Goal: Task Accomplishment & Management: Complete application form

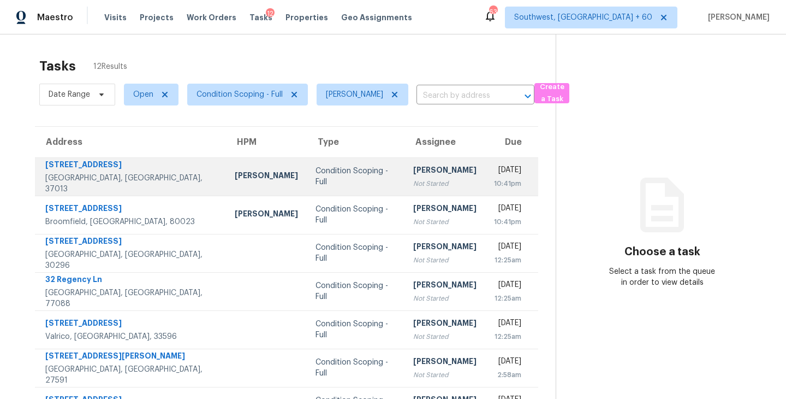
click at [413, 188] on div "Not Started" at bounding box center [444, 183] width 63 height 11
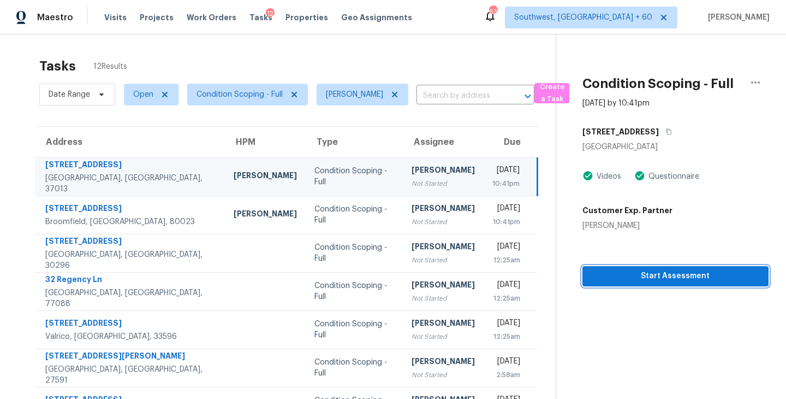
click at [646, 275] on span "Start Assessment" at bounding box center [675, 276] width 169 height 14
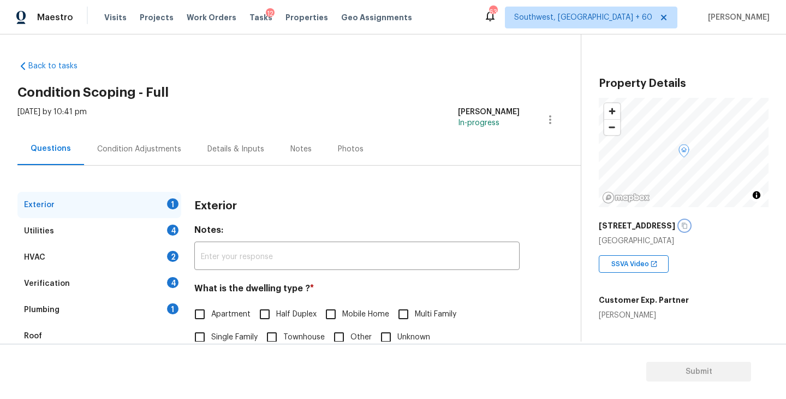
click at [681, 225] on icon "button" at bounding box center [684, 225] width 7 height 7
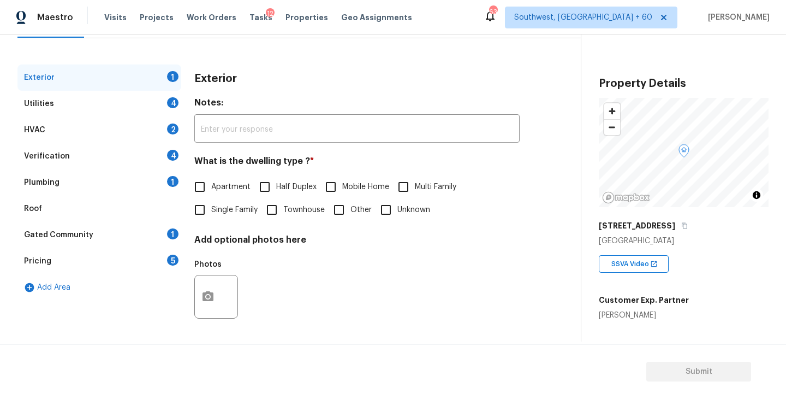
click at [245, 211] on span "Single Family" at bounding box center [234, 209] width 46 height 11
click at [211, 211] on input "Single Family" at bounding box center [199, 209] width 23 height 23
checkbox input "true"
click at [137, 110] on div "Utilities 4" at bounding box center [99, 104] width 164 height 26
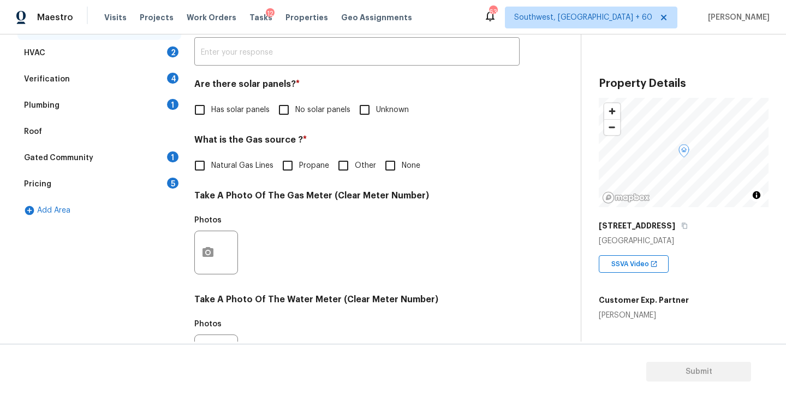
click at [318, 115] on label "No solar panels" at bounding box center [311, 109] width 78 height 23
click at [295, 115] on input "No solar panels" at bounding box center [283, 109] width 23 height 23
checkbox input "true"
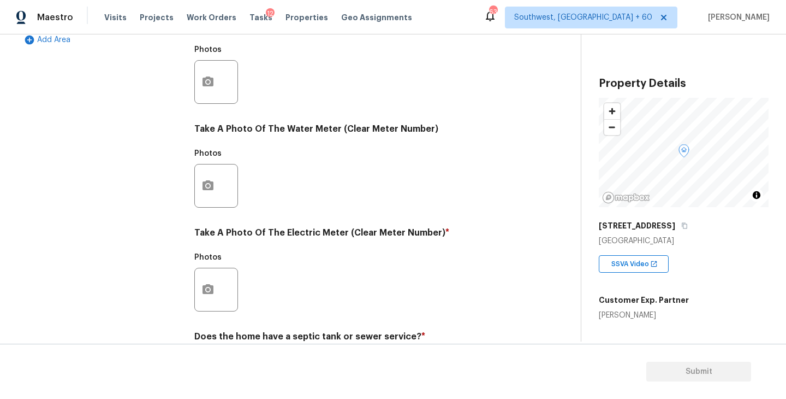
scroll to position [423, 0]
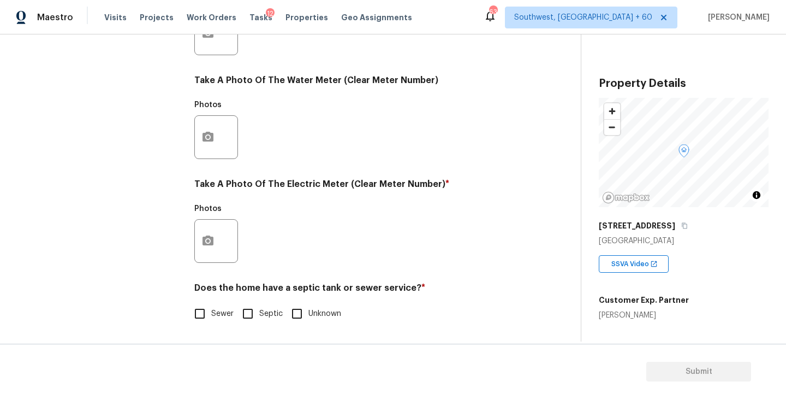
click at [225, 301] on div "Does the home have a septic tank or sewer service? * Sewer Septic Unknown" at bounding box center [356, 303] width 325 height 43
click at [213, 316] on span "Sewer" at bounding box center [222, 313] width 22 height 11
click at [211, 316] on input "Sewer" at bounding box center [199, 313] width 23 height 23
checkbox input "true"
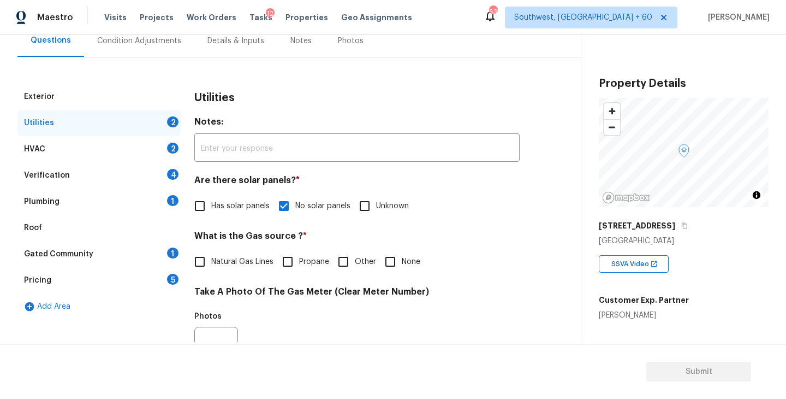
scroll to position [80, 0]
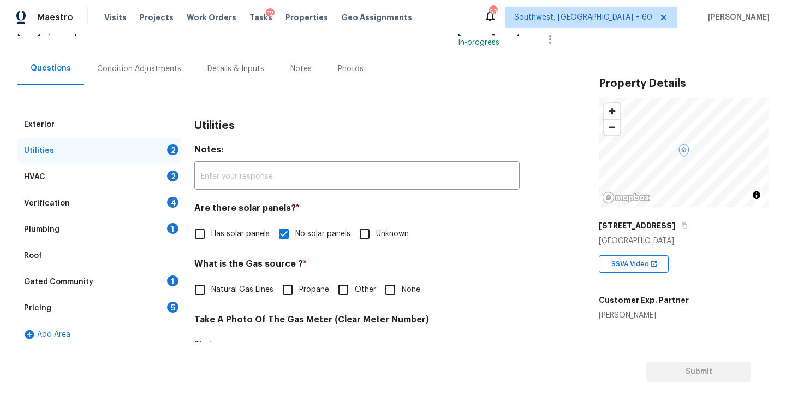
click at [117, 234] on div "Plumbing 1" at bounding box center [99, 229] width 164 height 26
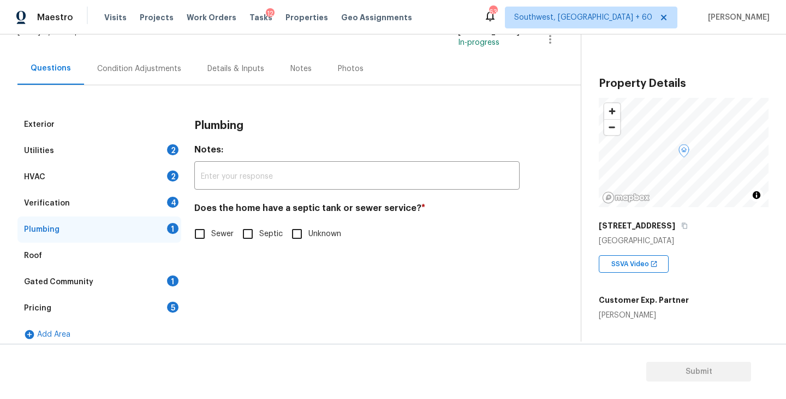
click at [221, 227] on label "Sewer" at bounding box center [210, 233] width 45 height 23
click at [211, 227] on input "Sewer" at bounding box center [199, 233] width 23 height 23
checkbox input "true"
click at [112, 278] on div "Gated Community 1" at bounding box center [99, 282] width 164 height 26
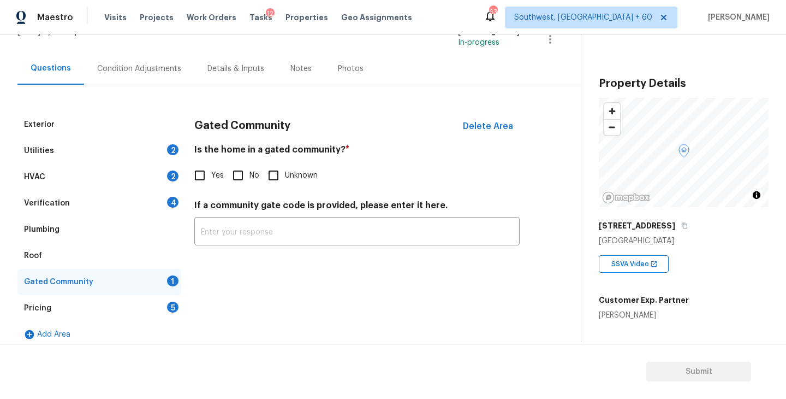
click at [233, 178] on input "No" at bounding box center [238, 175] width 23 height 23
checkbox input "true"
click at [137, 64] on div "Condition Adjustments" at bounding box center [139, 68] width 84 height 11
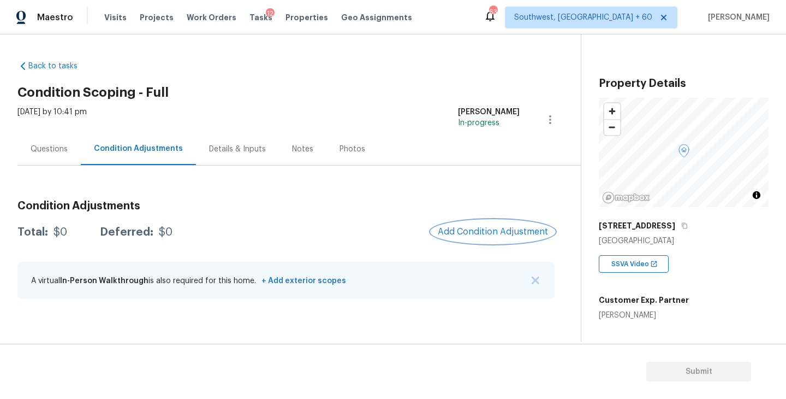
click at [471, 233] on span "Add Condition Adjustment" at bounding box center [493, 232] width 110 height 10
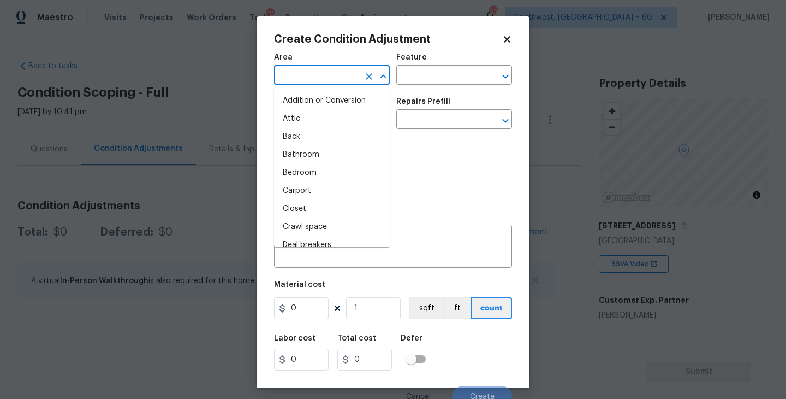
click at [323, 72] on input "text" at bounding box center [316, 76] width 85 height 17
type input "inte"
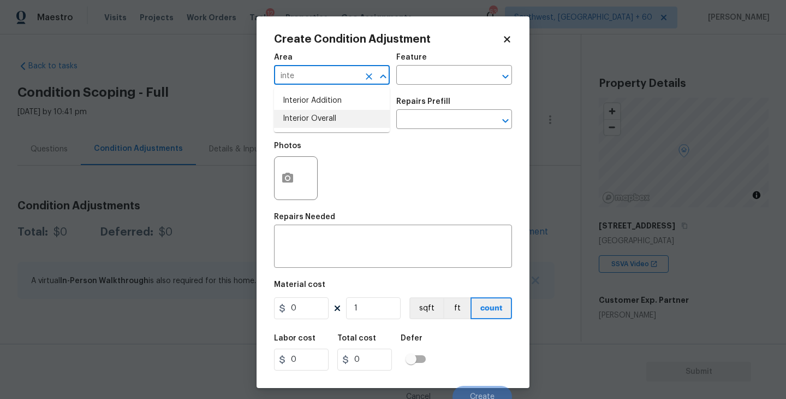
click at [330, 115] on li "Interior Overall" at bounding box center [332, 119] width 116 height 18
type input "Interior Overall"
click at [330, 115] on input "text" at bounding box center [316, 120] width 85 height 17
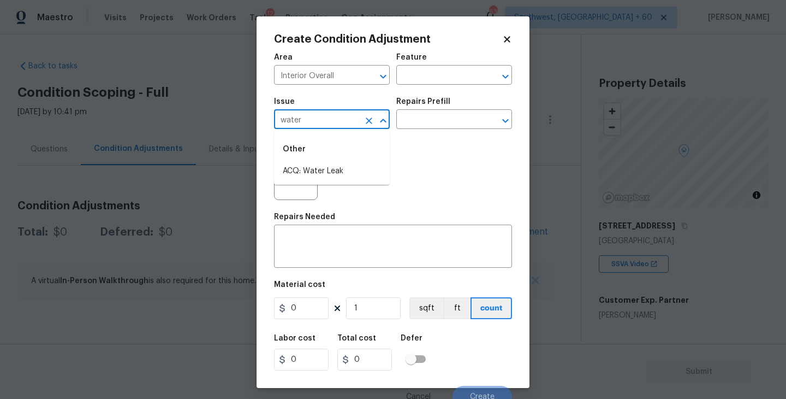
click at [333, 164] on li "ACQ: Water Leak" at bounding box center [332, 171] width 116 height 18
type input "ACQ: Water Leak"
click at [430, 129] on div "Issue ACQ: Water Leak ​ Repairs Prefill ​" at bounding box center [393, 113] width 238 height 44
click at [437, 128] on input "text" at bounding box center [438, 120] width 85 height 17
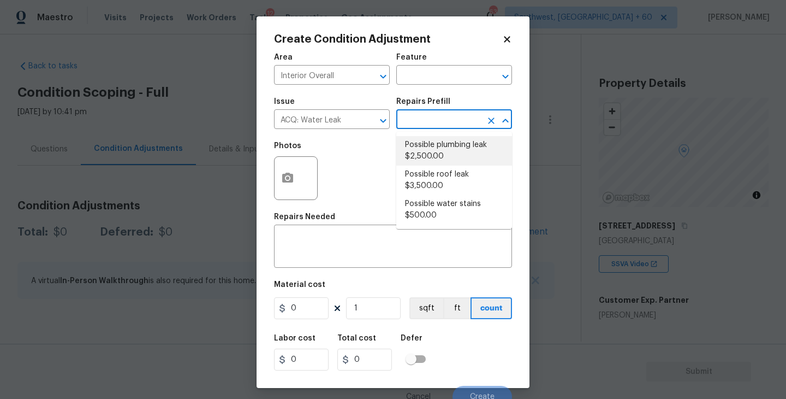
click at [440, 155] on li "Possible plumbing leak $2,500.00" at bounding box center [454, 150] width 116 height 29
type input "Acquisition"
type textarea "Acquisition Scope: Possible plumbing leak"
type input "2500"
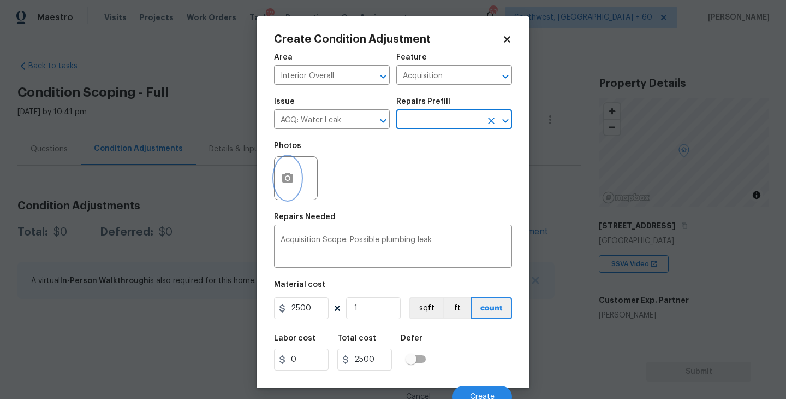
click at [276, 181] on button "button" at bounding box center [288, 178] width 26 height 43
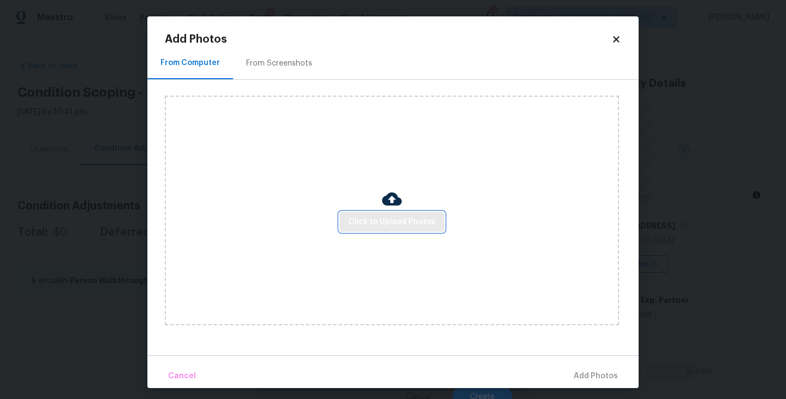
click at [387, 224] on span "Click to Upload Photos" at bounding box center [391, 222] width 87 height 14
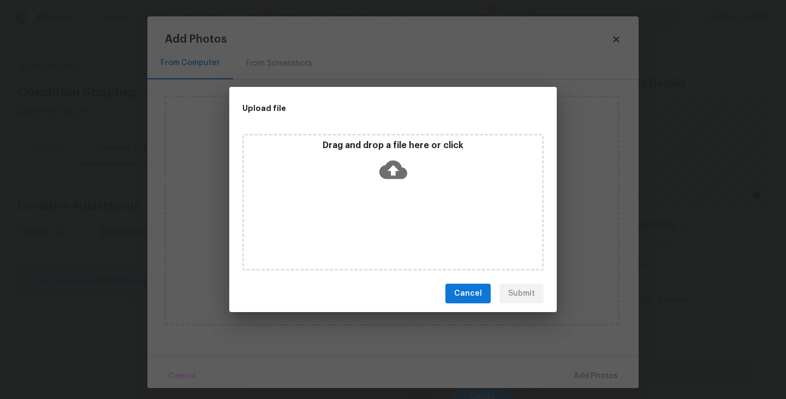
click at [395, 200] on div "Drag and drop a file here or click" at bounding box center [392, 202] width 301 height 136
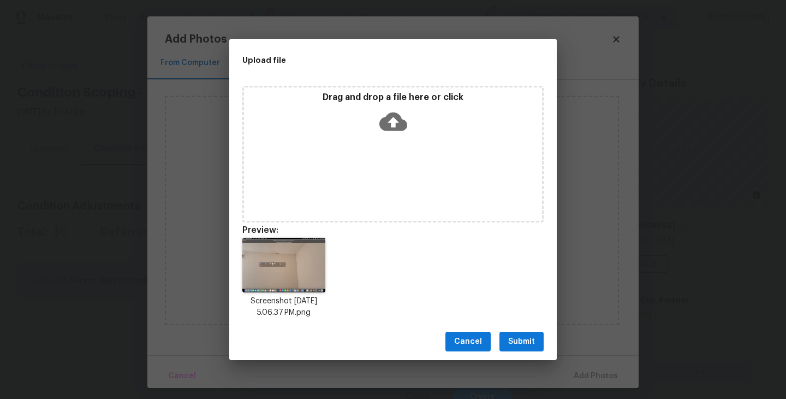
click at [529, 343] on span "Submit" at bounding box center [521, 342] width 27 height 14
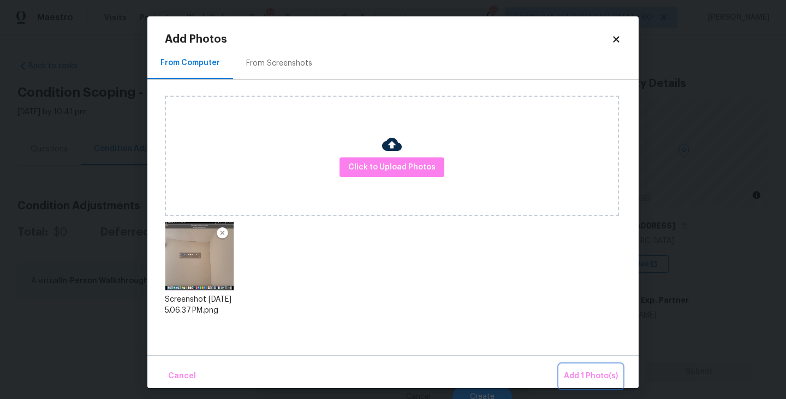
click at [571, 365] on button "Add 1 Photo(s)" at bounding box center [591, 375] width 63 height 23
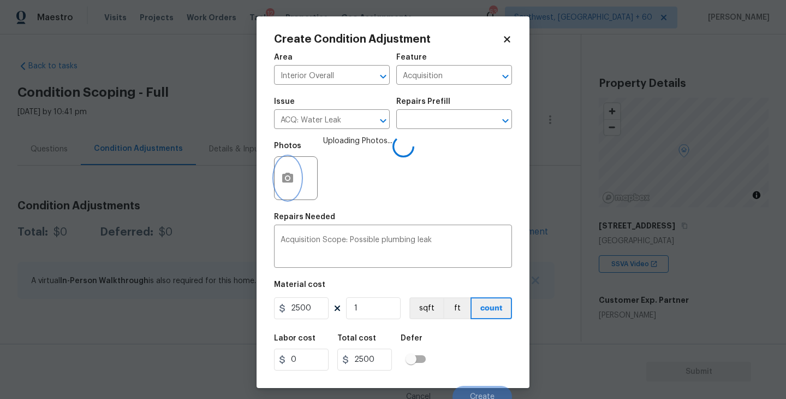
scroll to position [9, 0]
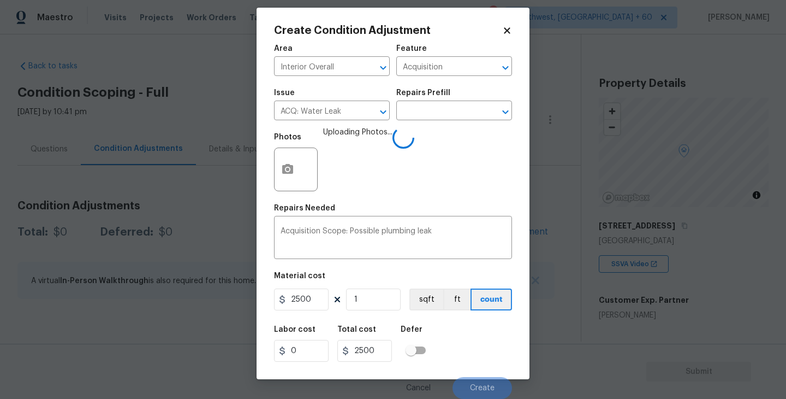
click at [477, 335] on div "Labor cost 0 Total cost 2500 Defer" at bounding box center [393, 343] width 238 height 49
click at [491, 391] on span "Create" at bounding box center [482, 388] width 25 height 8
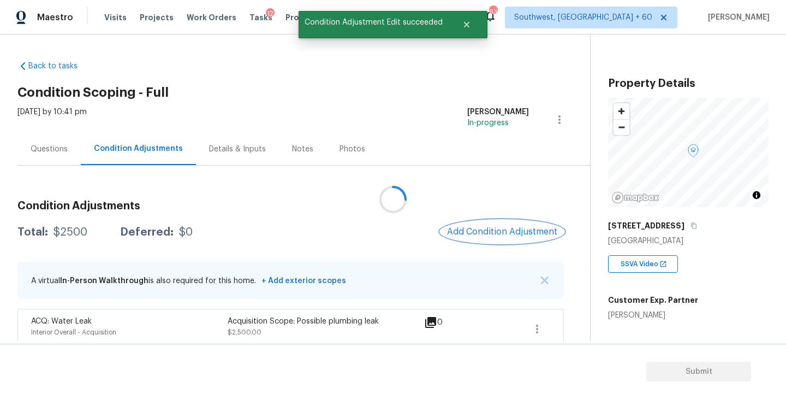
scroll to position [0, 0]
click at [498, 221] on button "Add Condition Adjustment" at bounding box center [499, 231] width 123 height 23
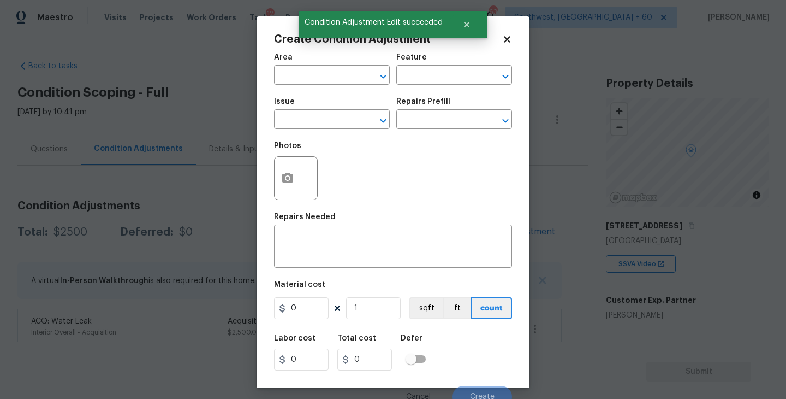
click at [311, 88] on span "Area ​" at bounding box center [332, 69] width 116 height 44
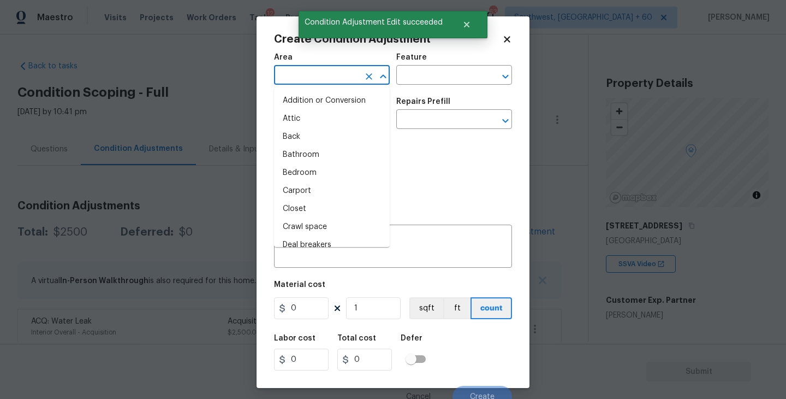
click at [318, 72] on input "text" at bounding box center [316, 76] width 85 height 17
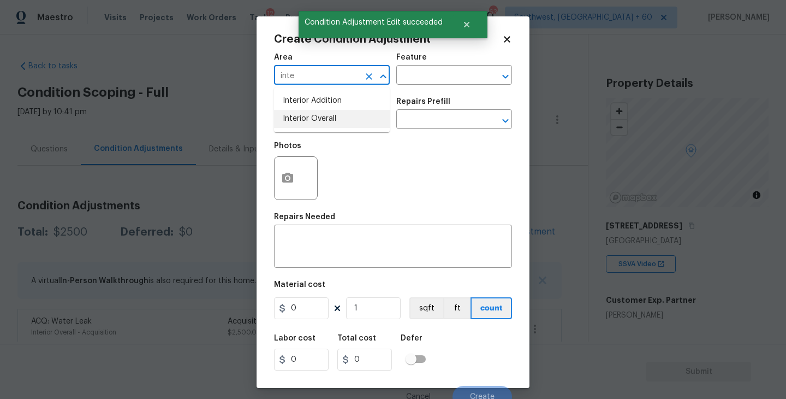
click at [324, 126] on li "Interior Overall" at bounding box center [332, 119] width 116 height 18
type input "Interior Overall"
click at [324, 126] on input "text" at bounding box center [316, 120] width 85 height 17
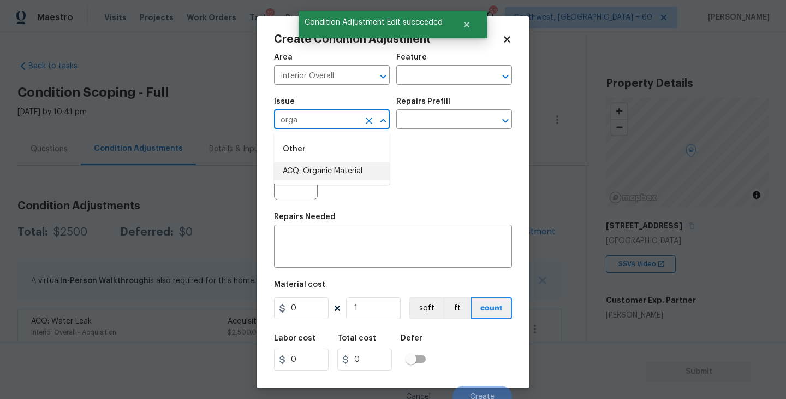
click at [330, 173] on li "ACQ: Organic Material" at bounding box center [332, 171] width 116 height 18
type input "ACQ: Organic Material"
click at [456, 111] on div "Repairs Prefill" at bounding box center [454, 105] width 116 height 14
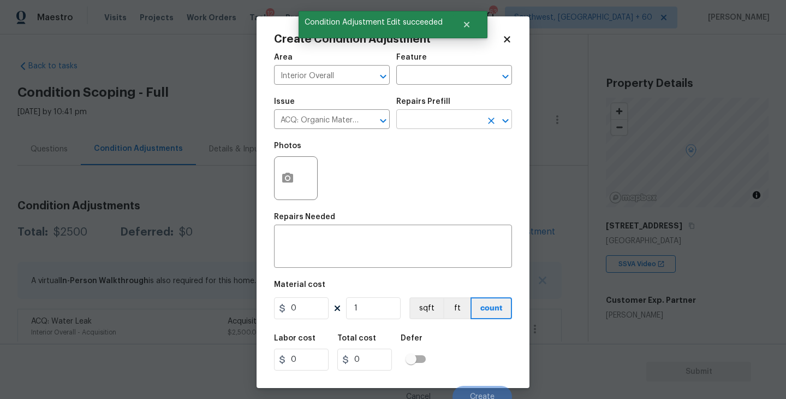
click at [450, 128] on input "text" at bounding box center [438, 120] width 85 height 17
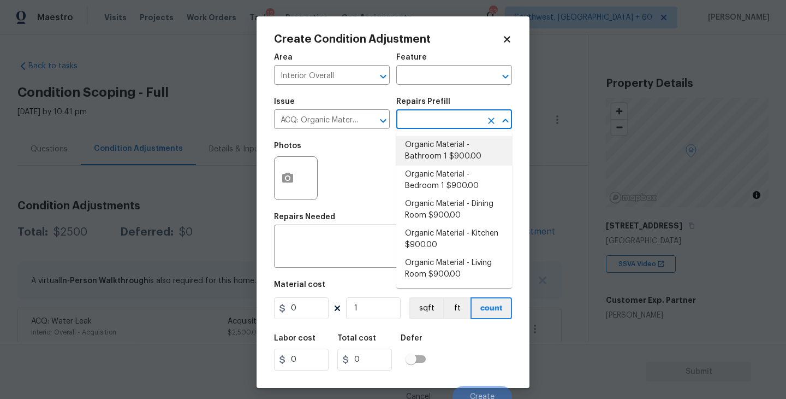
click at [446, 149] on li "Organic Material - Bathroom 1 $900.00" at bounding box center [454, 150] width 116 height 29
type input "Acquisition"
type textarea "Acquisition Scope: Conditions Conducive to Organic Material - Bathroom 1 Discla…"
type input "900"
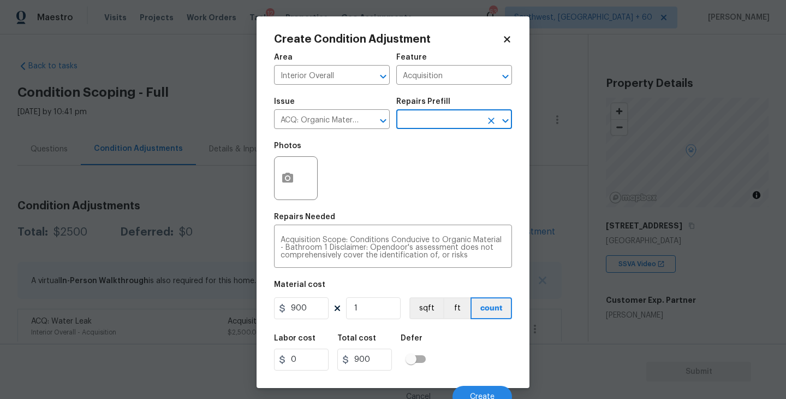
scroll to position [9, 0]
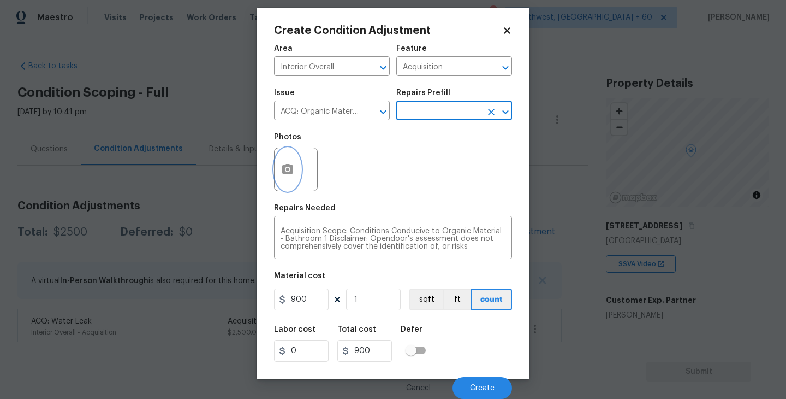
click at [293, 174] on icon "button" at bounding box center [287, 169] width 13 height 13
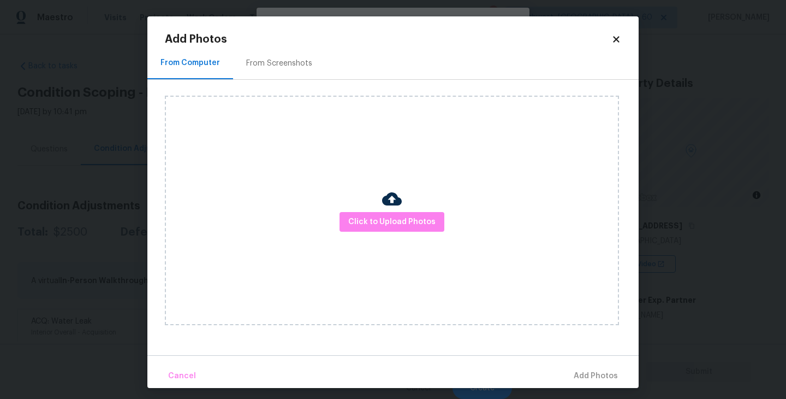
click at [363, 207] on div "Click to Upload Photos" at bounding box center [392, 210] width 454 height 229
click at [382, 224] on span "Click to Upload Photos" at bounding box center [391, 222] width 87 height 14
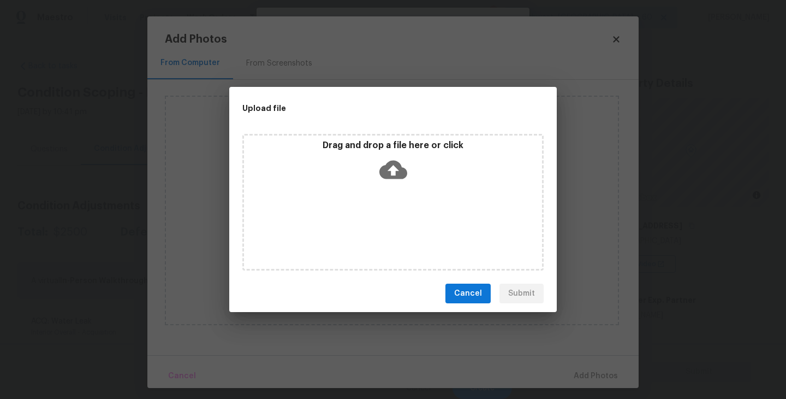
click at [388, 192] on div "Drag and drop a file here or click" at bounding box center [392, 202] width 301 height 136
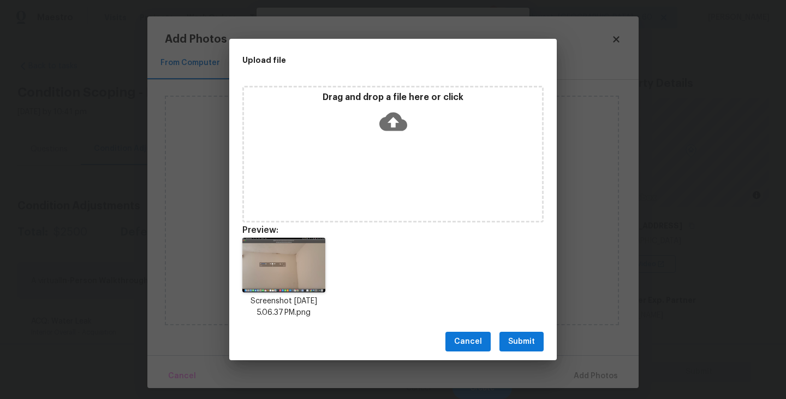
click at [525, 352] on div "Cancel Submit" at bounding box center [393, 342] width 328 height 38
click at [532, 339] on span "Submit" at bounding box center [521, 342] width 27 height 14
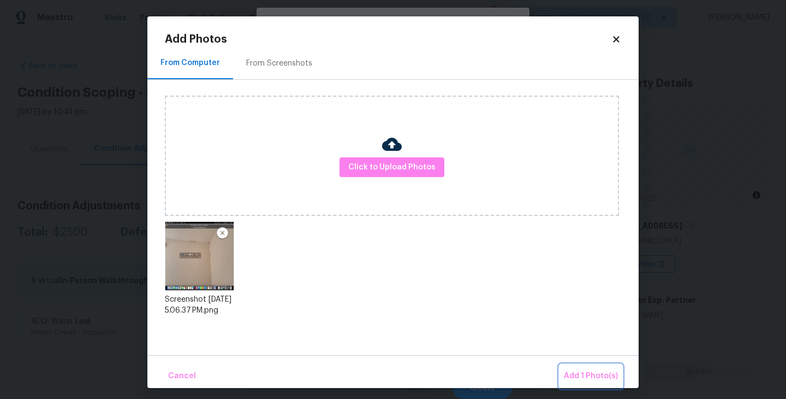
click at [578, 370] on span "Add 1 Photo(s)" at bounding box center [591, 376] width 54 height 14
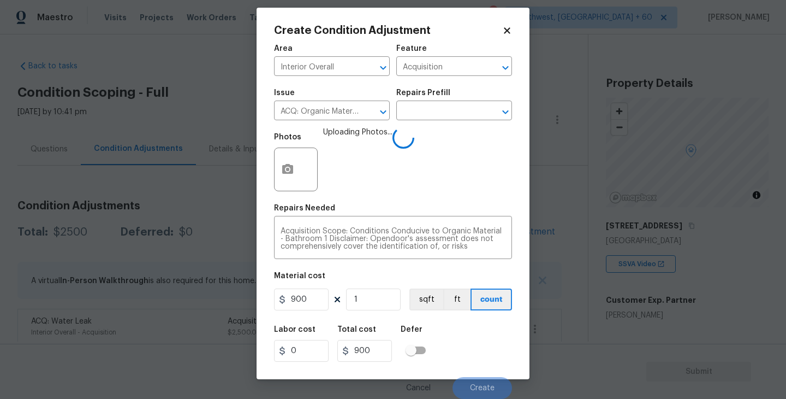
click at [480, 351] on div "Labor cost 0 Total cost 900 Defer" at bounding box center [393, 343] width 238 height 49
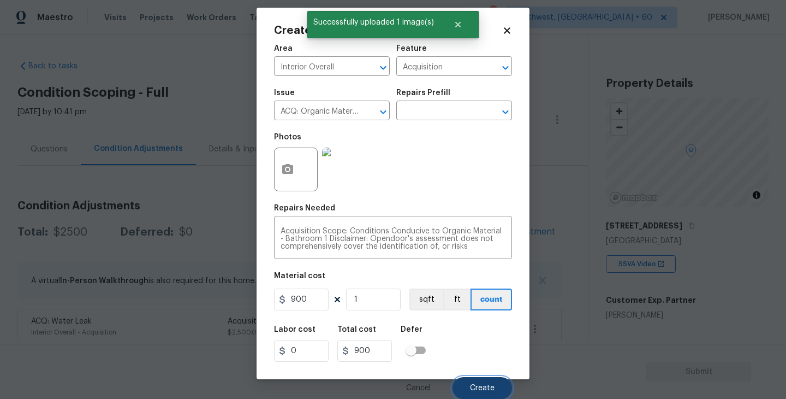
click at [483, 386] on span "Create" at bounding box center [482, 388] width 25 height 8
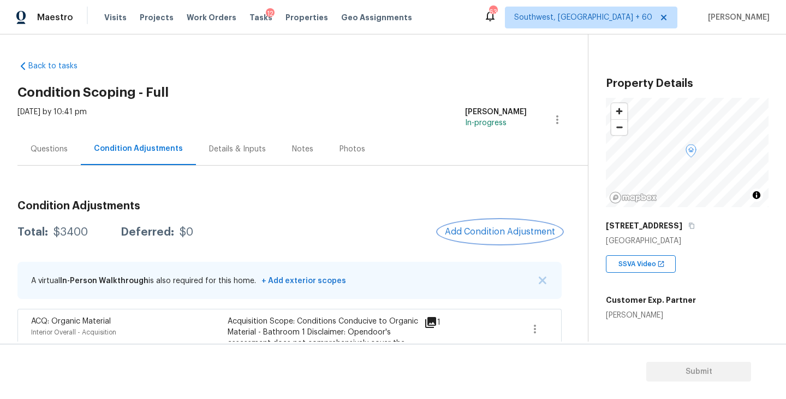
scroll to position [101, 0]
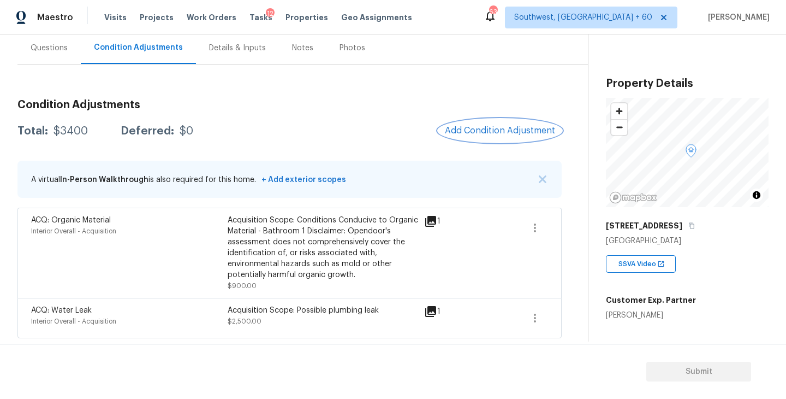
click at [498, 134] on span "Add Condition Adjustment" at bounding box center [500, 131] width 110 height 10
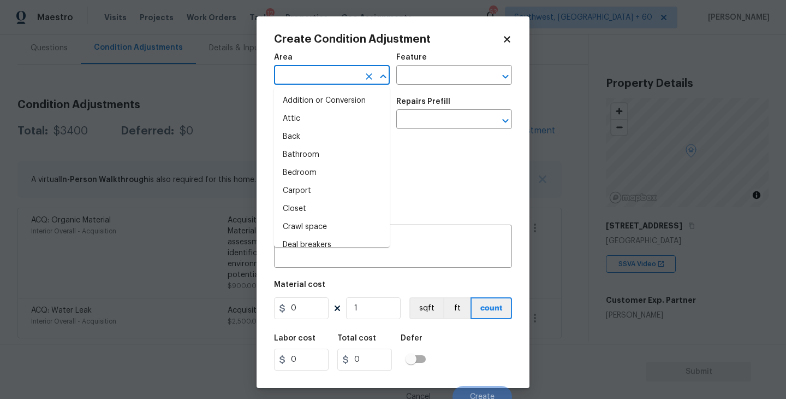
click at [316, 84] on input "text" at bounding box center [316, 76] width 85 height 17
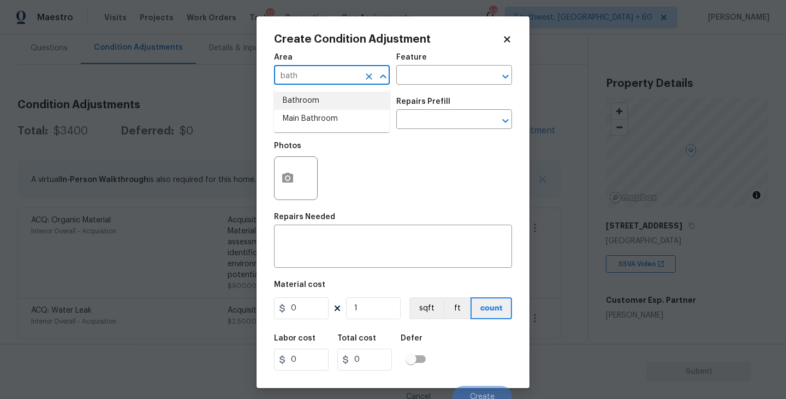
click at [309, 105] on li "Bathroom" at bounding box center [332, 101] width 116 height 18
type input "Bathroom"
click at [401, 66] on div "Feature" at bounding box center [454, 61] width 116 height 14
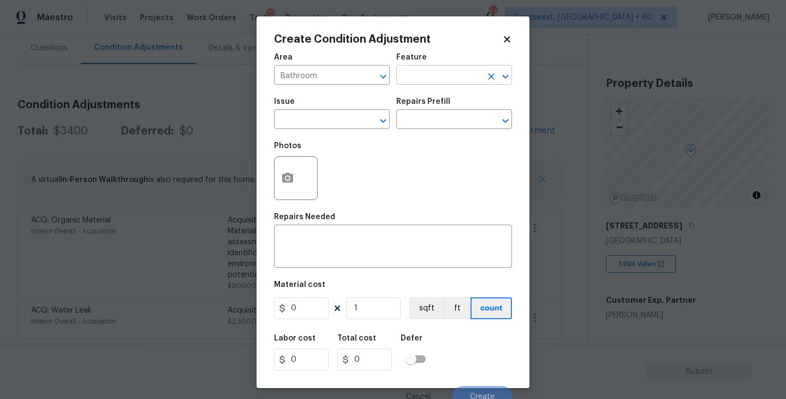
click at [421, 74] on input "text" at bounding box center [438, 76] width 85 height 17
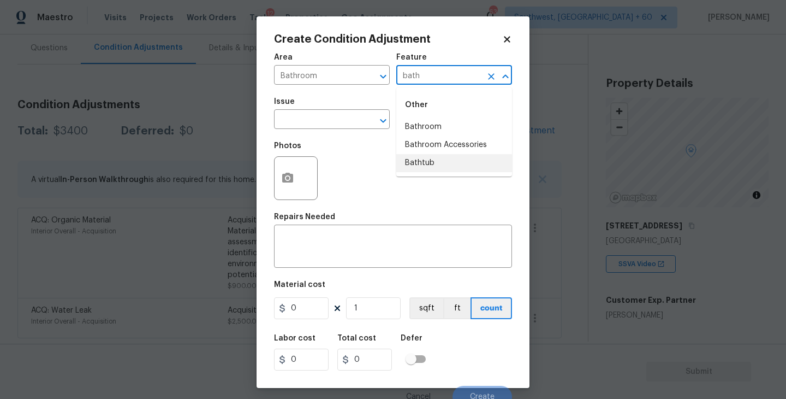
click at [426, 159] on li "Bathtub" at bounding box center [454, 163] width 116 height 18
type input "Bathtub"
click at [316, 120] on input "text" at bounding box center [316, 120] width 85 height 17
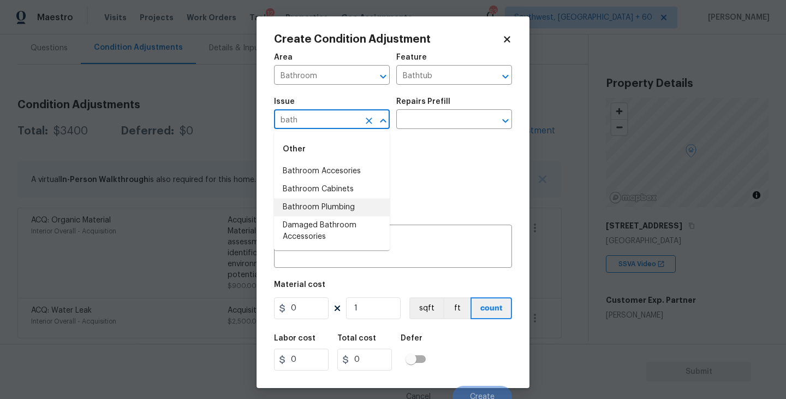
click at [346, 205] on li "Bathroom Plumbing" at bounding box center [332, 207] width 116 height 18
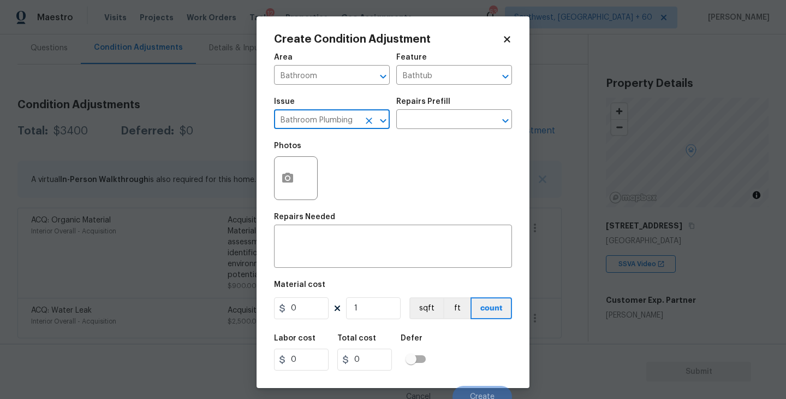
type input "Bathroom Plumbing"
click at [431, 133] on div "Issue Bathroom Plumbing ​ Repairs Prefill ​" at bounding box center [393, 113] width 238 height 44
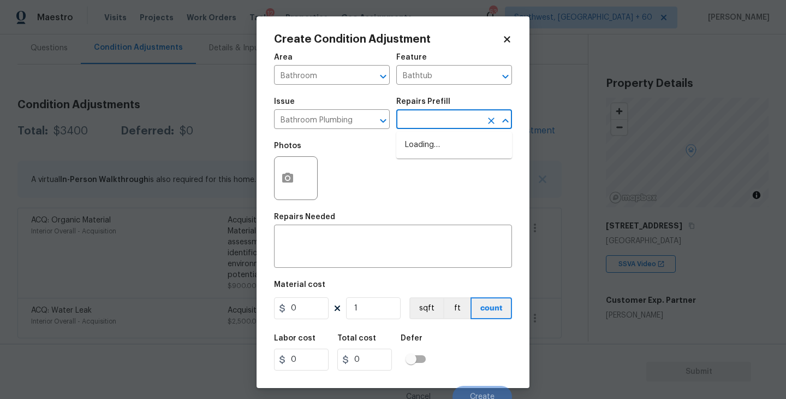
click at [447, 118] on input "text" at bounding box center [438, 120] width 85 height 17
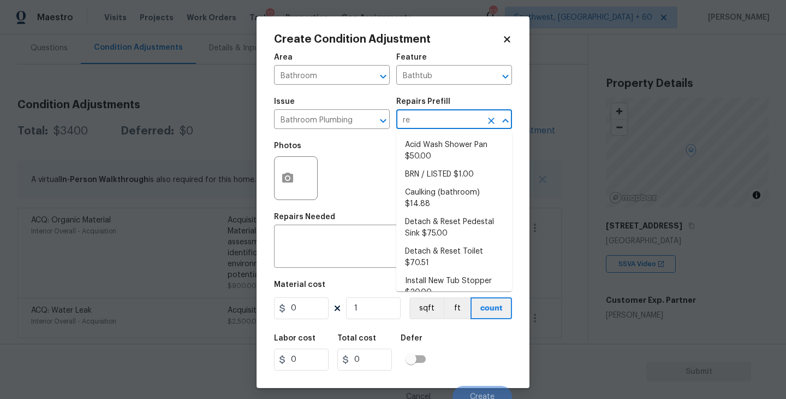
type input "ref"
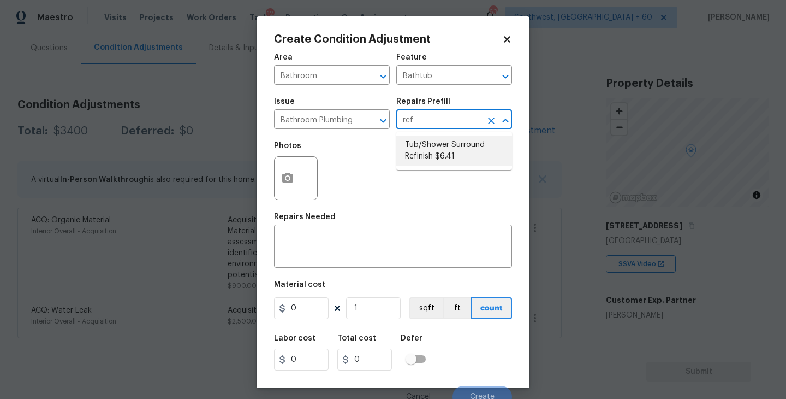
click at [448, 150] on li "Tub/Shower Surround Refinish $6.41" at bounding box center [454, 150] width 116 height 29
type input "Plumbing"
type textarea "Prep, mask, clean and refinish the tub/shower tile surround both all sides ensu…"
type input "6.41"
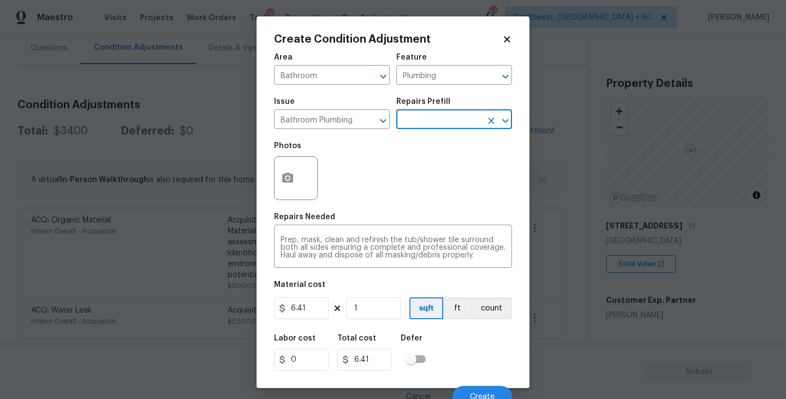
click at [375, 320] on figure "Material cost 6.41 1 sqft ft count" at bounding box center [393, 301] width 238 height 40
click at [383, 304] on input "1" at bounding box center [373, 308] width 55 height 22
type input "0"
type input "5"
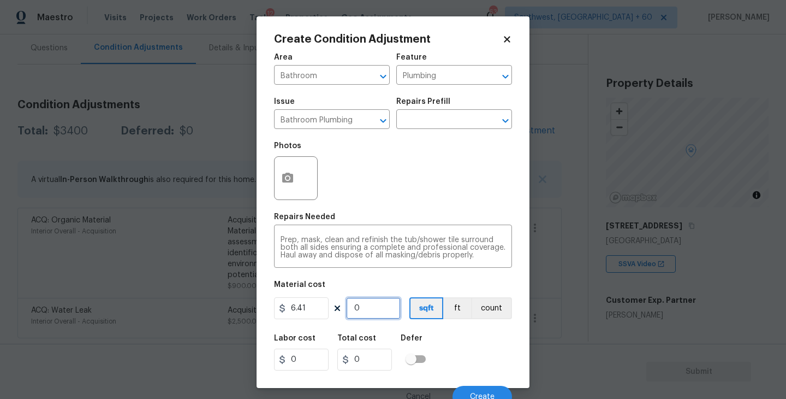
type input "32.05"
type input "56"
type input "358.96"
type input "56"
click at [296, 195] on div at bounding box center [296, 178] width 44 height 44
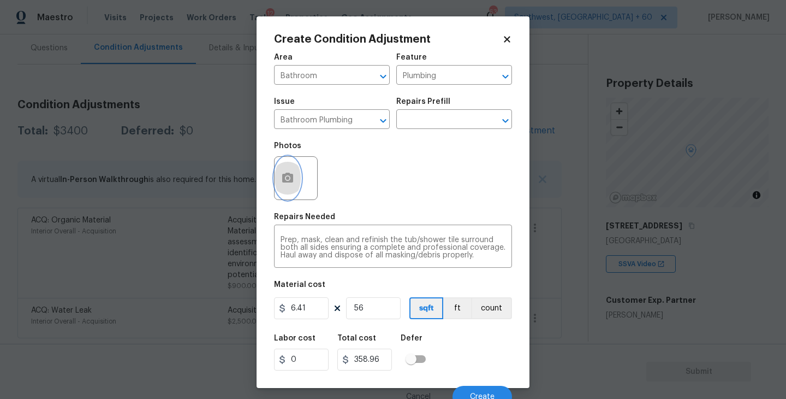
click at [294, 183] on icon "button" at bounding box center [287, 177] width 13 height 13
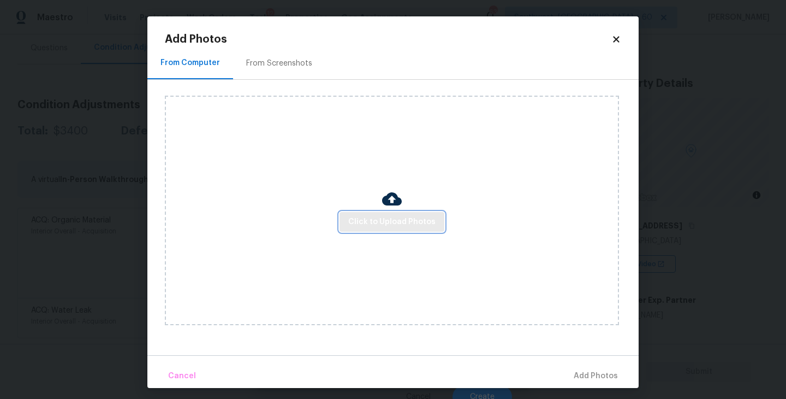
click at [370, 217] on span "Click to Upload Photos" at bounding box center [391, 222] width 87 height 14
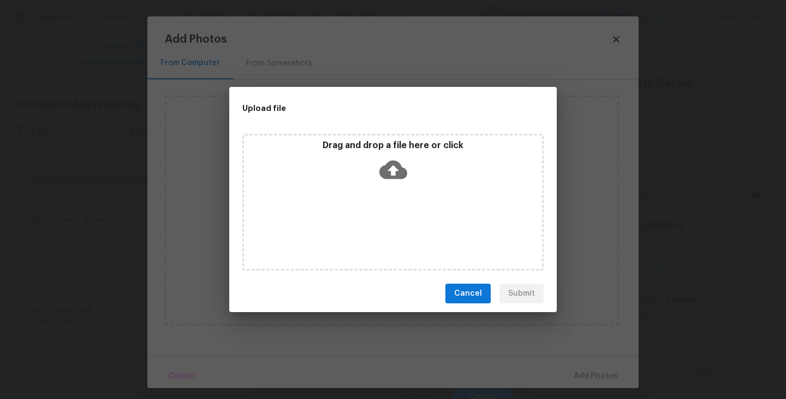
click at [389, 183] on div "Drag and drop a file here or click" at bounding box center [393, 163] width 298 height 47
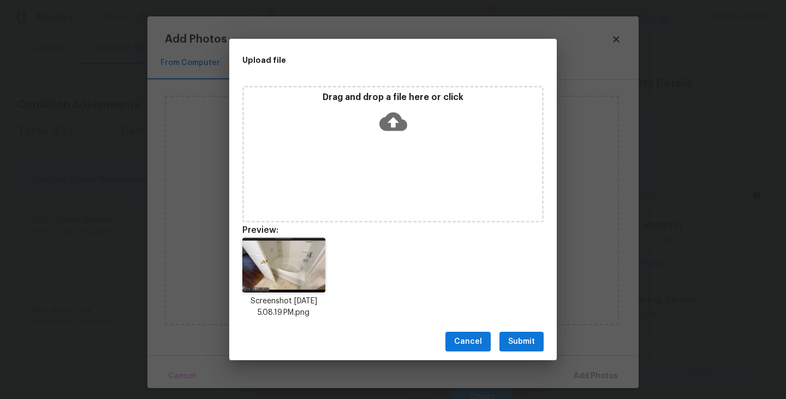
click at [521, 352] on div "Cancel Submit" at bounding box center [393, 342] width 328 height 38
click at [526, 340] on span "Submit" at bounding box center [521, 342] width 27 height 14
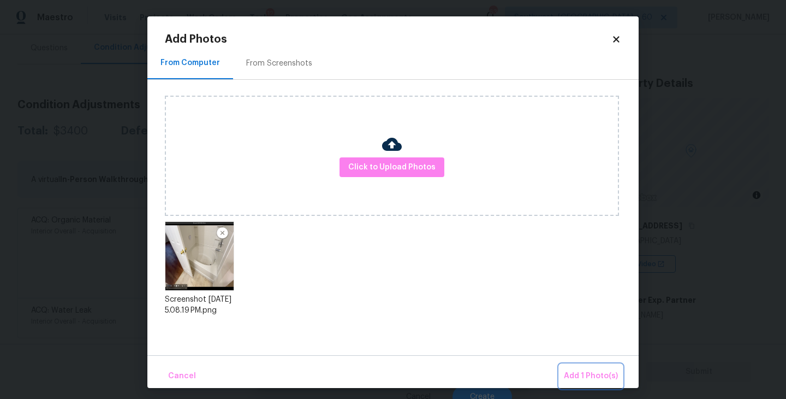
click at [573, 374] on span "Add 1 Photo(s)" at bounding box center [591, 376] width 54 height 14
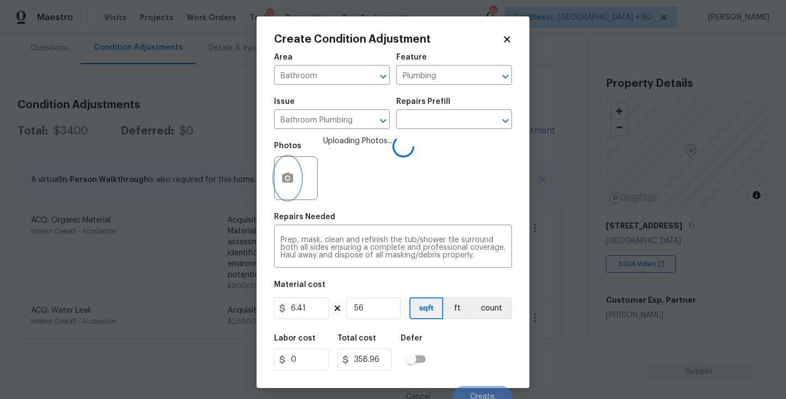
scroll to position [9, 0]
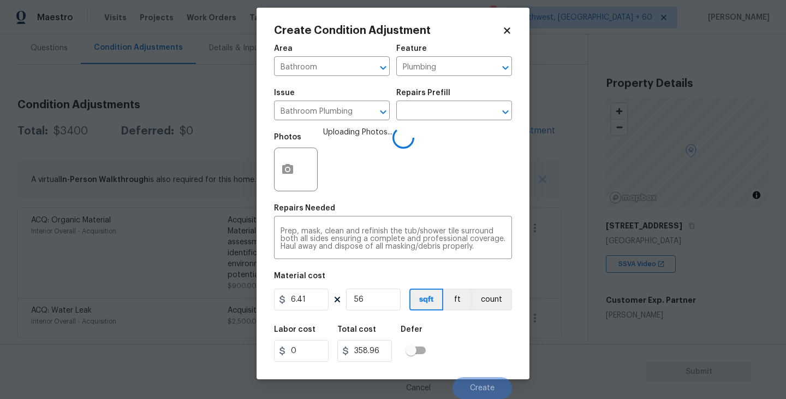
click at [488, 336] on div "Labor cost 0 Total cost 358.96 Defer" at bounding box center [393, 343] width 238 height 49
click at [486, 338] on div "Labor cost 0 Total cost 358.96 Defer" at bounding box center [393, 343] width 238 height 49
click at [485, 375] on div "Cancel Create" at bounding box center [393, 383] width 238 height 31
click at [481, 380] on button "Create" at bounding box center [483, 388] width 60 height 22
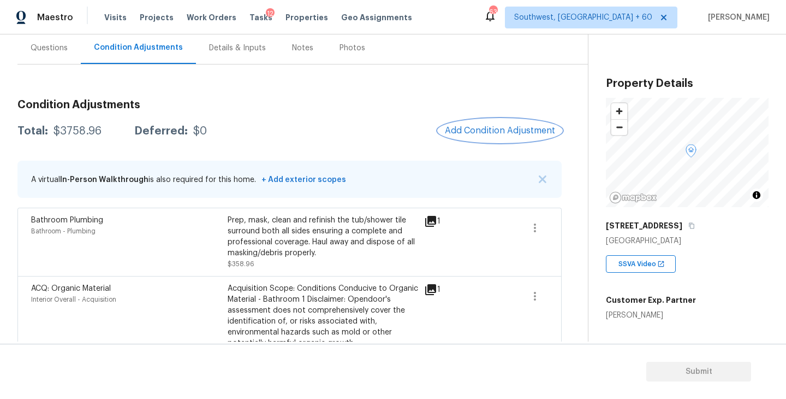
scroll to position [170, 0]
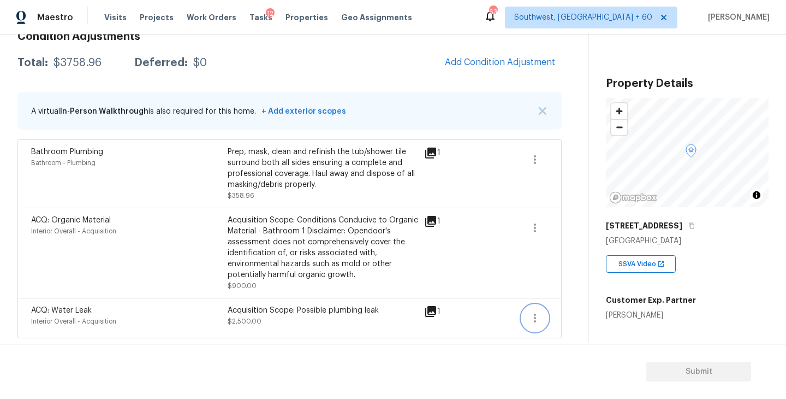
click at [530, 310] on button "button" at bounding box center [535, 318] width 26 height 26
click at [566, 310] on div "Edit" at bounding box center [597, 315] width 85 height 11
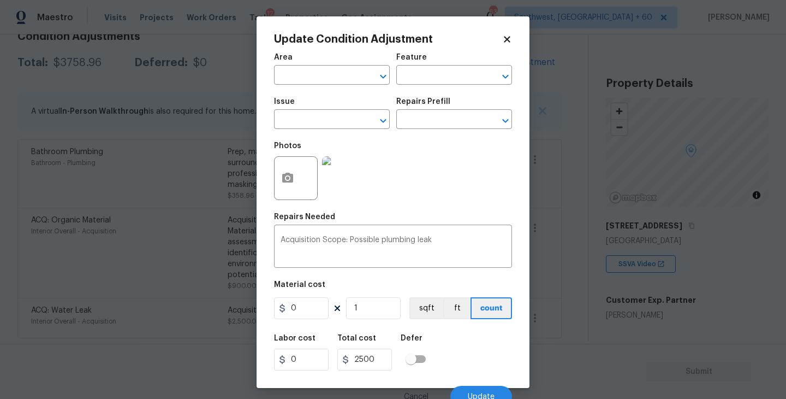
type input "Interior Overall"
type input "Acquisition"
type input "ACQ: Water Leak"
type input "2500"
click at [289, 185] on button "button" at bounding box center [288, 178] width 26 height 43
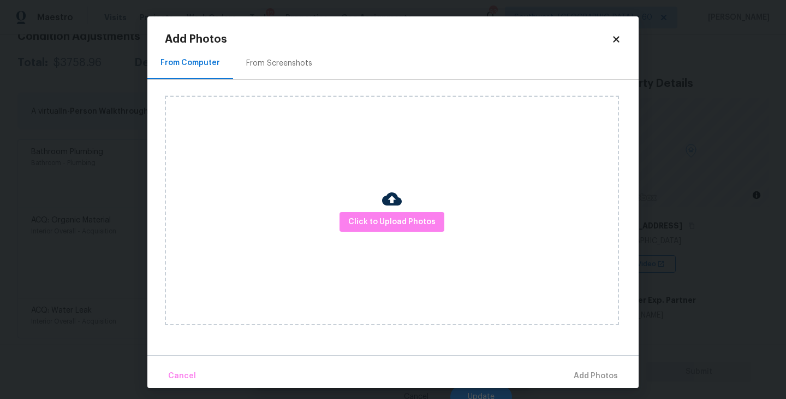
click at [377, 207] on div "Click to Upload Photos" at bounding box center [392, 210] width 454 height 229
click at [398, 231] on button "Click to Upload Photos" at bounding box center [392, 222] width 105 height 20
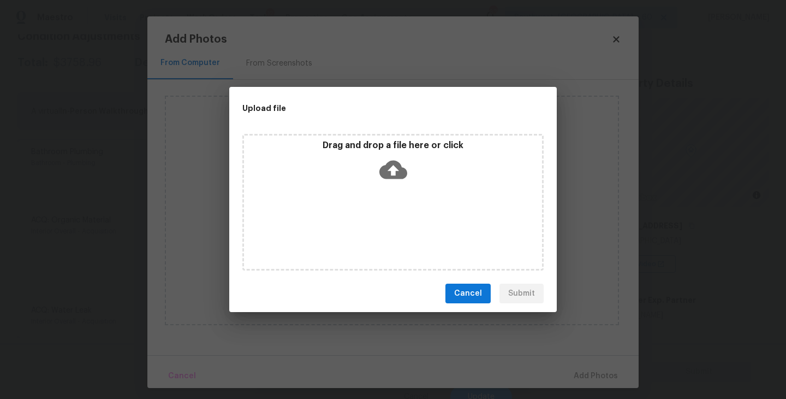
click at [398, 195] on div "Drag and drop a file here or click" at bounding box center [392, 202] width 301 height 136
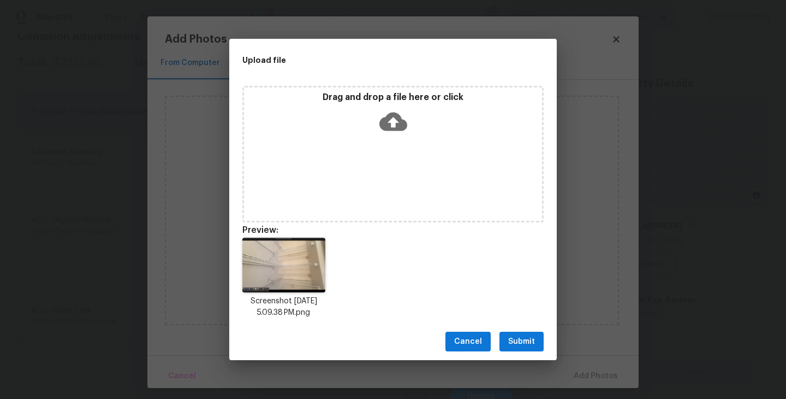
click at [524, 337] on span "Submit" at bounding box center [521, 342] width 27 height 14
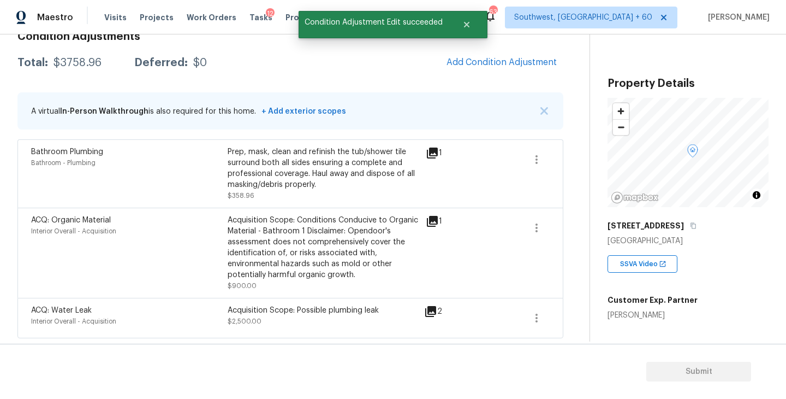
scroll to position [14, 0]
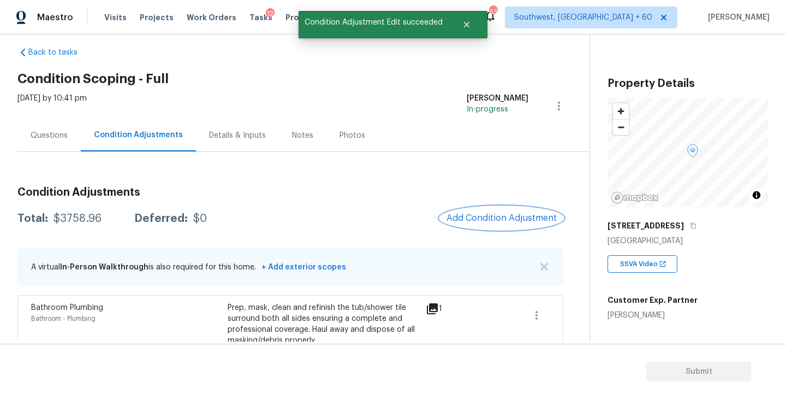
click at [502, 217] on span "Add Condition Adjustment" at bounding box center [502, 218] width 110 height 10
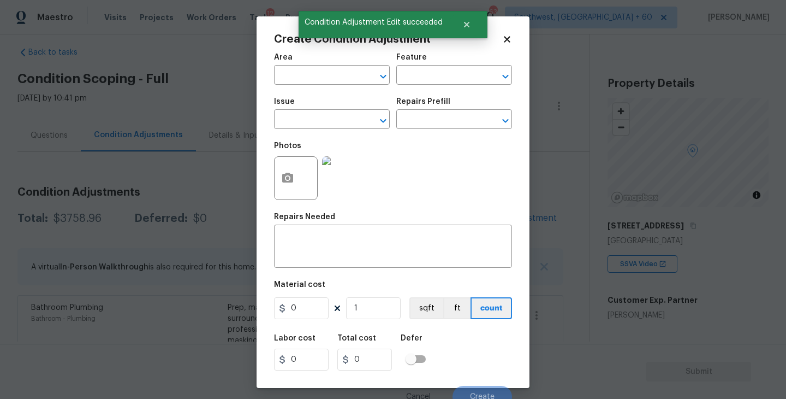
click at [300, 66] on div "Area" at bounding box center [332, 61] width 116 height 14
click at [293, 75] on input "text" at bounding box center [316, 76] width 85 height 17
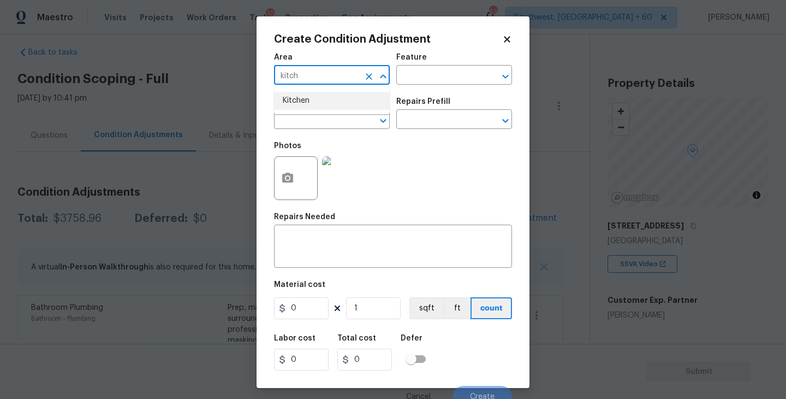
click at [302, 102] on li "Kitchen" at bounding box center [332, 101] width 116 height 18
type input "Kitchen"
click at [406, 91] on div "Issue ​ Repairs Prefill ​" at bounding box center [393, 113] width 238 height 44
click at [438, 76] on input "text" at bounding box center [438, 76] width 85 height 17
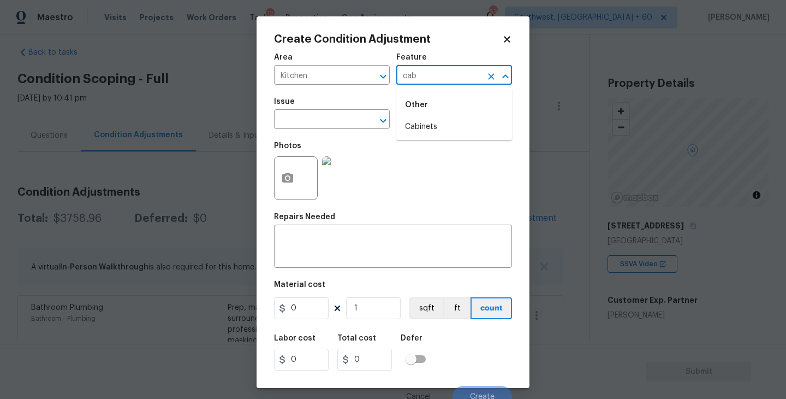
click at [439, 129] on li "Cabinets" at bounding box center [454, 127] width 116 height 18
type input "Cabinets"
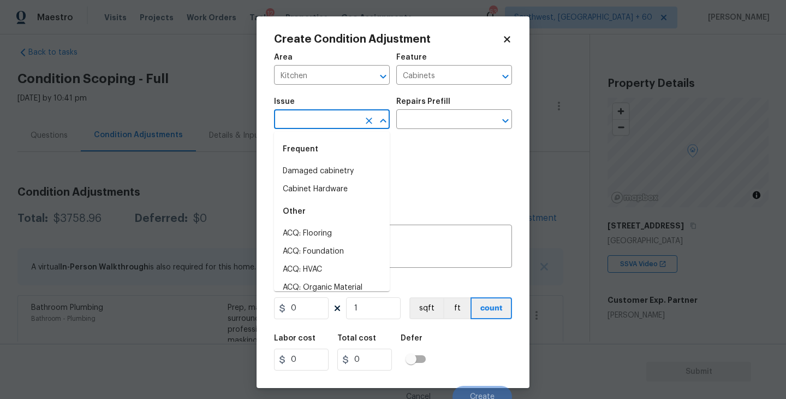
click at [340, 126] on input "text" at bounding box center [316, 120] width 85 height 17
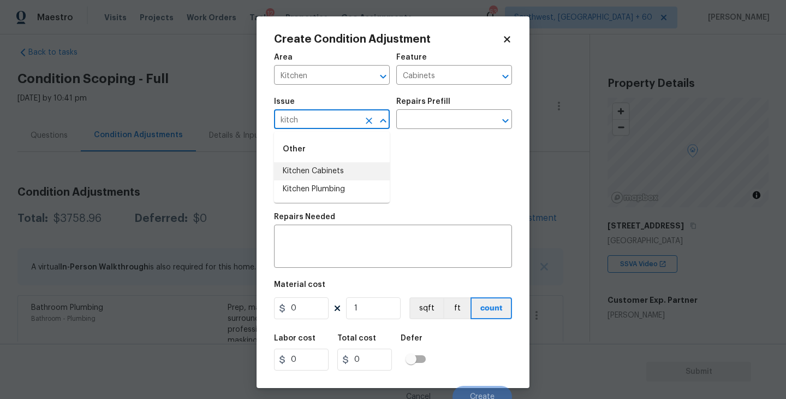
click at [341, 162] on li "Kitchen Cabinets" at bounding box center [332, 171] width 116 height 18
type input "Kitchen Cabinets"
click at [435, 115] on input "text" at bounding box center [438, 120] width 85 height 17
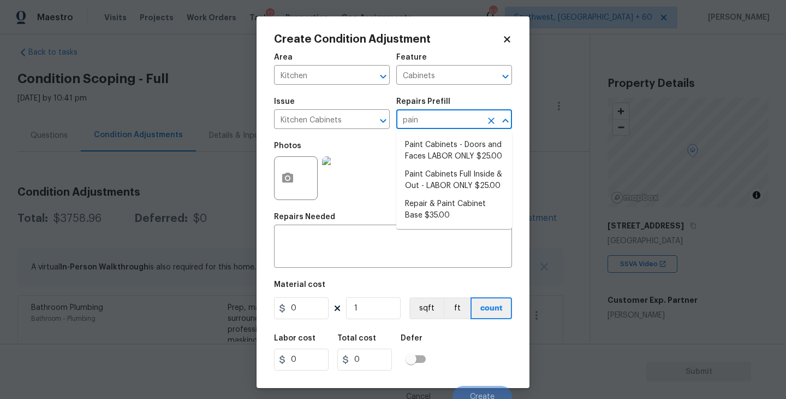
type input "paint"
click at [446, 174] on li "Paint Cabinets Full Inside & Out - LABOR ONLY $25.00" at bounding box center [454, 179] width 116 height 29
type textarea "Prep, sand, mask and apply 2 coats of paint to the kitchen cabinet doors, inter…"
type input "25"
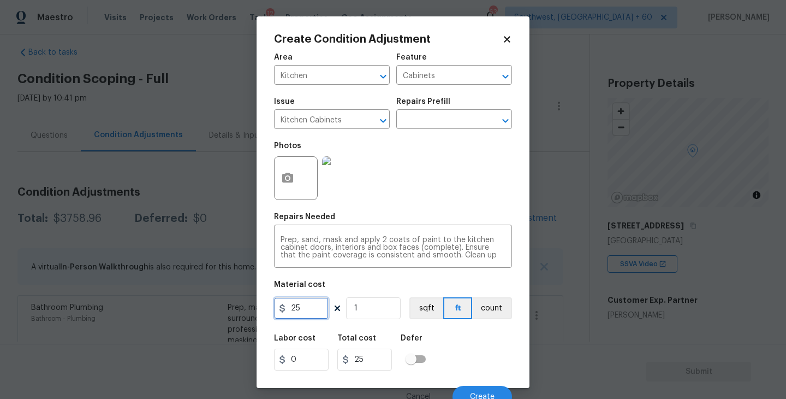
drag, startPoint x: 314, startPoint y: 310, endPoint x: 185, endPoint y: 310, distance: 128.9
click at [185, 310] on div "Create Condition Adjustment Area Kitchen ​ Feature Cabinets ​ Issue Kitchen Cab…" at bounding box center [393, 199] width 786 height 399
type input "1200"
click at [502, 323] on div "Area Kitchen ​ Feature Cabinets ​ Issue Kitchen Cabinets ​ Repairs Prefill ​ Ph…" at bounding box center [393, 227] width 238 height 360
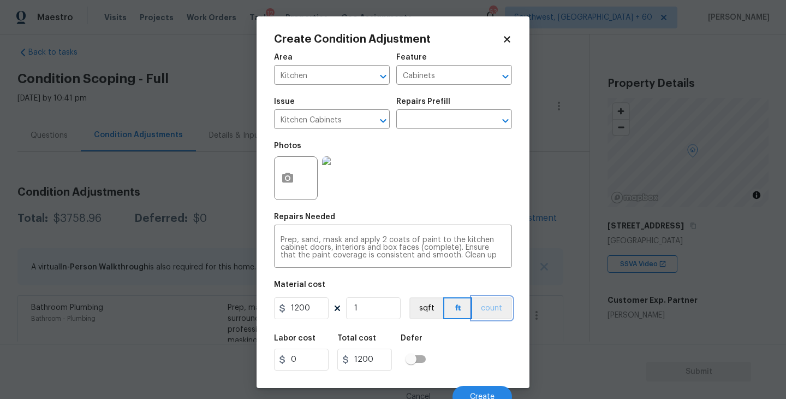
click at [500, 308] on button "count" at bounding box center [492, 308] width 40 height 22
click at [292, 187] on button "button" at bounding box center [288, 178] width 26 height 43
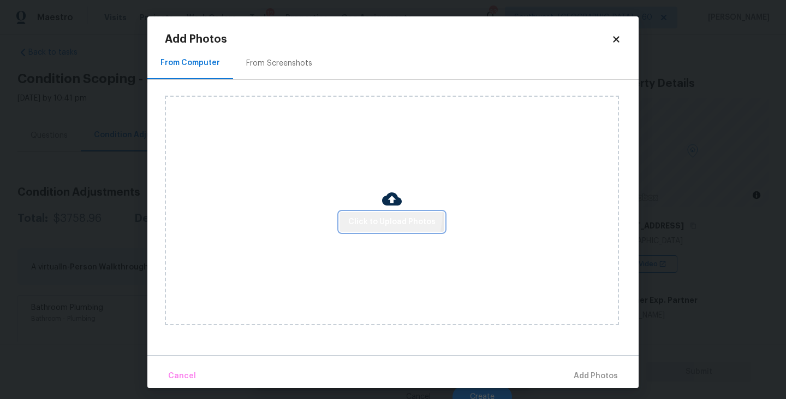
click at [358, 212] on button "Click to Upload Photos" at bounding box center [392, 222] width 105 height 20
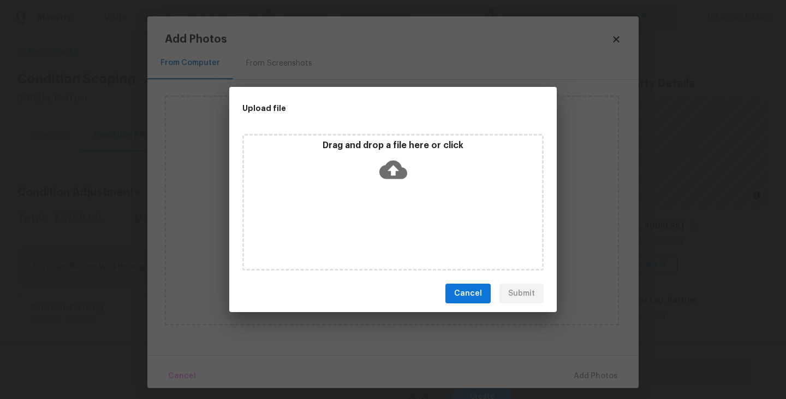
click at [387, 194] on div "Drag and drop a file here or click" at bounding box center [392, 202] width 301 height 136
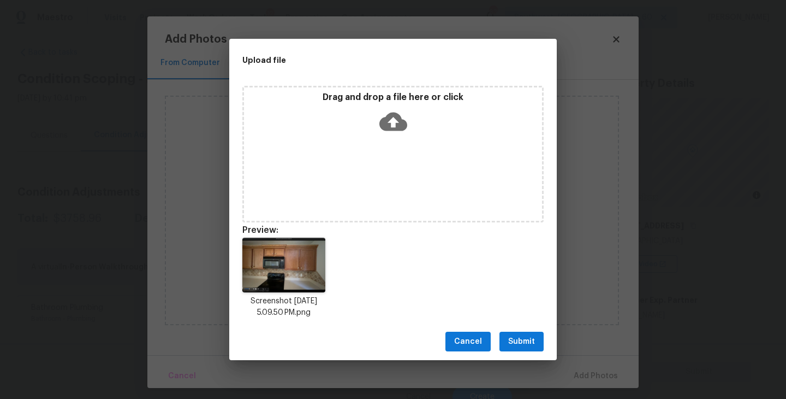
click at [520, 340] on span "Submit" at bounding box center [521, 342] width 27 height 14
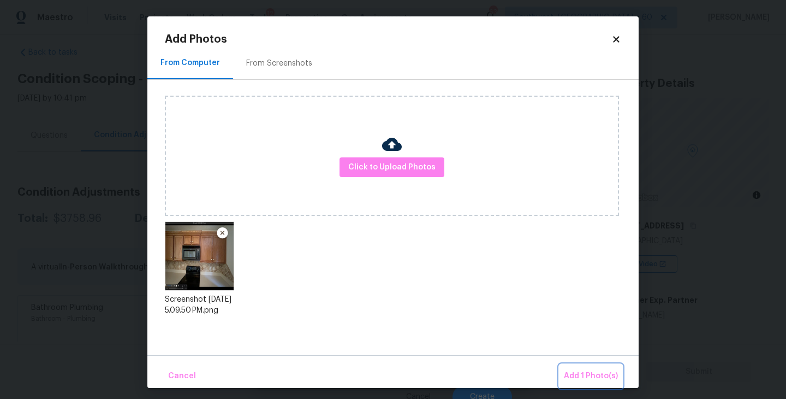
click at [581, 372] on span "Add 1 Photo(s)" at bounding box center [591, 376] width 54 height 14
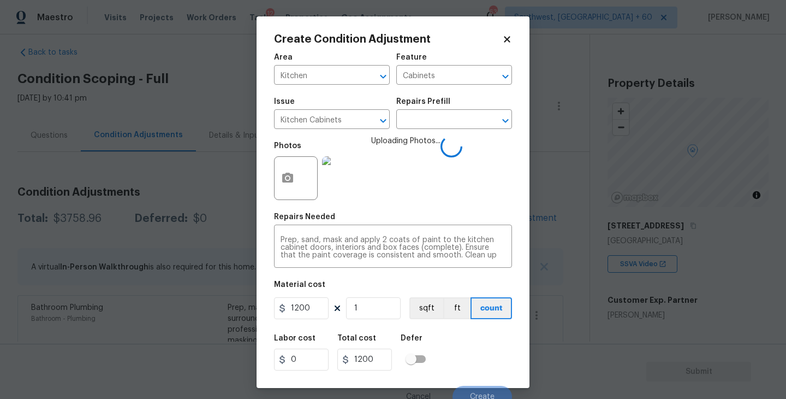
click at [501, 360] on div "Labor cost 0 Total cost 1200 Defer" at bounding box center [393, 352] width 238 height 49
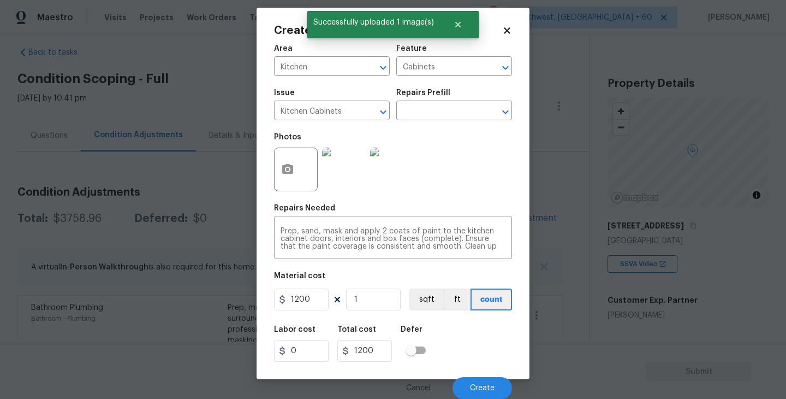
click at [495, 352] on div "Labor cost 0 Total cost 1200 Defer" at bounding box center [393, 343] width 238 height 49
click at [479, 383] on button "Create" at bounding box center [483, 388] width 60 height 22
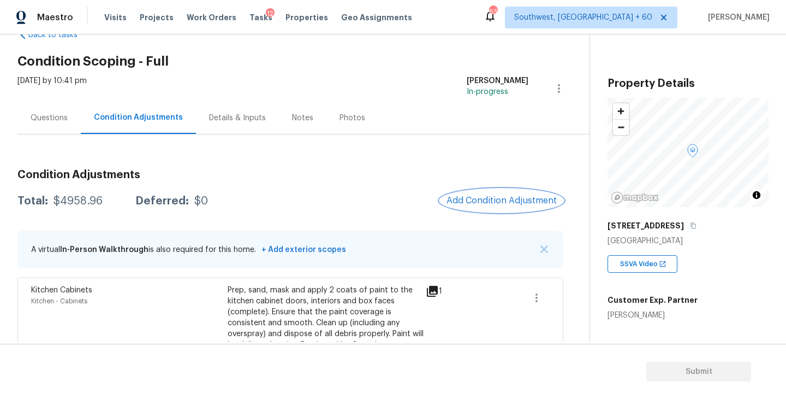
scroll to position [161, 0]
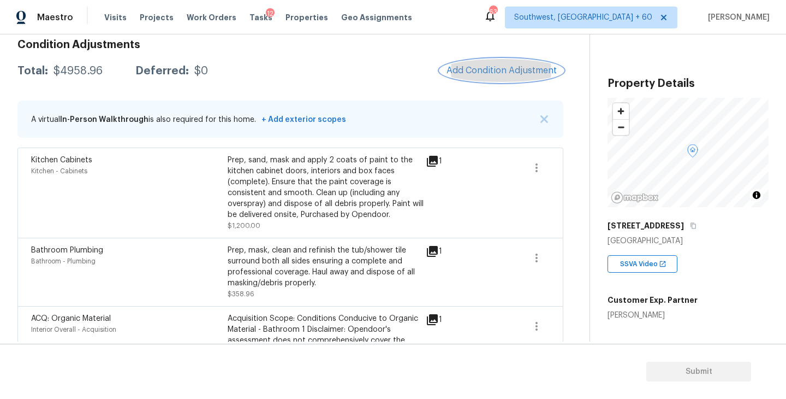
click at [474, 69] on span "Add Condition Adjustment" at bounding box center [502, 71] width 110 height 10
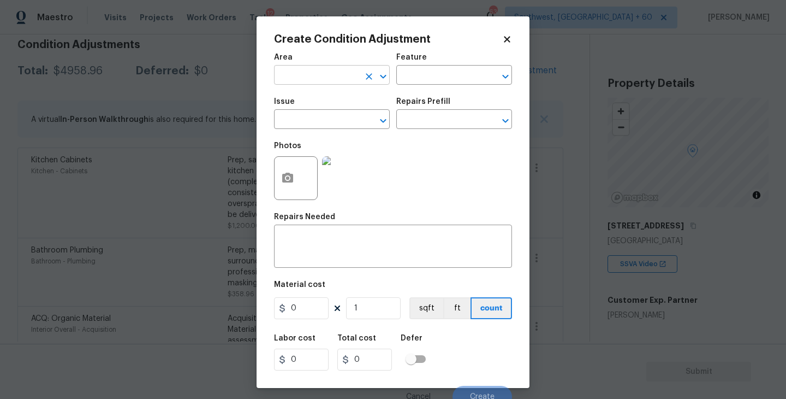
click at [311, 80] on input "text" at bounding box center [316, 76] width 85 height 17
click at [332, 119] on li "Exterior Overall" at bounding box center [332, 119] width 116 height 18
type input "Exterior Overall"
click at [462, 67] on figure "Feature ​" at bounding box center [454, 69] width 116 height 31
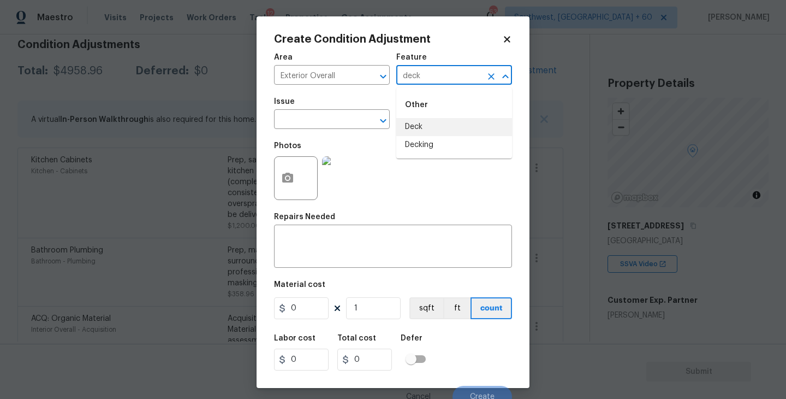
click at [459, 120] on li "Deck" at bounding box center [454, 127] width 116 height 18
type input "Deck"
click at [326, 112] on input "text" at bounding box center [316, 120] width 85 height 17
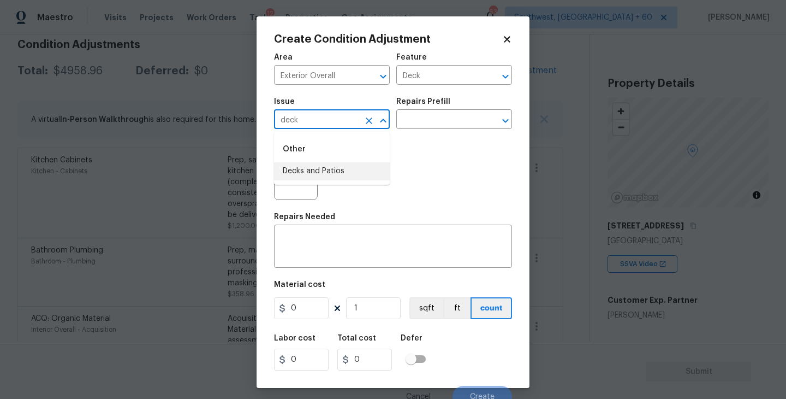
click at [343, 176] on li "Decks and Patios" at bounding box center [332, 171] width 116 height 18
type input "Decks and Patios"
click at [342, 254] on textarea at bounding box center [393, 247] width 225 height 23
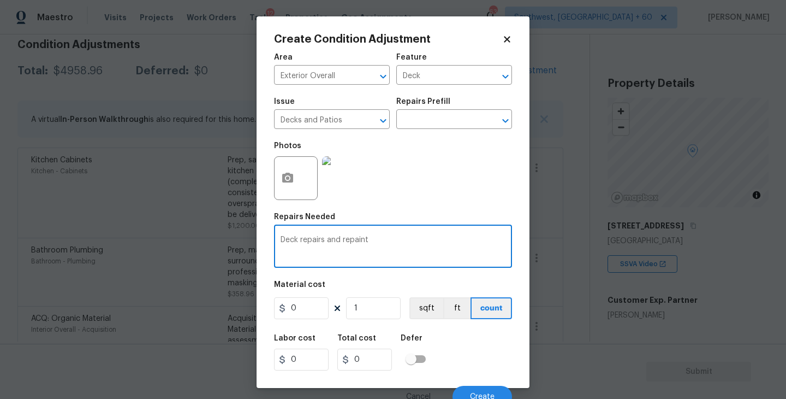
type textarea "Deck repairs and repaint"
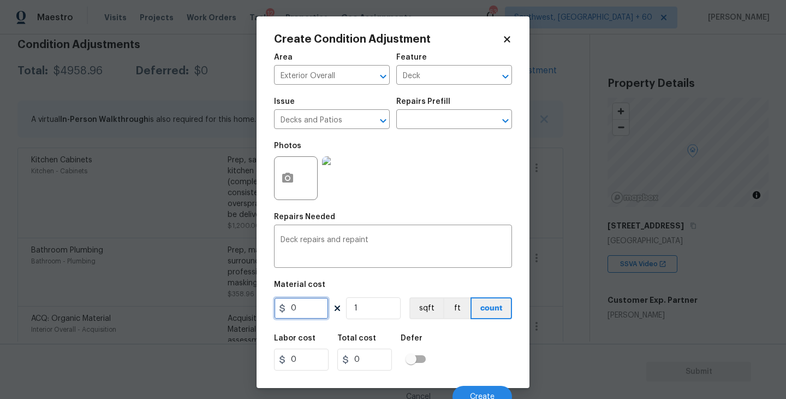
drag, startPoint x: 306, startPoint y: 307, endPoint x: 221, endPoint y: 307, distance: 85.7
click at [221, 307] on div "Create Condition Adjustment Area Exterior Overall ​ Feature Deck ​ Issue Decks …" at bounding box center [393, 199] width 786 height 399
type input "1200"
click at [292, 171] on icon "button" at bounding box center [287, 177] width 13 height 13
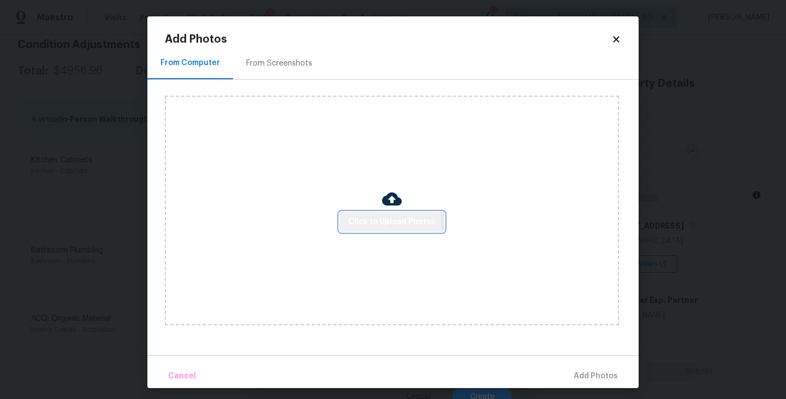
click at [369, 224] on span "Click to Upload Photos" at bounding box center [391, 222] width 87 height 14
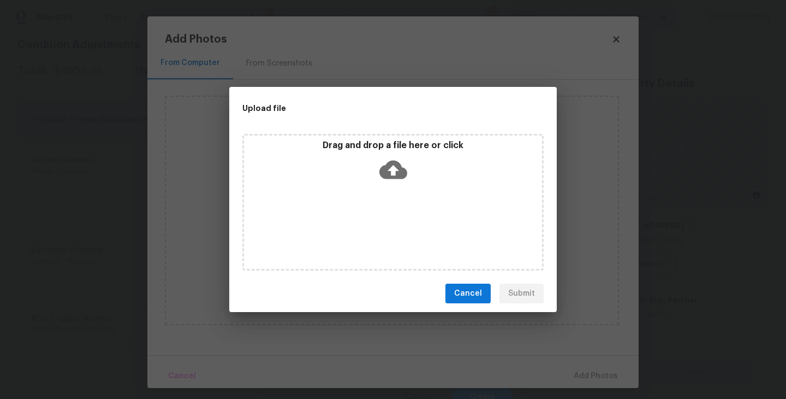
click at [375, 204] on div "Drag and drop a file here or click" at bounding box center [392, 202] width 301 height 136
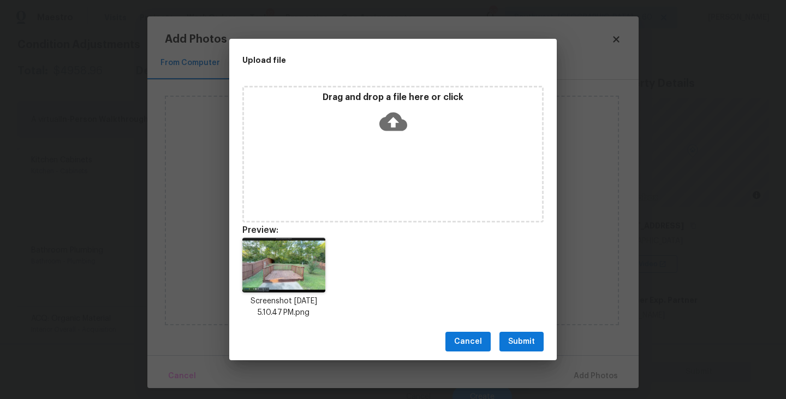
click at [528, 347] on span "Submit" at bounding box center [521, 342] width 27 height 14
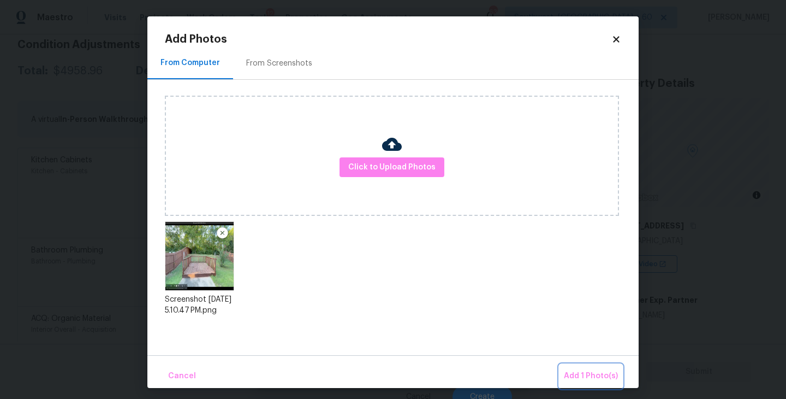
click at [591, 381] on span "Add 1 Photo(s)" at bounding box center [591, 376] width 54 height 14
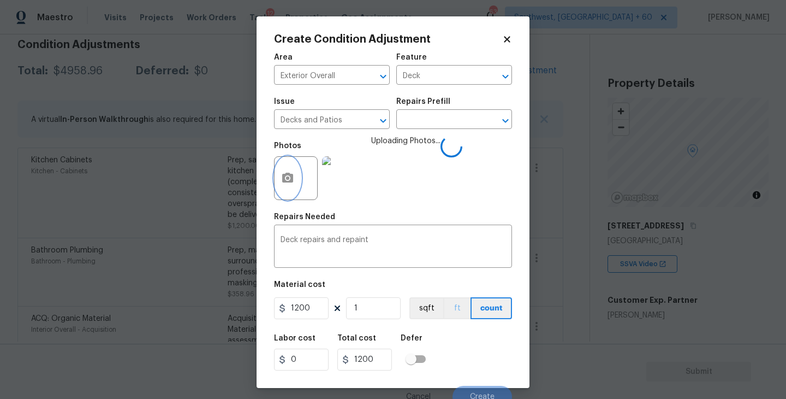
scroll to position [9, 0]
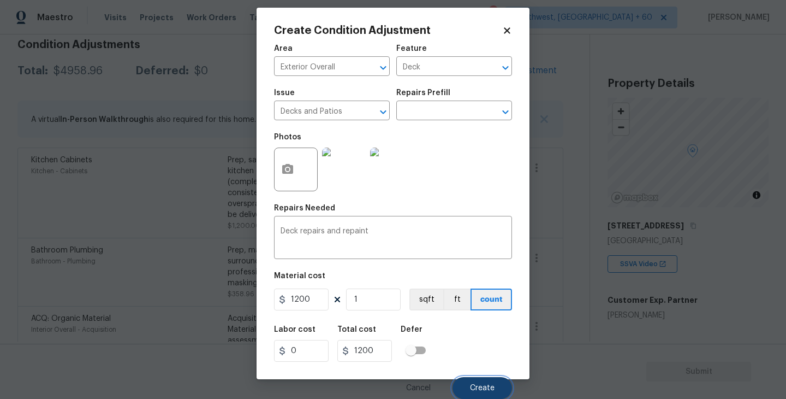
click at [479, 381] on button "Create" at bounding box center [483, 388] width 60 height 22
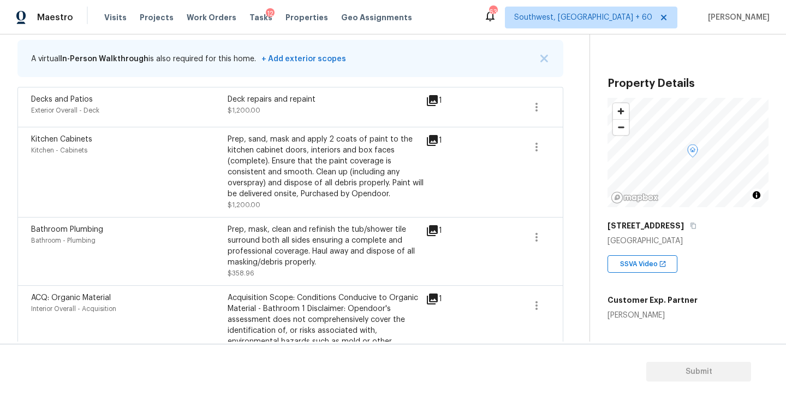
scroll to position [146, 0]
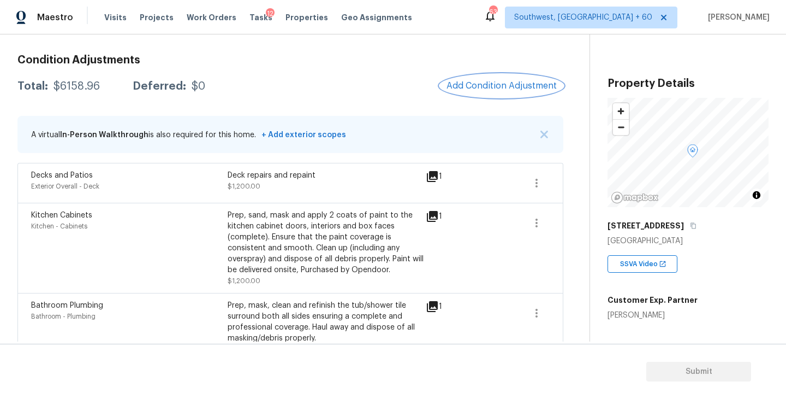
click at [473, 84] on span "Add Condition Adjustment" at bounding box center [502, 86] width 110 height 10
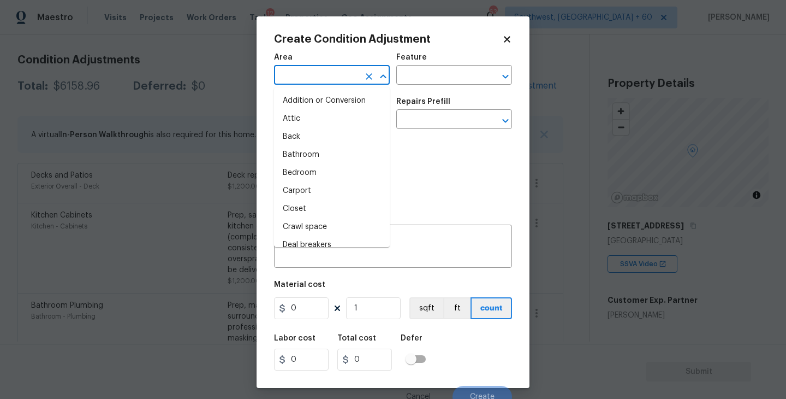
click at [318, 68] on input "text" at bounding box center [316, 76] width 85 height 17
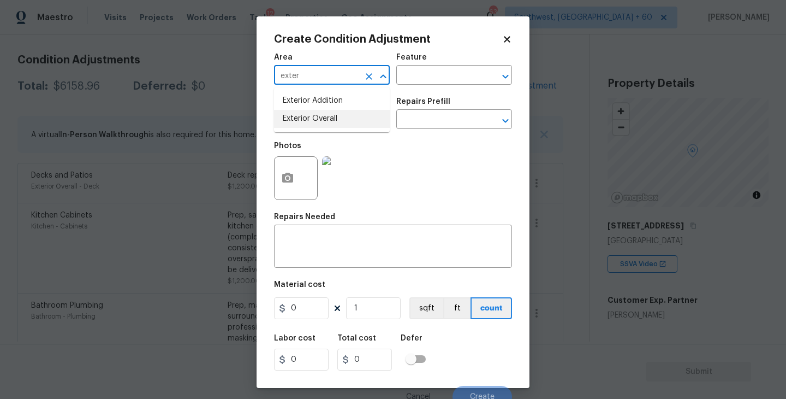
click at [338, 122] on li "Exterior Overall" at bounding box center [332, 119] width 116 height 18
type input "Exterior Overall"
click at [430, 84] on input "text" at bounding box center [438, 76] width 85 height 17
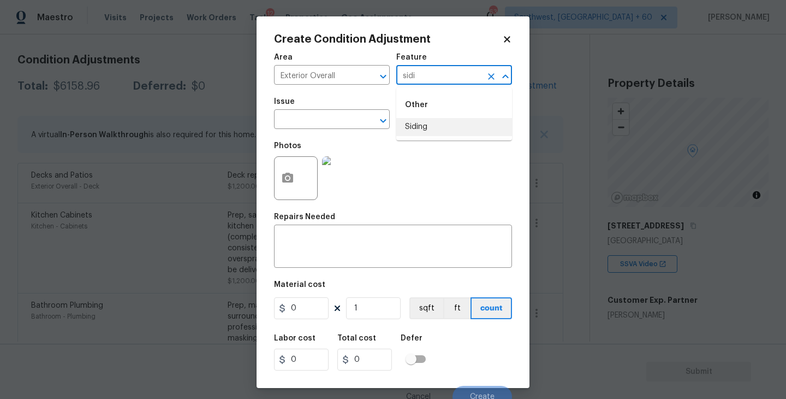
click at [434, 129] on li "Siding" at bounding box center [454, 127] width 116 height 18
type input "Siding"
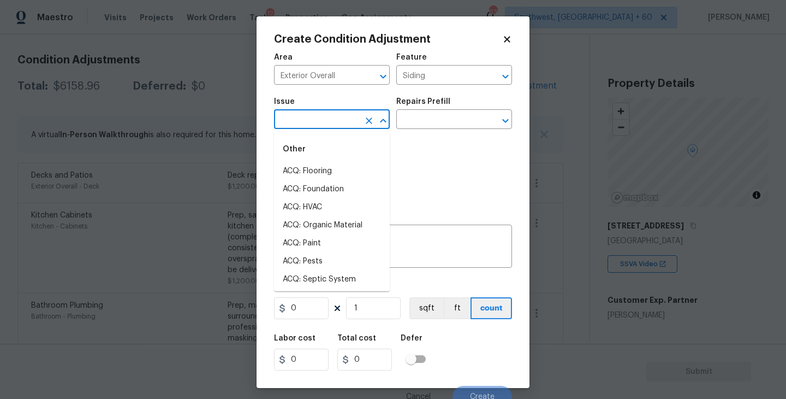
click at [337, 112] on input "text" at bounding box center [316, 120] width 85 height 17
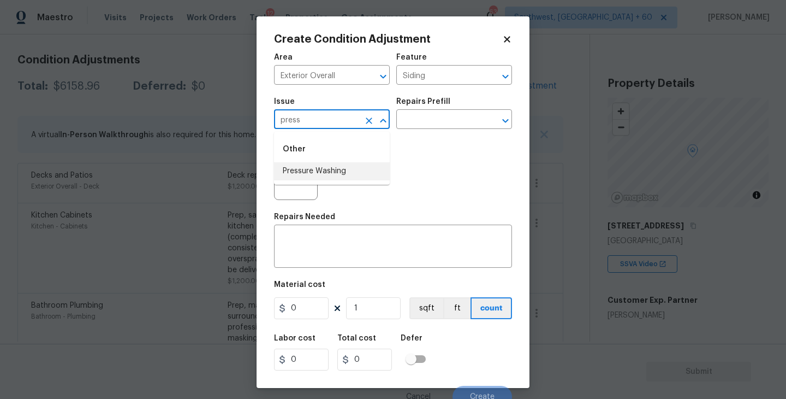
click at [345, 167] on li "Pressure Washing" at bounding box center [332, 171] width 116 height 18
type input "Pressure Washing"
click at [414, 133] on div "Issue Pressure Washing ​ Repairs Prefill ​" at bounding box center [393, 113] width 238 height 44
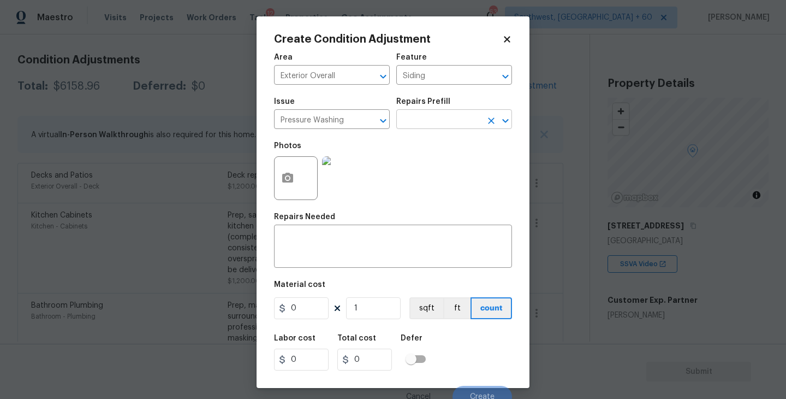
click at [431, 127] on input "text" at bounding box center [438, 120] width 85 height 17
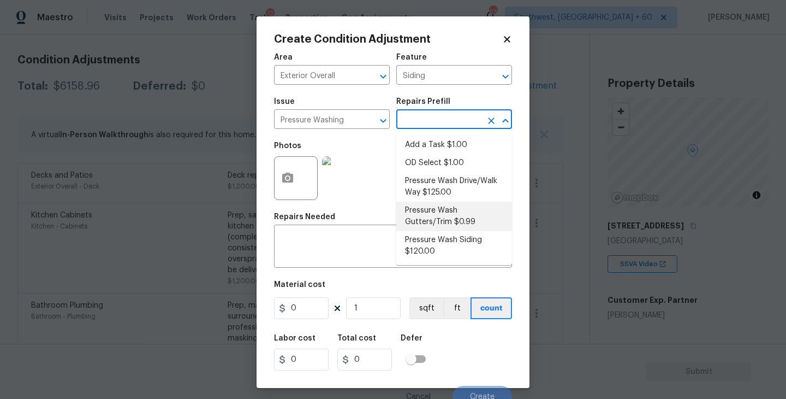
click at [428, 247] on li "Pressure Wash Siding $120.00" at bounding box center [454, 245] width 116 height 29
type textarea "Protect areas as needed for pressure washing. Pressure wash the siding on the h…"
type input "120"
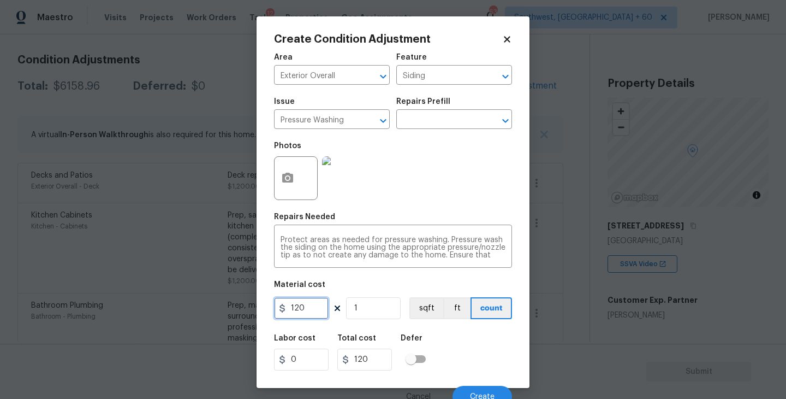
drag, startPoint x: 307, startPoint y: 310, endPoint x: 179, endPoint y: 310, distance: 128.3
click at [179, 310] on div "Create Condition Adjustment Area Exterior Overall ​ Feature Siding ​ Issue Pres…" at bounding box center [393, 199] width 786 height 399
type input "200"
click at [286, 185] on icon "button" at bounding box center [287, 177] width 13 height 13
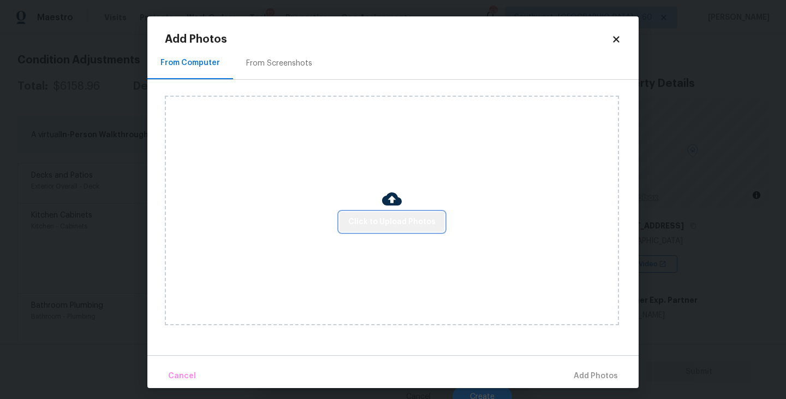
click at [399, 223] on span "Click to Upload Photos" at bounding box center [391, 222] width 87 height 14
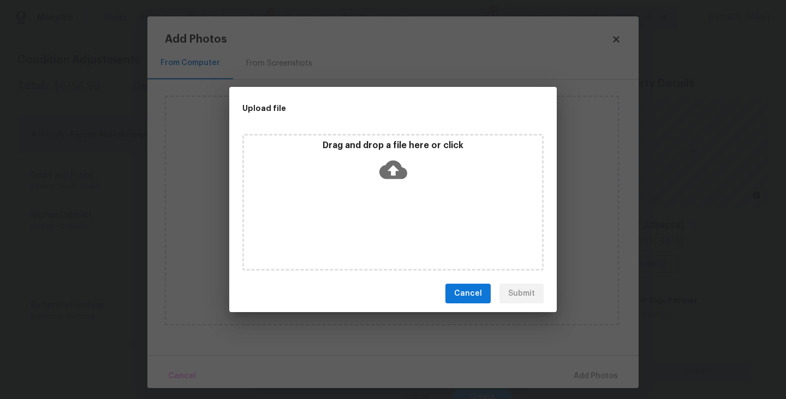
click at [411, 157] on div "Drag and drop a file here or click" at bounding box center [393, 163] width 298 height 47
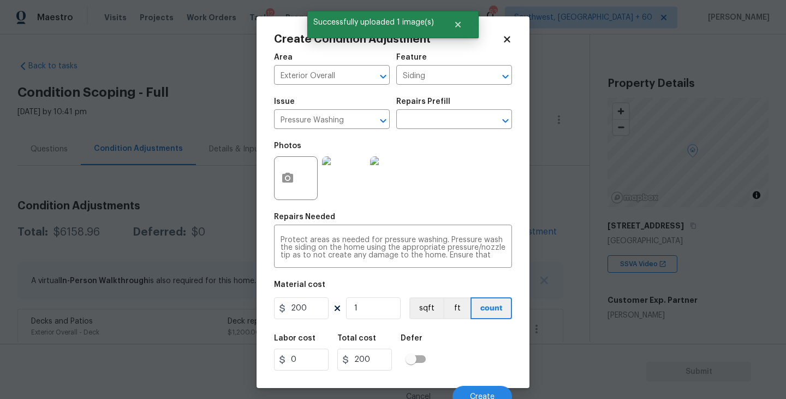
click at [482, 335] on div "Labor cost 0 Total cost 200 Defer" at bounding box center [393, 352] width 238 height 49
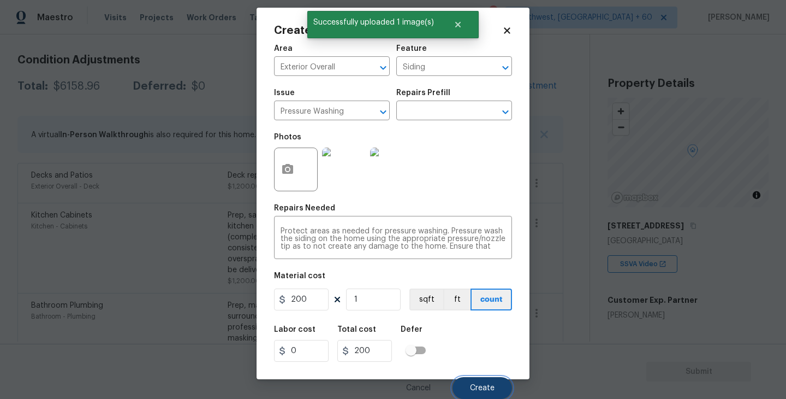
click at [485, 390] on span "Create" at bounding box center [482, 388] width 25 height 8
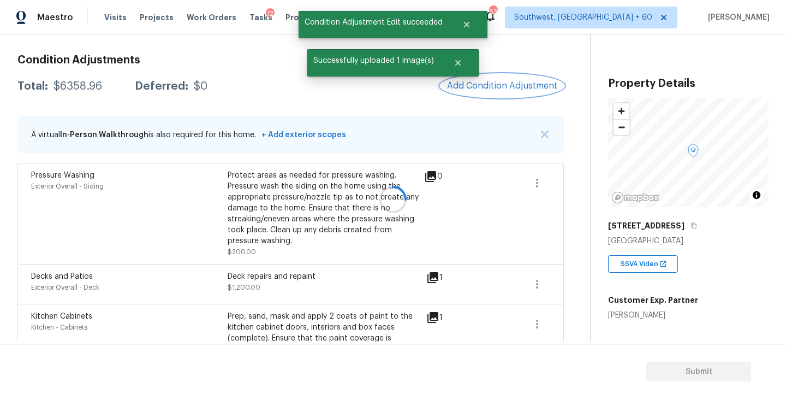
scroll to position [0, 0]
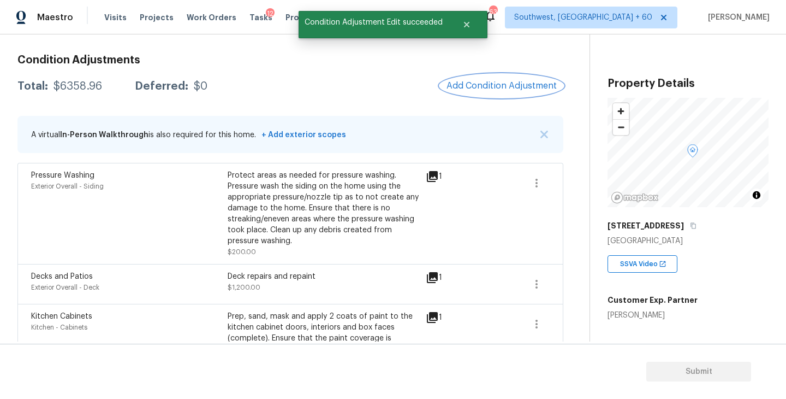
click at [481, 87] on span "Add Condition Adjustment" at bounding box center [502, 86] width 110 height 10
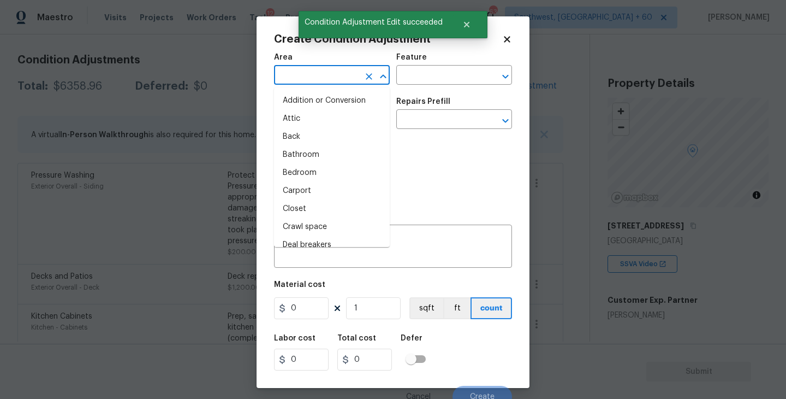
click at [283, 81] on input "text" at bounding box center [316, 76] width 85 height 17
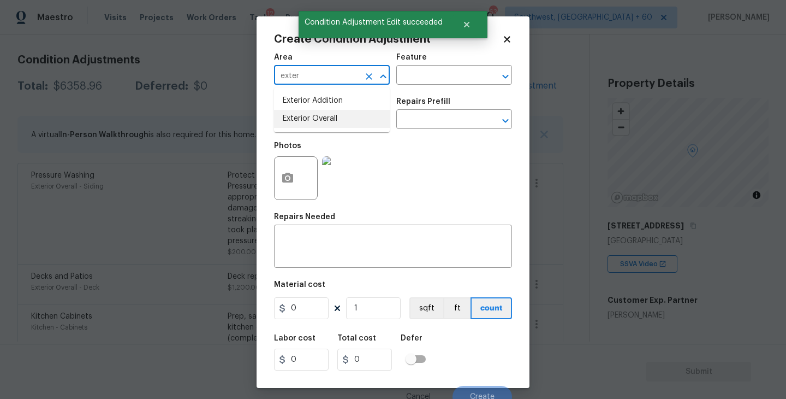
click at [302, 115] on li "Exterior Overall" at bounding box center [332, 119] width 116 height 18
type input "Exterior Overall"
click at [441, 59] on div "Feature" at bounding box center [454, 61] width 116 height 14
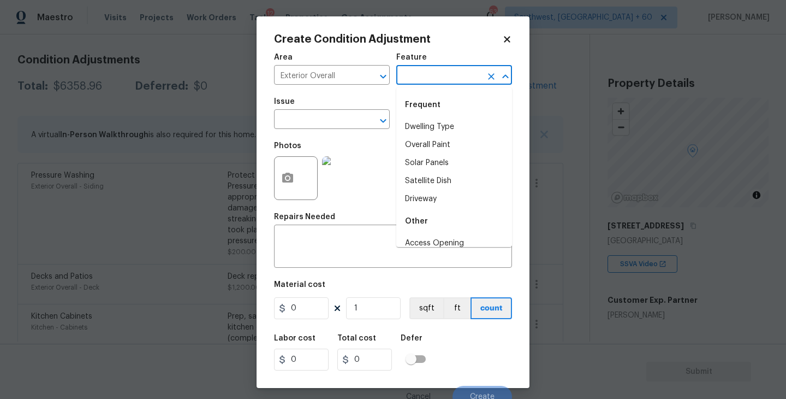
click at [428, 81] on input "text" at bounding box center [438, 76] width 85 height 17
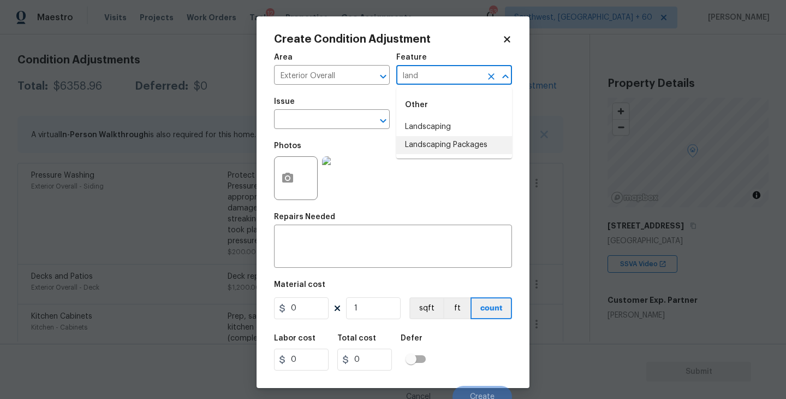
click at [437, 146] on li "Landscaping Packages" at bounding box center [454, 145] width 116 height 18
type input "Landscaping Packages"
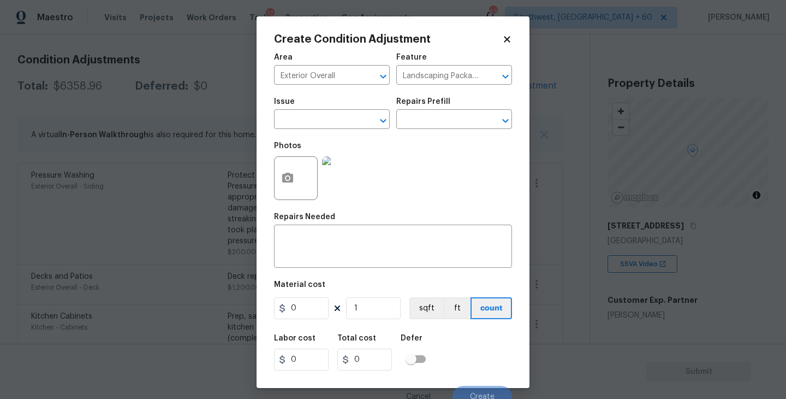
click at [338, 136] on div "Photos" at bounding box center [321, 170] width 94 height 71
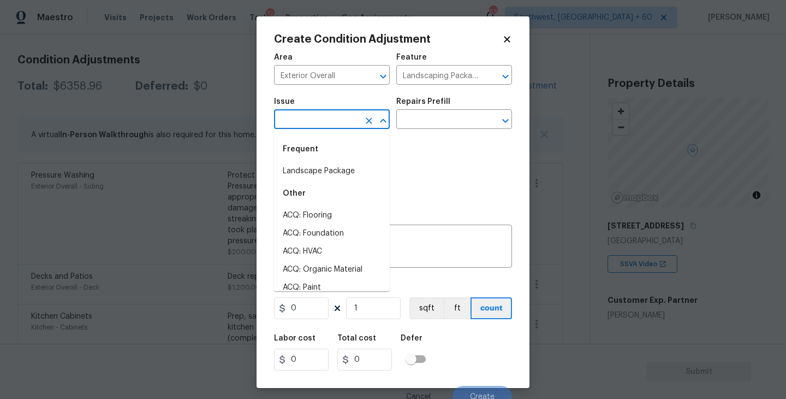
click at [320, 126] on input "text" at bounding box center [316, 120] width 85 height 17
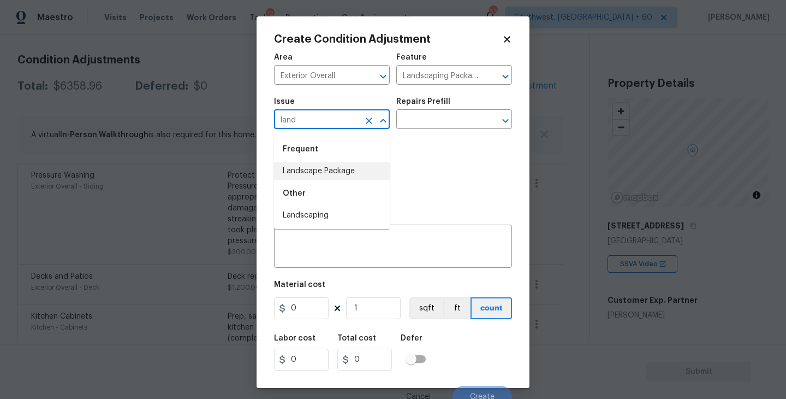
click at [343, 177] on li "Landscape Package" at bounding box center [332, 171] width 116 height 18
type input "Landscape Package"
click at [420, 139] on div "Photos" at bounding box center [393, 170] width 238 height 71
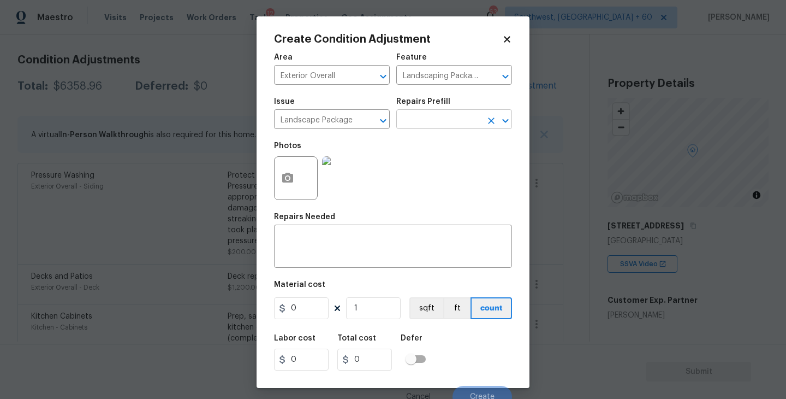
click at [442, 120] on input "text" at bounding box center [438, 120] width 85 height 17
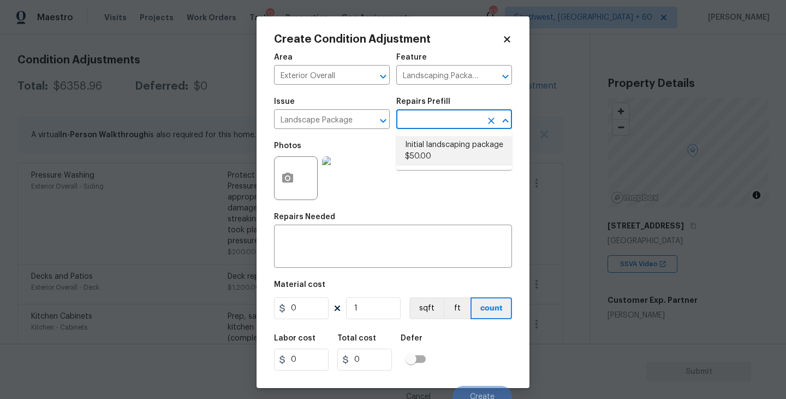
click at [441, 143] on li "Initial landscaping package $50.00" at bounding box center [454, 150] width 116 height 29
type input "Home Readiness Packages"
type textarea "Mowing of grass up to 6" in height. Mow, edge along driveways & sidewalks, trim…"
type input "50"
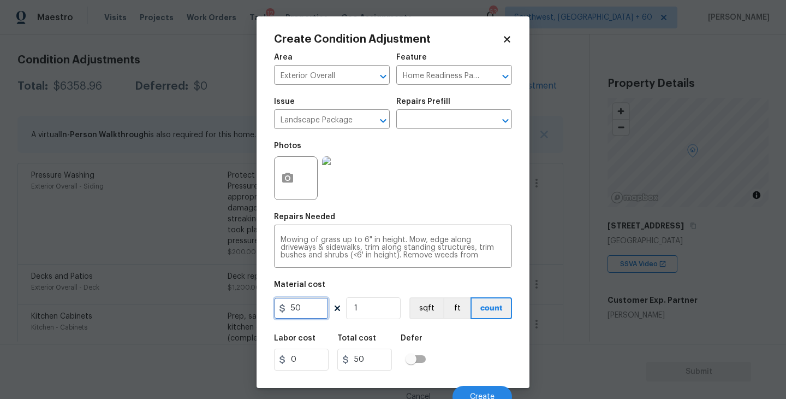
drag, startPoint x: 316, startPoint y: 307, endPoint x: 214, endPoint y: 312, distance: 102.2
click at [214, 312] on div "Create Condition Adjustment Area Exterior Overall ​ Feature Home Readiness Pack…" at bounding box center [393, 199] width 786 height 399
type input "300"
click at [289, 198] on button "button" at bounding box center [288, 178] width 26 height 43
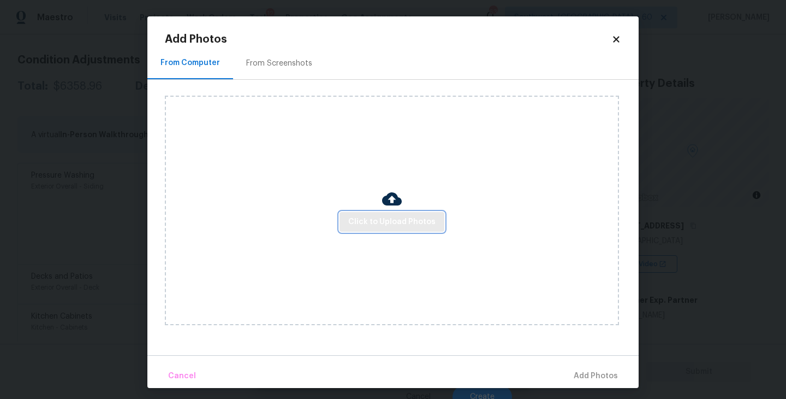
click at [348, 227] on button "Click to Upload Photos" at bounding box center [392, 222] width 105 height 20
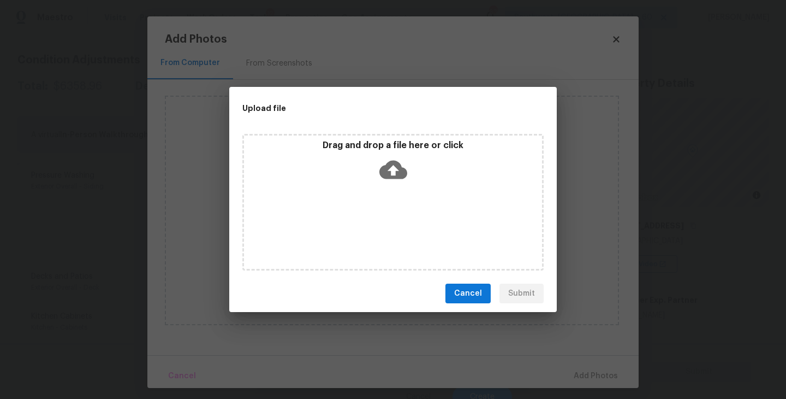
click at [391, 191] on div "Drag and drop a file here or click" at bounding box center [392, 202] width 301 height 136
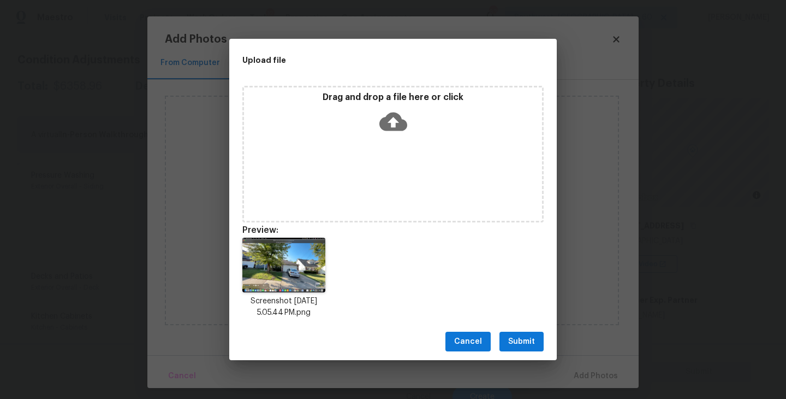
click at [518, 333] on button "Submit" at bounding box center [522, 341] width 44 height 20
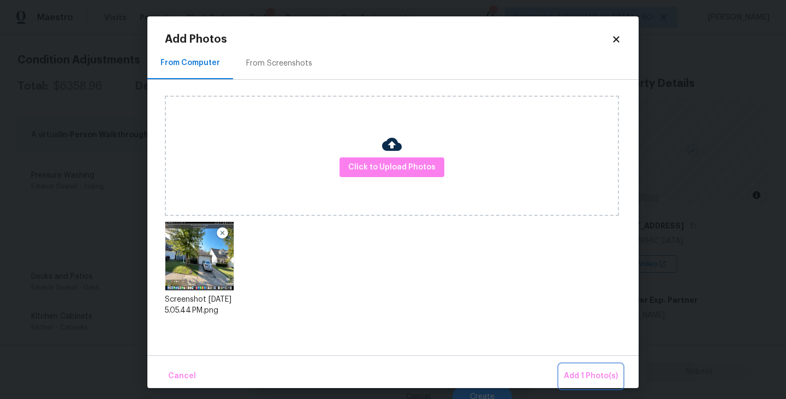
click at [578, 365] on button "Add 1 Photo(s)" at bounding box center [591, 375] width 63 height 23
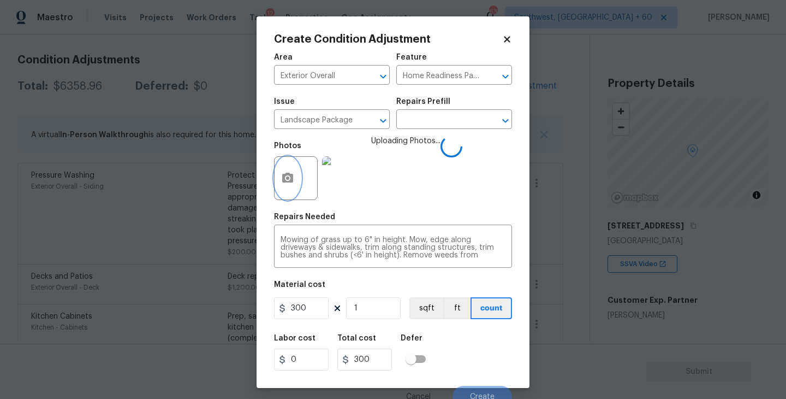
scroll to position [9, 0]
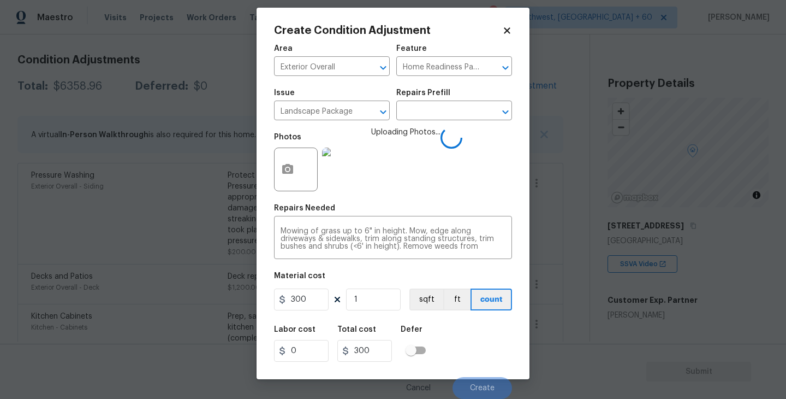
click at [488, 336] on div "Labor cost 0 Total cost 300 Defer" at bounding box center [393, 343] width 238 height 49
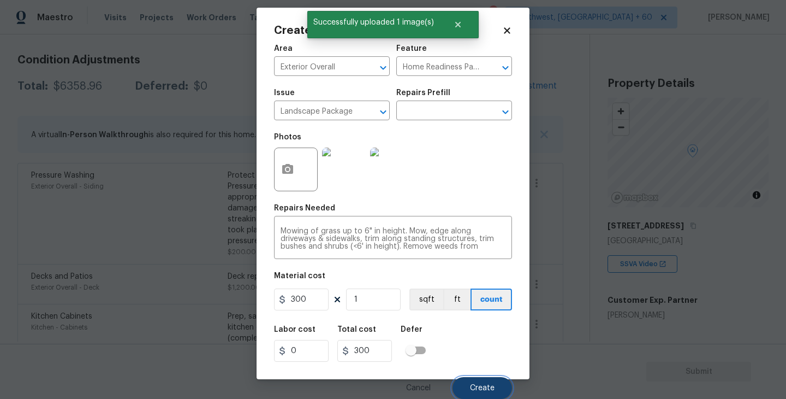
click at [480, 382] on button "Create" at bounding box center [483, 388] width 60 height 22
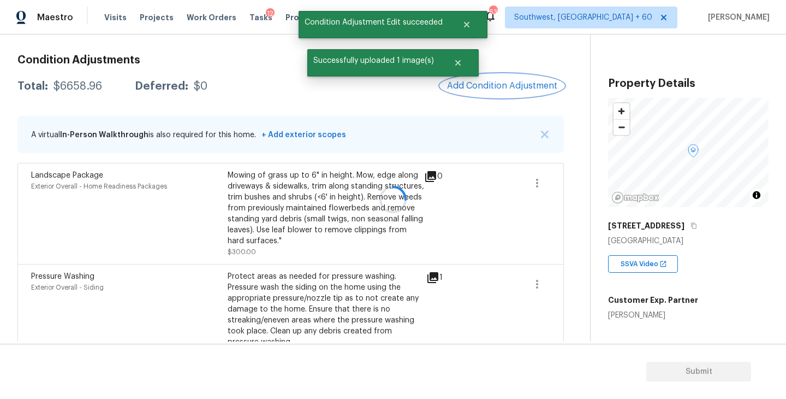
scroll to position [0, 0]
click at [485, 83] on span "Add Condition Adjustment" at bounding box center [502, 86] width 110 height 10
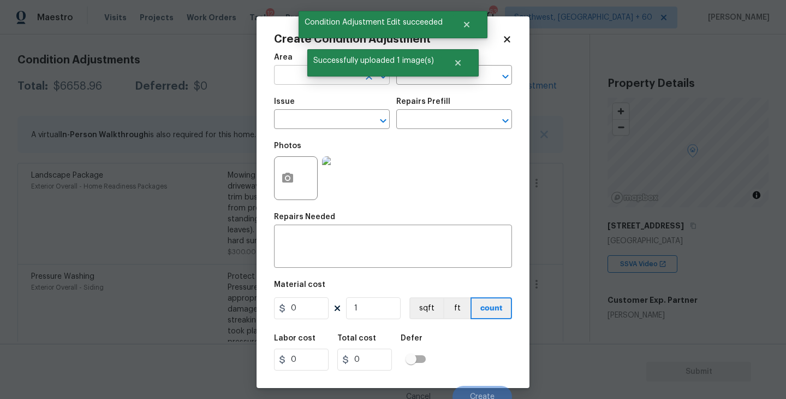
click at [329, 80] on input "text" at bounding box center [316, 76] width 85 height 17
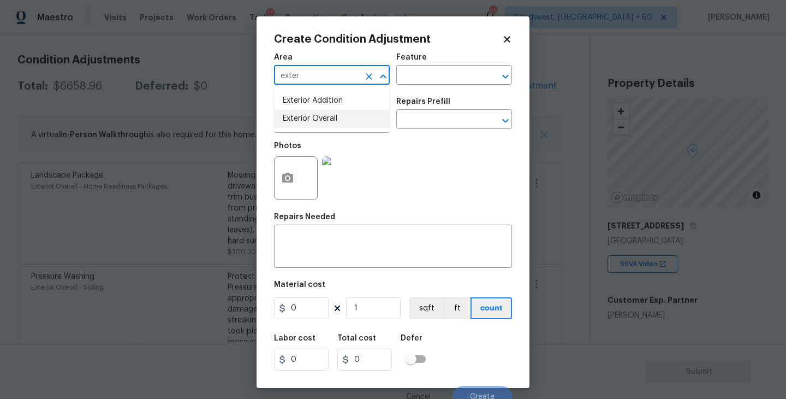
click at [326, 118] on li "Exterior Overall" at bounding box center [332, 119] width 116 height 18
type input "Exterior Overall"
click at [326, 118] on input "text" at bounding box center [316, 120] width 85 height 17
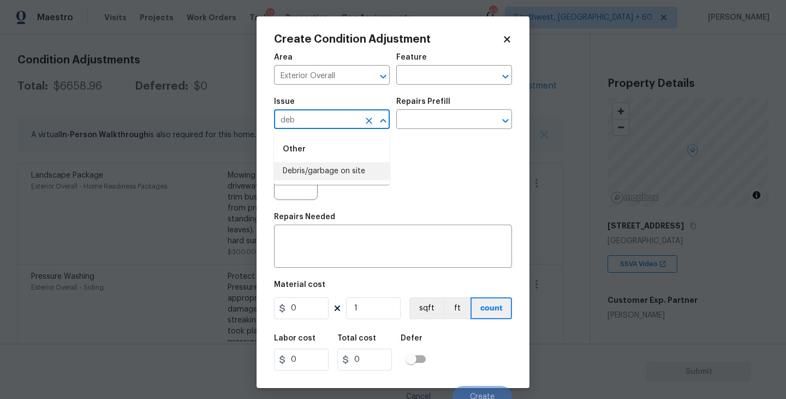
click at [332, 167] on li "Debris/garbage on site" at bounding box center [332, 171] width 116 height 18
type input "Debris/garbage on site"
click at [441, 108] on div "Repairs Prefill" at bounding box center [454, 105] width 116 height 14
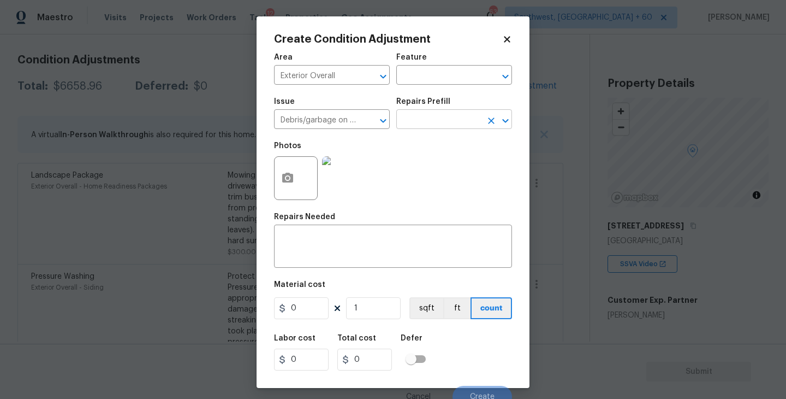
click at [439, 119] on input "text" at bounding box center [438, 120] width 85 height 17
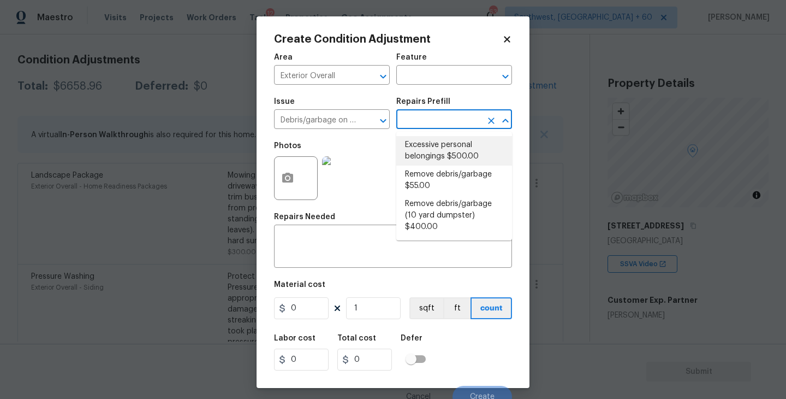
click at [439, 140] on li "Excessive personal belongings $500.00" at bounding box center [454, 150] width 116 height 29
type textarea "Contingency for excessive items to be removed - During assessment, the home con…"
type input "500"
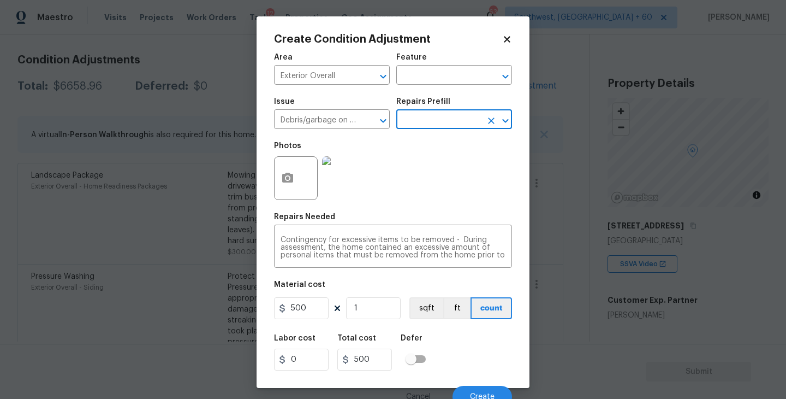
click at [449, 110] on div "Repairs Prefill" at bounding box center [454, 105] width 116 height 14
click at [464, 123] on input "text" at bounding box center [438, 120] width 85 height 17
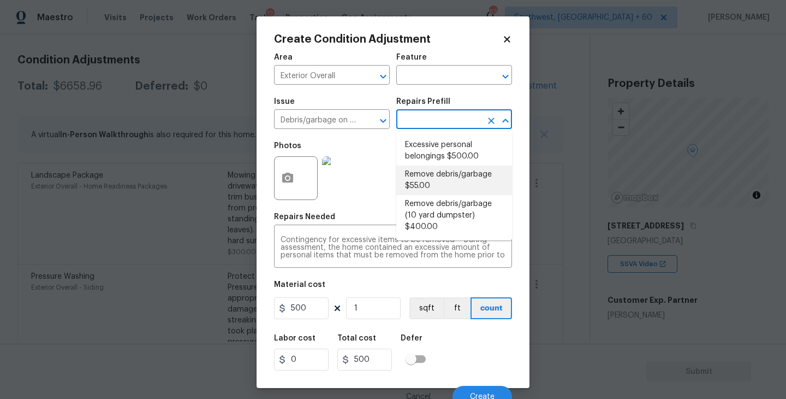
click at [450, 178] on li "Remove debris/garbage $55.00" at bounding box center [454, 179] width 116 height 29
type textarea "Remove, haul off, and properly dispose of any debris left by seller to offsite …"
type input "55"
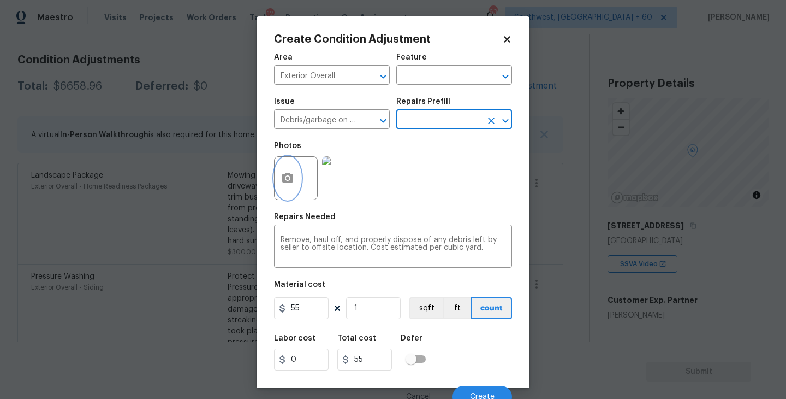
click at [288, 179] on circle "button" at bounding box center [287, 177] width 3 height 3
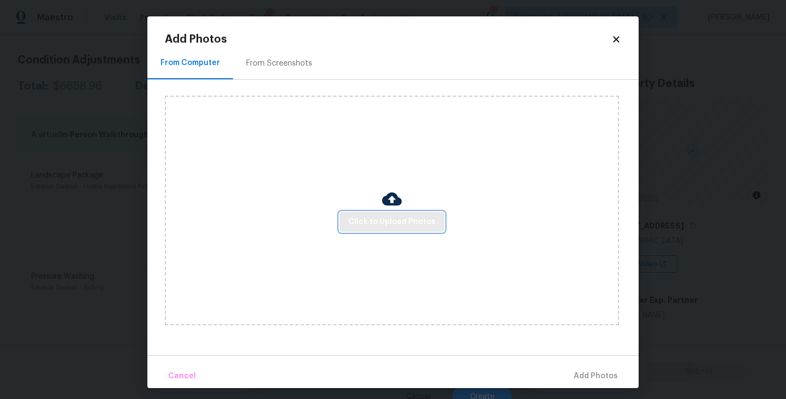
click at [384, 228] on button "Click to Upload Photos" at bounding box center [392, 222] width 105 height 20
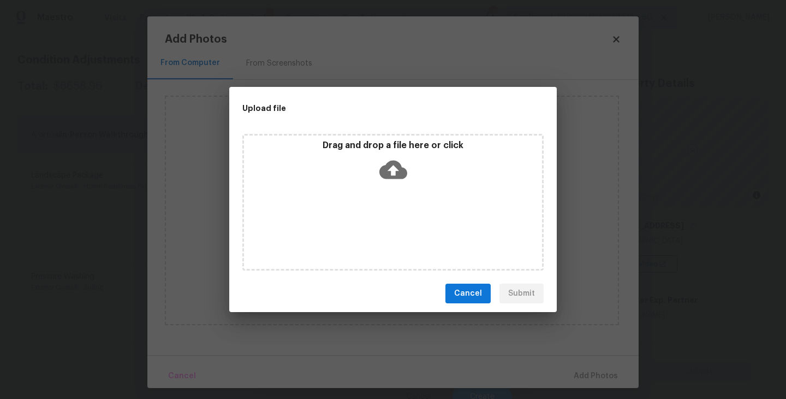
click at [394, 204] on div "Drag and drop a file here or click" at bounding box center [392, 202] width 301 height 136
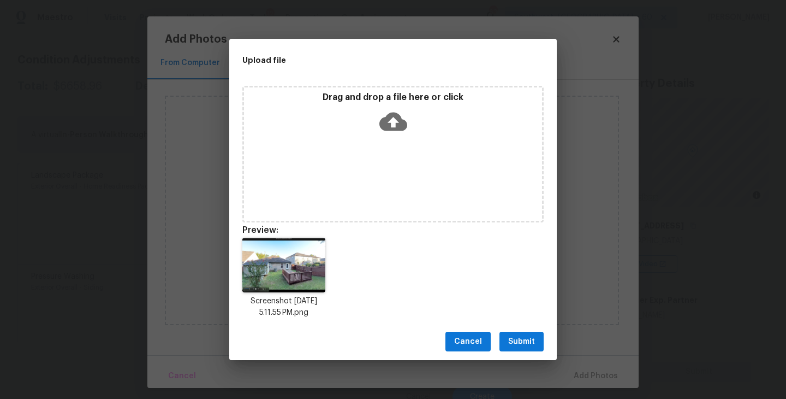
click at [526, 340] on span "Submit" at bounding box center [521, 342] width 27 height 14
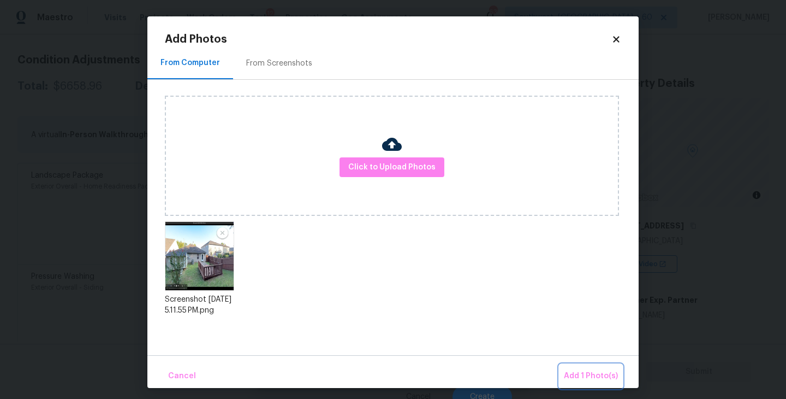
click at [589, 380] on span "Add 1 Photo(s)" at bounding box center [591, 376] width 54 height 14
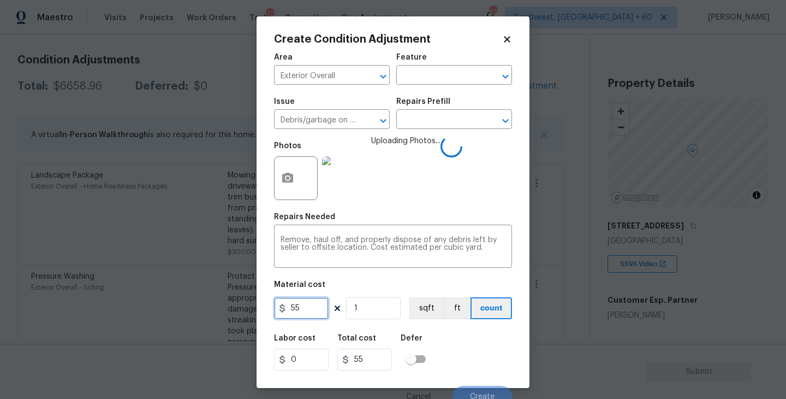
drag, startPoint x: 311, startPoint y: 301, endPoint x: 235, endPoint y: 303, distance: 76.5
click at [235, 303] on div "Create Condition Adjustment Area Exterior Overall ​ Feature ​ Issue Debris/garb…" at bounding box center [393, 199] width 786 height 399
type input "1500"
click at [468, 357] on div "Labor cost 0 Total cost 1500 Defer" at bounding box center [393, 352] width 238 height 49
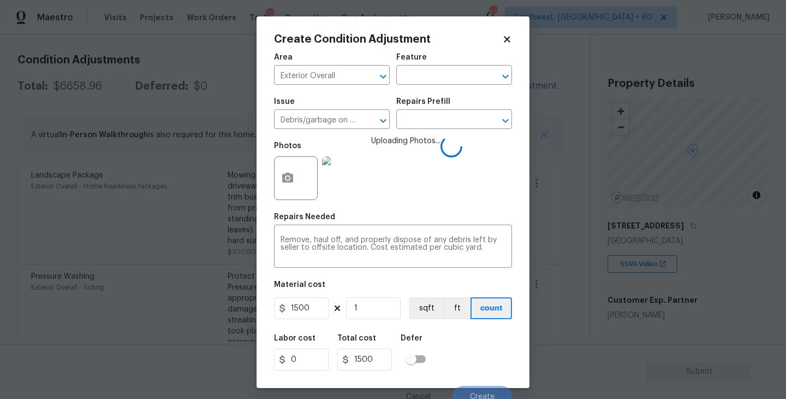
scroll to position [9, 0]
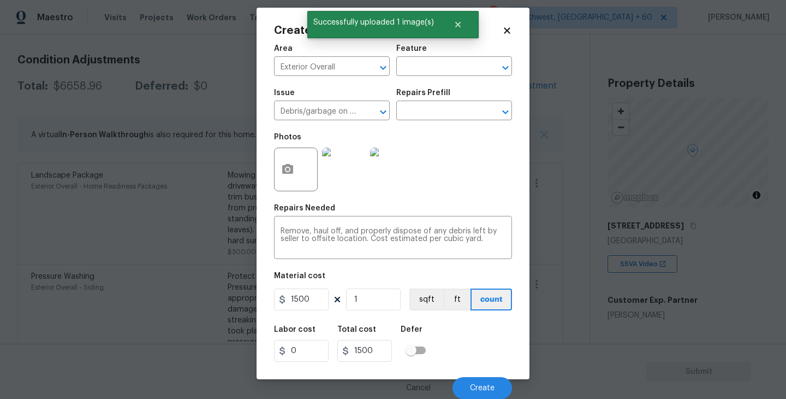
click at [485, 354] on div "Labor cost 0 Total cost 1500 Defer" at bounding box center [393, 343] width 238 height 49
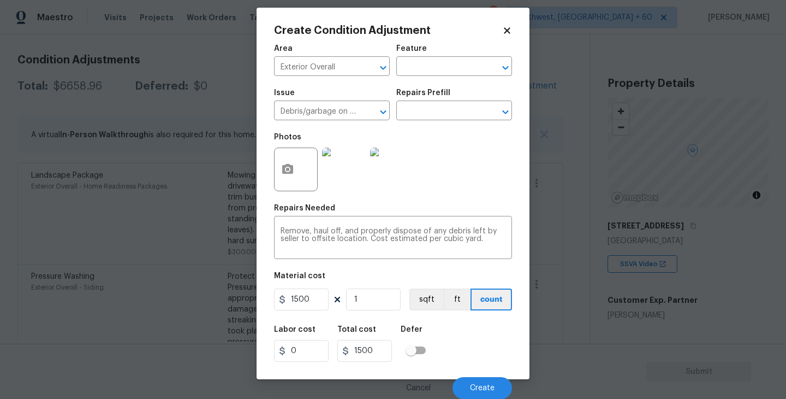
click at [485, 354] on div "Labor cost 0 Total cost 1500 Defer" at bounding box center [393, 343] width 238 height 49
click at [488, 376] on div "Cancel Create" at bounding box center [393, 383] width 238 height 31
click at [487, 380] on button "Create" at bounding box center [483, 388] width 60 height 22
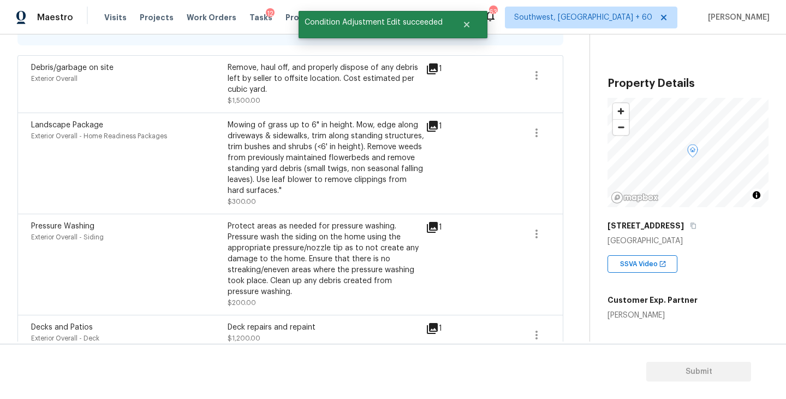
scroll to position [123, 0]
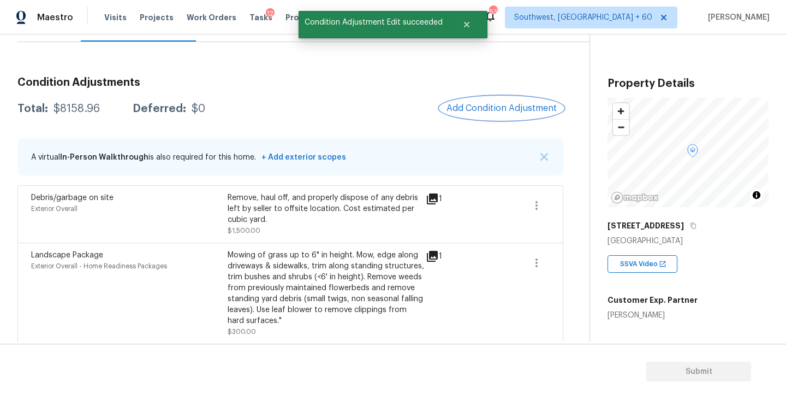
click at [502, 105] on span "Add Condition Adjustment" at bounding box center [502, 108] width 110 height 10
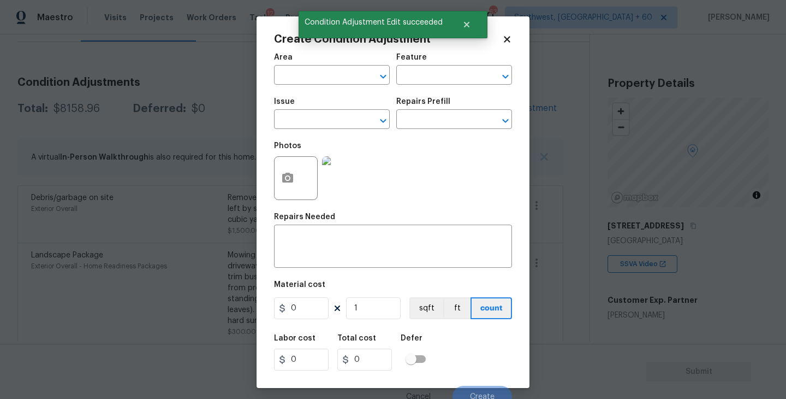
click at [318, 67] on div "Area" at bounding box center [332, 61] width 116 height 14
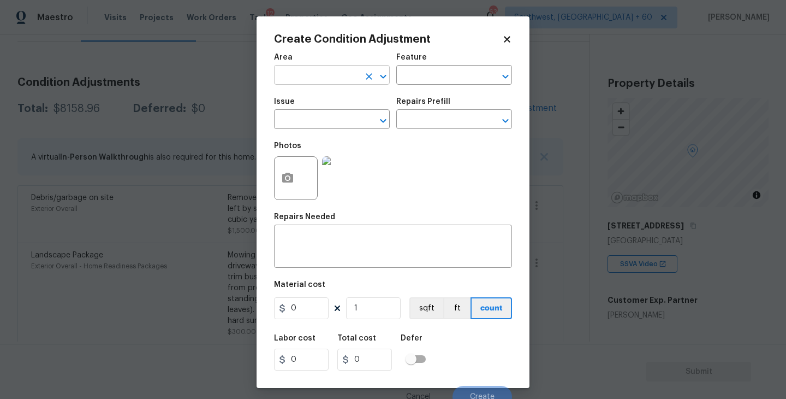
click at [307, 73] on input "text" at bounding box center [316, 76] width 85 height 17
click at [325, 124] on li "Interior Overall" at bounding box center [332, 119] width 116 height 18
type input "Interior Overall"
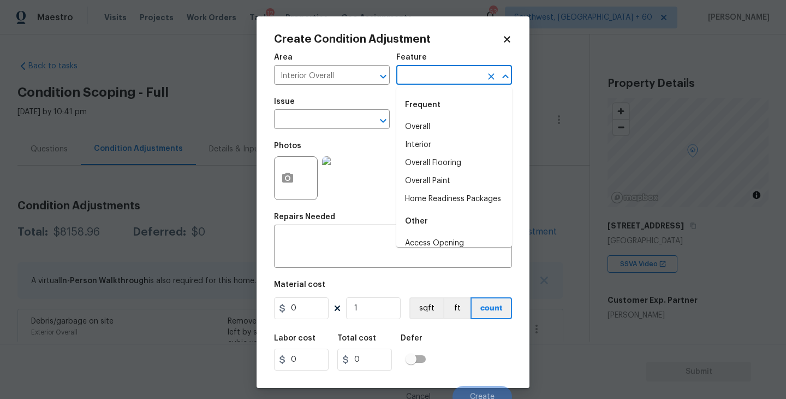
scroll to position [123, 0]
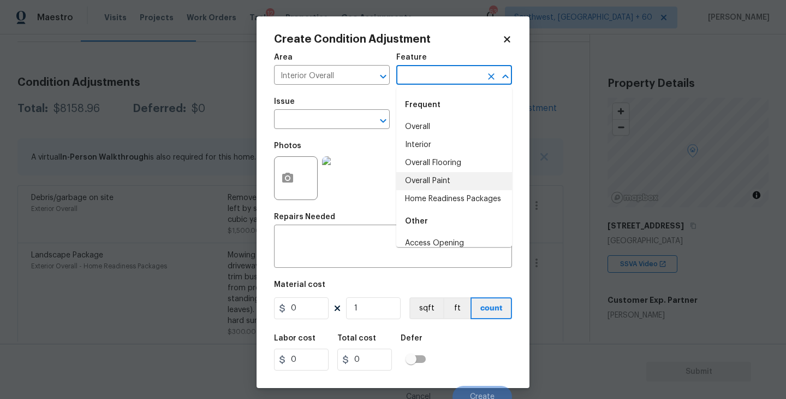
click at [442, 185] on li "Overall Paint" at bounding box center [454, 181] width 116 height 18
type input "Overall Paint"
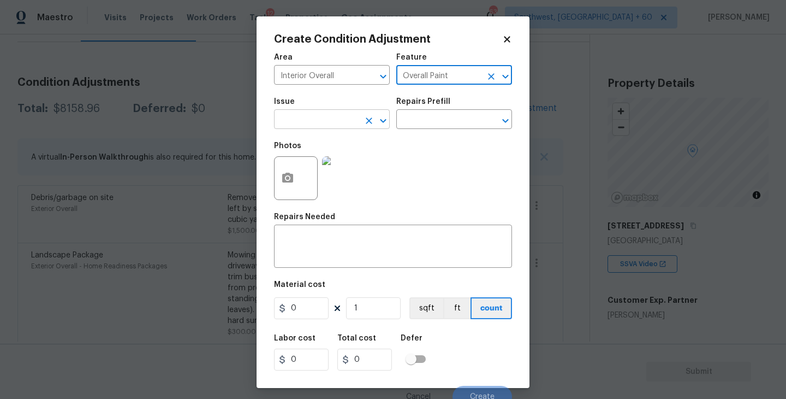
click at [337, 121] on input "text" at bounding box center [316, 120] width 85 height 17
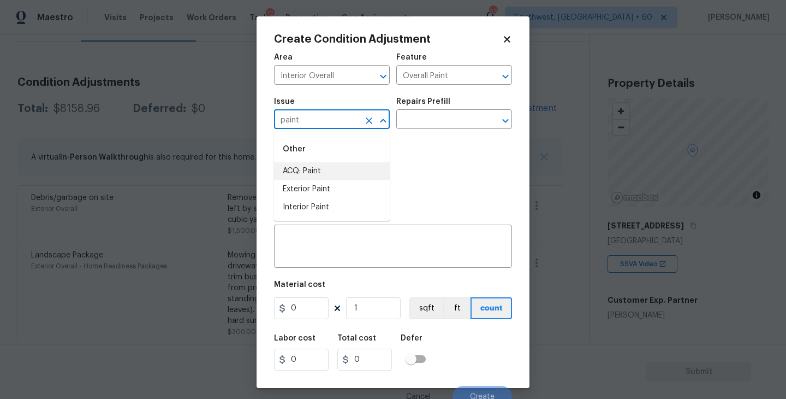
click at [341, 170] on li "ACQ: Paint" at bounding box center [332, 171] width 116 height 18
type input "ACQ: Paint"
click at [447, 127] on input "text" at bounding box center [438, 120] width 85 height 17
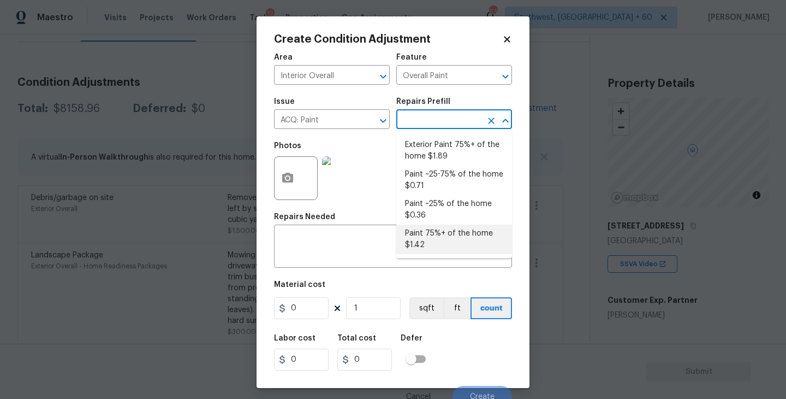
click at [453, 253] on li "Paint 75%+ of the home $1.42" at bounding box center [454, 238] width 116 height 29
type input "Acquisition"
type input "1.42"
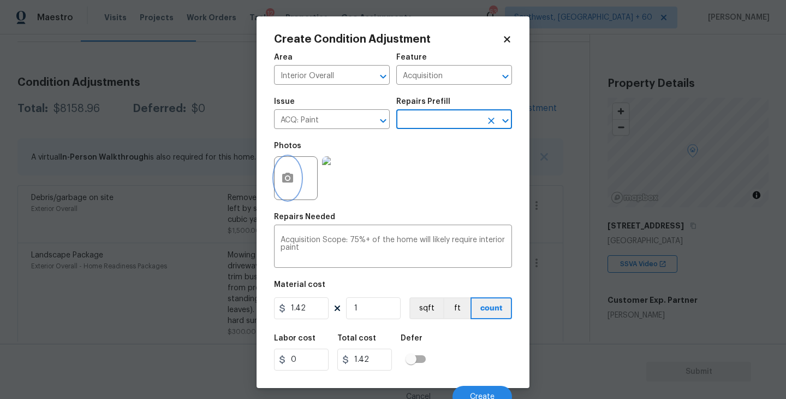
click at [281, 163] on button "button" at bounding box center [288, 178] width 26 height 43
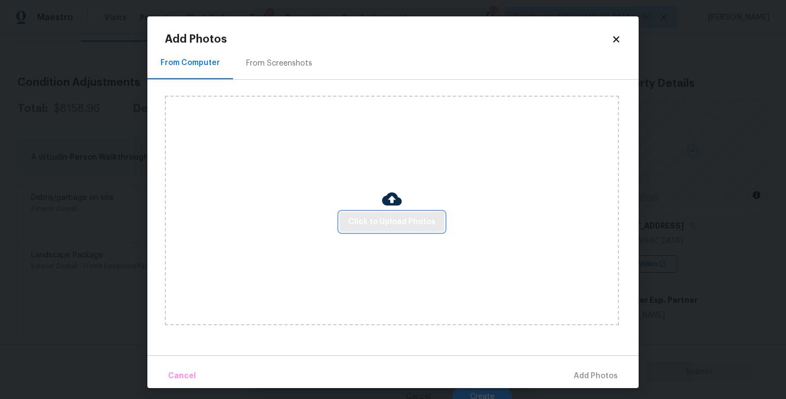
click at [411, 222] on span "Click to Upload Photos" at bounding box center [391, 222] width 87 height 14
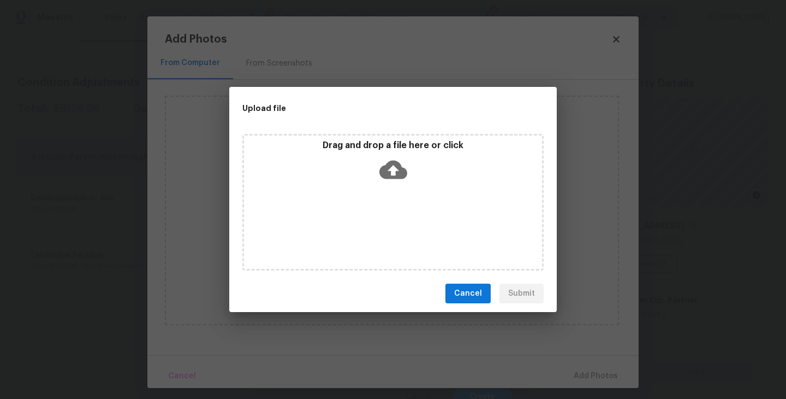
click at [392, 168] on icon at bounding box center [393, 170] width 28 height 28
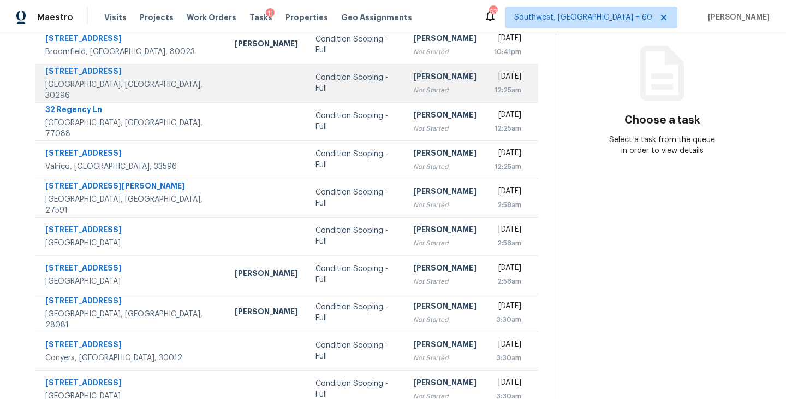
scroll to position [65, 0]
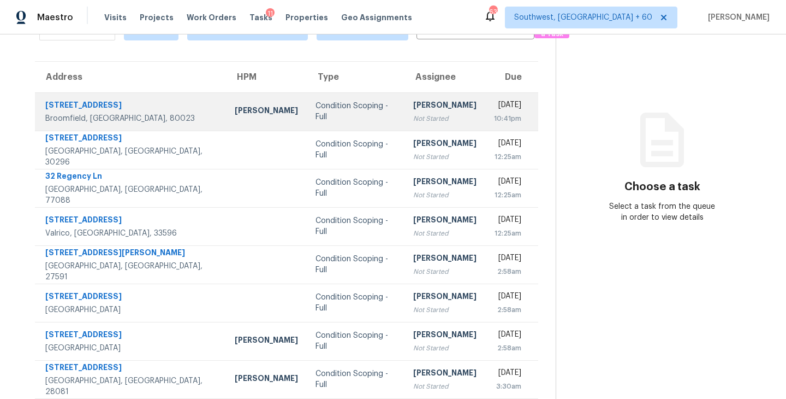
click at [413, 112] on div "[PERSON_NAME]" at bounding box center [444, 106] width 63 height 14
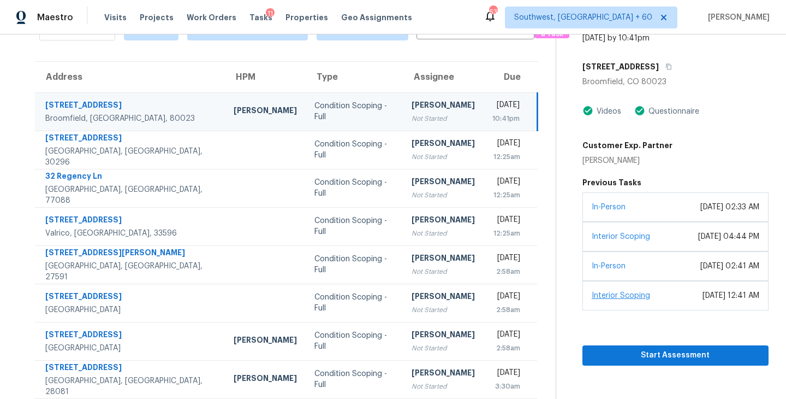
scroll to position [170, 0]
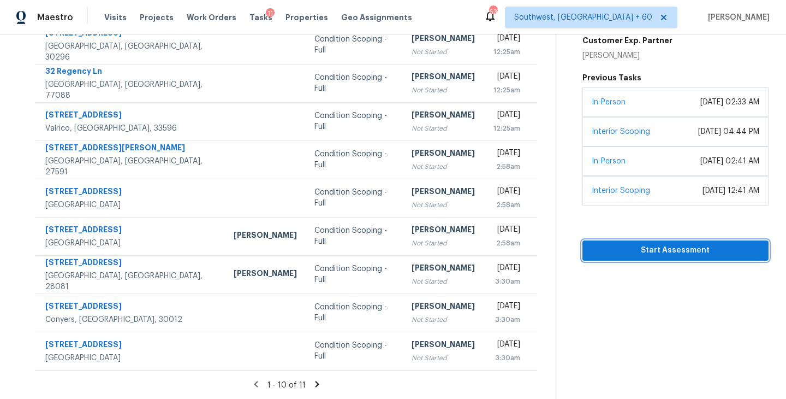
click at [668, 257] on span "Start Assessment" at bounding box center [675, 251] width 169 height 14
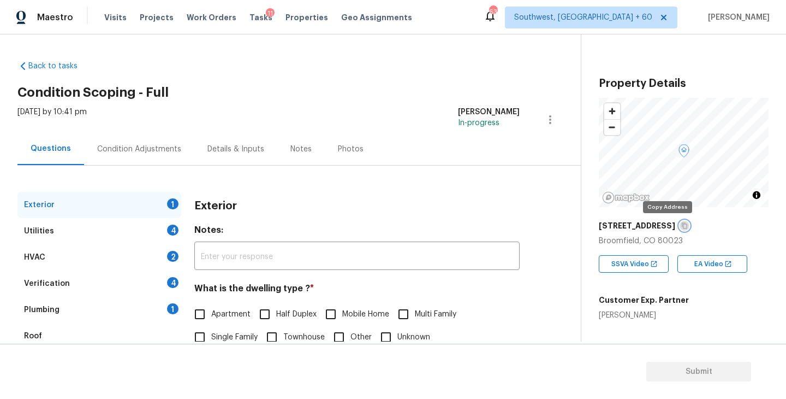
click at [681, 225] on icon "button" at bounding box center [684, 225] width 7 height 7
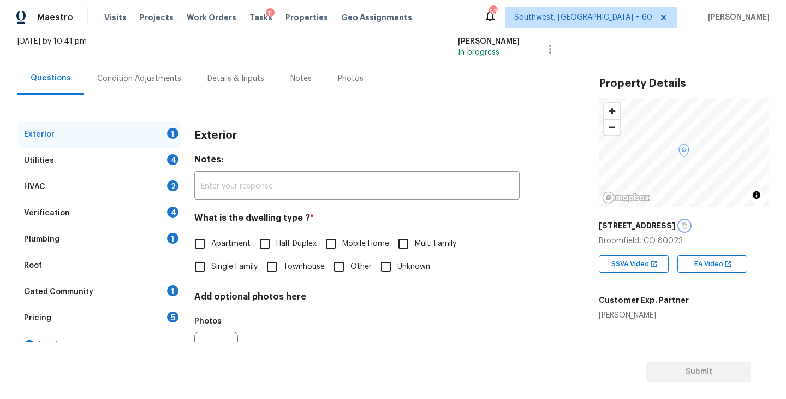
scroll to position [98, 0]
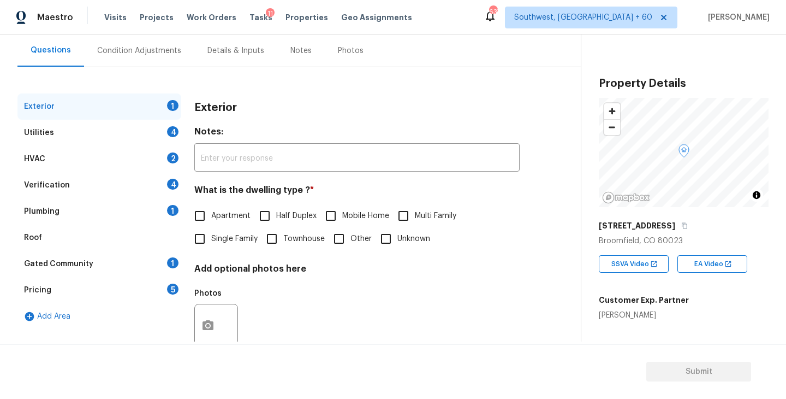
click at [216, 240] on span "Single Family" at bounding box center [234, 238] width 46 height 11
click at [211, 240] on input "Single Family" at bounding box center [199, 238] width 23 height 23
checkbox input "true"
click at [139, 135] on div "Utilities 4" at bounding box center [99, 133] width 164 height 26
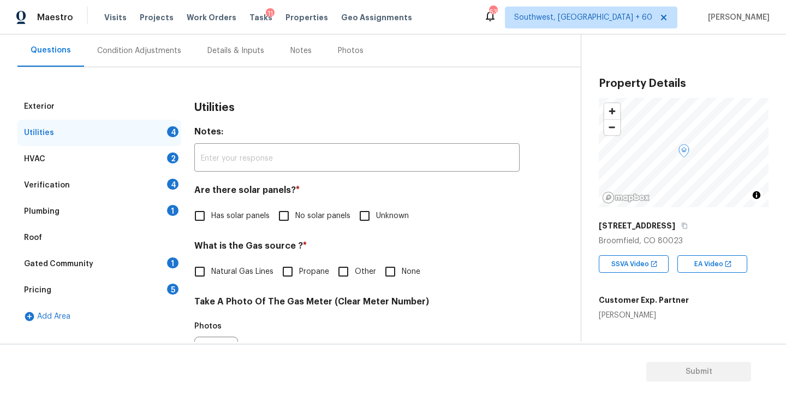
click at [257, 213] on span "Has solar panels" at bounding box center [240, 215] width 58 height 11
click at [211, 213] on input "Has solar panels" at bounding box center [199, 215] width 23 height 23
checkbox input "true"
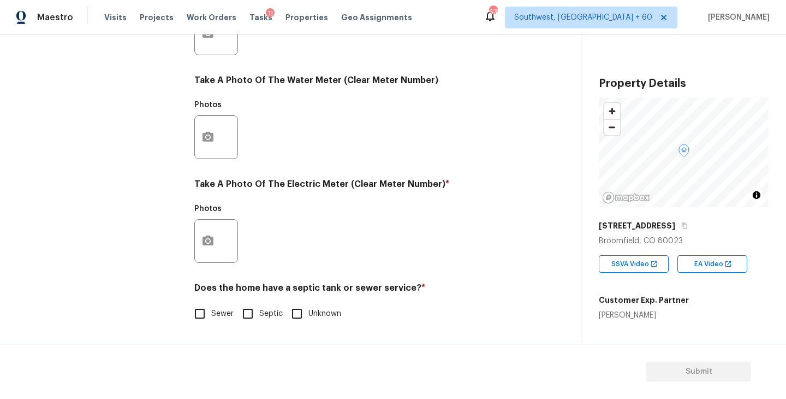
click at [222, 306] on label "Sewer" at bounding box center [210, 313] width 45 height 23
click at [211, 306] on input "Sewer" at bounding box center [199, 313] width 23 height 23
checkbox input "true"
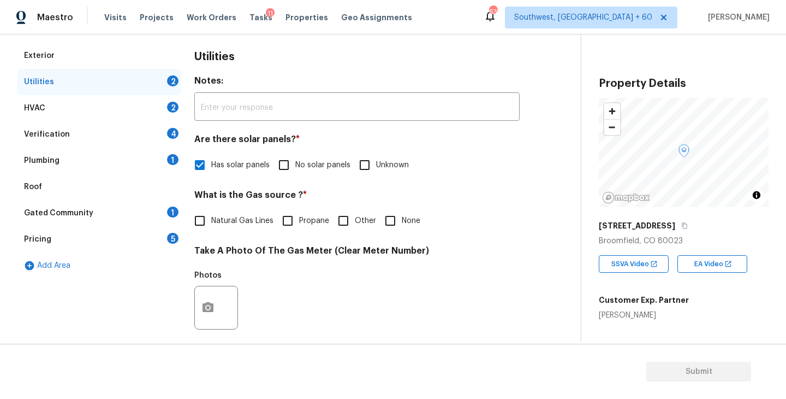
click at [128, 164] on div "Plumbing 1" at bounding box center [99, 160] width 164 height 26
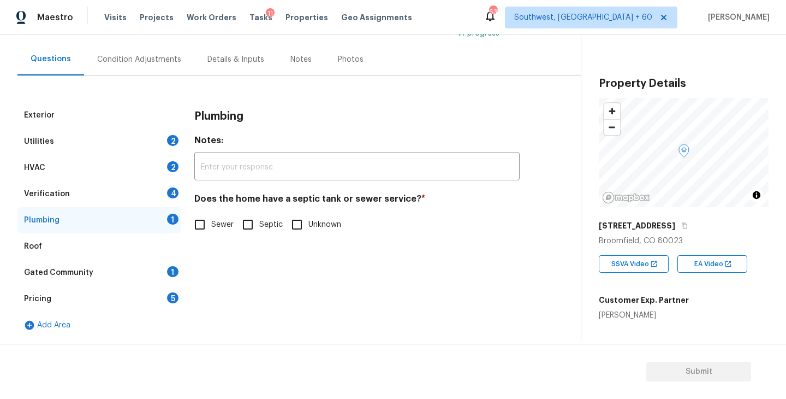
scroll to position [90, 0]
click at [223, 225] on span "Sewer" at bounding box center [222, 224] width 22 height 11
click at [211, 225] on input "Sewer" at bounding box center [199, 224] width 23 height 23
checkbox input "true"
click at [136, 272] on div "Gated Community 1" at bounding box center [99, 272] width 164 height 26
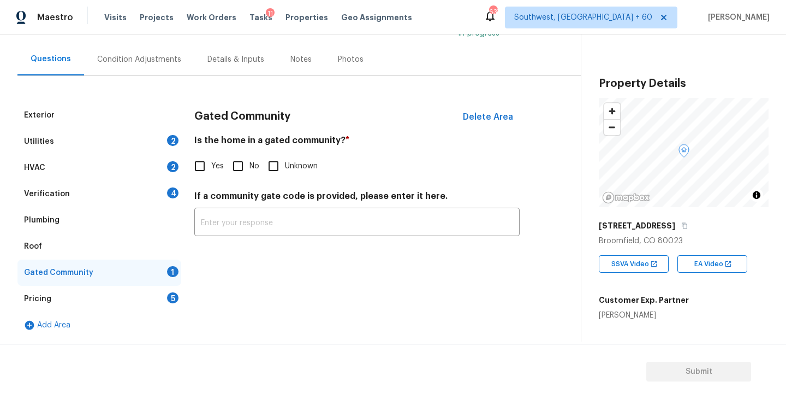
click at [236, 158] on input "No" at bounding box center [238, 166] width 23 height 23
checkbox input "true"
click at [153, 68] on div "Condition Adjustments" at bounding box center [139, 59] width 110 height 32
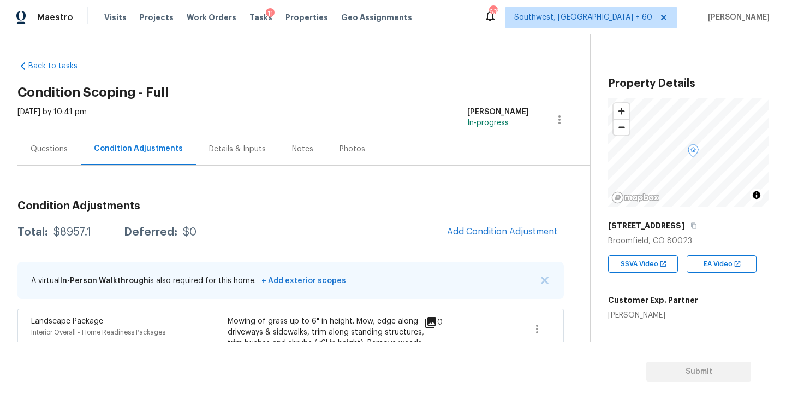
click at [396, 110] on div "Wed, Sep 17 2025 by 10:41 pm Sakthivel Chandran In-progress" at bounding box center [303, 119] width 573 height 26
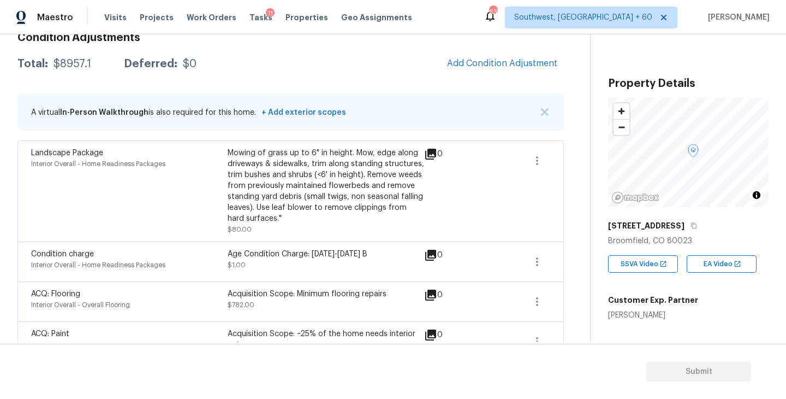
scroll to position [155, 0]
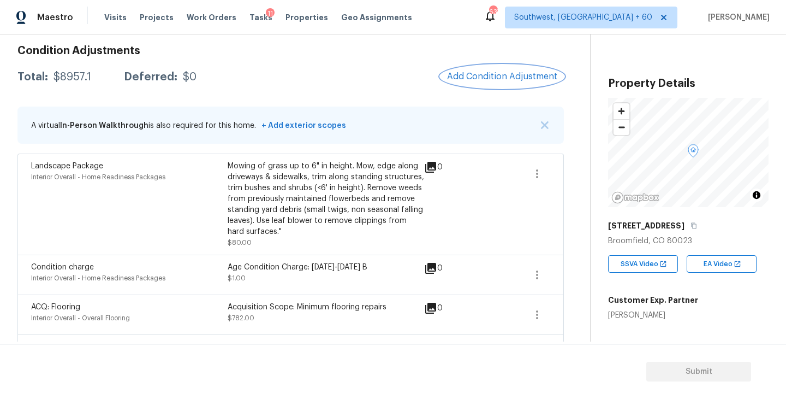
click at [513, 74] on span "Add Condition Adjustment" at bounding box center [502, 77] width 110 height 10
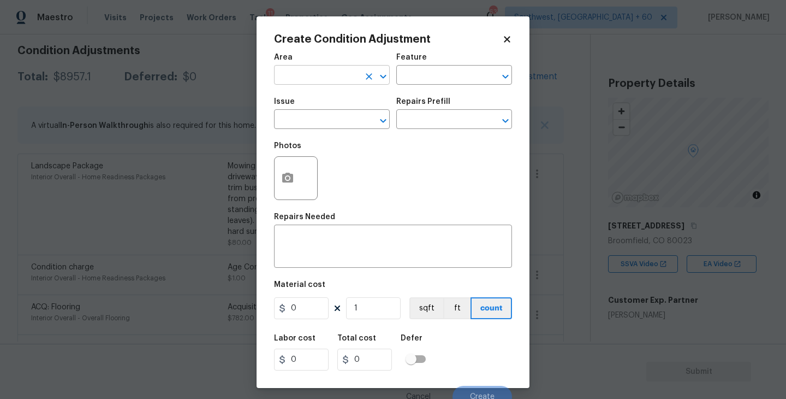
click at [313, 84] on input "text" at bounding box center [316, 76] width 85 height 17
click at [327, 121] on li "Exterior Overall" at bounding box center [332, 119] width 116 height 18
type input "Exterior Overall"
click at [420, 80] on input "text" at bounding box center [438, 76] width 85 height 17
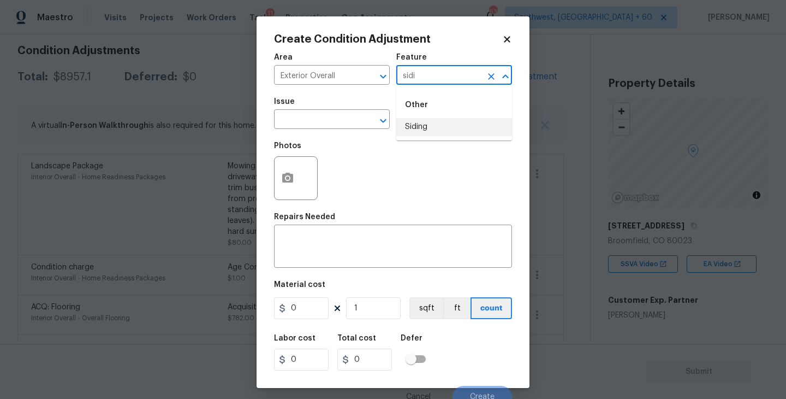
click at [419, 125] on li "Siding" at bounding box center [454, 127] width 116 height 18
type input "Siding"
click at [337, 117] on input "text" at bounding box center [316, 120] width 85 height 17
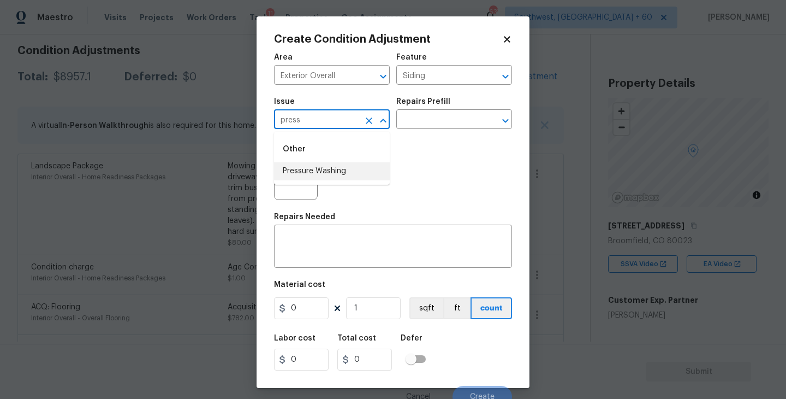
click at [340, 173] on li "Pressure Washing" at bounding box center [332, 171] width 116 height 18
type input "Pressure Washing"
click at [432, 112] on input "text" at bounding box center [438, 120] width 85 height 17
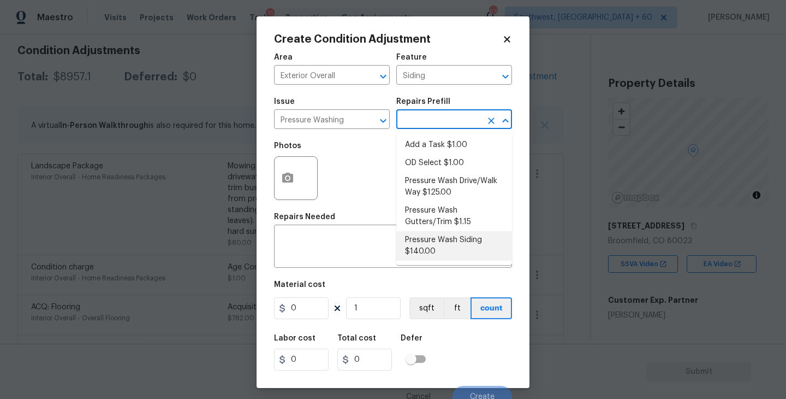
click at [429, 240] on li "Pressure Wash Siding $140.00" at bounding box center [454, 245] width 116 height 29
type textarea "Protect areas as needed for pressure washing. Pressure wash the siding on the h…"
type input "140"
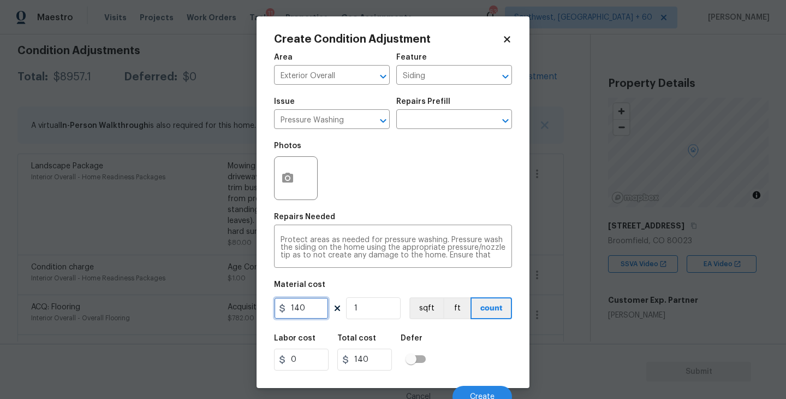
drag, startPoint x: 321, startPoint y: 310, endPoint x: 227, endPoint y: 308, distance: 93.9
click at [227, 308] on div "Create Condition Adjustment Area Exterior Overall ​ Feature Siding ​ Issue Pres…" at bounding box center [393, 199] width 786 height 399
type input "200"
click at [279, 179] on button "button" at bounding box center [288, 178] width 26 height 43
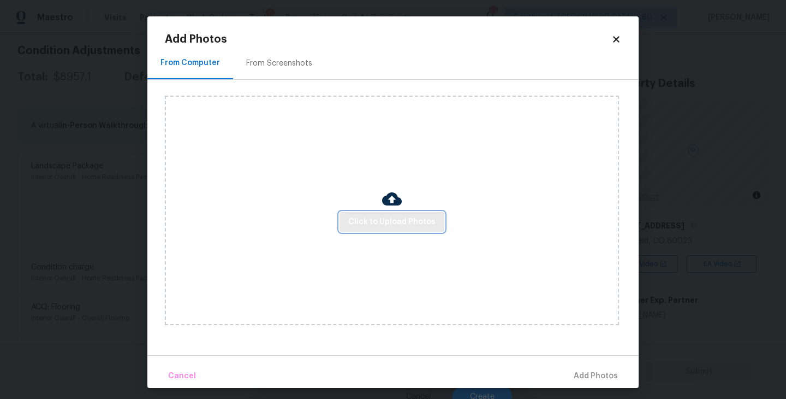
click at [396, 215] on span "Click to Upload Photos" at bounding box center [391, 222] width 87 height 14
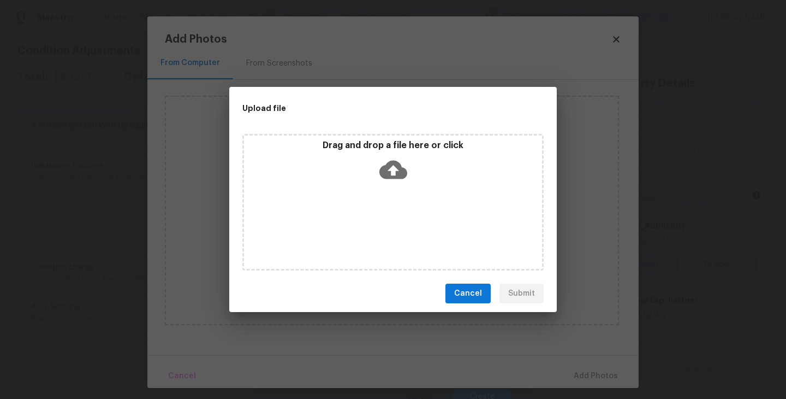
click at [396, 173] on icon at bounding box center [393, 170] width 28 height 19
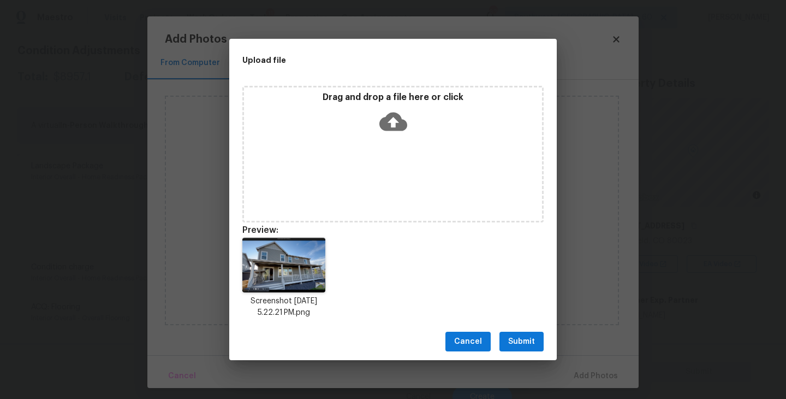
click at [520, 336] on span "Submit" at bounding box center [521, 342] width 27 height 14
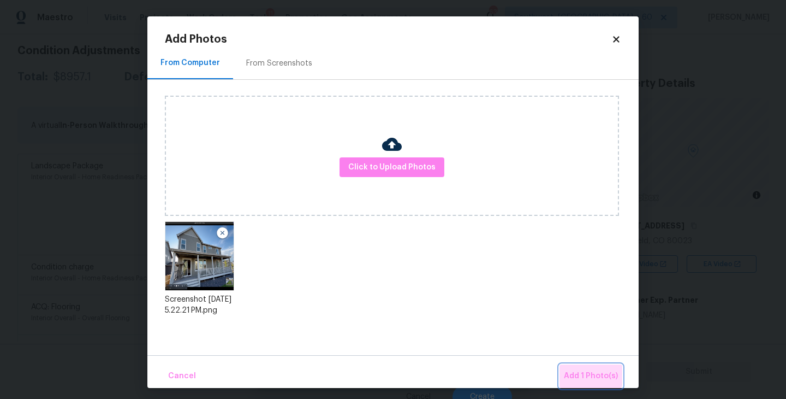
click at [575, 365] on button "Add 1 Photo(s)" at bounding box center [591, 375] width 63 height 23
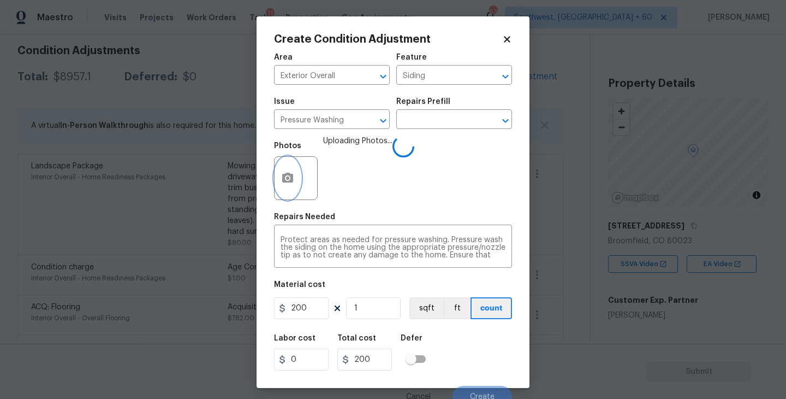
scroll to position [9, 0]
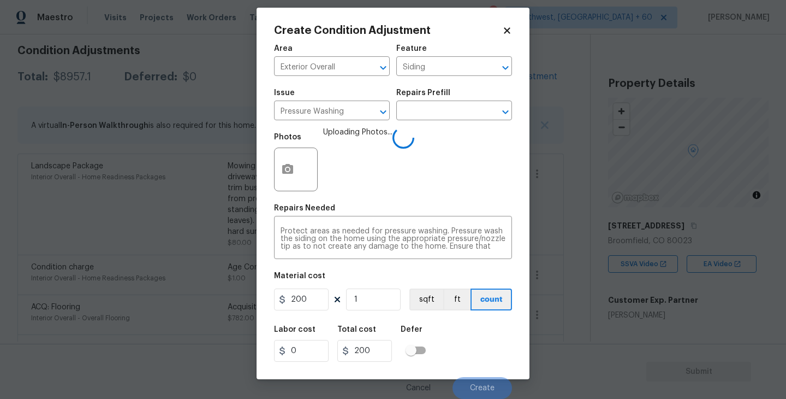
click at [493, 325] on div "Labor cost 0 Total cost 200 Defer" at bounding box center [393, 343] width 238 height 49
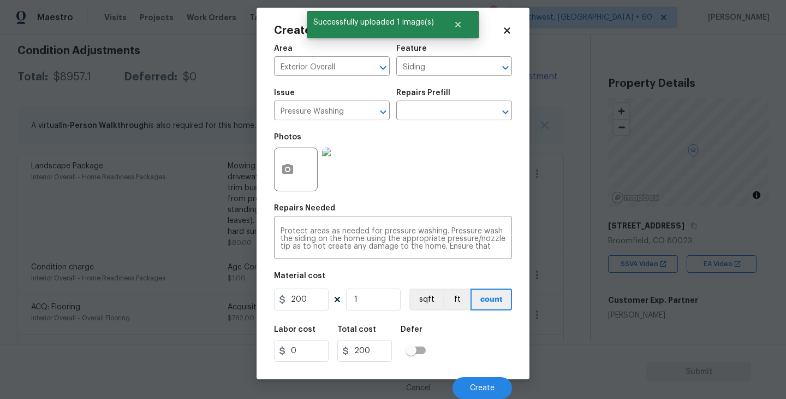
click at [493, 325] on div "Labor cost 0 Total cost 200 Defer" at bounding box center [393, 343] width 238 height 49
click at [477, 391] on button "Create" at bounding box center [483, 388] width 60 height 22
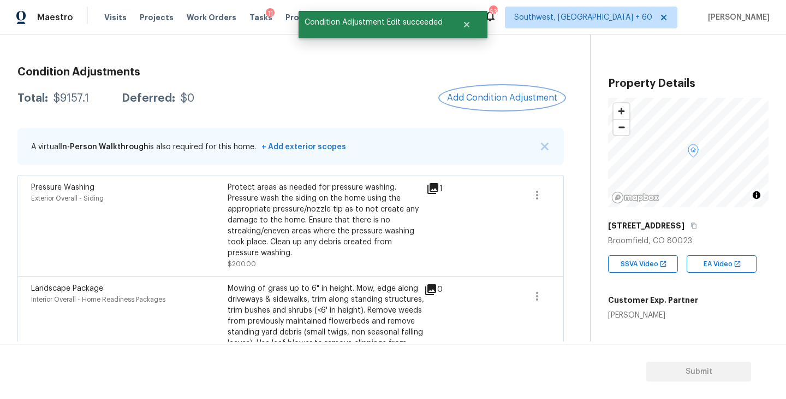
scroll to position [89, 0]
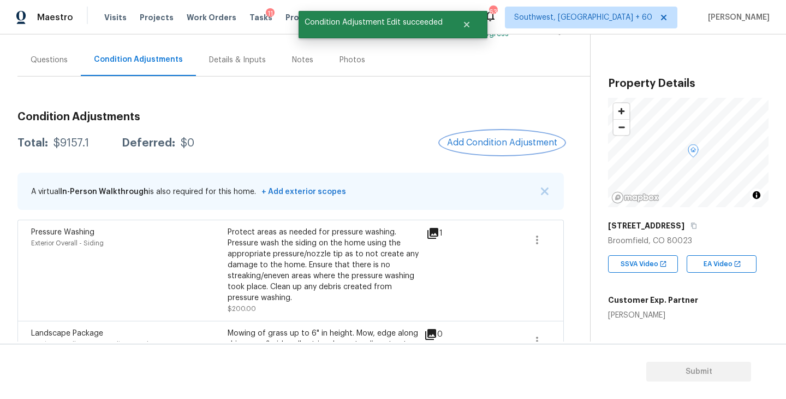
click at [514, 139] on span "Add Condition Adjustment" at bounding box center [502, 143] width 110 height 10
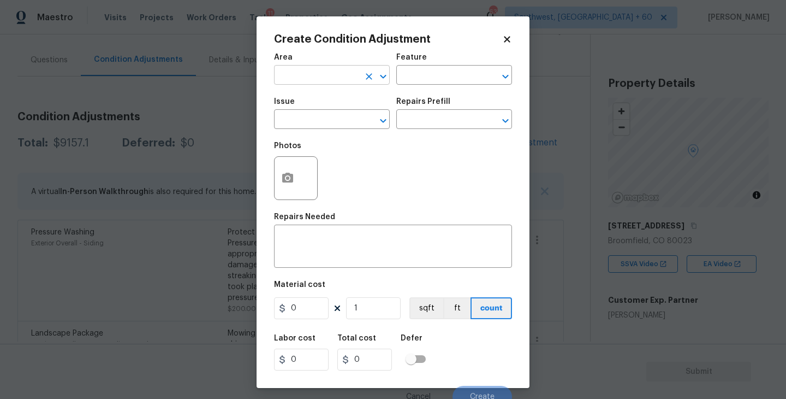
click at [341, 78] on input "text" at bounding box center [316, 76] width 85 height 17
click at [351, 115] on li "Exterior Overall" at bounding box center [332, 119] width 116 height 18
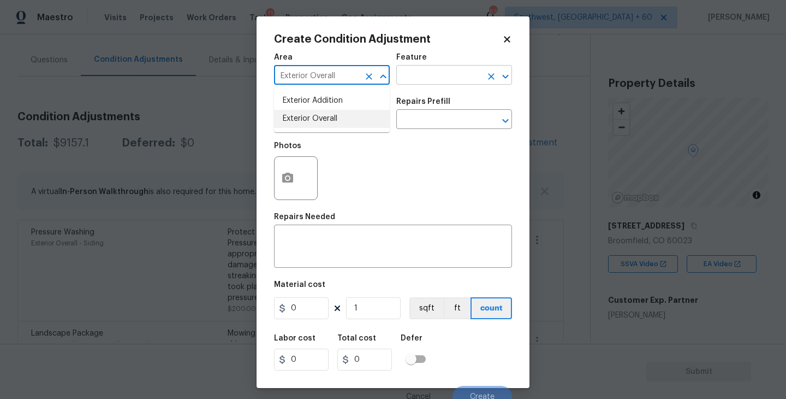
type input "Exterior Overall"
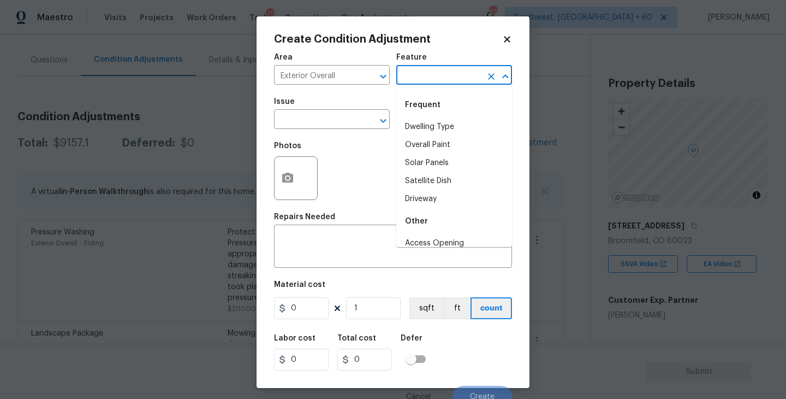
click at [429, 75] on input "text" at bounding box center [438, 76] width 85 height 17
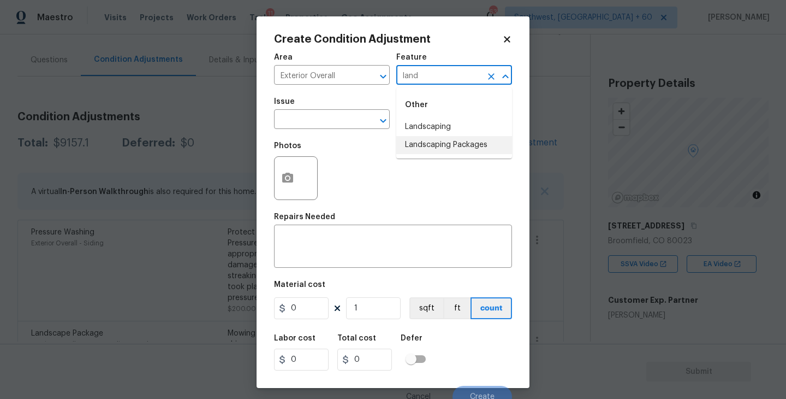
click at [435, 139] on li "Landscaping Packages" at bounding box center [454, 145] width 116 height 18
type input "Landscaping Packages"
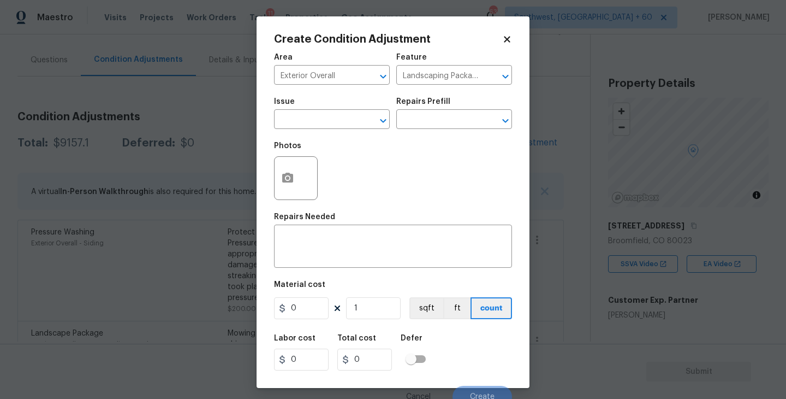
click at [346, 132] on span "Issue ​" at bounding box center [332, 113] width 116 height 44
click at [331, 126] on input "text" at bounding box center [316, 120] width 85 height 17
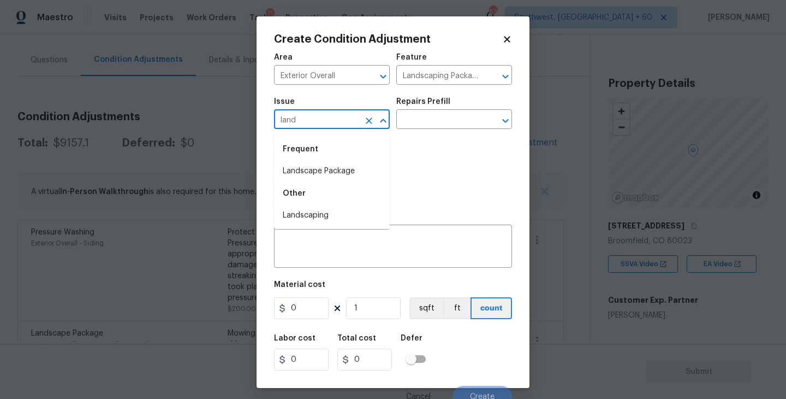
click at [333, 173] on li "Landscape Package" at bounding box center [332, 171] width 116 height 18
type input "Landscape Package"
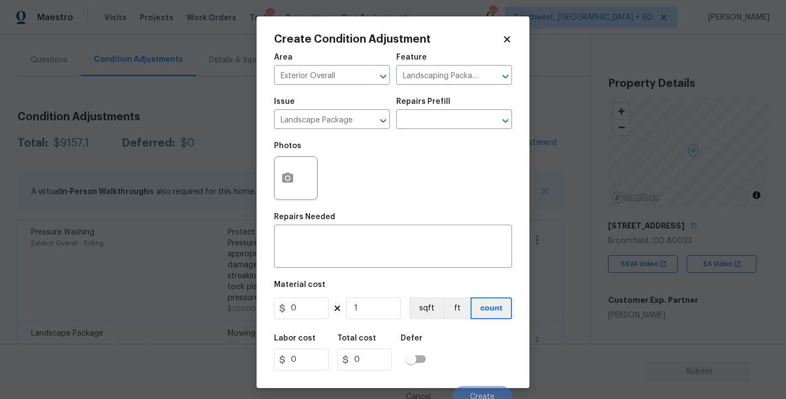
click at [395, 132] on div "Issue Landscape Package ​ Repairs Prefill ​" at bounding box center [393, 113] width 238 height 44
click at [428, 121] on input "text" at bounding box center [438, 120] width 85 height 17
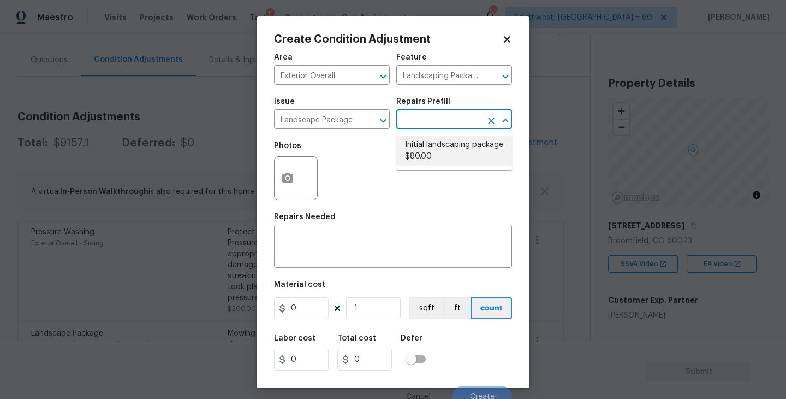
click at [439, 150] on li "Initial landscaping package $80.00" at bounding box center [454, 150] width 116 height 29
type input "Home Readiness Packages"
type textarea "Mowing of grass up to 6" in height. Mow, edge along driveways & sidewalks, trim…"
type input "80"
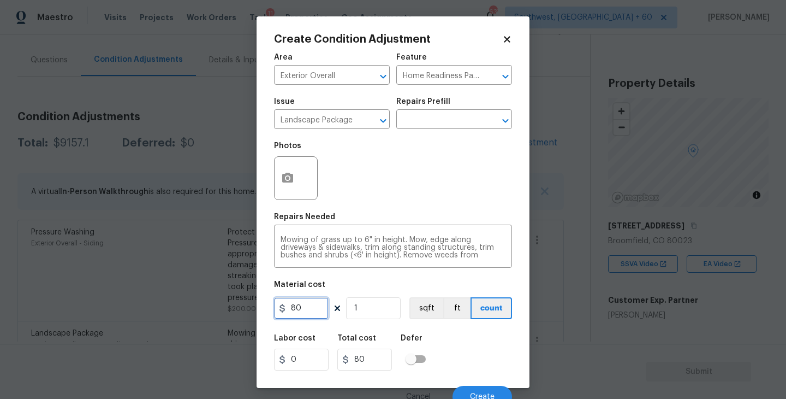
drag, startPoint x: 305, startPoint y: 309, endPoint x: 240, endPoint y: 319, distance: 65.7
click at [240, 319] on div "Create Condition Adjustment Area Exterior Overall ​ Feature Home Readiness Pack…" at bounding box center [393, 199] width 786 height 399
type input "300"
click at [288, 192] on button "button" at bounding box center [288, 178] width 26 height 43
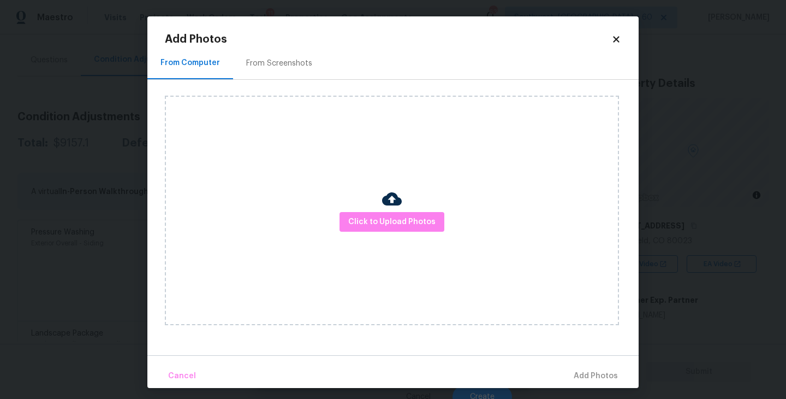
click at [369, 209] on div "Click to Upload Photos" at bounding box center [392, 210] width 454 height 229
click at [386, 218] on span "Click to Upload Photos" at bounding box center [391, 222] width 87 height 14
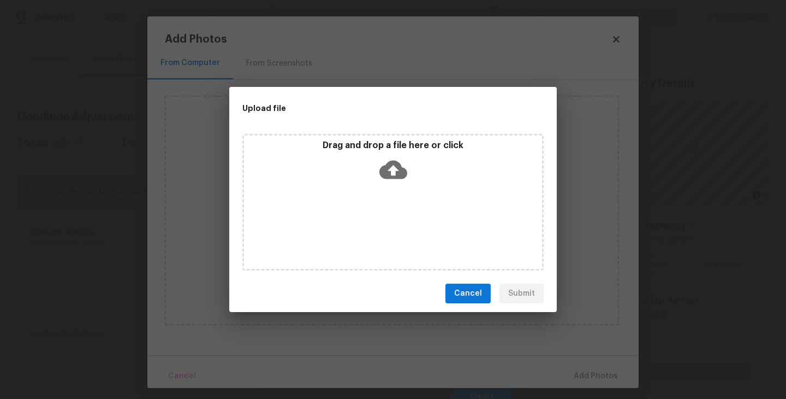
click at [401, 169] on icon at bounding box center [393, 170] width 28 height 19
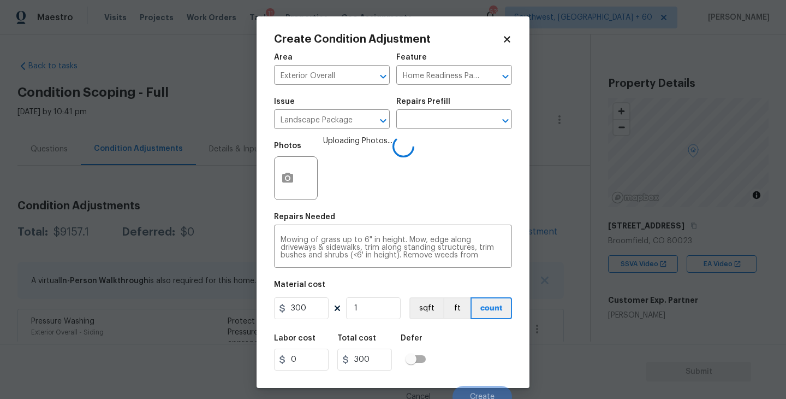
scroll to position [9, 0]
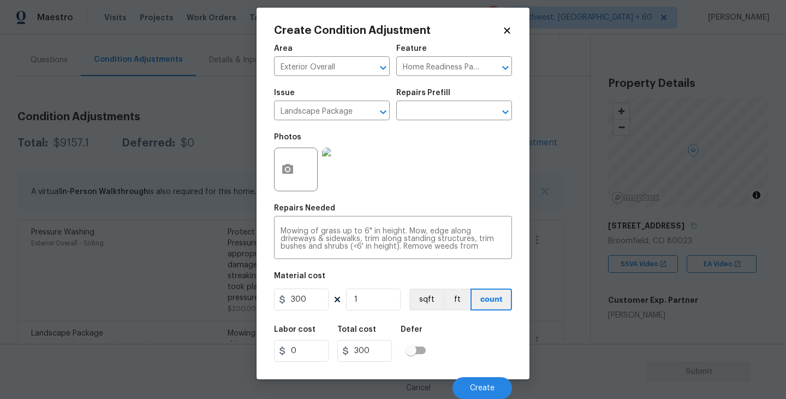
click at [464, 326] on div "Labor cost 0 Total cost 300 Defer" at bounding box center [393, 343] width 238 height 49
click at [475, 381] on button "Create" at bounding box center [483, 388] width 60 height 22
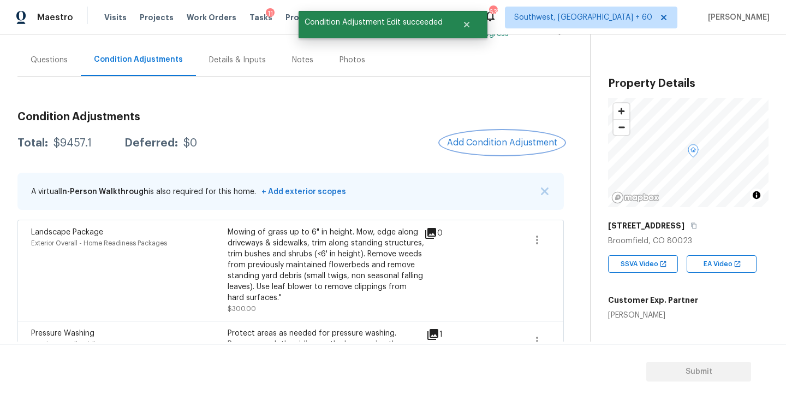
scroll to position [0, 0]
click at [515, 146] on span "Add Condition Adjustment" at bounding box center [502, 143] width 110 height 10
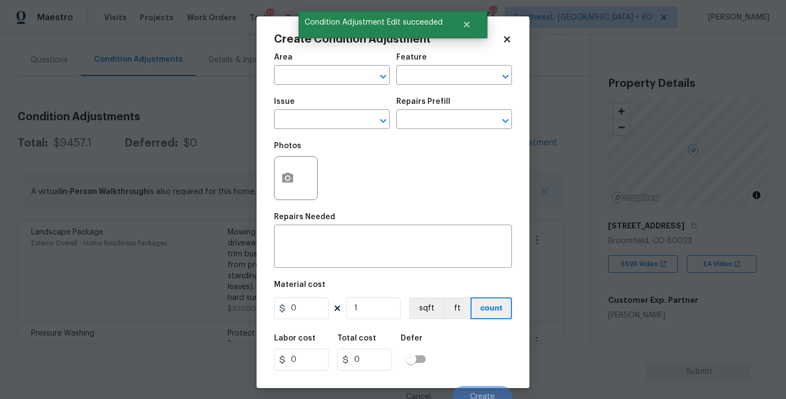
click at [316, 63] on div "Area" at bounding box center [332, 61] width 116 height 14
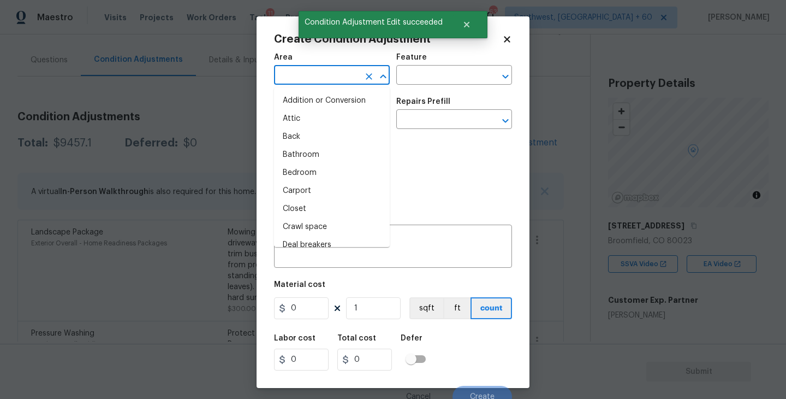
click at [311, 78] on input "text" at bounding box center [316, 76] width 85 height 17
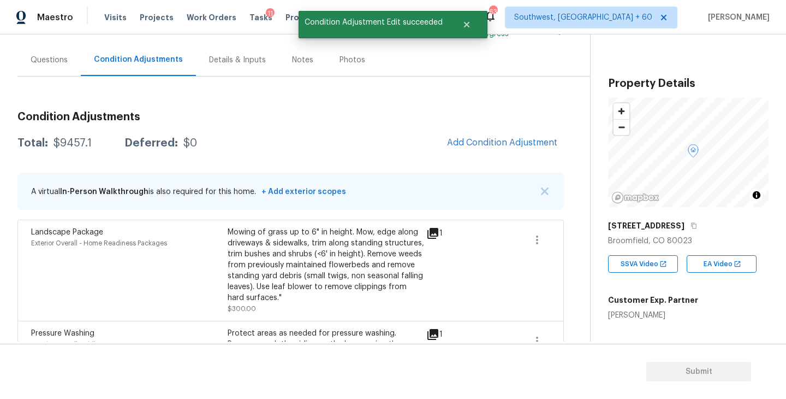
click at [193, 188] on body "Maestro Visits Projects Work Orders Tasks 11 Properties Geo Assignments 637 Sou…" at bounding box center [393, 199] width 786 height 399
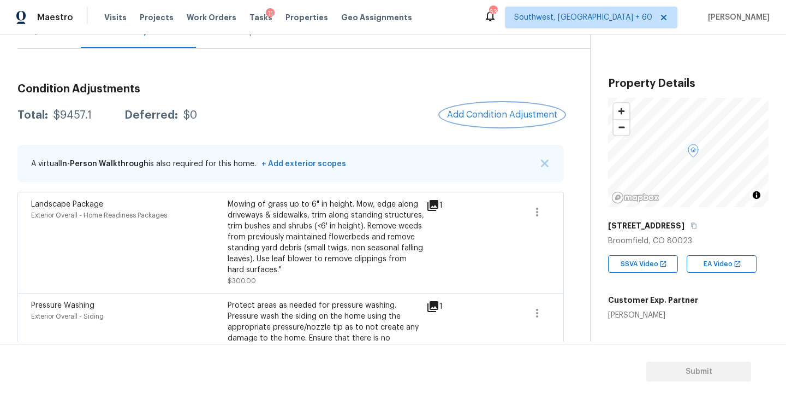
scroll to position [85, 0]
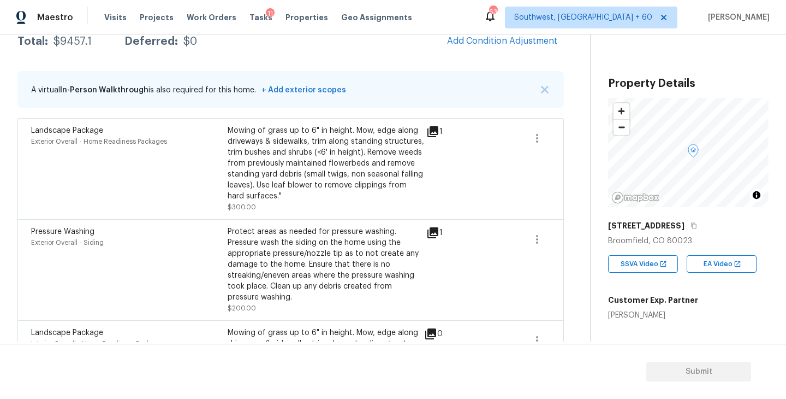
scroll to position [156, 0]
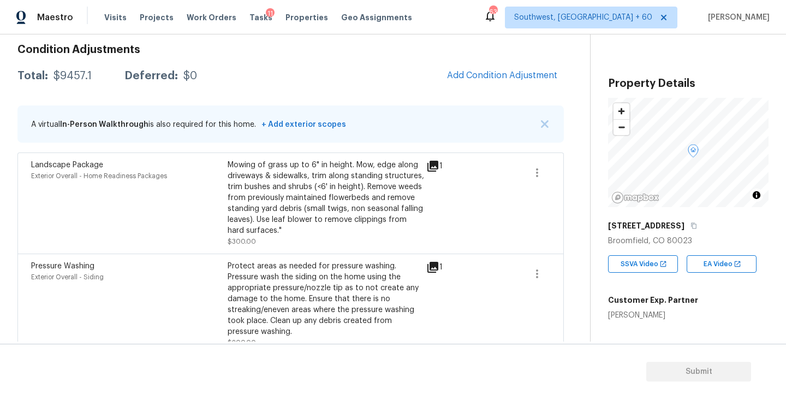
click at [393, 209] on div "Mowing of grass up to 6" in height. Mow, edge along driveways & sidewalks, trim…" at bounding box center [326, 197] width 197 height 76
click at [369, 197] on div "Mowing of grass up to 6" in height. Mow, edge along driveways & sidewalks, trim…" at bounding box center [326, 197] width 197 height 76
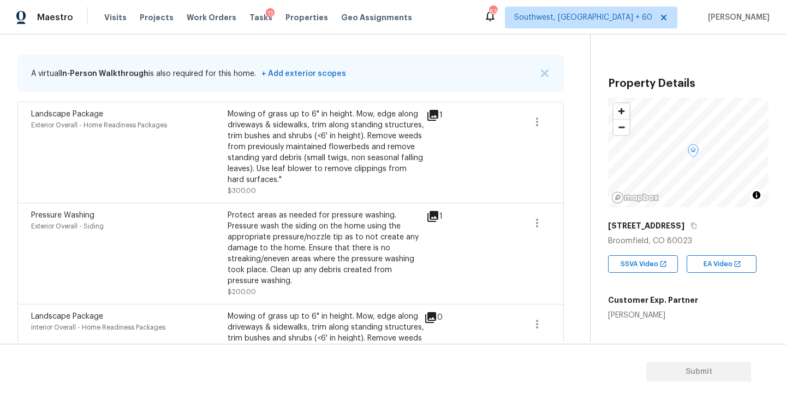
scroll to position [173, 0]
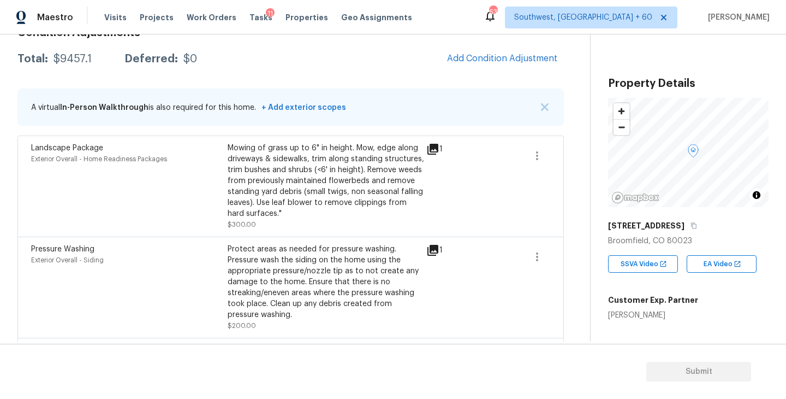
click at [404, 173] on div "Mowing of grass up to 6" in height. Mow, edge along driveways & sidewalks, trim…" at bounding box center [326, 181] width 197 height 76
click at [368, 207] on div "Mowing of grass up to 6" in height. Mow, edge along driveways & sidewalks, trim…" at bounding box center [326, 181] width 197 height 76
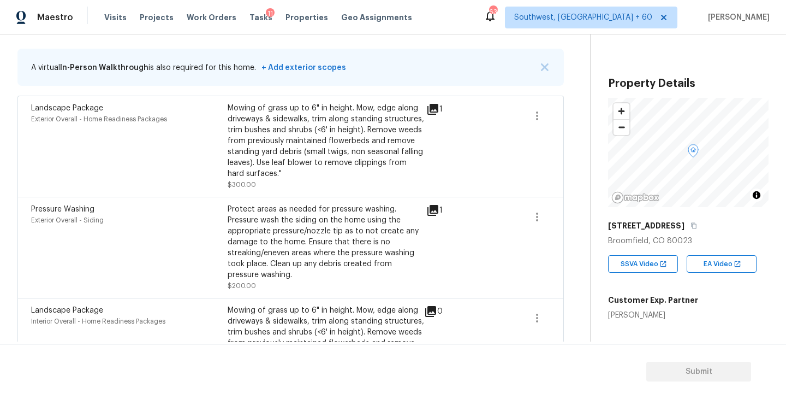
scroll to position [174, 0]
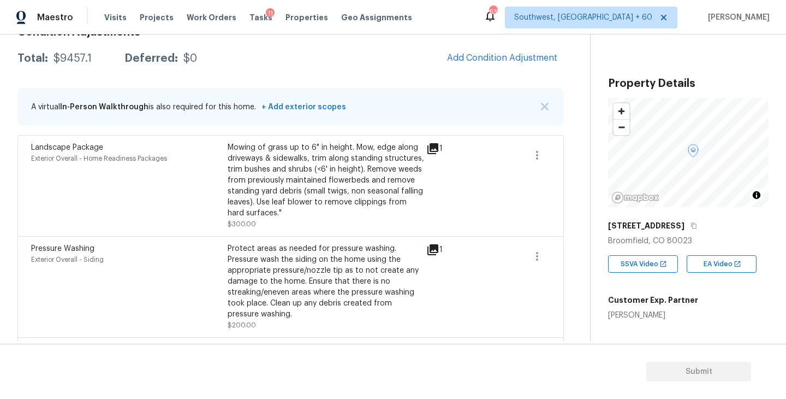
click at [498, 185] on span at bounding box center [499, 185] width 42 height 87
click at [394, 173] on div "Mowing of grass up to 6" in height. Mow, edge along driveways & sidewalks, trim…" at bounding box center [326, 180] width 197 height 76
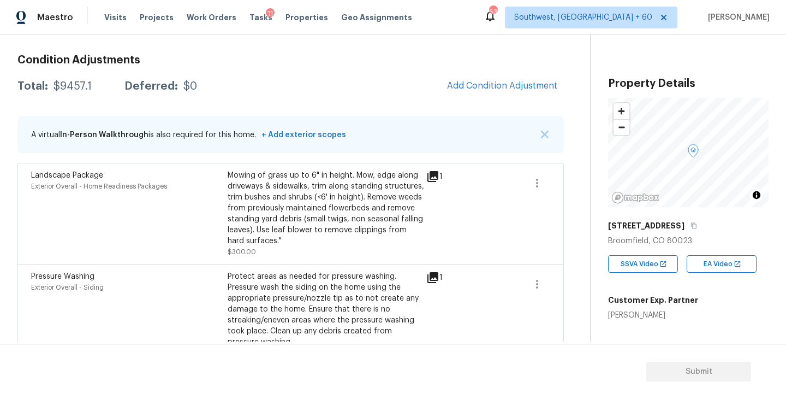
scroll to position [143, 0]
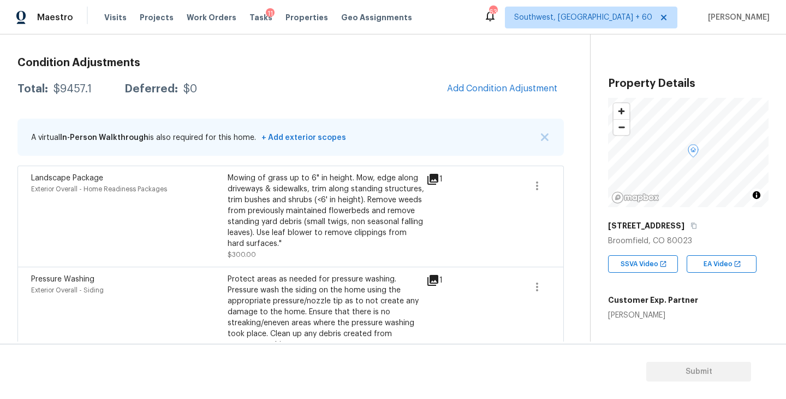
click at [359, 81] on div "Total: $9457.1 Deferred: $0 Add Condition Adjustment" at bounding box center [290, 89] width 547 height 24
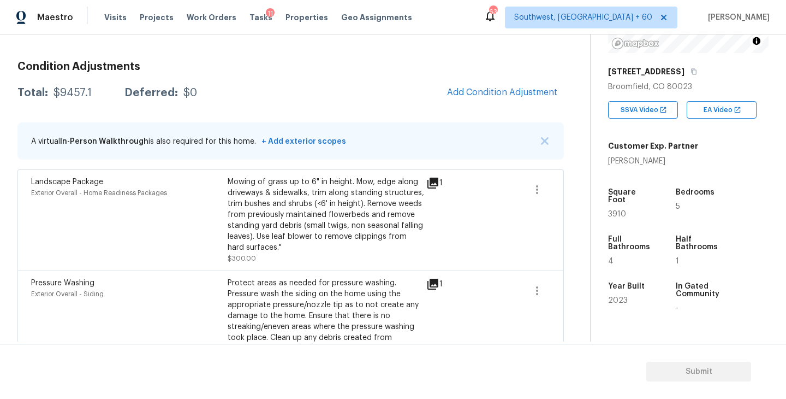
scroll to position [159, 0]
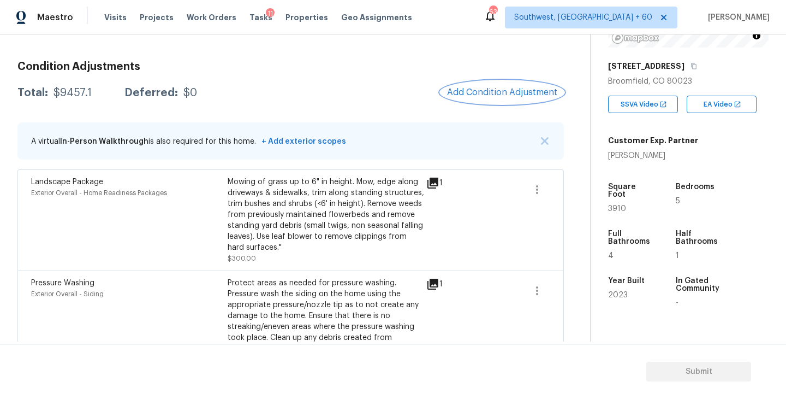
click at [514, 87] on span "Add Condition Adjustment" at bounding box center [502, 92] width 110 height 10
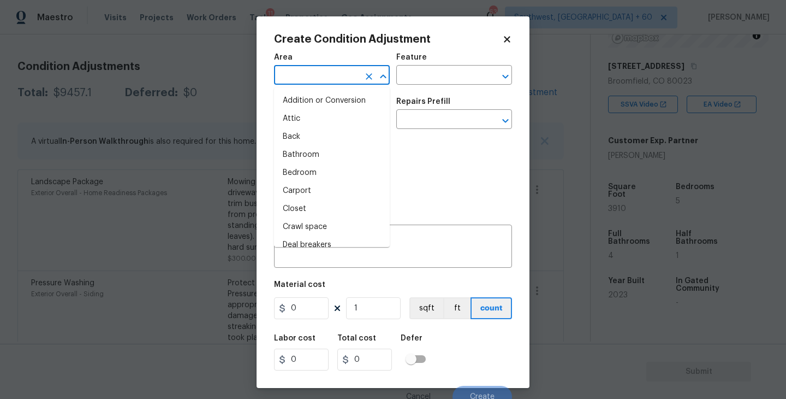
click at [320, 72] on input "text" at bounding box center [316, 76] width 85 height 17
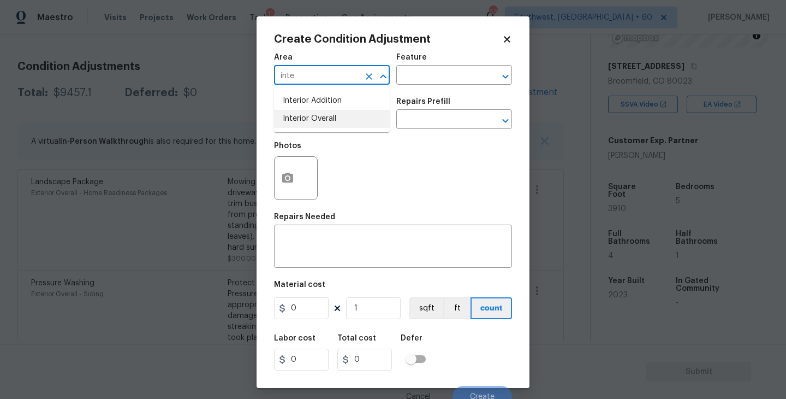
click at [327, 124] on li "Interior Overall" at bounding box center [332, 119] width 116 height 18
type input "Interior Overall"
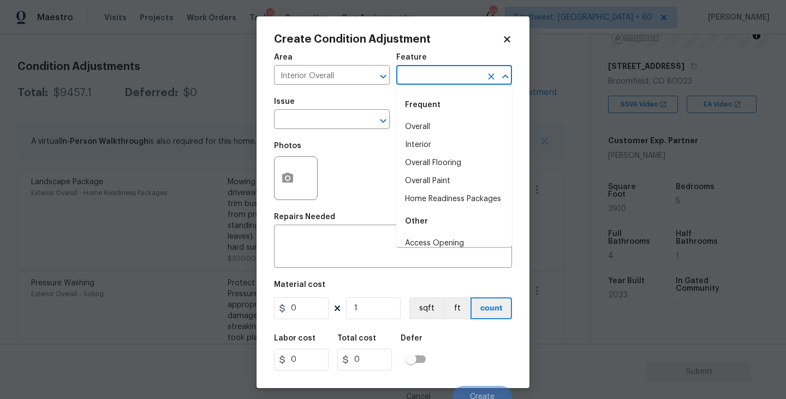
click at [447, 70] on input "text" at bounding box center [438, 76] width 85 height 17
click at [444, 179] on li "Overall Paint" at bounding box center [454, 181] width 116 height 18
type input "Overall Paint"
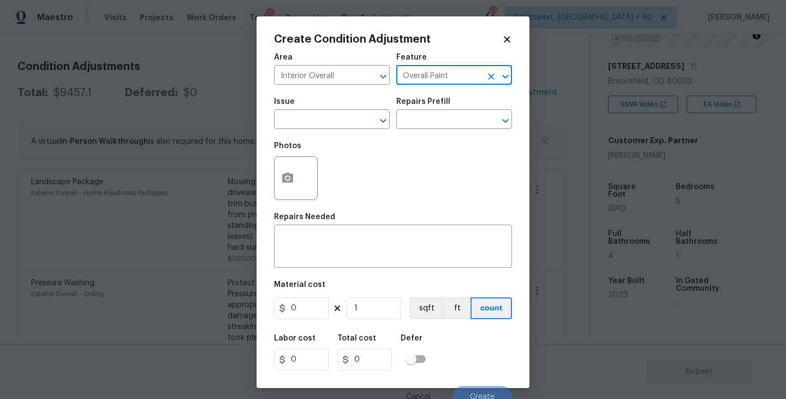
click at [357, 134] on span "Issue ​" at bounding box center [332, 113] width 116 height 44
click at [346, 127] on input "text" at bounding box center [316, 120] width 85 height 17
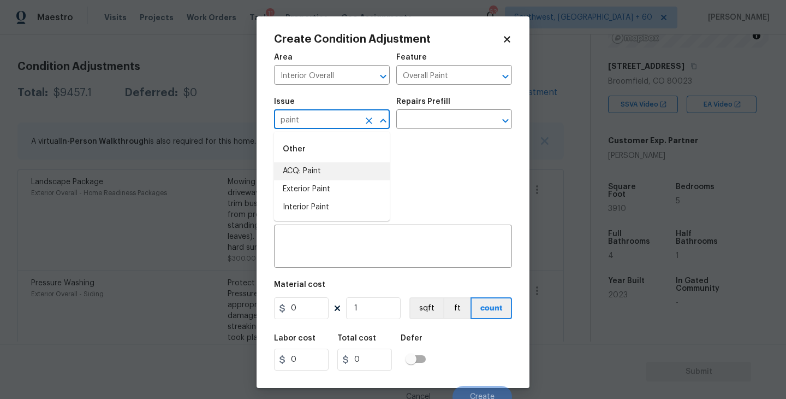
click at [340, 176] on li "ACQ: Paint" at bounding box center [332, 171] width 116 height 18
type input "ACQ: Paint"
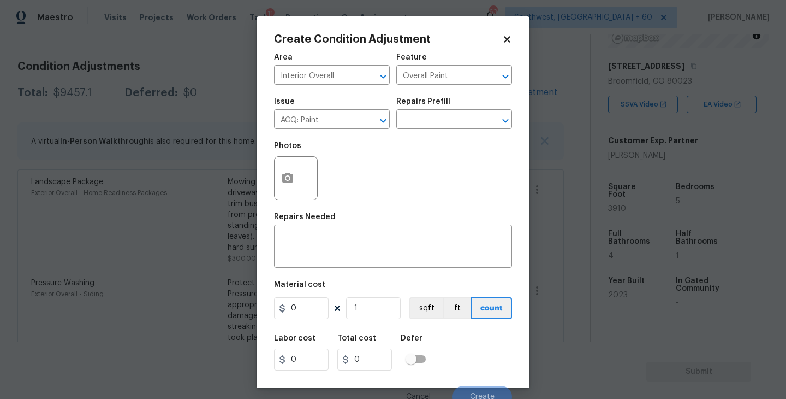
click at [413, 134] on div "Issue ACQ: Paint ​ Repairs Prefill ​" at bounding box center [393, 113] width 238 height 44
click at [428, 127] on input "text" at bounding box center [438, 120] width 85 height 17
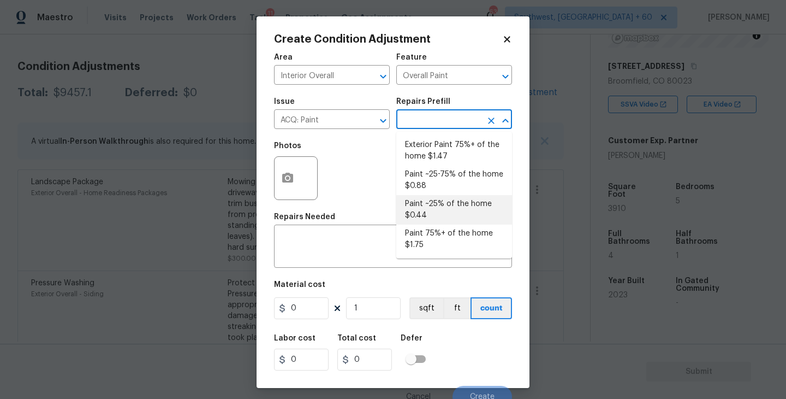
click at [433, 205] on li "Paint ~25% of the home $0.44" at bounding box center [454, 209] width 116 height 29
type input "Acquisition"
type textarea "Acquisition Scope: ~25% of the home needs interior paint"
type input "0.44"
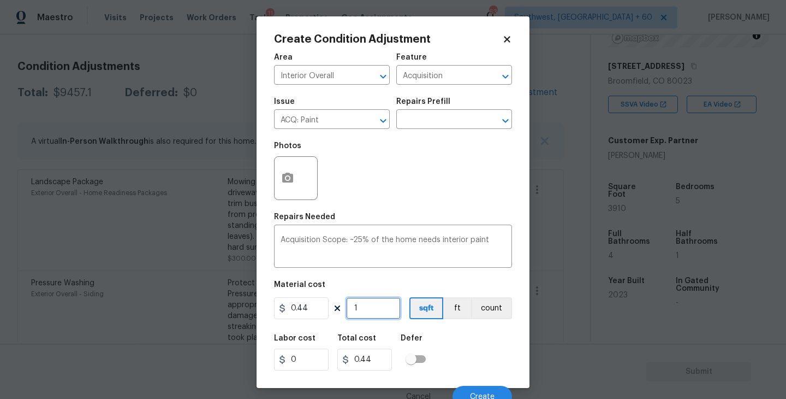
click at [378, 302] on input "1" at bounding box center [373, 308] width 55 height 22
type input "0"
type input "3"
type input "1.32"
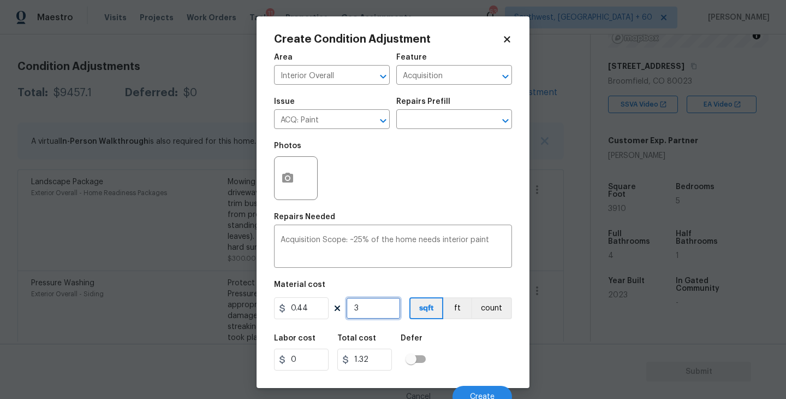
type input "39"
type input "17.16"
type input "391"
type input "172.04"
type input "3910"
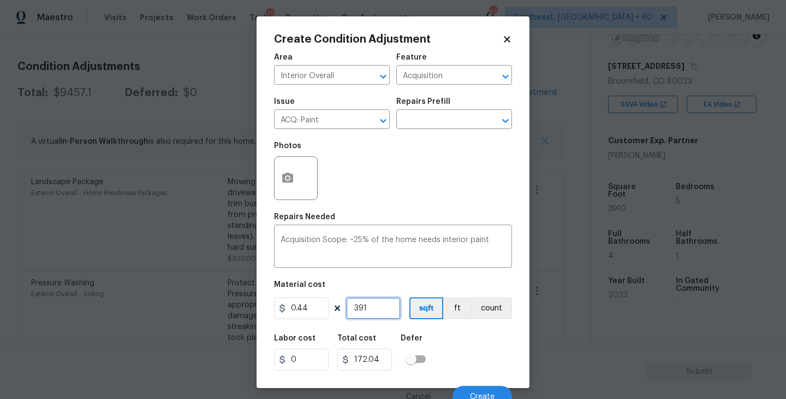
type input "1720.4"
type input "3910"
click at [467, 352] on div "Labor cost 0 Total cost 1720.4 Defer" at bounding box center [393, 352] width 238 height 49
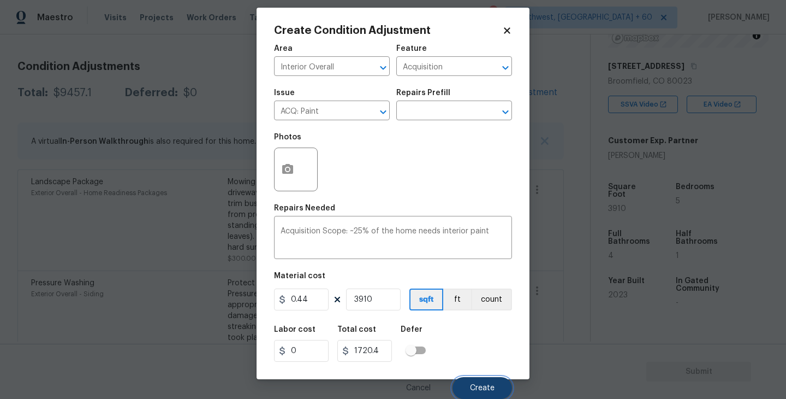
click at [480, 388] on span "Create" at bounding box center [482, 388] width 25 height 8
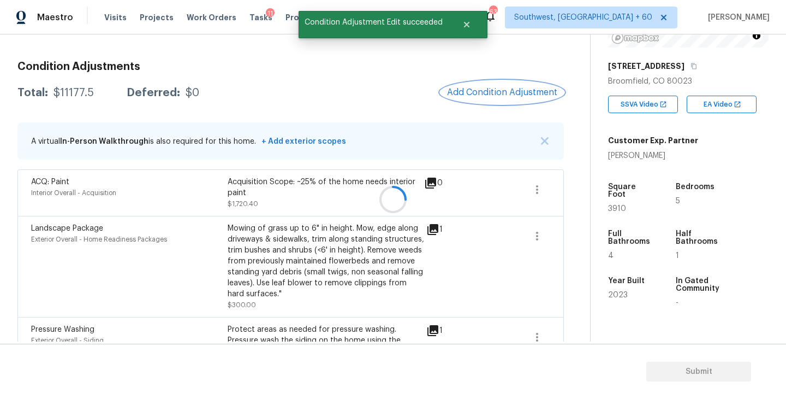
scroll to position [0, 0]
click at [499, 96] on span "Add Condition Adjustment" at bounding box center [502, 92] width 110 height 10
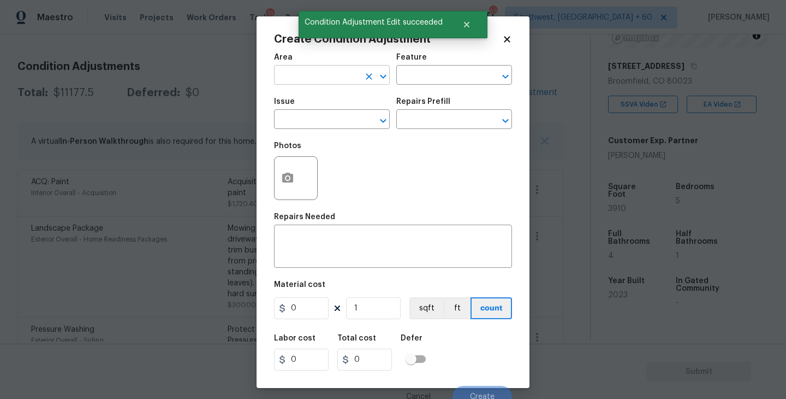
click at [324, 75] on input "text" at bounding box center [316, 76] width 85 height 17
click at [320, 117] on li "Interior Overall" at bounding box center [332, 119] width 116 height 18
type input "Interior Overall"
click at [444, 70] on input "text" at bounding box center [438, 76] width 85 height 17
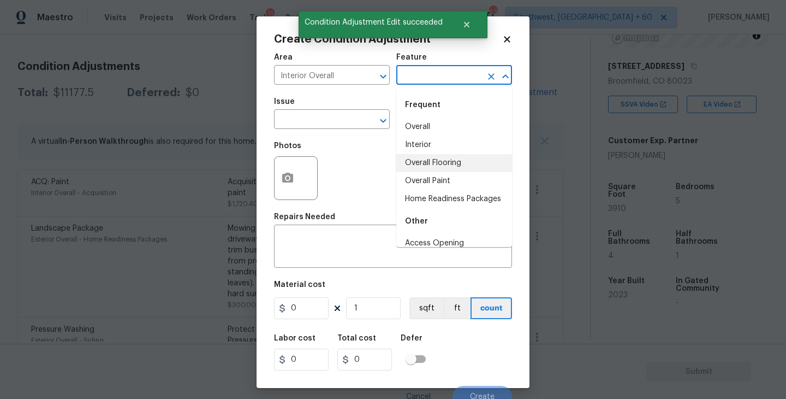
click at [450, 163] on li "Overall Flooring" at bounding box center [454, 163] width 116 height 18
type input "Overall Flooring"
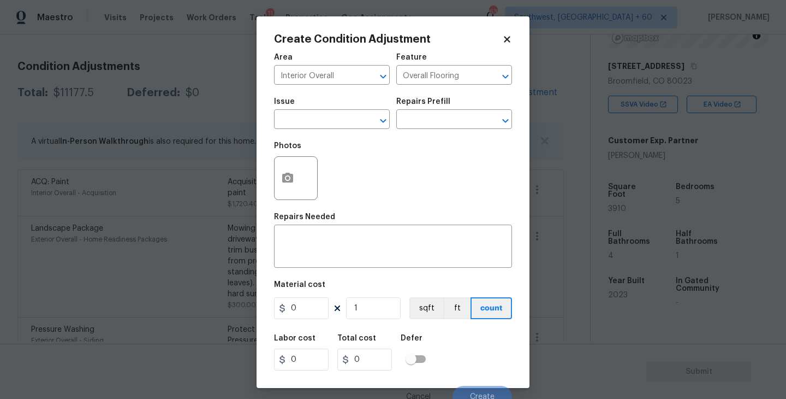
click at [335, 111] on div "Issue" at bounding box center [332, 105] width 116 height 14
click at [341, 126] on input "text" at bounding box center [316, 120] width 85 height 17
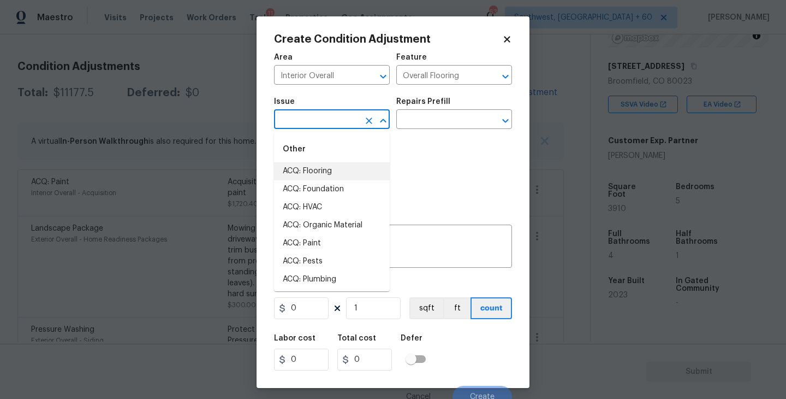
click at [330, 162] on li "ACQ: Flooring" at bounding box center [332, 171] width 116 height 18
type input "ACQ: Flooring"
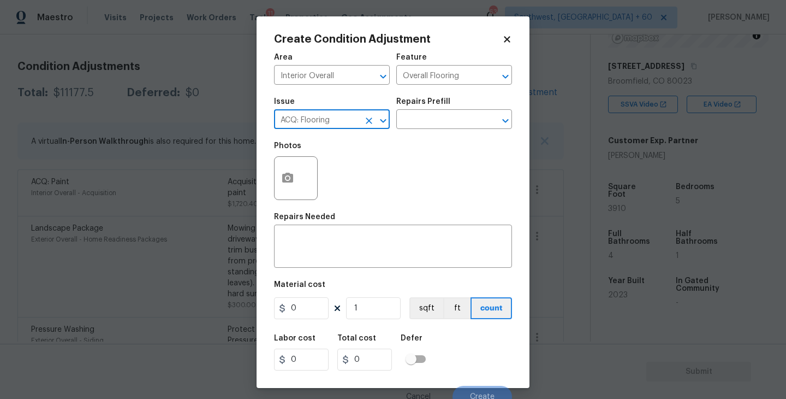
click at [456, 109] on div "Repairs Prefill" at bounding box center [454, 105] width 116 height 14
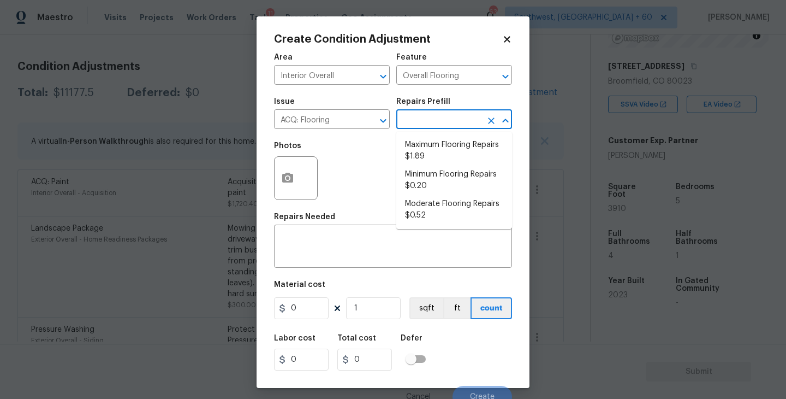
click at [448, 124] on input "text" at bounding box center [438, 120] width 85 height 17
click at [446, 178] on li "Minimum Flooring Repairs $0.20" at bounding box center [454, 179] width 116 height 29
type input "Acquisition"
type textarea "Acquisition Scope: Minimum flooring repairs"
type input "0.2"
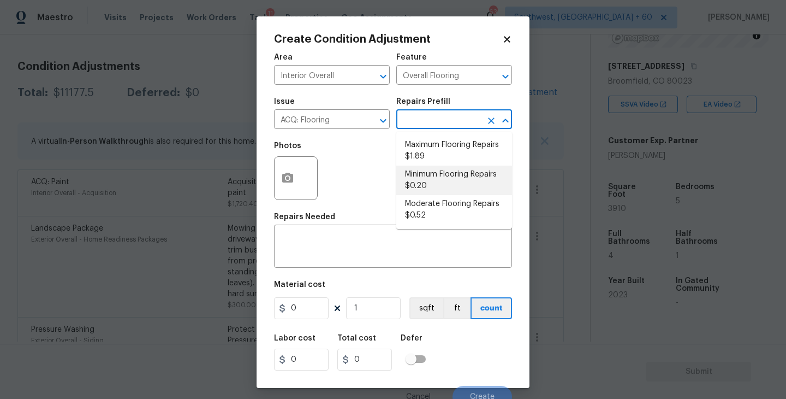
type input "0.2"
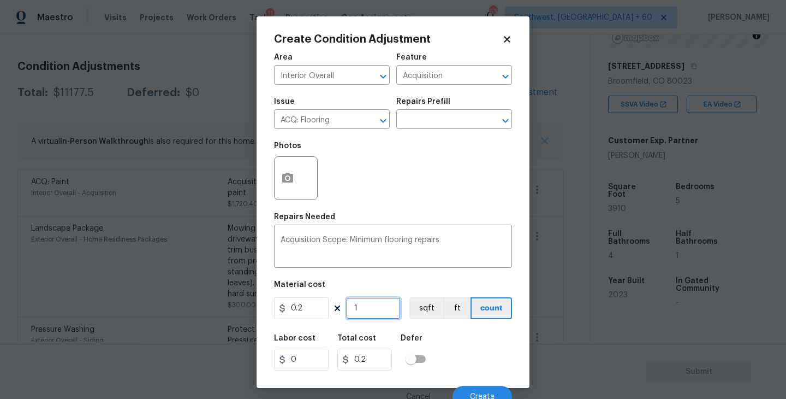
click at [375, 319] on input "1" at bounding box center [373, 308] width 55 height 22
type input "0"
type input "3"
type input "0.6"
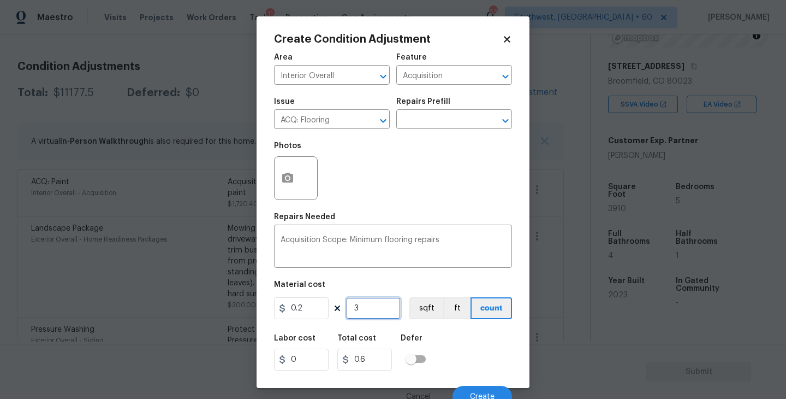
type input "39"
type input "7.8"
type input "391"
type input "78.2"
type input "3910"
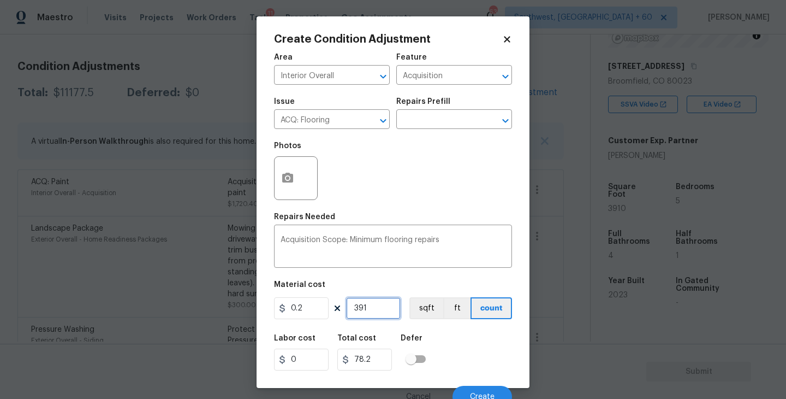
type input "782"
type input "3910"
click at [424, 311] on button "sqft" at bounding box center [426, 308] width 34 height 22
click at [442, 330] on div "Labor cost 0 Total cost 782 Defer" at bounding box center [393, 352] width 238 height 49
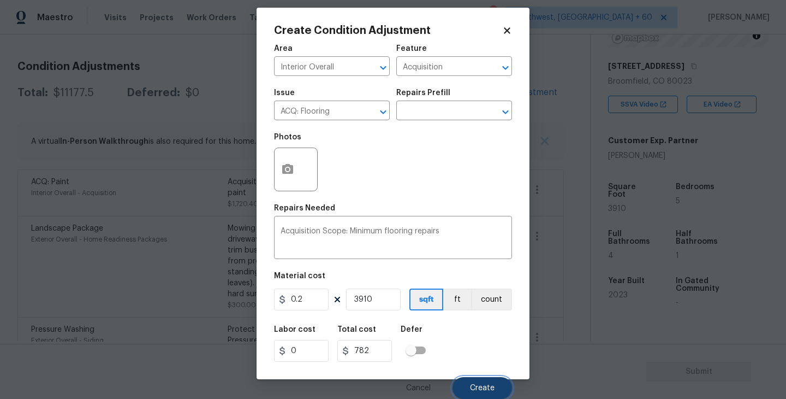
click at [476, 388] on span "Create" at bounding box center [482, 388] width 25 height 8
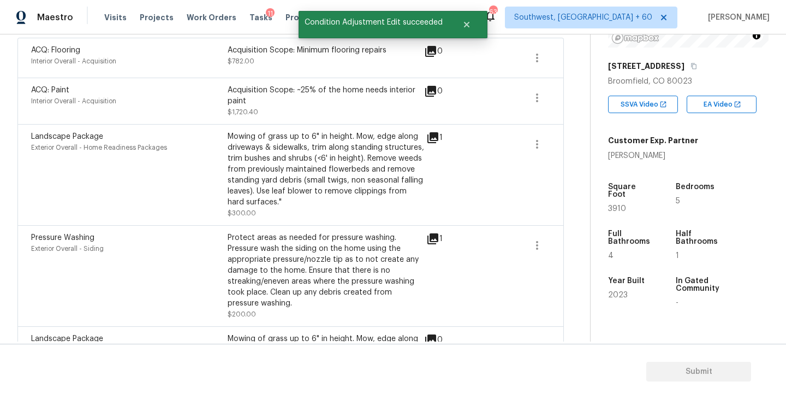
scroll to position [16, 0]
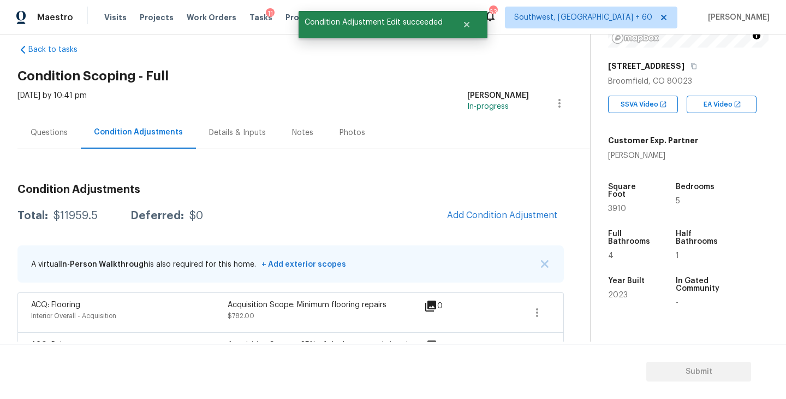
click at [59, 135] on div "Questions" at bounding box center [49, 132] width 37 height 11
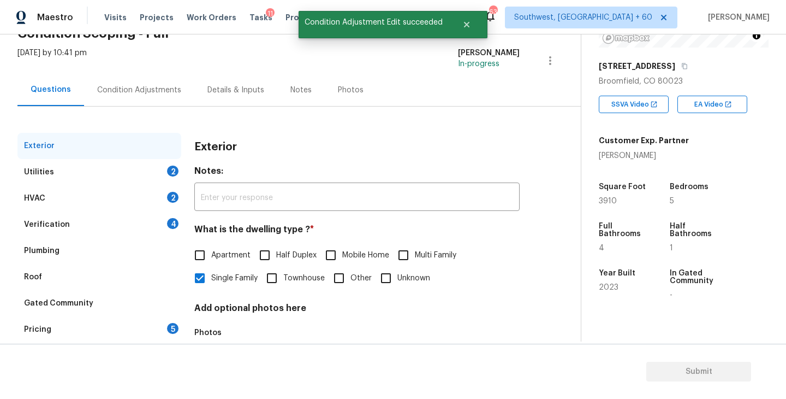
click at [153, 178] on div "Utilities 2" at bounding box center [99, 172] width 164 height 26
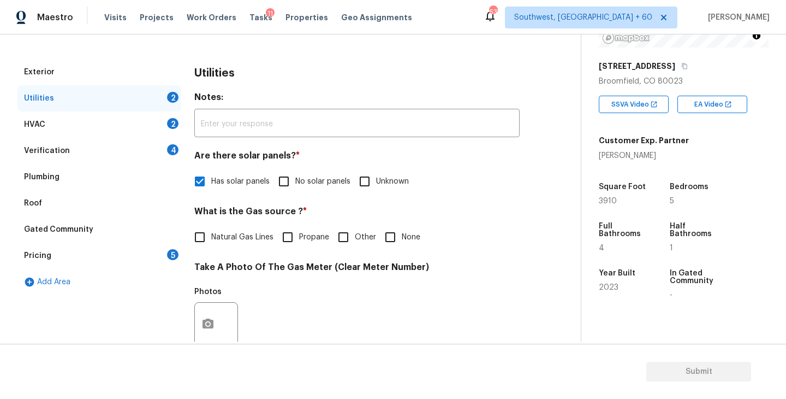
scroll to position [48, 0]
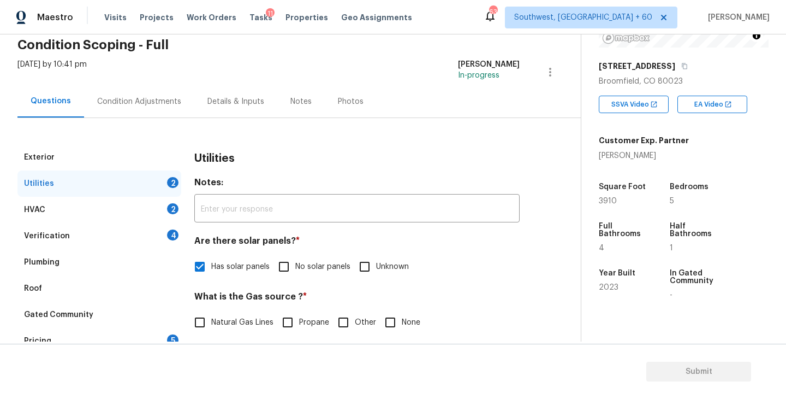
click at [152, 103] on div "Condition Adjustments" at bounding box center [139, 101] width 84 height 11
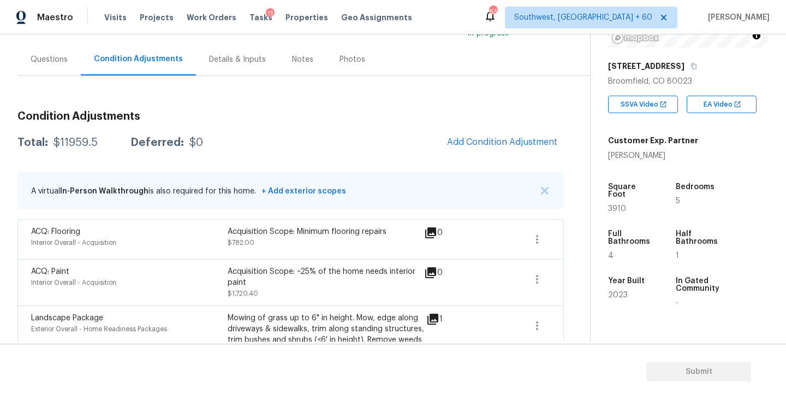
click at [52, 67] on div "Questions" at bounding box center [48, 59] width 63 height 32
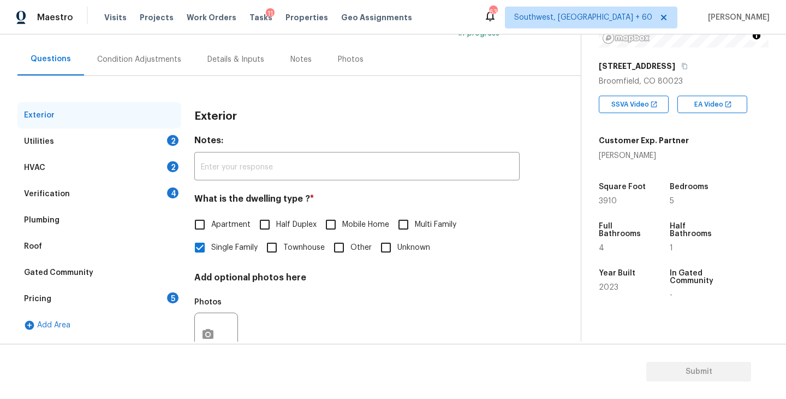
scroll to position [90, 0]
click at [139, 143] on div "Utilities 2" at bounding box center [99, 141] width 164 height 26
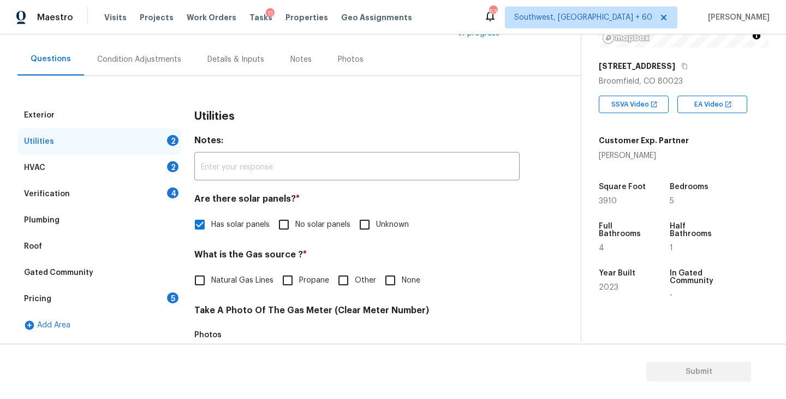
click at [223, 279] on span "Natural Gas Lines" at bounding box center [242, 280] width 62 height 11
click at [211, 279] on input "Natural Gas Lines" at bounding box center [199, 280] width 23 height 23
checkbox input "true"
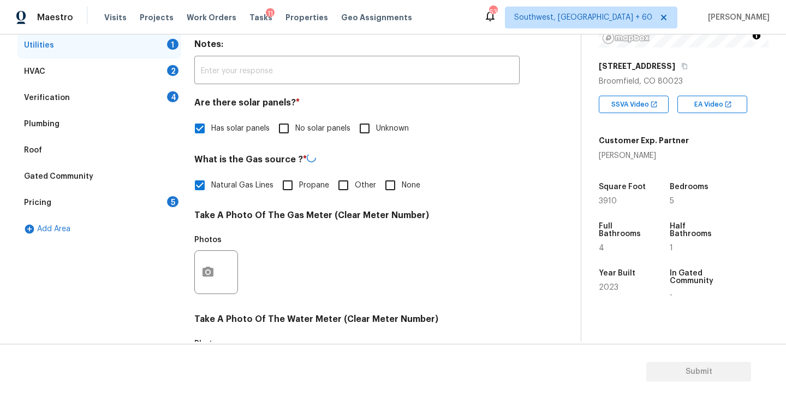
scroll to position [224, 0]
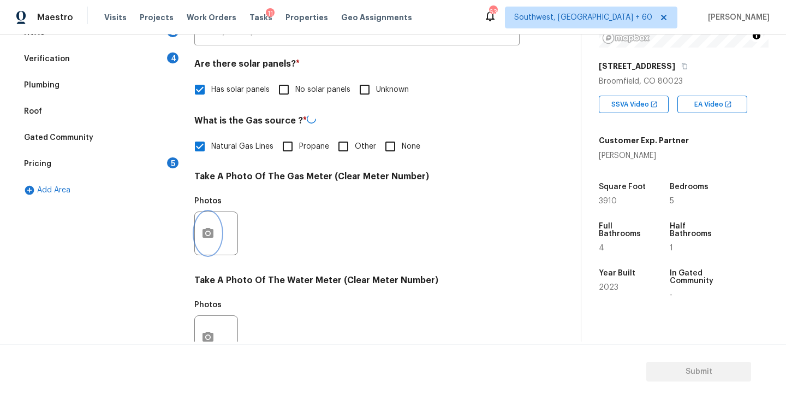
click at [207, 236] on icon "button" at bounding box center [208, 233] width 11 height 10
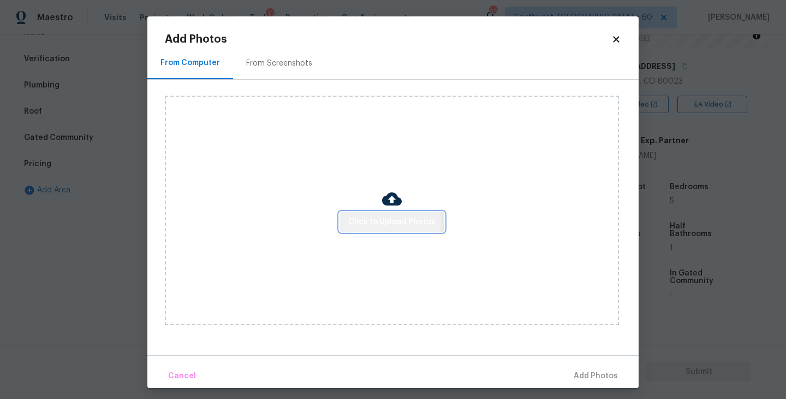
click at [369, 222] on span "Click to Upload Photos" at bounding box center [391, 222] width 87 height 14
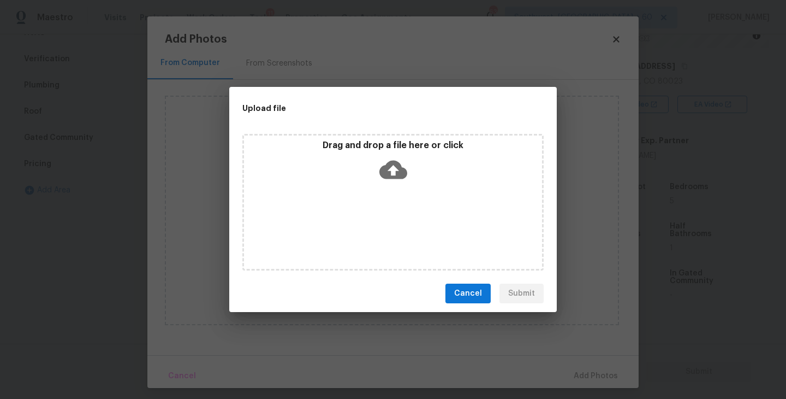
click at [383, 183] on div "Drag and drop a file here or click" at bounding box center [393, 163] width 298 height 47
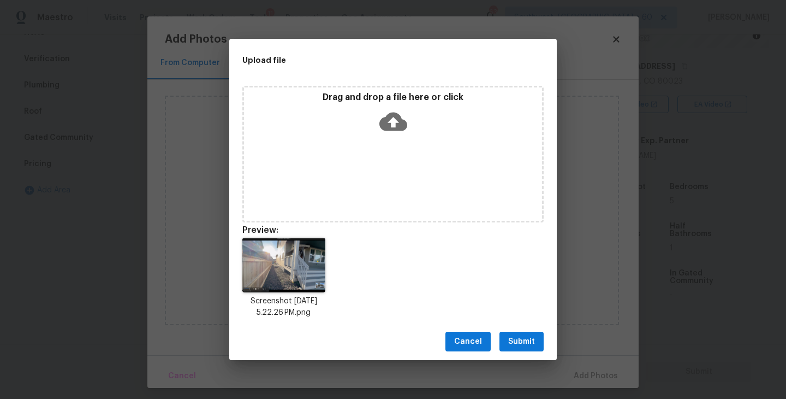
click at [518, 341] on span "Submit" at bounding box center [521, 342] width 27 height 14
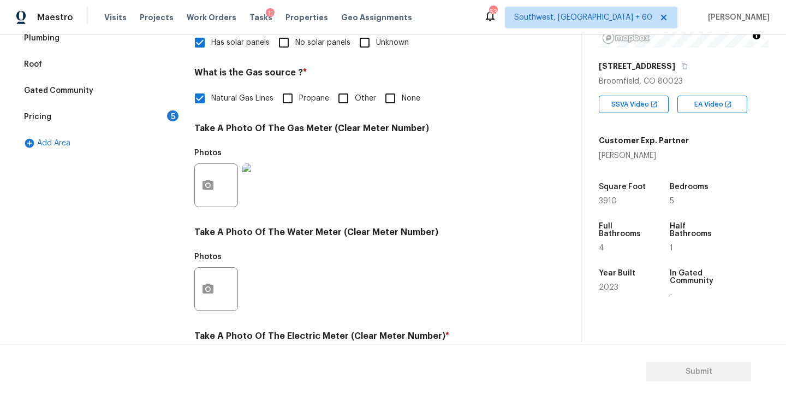
scroll to position [157, 0]
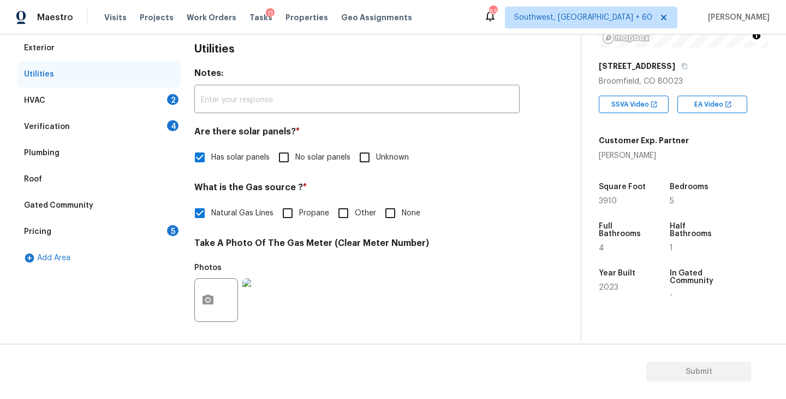
click at [144, 99] on div "HVAC 2" at bounding box center [99, 100] width 164 height 26
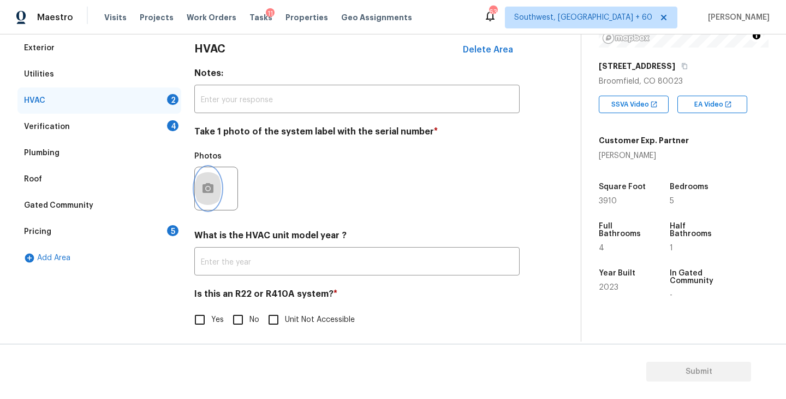
click at [210, 190] on icon "button" at bounding box center [207, 188] width 13 height 13
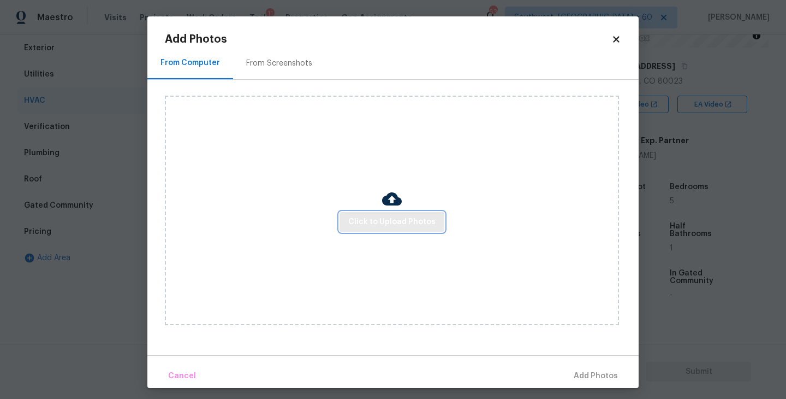
drag, startPoint x: 210, startPoint y: 190, endPoint x: 386, endPoint y: 213, distance: 177.8
click at [386, 213] on button "Click to Upload Photos" at bounding box center [392, 222] width 105 height 20
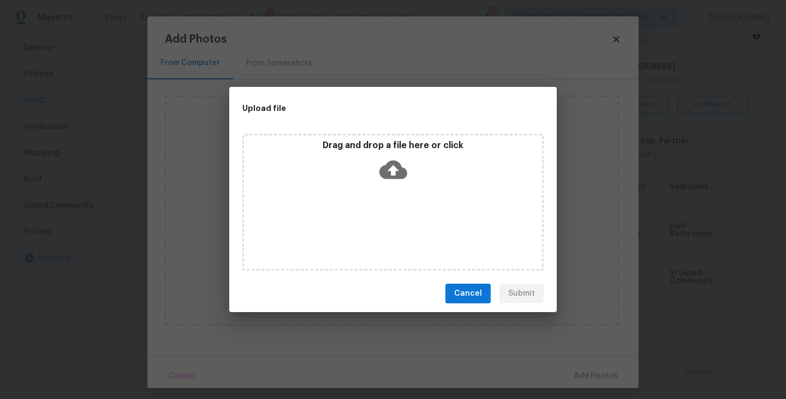
click at [388, 166] on icon at bounding box center [393, 170] width 28 height 19
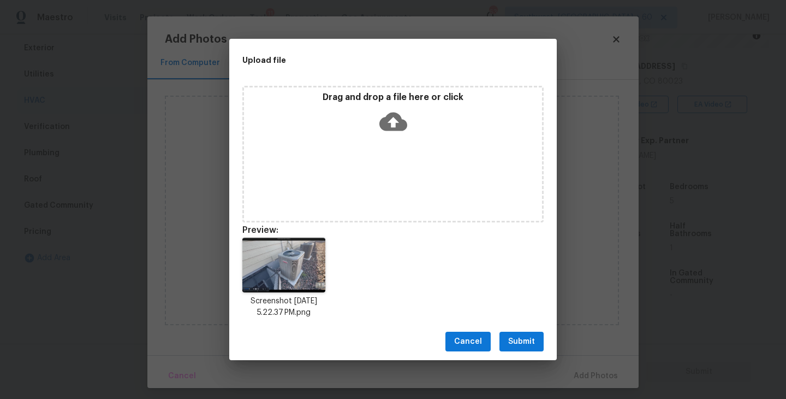
click at [529, 332] on button "Submit" at bounding box center [522, 341] width 44 height 20
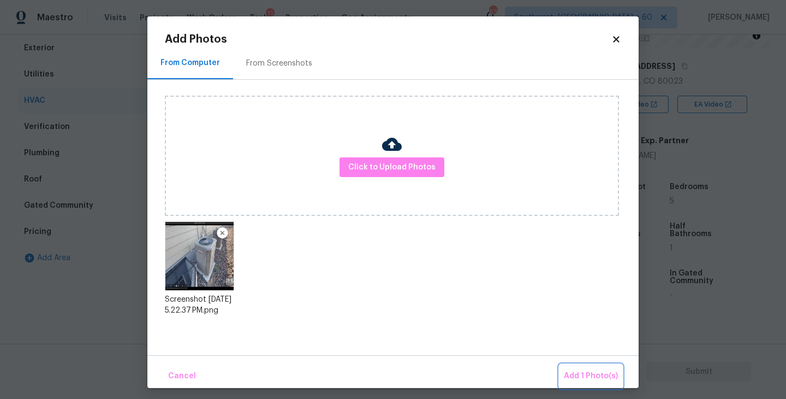
click at [566, 367] on button "Add 1 Photo(s)" at bounding box center [591, 375] width 63 height 23
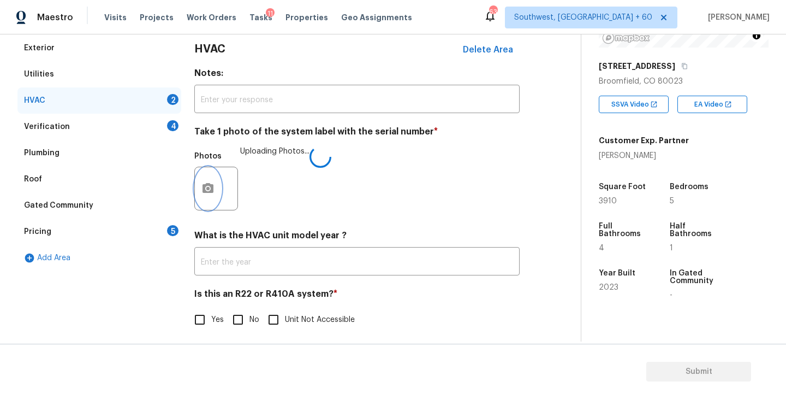
scroll to position [163, 0]
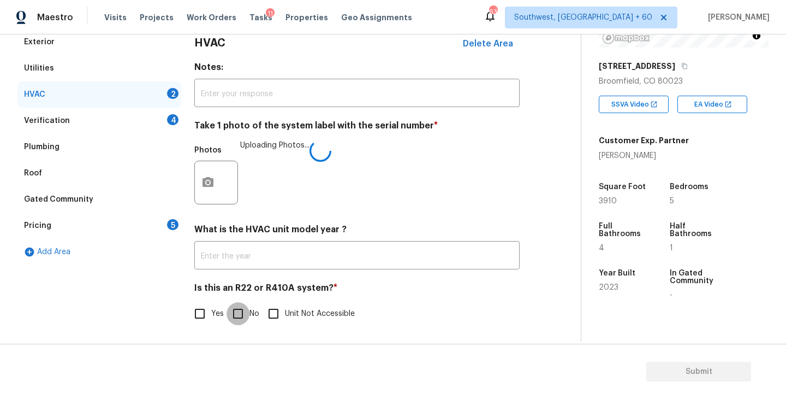
click at [235, 315] on input "No" at bounding box center [238, 313] width 23 height 23
checkbox input "true"
click at [431, 201] on div "Photos Uploading Photos..." at bounding box center [356, 174] width 325 height 71
click at [149, 120] on div "Verification 4" at bounding box center [99, 121] width 164 height 26
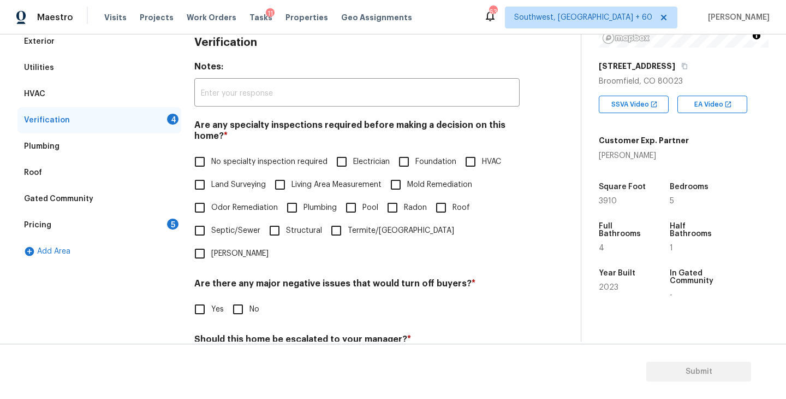
click at [249, 159] on span "No specialty inspection required" at bounding box center [269, 161] width 116 height 11
click at [211, 159] on input "No specialty inspection required" at bounding box center [199, 161] width 23 height 23
checkbox input "true"
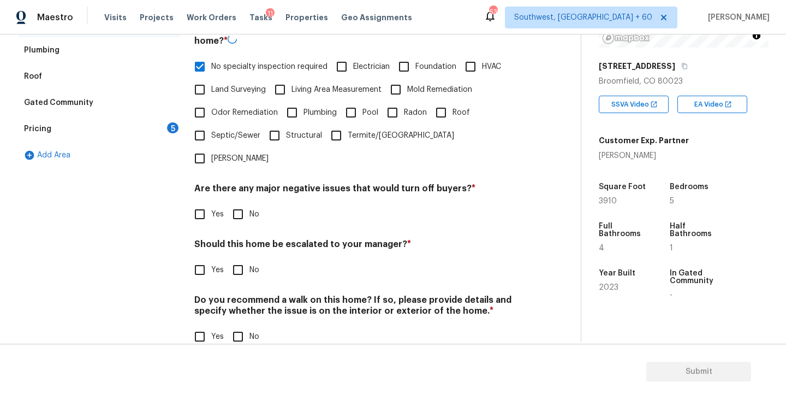
scroll to position [258, 0]
click at [247, 203] on input "No" at bounding box center [238, 214] width 23 height 23
checkbox input "true"
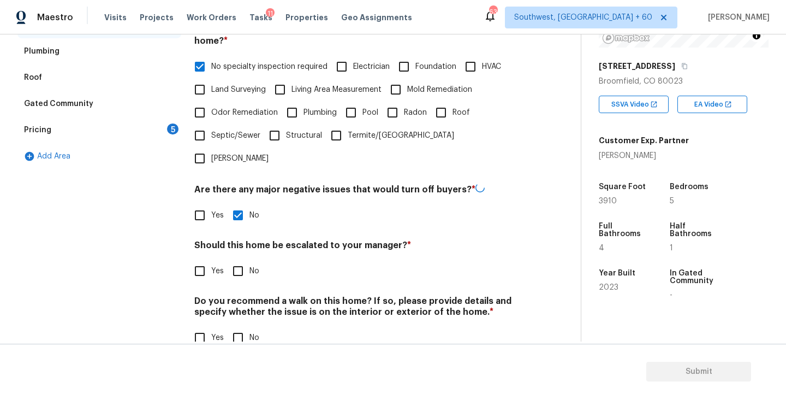
click at [240, 259] on input "No" at bounding box center [238, 270] width 23 height 23
checkbox input "true"
click at [239, 327] on input "No" at bounding box center [238, 338] width 23 height 23
checkbox input "true"
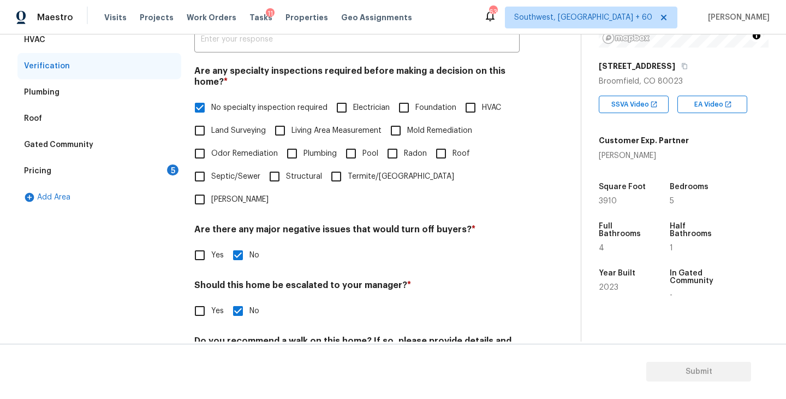
scroll to position [180, 0]
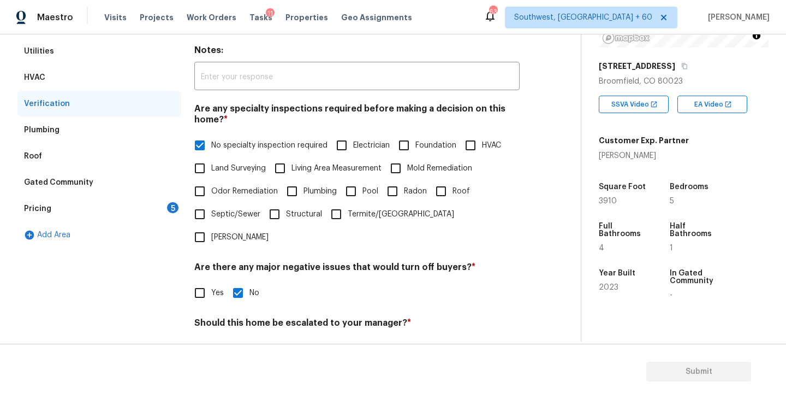
click at [169, 207] on div "5" at bounding box center [172, 207] width 11 height 11
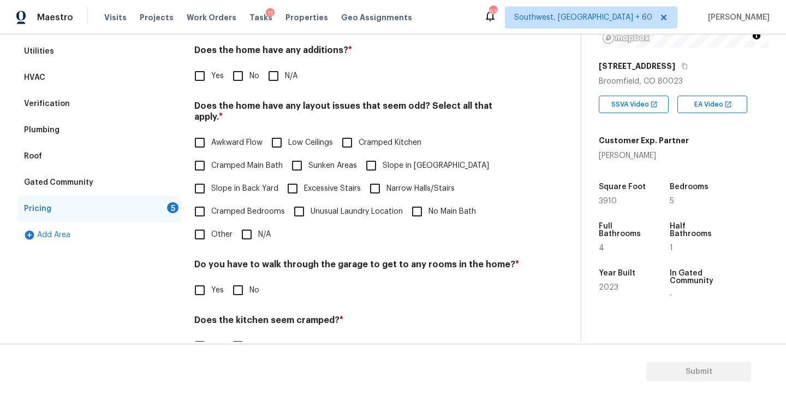
click at [283, 85] on input "N/A" at bounding box center [273, 75] width 23 height 23
checkbox input "true"
click at [377, 154] on input "Slope in [GEOGRAPHIC_DATA]" at bounding box center [371, 165] width 23 height 23
checkbox input "true"
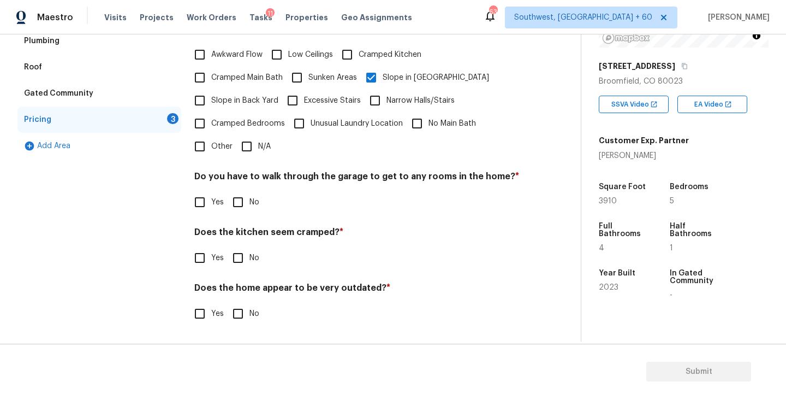
scroll to position [257, 0]
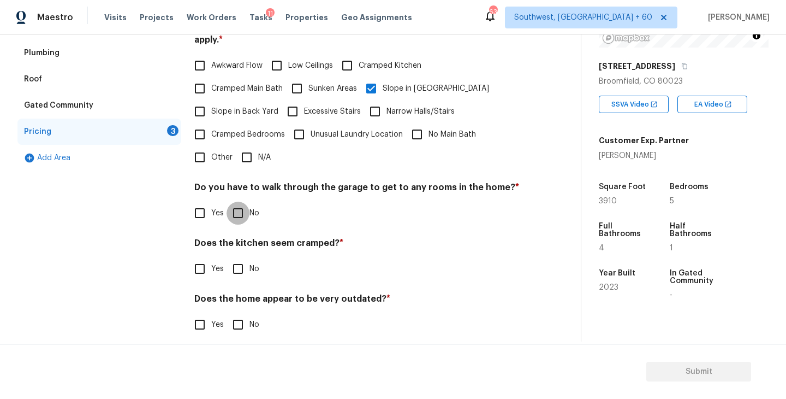
click at [240, 209] on input "No" at bounding box center [238, 212] width 23 height 23
checkbox input "true"
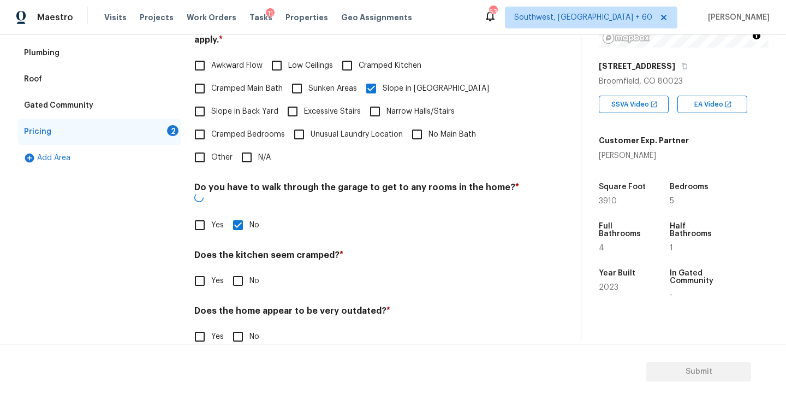
click at [239, 269] on input "No" at bounding box center [238, 280] width 23 height 23
checkbox input "true"
click at [239, 326] on input "No" at bounding box center [238, 337] width 23 height 23
checkbox input "true"
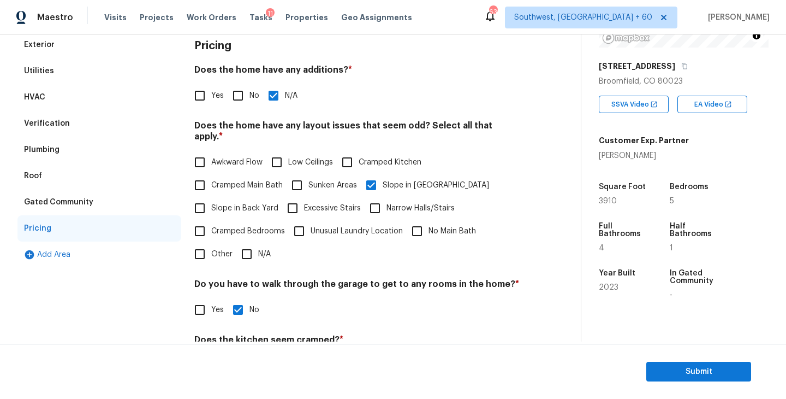
scroll to position [0, 0]
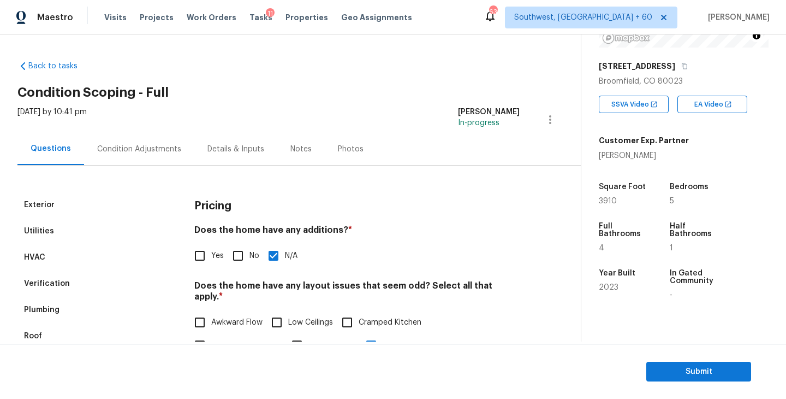
click at [157, 144] on div "Condition Adjustments" at bounding box center [139, 149] width 84 height 11
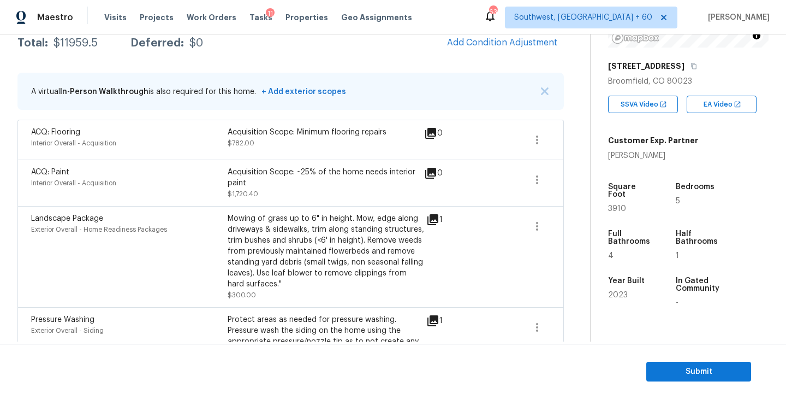
scroll to position [94, 0]
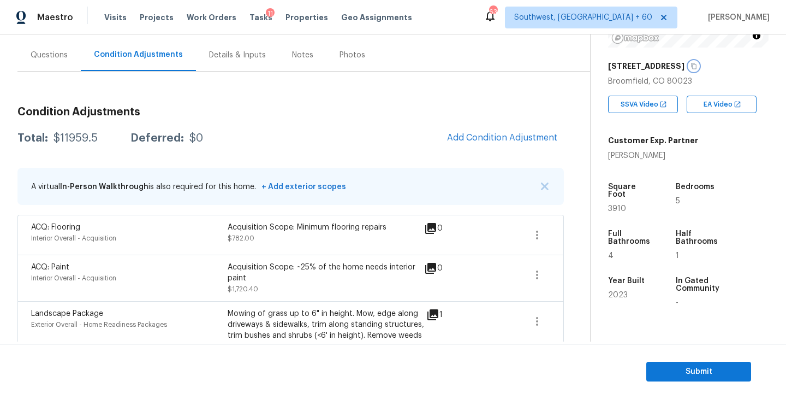
click at [689, 62] on button "button" at bounding box center [694, 66] width 10 height 10
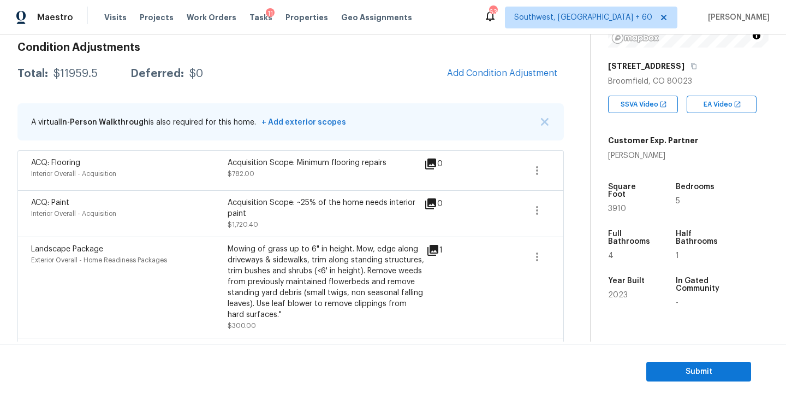
scroll to position [151, 0]
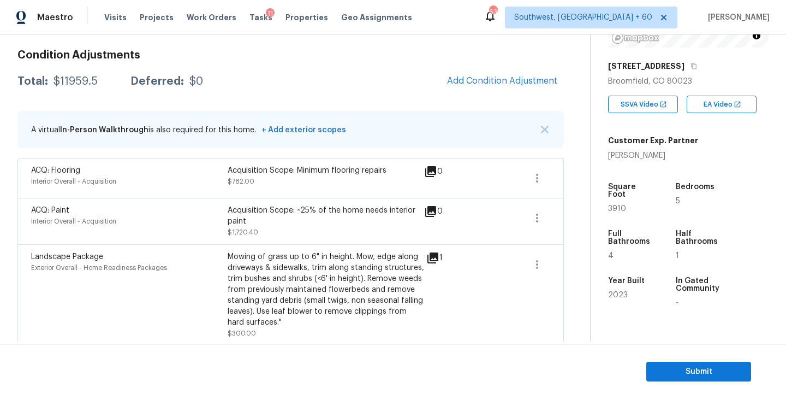
click at [58, 90] on div "Total: $11959.5 Deferred: $0 Add Condition Adjustment" at bounding box center [290, 81] width 547 height 24
click at [80, 82] on div "$11959.5" at bounding box center [76, 81] width 44 height 11
copy div "$11959.5"
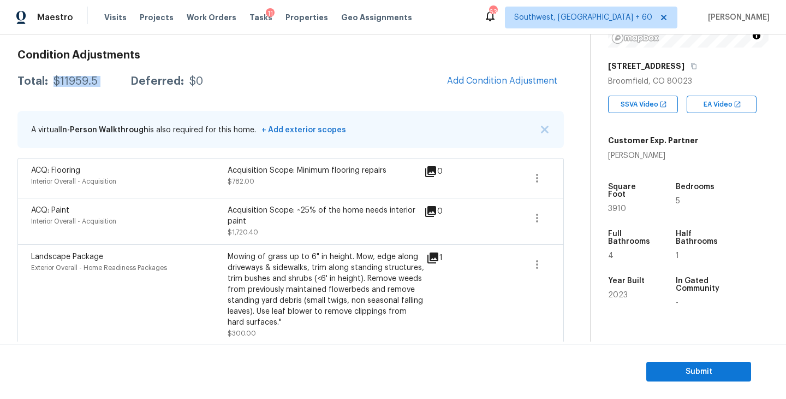
scroll to position [112, 0]
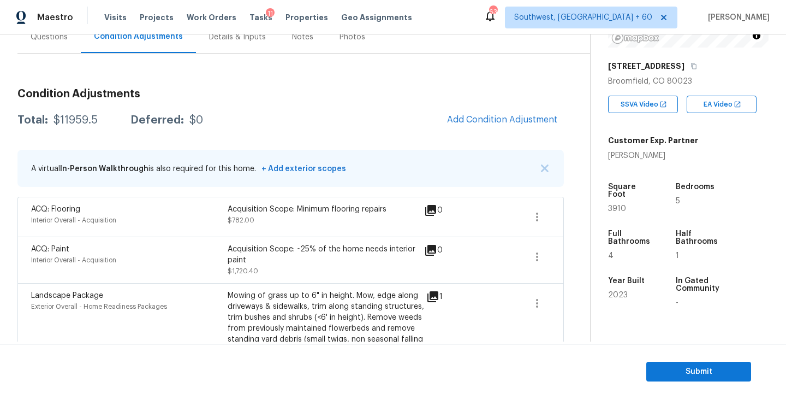
click at [332, 125] on div "Total: $11959.5 Deferred: $0 Add Condition Adjustment" at bounding box center [290, 120] width 547 height 24
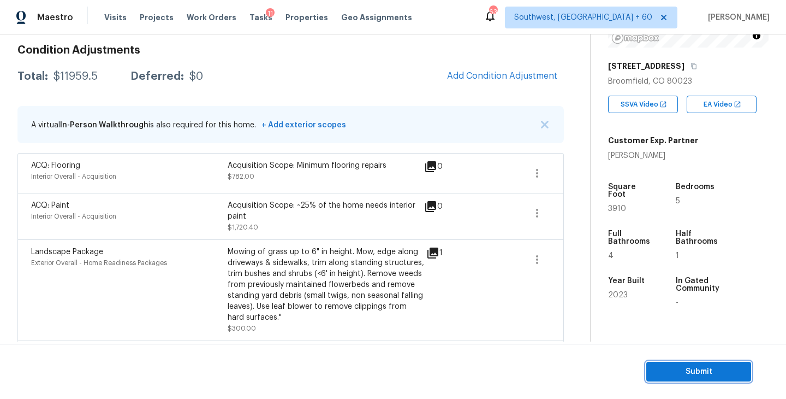
click at [669, 365] on span "Submit" at bounding box center [698, 372] width 87 height 14
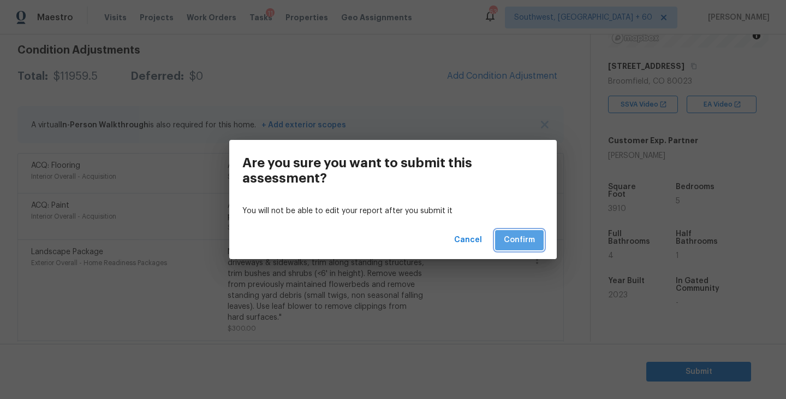
click at [518, 248] on button "Confirm" at bounding box center [519, 240] width 49 height 20
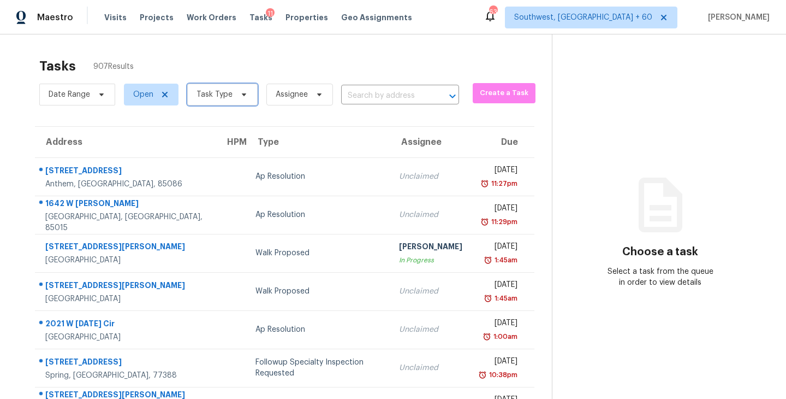
click at [231, 100] on span "Task Type" at bounding box center [222, 95] width 70 height 22
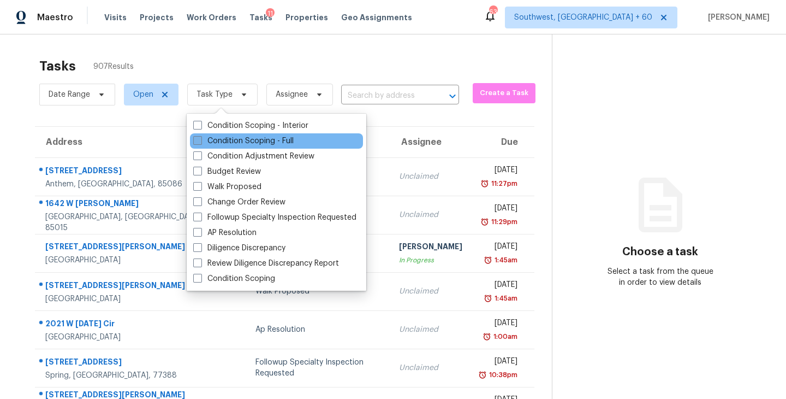
click at [253, 145] on label "Condition Scoping - Full" at bounding box center [243, 140] width 100 height 11
click at [200, 143] on input "Condition Scoping - Full" at bounding box center [196, 138] width 7 height 7
checkbox input "true"
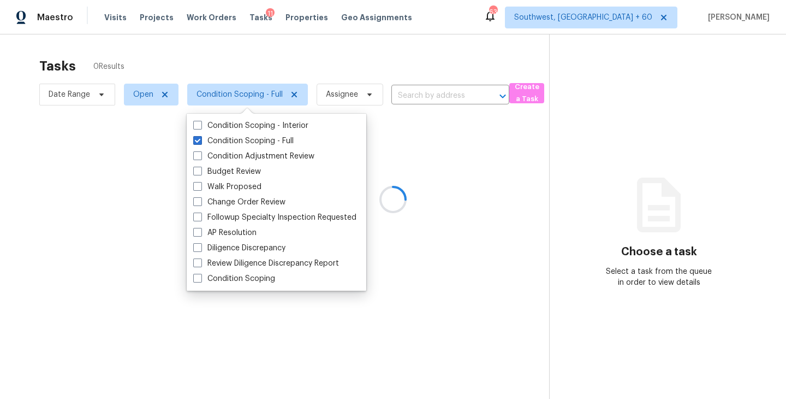
click at [355, 88] on div at bounding box center [393, 199] width 786 height 399
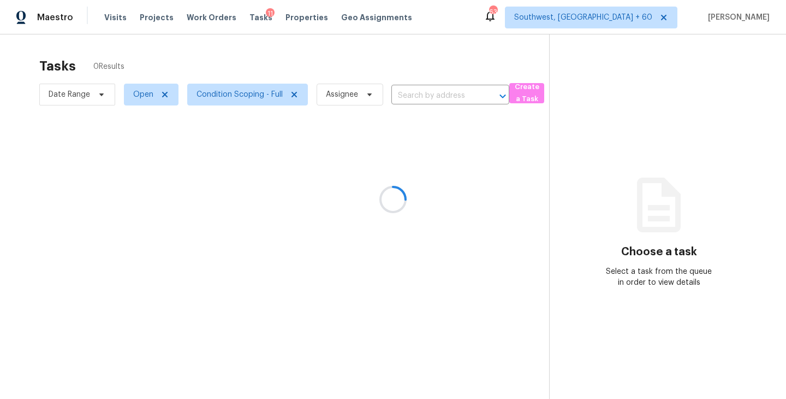
click at [346, 103] on div at bounding box center [393, 199] width 786 height 399
click at [348, 94] on div at bounding box center [393, 199] width 786 height 399
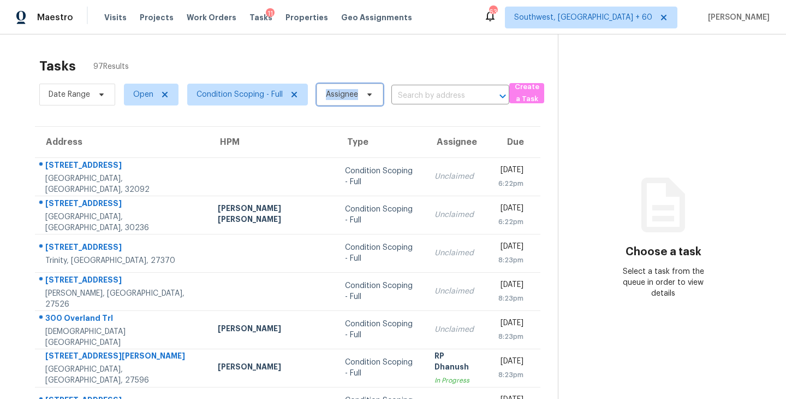
click at [348, 94] on span "Assignee" at bounding box center [342, 94] width 32 height 11
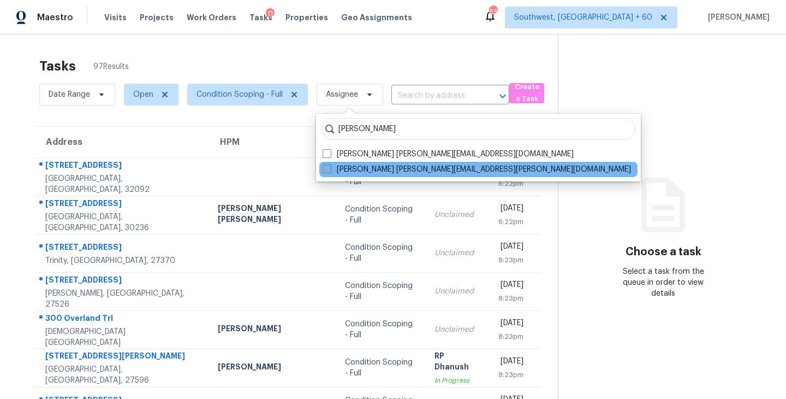
type input "[PERSON_NAME]"
click at [346, 165] on label "[PERSON_NAME] [PERSON_NAME][EMAIL_ADDRESS][PERSON_NAME][DOMAIN_NAME]" at bounding box center [477, 169] width 308 height 11
click at [330, 165] on input "[PERSON_NAME] [PERSON_NAME][EMAIL_ADDRESS][PERSON_NAME][DOMAIN_NAME]" at bounding box center [326, 167] width 7 height 7
checkbox input "true"
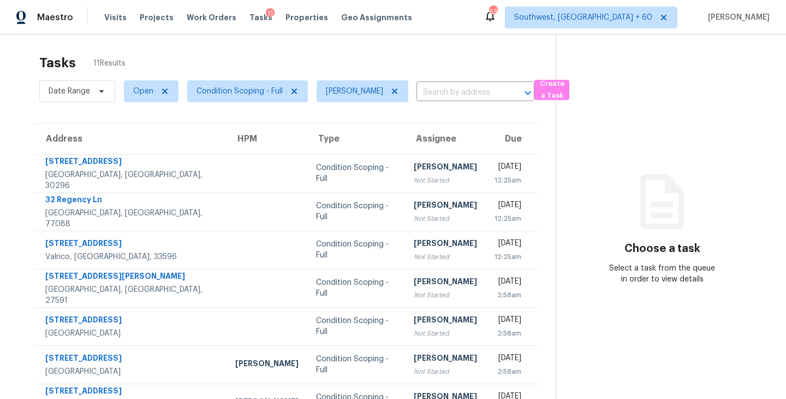
scroll to position [5, 0]
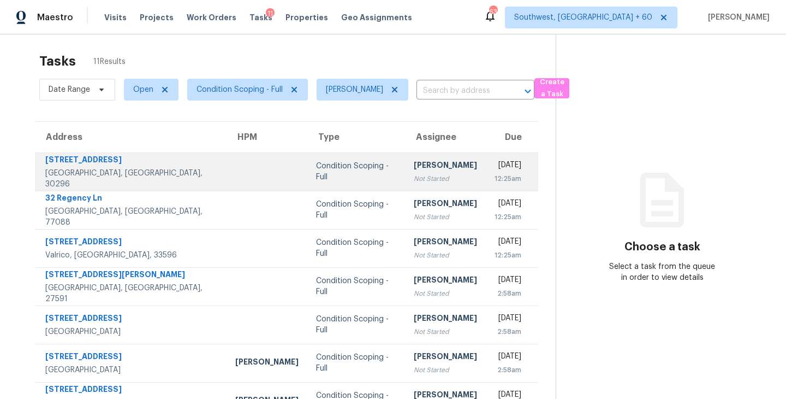
click at [414, 171] on div "[PERSON_NAME]" at bounding box center [445, 166] width 63 height 14
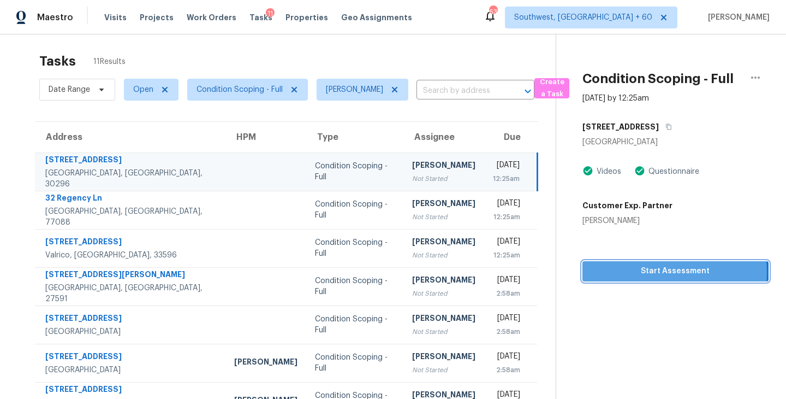
click at [668, 272] on span "Start Assessment" at bounding box center [675, 271] width 169 height 14
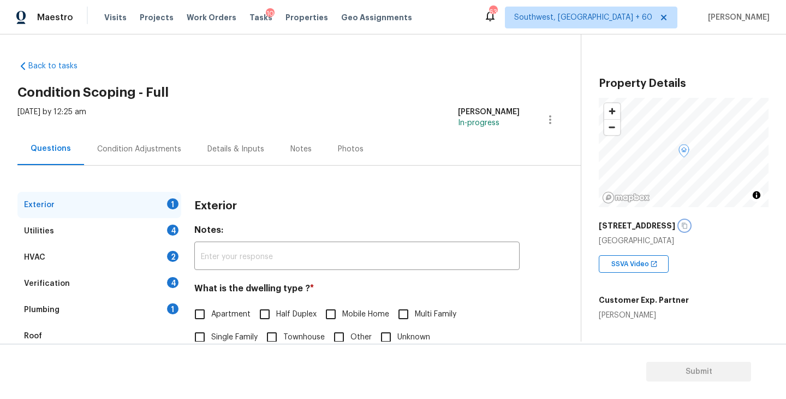
click at [681, 225] on icon "button" at bounding box center [684, 225] width 7 height 7
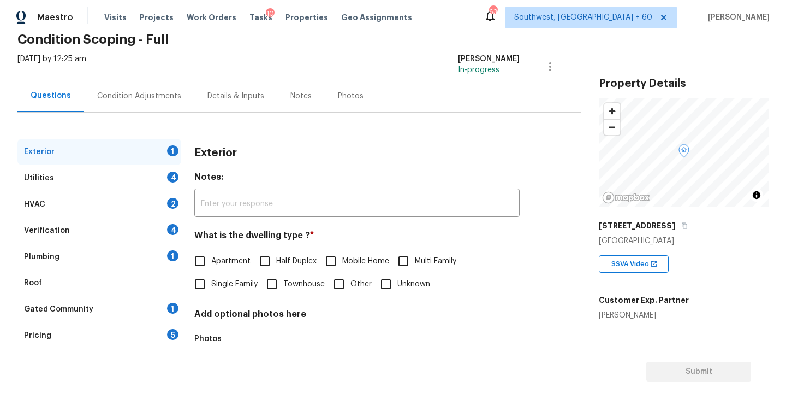
click at [199, 285] on input "Single Family" at bounding box center [199, 283] width 23 height 23
checkbox input "true"
click at [124, 179] on div "Utilities 4" at bounding box center [99, 178] width 164 height 26
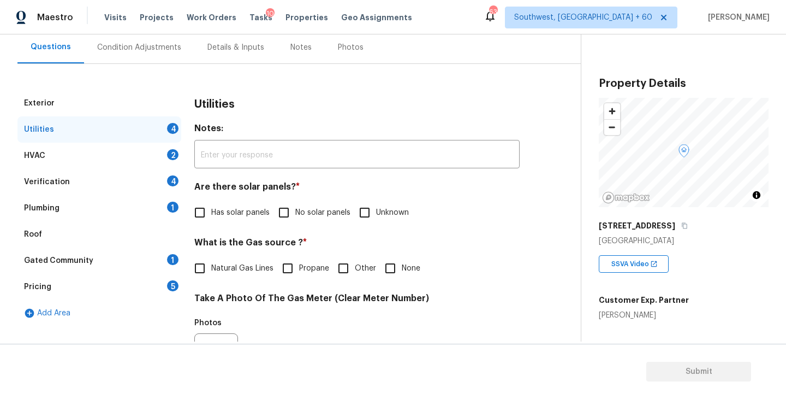
click at [287, 207] on input "No solar panels" at bounding box center [283, 212] width 23 height 23
checkbox input "true"
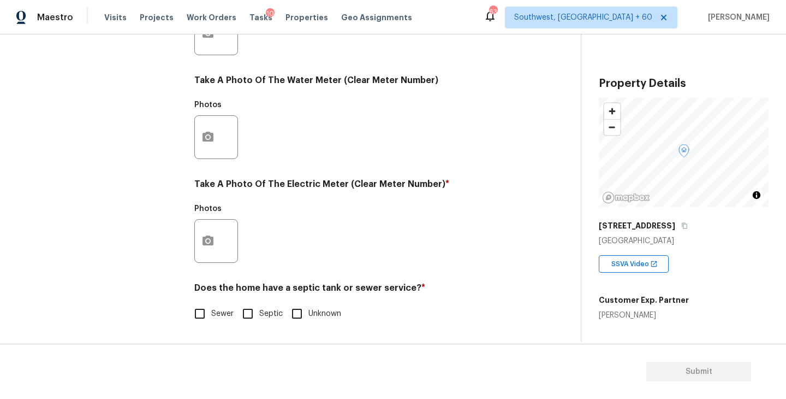
click at [207, 316] on input "Sewer" at bounding box center [199, 313] width 23 height 23
checkbox input "true"
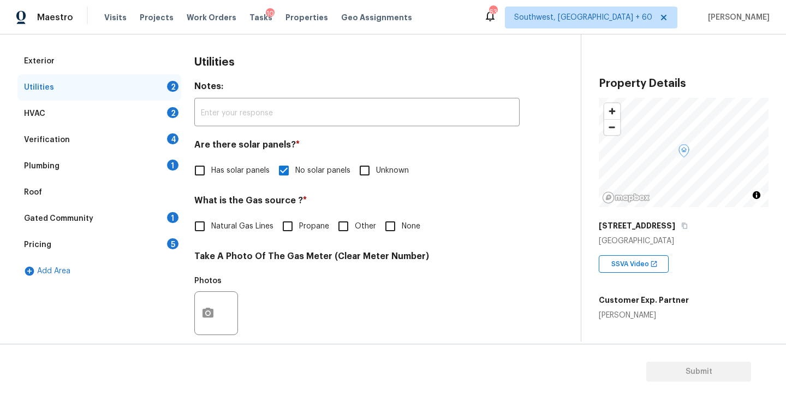
scroll to position [76, 0]
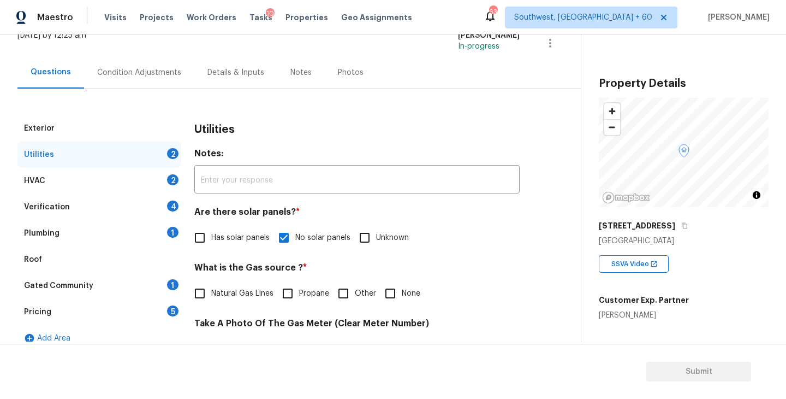
click at [141, 235] on div "Plumbing 1" at bounding box center [99, 233] width 164 height 26
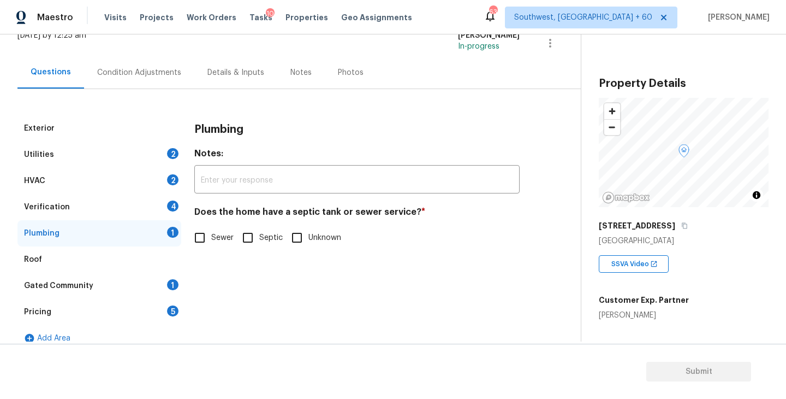
click at [203, 240] on input "Sewer" at bounding box center [199, 237] width 23 height 23
checkbox input "true"
click at [111, 286] on div "Gated Community 1" at bounding box center [99, 285] width 164 height 26
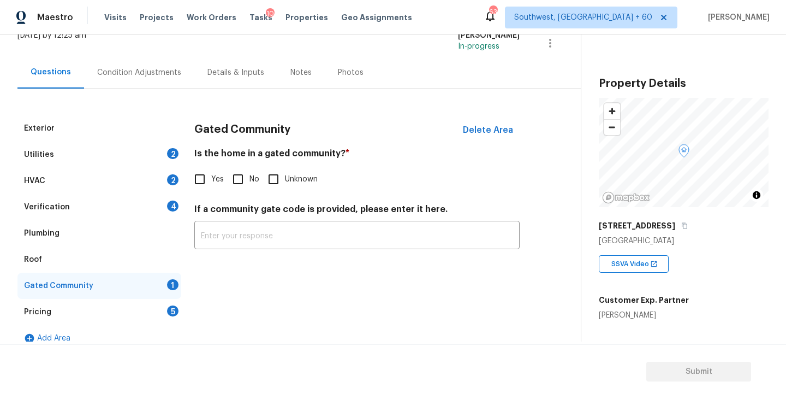
click at [237, 180] on input "No" at bounding box center [238, 179] width 23 height 23
checkbox input "true"
click at [156, 71] on div "Condition Adjustments" at bounding box center [139, 72] width 84 height 11
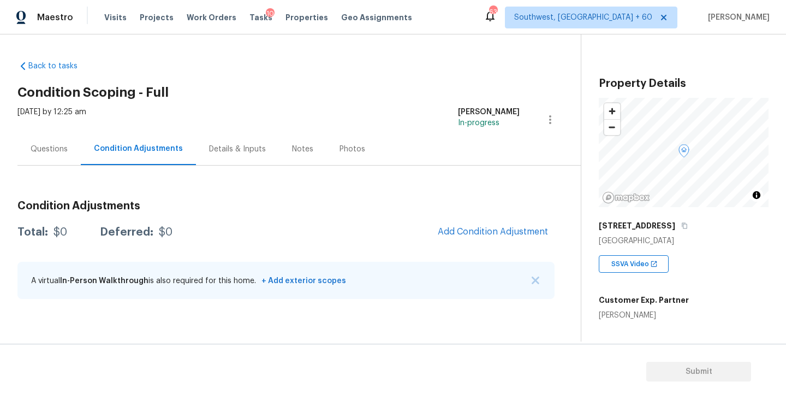
click at [300, 70] on div "Back to tasks Condition Scoping - Full [DATE] by 12:25 am [PERSON_NAME] In-prog…" at bounding box center [298, 182] width 563 height 260
click at [387, 72] on div "Back to tasks Condition Scoping - Full [DATE] by 12:25 am [PERSON_NAME] In-prog…" at bounding box center [298, 182] width 563 height 260
click at [35, 150] on div "Questions" at bounding box center [49, 149] width 37 height 11
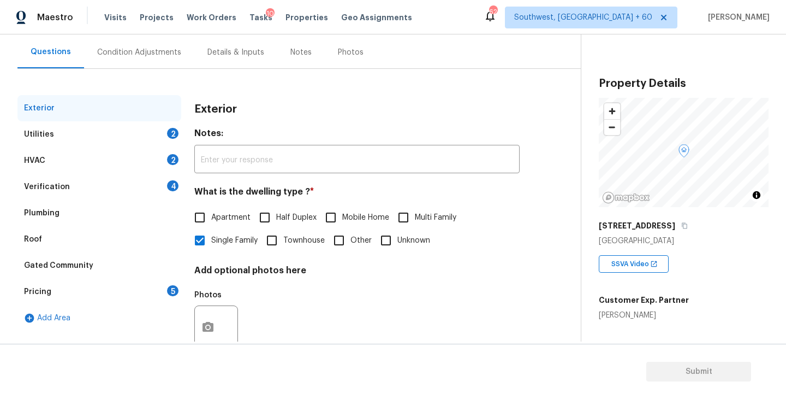
scroll to position [110, 0]
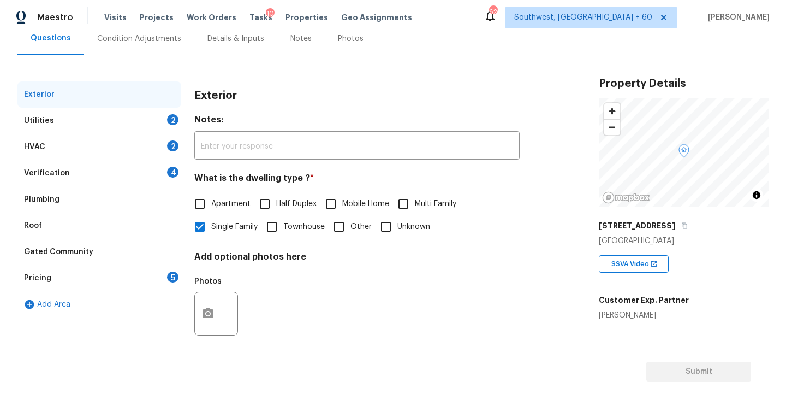
click at [78, 278] on div "Pricing 5" at bounding box center [99, 278] width 164 height 26
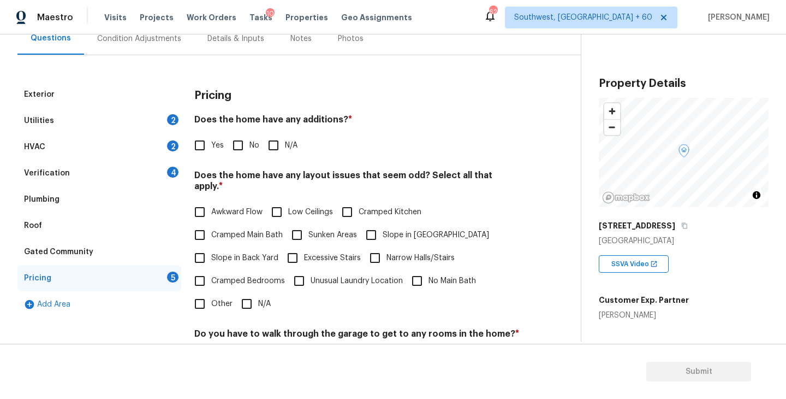
click at [271, 144] on input "N/A" at bounding box center [273, 145] width 23 height 23
checkbox input "true"
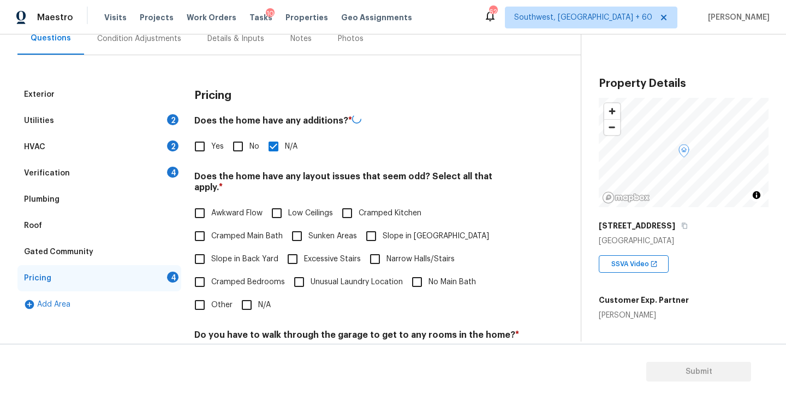
click at [389, 230] on span "Slope in [GEOGRAPHIC_DATA]" at bounding box center [436, 235] width 106 height 11
click at [383, 224] on input "Slope in [GEOGRAPHIC_DATA]" at bounding box center [371, 235] width 23 height 23
checkbox input "true"
click at [213, 302] on label "Other" at bounding box center [210, 304] width 44 height 23
click at [211, 302] on input "Other" at bounding box center [199, 304] width 23 height 23
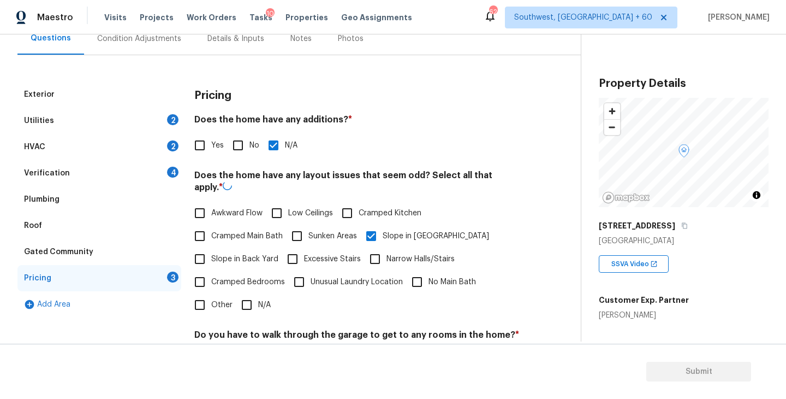
checkbox input "true"
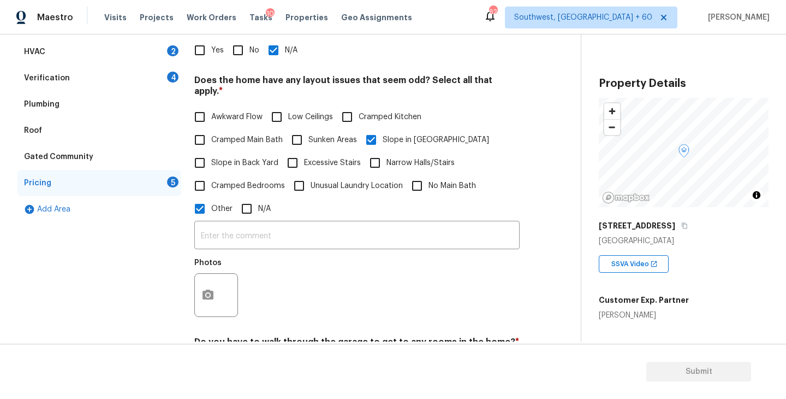
scroll to position [222, 0]
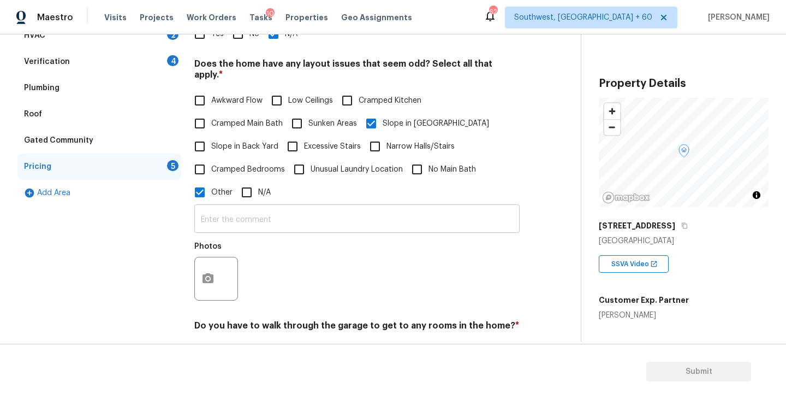
click at [270, 213] on input "text" at bounding box center [356, 220] width 325 height 26
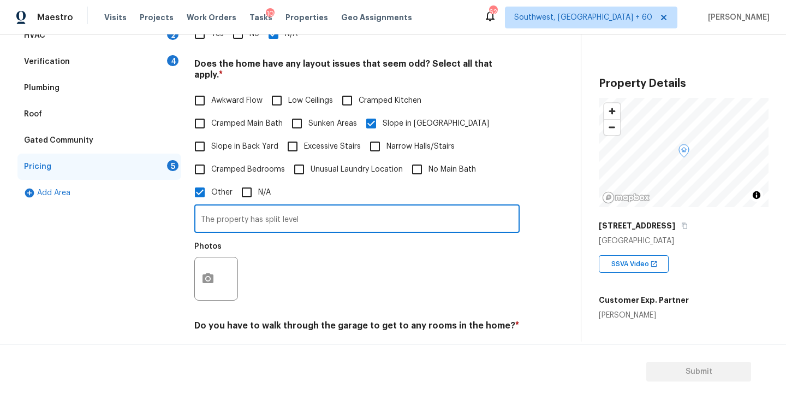
type input "The property has split level"
click at [198, 275] on button "button" at bounding box center [208, 278] width 26 height 43
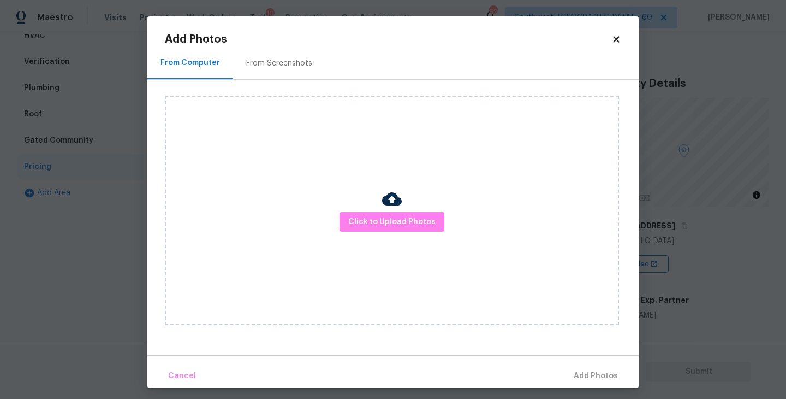
click at [334, 242] on div "Click to Upload Photos" at bounding box center [392, 210] width 454 height 229
click at [367, 221] on span "Click to Upload Photos" at bounding box center [391, 222] width 87 height 14
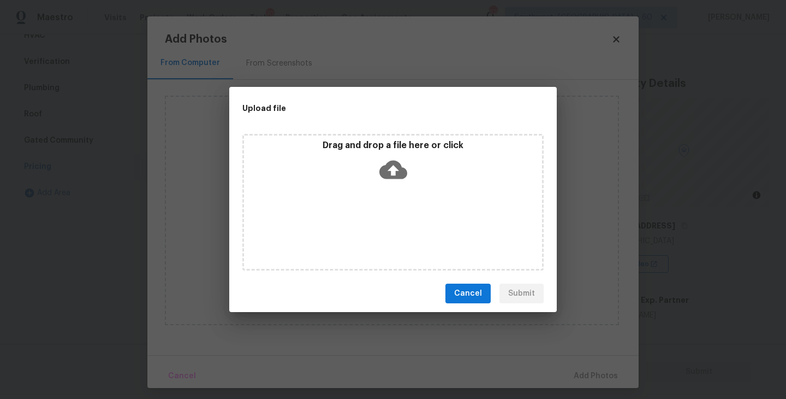
click at [411, 145] on p "Drag and drop a file here or click" at bounding box center [393, 145] width 298 height 11
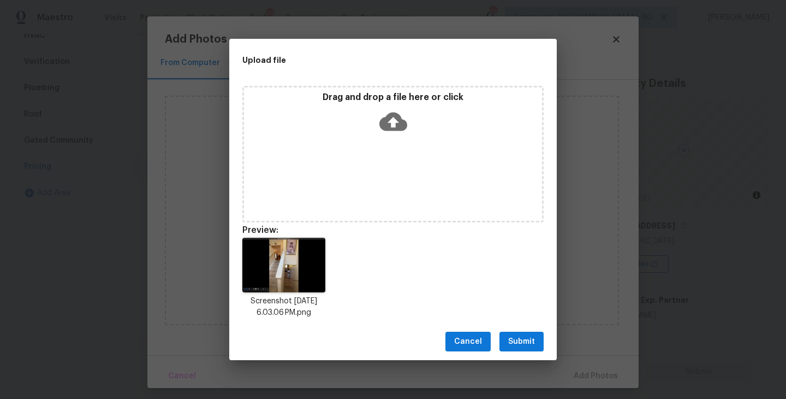
click at [520, 344] on span "Submit" at bounding box center [521, 342] width 27 height 14
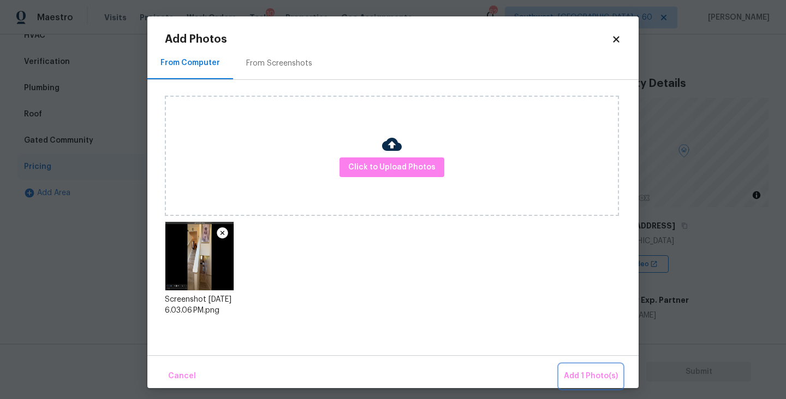
click at [582, 372] on span "Add 1 Photo(s)" at bounding box center [591, 376] width 54 height 14
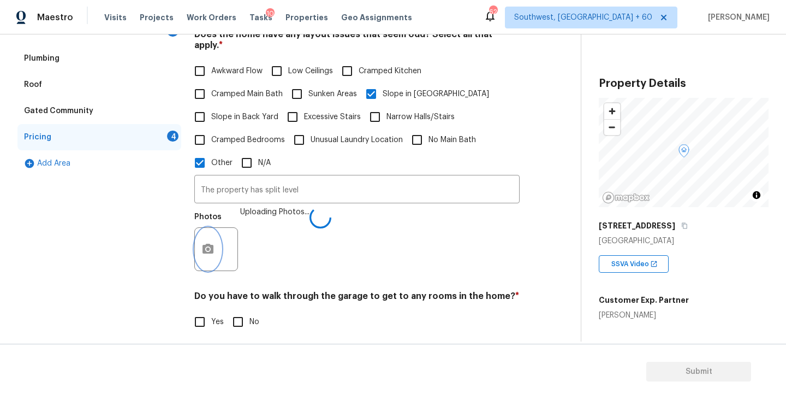
scroll to position [296, 0]
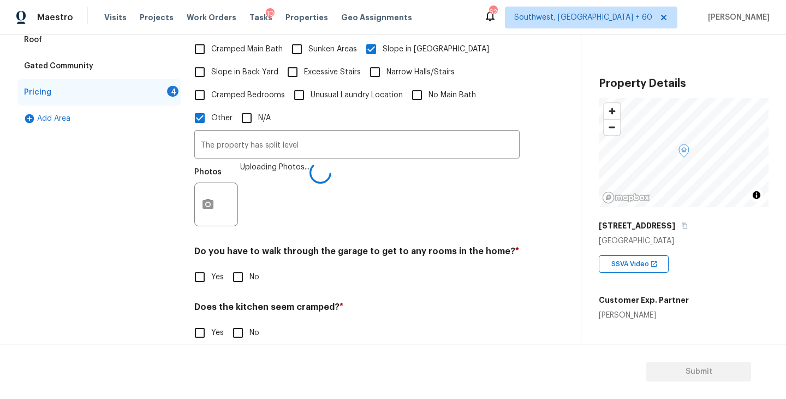
click at [481, 321] on div "Yes No" at bounding box center [356, 332] width 325 height 23
click at [336, 185] on div "Photos" at bounding box center [356, 197] width 325 height 71
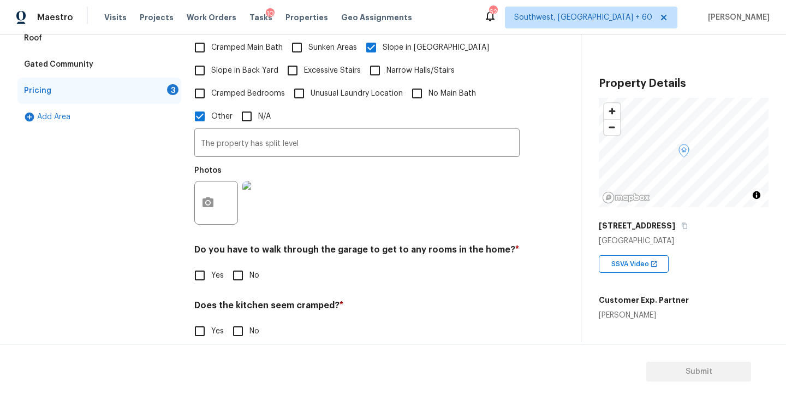
scroll to position [360, 0]
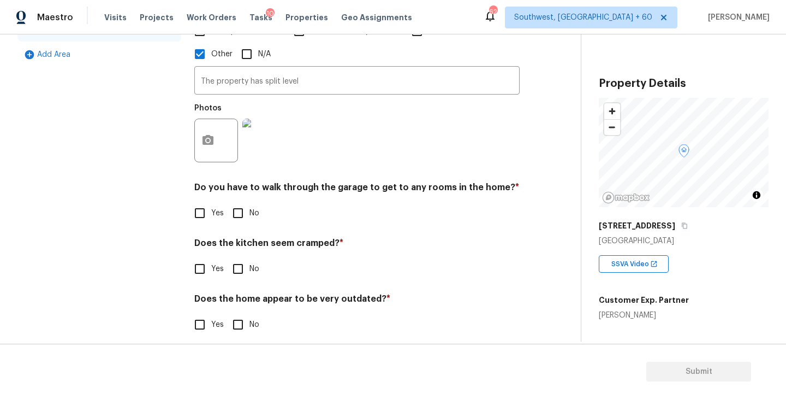
click at [240, 202] on input "No" at bounding box center [238, 212] width 23 height 23
checkbox input "true"
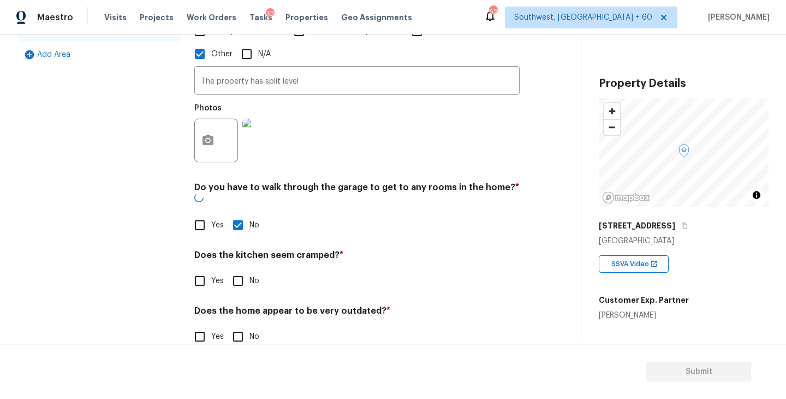
click at [239, 279] on div "Pricing Does the home have any additions? * Yes No N/A Does the home have any l…" at bounding box center [356, 96] width 325 height 529
click at [241, 269] on input "No" at bounding box center [238, 280] width 23 height 23
checkbox input "true"
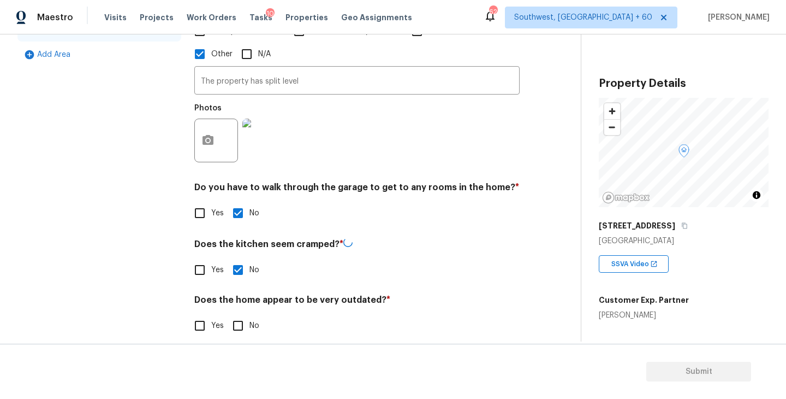
click at [239, 327] on div "Pricing Does the home have any additions? * Yes No N/A Does the home have any l…" at bounding box center [356, 91] width 325 height 518
click at [240, 314] on input "No" at bounding box center [238, 325] width 23 height 23
checkbox input "true"
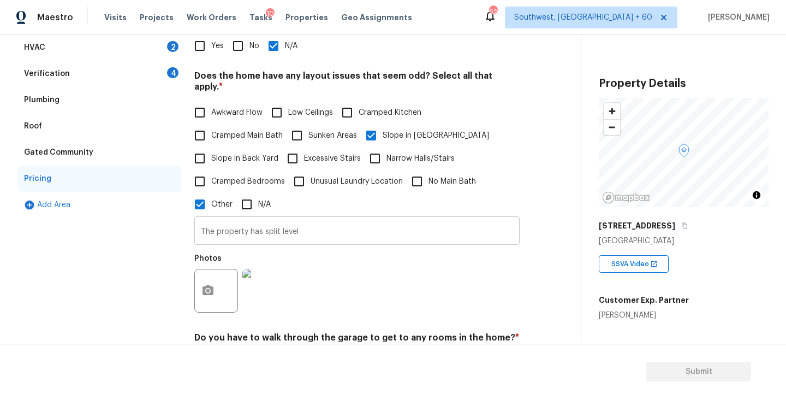
scroll to position [123, 0]
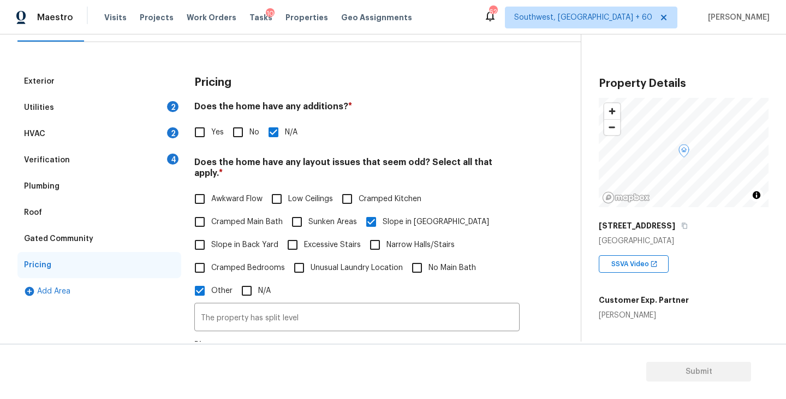
click at [106, 101] on div "Utilities 2" at bounding box center [99, 107] width 164 height 26
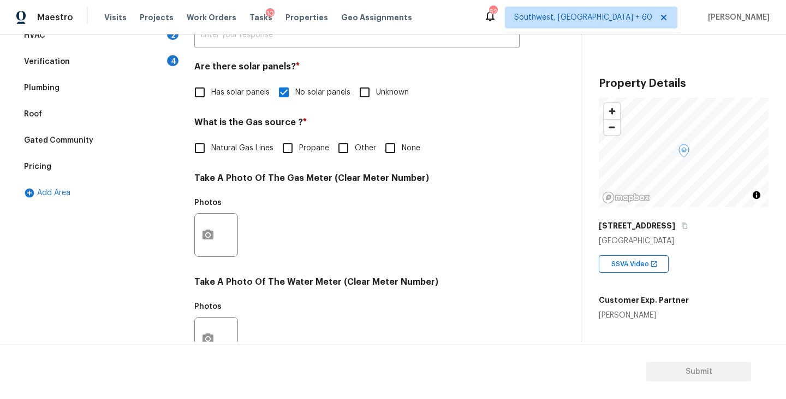
scroll to position [6, 0]
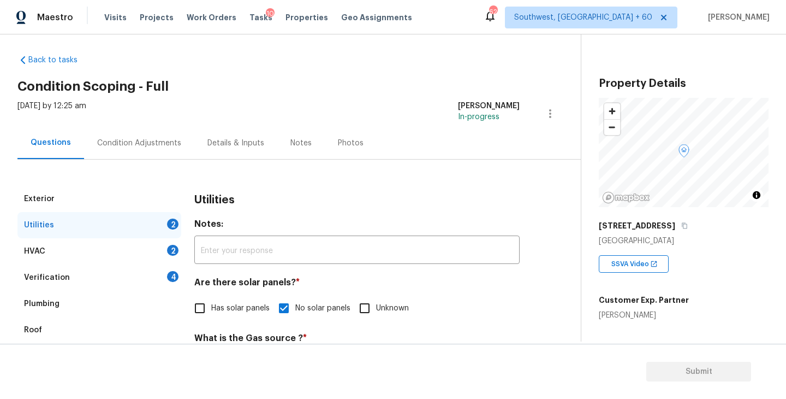
click at [155, 143] on div "Condition Adjustments" at bounding box center [139, 143] width 84 height 11
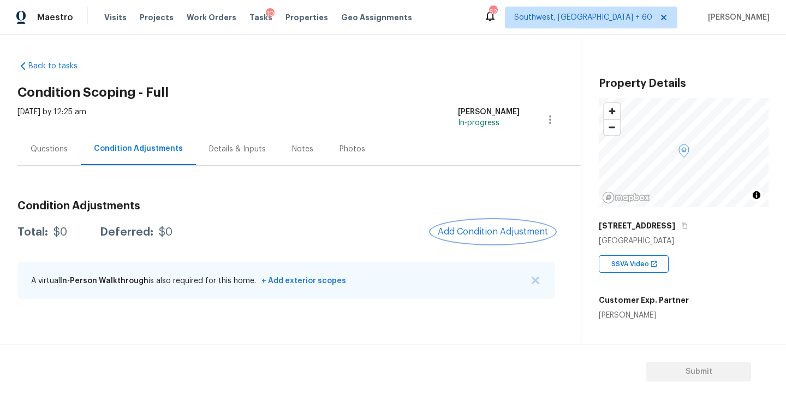
click at [479, 237] on button "Add Condition Adjustment" at bounding box center [492, 231] width 123 height 23
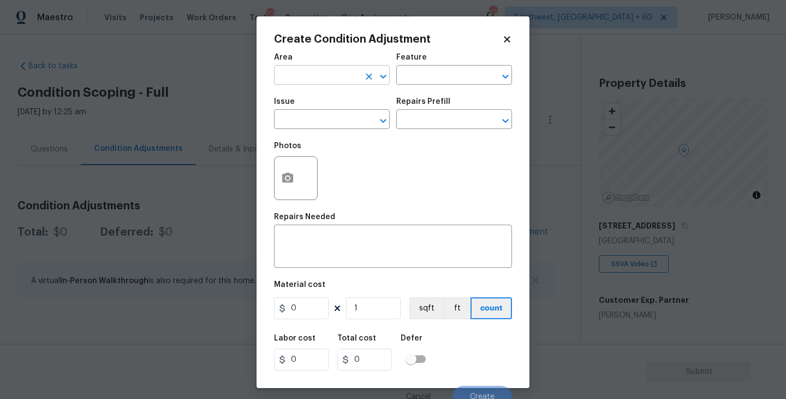
click at [299, 73] on input "text" at bounding box center [316, 76] width 85 height 17
type input "kitc"
type input "h"
click at [300, 102] on li "Kitchen" at bounding box center [332, 101] width 116 height 18
type input "Kitchen"
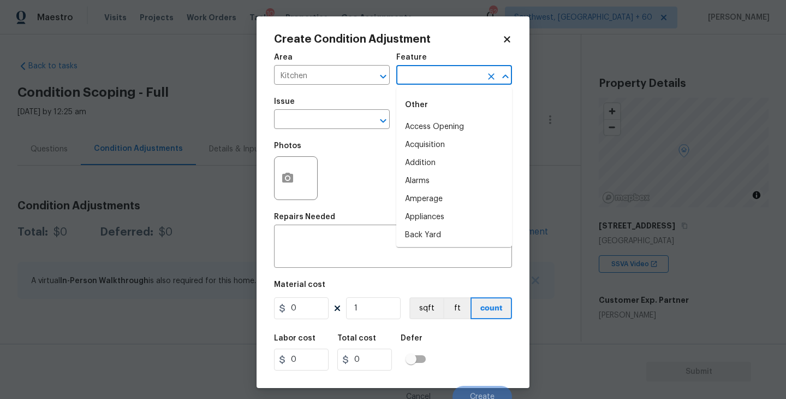
click at [429, 79] on input "text" at bounding box center [438, 76] width 85 height 17
click at [436, 130] on li "Cabinets" at bounding box center [454, 127] width 116 height 18
type input "Cabinets"
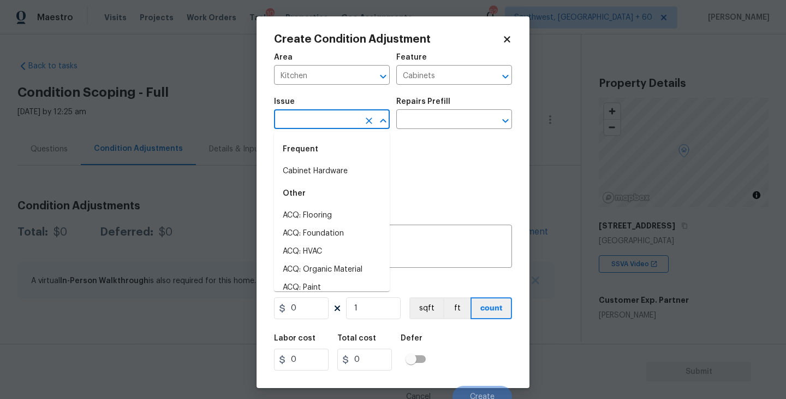
click at [334, 118] on input "text" at bounding box center [316, 120] width 85 height 17
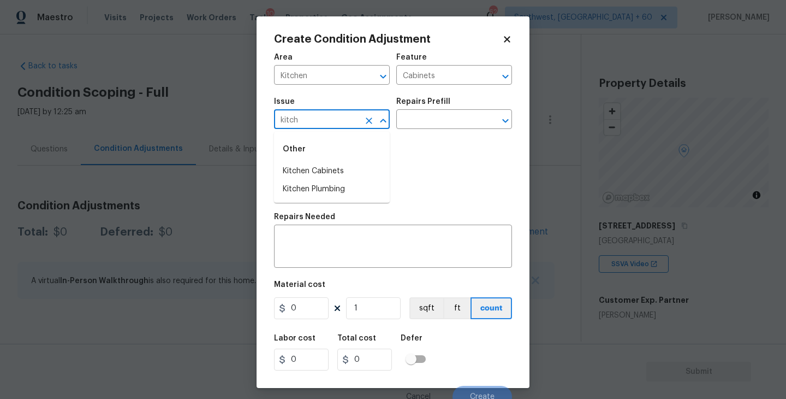
click at [333, 161] on div "Other" at bounding box center [332, 149] width 116 height 26
click at [333, 169] on li "Kitchen Cabinets" at bounding box center [332, 171] width 116 height 18
type input "Kitchen Cabinets"
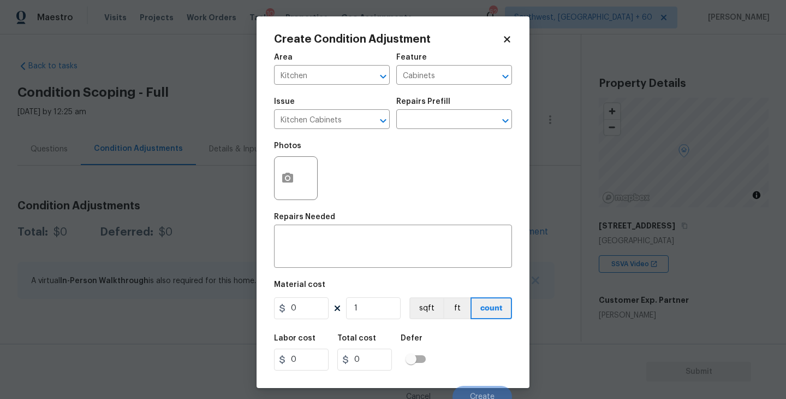
click at [464, 105] on div "Repairs Prefill" at bounding box center [454, 105] width 116 height 14
click at [449, 120] on input "text" at bounding box center [438, 120] width 85 height 17
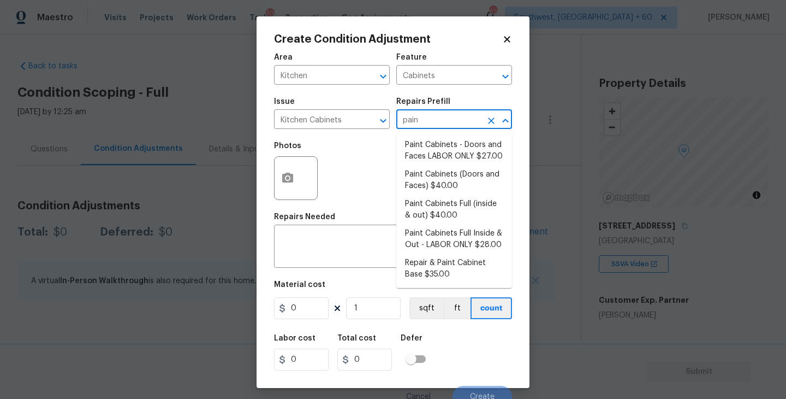
type input "paint"
click at [452, 211] on li "Paint Cabinets Full (inside & out) $40.00" at bounding box center [454, 209] width 116 height 29
type textarea "Prep, sand, mask and apply 2 coats of paint to the kitchen cabinet doors, inter…"
type input "40"
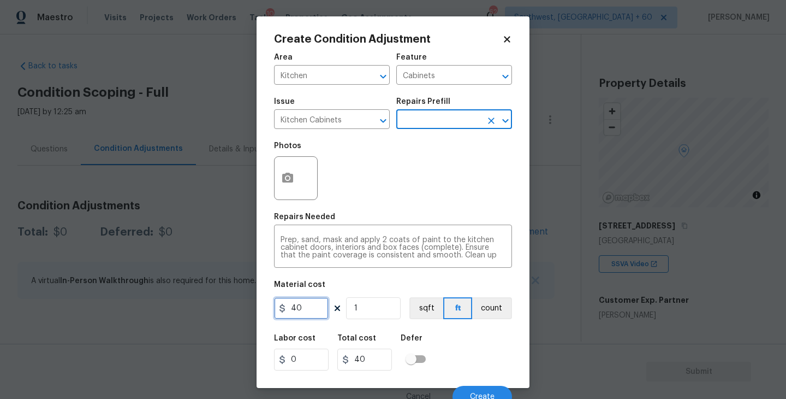
click at [309, 315] on input "40" at bounding box center [301, 308] width 55 height 22
drag, startPoint x: 317, startPoint y: 309, endPoint x: 248, endPoint y: 309, distance: 69.3
click at [248, 309] on div "Create Condition Adjustment Area Kitchen ​ Feature Cabinets ​ Issue Kitchen Cab…" at bounding box center [393, 199] width 786 height 399
type input "1200"
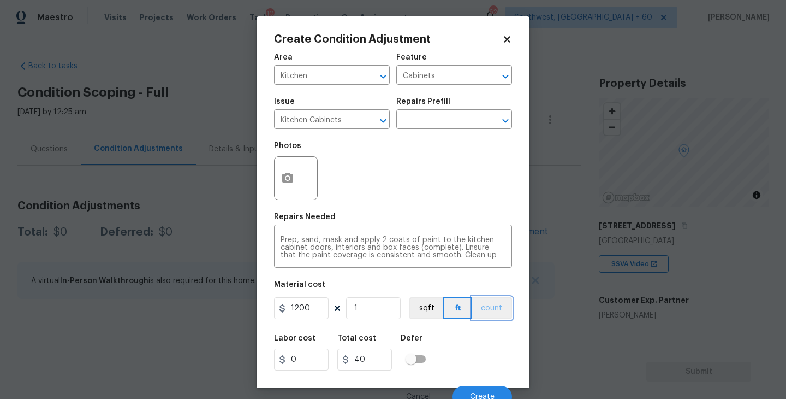
type input "1200"
click at [502, 309] on button "count" at bounding box center [492, 308] width 40 height 22
click at [300, 186] on div at bounding box center [296, 178] width 44 height 44
click at [290, 183] on icon "button" at bounding box center [287, 177] width 13 height 13
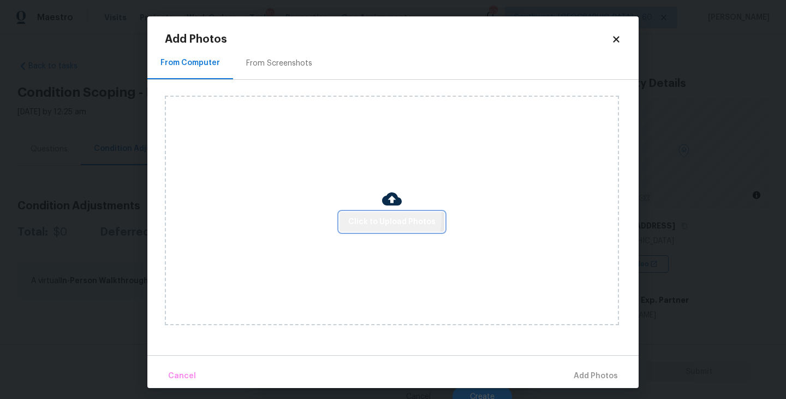
click at [364, 217] on span "Click to Upload Photos" at bounding box center [391, 222] width 87 height 14
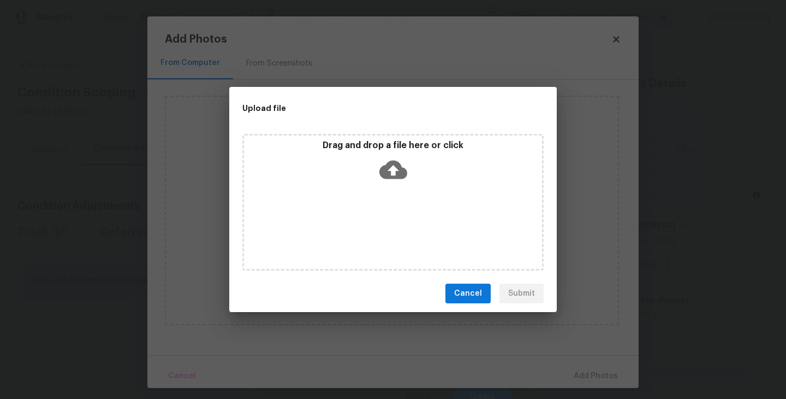
click at [395, 188] on div "Drag and drop a file here or click" at bounding box center [392, 202] width 301 height 136
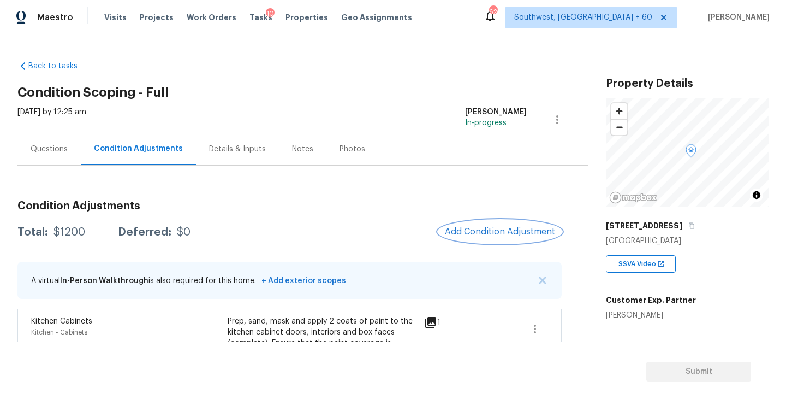
scroll to position [50, 0]
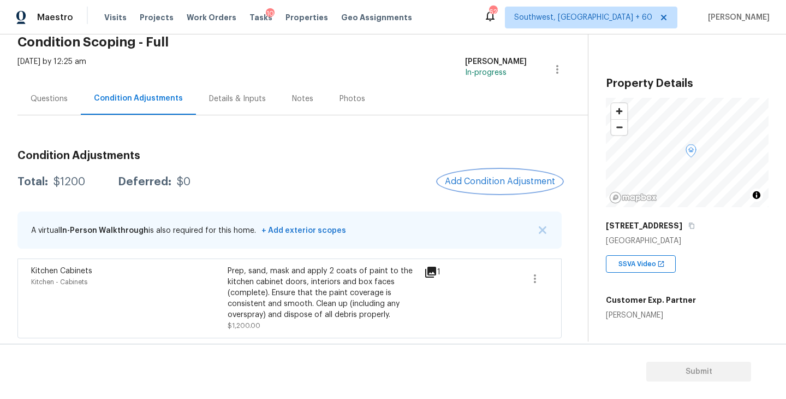
click at [497, 181] on span "Add Condition Adjustment" at bounding box center [500, 181] width 110 height 10
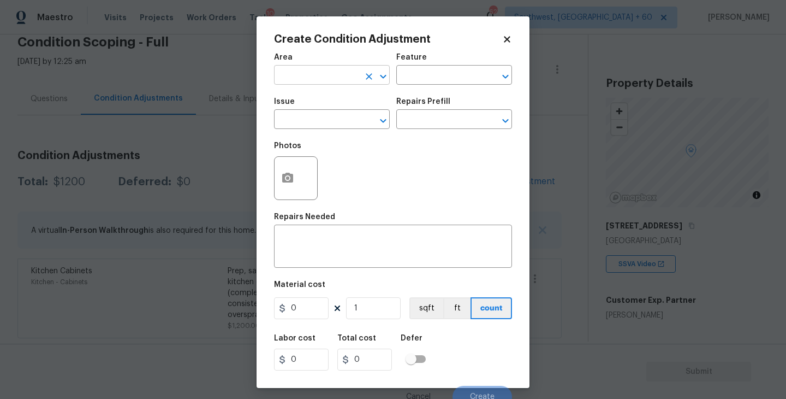
click at [325, 77] on input "text" at bounding box center [316, 76] width 85 height 17
click at [336, 121] on li "Exterior Overall" at bounding box center [332, 119] width 116 height 18
type input "Exterior Overall"
click at [442, 74] on input "text" at bounding box center [438, 76] width 85 height 17
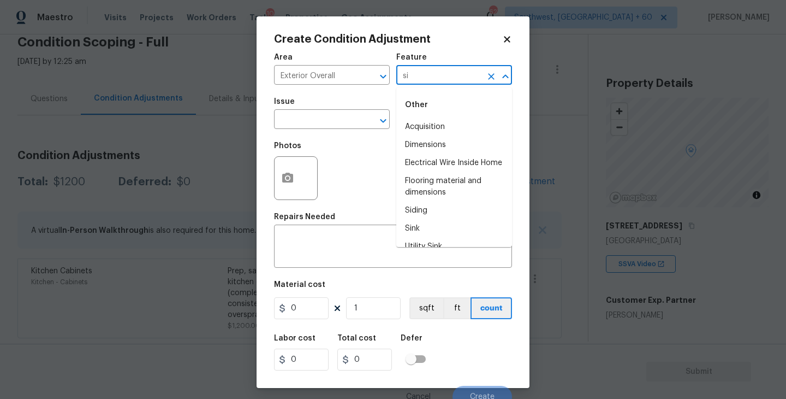
type input "s"
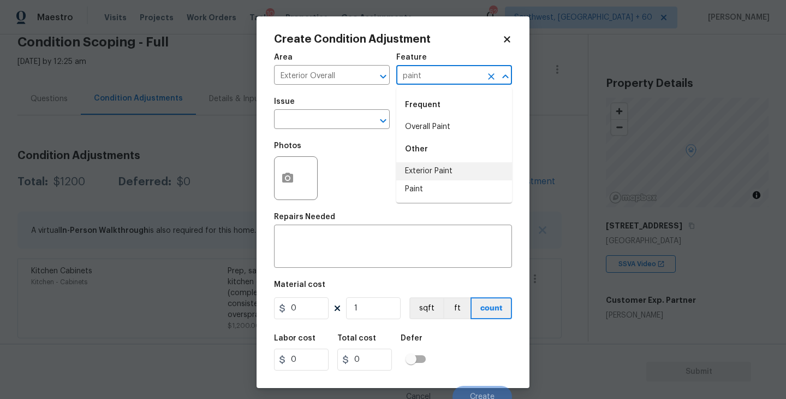
click at [450, 173] on li "Exterior Paint" at bounding box center [454, 171] width 116 height 18
type input "Exterior Paint"
click at [345, 120] on input "text" at bounding box center [316, 120] width 85 height 17
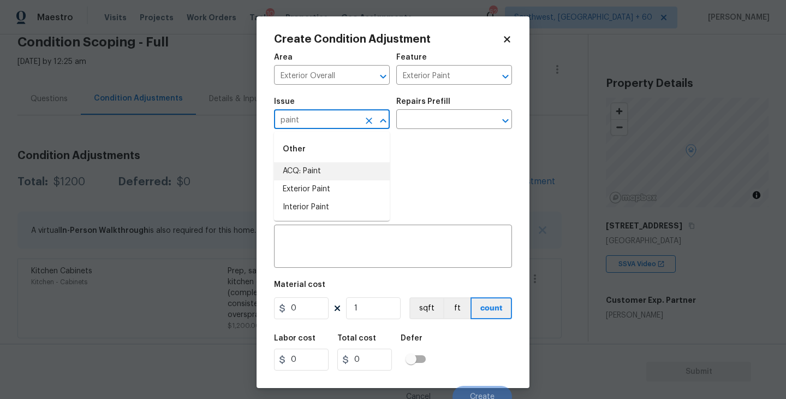
click at [345, 171] on li "ACQ: Paint" at bounding box center [332, 171] width 116 height 18
type input "ACQ: Paint"
click at [446, 119] on input "text" at bounding box center [438, 120] width 85 height 17
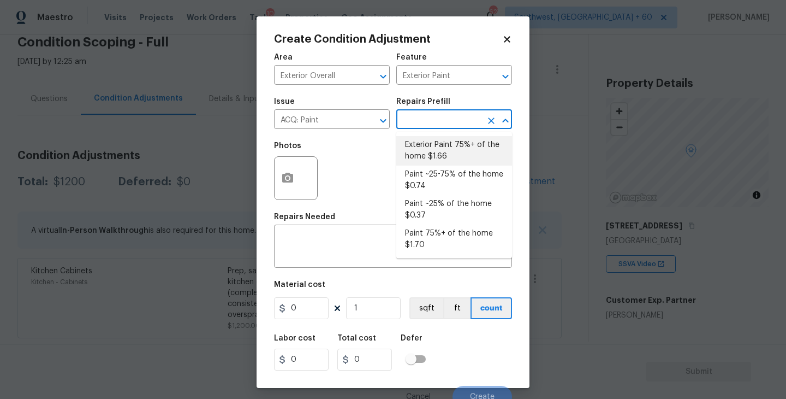
click at [442, 147] on li "Exterior Paint 75%+ of the home $1.66" at bounding box center [454, 150] width 116 height 29
type input "Acquisition"
type textarea "Acquisition Scope: 75%+ of the home exterior will likely require paint"
type input "1.66"
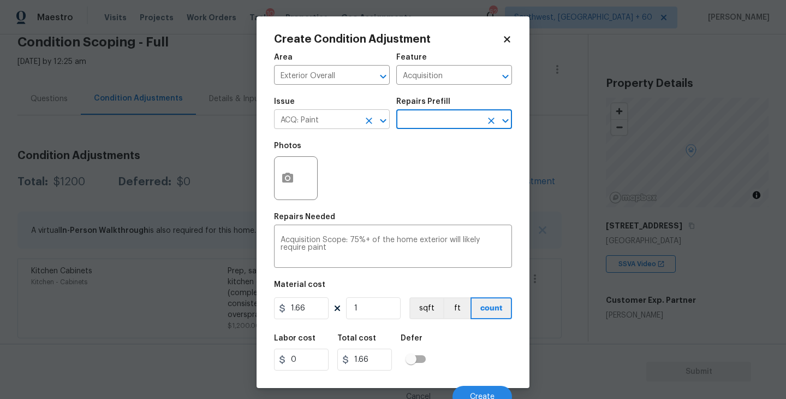
click at [369, 127] on button "Clear" at bounding box center [368, 120] width 15 height 15
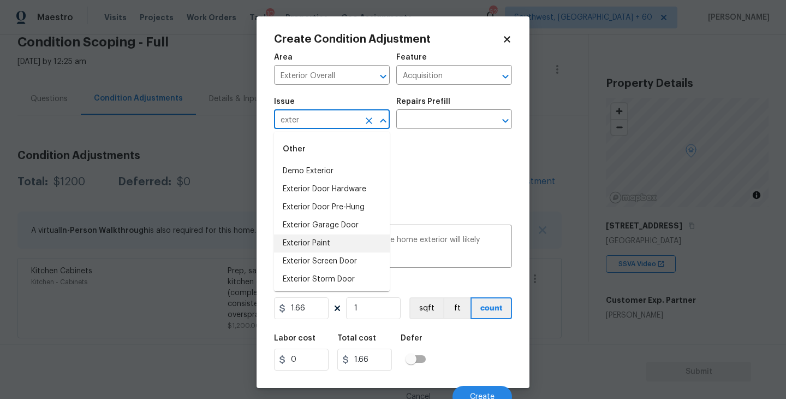
click at [338, 240] on li "Exterior Paint" at bounding box center [332, 243] width 116 height 18
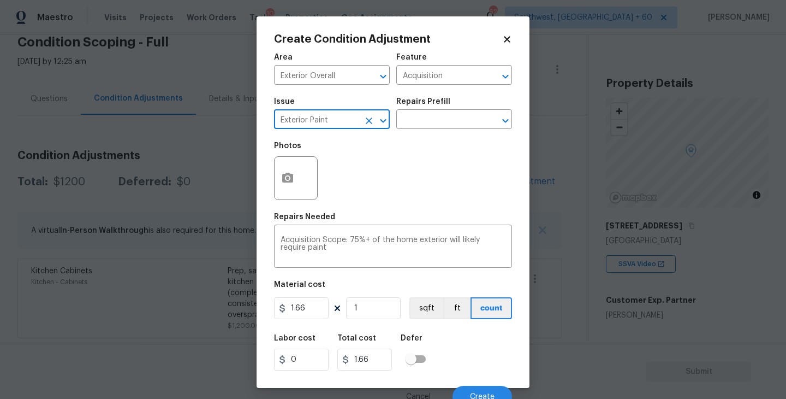
type input "Exterior Paint"
click at [283, 186] on button "button" at bounding box center [288, 178] width 26 height 43
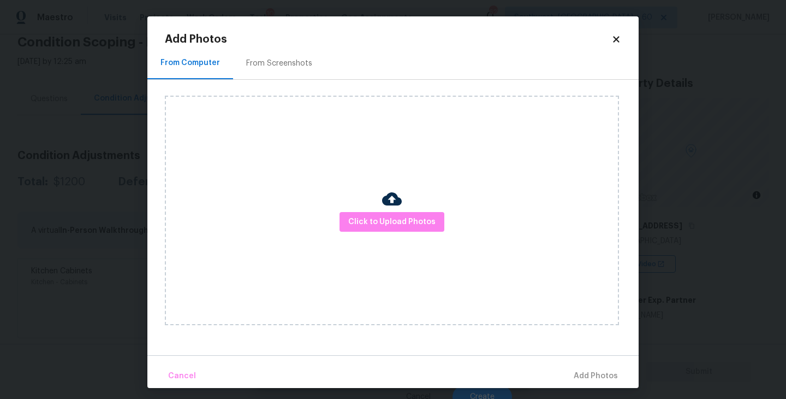
click at [348, 200] on div "Click to Upload Photos" at bounding box center [392, 210] width 454 height 229
click at [363, 221] on span "Click to Upload Photos" at bounding box center [391, 222] width 87 height 14
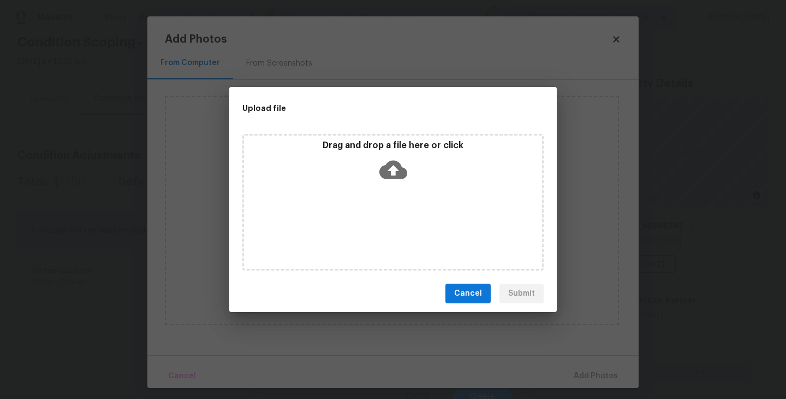
click at [396, 187] on div "Drag and drop a file here or click" at bounding box center [392, 202] width 301 height 136
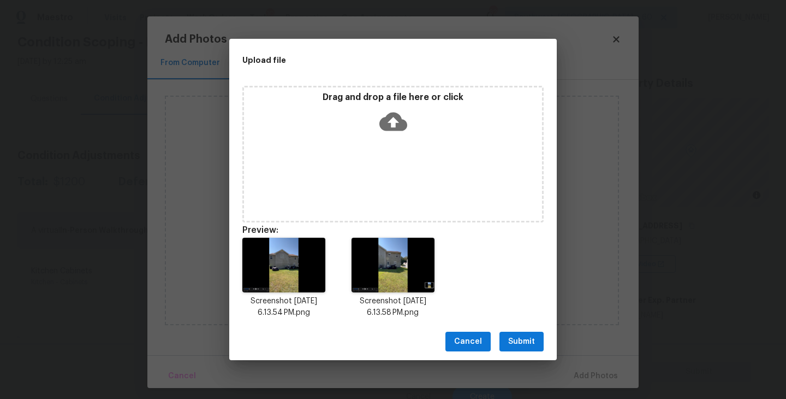
click at [521, 340] on span "Submit" at bounding box center [521, 342] width 27 height 14
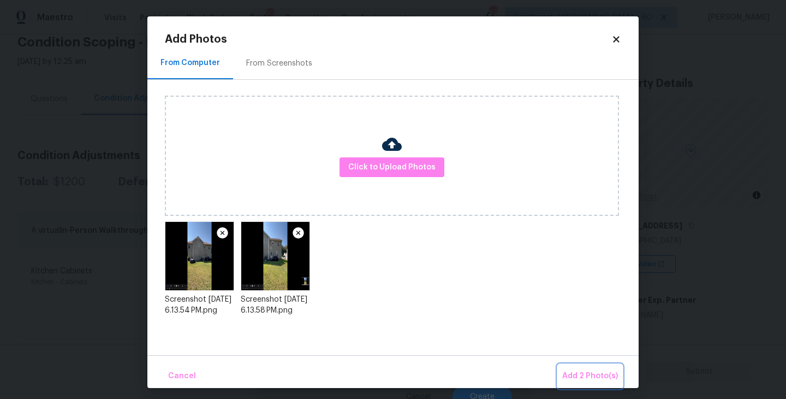
click at [575, 368] on button "Add 2 Photo(s)" at bounding box center [590, 375] width 64 height 23
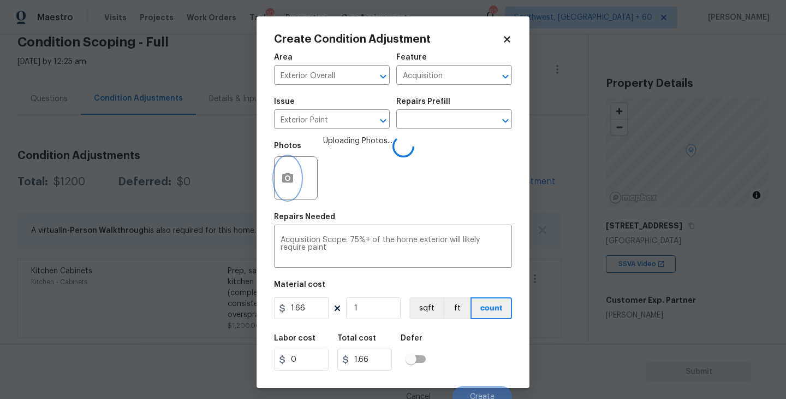
scroll to position [9, 0]
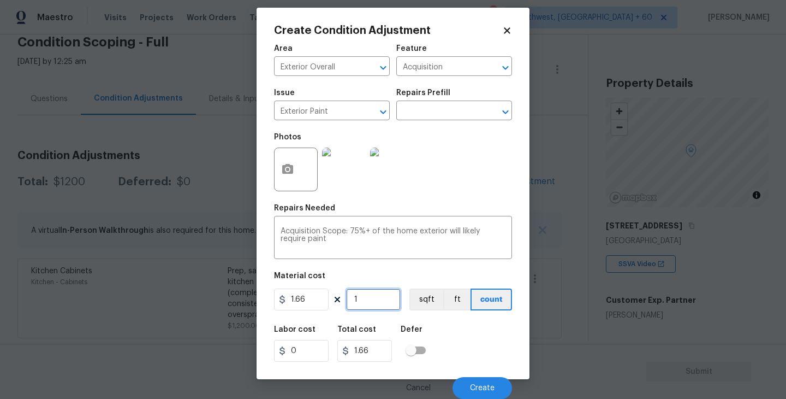
click at [370, 299] on input "1" at bounding box center [373, 299] width 55 height 22
type input "0"
type input "3"
type input "4.98"
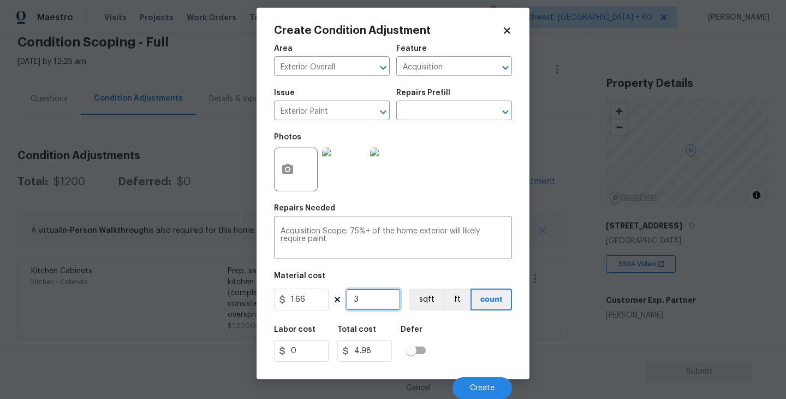
type input "30"
type input "49.8"
type input "300"
type input "498"
type input "3000"
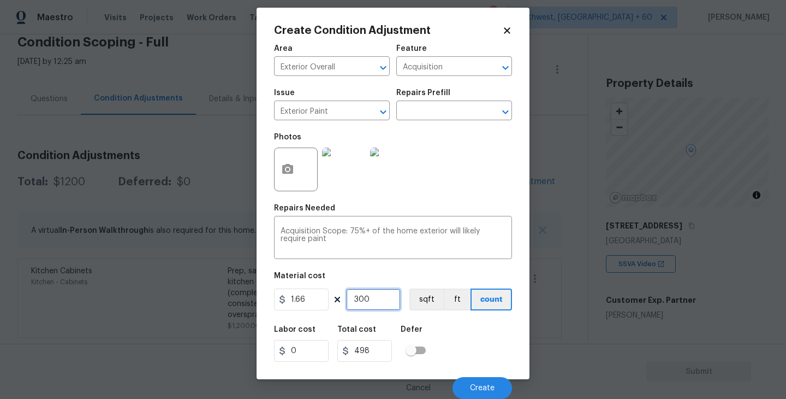
type input "4980"
type input "3000"
click at [477, 352] on div "Labor cost 0 Total cost 4980 Defer" at bounding box center [393, 343] width 238 height 49
click at [455, 117] on input "text" at bounding box center [438, 111] width 85 height 17
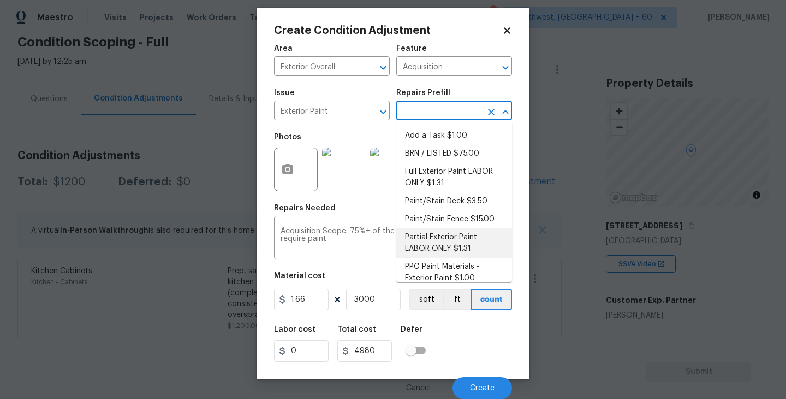
click at [468, 351] on div "Labor cost 0 Total cost 4980 Defer" at bounding box center [393, 343] width 238 height 49
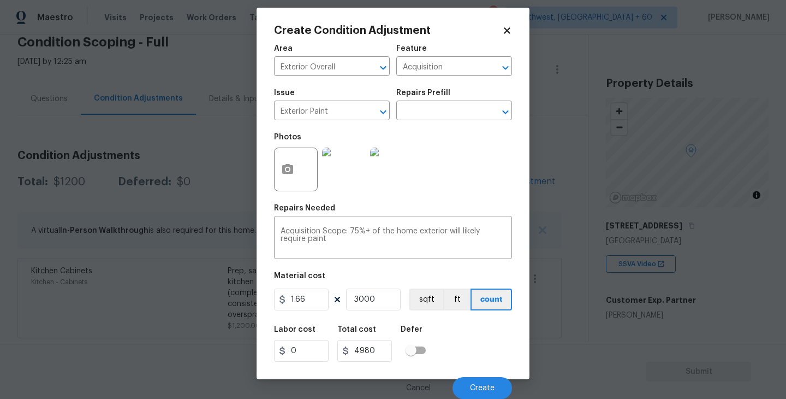
click at [430, 312] on div "Area Exterior Overall ​ Feature Acquisition ​ Issue Exterior Paint ​ Repairs Pr…" at bounding box center [393, 218] width 238 height 360
click at [429, 307] on button "sqft" at bounding box center [426, 299] width 34 height 22
click at [480, 386] on span "Create" at bounding box center [482, 388] width 25 height 8
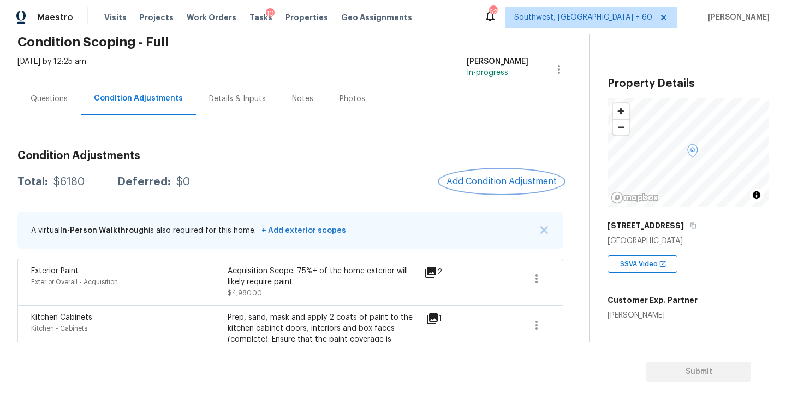
scroll to position [0, 0]
click at [468, 186] on span "Add Condition Adjustment" at bounding box center [502, 181] width 110 height 10
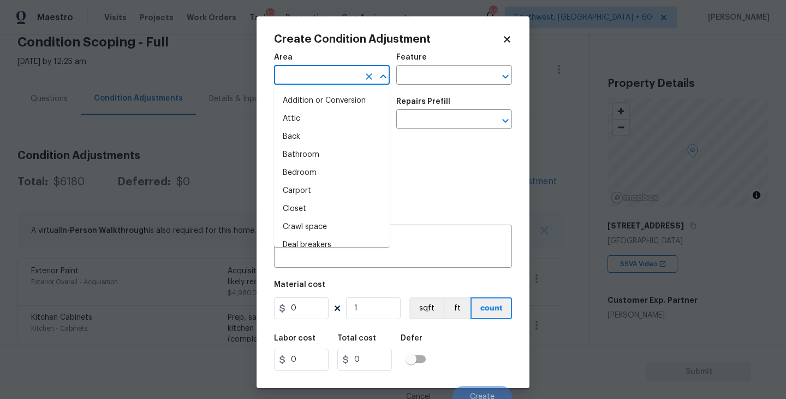
click at [329, 80] on input "text" at bounding box center [316, 76] width 85 height 17
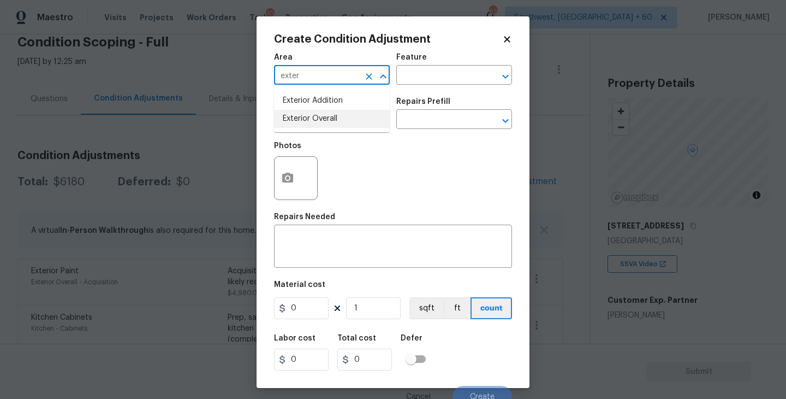
click at [332, 111] on li "Exterior Overall" at bounding box center [332, 119] width 116 height 18
type input "Exterior Overall"
click at [418, 88] on div "Area Exterior Overall ​ Feature ​" at bounding box center [393, 69] width 238 height 44
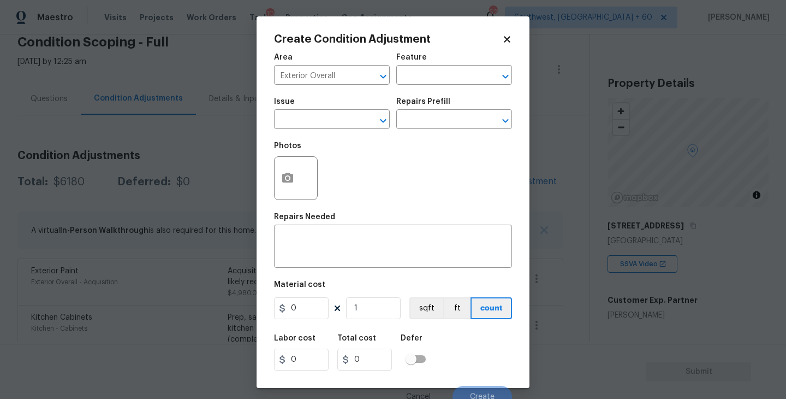
click at [423, 85] on div "Area Exterior Overall ​ Feature ​" at bounding box center [393, 69] width 238 height 44
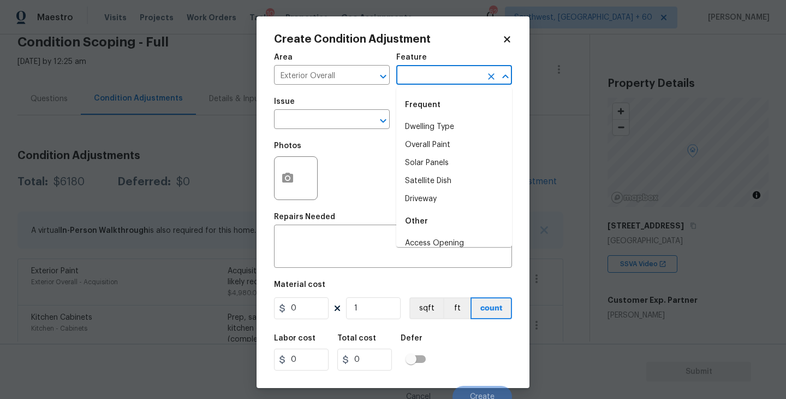
click at [434, 78] on input "text" at bounding box center [438, 76] width 85 height 17
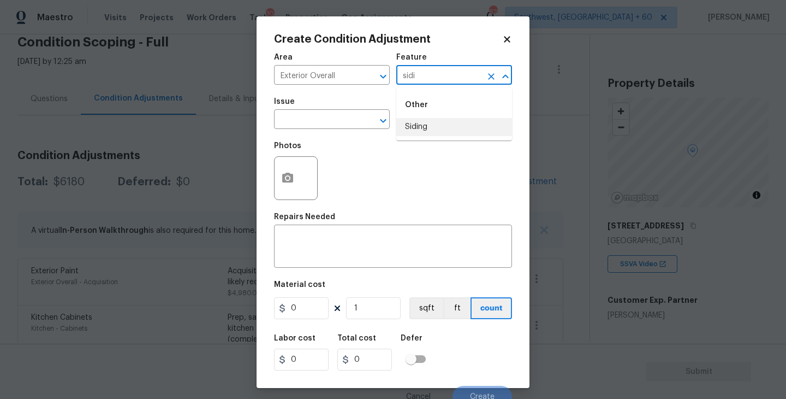
click at [428, 125] on li "Siding" at bounding box center [454, 127] width 116 height 18
type input "Siding"
click at [346, 125] on input "text" at bounding box center [316, 120] width 85 height 17
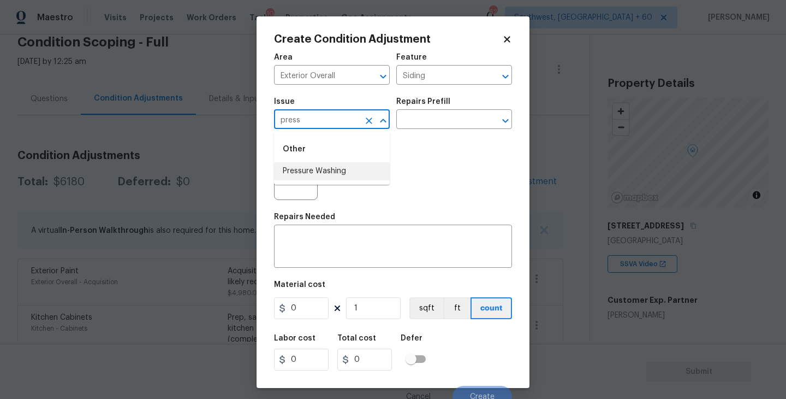
click at [349, 166] on li "Pressure Washing" at bounding box center [332, 171] width 116 height 18
type input "Pressure Washing"
click at [449, 122] on input "text" at bounding box center [438, 120] width 85 height 17
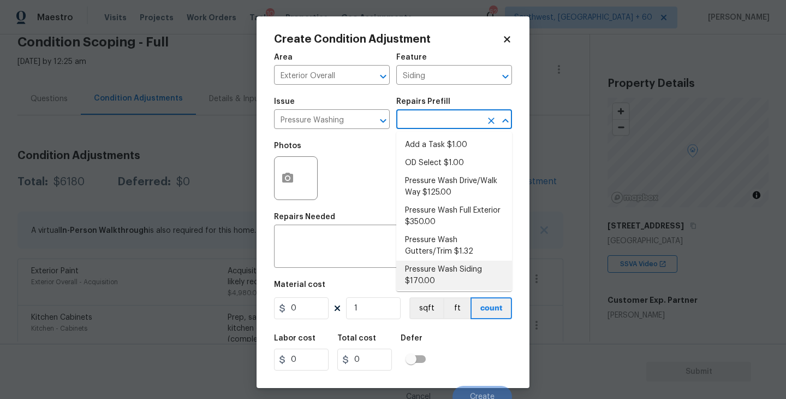
click at [436, 277] on li "Pressure Wash Siding $170.00" at bounding box center [454, 274] width 116 height 29
type textarea "Protect areas as needed for pressure washing. Pressure wash the siding on the h…"
type input "170"
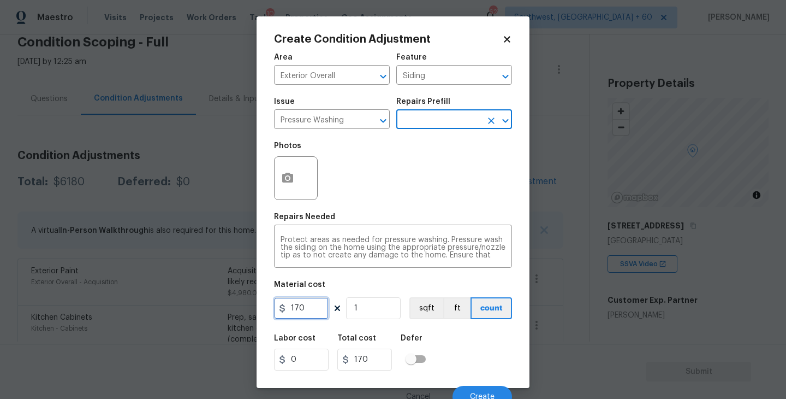
drag, startPoint x: 312, startPoint y: 307, endPoint x: 231, endPoint y: 307, distance: 80.8
click at [231, 307] on div "Create Condition Adjustment Area Exterior Overall ​ Feature Siding ​ Issue Pres…" at bounding box center [393, 199] width 786 height 399
type input "200"
click at [298, 179] on button "button" at bounding box center [288, 178] width 26 height 43
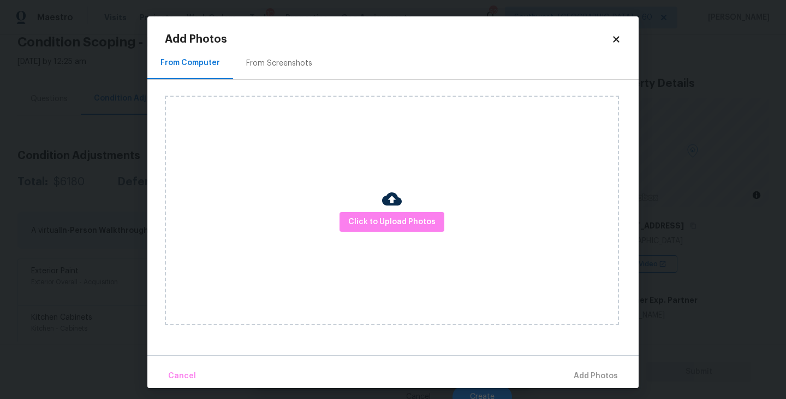
click at [371, 209] on div "Click to Upload Photos" at bounding box center [392, 210] width 454 height 229
click at [392, 219] on span "Click to Upload Photos" at bounding box center [391, 222] width 87 height 14
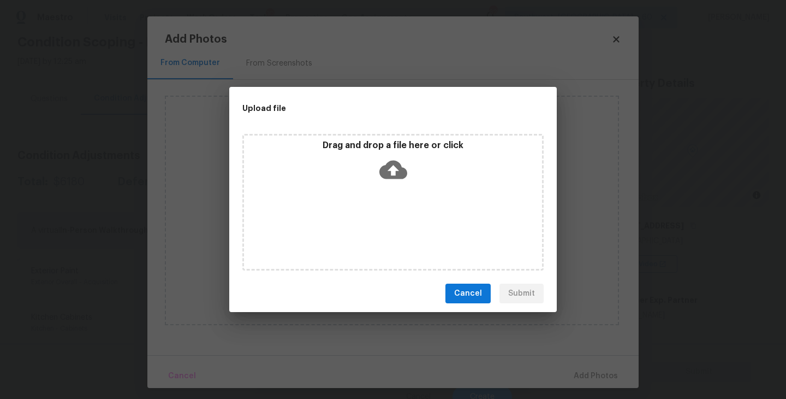
click at [397, 186] on div "Drag and drop a file here or click" at bounding box center [392, 202] width 301 height 136
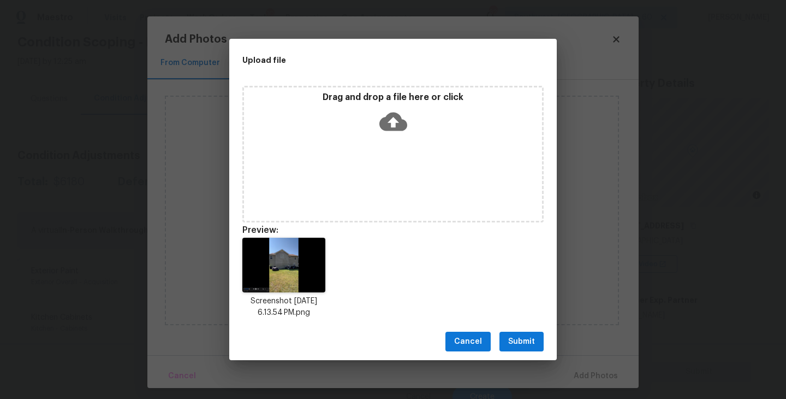
click at [527, 339] on span "Submit" at bounding box center [521, 342] width 27 height 14
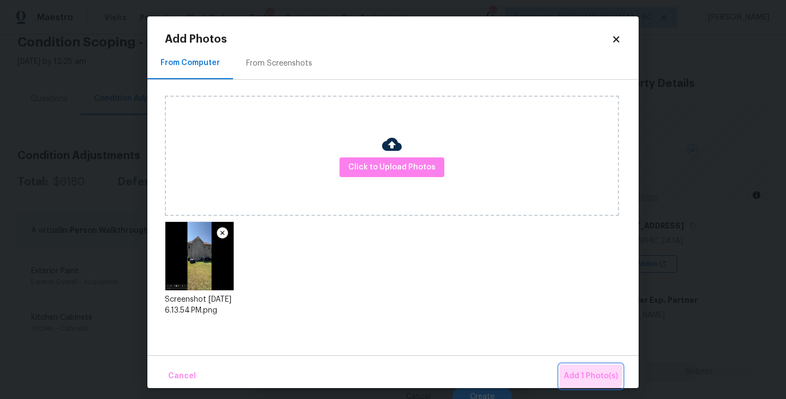
click at [581, 370] on span "Add 1 Photo(s)" at bounding box center [591, 376] width 54 height 14
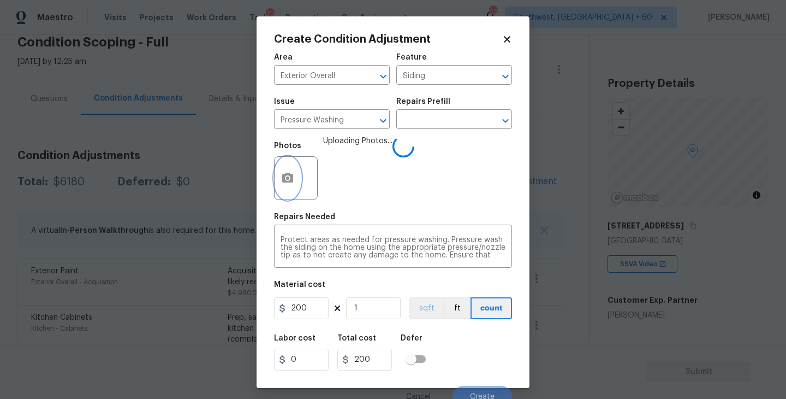
scroll to position [9, 0]
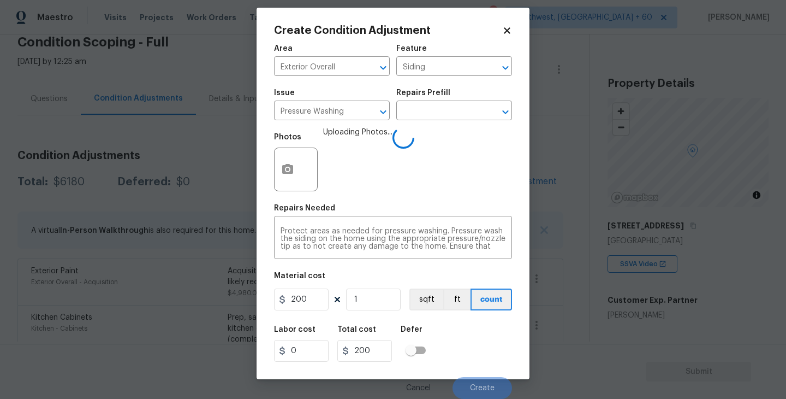
click at [452, 329] on div "Labor cost 0 Total cost 200 Defer" at bounding box center [393, 343] width 238 height 49
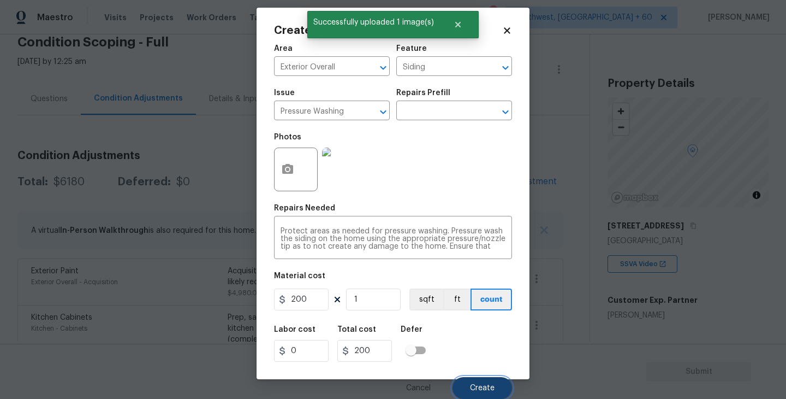
click at [474, 380] on button "Create" at bounding box center [483, 388] width 60 height 22
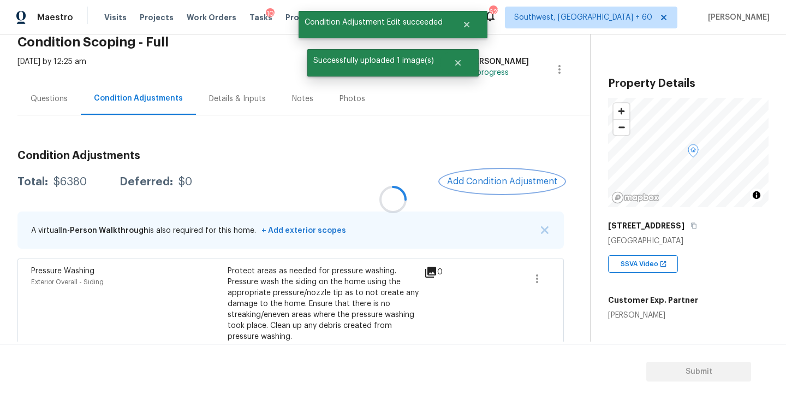
scroll to position [0, 0]
click at [524, 183] on div at bounding box center [393, 199] width 786 height 399
click at [514, 182] on span "Add Condition Adjustment" at bounding box center [502, 181] width 110 height 10
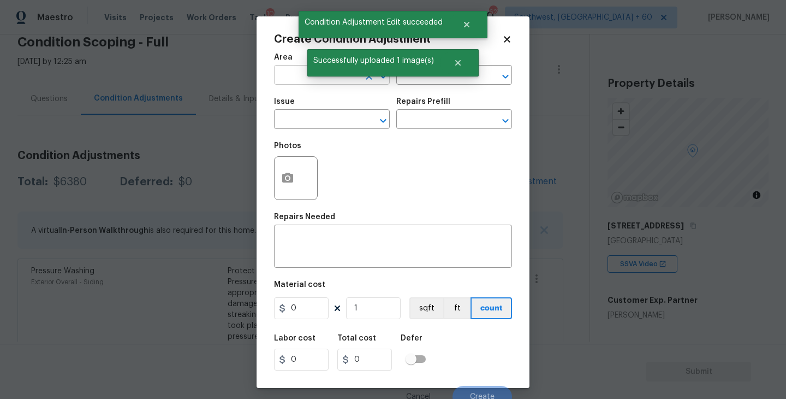
click at [294, 76] on input "text" at bounding box center [316, 76] width 85 height 17
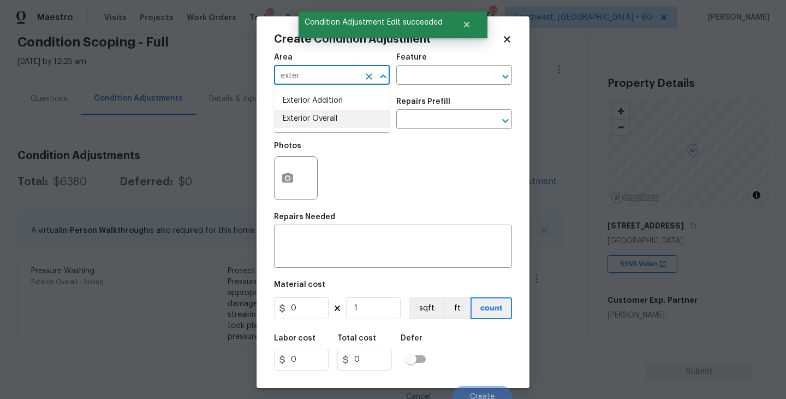
click at [312, 118] on li "Exterior Overall" at bounding box center [332, 119] width 116 height 18
type input "Exterior Overall"
click at [425, 69] on input "text" at bounding box center [438, 76] width 85 height 17
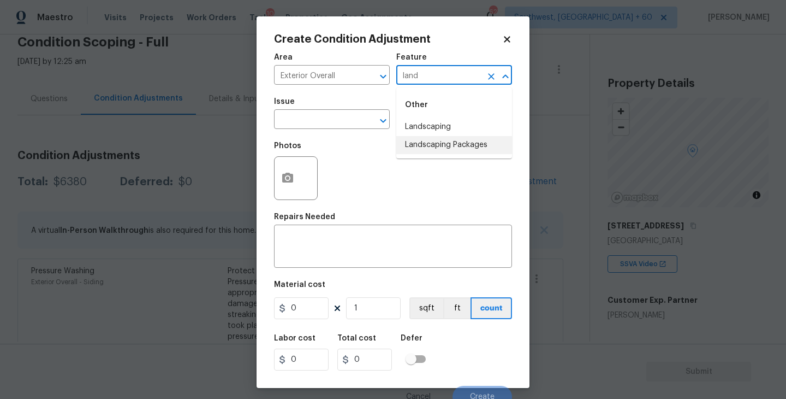
click at [444, 150] on li "Landscaping Packages" at bounding box center [454, 145] width 116 height 18
type input "Landscaping Packages"
click at [340, 140] on div "Photos" at bounding box center [393, 170] width 238 height 71
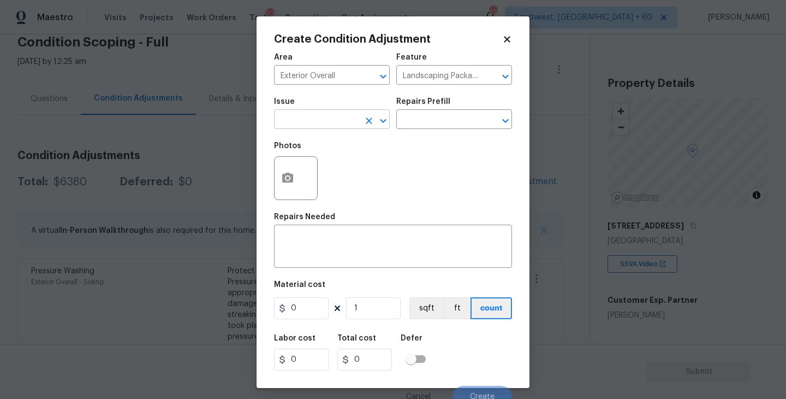
click at [318, 122] on input "text" at bounding box center [316, 120] width 85 height 17
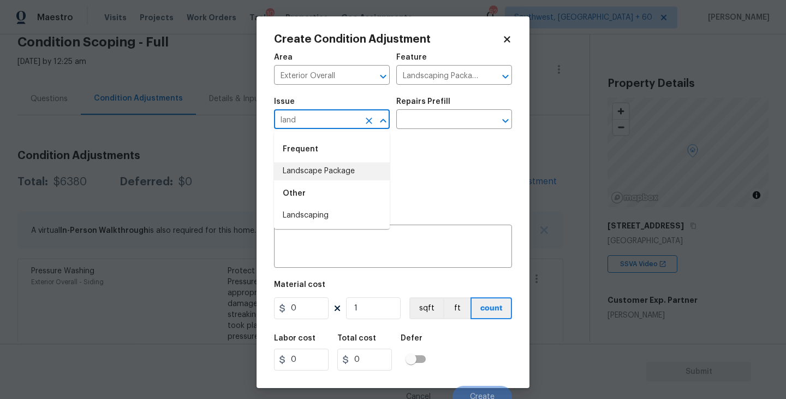
click at [333, 170] on li "Landscape Package" at bounding box center [332, 171] width 116 height 18
type input "Landscape Package"
click at [419, 135] on div "Photos" at bounding box center [393, 170] width 238 height 71
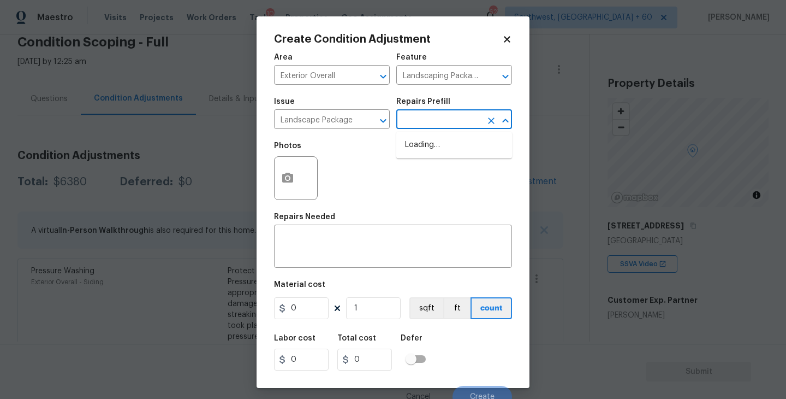
click at [442, 124] on input "text" at bounding box center [438, 120] width 85 height 17
click at [447, 159] on li "Initial landscaping package $70.00" at bounding box center [454, 150] width 116 height 29
type input "Home Readiness Packages"
type textarea "Mowing of grass up to 6" in height. Mow, edge along driveways & sidewalks, trim…"
type input "70"
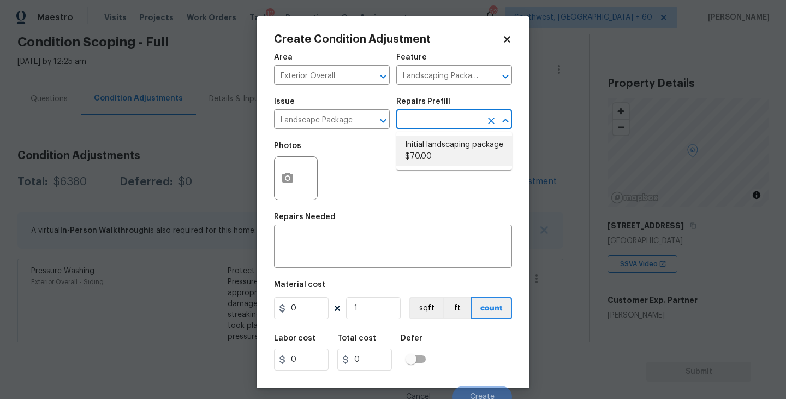
type input "70"
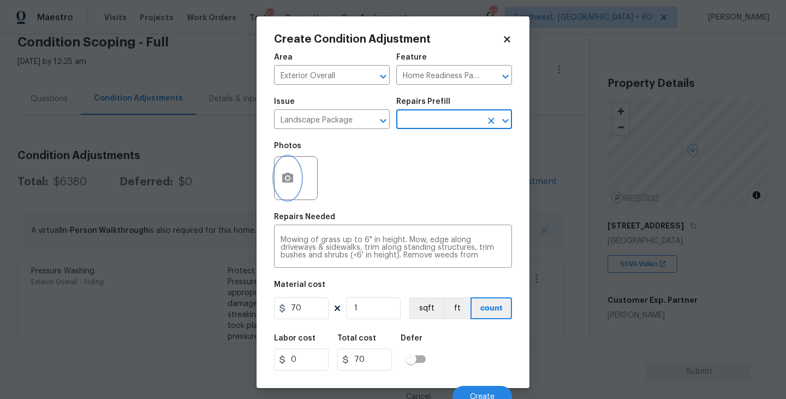
click at [292, 183] on icon "button" at bounding box center [287, 177] width 13 height 13
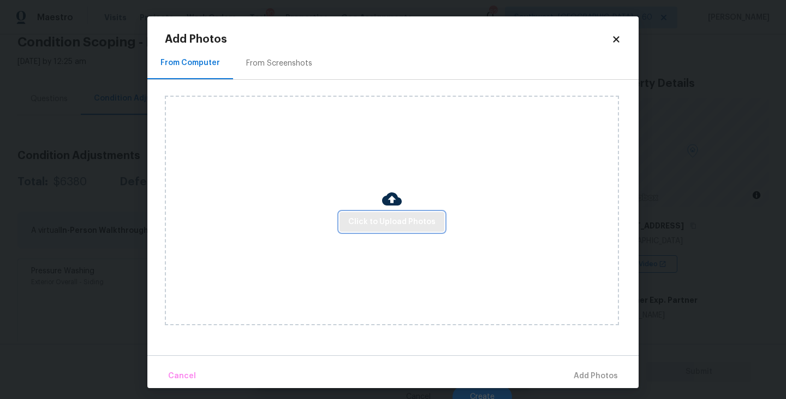
click at [372, 222] on span "Click to Upload Photos" at bounding box center [391, 222] width 87 height 14
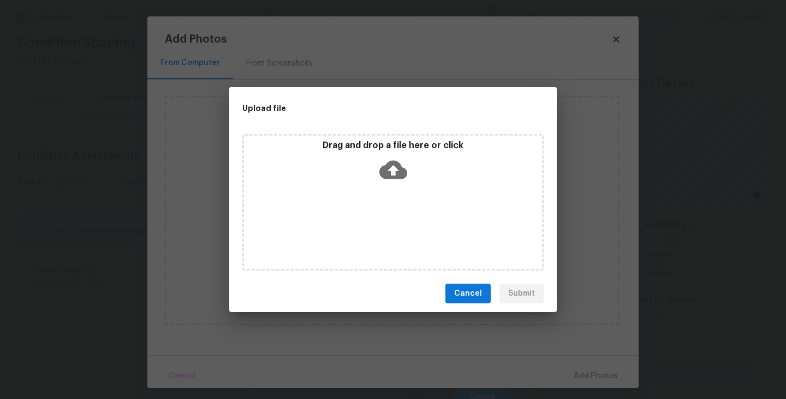
click at [387, 204] on div "Drag and drop a file here or click" at bounding box center [392, 202] width 301 height 136
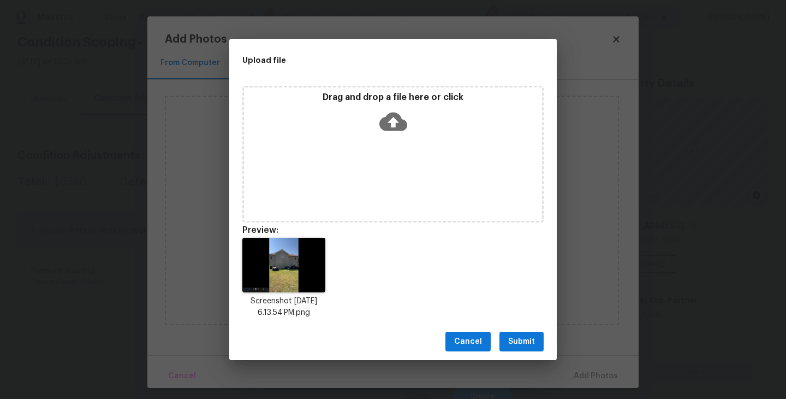
click at [531, 337] on span "Submit" at bounding box center [521, 342] width 27 height 14
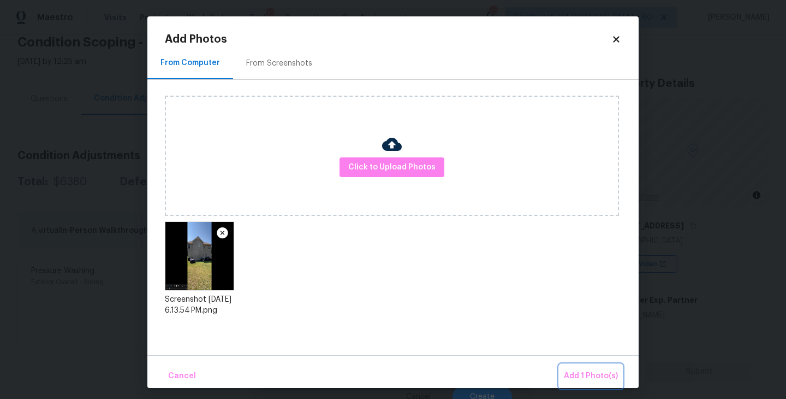
click at [576, 371] on span "Add 1 Photo(s)" at bounding box center [591, 376] width 54 height 14
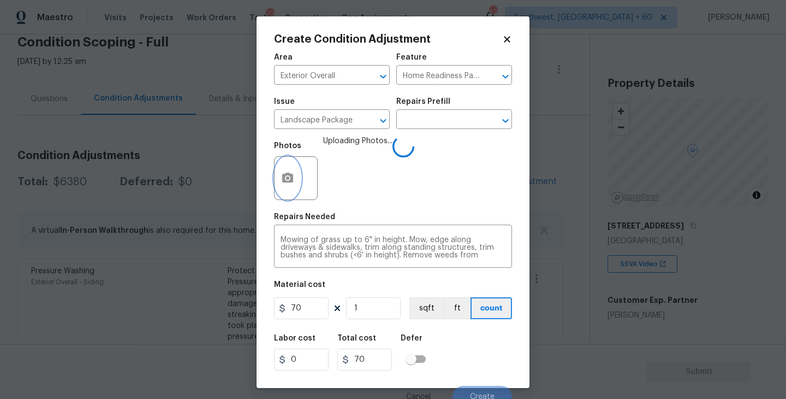
scroll to position [23, 0]
drag, startPoint x: 318, startPoint y: 296, endPoint x: 295, endPoint y: 296, distance: 22.4
click at [295, 296] on figure "Material cost 70 1 sqft ft count" at bounding box center [393, 301] width 238 height 40
drag, startPoint x: 310, startPoint y: 306, endPoint x: 221, endPoint y: 311, distance: 89.1
click at [221, 311] on div "Create Condition Adjustment Area Exterior Overall ​ Feature Home Readiness Pack…" at bounding box center [393, 199] width 786 height 399
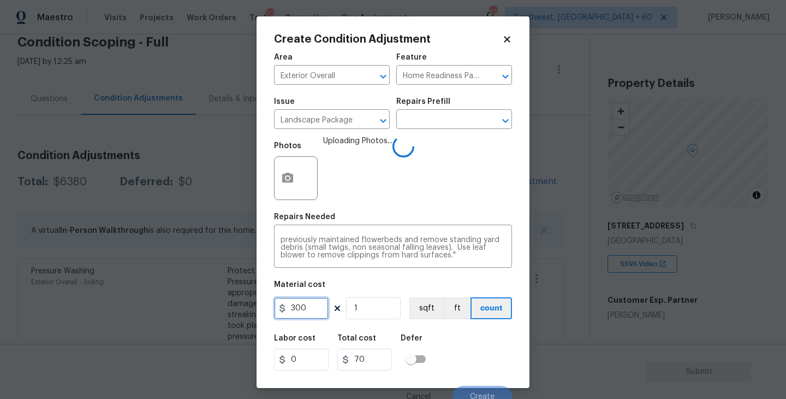
type input "300"
click at [478, 355] on div "Labor cost 0 Total cost 300 Defer" at bounding box center [393, 352] width 238 height 49
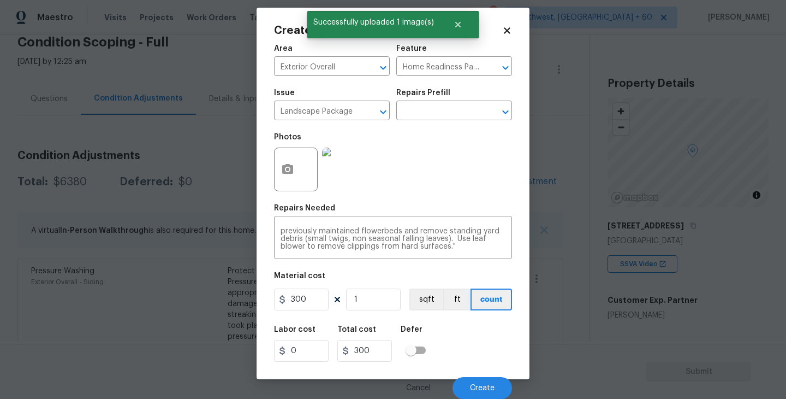
click at [476, 354] on div "Labor cost 0 Total cost 300 Defer" at bounding box center [393, 343] width 238 height 49
click at [479, 388] on span "Create" at bounding box center [482, 388] width 25 height 8
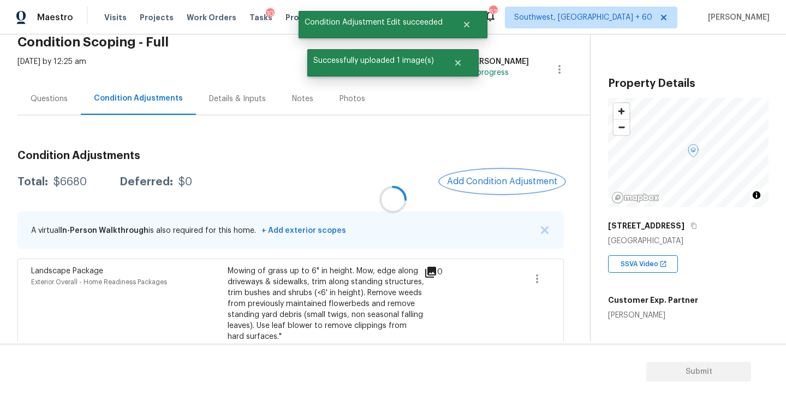
scroll to position [0, 0]
click at [471, 177] on span "Add Condition Adjustment" at bounding box center [502, 181] width 110 height 10
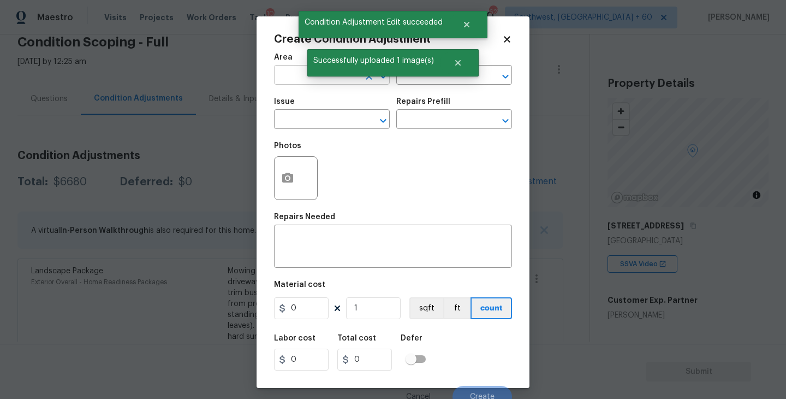
click at [285, 79] on input "text" at bounding box center [316, 76] width 85 height 17
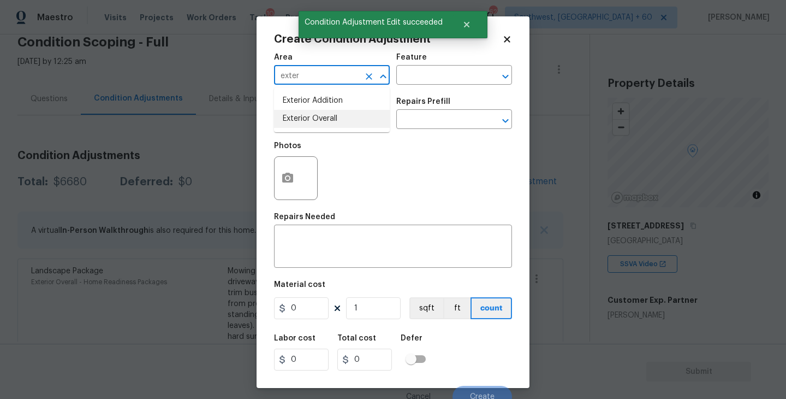
click at [312, 113] on li "Exterior Overall" at bounding box center [332, 119] width 116 height 18
type input "Exterior Overall"
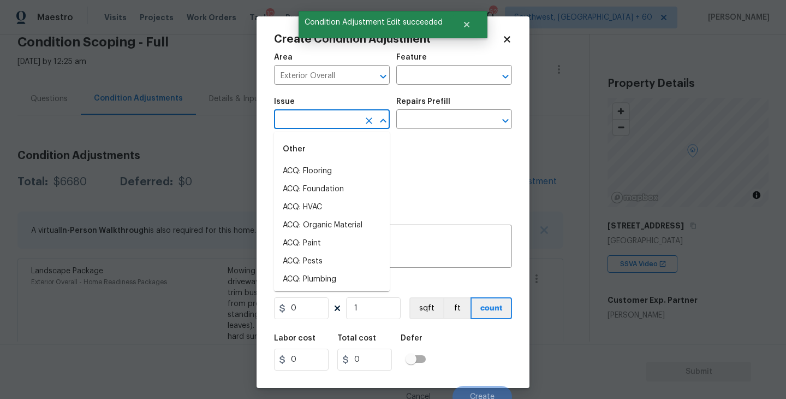
click at [312, 113] on input "text" at bounding box center [316, 120] width 85 height 17
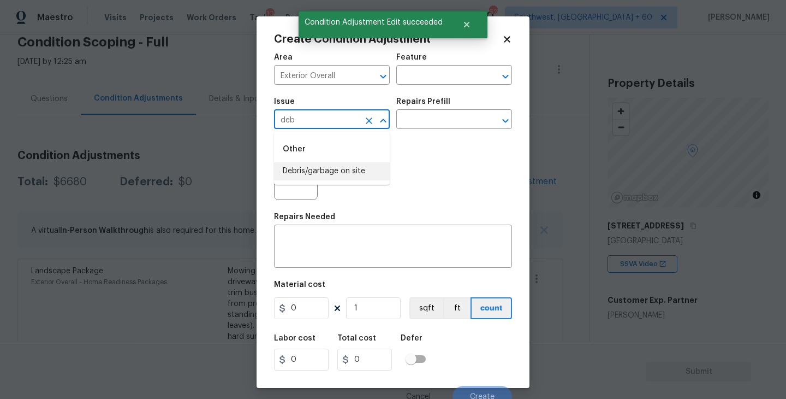
click at [331, 167] on li "Debris/garbage on site" at bounding box center [332, 171] width 116 height 18
type input "Debris/garbage on site"
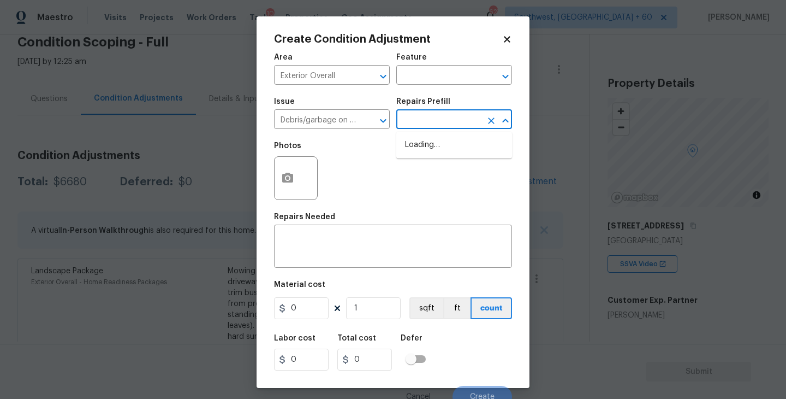
click at [443, 121] on input "text" at bounding box center [438, 120] width 85 height 17
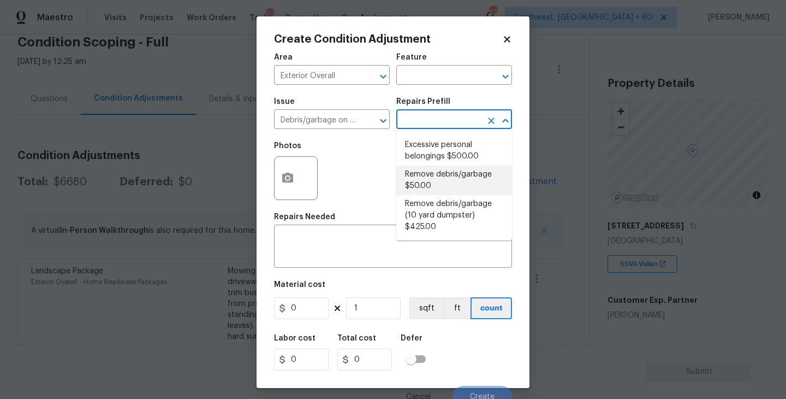
click at [442, 183] on li "Remove debris/garbage $50.00" at bounding box center [454, 179] width 116 height 29
type textarea "Remove, haul off, and properly dispose of any debris left by seller to offsite …"
type input "50"
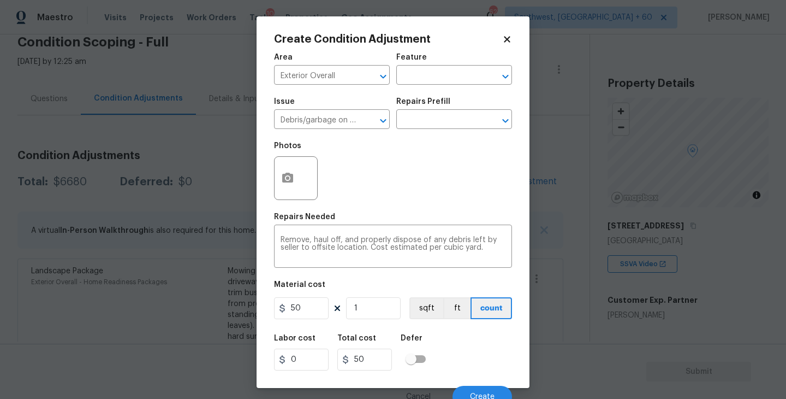
click at [271, 182] on div "Create Condition Adjustment Area Exterior Overall ​ Feature ​ Issue Debris/garb…" at bounding box center [393, 201] width 273 height 371
click at [292, 182] on icon "button" at bounding box center [287, 178] width 11 height 10
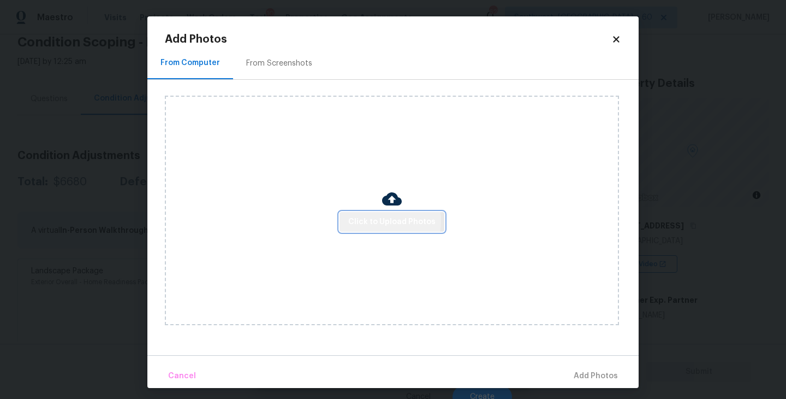
click at [377, 221] on span "Click to Upload Photos" at bounding box center [391, 222] width 87 height 14
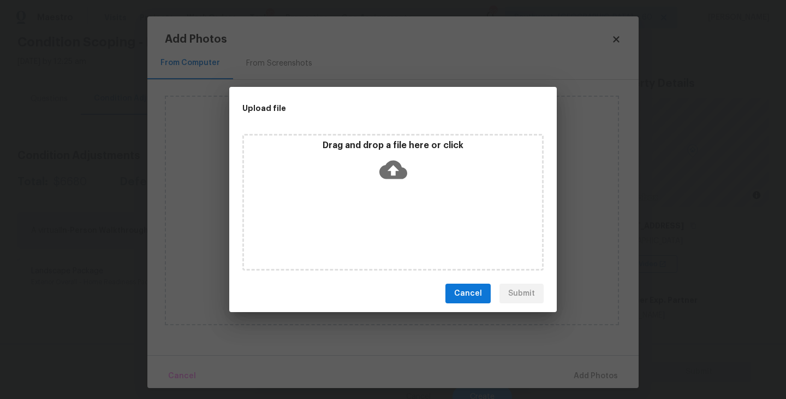
click at [393, 181] on icon at bounding box center [393, 170] width 28 height 28
click at [407, 182] on icon at bounding box center [393, 170] width 28 height 28
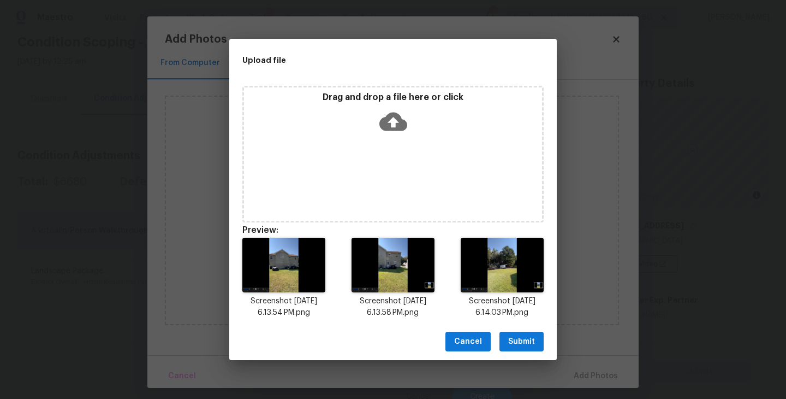
click at [526, 343] on span "Submit" at bounding box center [521, 342] width 27 height 14
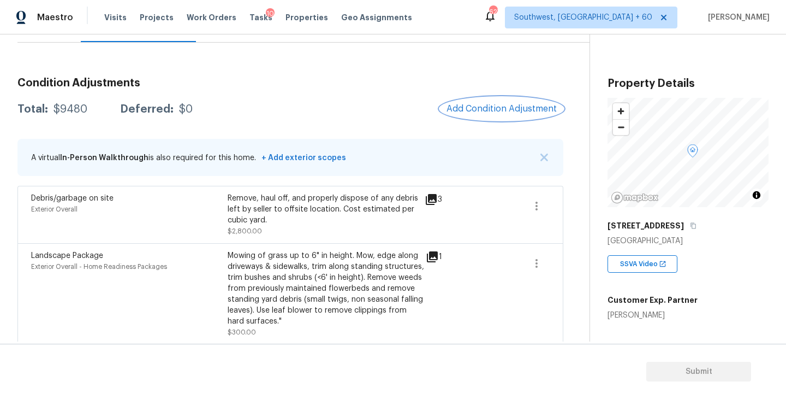
scroll to position [110, 0]
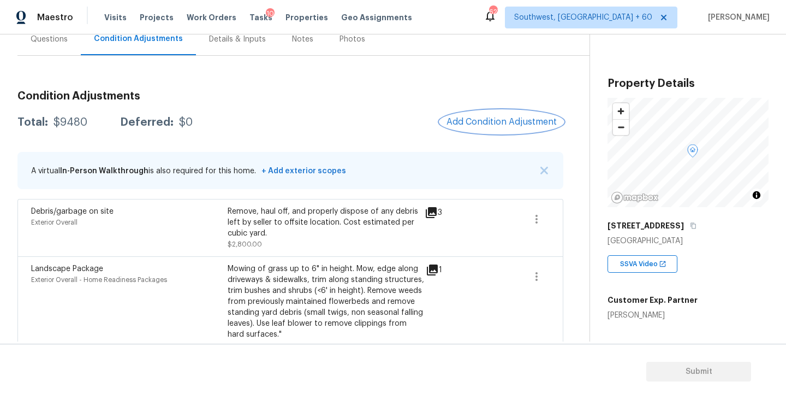
click at [500, 126] on span "Add Condition Adjustment" at bounding box center [502, 122] width 110 height 10
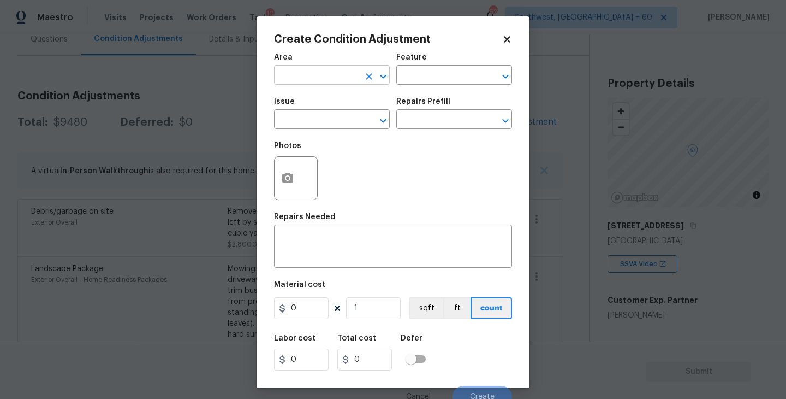
click at [301, 73] on input "text" at bounding box center [316, 76] width 85 height 17
click at [331, 125] on li "Interior Overall" at bounding box center [332, 119] width 116 height 18
type input "Interior Overall"
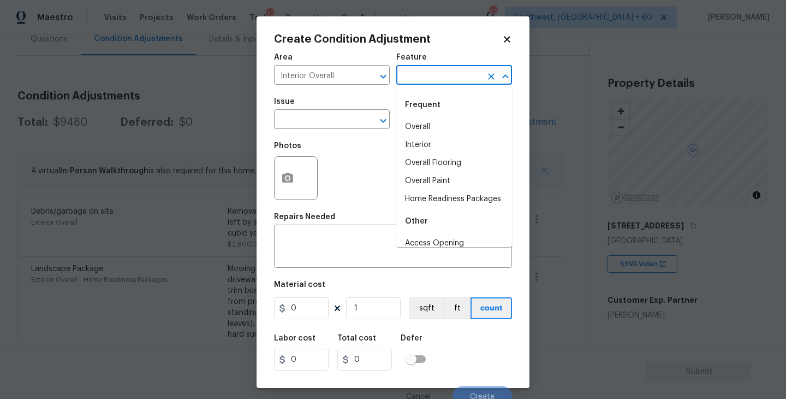
click input "text"
click li "Overall Paint"
type input "Overall Paint"
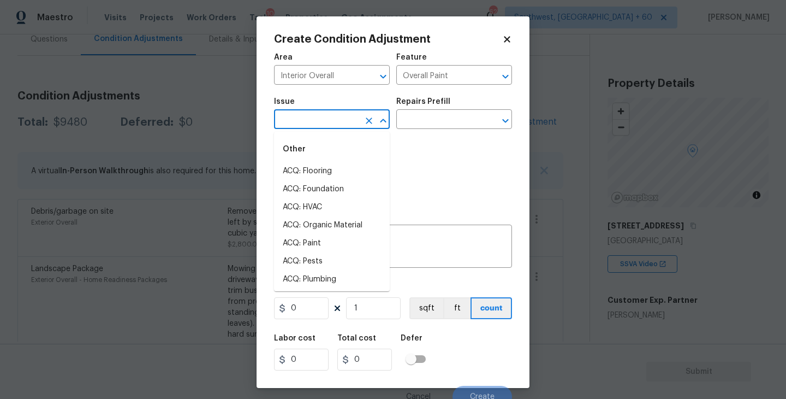
click input "text"
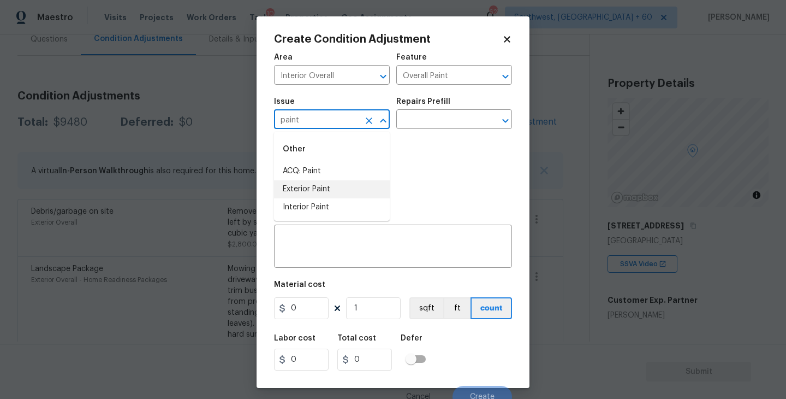
click li "Exterior Paint"
type input "Exterior Paint"
click icon "Clear"
click li "ACQ: Paint"
type input "ACQ: Paint"
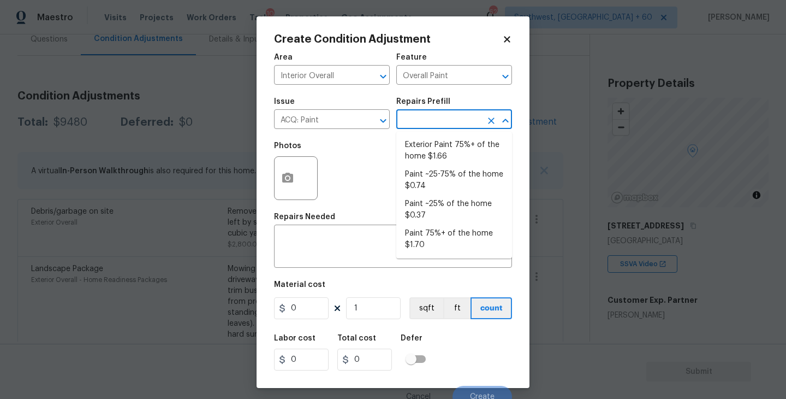
click input "text"
click icon "button"
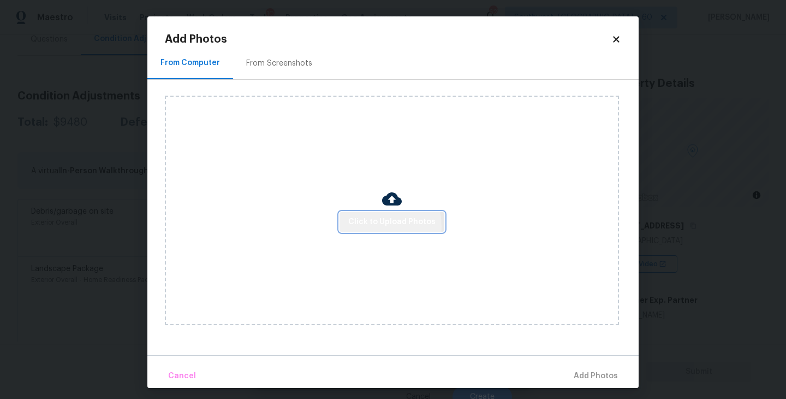
click span "Click to Upload Photos"
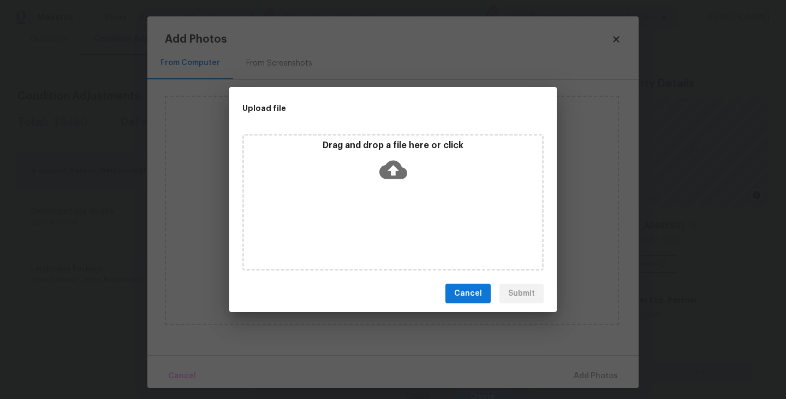
drag, startPoint x: 372, startPoint y: 226, endPoint x: 390, endPoint y: 193, distance: 37.4
click div "Drag and drop a file here or click"
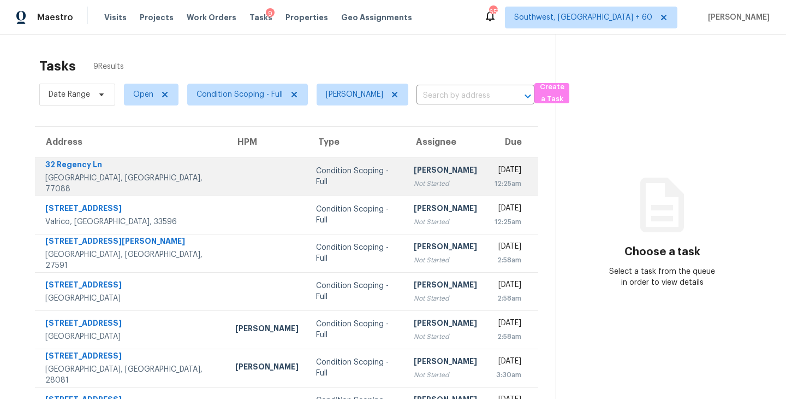
scroll to position [44, 0]
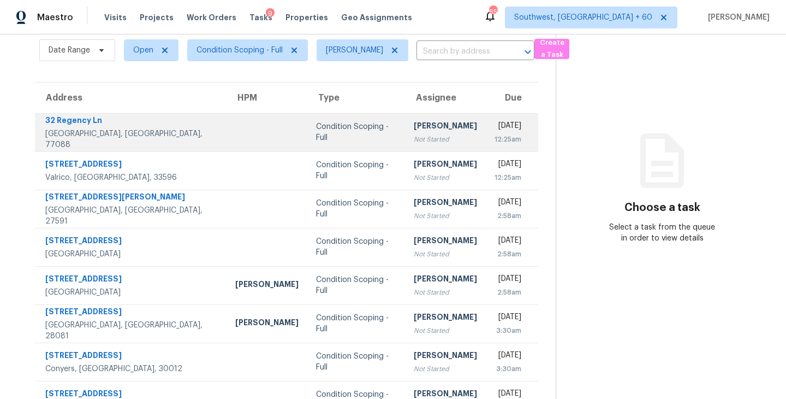
click at [414, 135] on div "Not Started" at bounding box center [445, 139] width 63 height 11
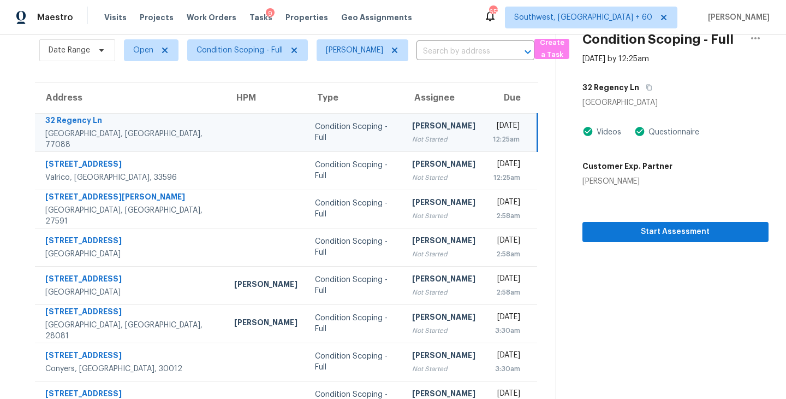
click at [645, 243] on section "Condition Scoping - Full [DATE] by 12:25am [STREET_ADDRESS] Videos Questionnair…" at bounding box center [662, 228] width 213 height 476
click at [602, 235] on span "Start Assessment" at bounding box center [675, 232] width 169 height 14
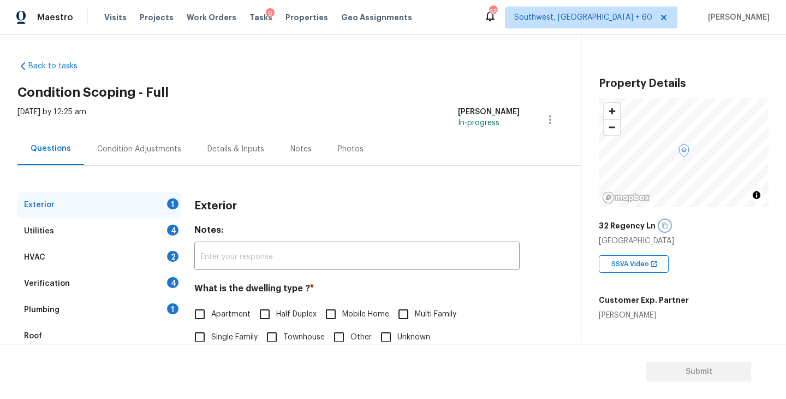
click at [662, 226] on icon "button" at bounding box center [665, 225] width 7 height 7
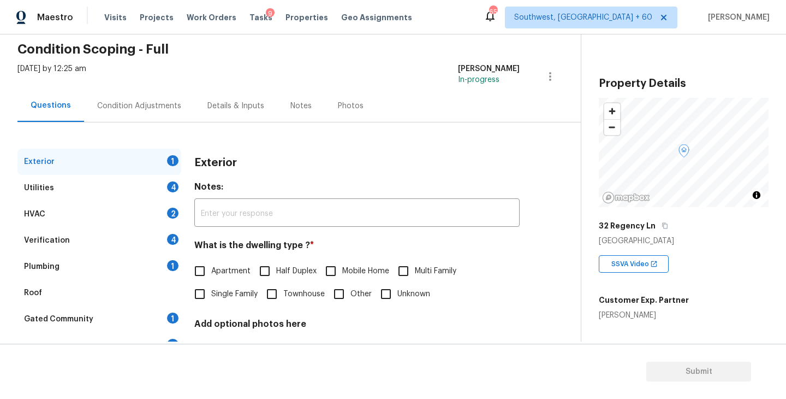
click at [239, 293] on span "Single Family" at bounding box center [234, 293] width 46 height 11
click at [211, 293] on input "Single Family" at bounding box center [199, 293] width 23 height 23
checkbox input "true"
click at [145, 192] on div "Utilities 4" at bounding box center [99, 188] width 164 height 26
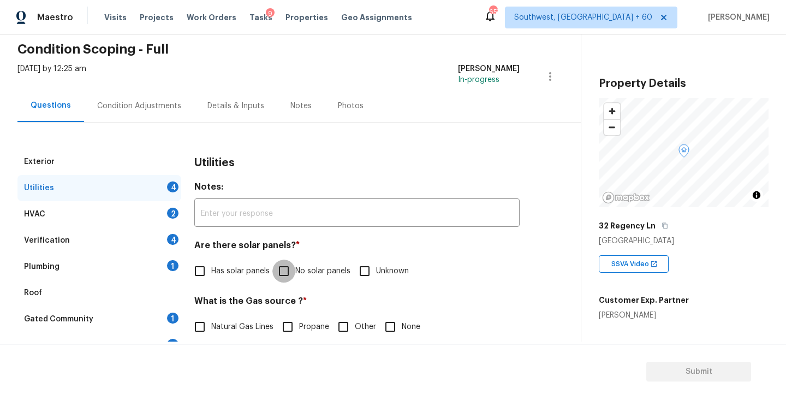
click at [289, 264] on input "No solar panels" at bounding box center [283, 270] width 23 height 23
checkbox input "true"
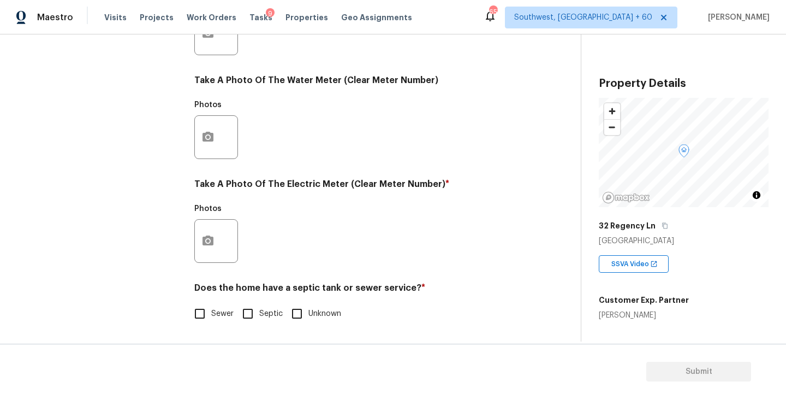
click at [216, 308] on span "Sewer" at bounding box center [222, 313] width 22 height 11
click at [211, 308] on input "Sewer" at bounding box center [199, 313] width 23 height 23
checkbox input "true"
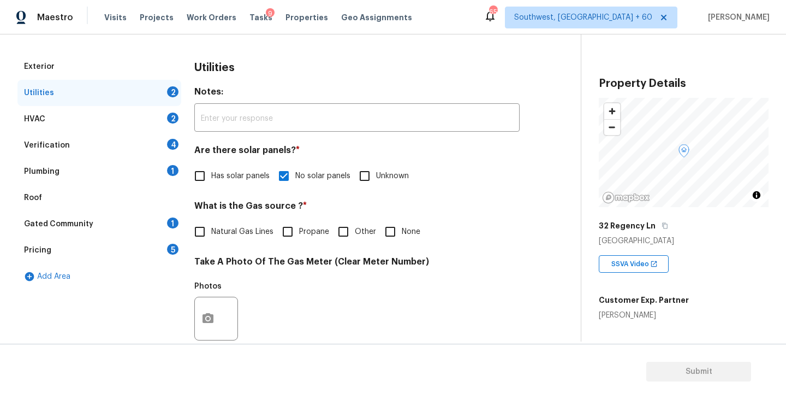
click at [157, 170] on div "Plumbing 1" at bounding box center [99, 171] width 164 height 26
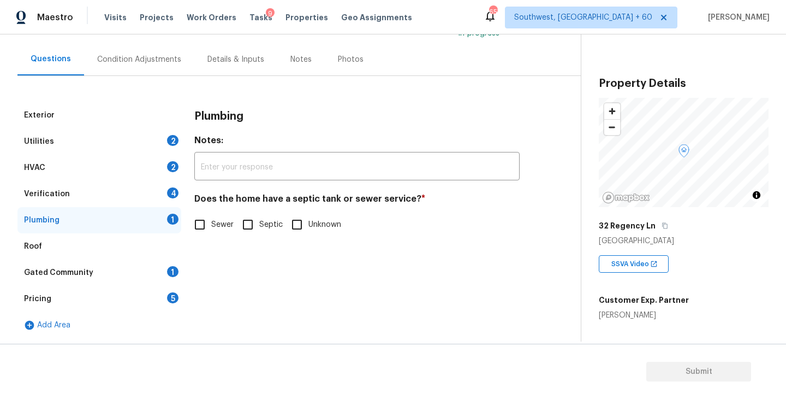
click at [219, 224] on span "Sewer" at bounding box center [222, 224] width 22 height 11
click at [211, 224] on input "Sewer" at bounding box center [199, 224] width 23 height 23
checkbox input "true"
click at [133, 269] on div "Gated Community 1" at bounding box center [99, 272] width 164 height 26
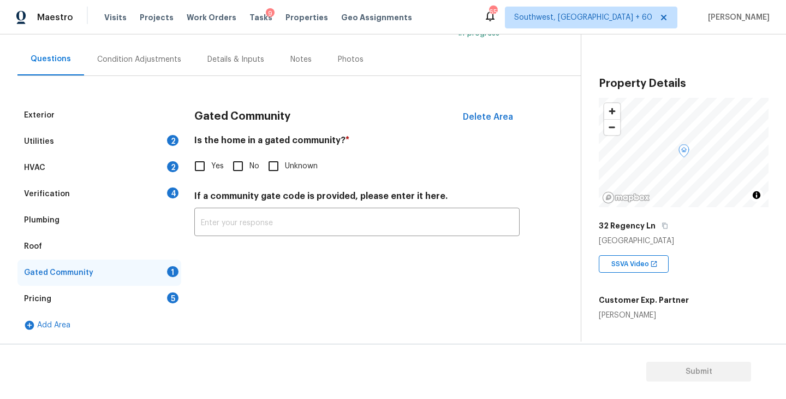
click at [248, 165] on input "No" at bounding box center [238, 166] width 23 height 23
checkbox input "true"
click at [139, 46] on div "Condition Adjustments" at bounding box center [139, 59] width 110 height 32
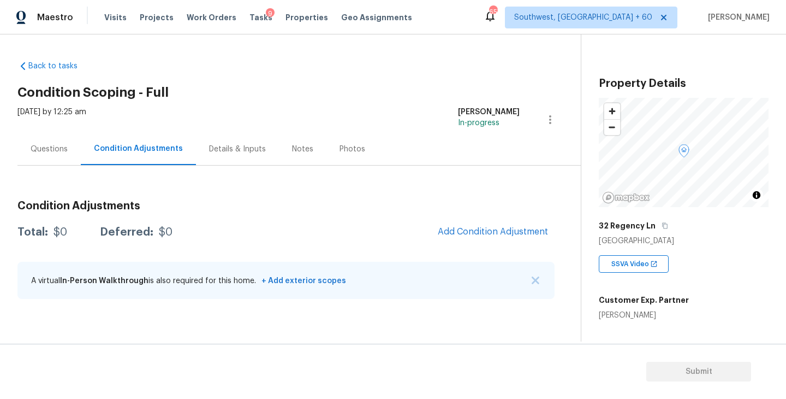
click at [420, 103] on div "Back to tasks Condition Scoping - Full [DATE] by 12:25 am [PERSON_NAME] In-prog…" at bounding box center [298, 182] width 563 height 260
click at [58, 153] on div "Questions" at bounding box center [49, 149] width 37 height 11
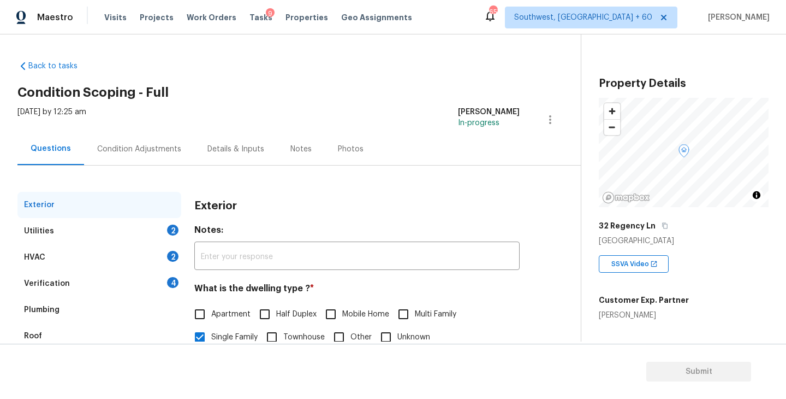
click at [158, 153] on div "Condition Adjustments" at bounding box center [139, 149] width 84 height 11
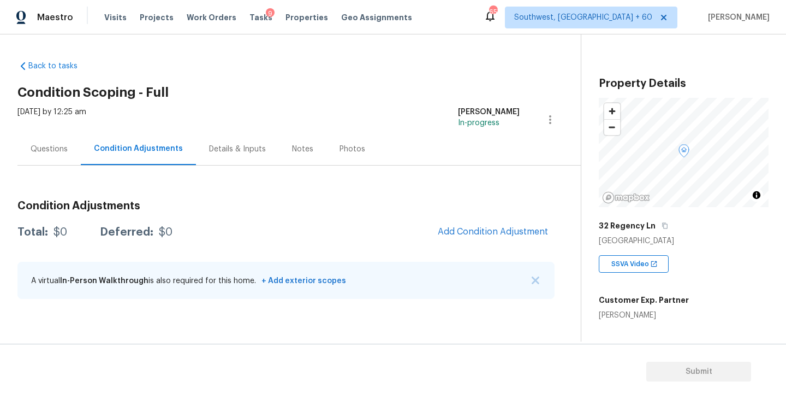
click at [430, 90] on h2 "Condition Scoping - Full" at bounding box center [298, 92] width 563 height 11
click at [54, 149] on div "Questions" at bounding box center [49, 149] width 37 height 11
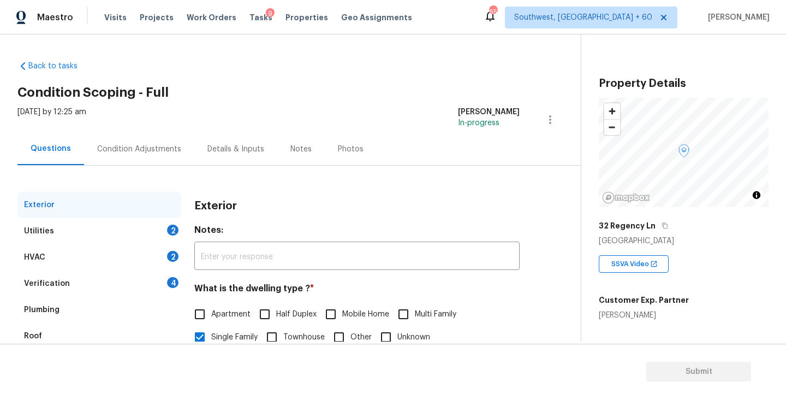
click at [137, 143] on div "Condition Adjustments" at bounding box center [139, 149] width 110 height 32
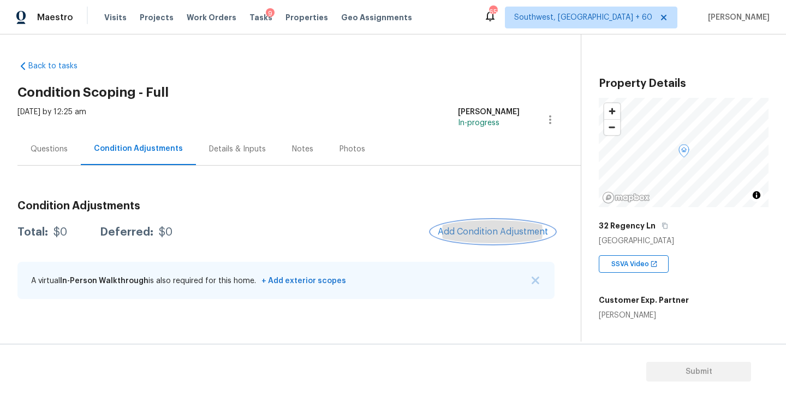
click at [475, 226] on button "Add Condition Adjustment" at bounding box center [492, 231] width 123 height 23
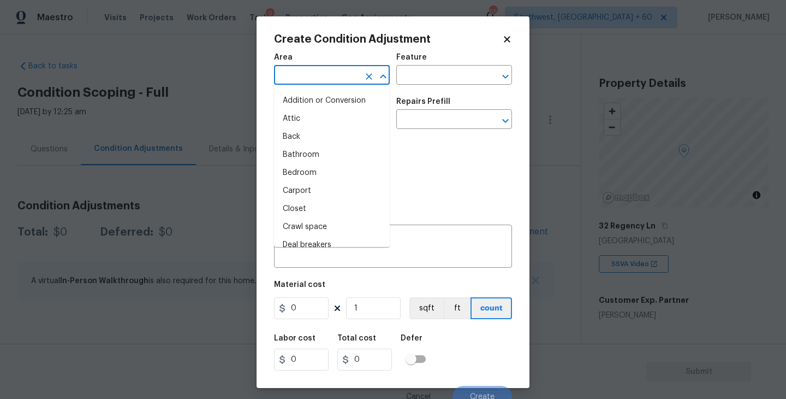
click at [324, 74] on input "text" at bounding box center [316, 76] width 85 height 17
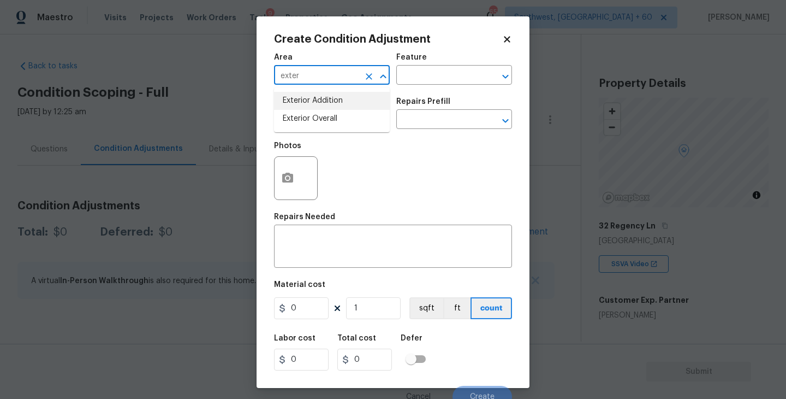
click at [336, 115] on li "Exterior Overall" at bounding box center [332, 119] width 116 height 18
type input "Exterior Overall"
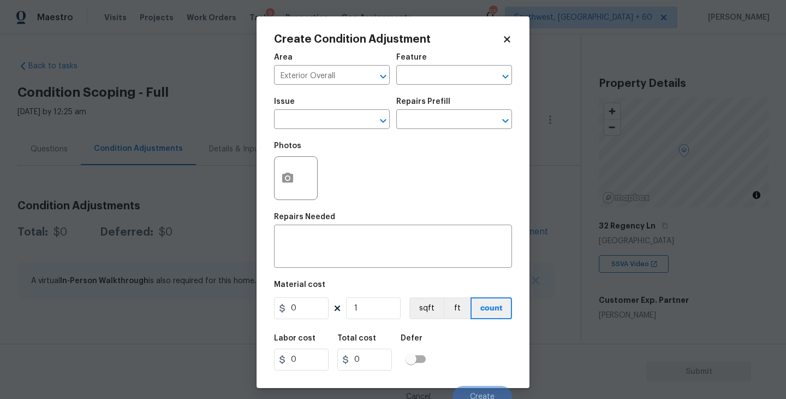
click at [401, 91] on div "Issue ​ Repairs Prefill ​" at bounding box center [393, 113] width 238 height 44
click at [416, 84] on input "text" at bounding box center [438, 76] width 85 height 17
click at [415, 136] on ul "Other Siding" at bounding box center [454, 113] width 116 height 53
click at [363, 116] on button "Clear" at bounding box center [368, 120] width 15 height 15
type input "sidi"
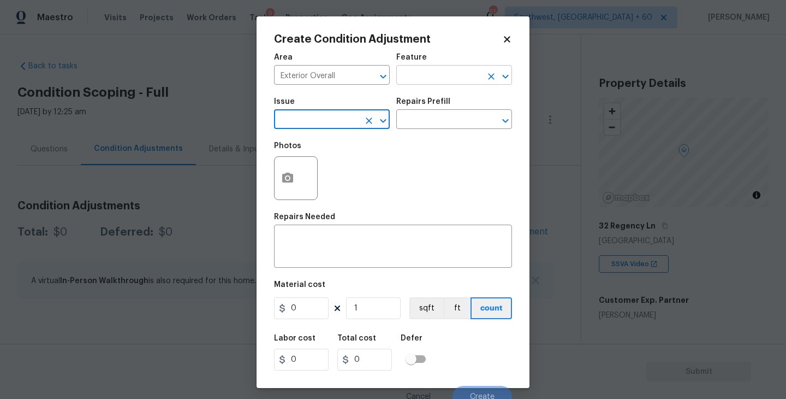
click at [417, 78] on input "text" at bounding box center [438, 76] width 85 height 17
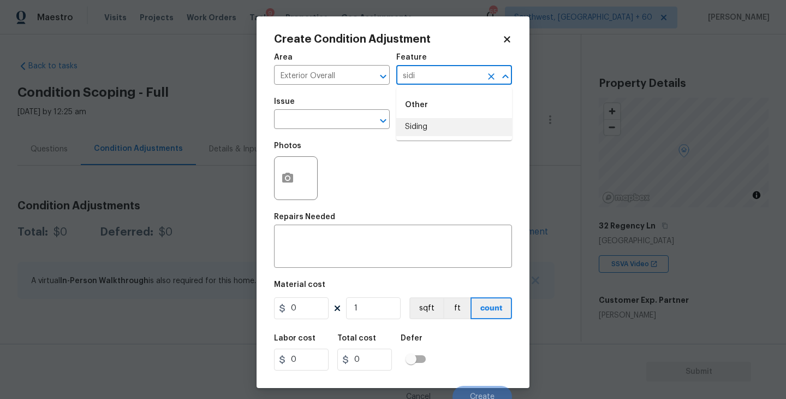
click at [437, 128] on li "Siding" at bounding box center [454, 127] width 116 height 18
type input "Siding"
click at [334, 120] on input "text" at bounding box center [316, 120] width 85 height 17
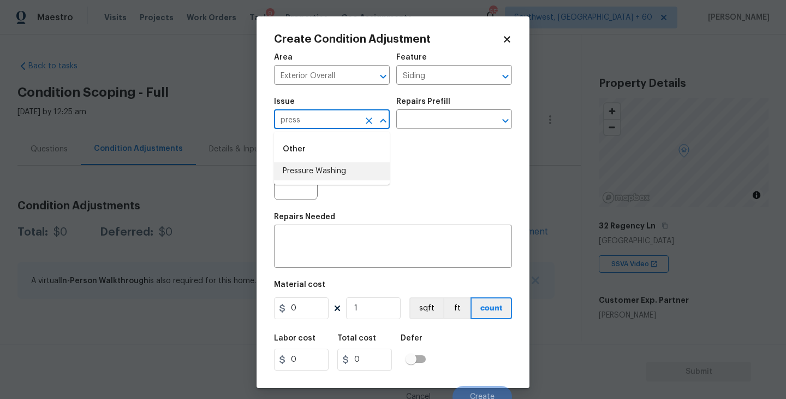
click at [338, 171] on li "Pressure Washing" at bounding box center [332, 171] width 116 height 18
type input "Pressure Washing"
click at [414, 144] on div "Photos" at bounding box center [393, 170] width 238 height 71
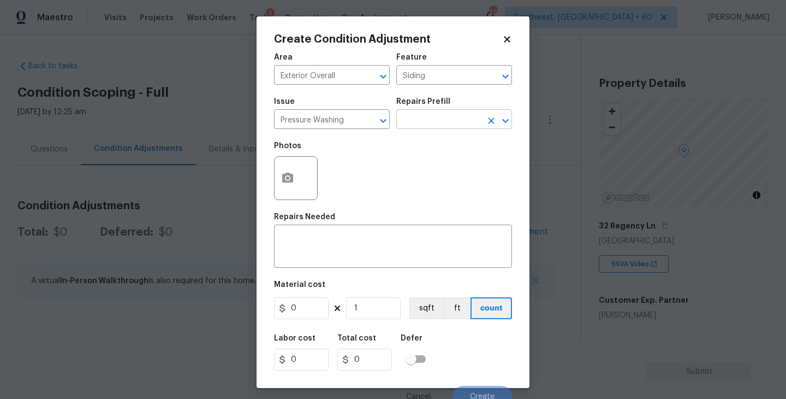
click at [436, 127] on input "text" at bounding box center [438, 120] width 85 height 17
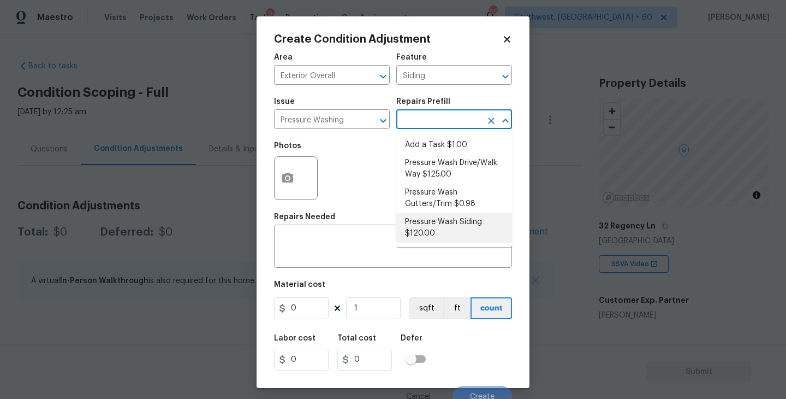
click at [429, 234] on li "Pressure Wash Siding $120.00" at bounding box center [454, 227] width 116 height 29
type textarea "Protect areas as needed for pressure washing. Pressure wash the siding on the h…"
type input "120"
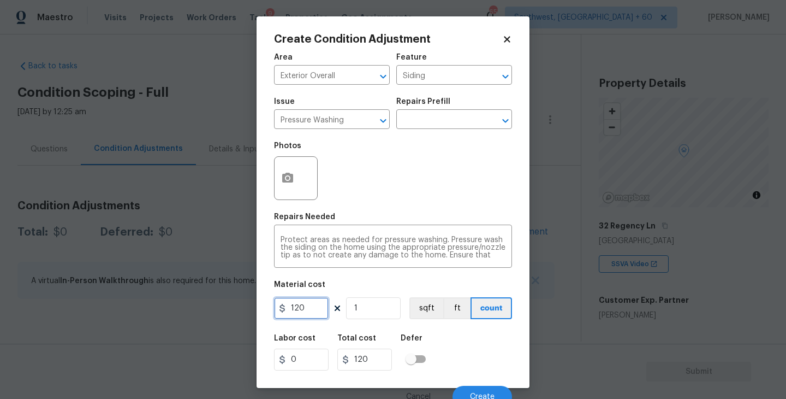
drag, startPoint x: 313, startPoint y: 307, endPoint x: 207, endPoint y: 306, distance: 105.4
click at [207, 306] on div "Create Condition Adjustment Area Exterior Overall ​ Feature Siding ​ Issue Pres…" at bounding box center [393, 199] width 786 height 399
type input "200"
click at [287, 171] on button "button" at bounding box center [288, 178] width 26 height 43
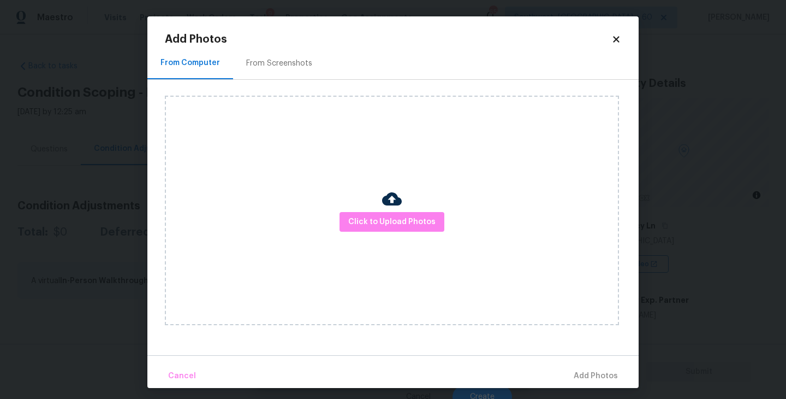
click at [413, 247] on div "Click to Upload Photos" at bounding box center [392, 210] width 454 height 229
click at [413, 228] on span "Click to Upload Photos" at bounding box center [391, 222] width 87 height 14
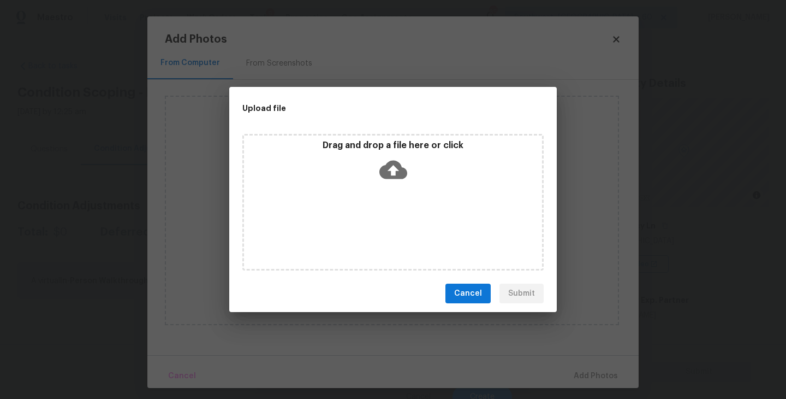
click at [405, 168] on icon at bounding box center [393, 170] width 28 height 19
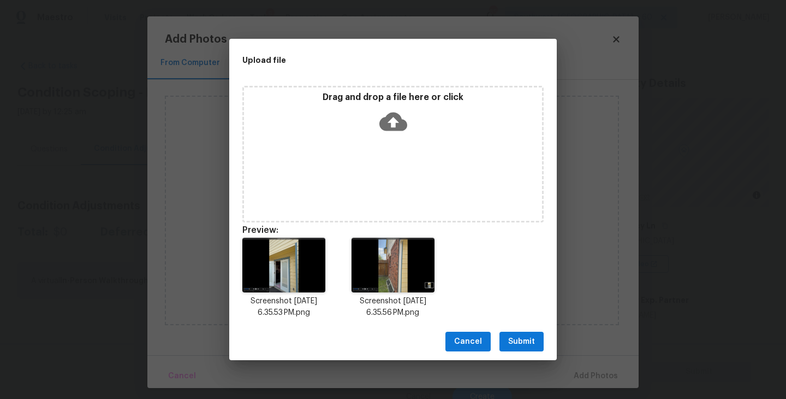
click at [523, 339] on span "Submit" at bounding box center [521, 342] width 27 height 14
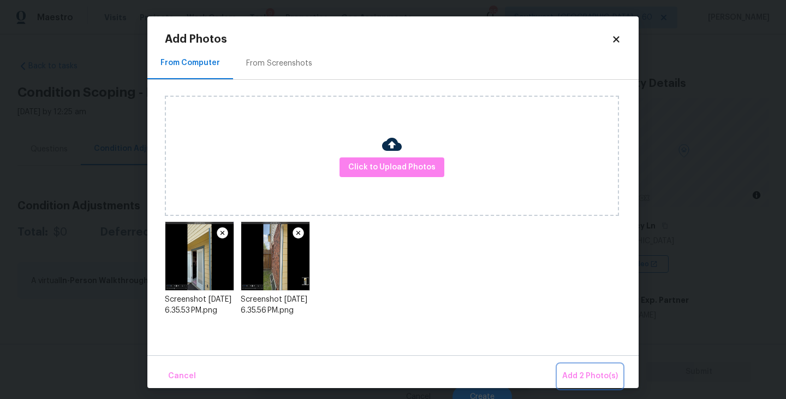
click at [574, 365] on button "Add 2 Photo(s)" at bounding box center [590, 375] width 64 height 23
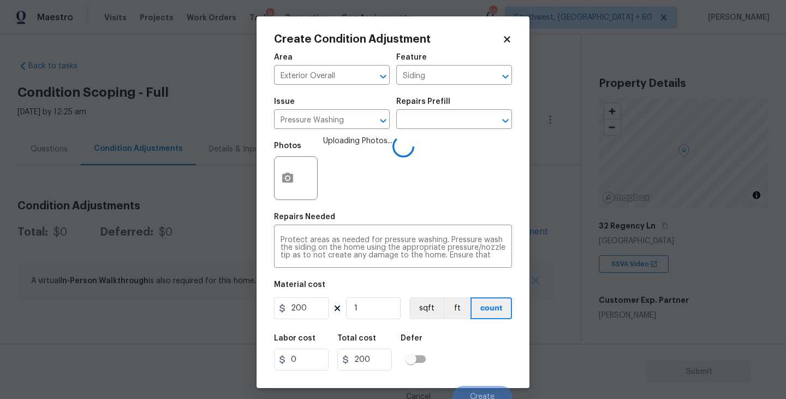
click at [493, 346] on div "Labor cost 0 Total cost 200 Defer" at bounding box center [393, 352] width 238 height 49
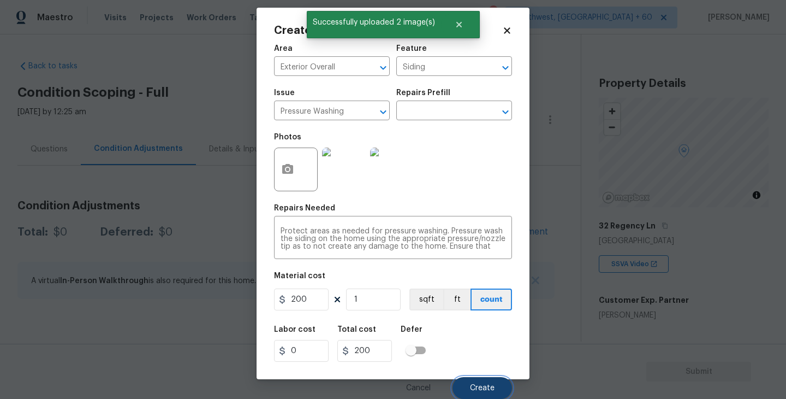
click at [479, 380] on button "Create" at bounding box center [483, 388] width 60 height 22
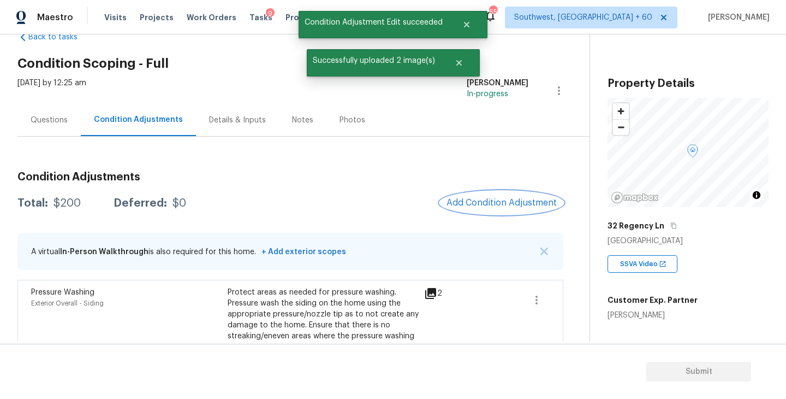
scroll to position [45, 0]
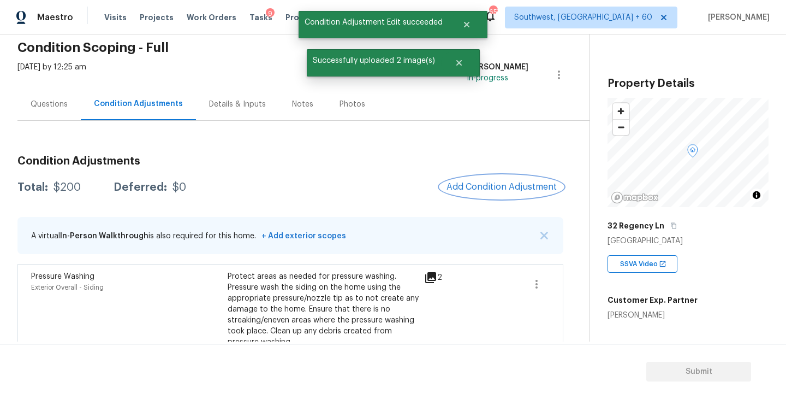
click at [511, 189] on span "Add Condition Adjustment" at bounding box center [502, 187] width 110 height 10
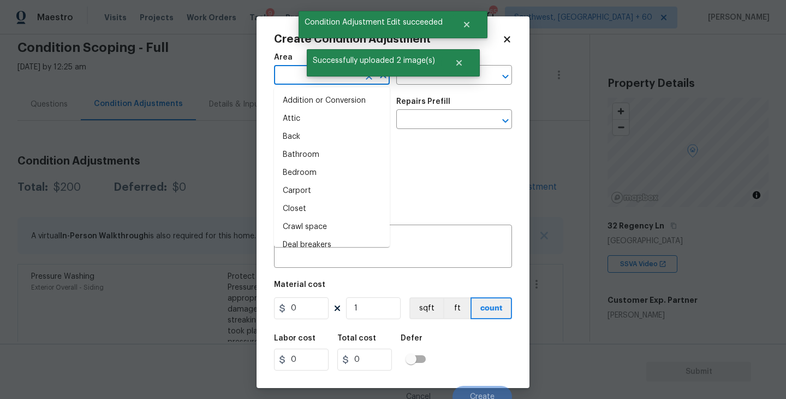
click at [304, 84] on input "text" at bounding box center [316, 76] width 85 height 17
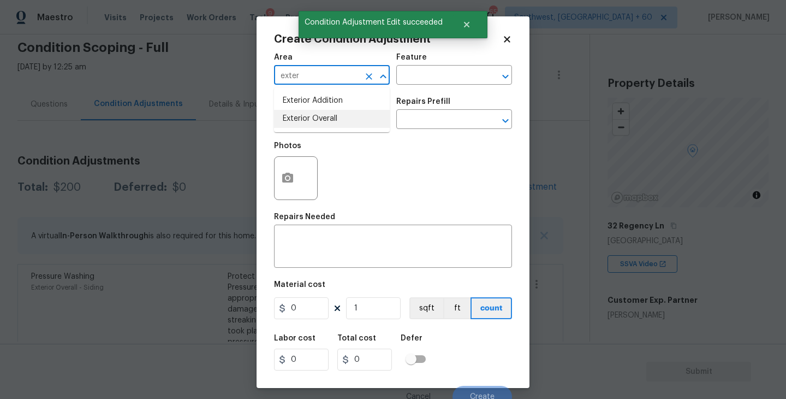
click at [321, 121] on li "Exterior Overall" at bounding box center [332, 119] width 116 height 18
type input "Exterior Overall"
click at [422, 78] on input "text" at bounding box center [438, 76] width 85 height 17
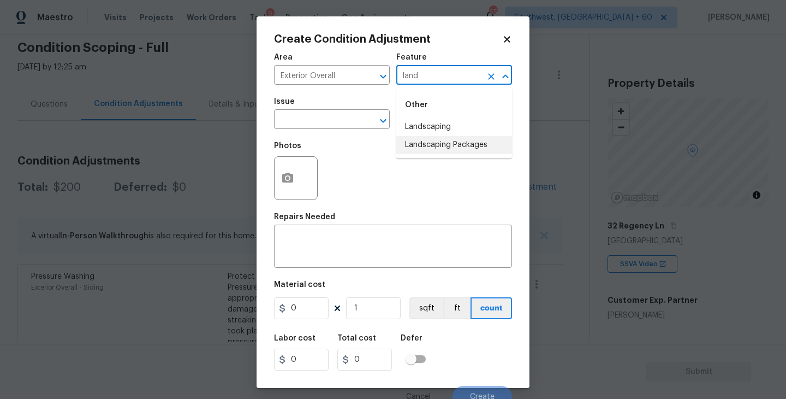
click at [436, 141] on li "Landscaping Packages" at bounding box center [454, 145] width 116 height 18
type input "Landscaping Packages"
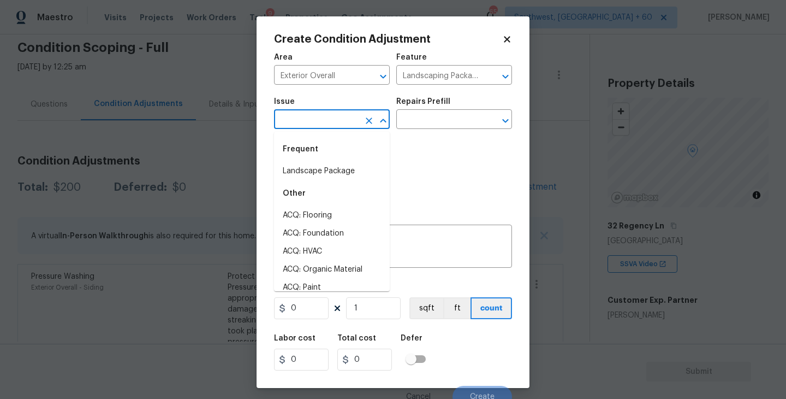
click at [345, 115] on input "text" at bounding box center [316, 120] width 85 height 17
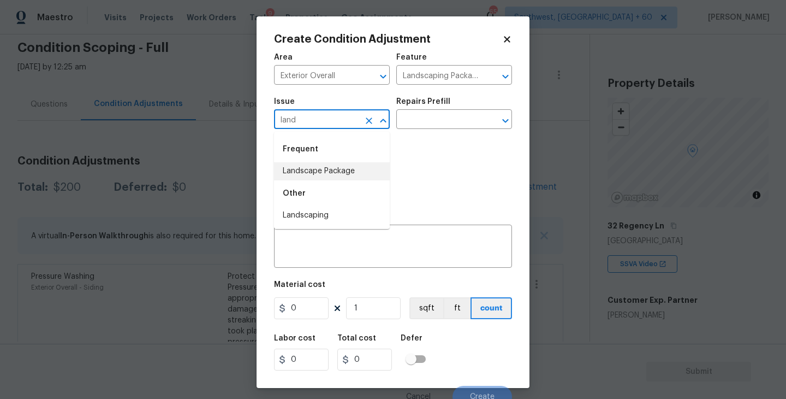
click at [352, 170] on li "Landscape Package" at bounding box center [332, 171] width 116 height 18
type input "Landscape Package"
click at [417, 134] on div "Issue Landscape Package ​ Repairs Prefill ​" at bounding box center [393, 113] width 238 height 44
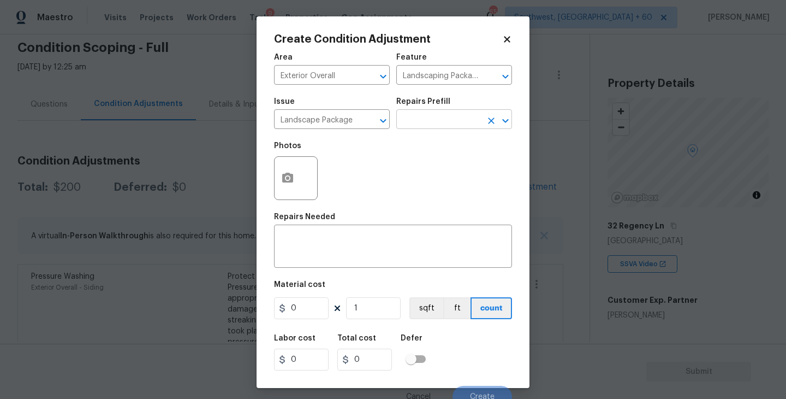
click at [440, 121] on input "text" at bounding box center [438, 120] width 85 height 17
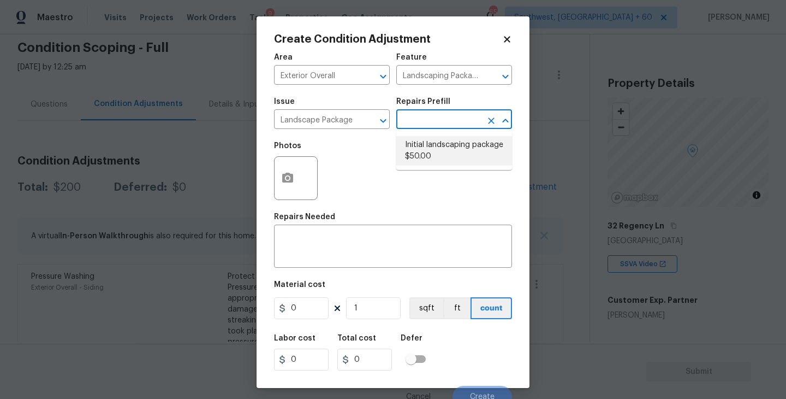
click at [438, 151] on li "Initial landscaping package $50.00" at bounding box center [454, 150] width 116 height 29
type input "Home Readiness Packages"
type textarea "Mowing of grass up to 6" in height. Mow, edge along driveways & sidewalks, trim…"
type input "50"
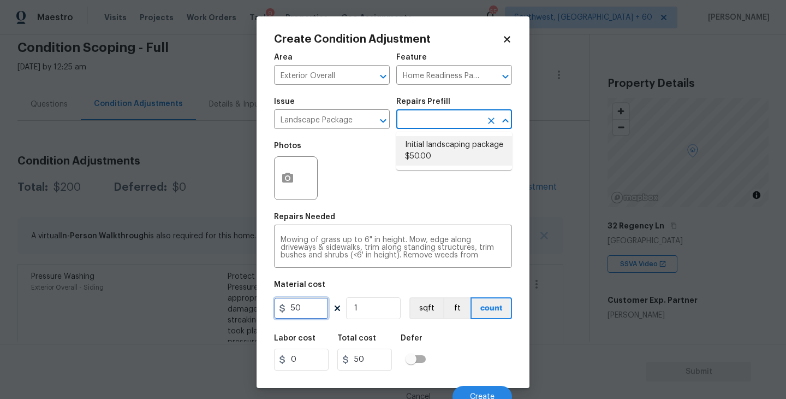
click at [288, 307] on input "50" at bounding box center [301, 308] width 55 height 22
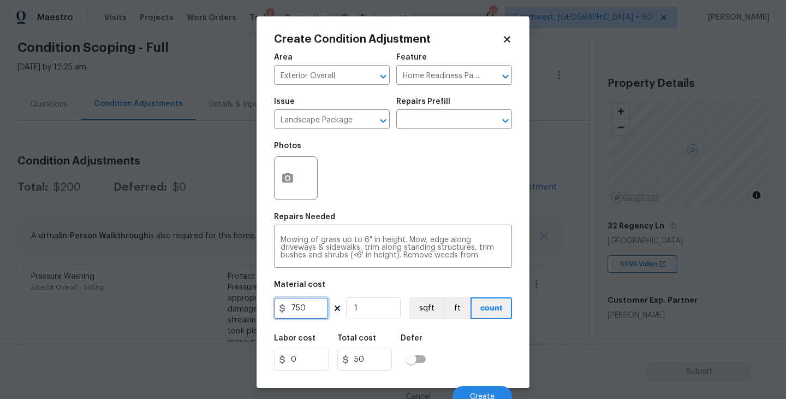
type input "750"
click at [457, 192] on div "Photos" at bounding box center [393, 170] width 238 height 71
click at [298, 171] on button "button" at bounding box center [288, 178] width 26 height 43
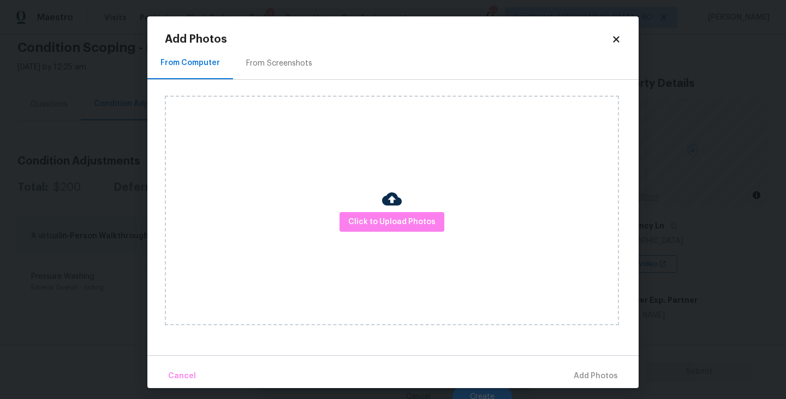
click at [385, 210] on div at bounding box center [392, 200] width 20 height 23
click at [396, 203] on img at bounding box center [392, 199] width 20 height 20
click at [394, 221] on span "Click to Upload Photos" at bounding box center [391, 222] width 87 height 14
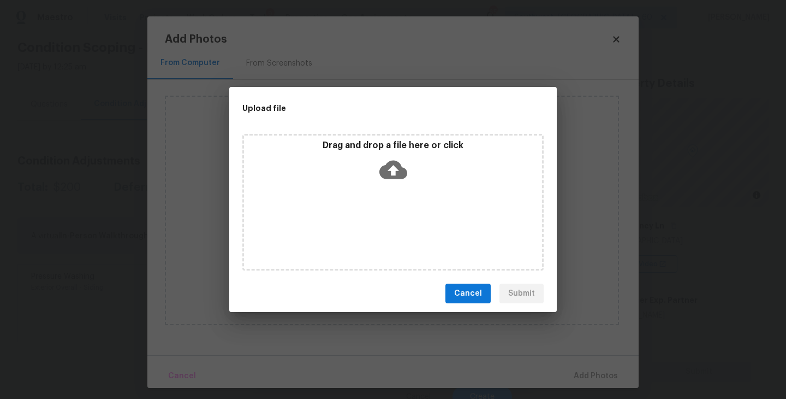
click at [397, 181] on icon at bounding box center [393, 170] width 28 height 28
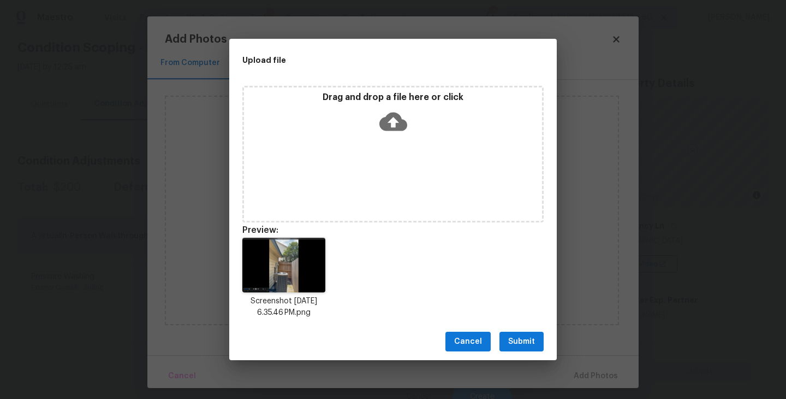
click at [527, 341] on span "Submit" at bounding box center [521, 342] width 27 height 14
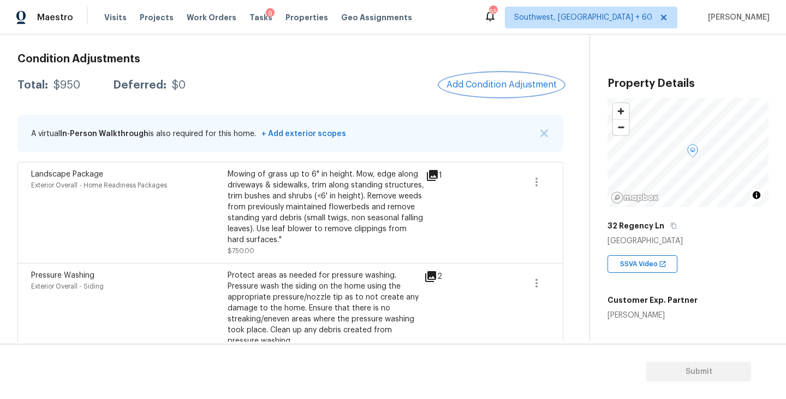
scroll to position [145, 0]
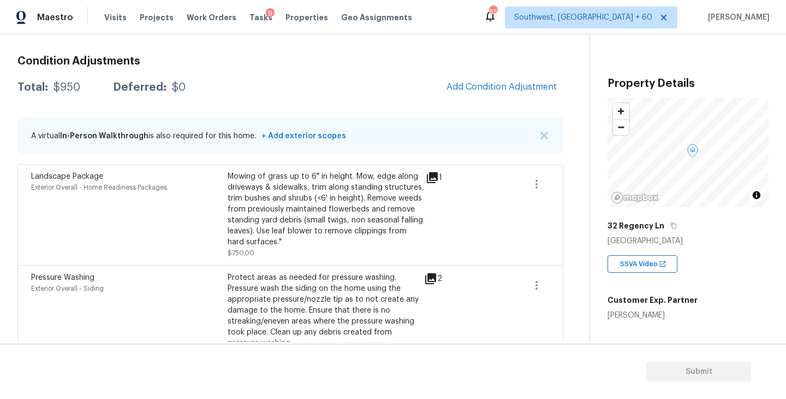
click at [390, 84] on div "Total: $950 Deferred: $0 Add Condition Adjustment" at bounding box center [290, 87] width 546 height 24
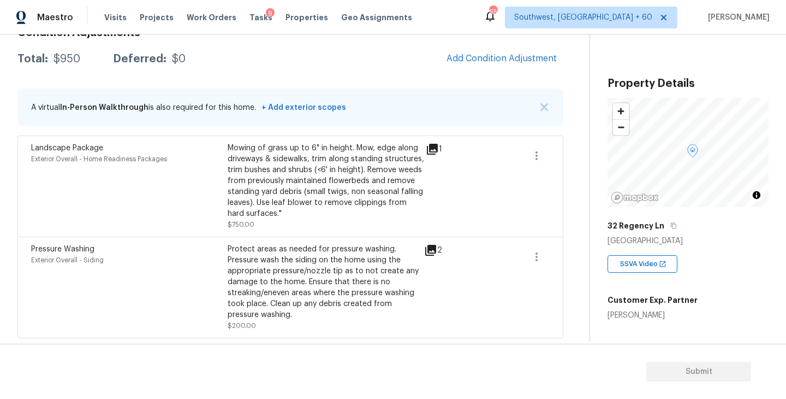
scroll to position [153, 0]
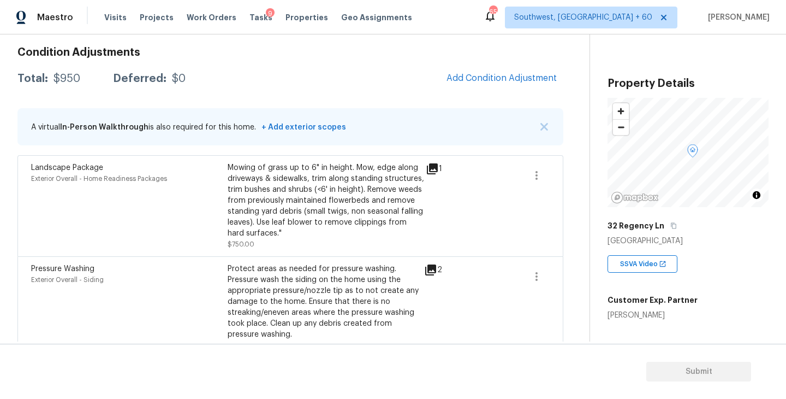
click at [395, 78] on div "Total: $950 Deferred: $0 Add Condition Adjustment" at bounding box center [290, 79] width 546 height 24
click at [461, 92] on div "Condition Adjustments Total: $950 Deferred: $0 Add Condition Adjustment A virtu…" at bounding box center [290, 197] width 546 height 319
click at [468, 86] on button "Add Condition Adjustment" at bounding box center [501, 78] width 123 height 23
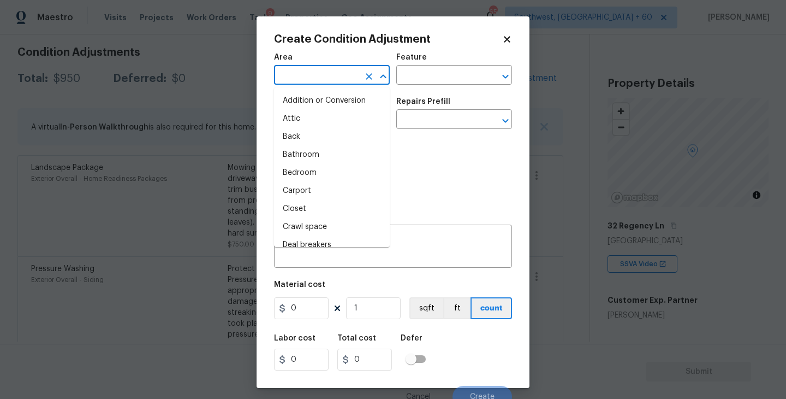
click at [342, 75] on input "text" at bounding box center [316, 76] width 85 height 17
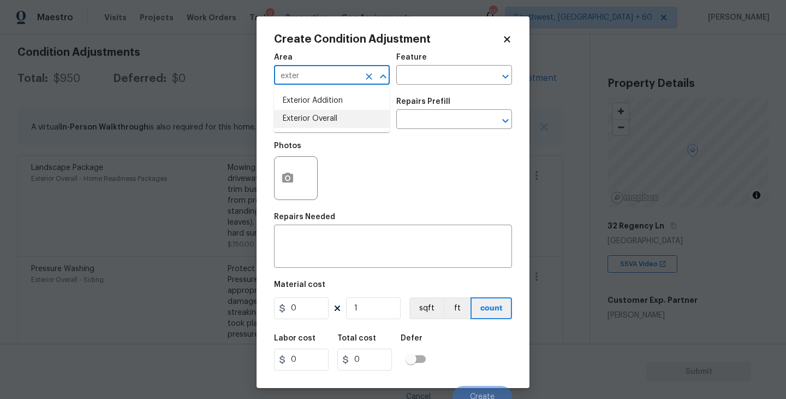
click at [351, 117] on li "Exterior Overall" at bounding box center [332, 119] width 116 height 18
type input "Exterior Overall"
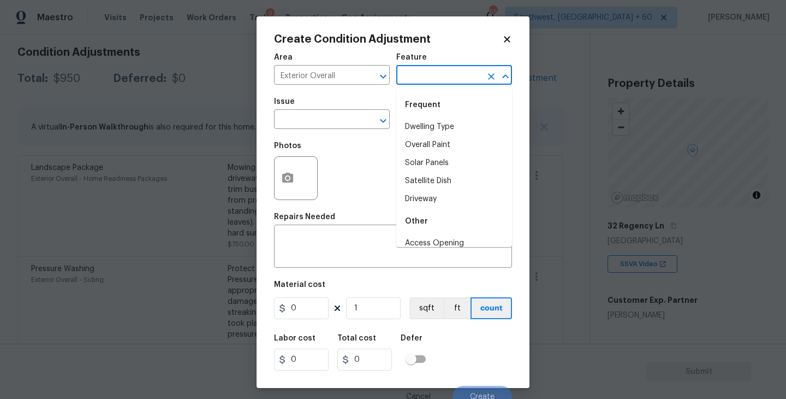
click at [425, 69] on input "text" at bounding box center [438, 76] width 85 height 17
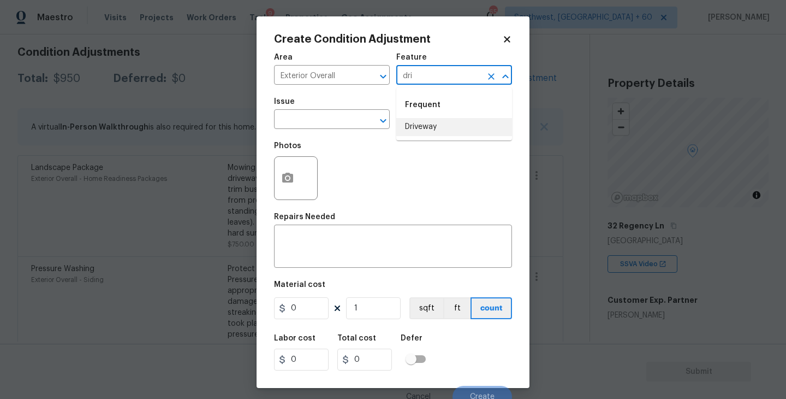
click at [437, 134] on li "Driveway" at bounding box center [454, 127] width 116 height 18
type input "Driveway"
click at [331, 126] on input "text" at bounding box center [316, 120] width 85 height 17
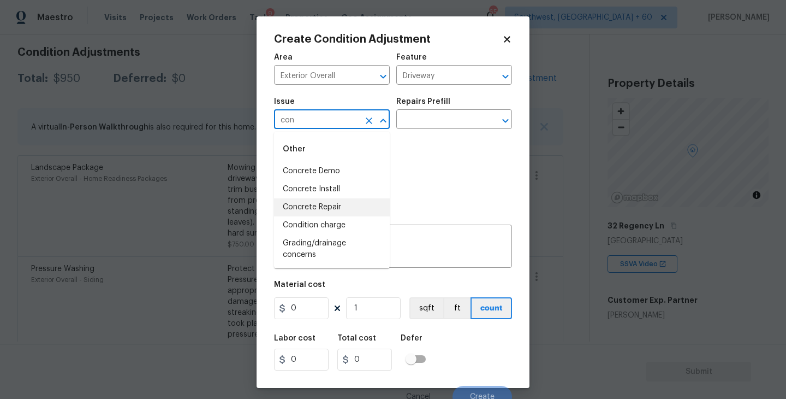
click at [328, 207] on li "Concrete Repair" at bounding box center [332, 207] width 116 height 18
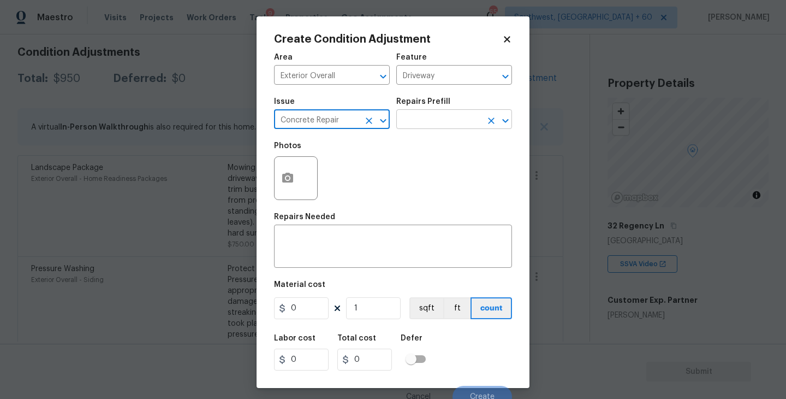
type input "Concrete Repair"
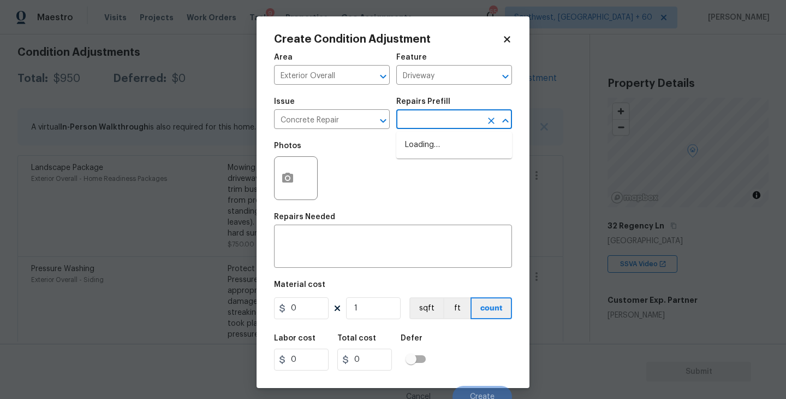
click at [416, 116] on input "text" at bounding box center [438, 120] width 85 height 17
type input "epox"
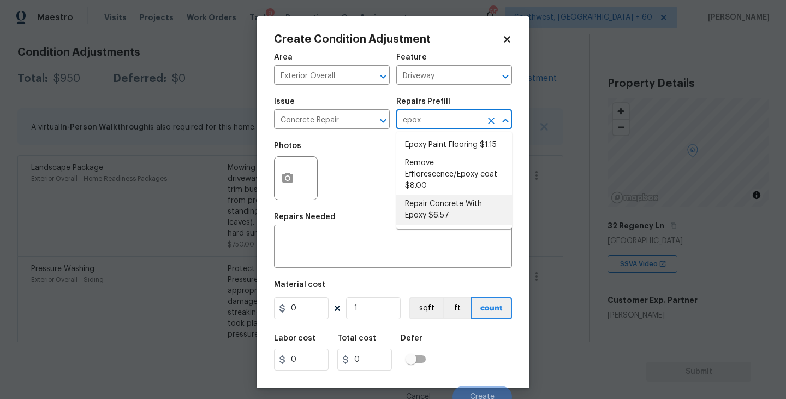
click at [460, 204] on li "Repair Concrete With Epoxy $6.57" at bounding box center [454, 209] width 116 height 29
type input "Flatwork"
type textarea "Prep and clean the crack in the concrete thoroughly. Apply/inject a concrete ad…"
type input "6.57"
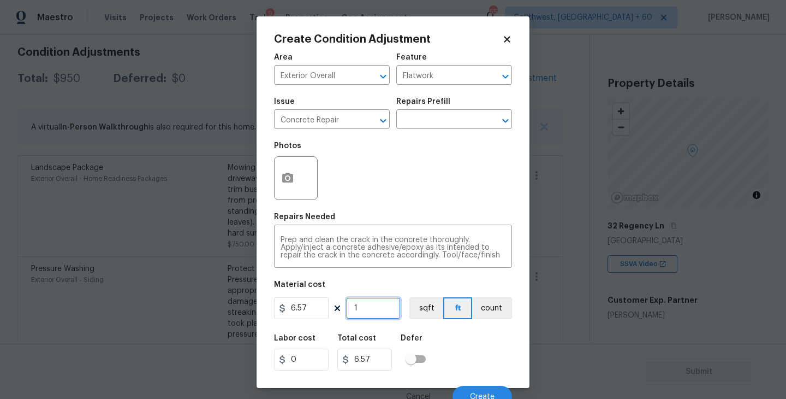
click at [382, 314] on input "1" at bounding box center [373, 308] width 55 height 22
type input "0"
type input "5"
type input "32.85"
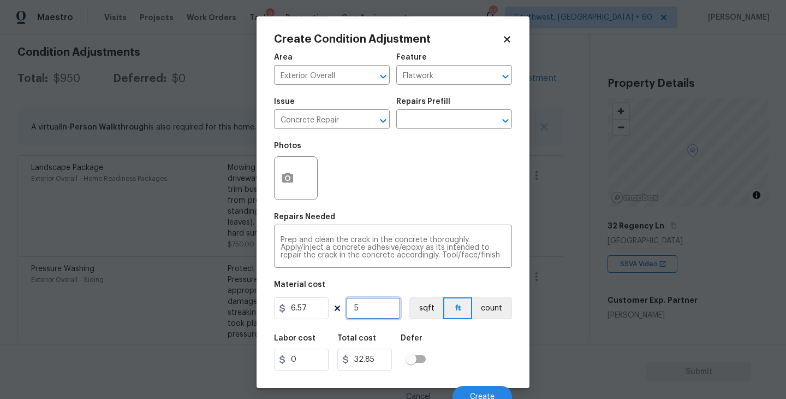
type input "55"
type input "361.35"
type input "55"
click at [296, 174] on button "button" at bounding box center [288, 178] width 26 height 43
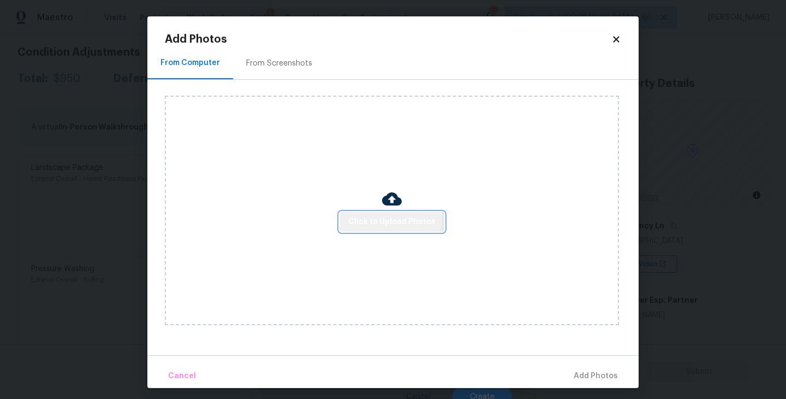
click at [359, 215] on span "Click to Upload Photos" at bounding box center [391, 222] width 87 height 14
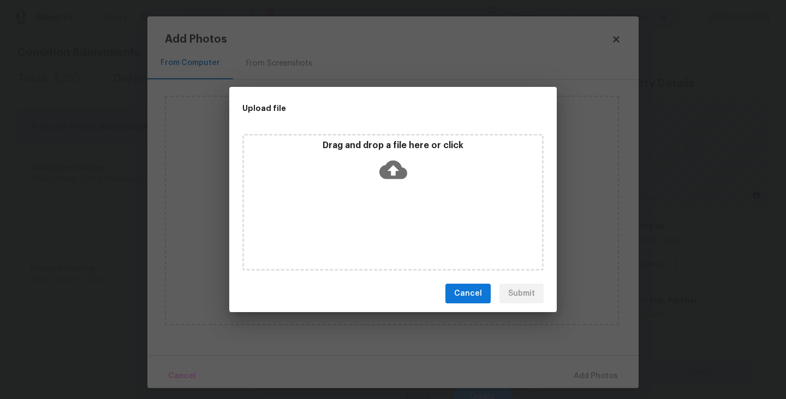
click at [381, 185] on div "Drag and drop a file here or click" at bounding box center [393, 163] width 298 height 47
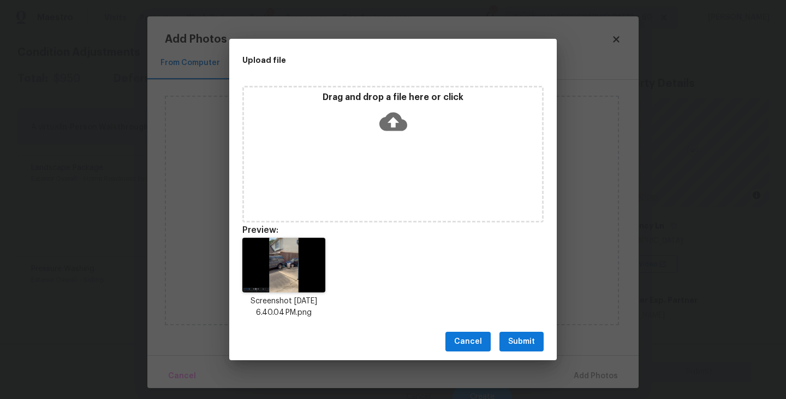
click at [526, 348] on button "Submit" at bounding box center [522, 341] width 44 height 20
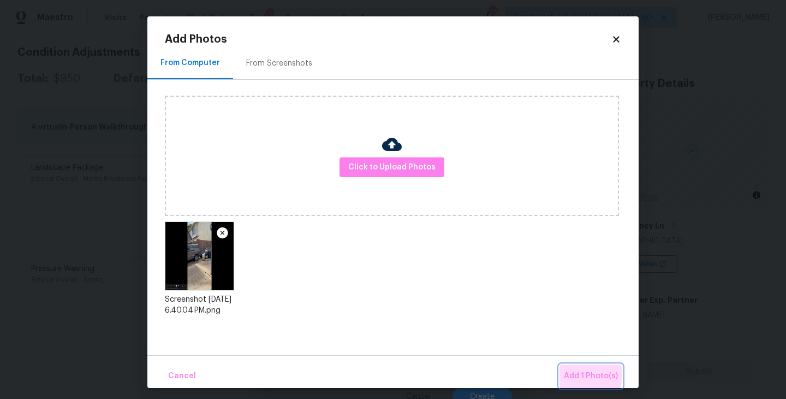
click at [579, 375] on span "Add 1 Photo(s)" at bounding box center [591, 376] width 54 height 14
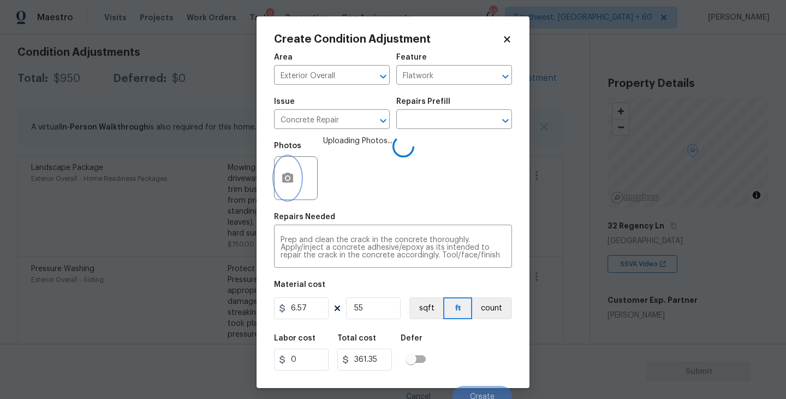
scroll to position [1, 0]
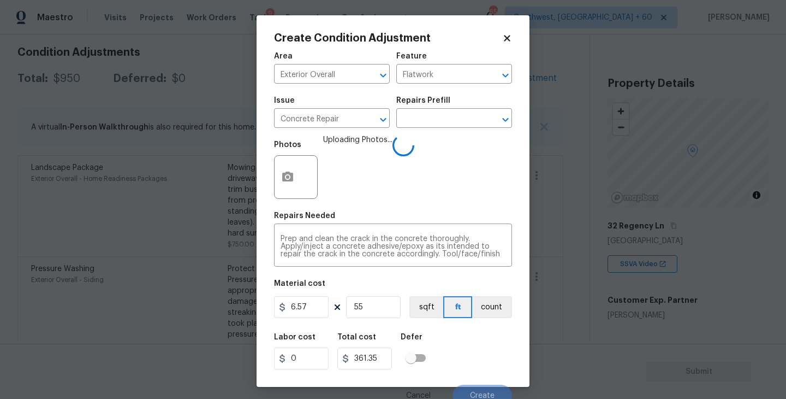
click at [470, 337] on div "Labor cost 0 Total cost 361.35 Defer" at bounding box center [393, 351] width 238 height 49
click at [482, 324] on div "Area Exterior Overall ​ Feature Flatwork ​ Issue Concrete Repair ​ Repairs Pref…" at bounding box center [393, 226] width 238 height 360
click at [482, 327] on div "Labor cost 0 Total cost 361.35 Defer" at bounding box center [393, 351] width 238 height 49
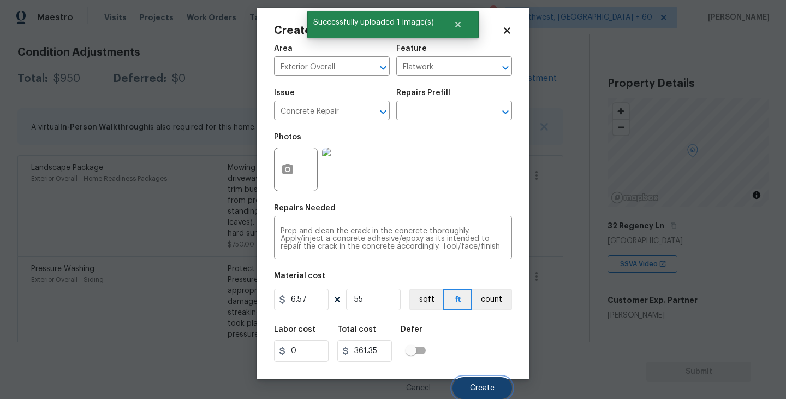
click at [482, 381] on button "Create" at bounding box center [483, 388] width 60 height 22
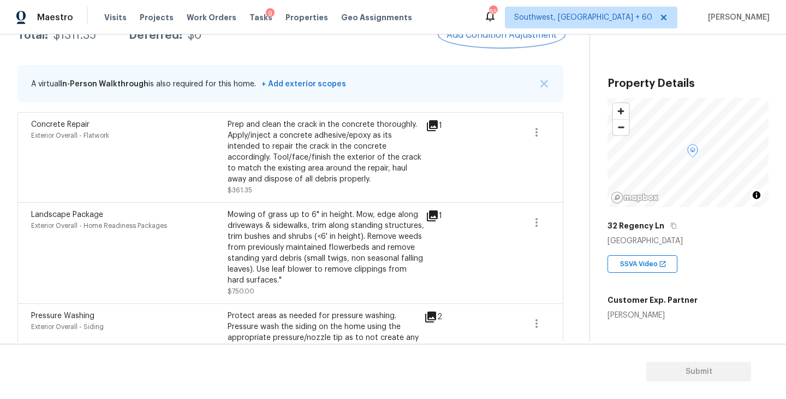
scroll to position [125, 0]
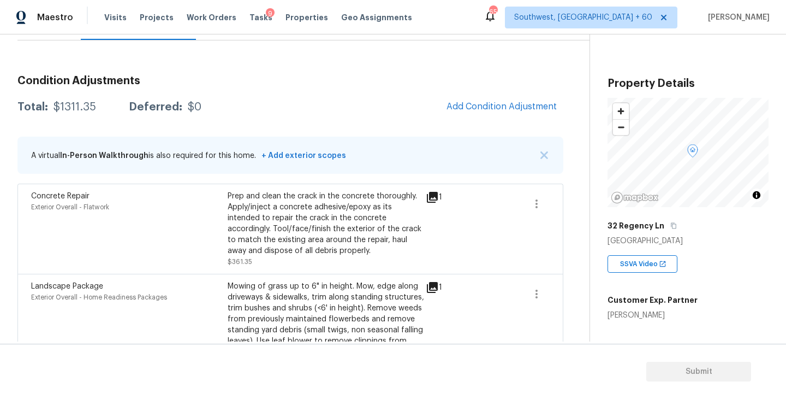
click at [504, 118] on span "Add Condition Adjustment" at bounding box center [501, 107] width 123 height 24
click at [496, 108] on span "Add Condition Adjustment" at bounding box center [502, 107] width 110 height 10
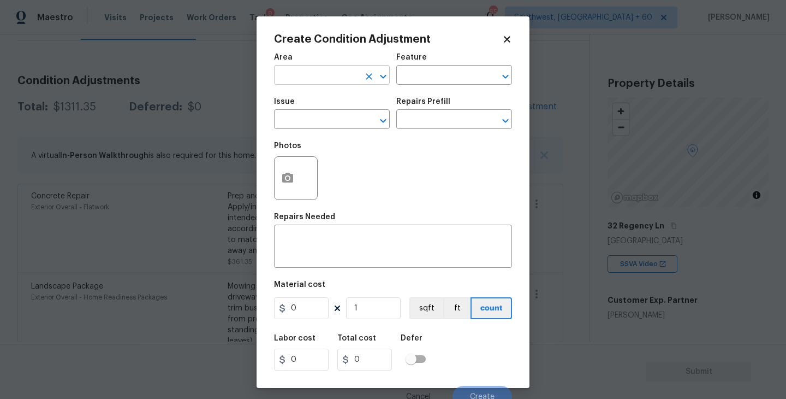
click at [323, 79] on input "text" at bounding box center [316, 76] width 85 height 17
click at [333, 123] on li "Exterior Overall" at bounding box center [332, 119] width 116 height 18
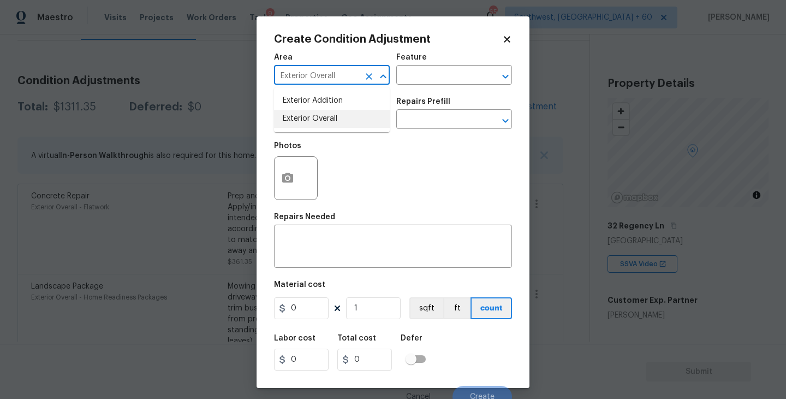
type input "Exterior Overall"
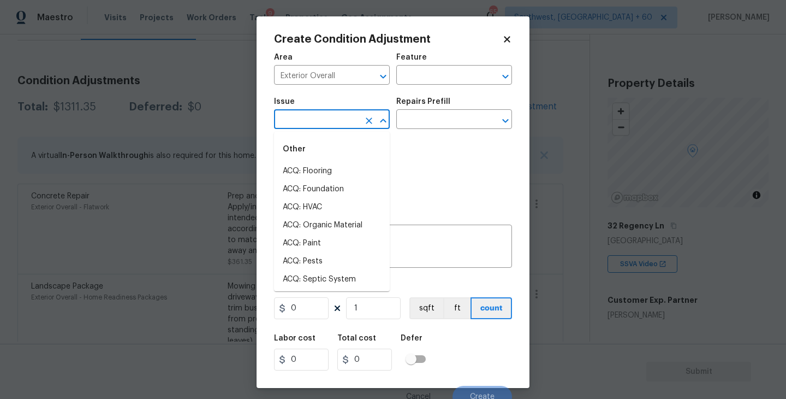
click at [333, 123] on input "text" at bounding box center [316, 120] width 85 height 17
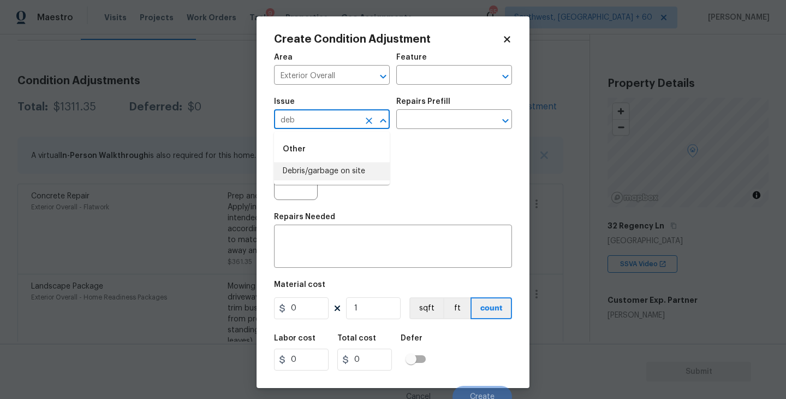
click at [339, 170] on li "Debris/garbage on site" at bounding box center [332, 171] width 116 height 18
type input "Debris/garbage on site"
click at [433, 135] on div "Issue Debris/garbage on site ​ Repairs Prefill ​" at bounding box center [393, 113] width 238 height 44
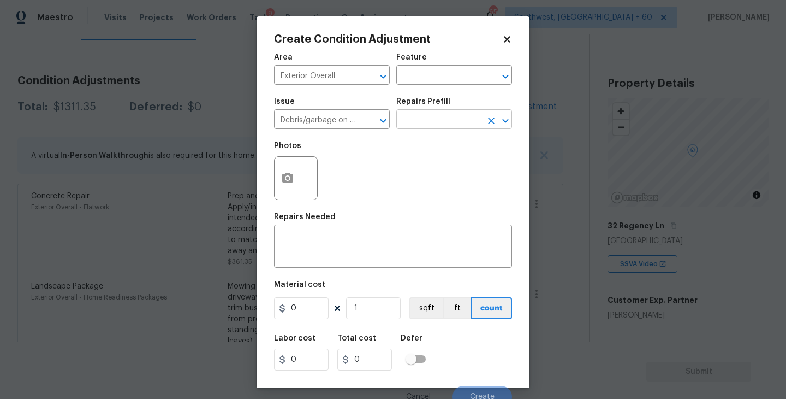
click at [448, 128] on input "text" at bounding box center [438, 120] width 85 height 17
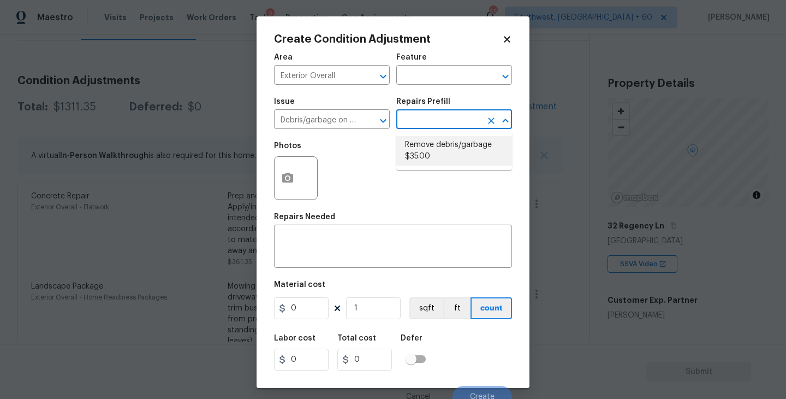
click at [447, 146] on li "Remove debris/garbage $35.00" at bounding box center [454, 150] width 116 height 29
type textarea "Remove, haul off, and properly dispose of any debris left by seller to offsite …"
type input "35"
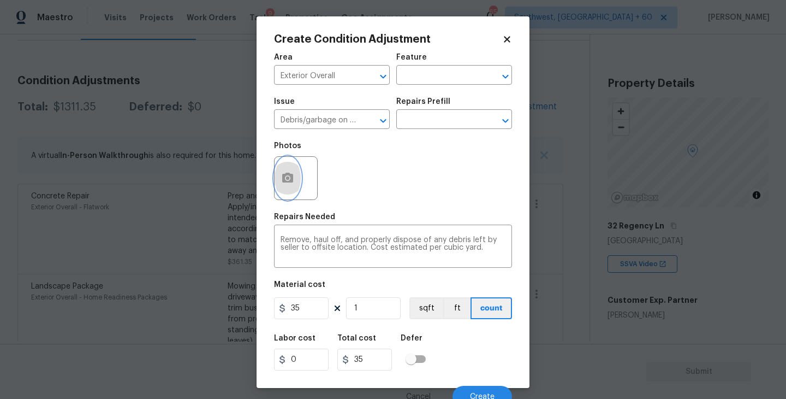
click at [281, 193] on button "button" at bounding box center [288, 178] width 26 height 43
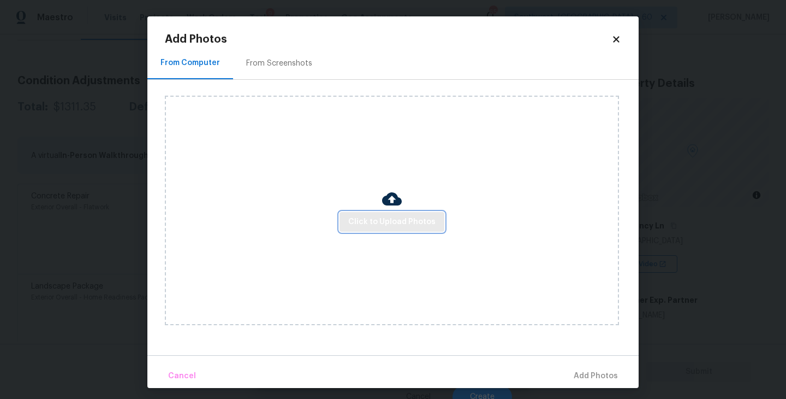
drag, startPoint x: 281, startPoint y: 193, endPoint x: 365, endPoint y: 217, distance: 87.6
click at [365, 217] on span "Click to Upload Photos" at bounding box center [391, 222] width 87 height 14
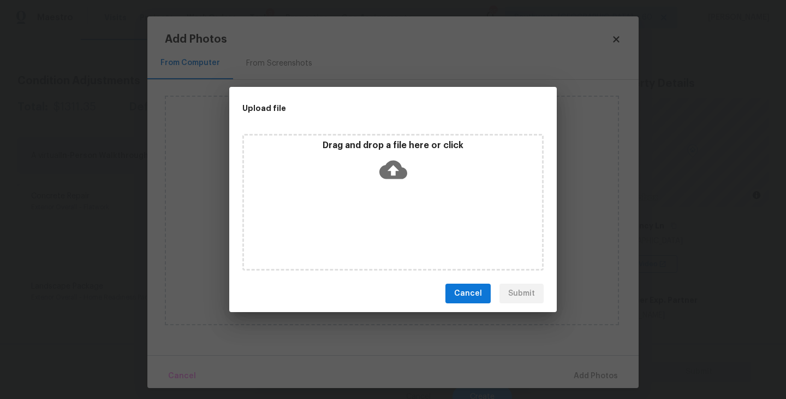
click at [392, 174] on icon at bounding box center [393, 170] width 28 height 28
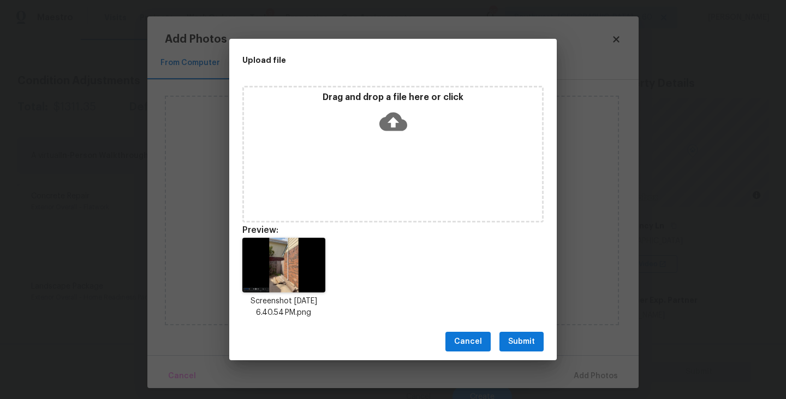
click at [525, 339] on span "Submit" at bounding box center [521, 342] width 27 height 14
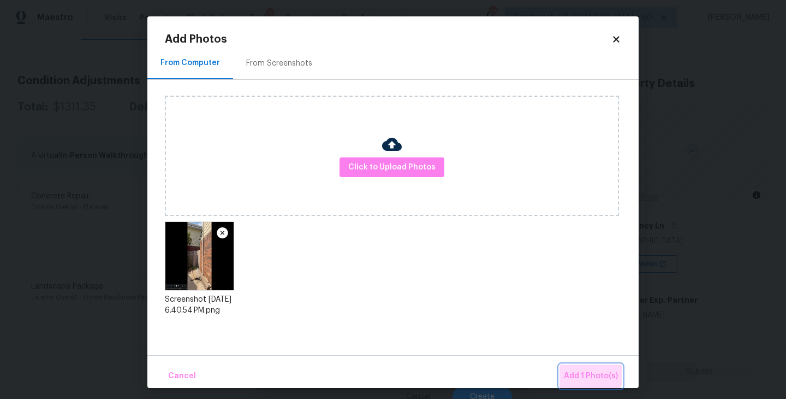
click at [574, 374] on span "Add 1 Photo(s)" at bounding box center [591, 376] width 54 height 14
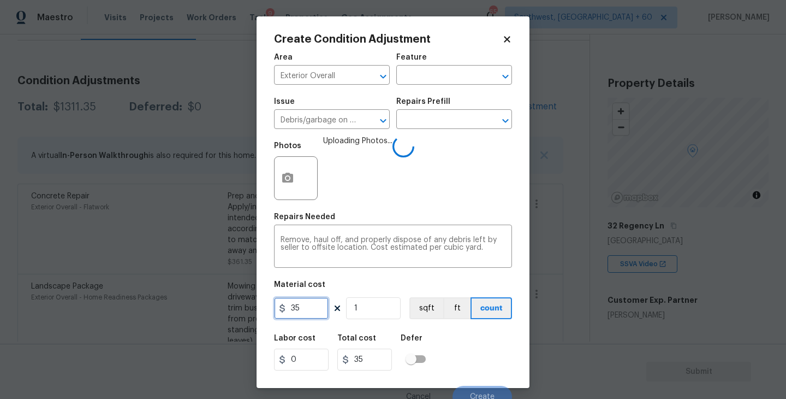
click at [311, 310] on input "35" at bounding box center [301, 308] width 55 height 22
type input "350"
click at [467, 365] on div "Labor cost 0 Total cost 350 Defer" at bounding box center [393, 352] width 238 height 49
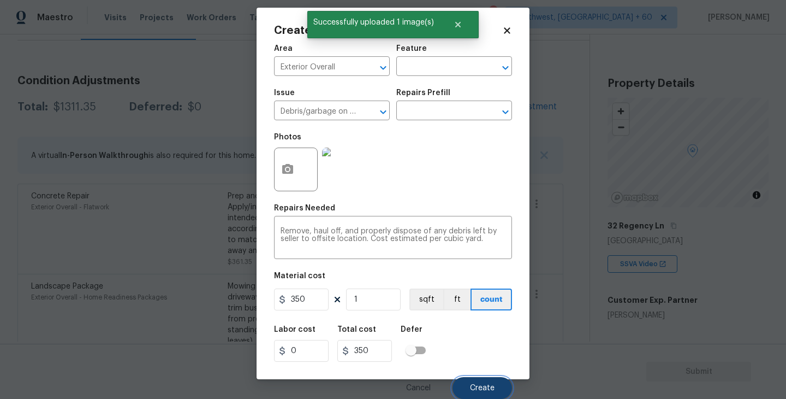
click at [482, 383] on button "Create" at bounding box center [483, 388] width 60 height 22
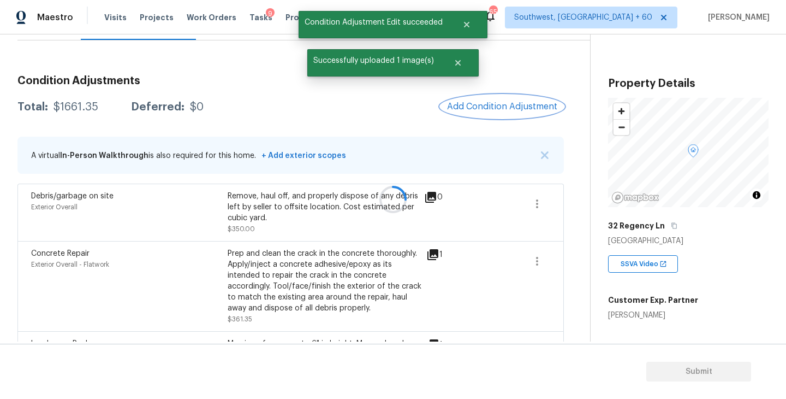
scroll to position [0, 0]
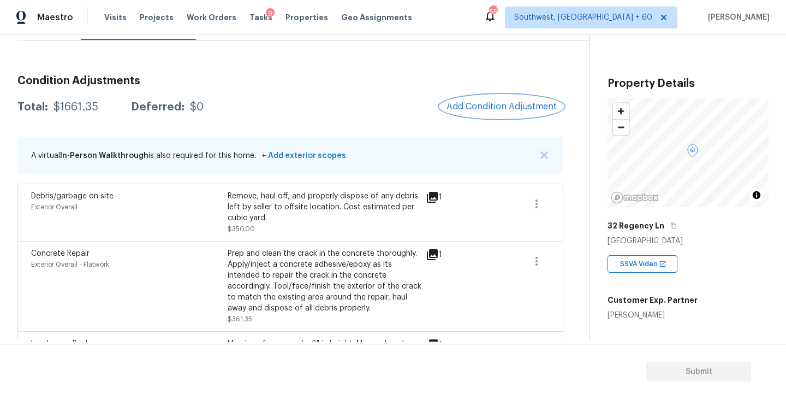
click at [483, 102] on span "Add Condition Adjustment" at bounding box center [502, 107] width 110 height 10
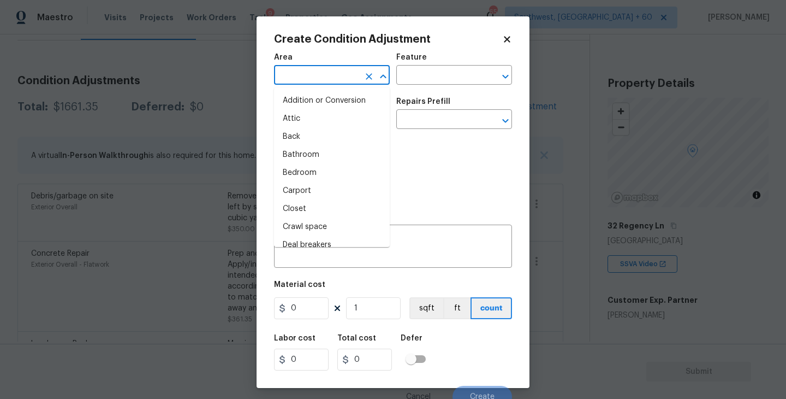
click at [316, 70] on input "text" at bounding box center [316, 76] width 85 height 17
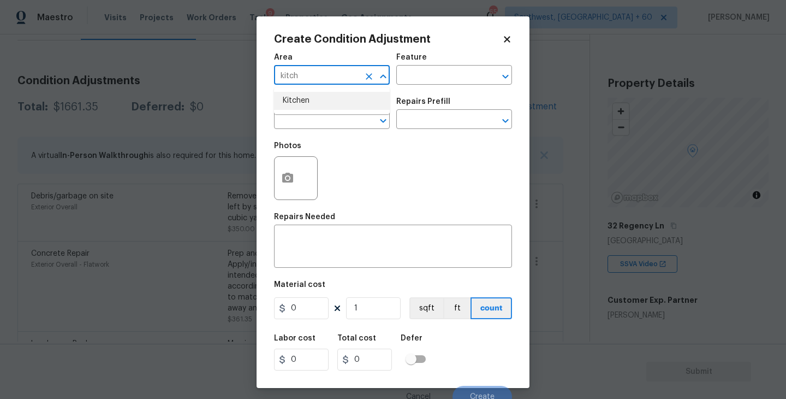
click at [317, 92] on li "Kitchen" at bounding box center [332, 101] width 116 height 18
type input "Kitchen"
click at [430, 68] on input "text" at bounding box center [438, 76] width 85 height 17
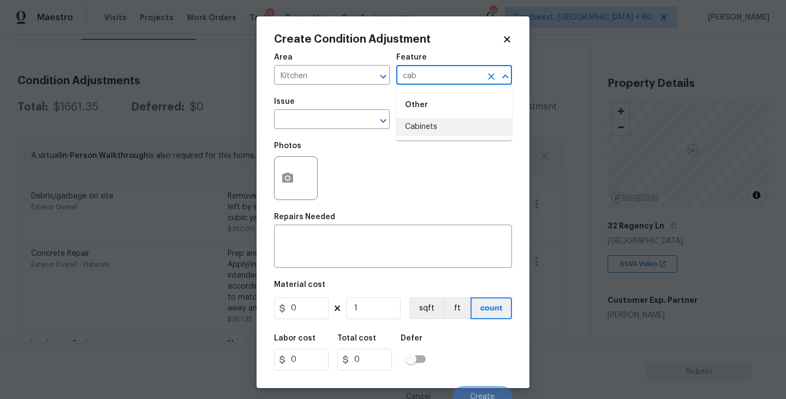
click at [440, 130] on li "Cabinets" at bounding box center [454, 127] width 116 height 18
type input "Cabinets"
click at [353, 129] on body "Maestro Visits Projects Work Orders Tasks 9 Properties Geo Assignments 654 Sout…" at bounding box center [393, 199] width 786 height 399
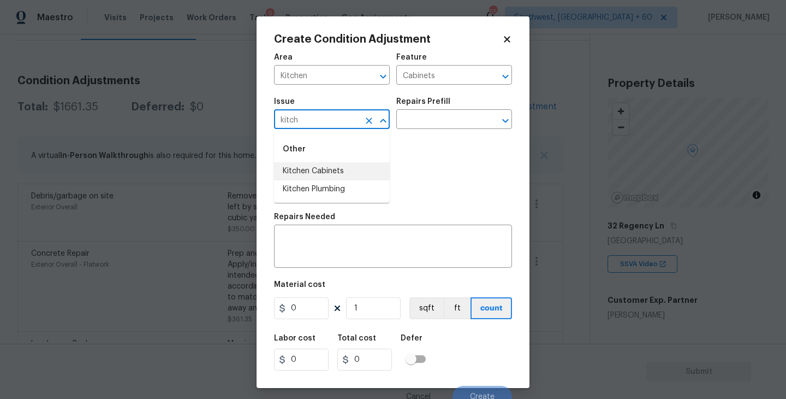
click at [347, 170] on li "Kitchen Cabinets" at bounding box center [332, 171] width 116 height 18
type input "Kitchen Cabinets"
click at [426, 131] on div "Issue Kitchen Cabinets ​ Repairs Prefill ​" at bounding box center [393, 113] width 238 height 44
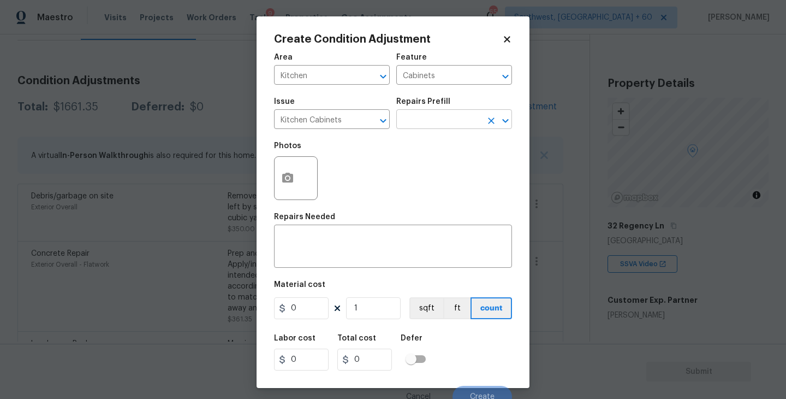
click at [431, 128] on input "text" at bounding box center [438, 120] width 85 height 17
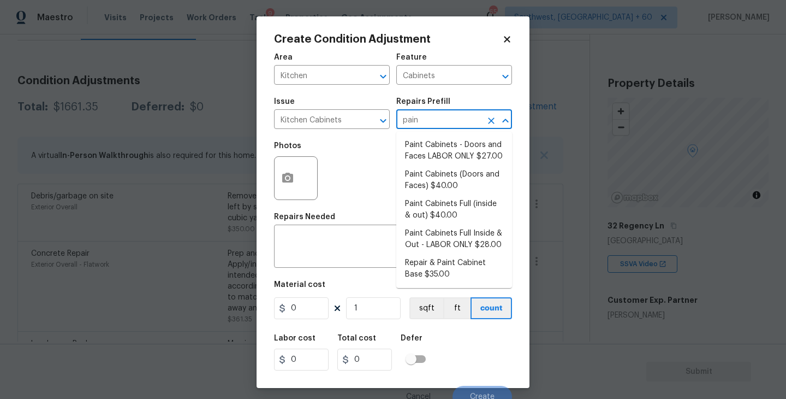
type input "paint"
click at [439, 210] on li "Paint Cabinets Full (inside & out) $40.00" at bounding box center [454, 209] width 116 height 29
type textarea "Prep, sand, mask and apply 2 coats of paint to the kitchen cabinet doors, inter…"
type input "40"
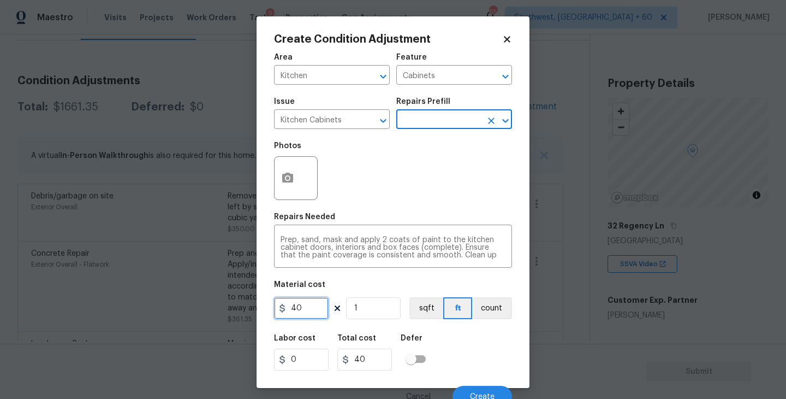
drag, startPoint x: 244, startPoint y: 310, endPoint x: 149, endPoint y: 309, distance: 95.0
click at [149, 309] on div "Create Condition Adjustment Area Kitchen ​ Feature Cabinets ​ Issue Kitchen Cab…" at bounding box center [393, 199] width 786 height 399
type input "1200"
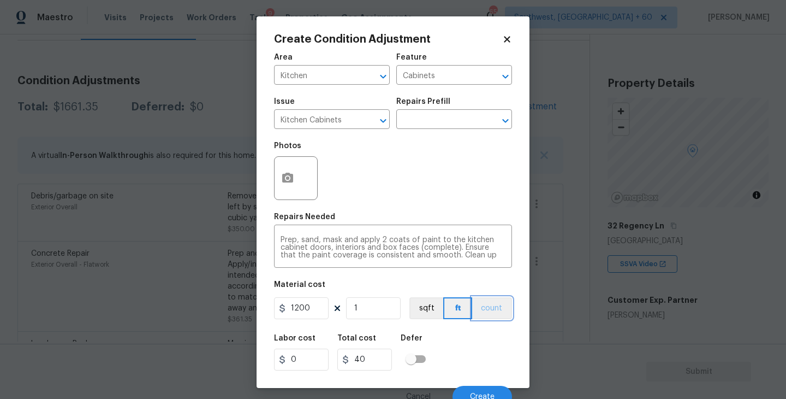
type input "1200"
click at [496, 312] on button "count" at bounding box center [492, 308] width 40 height 22
click at [286, 185] on button "button" at bounding box center [288, 178] width 26 height 43
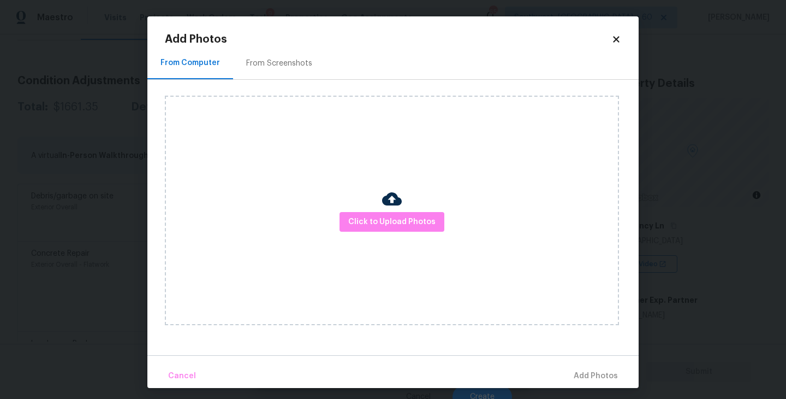
click at [407, 241] on div "Click to Upload Photos" at bounding box center [392, 210] width 454 height 229
click at [417, 227] on span "Click to Upload Photos" at bounding box center [391, 222] width 87 height 14
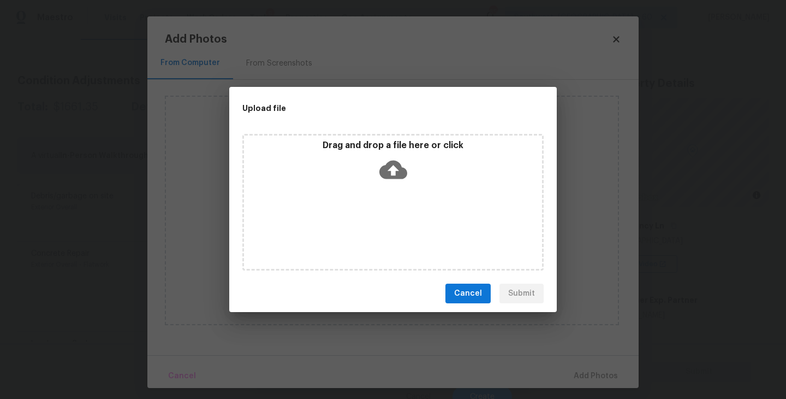
click at [402, 187] on div "Drag and drop a file here or click" at bounding box center [392, 202] width 301 height 136
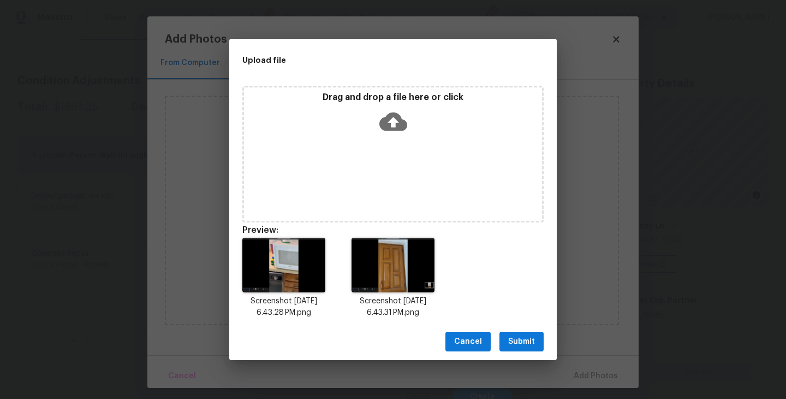
click at [519, 351] on button "Submit" at bounding box center [522, 341] width 44 height 20
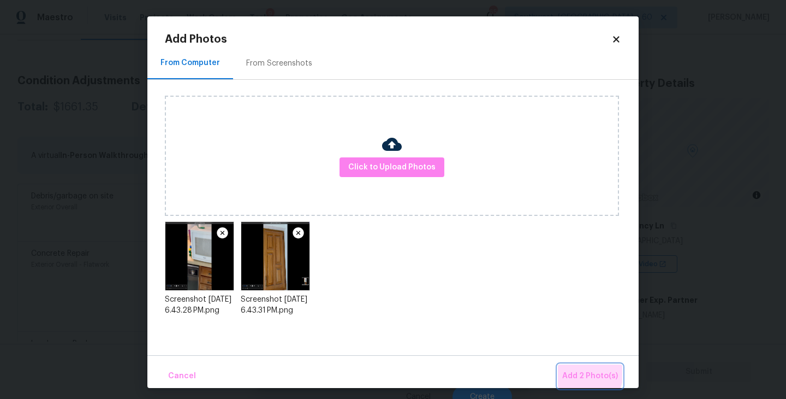
click at [579, 372] on span "Add 2 Photo(s)" at bounding box center [590, 376] width 56 height 14
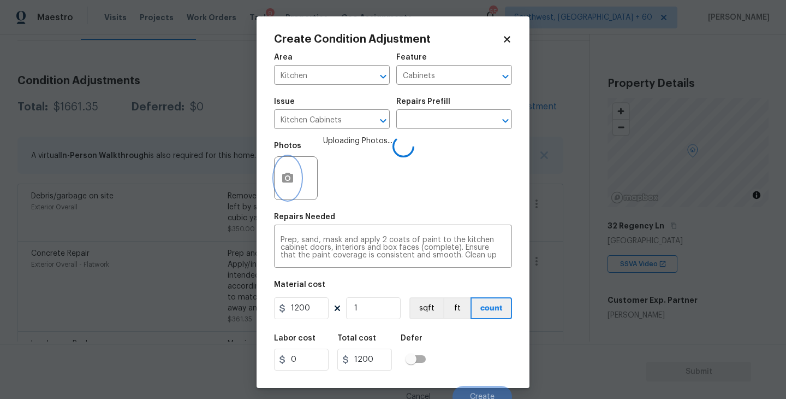
scroll to position [9, 0]
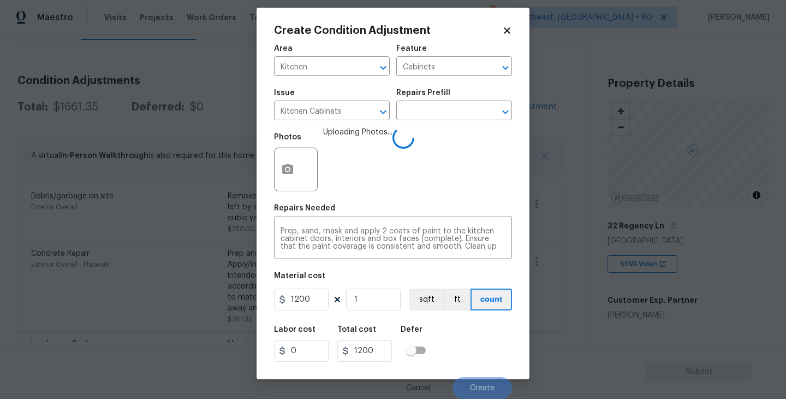
click at [472, 352] on div "Labor cost 0 Total cost 1200 Defer" at bounding box center [393, 343] width 238 height 49
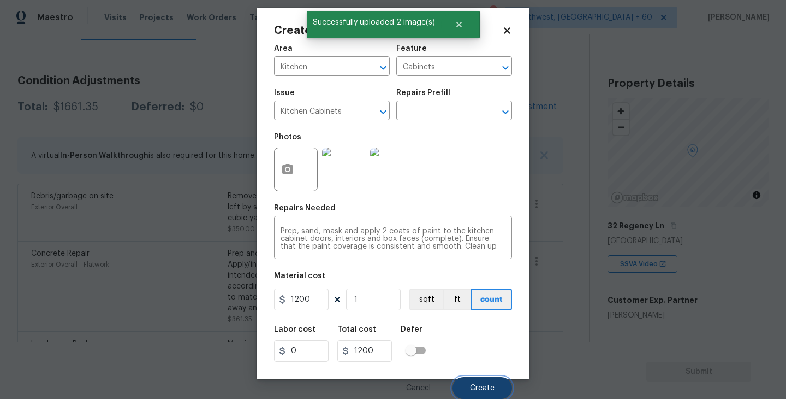
click at [477, 388] on span "Create" at bounding box center [482, 388] width 25 height 8
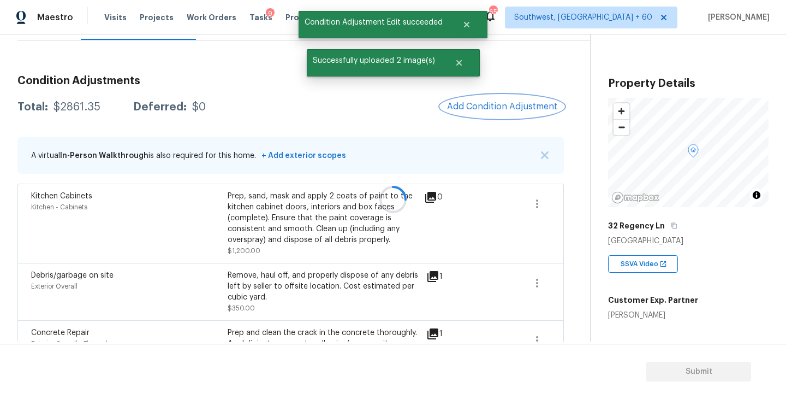
scroll to position [0, 0]
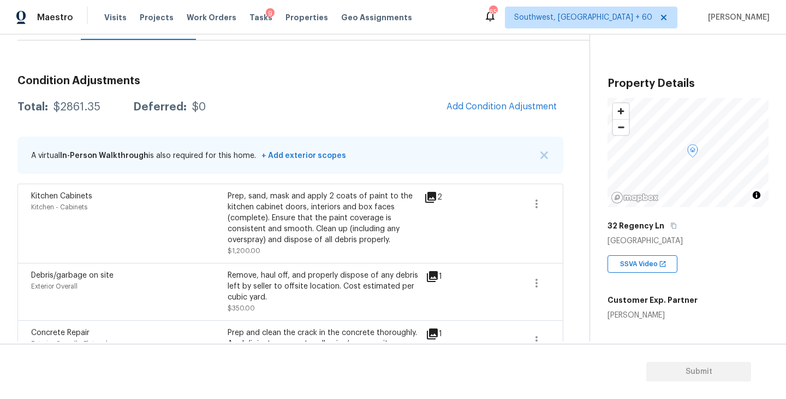
click at [515, 119] on div "Condition Adjustments Total: $2861.35 Deferred: $0 Add Condition Adjustment A v…" at bounding box center [290, 340] width 546 height 546
click at [468, 112] on button "Add Condition Adjustment" at bounding box center [501, 106] width 123 height 23
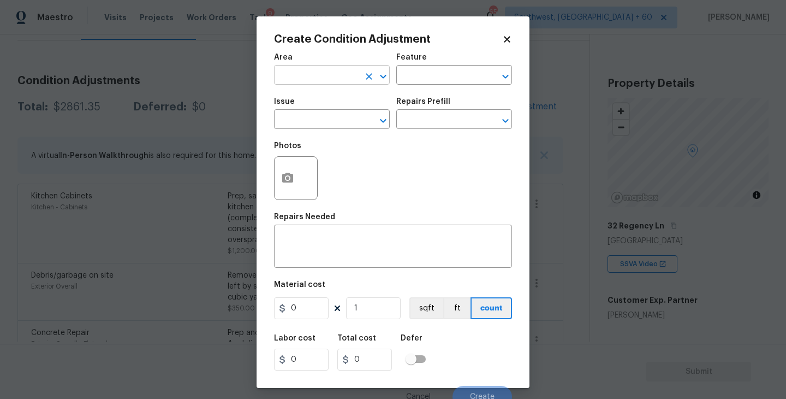
click at [341, 70] on input "text" at bounding box center [316, 76] width 85 height 17
click at [347, 120] on li "Interior Overall" at bounding box center [332, 119] width 116 height 18
type input "Interior Overall"
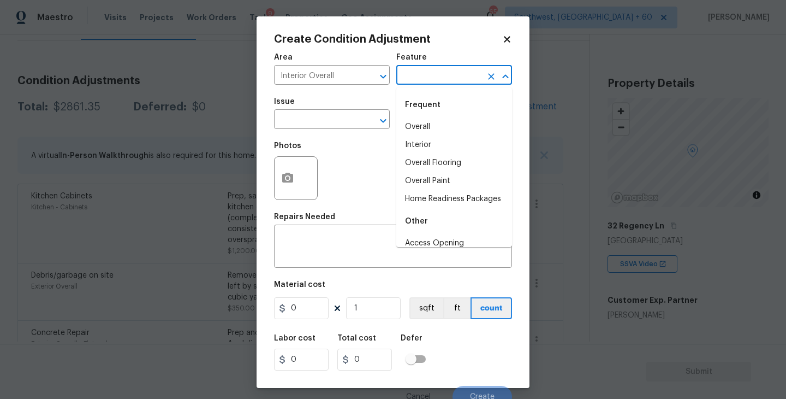
click at [421, 81] on input "text" at bounding box center [438, 76] width 85 height 17
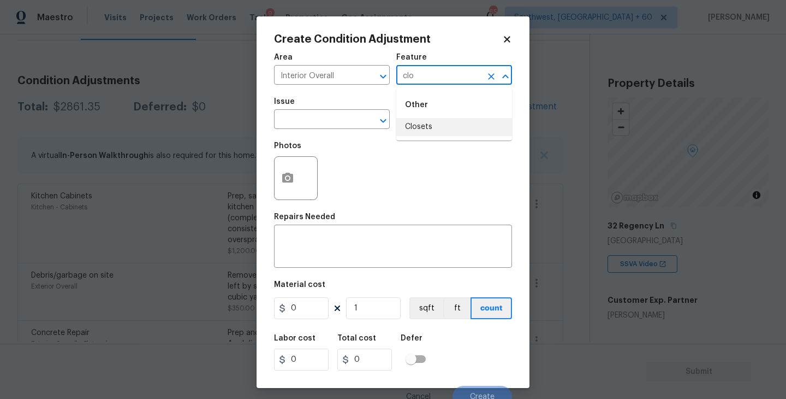
click at [423, 130] on li "Closets" at bounding box center [454, 127] width 116 height 18
type input "Closets"
click at [311, 130] on span "Issue ​" at bounding box center [332, 113] width 116 height 44
click at [302, 123] on input "text" at bounding box center [316, 120] width 85 height 17
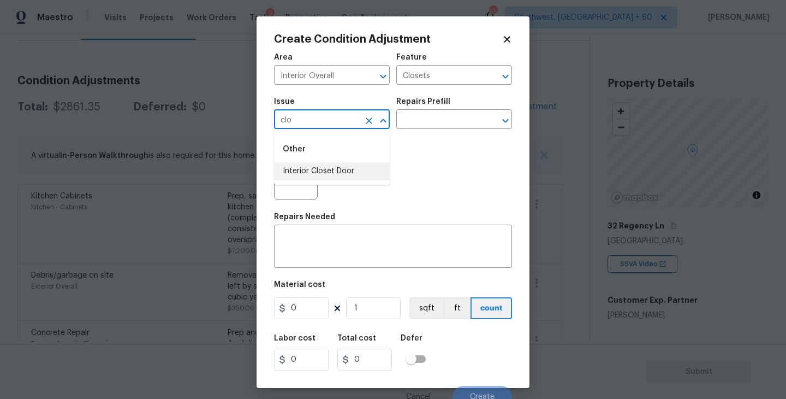
click at [303, 175] on li "Interior Closet Door" at bounding box center [332, 171] width 116 height 18
type input "Interior Closet Door"
click at [381, 137] on div "Photos" at bounding box center [393, 170] width 238 height 71
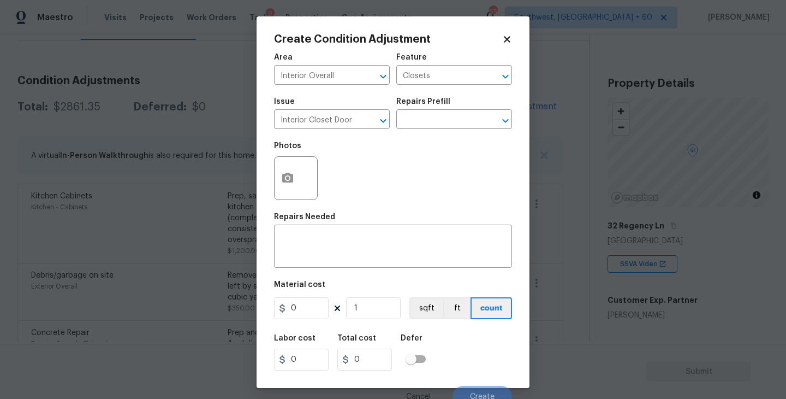
click at [423, 132] on div "Issue Interior Closet Door ​ Repairs Prefill ​" at bounding box center [393, 113] width 238 height 44
click at [441, 123] on input "text" at bounding box center [438, 120] width 85 height 17
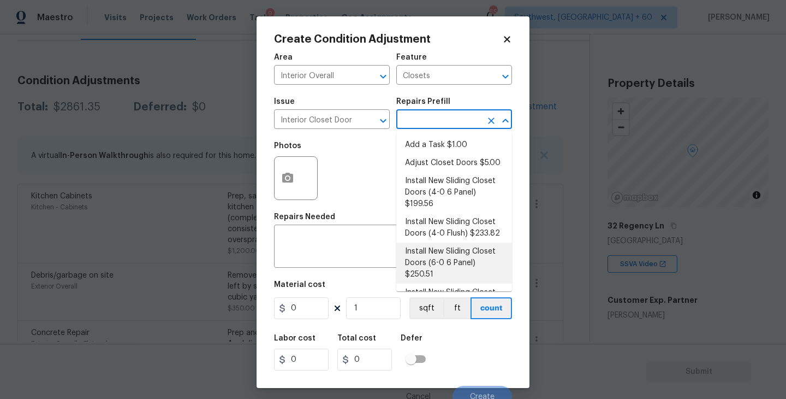
click at [450, 258] on li "Install New Sliding Closet Doors (6-0 6 Panel) $250.51" at bounding box center [454, 262] width 116 height 41
type input "Interior Door"
type textarea "Remove the existing door (if present). Install a new 6-0 bi-fold 6 panel interi…"
type input "250.51"
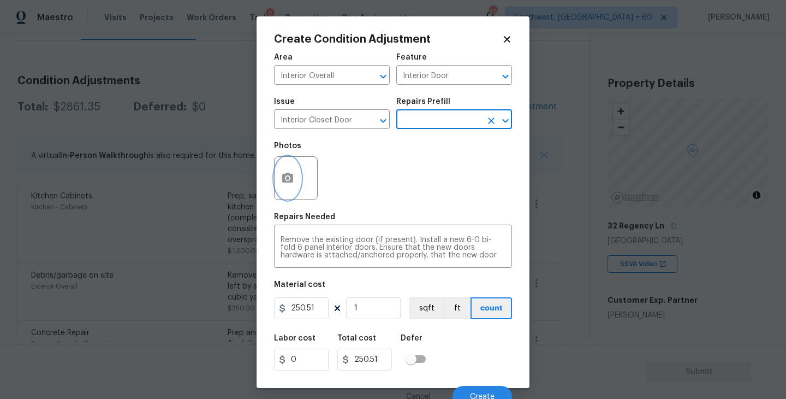
click at [289, 177] on icon "button" at bounding box center [287, 178] width 11 height 10
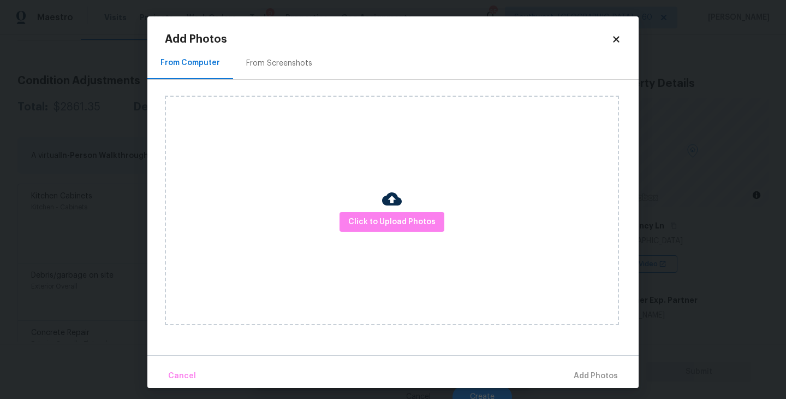
click at [362, 205] on div "Click to Upload Photos" at bounding box center [392, 210] width 454 height 229
click at [378, 222] on span "Click to Upload Photos" at bounding box center [391, 222] width 87 height 14
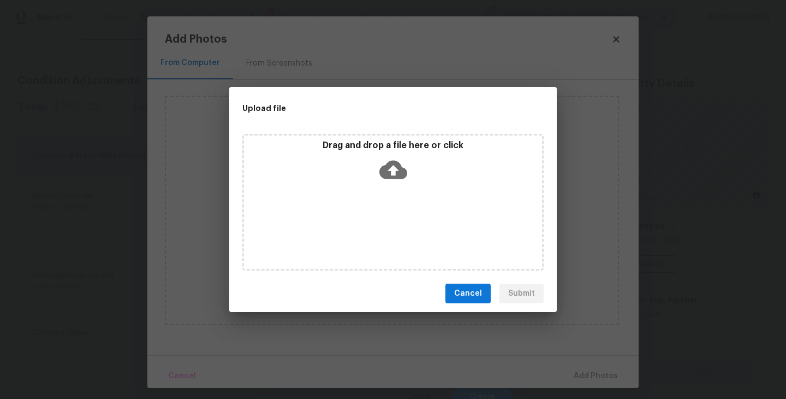
click at [409, 175] on div "Drag and drop a file here or click" at bounding box center [393, 163] width 298 height 47
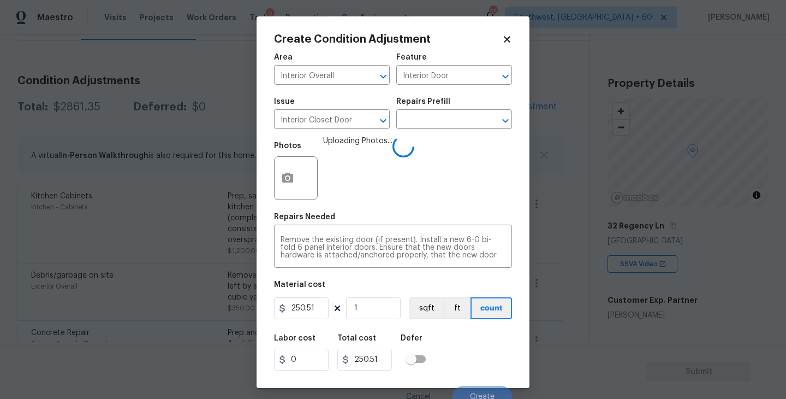
scroll to position [9, 0]
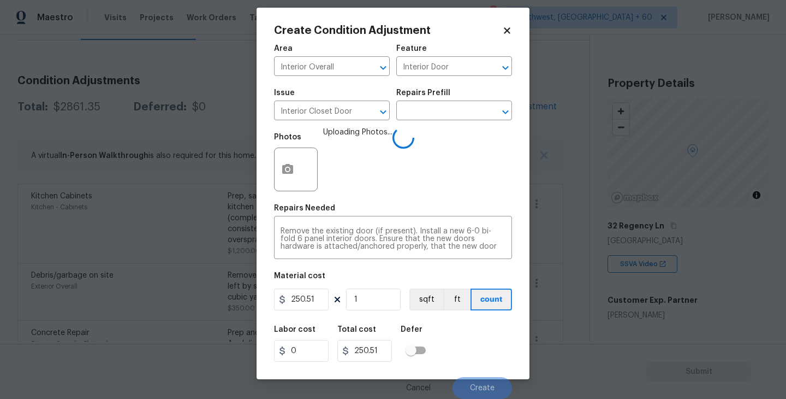
click at [473, 340] on div "Labor cost 0 Total cost 250.51 Defer" at bounding box center [393, 343] width 238 height 49
click at [473, 341] on div "Labor cost 0 Total cost 250.51 Defer" at bounding box center [393, 343] width 238 height 49
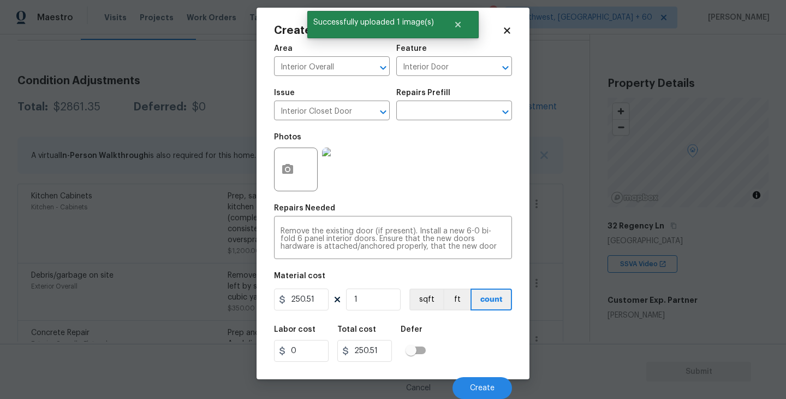
click at [483, 375] on div "Cancel Create" at bounding box center [393, 383] width 238 height 31
click at [483, 385] on span "Create" at bounding box center [482, 388] width 25 height 8
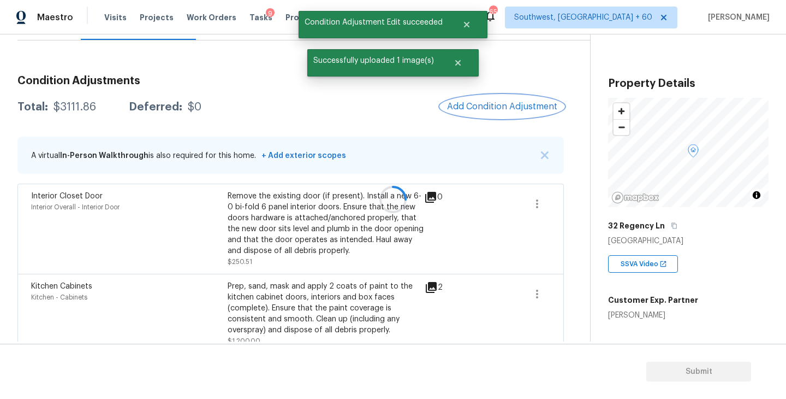
scroll to position [0, 0]
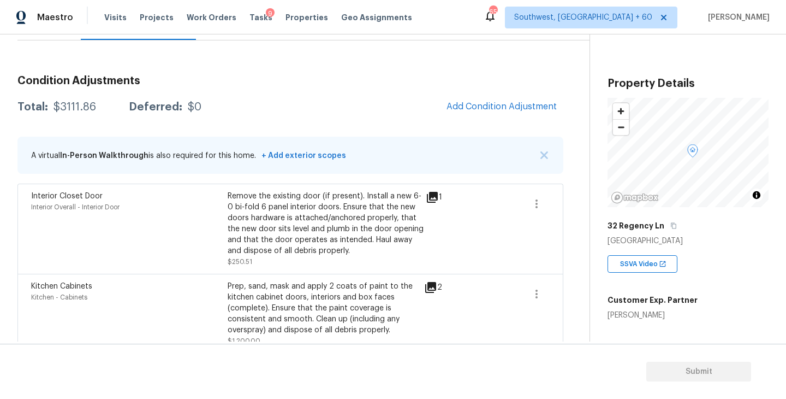
click at [492, 119] on div "Condition Adjustments Total: $3111.86 Deferred: $0 Add Condition Adjustment A v…" at bounding box center [290, 385] width 546 height 636
click at [497, 112] on button "Add Condition Adjustment" at bounding box center [501, 106] width 123 height 23
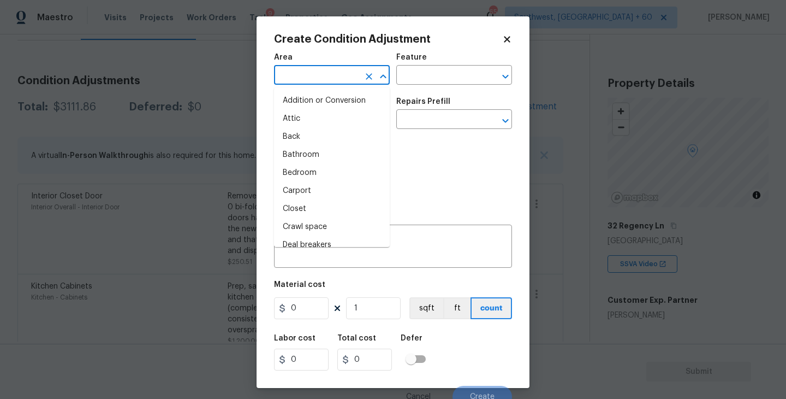
click at [317, 81] on input "text" at bounding box center [316, 76] width 85 height 17
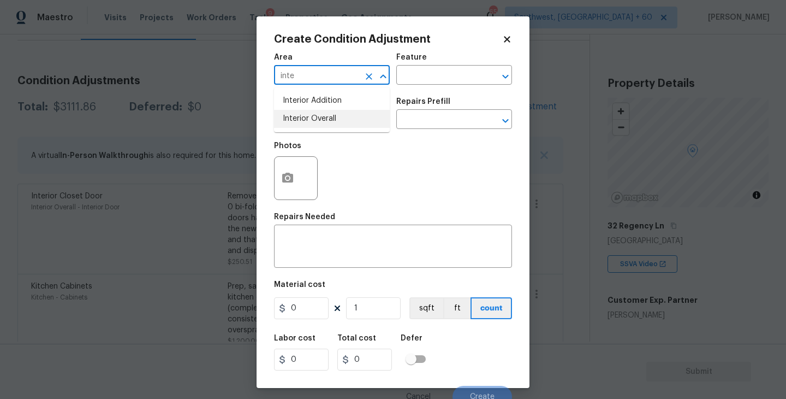
click at [320, 115] on li "Interior Overall" at bounding box center [332, 119] width 116 height 18
type input "Interior Overall"
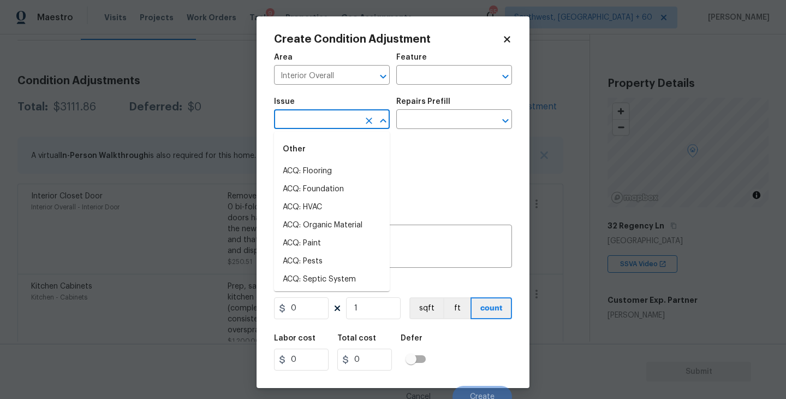
click at [320, 115] on input "text" at bounding box center [316, 120] width 85 height 17
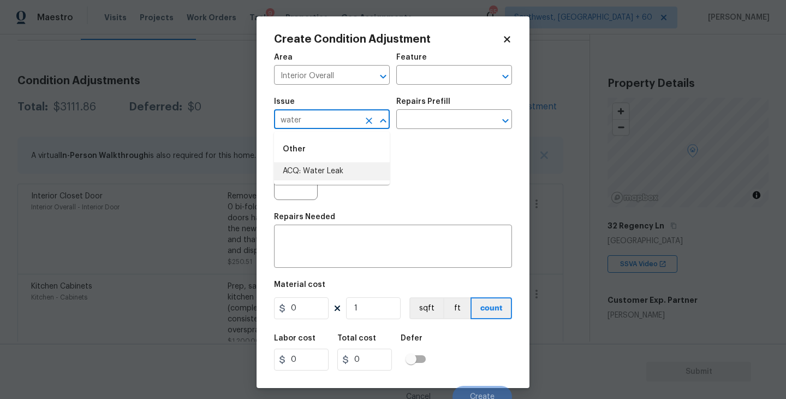
click at [345, 180] on li "ACQ: Water Leak" at bounding box center [332, 171] width 116 height 18
type input "ACQ: Water Leak"
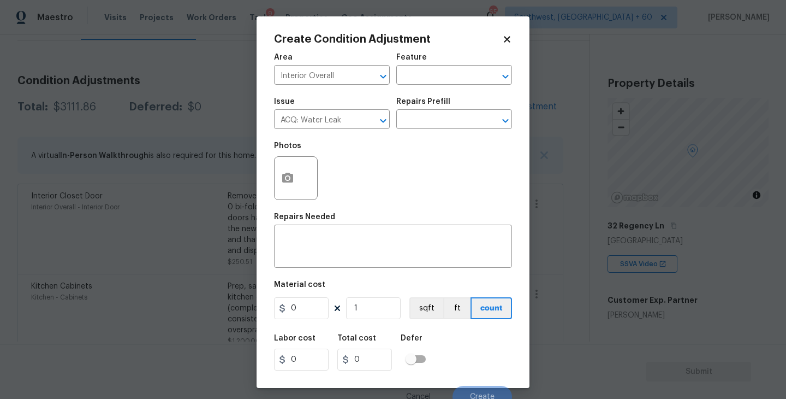
click at [433, 99] on h5 "Repairs Prefill" at bounding box center [423, 102] width 54 height 8
click at [427, 122] on input "text" at bounding box center [438, 120] width 85 height 17
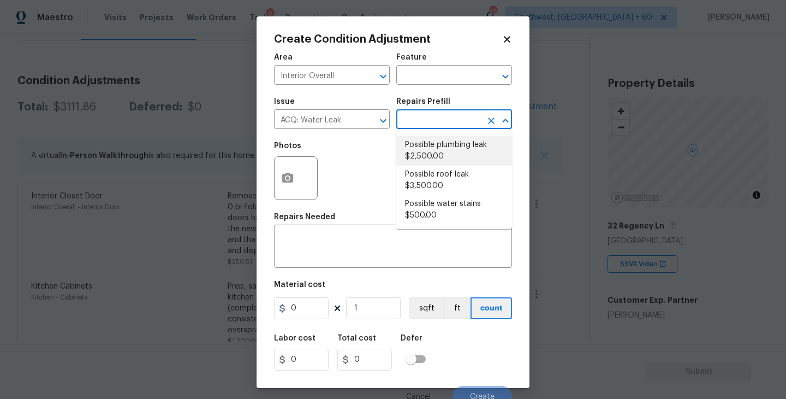
click at [425, 152] on li "Possible plumbing leak $2,500.00" at bounding box center [454, 150] width 116 height 29
type input "Acquisition"
type textarea "Acquisition Scope: Possible plumbing leak"
type input "2500"
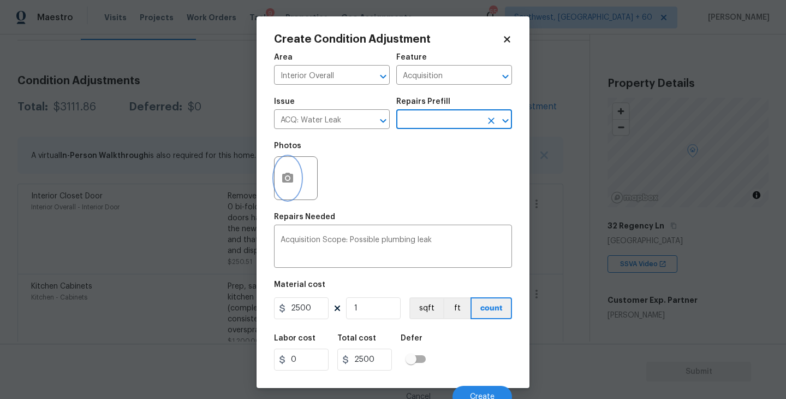
click at [288, 186] on button "button" at bounding box center [288, 178] width 26 height 43
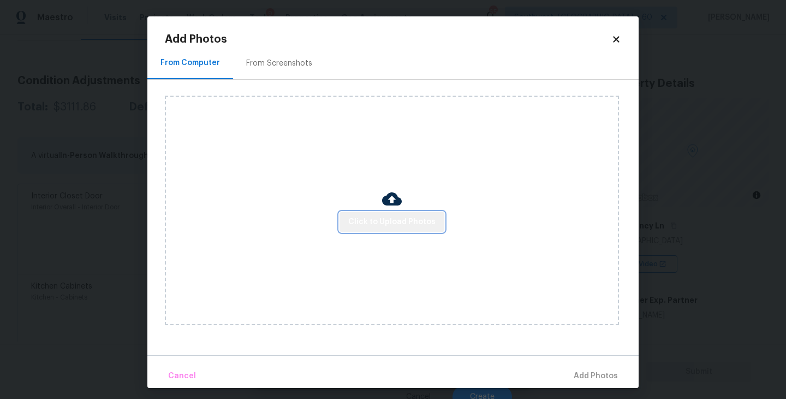
click at [417, 221] on span "Click to Upload Photos" at bounding box center [391, 222] width 87 height 14
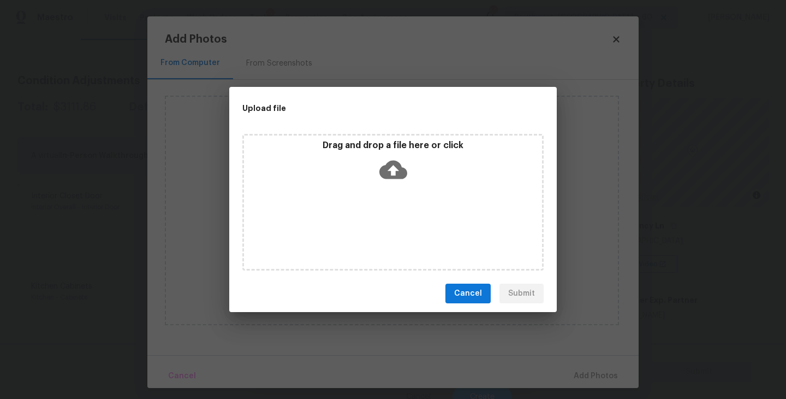
click at [416, 215] on div "Drag and drop a file here or click" at bounding box center [392, 202] width 301 height 136
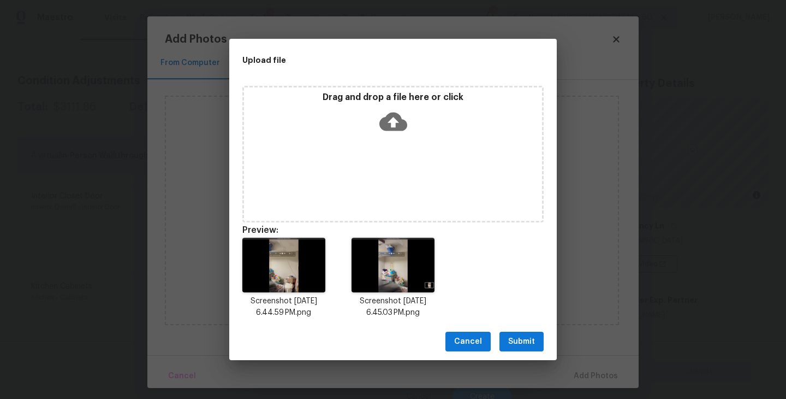
click at [529, 343] on span "Submit" at bounding box center [521, 342] width 27 height 14
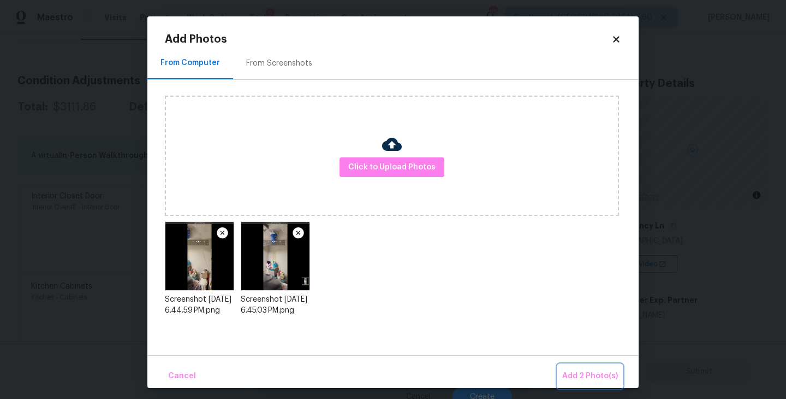
click at [578, 377] on span "Add 2 Photo(s)" at bounding box center [590, 376] width 56 height 14
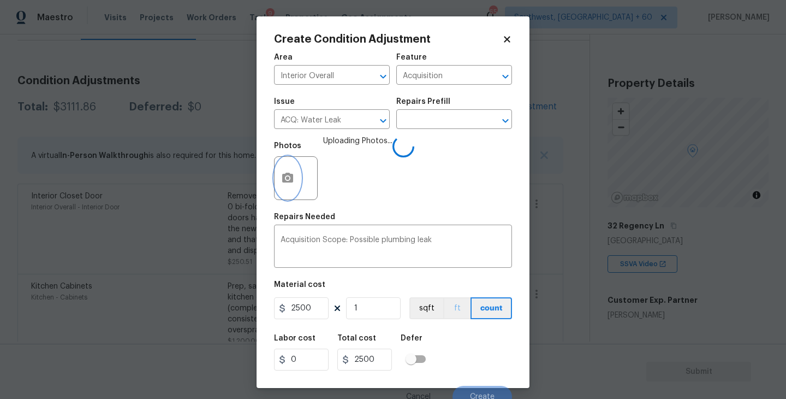
scroll to position [9, 0]
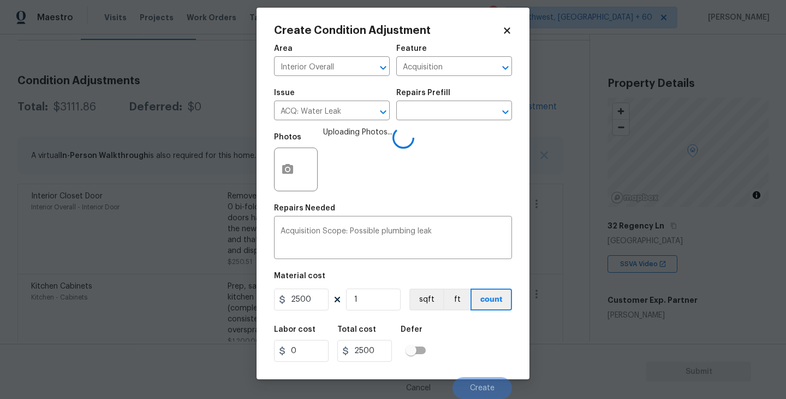
click at [459, 330] on div "Labor cost 0 Total cost 2500 Defer" at bounding box center [393, 343] width 238 height 49
click at [498, 383] on button "Create" at bounding box center [483, 388] width 60 height 22
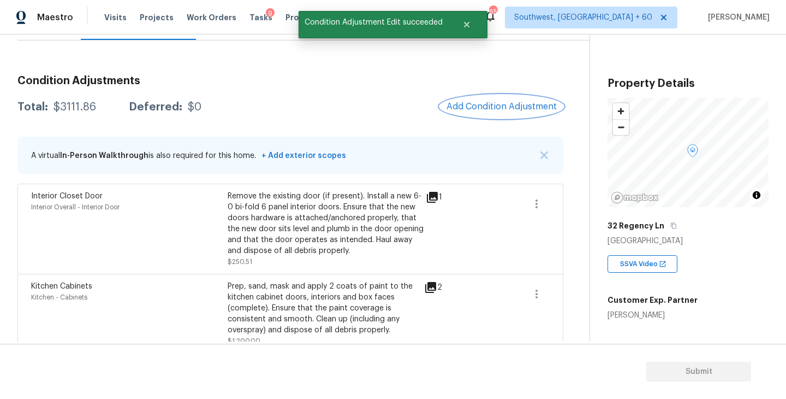
scroll to position [0, 0]
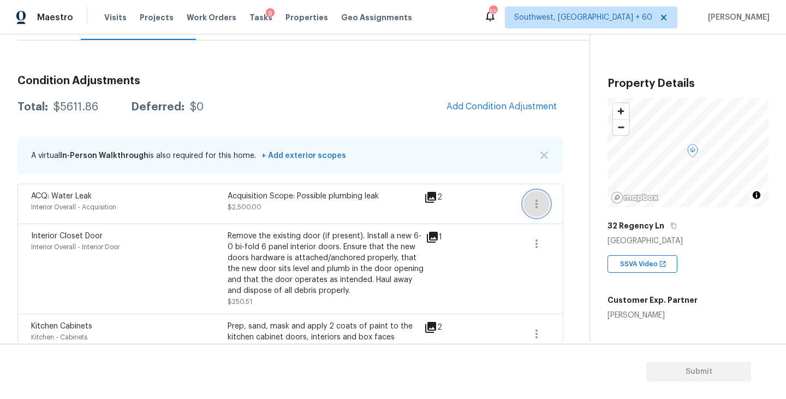
click at [535, 203] on icon "button" at bounding box center [536, 203] width 13 height 13
click at [572, 207] on link "Edit" at bounding box center [598, 201] width 93 height 16
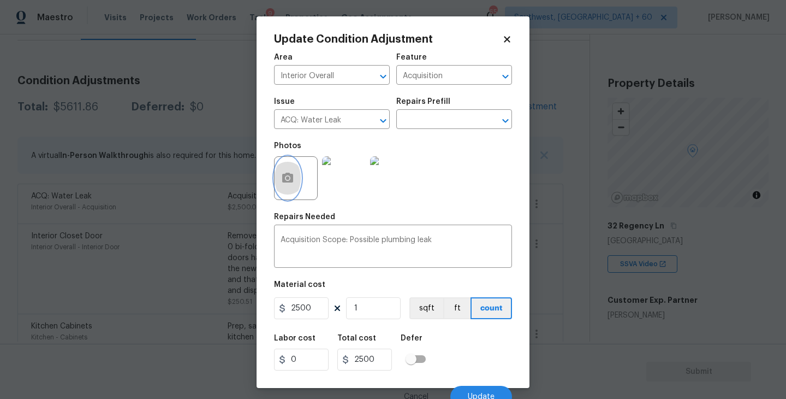
click at [295, 187] on button "button" at bounding box center [288, 178] width 26 height 43
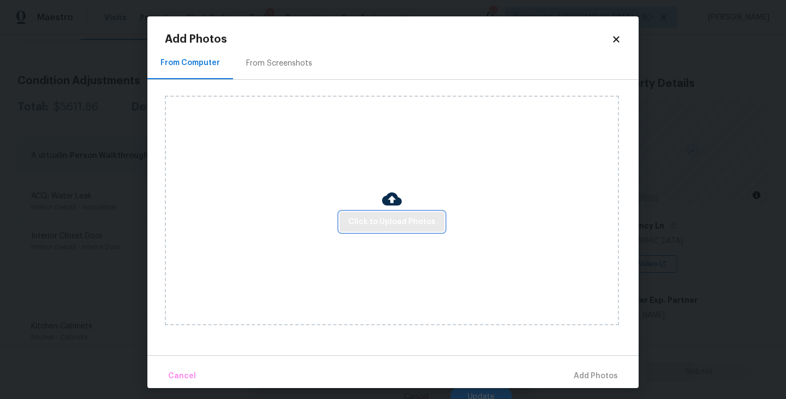
click at [381, 220] on span "Click to Upload Photos" at bounding box center [391, 222] width 87 height 14
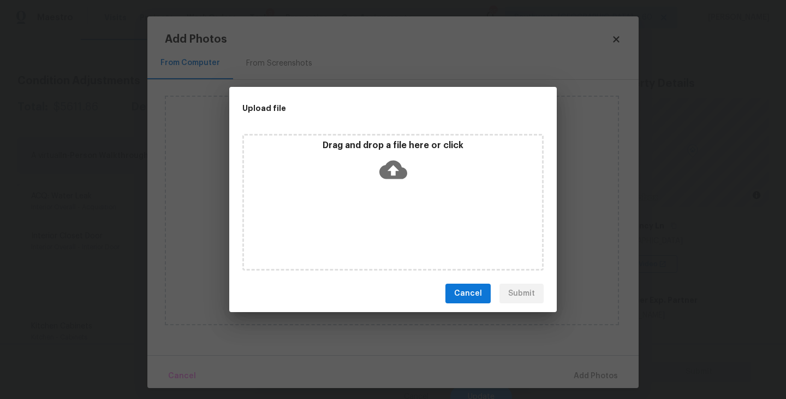
click at [395, 199] on div "Drag and drop a file here or click" at bounding box center [392, 202] width 301 height 136
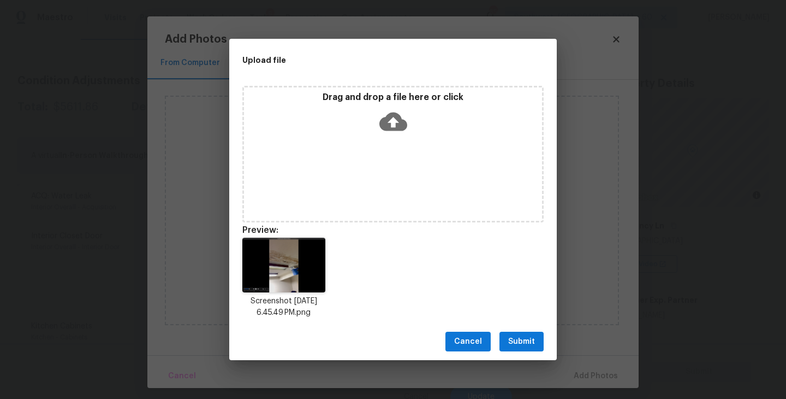
click at [524, 345] on span "Submit" at bounding box center [521, 342] width 27 height 14
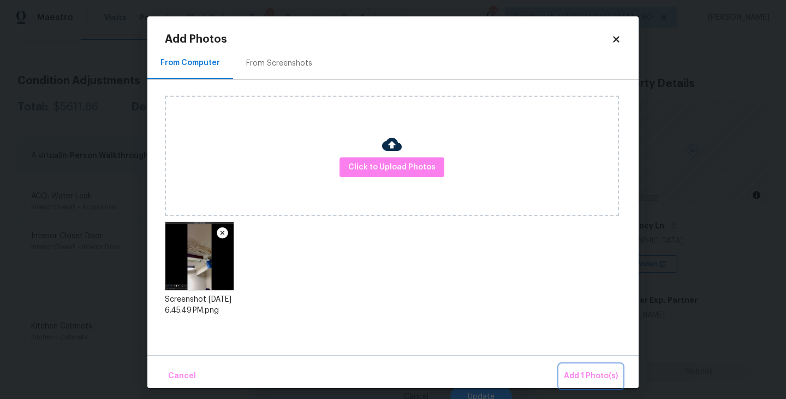
click at [582, 372] on span "Add 1 Photo(s)" at bounding box center [591, 376] width 54 height 14
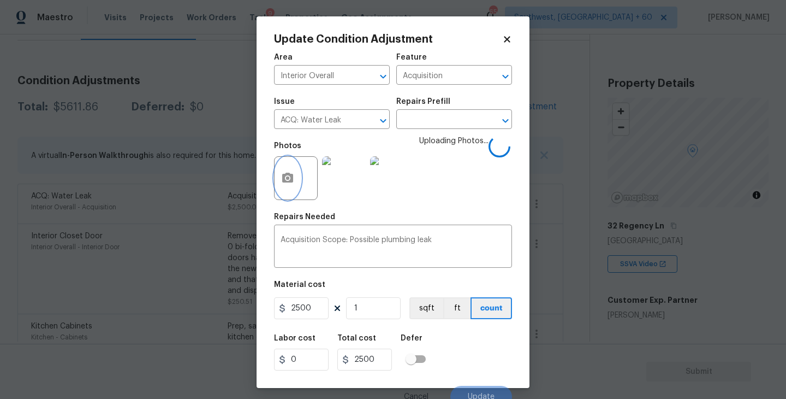
scroll to position [9, 0]
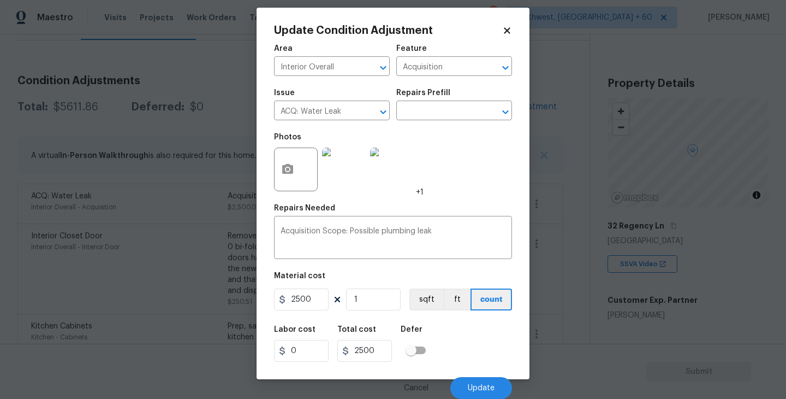
click at [495, 343] on div "Labor cost 0 Total cost 2500 Defer" at bounding box center [393, 343] width 238 height 49
click at [484, 384] on span "Update" at bounding box center [481, 388] width 27 height 8
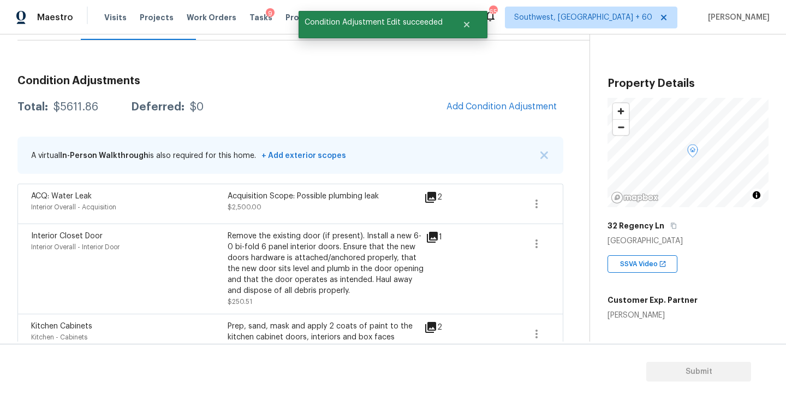
scroll to position [106, 0]
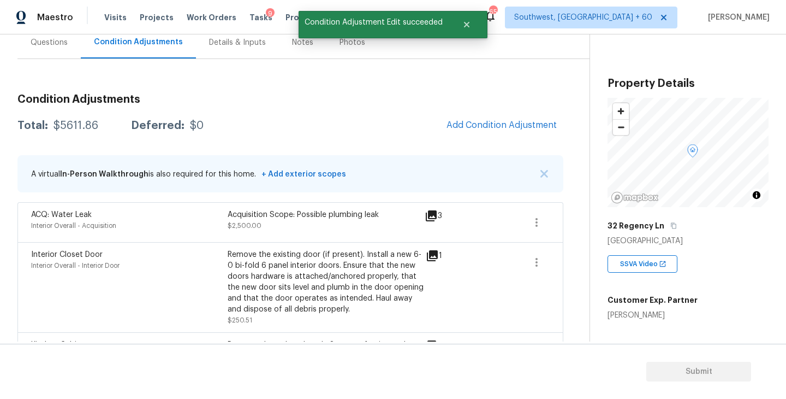
click at [48, 46] on div "Questions" at bounding box center [49, 42] width 37 height 11
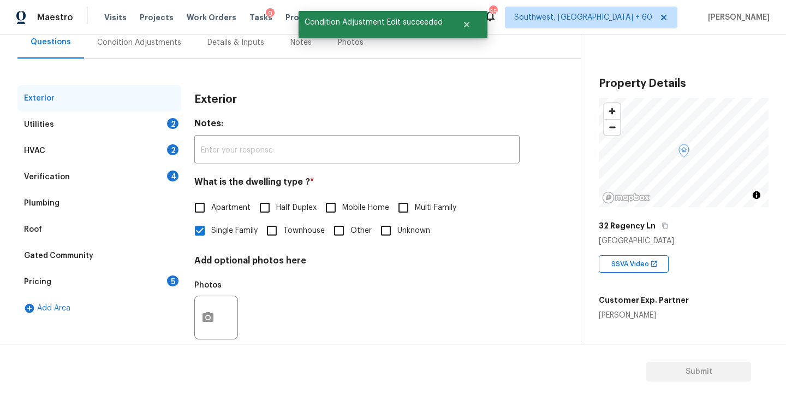
scroll to position [106, 0]
click at [88, 181] on div "Verification 4" at bounding box center [99, 177] width 164 height 26
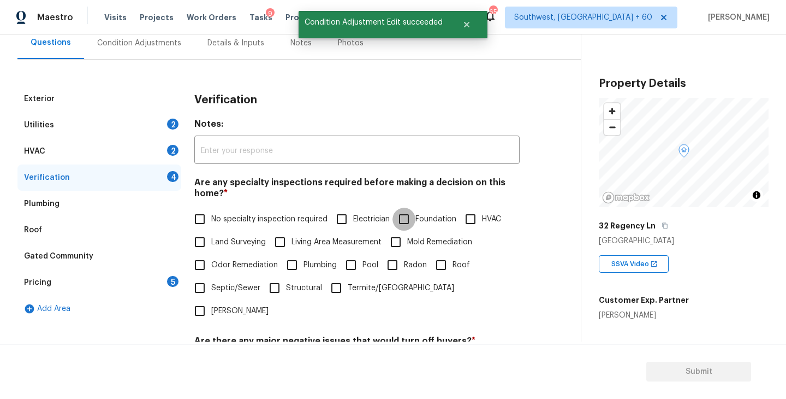
click at [412, 217] on input "Foundation" at bounding box center [404, 218] width 23 height 23
checkbox input "true"
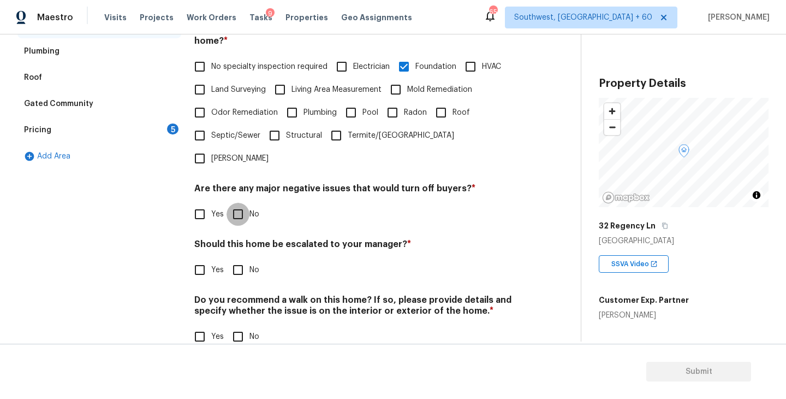
click at [241, 203] on input "No" at bounding box center [238, 214] width 23 height 23
checkbox input "true"
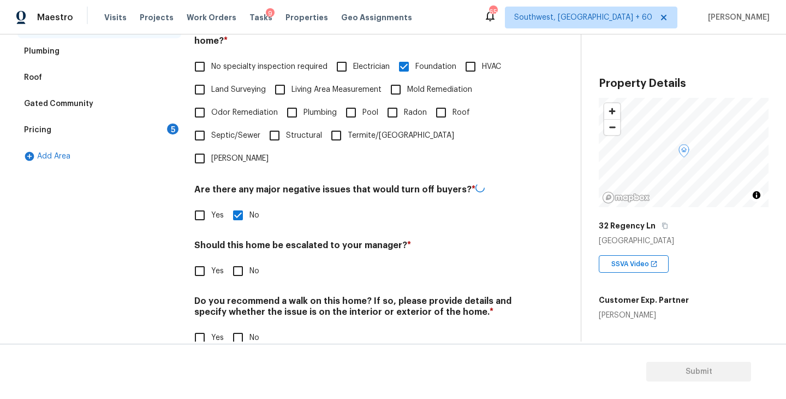
click at [246, 302] on div "Do you recommend a walk on this home? If so, please provide details and specify…" at bounding box center [356, 322] width 325 height 54
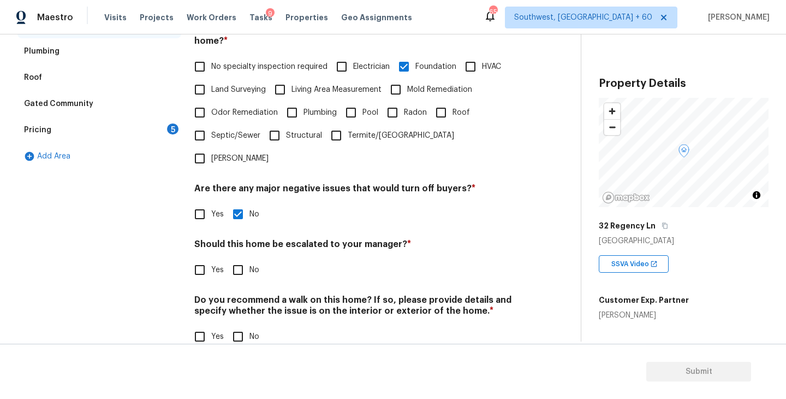
click at [242, 325] on input "No" at bounding box center [238, 336] width 23 height 23
checkbox input "true"
click at [221, 264] on span "Yes" at bounding box center [217, 269] width 13 height 11
click at [211, 258] on input "Yes" at bounding box center [199, 269] width 23 height 23
checkbox input "true"
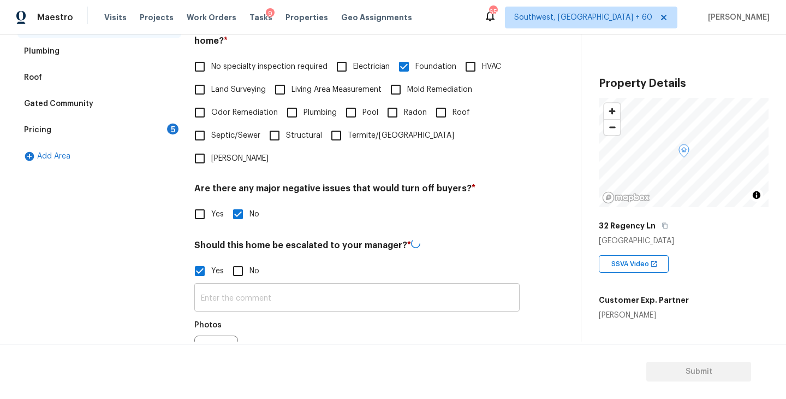
click at [236, 286] on input "text" at bounding box center [356, 299] width 325 height 26
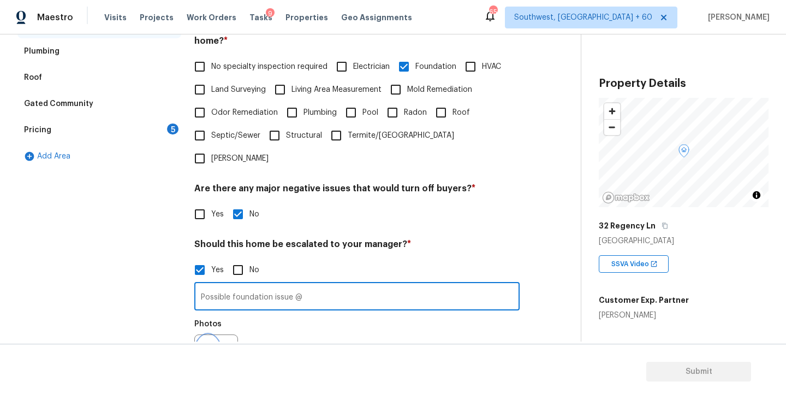
click at [209, 335] on button "button" at bounding box center [208, 356] width 26 height 43
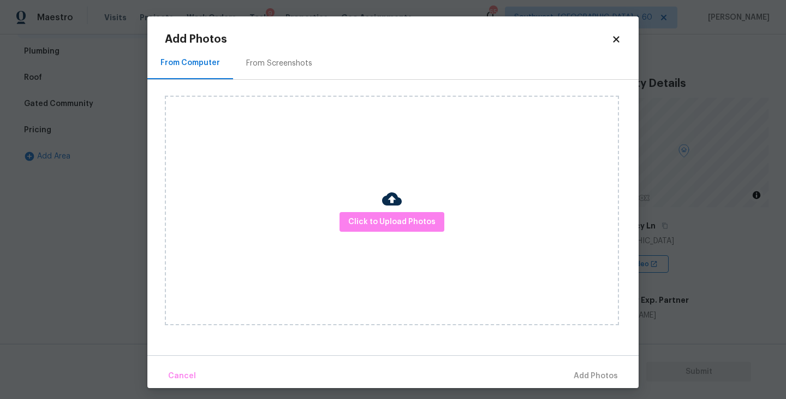
click at [418, 244] on div "Click to Upload Photos" at bounding box center [392, 210] width 454 height 229
click at [418, 229] on button "Click to Upload Photos" at bounding box center [392, 222] width 105 height 20
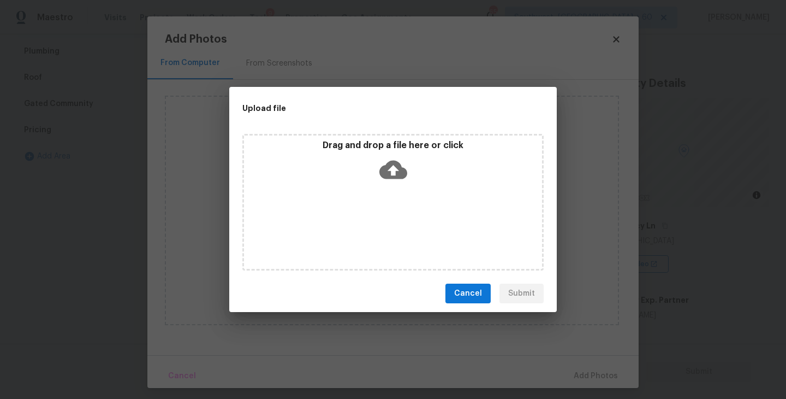
click at [405, 196] on div "Drag and drop a file here or click" at bounding box center [392, 202] width 301 height 136
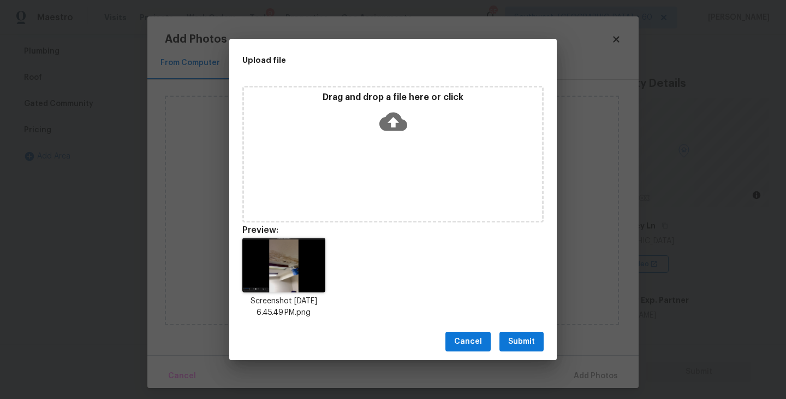
click at [524, 352] on div "Cancel Submit" at bounding box center [393, 342] width 328 height 38
click at [526, 343] on span "Submit" at bounding box center [521, 342] width 27 height 14
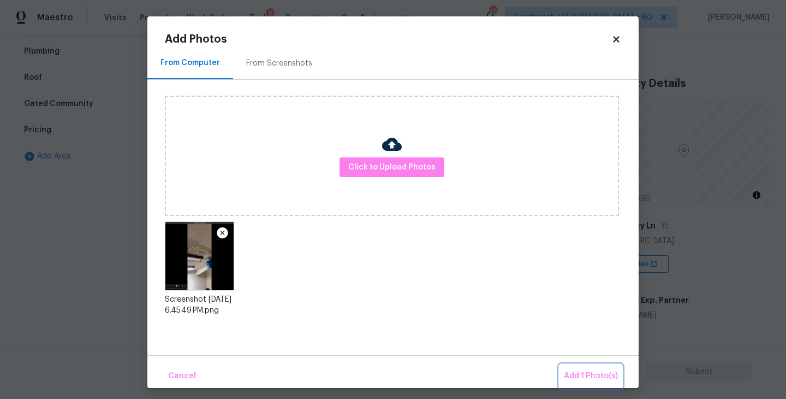
click at [574, 371] on span "Add 1 Photo(s)" at bounding box center [591, 376] width 54 height 14
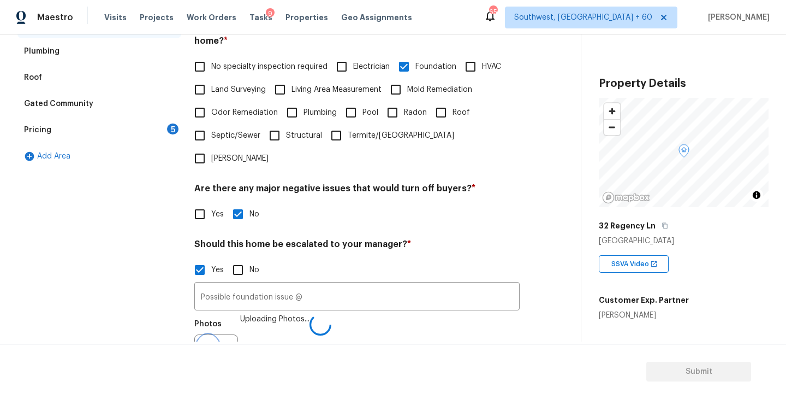
scroll to position [272, 0]
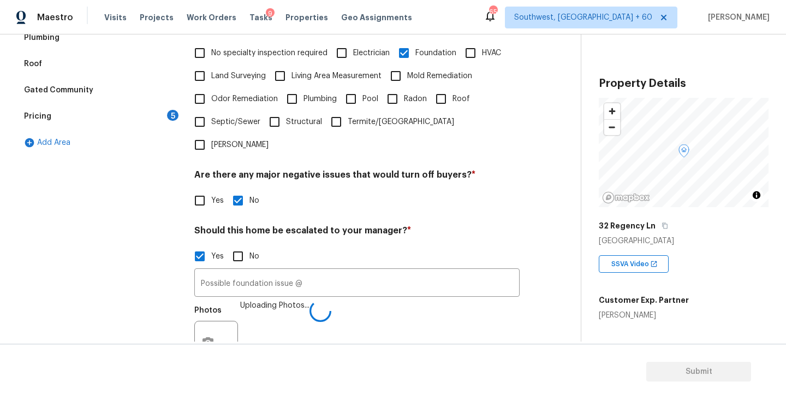
click at [418, 300] on div "Photos Uploading Photos..." at bounding box center [356, 335] width 325 height 71
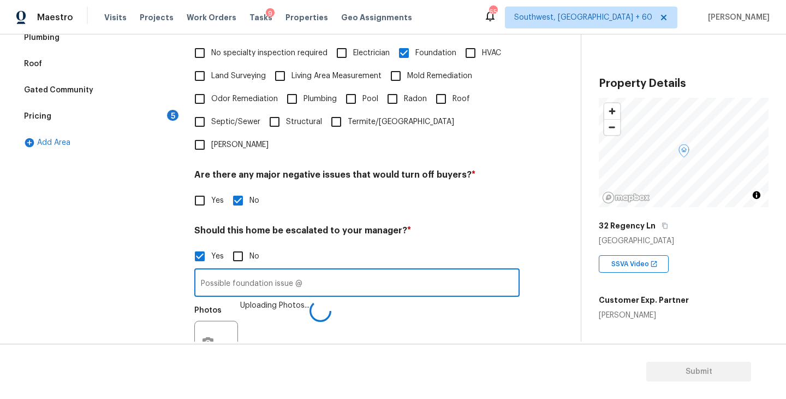
click at [403, 271] on input "Possible foundation issue @" at bounding box center [356, 284] width 325 height 26
type input "Possible foundation issue @00:52"
click at [428, 305] on div "Photos Uploading Photos..." at bounding box center [356, 335] width 325 height 71
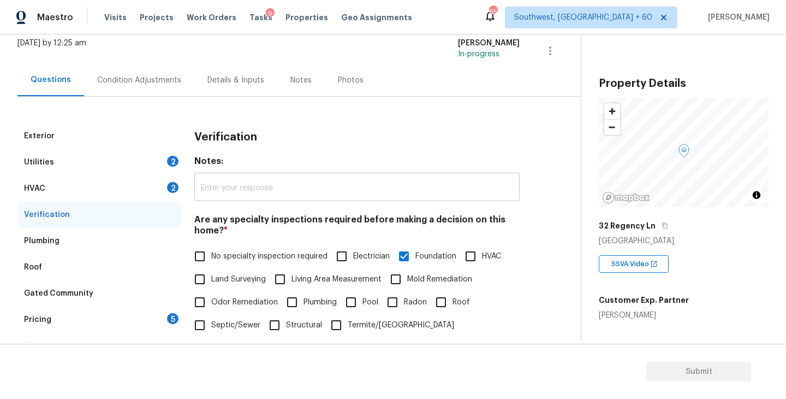
scroll to position [57, 0]
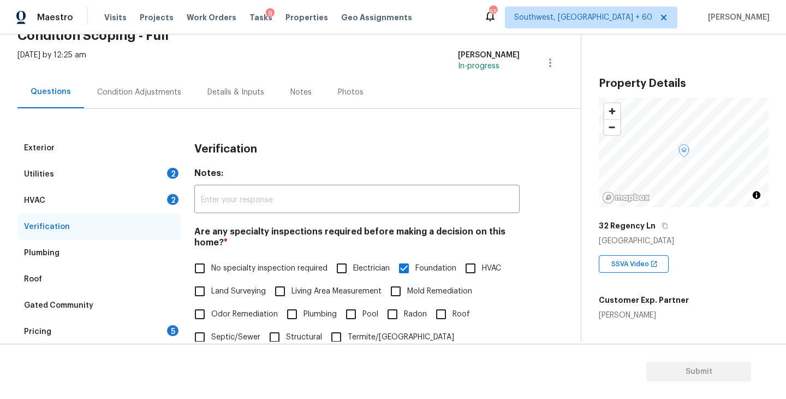
click at [156, 106] on div "Condition Adjustments" at bounding box center [139, 92] width 110 height 32
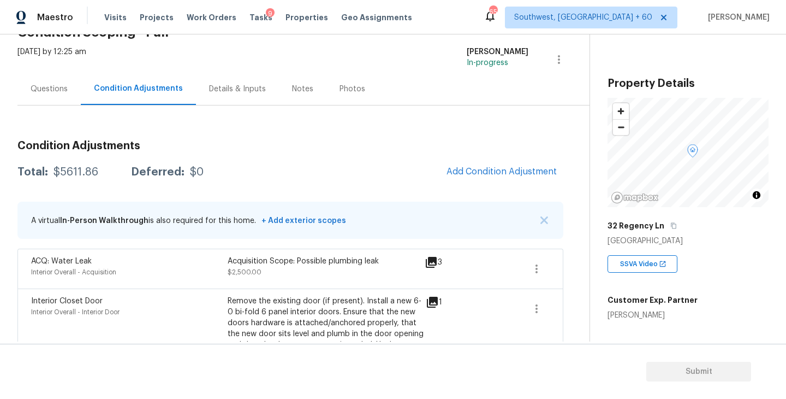
scroll to position [59, 0]
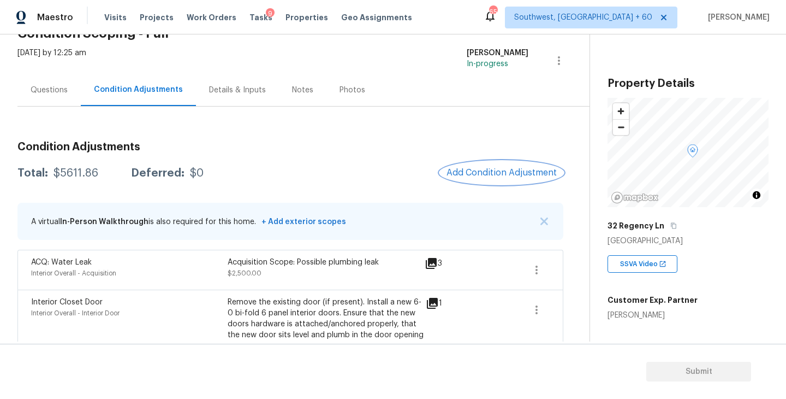
click at [494, 173] on span "Add Condition Adjustment" at bounding box center [502, 173] width 110 height 10
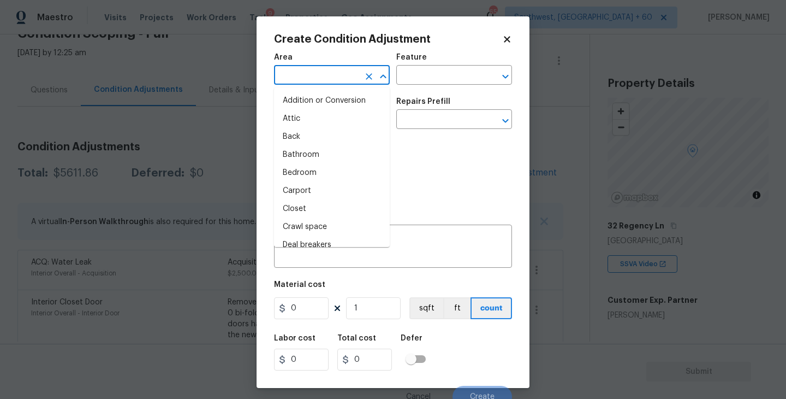
click at [315, 76] on input "text" at bounding box center [316, 76] width 85 height 17
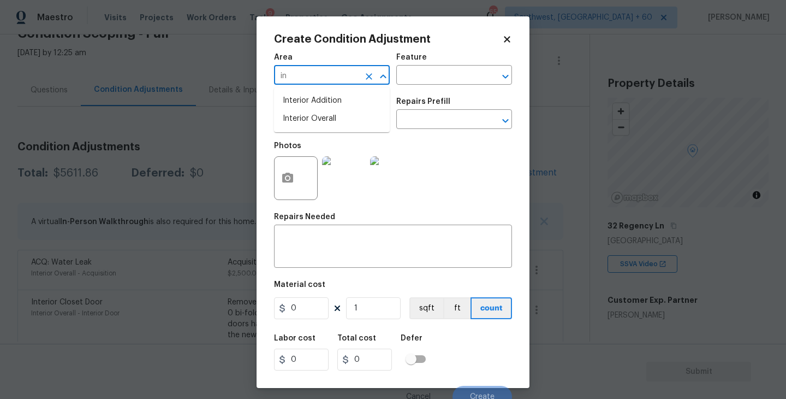
type input "i"
click at [322, 116] on li "Interior Overall" at bounding box center [332, 119] width 116 height 18
type input "Interior Overall"
click at [417, 78] on input "text" at bounding box center [438, 76] width 85 height 17
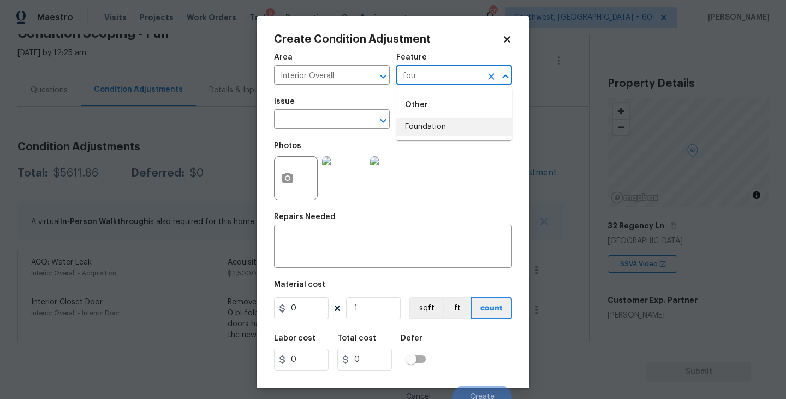
click at [420, 130] on li "Foundation" at bounding box center [454, 127] width 116 height 18
type input "Foundation"
click at [333, 116] on input "text" at bounding box center [316, 120] width 85 height 17
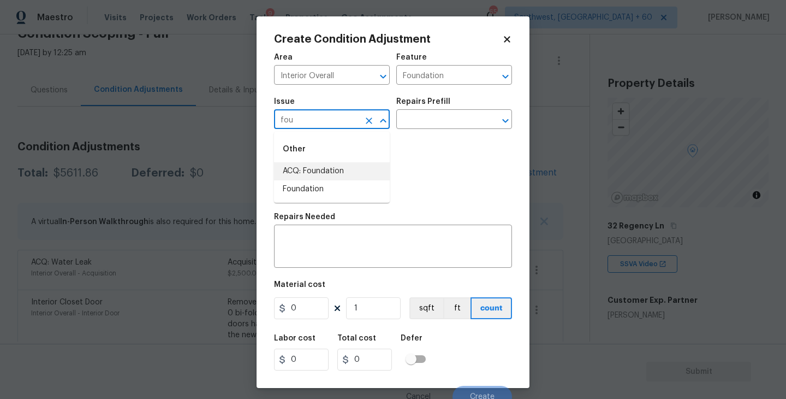
click at [334, 173] on li "ACQ: Foundation" at bounding box center [332, 171] width 116 height 18
type input "ACQ: Foundation"
click at [431, 129] on div "Issue ACQ: Foundation ​ Repairs Prefill ​" at bounding box center [393, 113] width 238 height 44
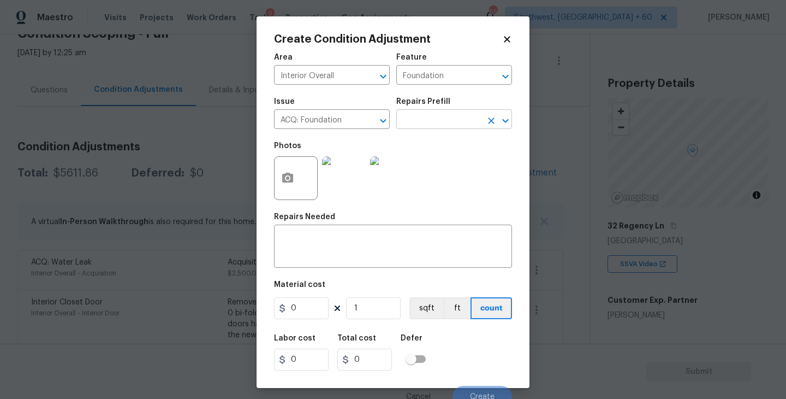
click at [462, 114] on input "text" at bounding box center [438, 120] width 85 height 17
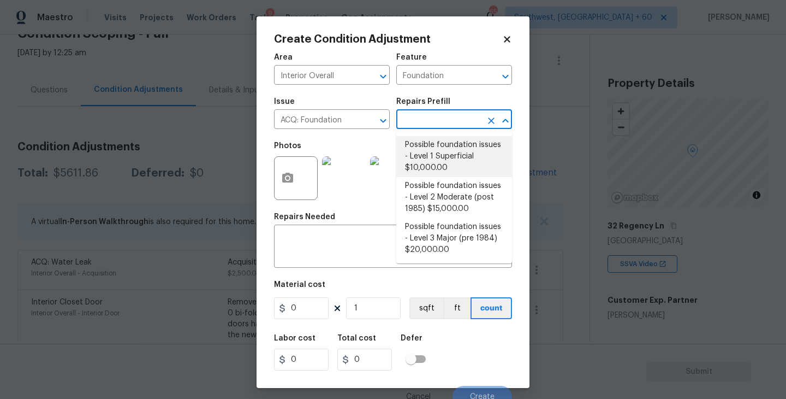
click at [455, 150] on li "Possible foundation issues - Level 1 Superficial $10,000.00" at bounding box center [454, 156] width 116 height 41
type input "Acquisition"
type textarea "Possible foundation issues - Level 1 - Superficial. Disclaimer: This is NOT a t…"
type input "10000"
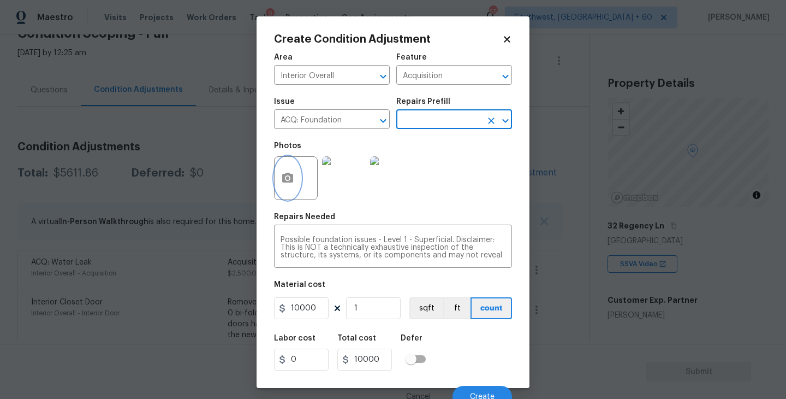
click at [289, 187] on button "button" at bounding box center [288, 178] width 26 height 43
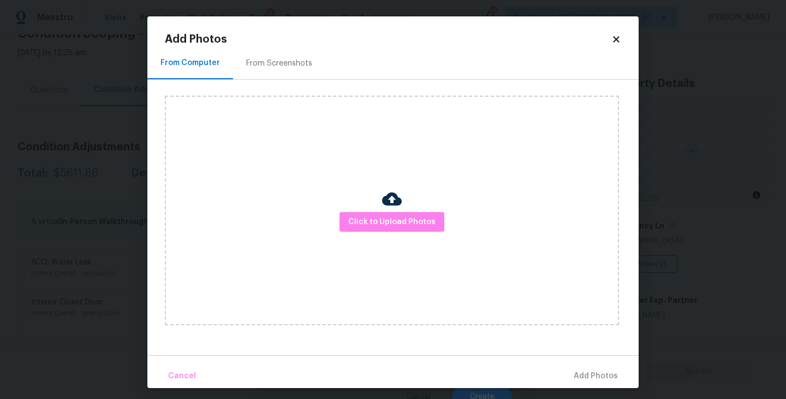
click at [408, 247] on div "Click to Upload Photos" at bounding box center [392, 210] width 454 height 229
click at [414, 234] on div "Click to Upload Photos" at bounding box center [392, 210] width 454 height 229
click at [414, 232] on div "Click to Upload Photos" at bounding box center [392, 210] width 454 height 229
click at [414, 227] on span "Click to Upload Photos" at bounding box center [391, 222] width 87 height 14
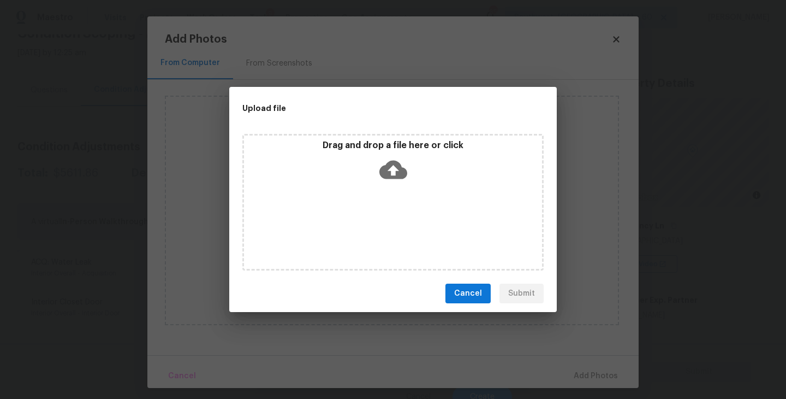
click at [395, 179] on icon at bounding box center [393, 170] width 28 height 28
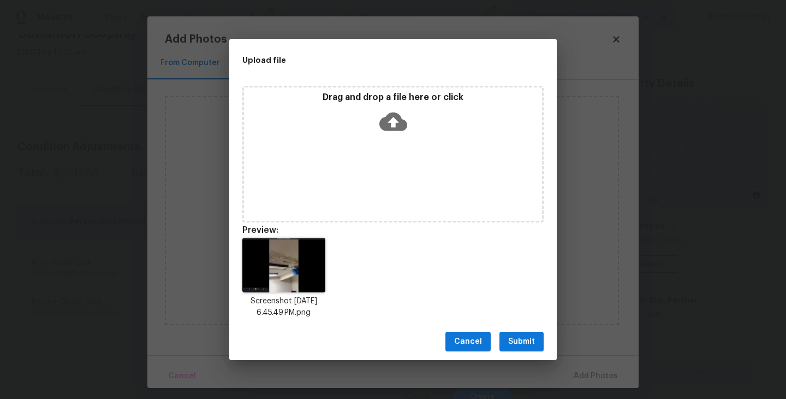
click at [520, 335] on span "Submit" at bounding box center [521, 342] width 27 height 14
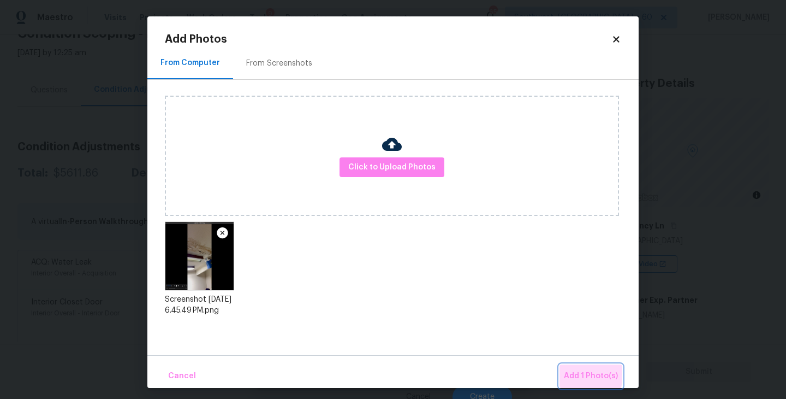
click at [573, 374] on span "Add 1 Photo(s)" at bounding box center [591, 376] width 54 height 14
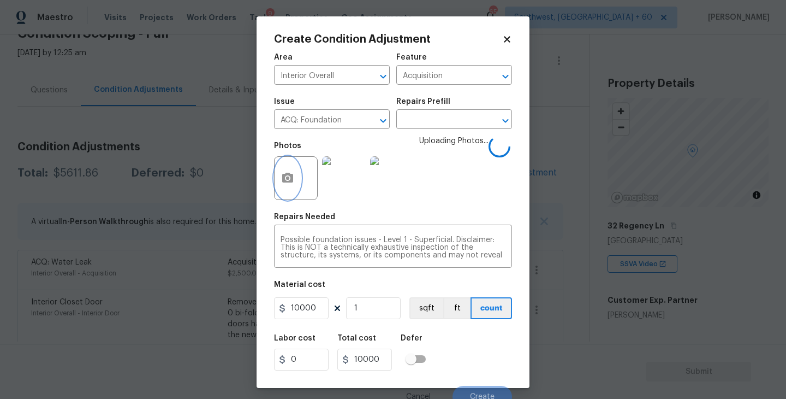
scroll to position [9, 0]
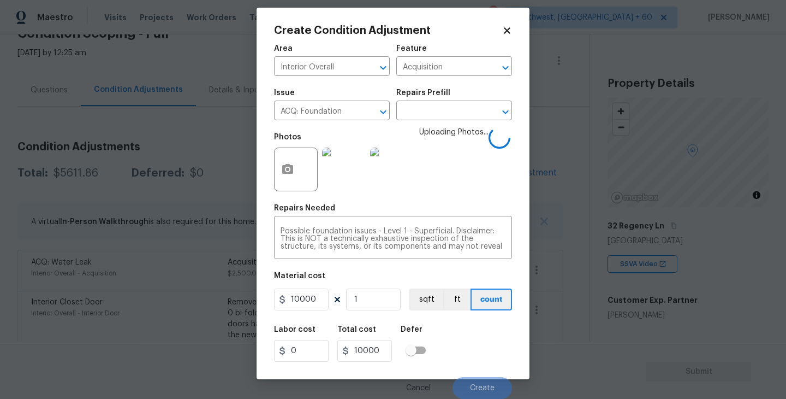
click at [471, 327] on div "Labor cost 0 Total cost 10000 Defer" at bounding box center [393, 343] width 238 height 49
click at [481, 334] on div "Labor cost 0 Total cost 10000 Defer" at bounding box center [393, 343] width 238 height 49
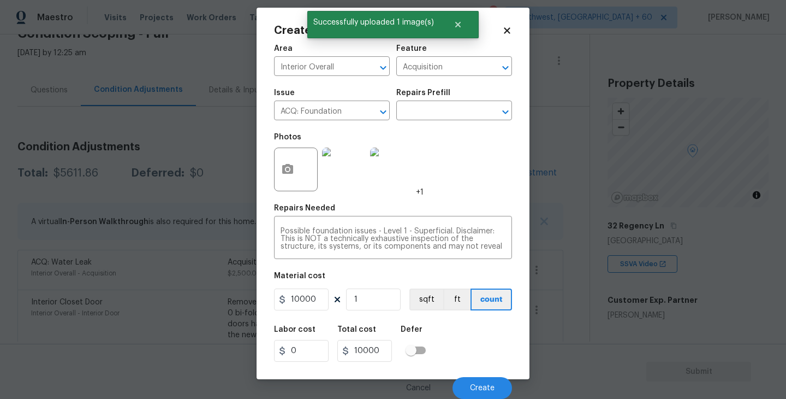
click at [481, 334] on div "Labor cost 0 Total cost 10000 Defer" at bounding box center [393, 343] width 238 height 49
click at [490, 387] on span "Create" at bounding box center [482, 388] width 25 height 8
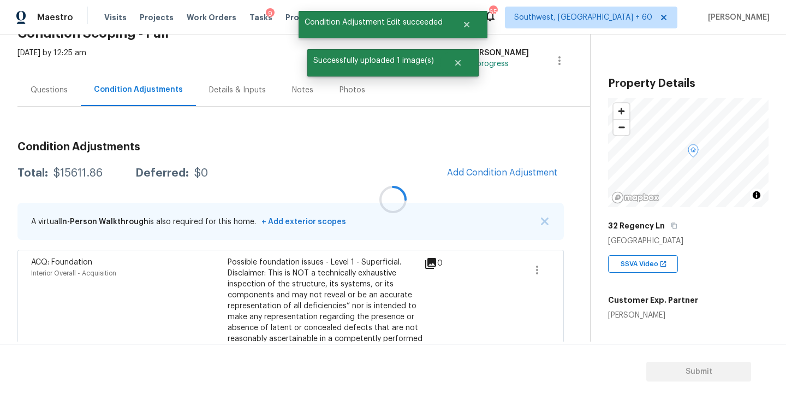
scroll to position [0, 0]
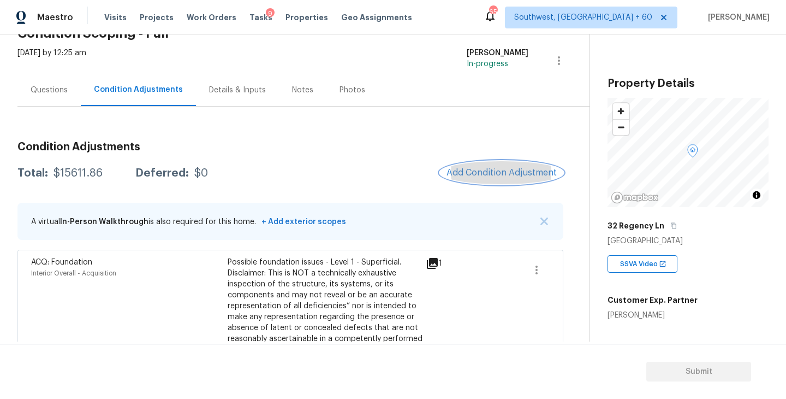
click at [481, 173] on span "Add Condition Adjustment" at bounding box center [502, 173] width 110 height 10
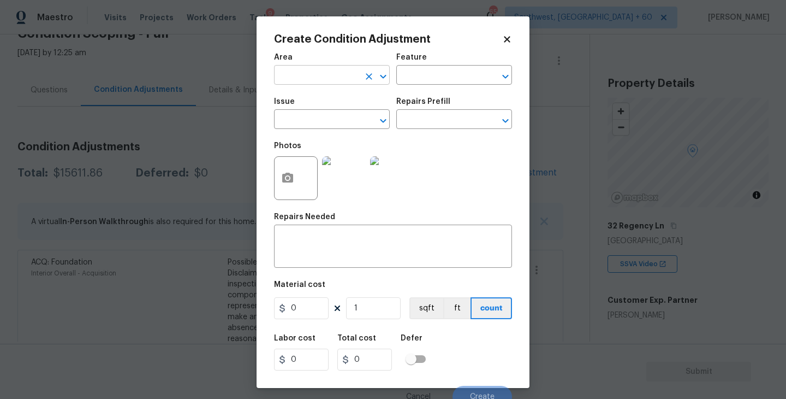
click at [325, 75] on input "text" at bounding box center [316, 76] width 85 height 17
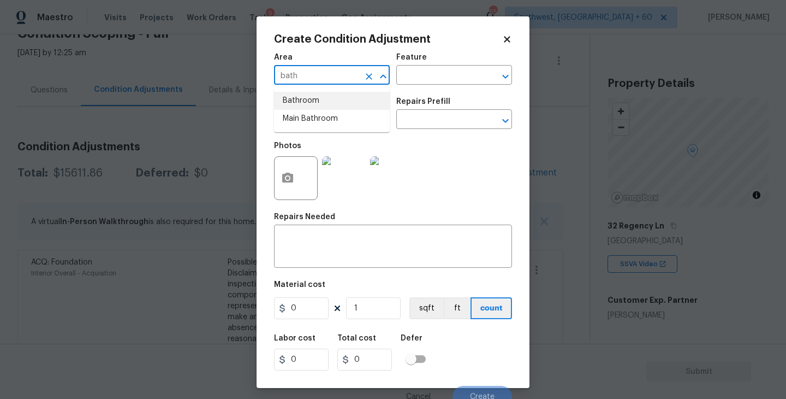
click at [330, 104] on li "Bathroom" at bounding box center [332, 101] width 116 height 18
type input "Bathroom"
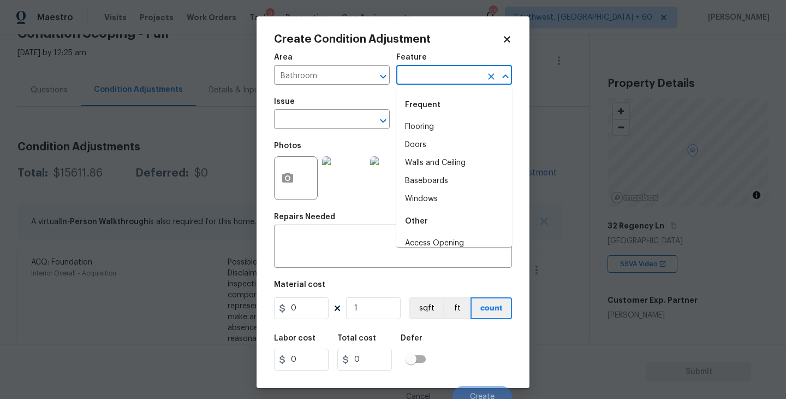
click at [430, 79] on input "text" at bounding box center [438, 76] width 85 height 17
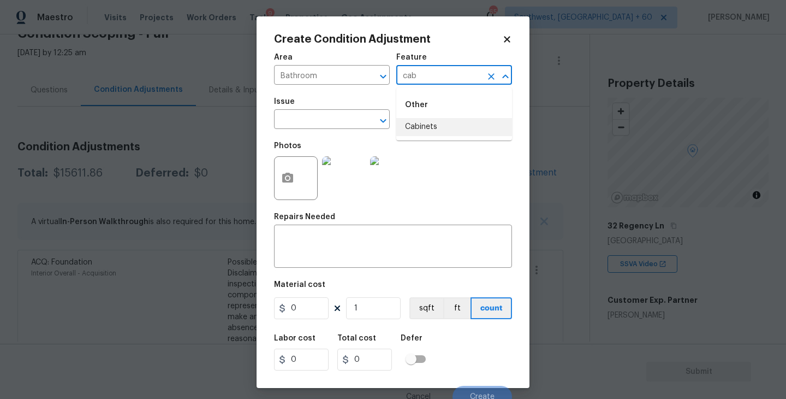
click at [435, 130] on li "Cabinets" at bounding box center [454, 127] width 116 height 18
type input "Cabinets"
click at [333, 132] on span "Issue ​" at bounding box center [332, 113] width 116 height 44
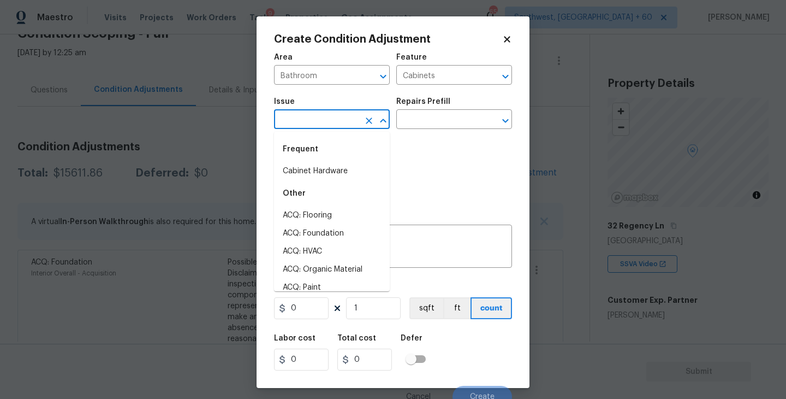
click at [318, 126] on input "text" at bounding box center [316, 120] width 85 height 17
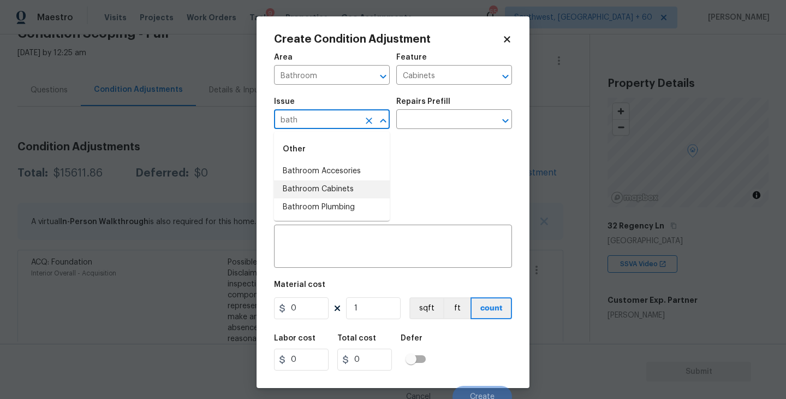
click at [324, 191] on li "Bathroom Cabinets" at bounding box center [332, 189] width 116 height 18
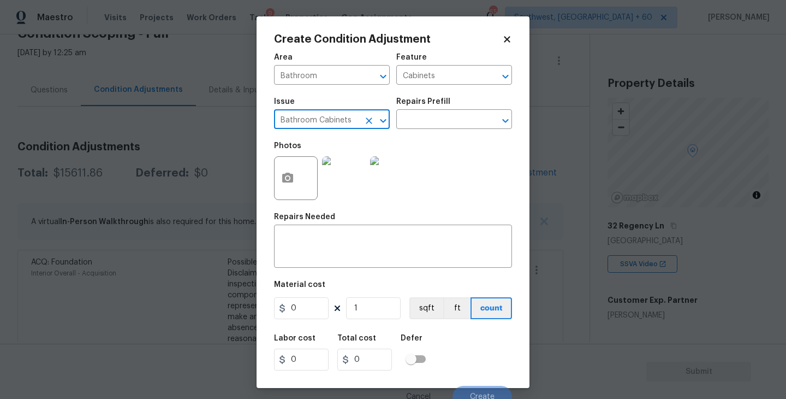
type input "Bathroom Cabinets"
click at [415, 134] on div "Issue Bathroom Cabinets ​ Repairs Prefill ​" at bounding box center [393, 113] width 238 height 44
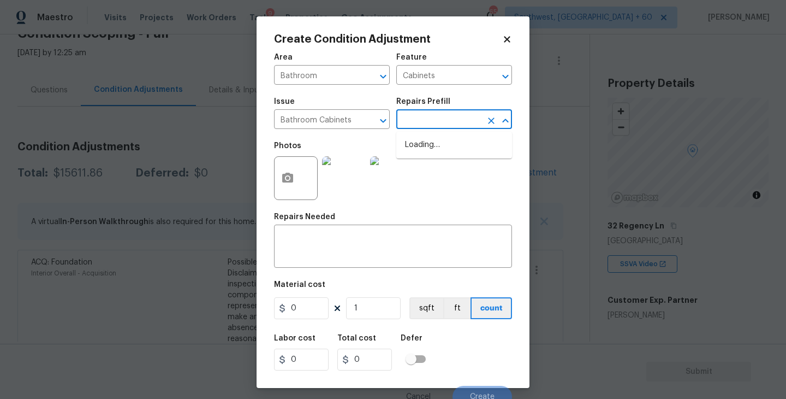
click at [441, 116] on input "text" at bounding box center [438, 120] width 85 height 17
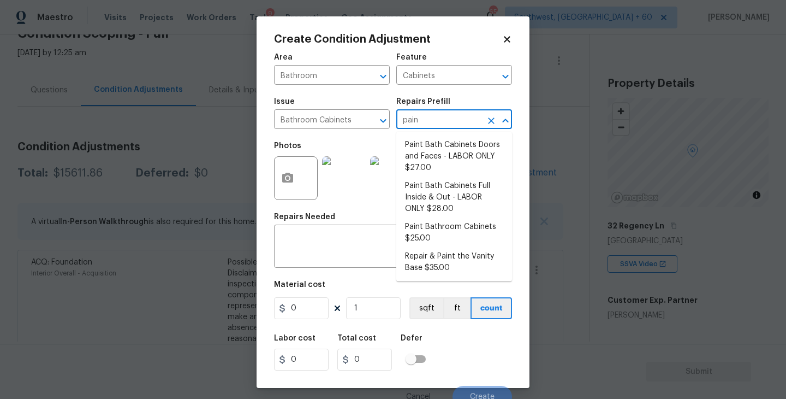
type input "paint"
click at [454, 230] on li "Paint Bathroom Cabinets $25.00" at bounding box center [454, 232] width 116 height 29
type textarea "Prep, sand, mask and apply 2 coats of paint to the bathroom cabinet doors, inte…"
type input "25"
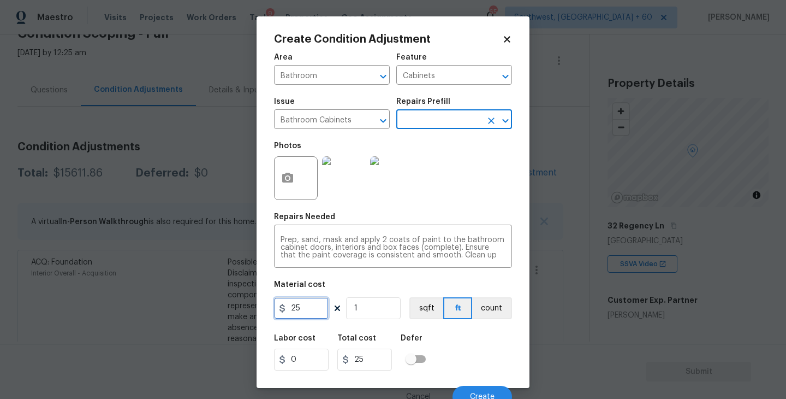
drag, startPoint x: 310, startPoint y: 310, endPoint x: 212, endPoint y: 300, distance: 98.2
click at [212, 300] on div "Create Condition Adjustment Area Bathroom ​ Feature Cabinets ​ Issue Bathroom C…" at bounding box center [393, 199] width 786 height 399
type input "1000"
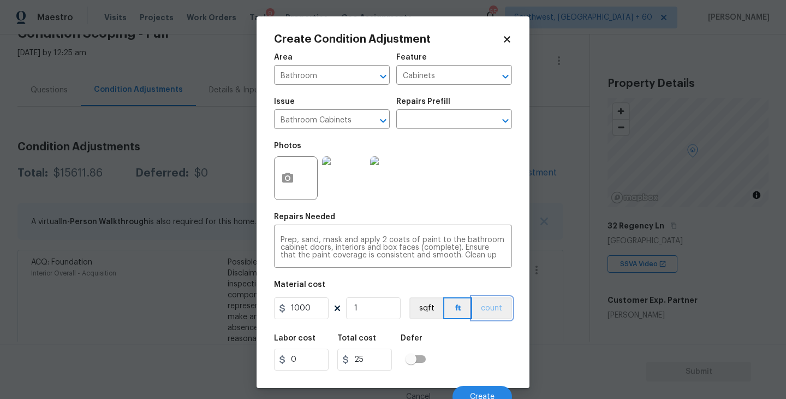
type input "1000"
click at [490, 314] on button "count" at bounding box center [492, 308] width 40 height 22
click at [306, 193] on div at bounding box center [296, 178] width 44 height 44
click at [287, 188] on button "button" at bounding box center [288, 178] width 26 height 43
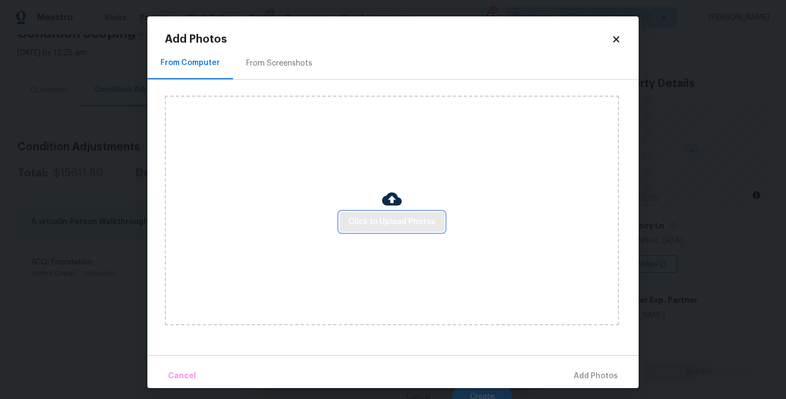
click at [350, 223] on button "Click to Upload Photos" at bounding box center [392, 222] width 105 height 20
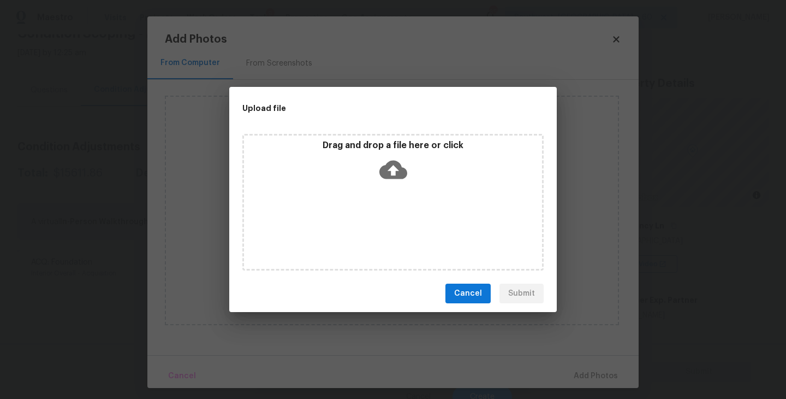
click at [385, 193] on div "Drag and drop a file here or click" at bounding box center [392, 202] width 301 height 136
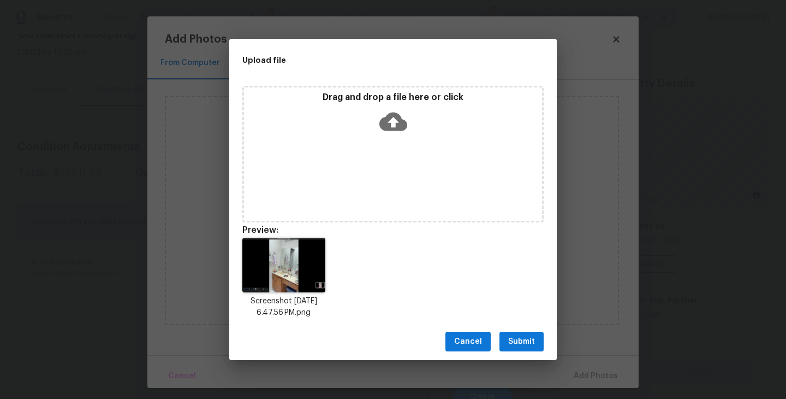
click at [520, 347] on span "Submit" at bounding box center [521, 342] width 27 height 14
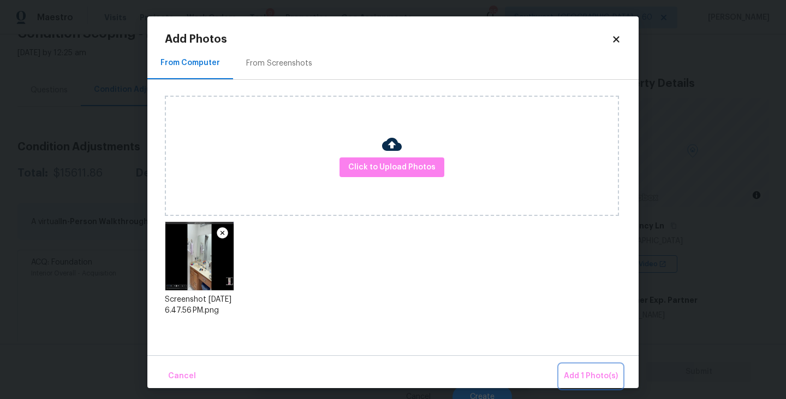
click at [572, 372] on span "Add 1 Photo(s)" at bounding box center [591, 376] width 54 height 14
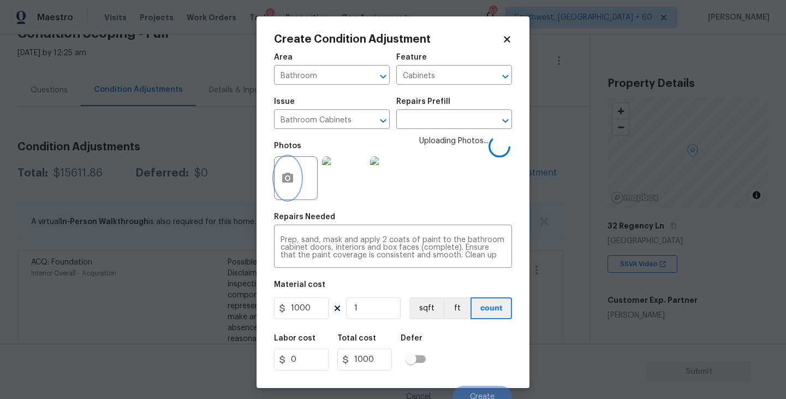
scroll to position [9, 0]
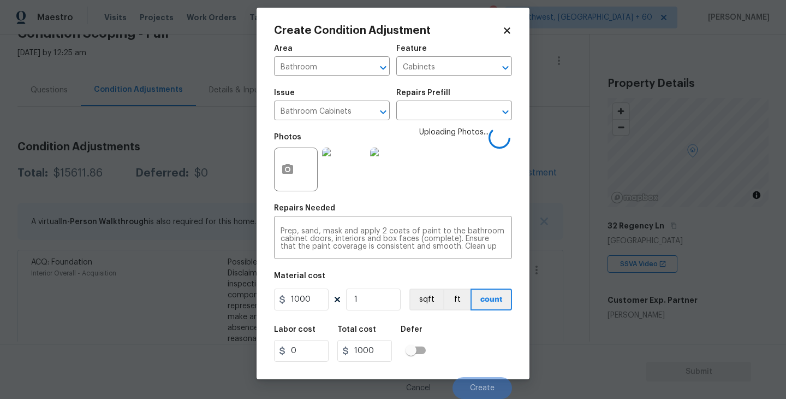
click at [471, 335] on div "Labor cost 0 Total cost 1000 Defer" at bounding box center [393, 343] width 238 height 49
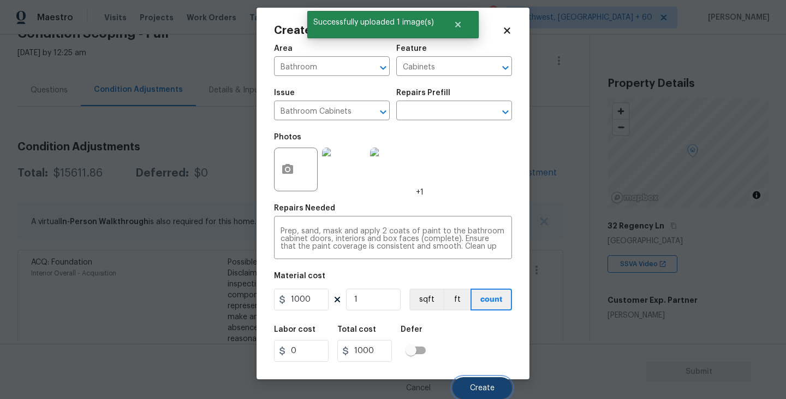
click at [483, 386] on span "Create" at bounding box center [482, 388] width 25 height 8
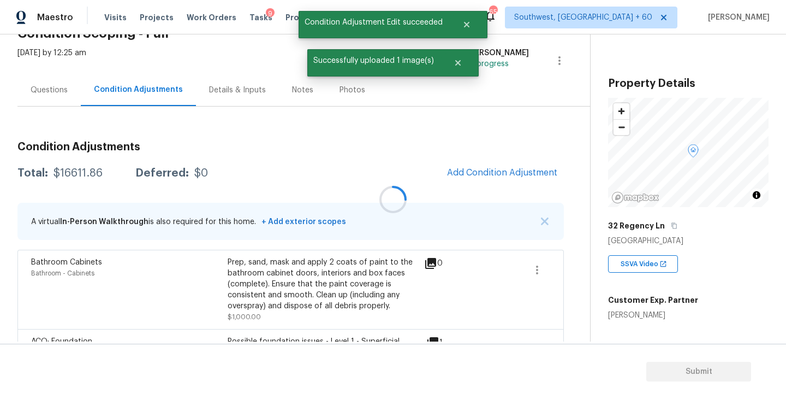
scroll to position [0, 0]
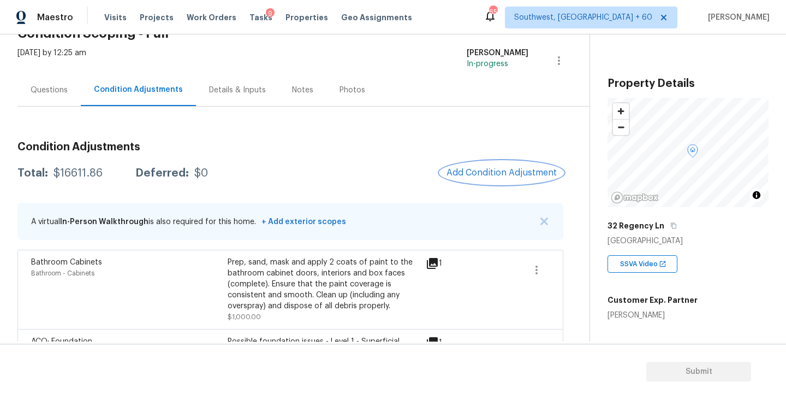
click at [503, 162] on button "Add Condition Adjustment" at bounding box center [501, 172] width 123 height 23
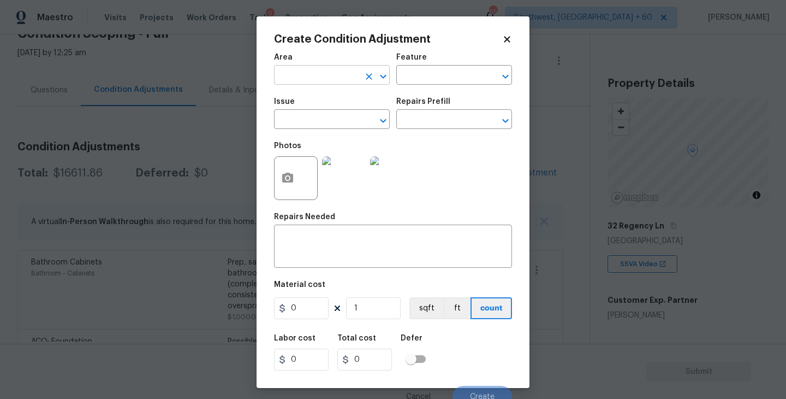
click at [293, 75] on input "text" at bounding box center [316, 76] width 85 height 17
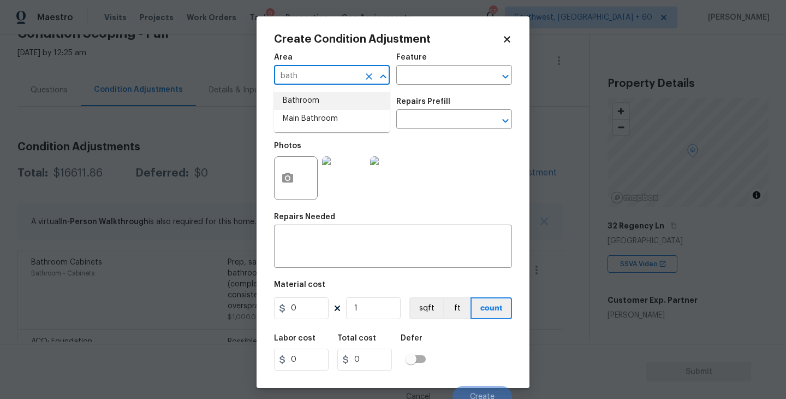
click at [292, 103] on li "Bathroom" at bounding box center [332, 101] width 116 height 18
type input "Bathroom"
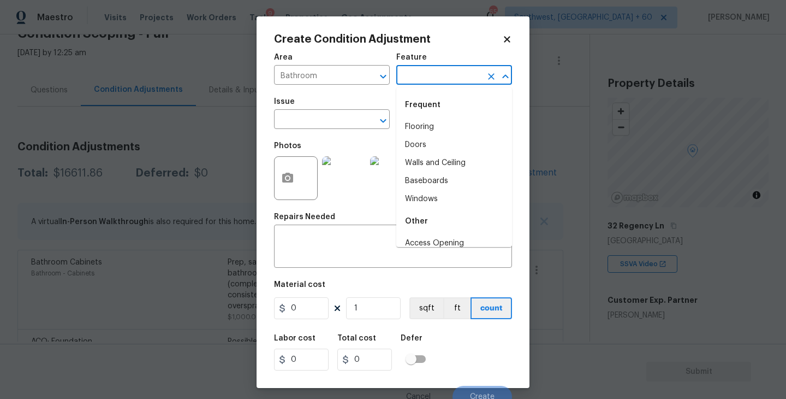
click at [430, 69] on input "text" at bounding box center [438, 76] width 85 height 17
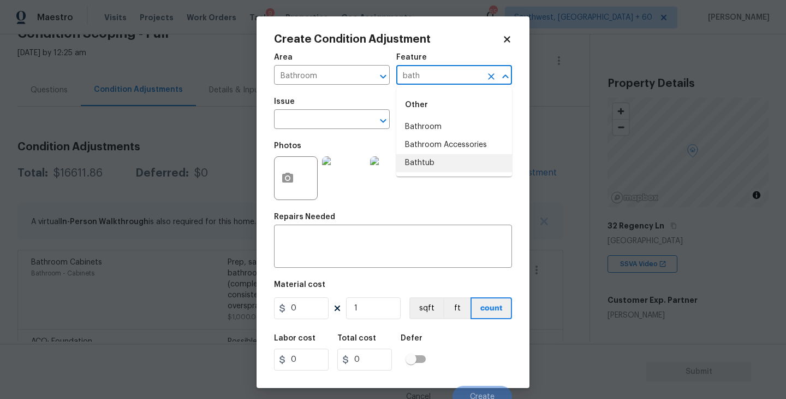
click at [430, 171] on li "Bathtub" at bounding box center [454, 163] width 116 height 18
type input "Bathtub"
click at [353, 131] on span "Issue ​" at bounding box center [332, 113] width 116 height 44
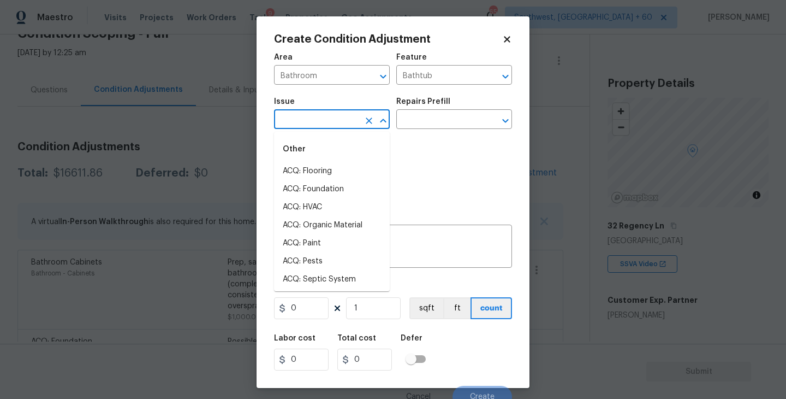
click at [331, 124] on input "text" at bounding box center [316, 120] width 85 height 17
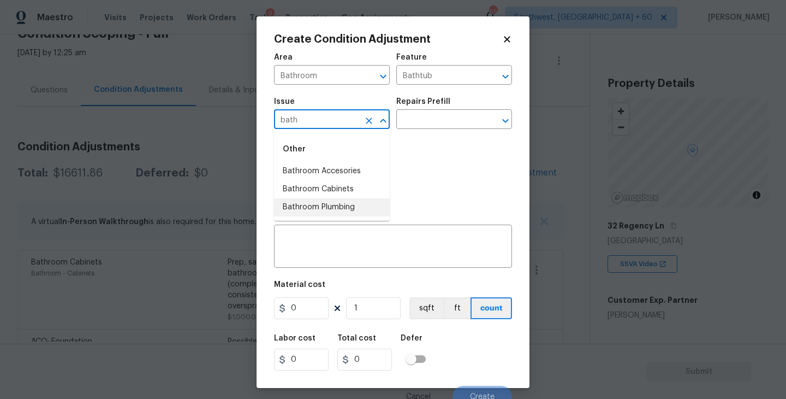
click at [331, 212] on li "Bathroom Plumbing" at bounding box center [332, 207] width 116 height 18
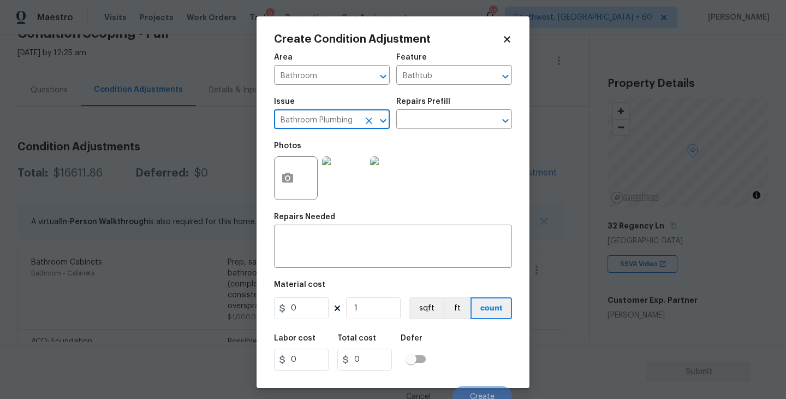
type input "Bathroom Plumbing"
click at [442, 133] on div "Issue Bathroom Plumbing ​ Repairs Prefill ​" at bounding box center [393, 113] width 238 height 44
click at [452, 119] on input "text" at bounding box center [438, 120] width 85 height 17
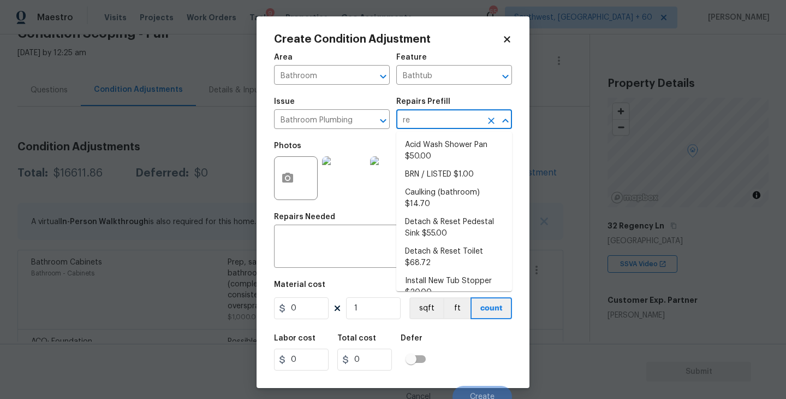
type input "ref"
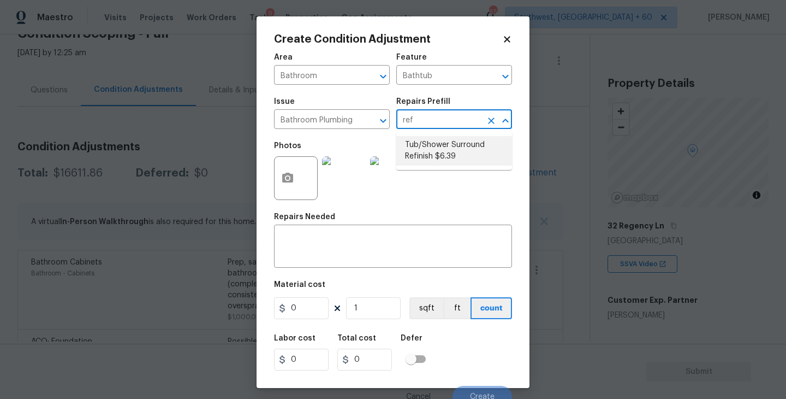
click at [458, 150] on li "Tub/Shower Surround Refinish $6.39" at bounding box center [454, 150] width 116 height 29
type input "Plumbing"
type textarea "Prep, mask, clean and refinish the tub/shower tile surround both all sides ensu…"
type input "6.39"
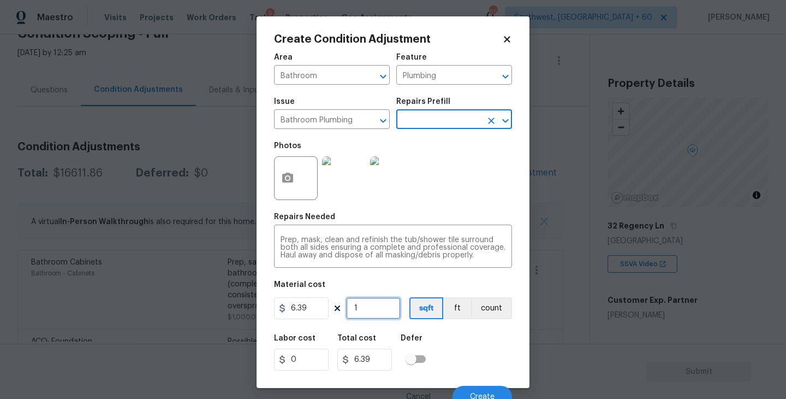
click at [382, 313] on input "1" at bounding box center [373, 308] width 55 height 22
type input "0"
type input "5"
type input "31.95"
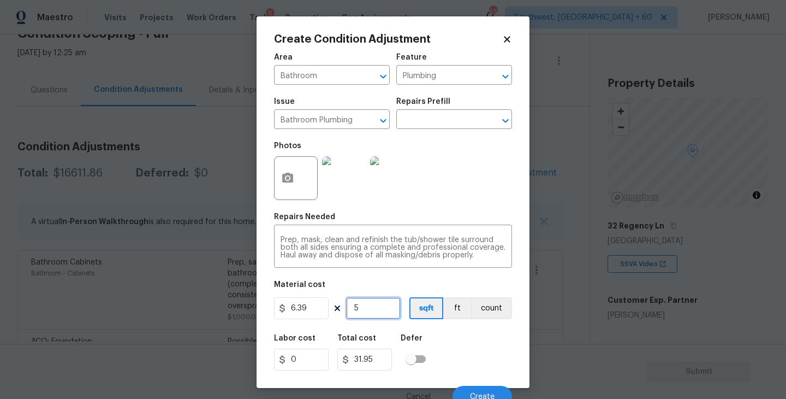
type input "56"
type input "357.84"
type input "56"
click at [275, 175] on button "button" at bounding box center [288, 178] width 26 height 43
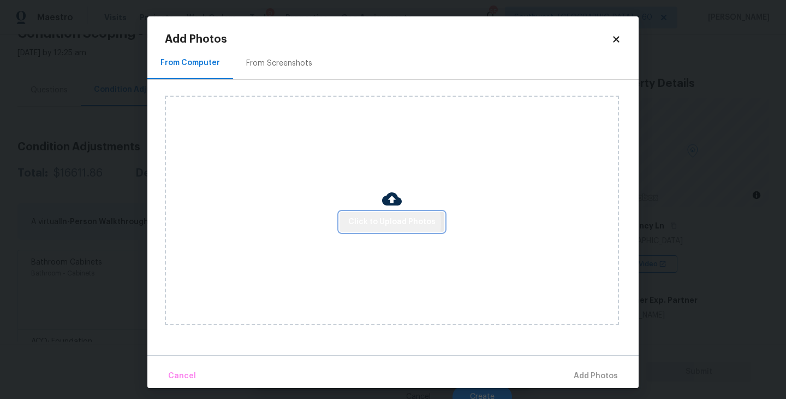
click at [377, 222] on span "Click to Upload Photos" at bounding box center [391, 222] width 87 height 14
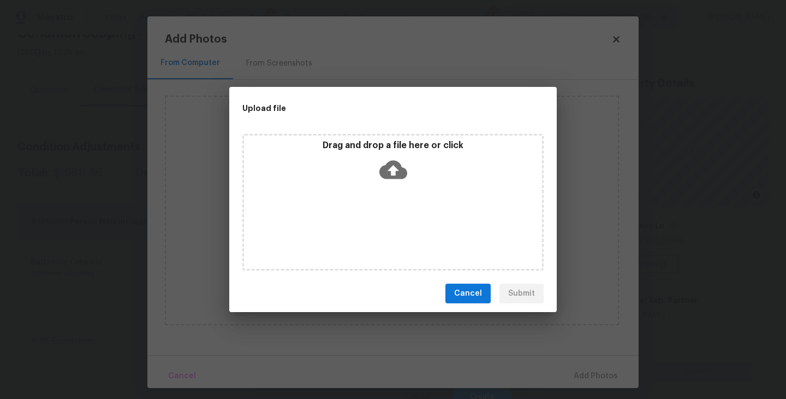
click at [405, 178] on icon at bounding box center [393, 170] width 28 height 28
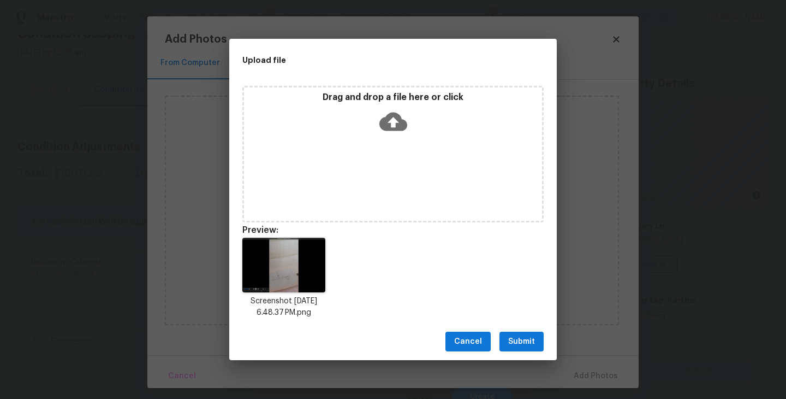
click at [527, 338] on span "Submit" at bounding box center [521, 342] width 27 height 14
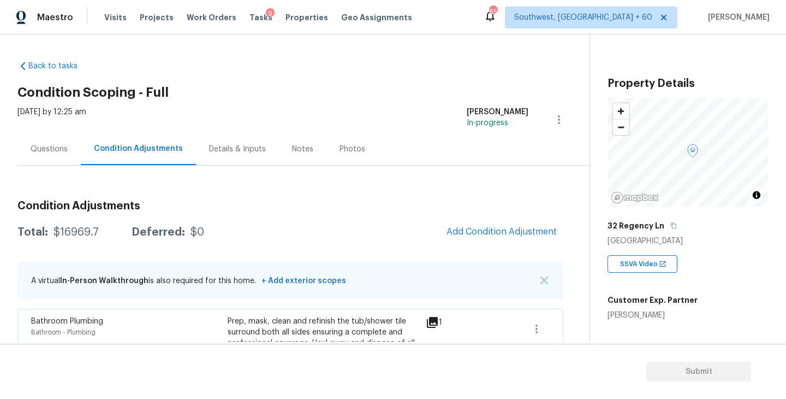
scroll to position [59, 0]
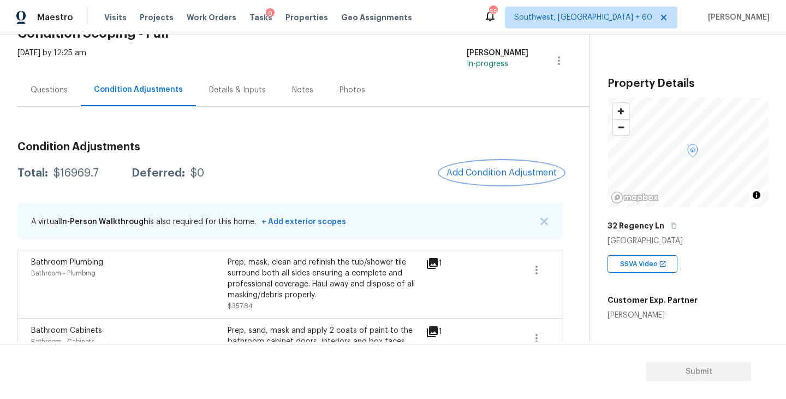
click at [502, 171] on span "Add Condition Adjustment" at bounding box center [502, 173] width 110 height 10
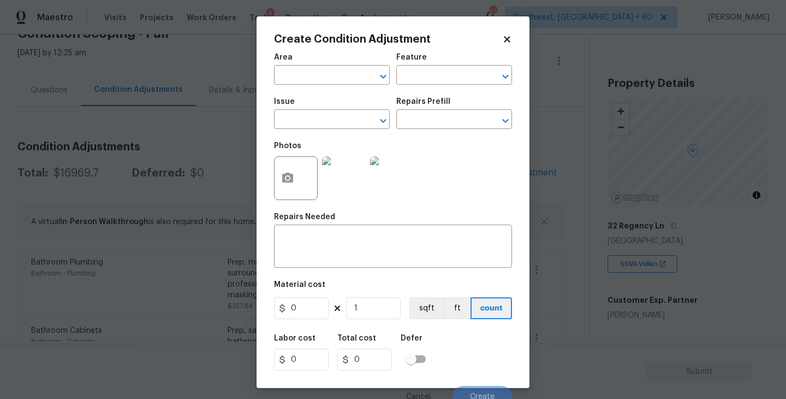
click at [320, 85] on span "Area ​" at bounding box center [332, 69] width 116 height 44
click at [308, 80] on input "text" at bounding box center [316, 76] width 85 height 17
click at [324, 130] on ul "Interior Addition Interior Overall" at bounding box center [332, 109] width 116 height 45
click at [341, 119] on li "Interior Overall" at bounding box center [332, 119] width 116 height 18
type input "Interior Overall"
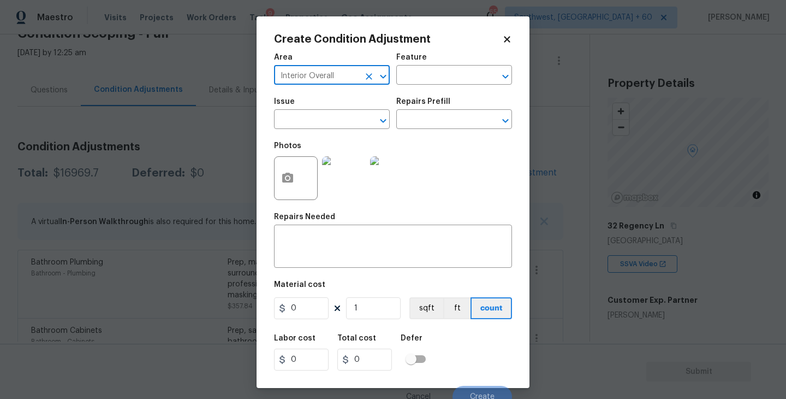
click at [409, 87] on div "Area Interior Overall ​ Feature ​" at bounding box center [393, 69] width 238 height 44
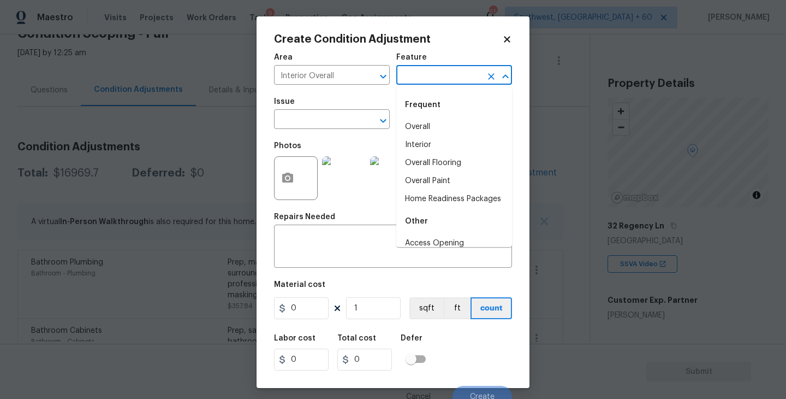
click at [418, 81] on input "text" at bounding box center [438, 76] width 85 height 17
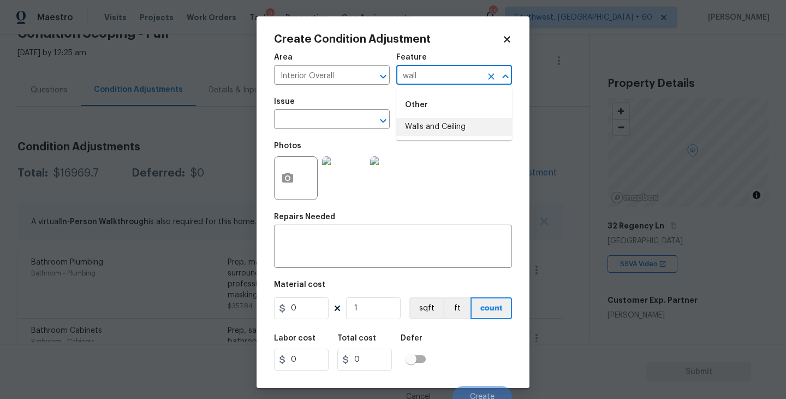
click at [428, 128] on li "Walls and Ceiling" at bounding box center [454, 127] width 116 height 18
type input "Walls and Ceiling"
click at [345, 121] on input "text" at bounding box center [316, 120] width 85 height 17
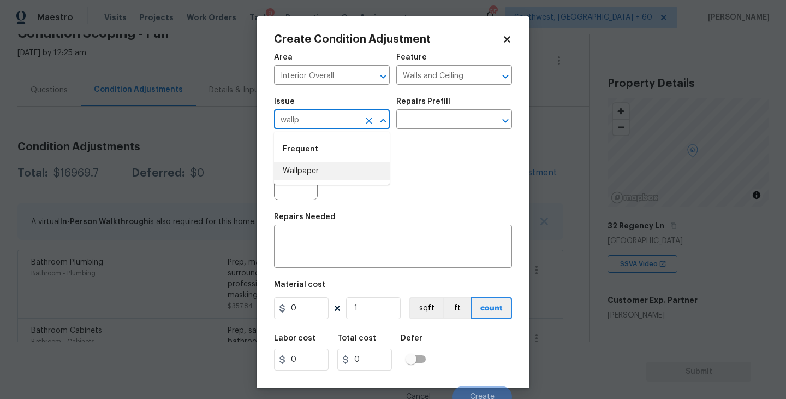
click at [341, 176] on li "Wallpaper" at bounding box center [332, 171] width 116 height 18
type input "Wallpaper"
click at [424, 135] on div "Photos" at bounding box center [393, 170] width 238 height 71
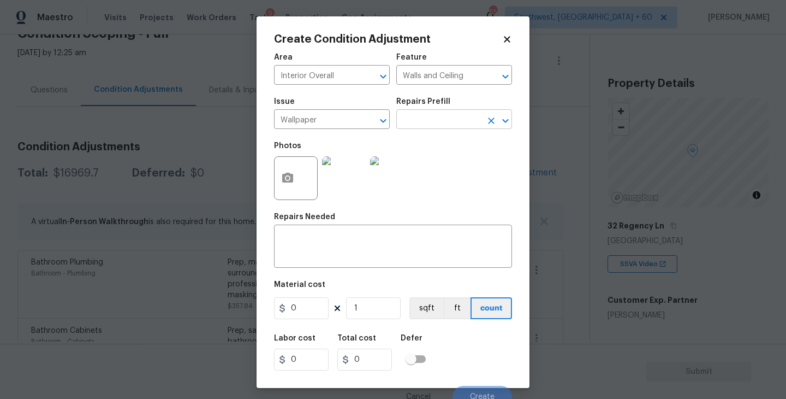
click at [450, 120] on input "text" at bounding box center [438, 120] width 85 height 17
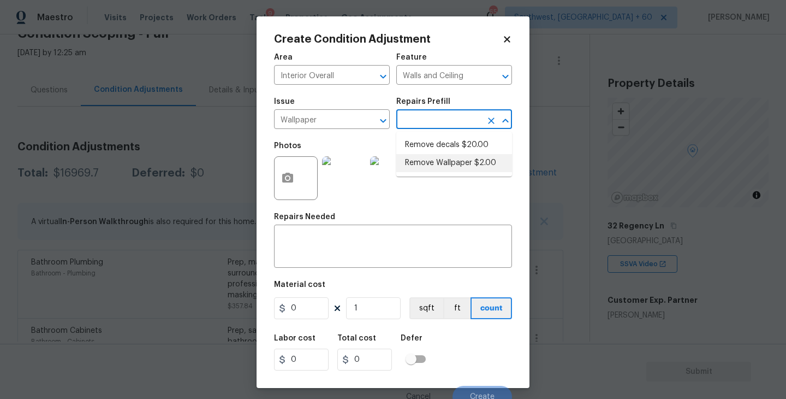
click at [470, 159] on li "Remove Wallpaper $2.00" at bounding box center [454, 163] width 116 height 18
type textarea "Remove wallpaper and texture walls to best match existing conditions"
type input "2"
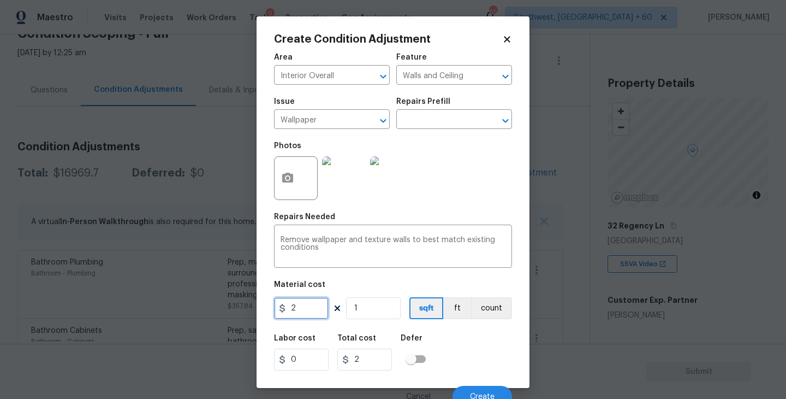
drag, startPoint x: 312, startPoint y: 306, endPoint x: 243, endPoint y: 306, distance: 68.8
click at [243, 306] on div "Create Condition Adjustment Area Interior Overall ​ Feature Walls and Ceiling ​…" at bounding box center [393, 199] width 786 height 399
type input "350"
click at [289, 175] on icon "button" at bounding box center [287, 178] width 11 height 10
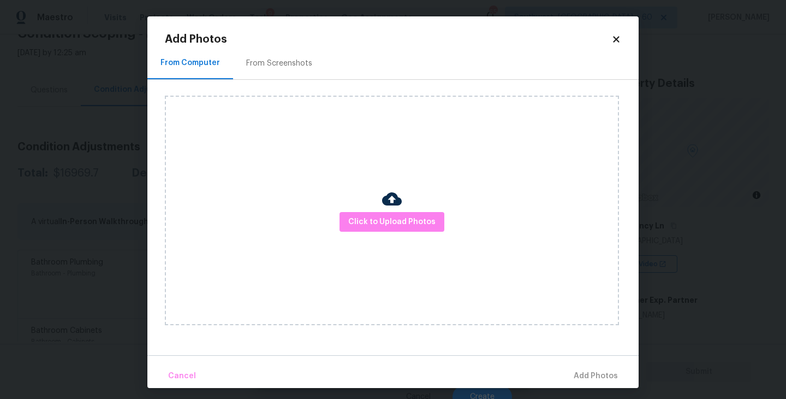
click at [374, 232] on div "Click to Upload Photos" at bounding box center [392, 210] width 454 height 229
click at [382, 198] on img at bounding box center [392, 199] width 20 height 20
click at [382, 218] on span "Click to Upload Photos" at bounding box center [391, 222] width 87 height 14
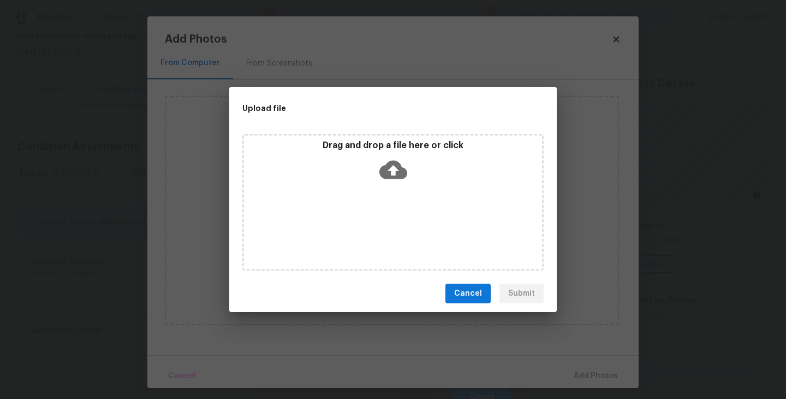
click at [390, 191] on div "Drag and drop a file here or click" at bounding box center [392, 202] width 301 height 136
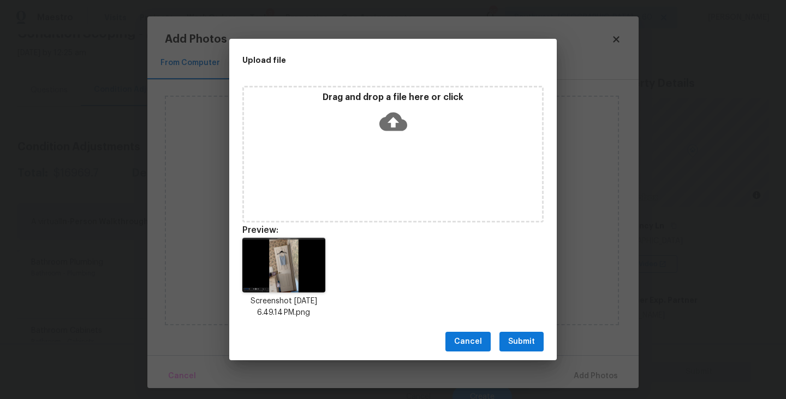
click at [520, 348] on button "Submit" at bounding box center [522, 341] width 44 height 20
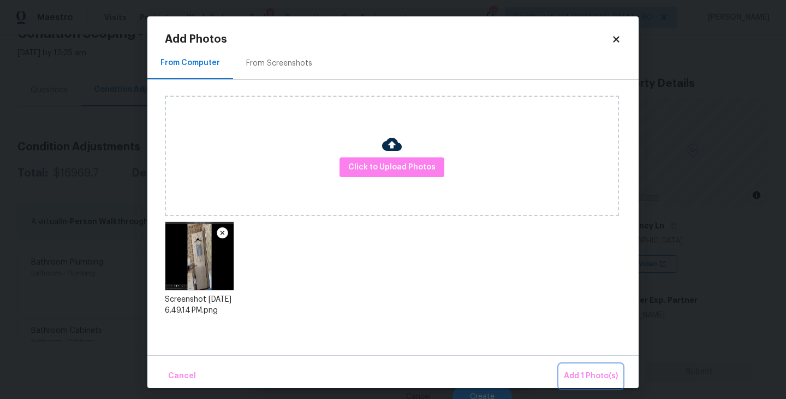
click at [574, 379] on span "Add 1 Photo(s)" at bounding box center [591, 376] width 54 height 14
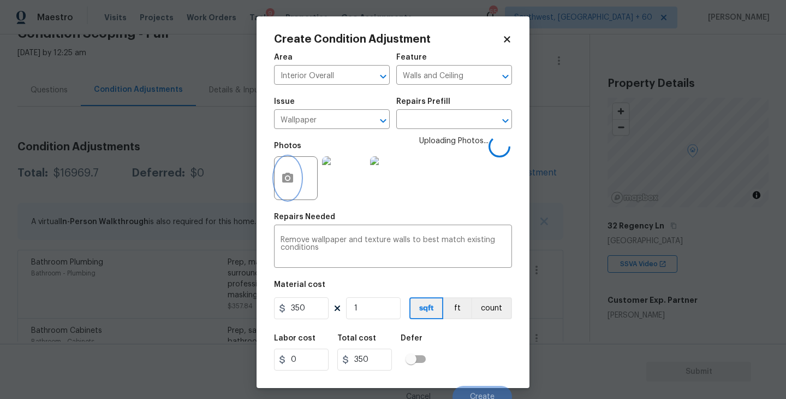
scroll to position [9, 0]
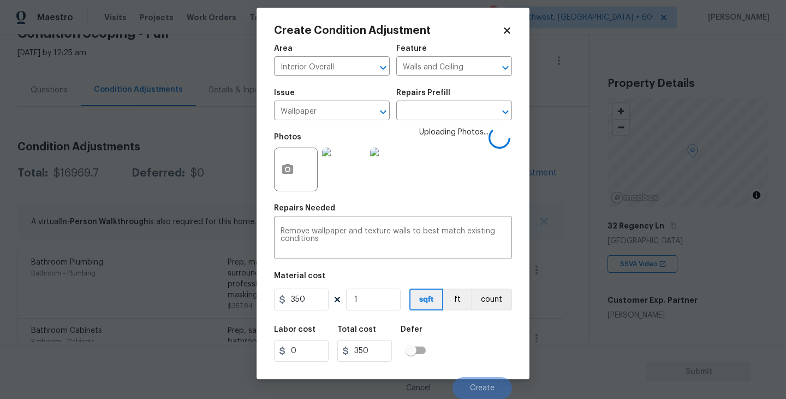
click at [483, 328] on div "Labor cost 0 Total cost 350 Defer" at bounding box center [393, 343] width 238 height 49
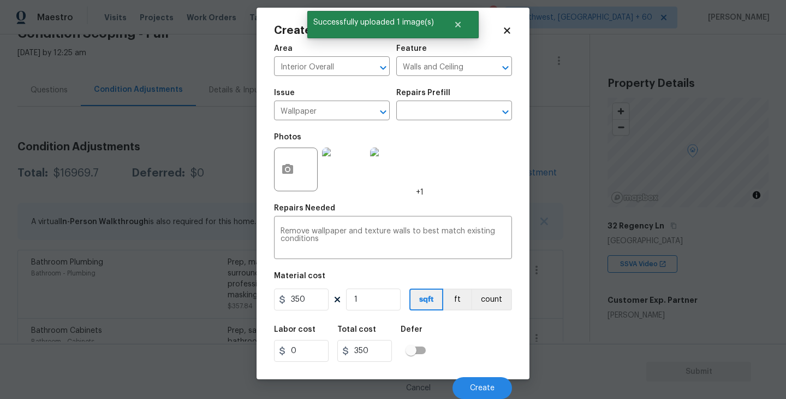
click at [484, 330] on div "Labor cost 0 Total cost 350 Defer" at bounding box center [393, 343] width 238 height 49
drag, startPoint x: 491, startPoint y: 304, endPoint x: 486, endPoint y: 318, distance: 14.9
click at [491, 304] on button "count" at bounding box center [491, 299] width 41 height 22
click at [478, 389] on span "Create" at bounding box center [482, 388] width 25 height 8
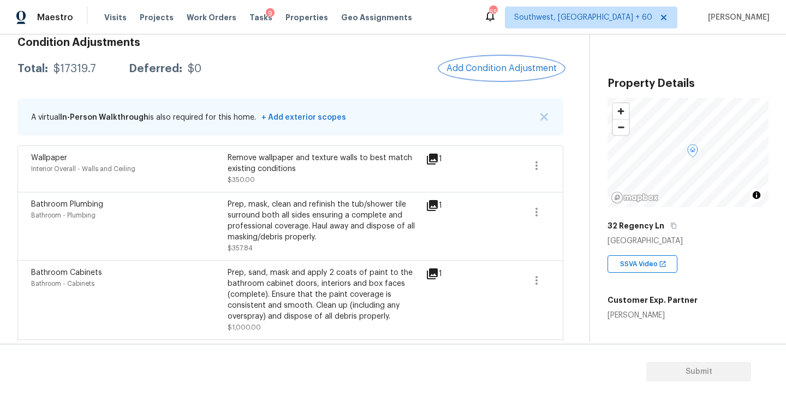
scroll to position [141, 0]
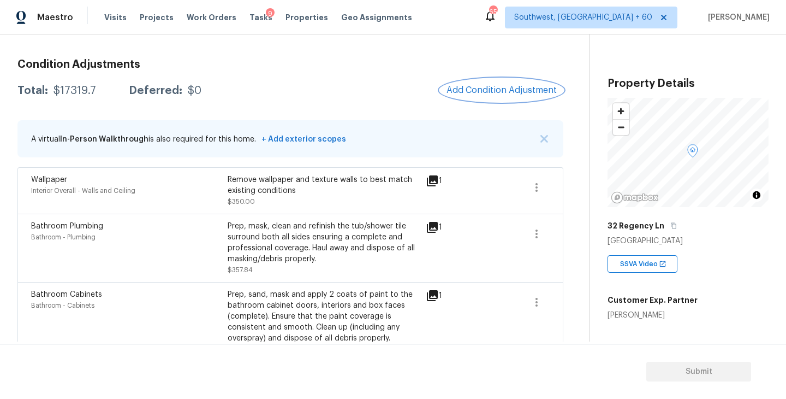
click at [491, 92] on span "Add Condition Adjustment" at bounding box center [502, 90] width 110 height 10
click at [694, 230] on body "Maestro Visits Projects Work Orders Tasks 9 Properties Geo Assignments 652 Sout…" at bounding box center [393, 199] width 786 height 399
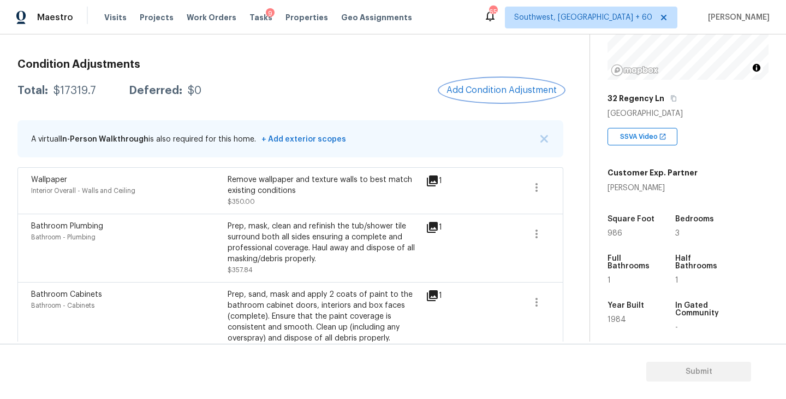
scroll to position [159, 0]
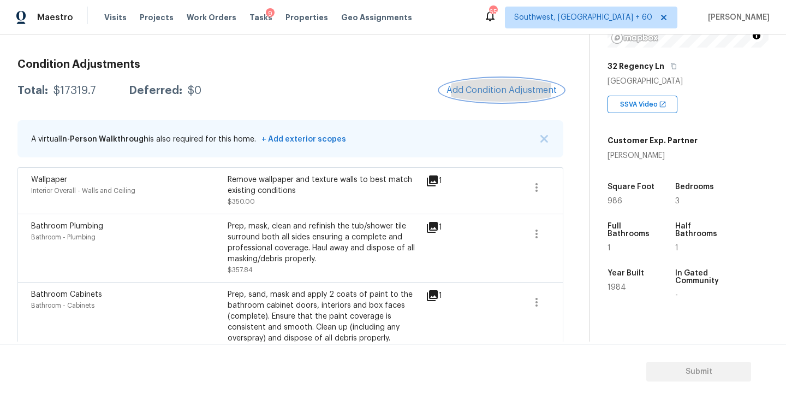
click at [500, 94] on span "Add Condition Adjustment" at bounding box center [502, 90] width 110 height 10
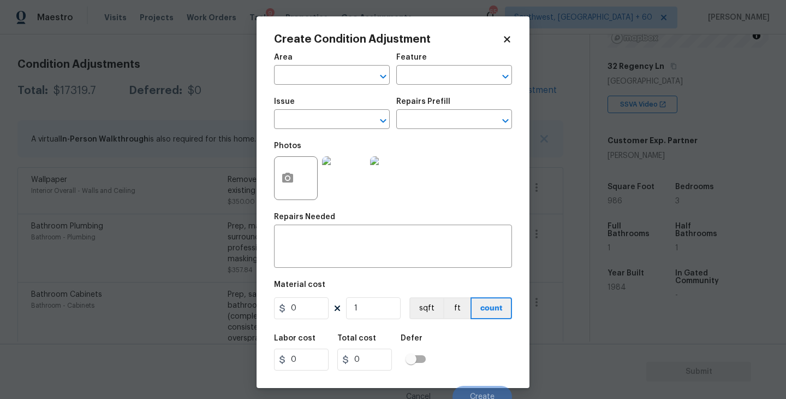
click at [316, 66] on div "Area" at bounding box center [332, 61] width 116 height 14
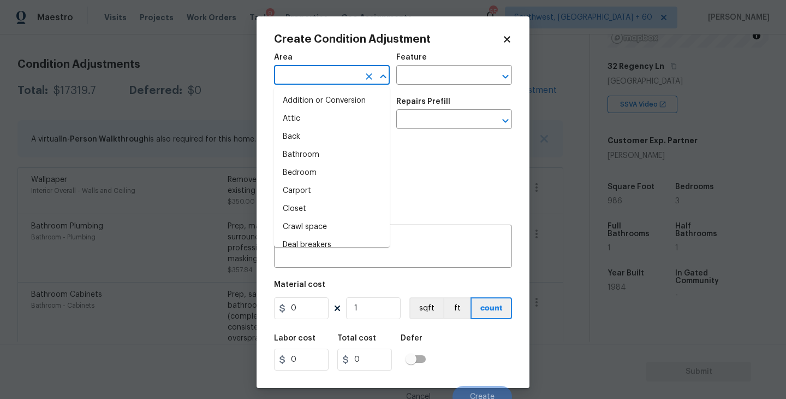
click at [310, 75] on input "text" at bounding box center [316, 76] width 85 height 17
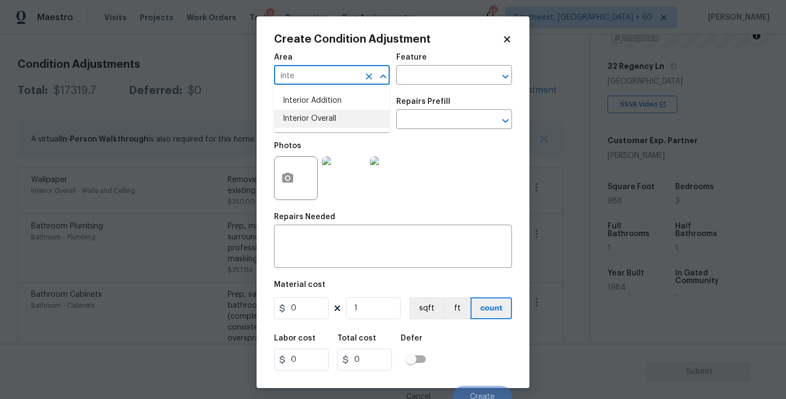
click at [329, 121] on li "Interior Overall" at bounding box center [332, 119] width 116 height 18
type input "Interior Overall"
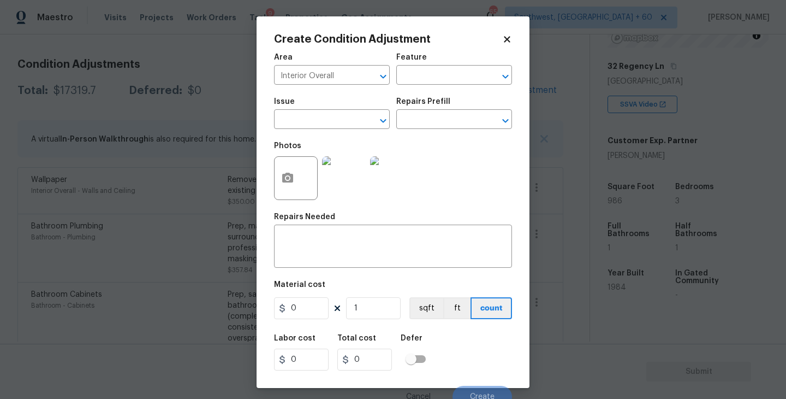
click at [473, 64] on div "Feature" at bounding box center [454, 61] width 116 height 14
click at [456, 73] on input "text" at bounding box center [438, 76] width 85 height 17
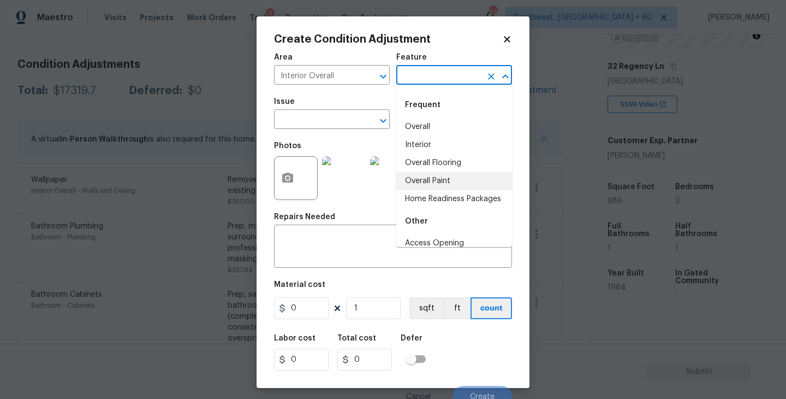
click at [440, 178] on li "Overall Paint" at bounding box center [454, 181] width 116 height 18
type input "Overall Paint"
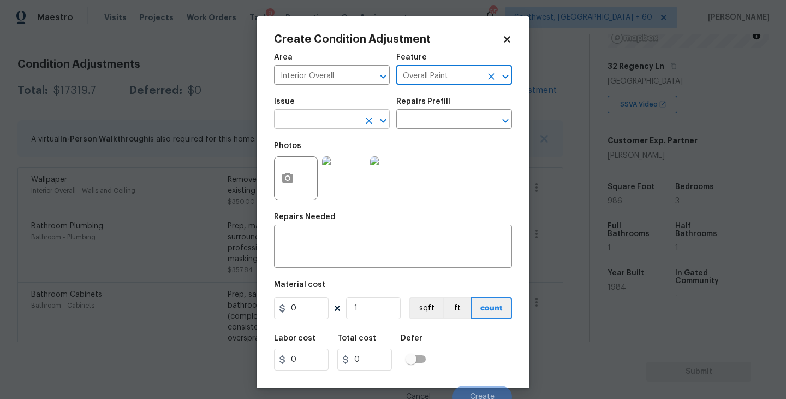
click at [334, 120] on input "text" at bounding box center [316, 120] width 85 height 17
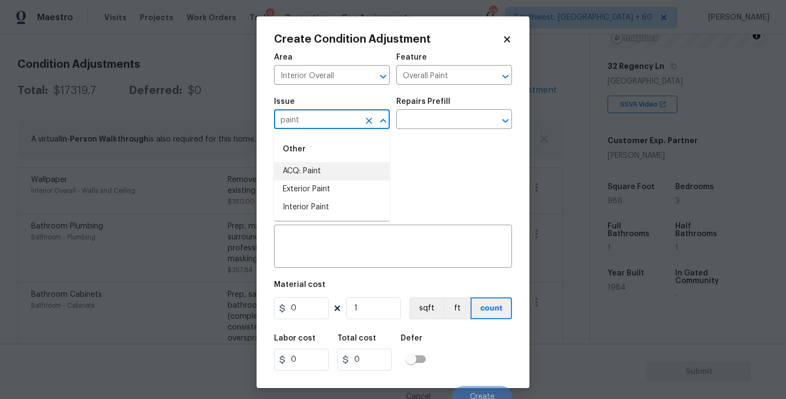
click at [343, 174] on li "ACQ: Paint" at bounding box center [332, 171] width 116 height 18
type input "ACQ: Paint"
click at [440, 116] on input "text" at bounding box center [438, 120] width 85 height 17
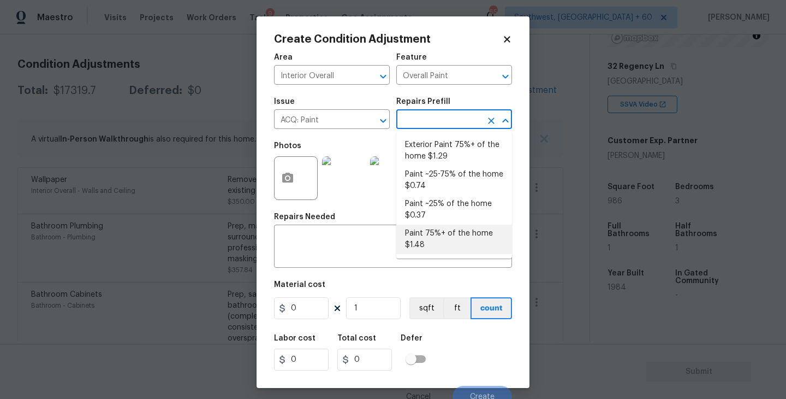
click at [436, 234] on li "Paint 75%+ of the home $1.48" at bounding box center [454, 238] width 116 height 29
type input "Acquisition"
type textarea "Acquisition Scope: 75%+ of the home will likely require interior paint"
type input "1.48"
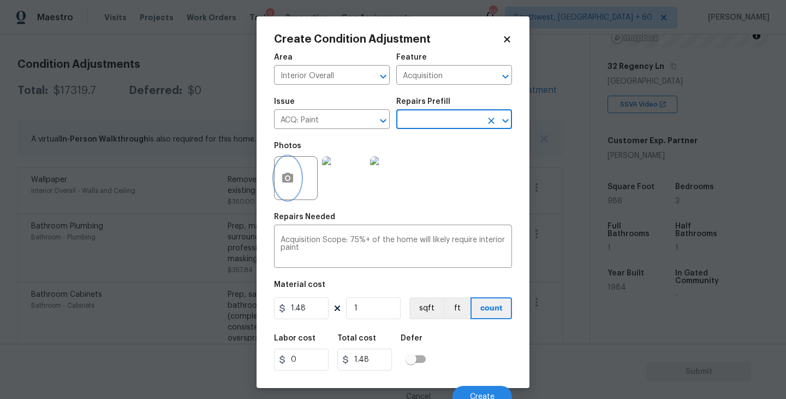
click at [280, 182] on button "button" at bounding box center [288, 178] width 26 height 43
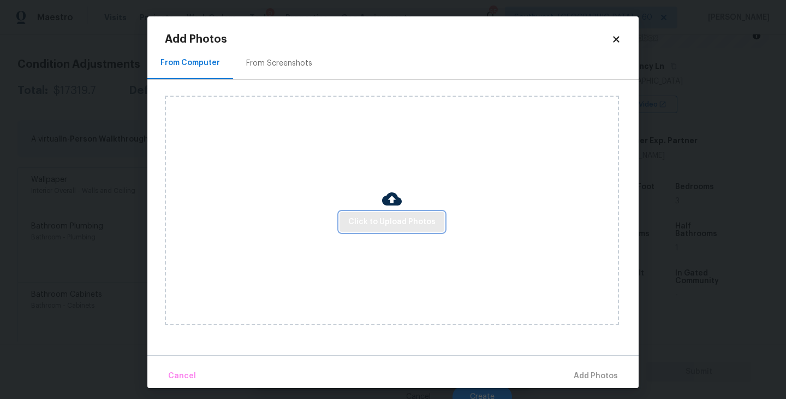
click at [398, 219] on span "Click to Upload Photos" at bounding box center [391, 222] width 87 height 14
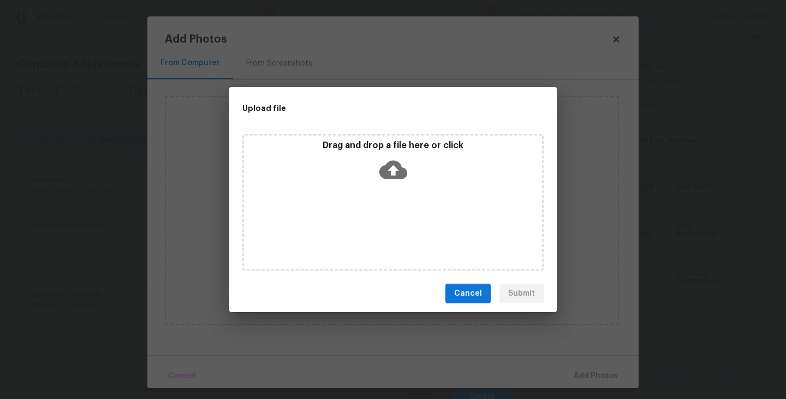
click at [403, 197] on div "Drag and drop a file here or click" at bounding box center [392, 202] width 301 height 136
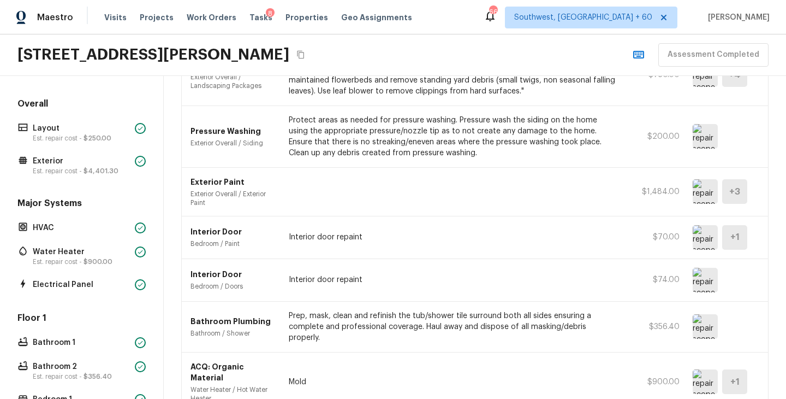
scroll to position [308, 0]
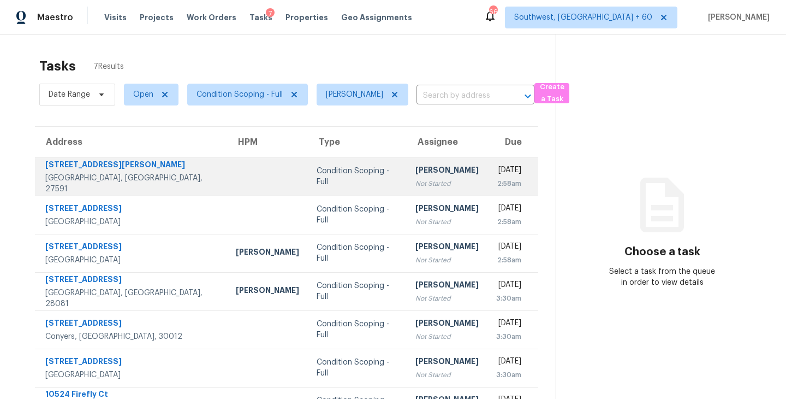
click at [415, 174] on div "[PERSON_NAME]" at bounding box center [446, 171] width 63 height 14
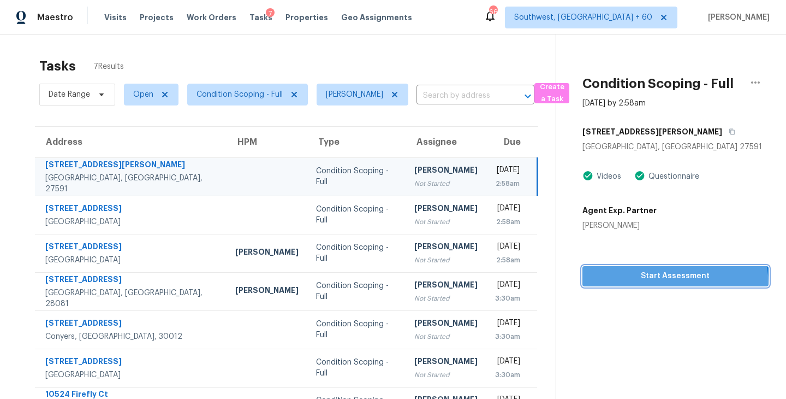
click at [666, 286] on button "Start Assessment" at bounding box center [676, 276] width 186 height 20
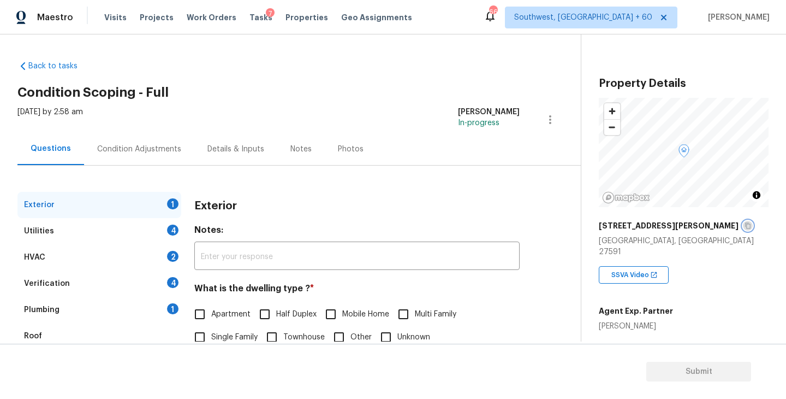
click at [745, 228] on icon "button" at bounding box center [747, 226] width 5 height 6
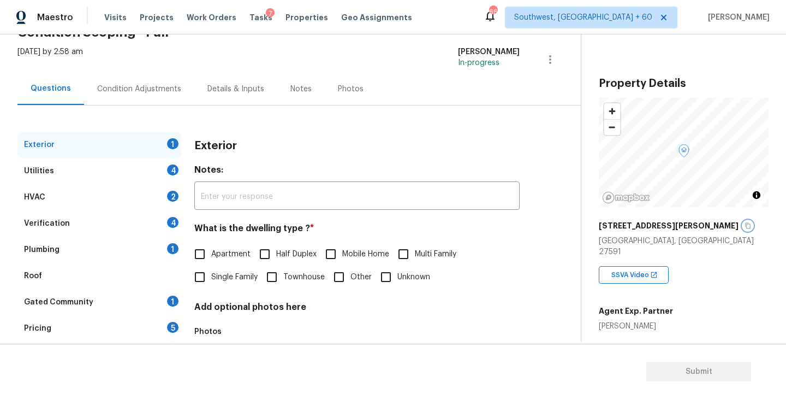
scroll to position [127, 0]
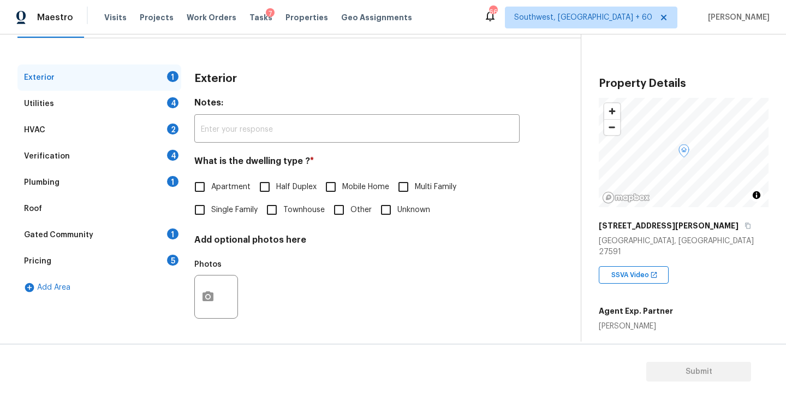
click at [218, 210] on span "Single Family" at bounding box center [234, 209] width 46 height 11
click at [211, 210] on input "Single Family" at bounding box center [199, 209] width 23 height 23
checkbox input "true"
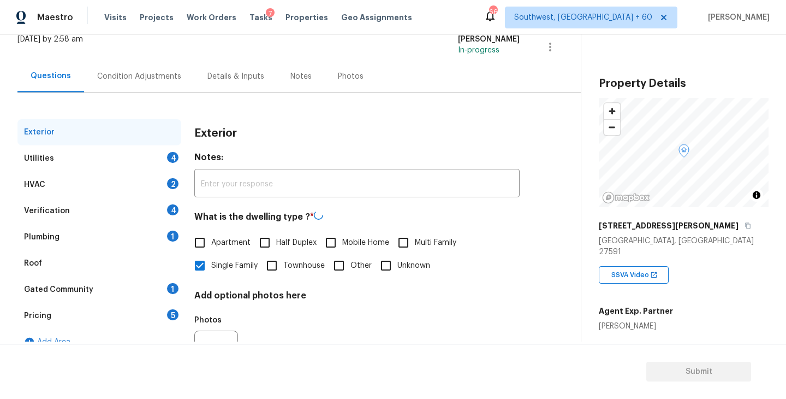
scroll to position [47, 0]
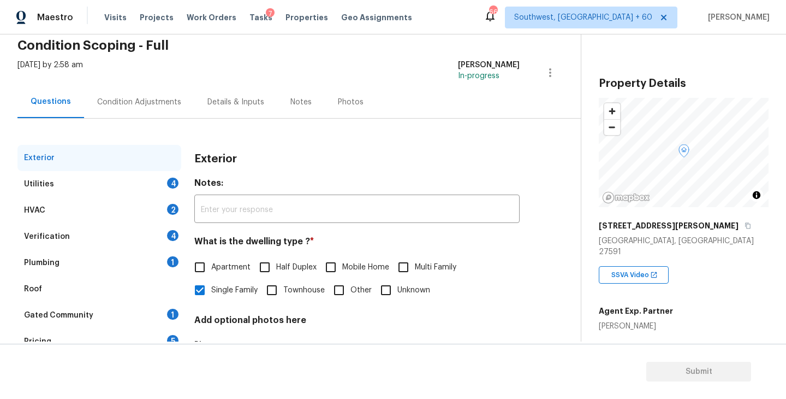
click at [115, 187] on div "Utilities 4" at bounding box center [99, 184] width 164 height 26
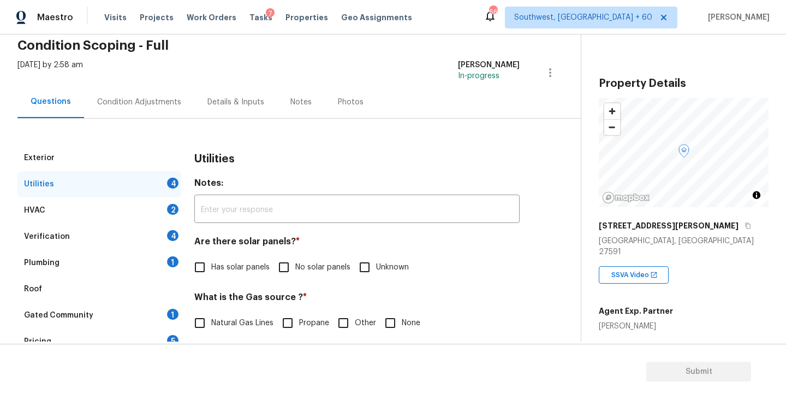
click at [320, 273] on label "No solar panels" at bounding box center [311, 267] width 78 height 23
click at [295, 273] on input "No solar panels" at bounding box center [283, 267] width 23 height 23
checkbox input "true"
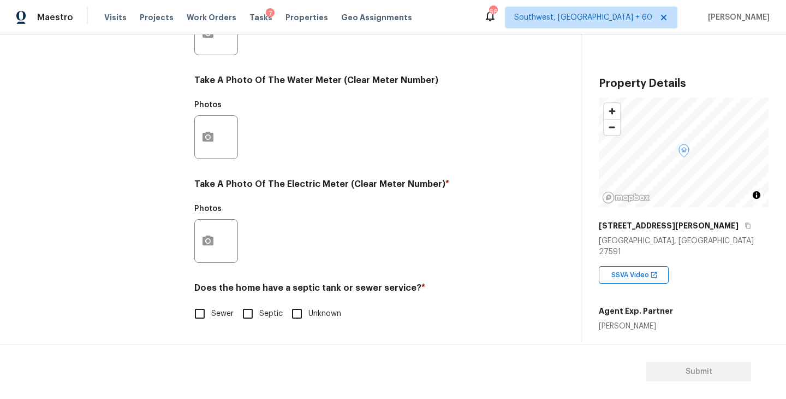
click at [264, 322] on label "Septic" at bounding box center [259, 313] width 46 height 23
click at [259, 322] on input "Septic" at bounding box center [247, 313] width 23 height 23
checkbox input "true"
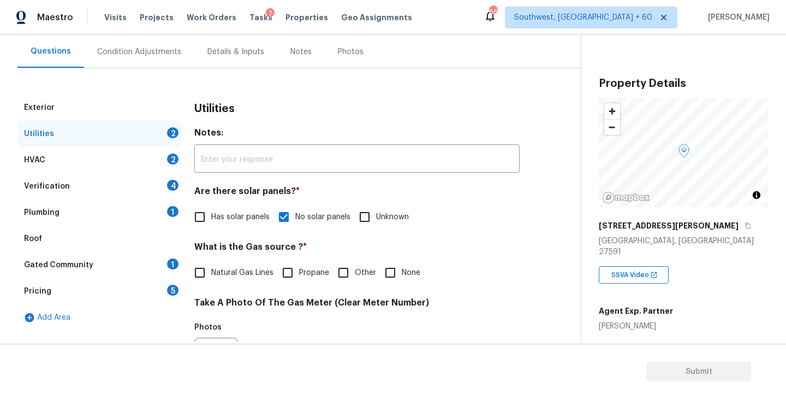
scroll to position [59, 0]
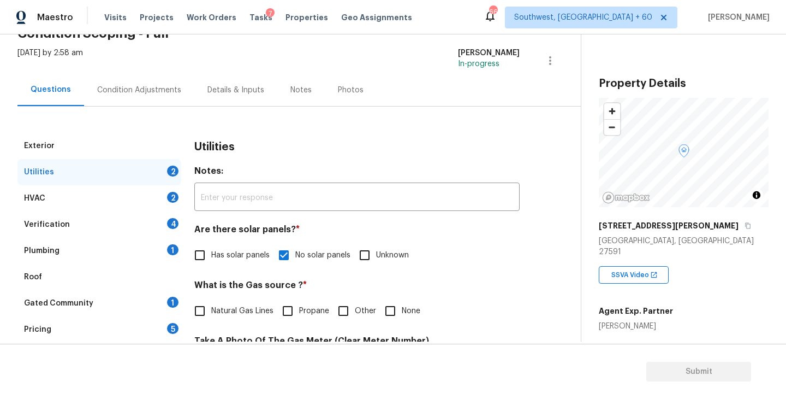
click at [106, 246] on div "Plumbing 1" at bounding box center [99, 251] width 164 height 26
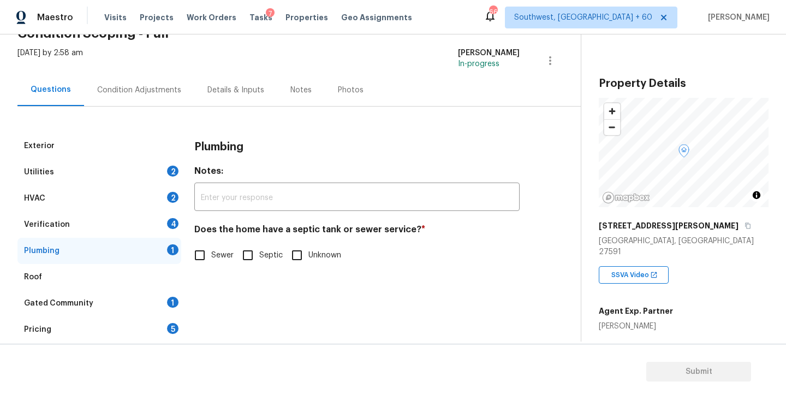
click at [253, 258] on input "Septic" at bounding box center [247, 255] width 23 height 23
checkbox input "true"
click at [80, 305] on div "Gated Community" at bounding box center [58, 303] width 69 height 11
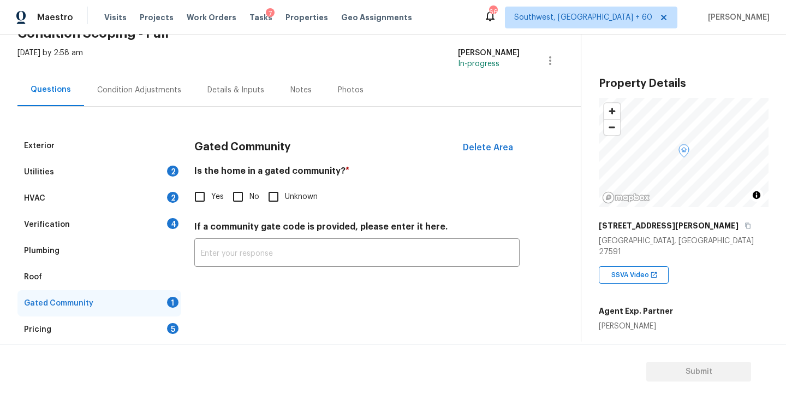
click at [238, 197] on input "No" at bounding box center [238, 196] width 23 height 23
checkbox input "true"
click at [159, 98] on div "Condition Adjustments" at bounding box center [139, 90] width 110 height 32
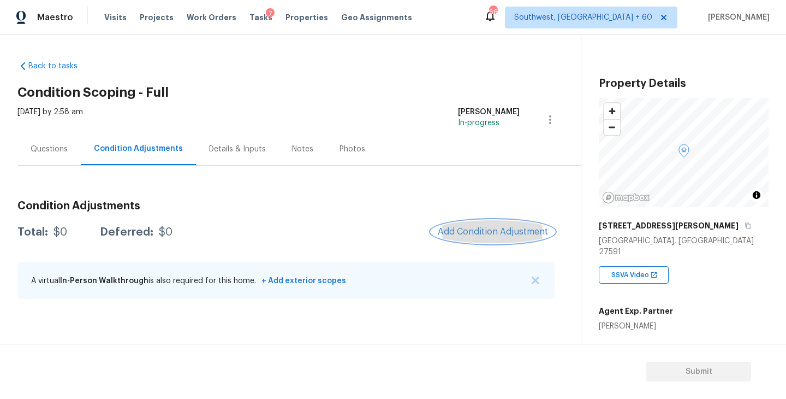
click at [484, 238] on button "Add Condition Adjustment" at bounding box center [492, 231] width 123 height 23
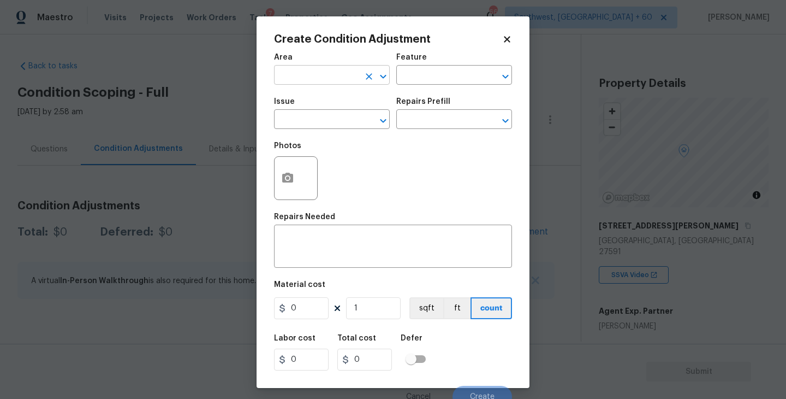
click at [332, 78] on input "text" at bounding box center [316, 76] width 85 height 17
click at [346, 115] on li "Exterior Overall" at bounding box center [332, 119] width 116 height 18
type input "Exterior Overall"
click at [408, 88] on div "Area Exterior Overall ​ Feature ​" at bounding box center [393, 69] width 238 height 44
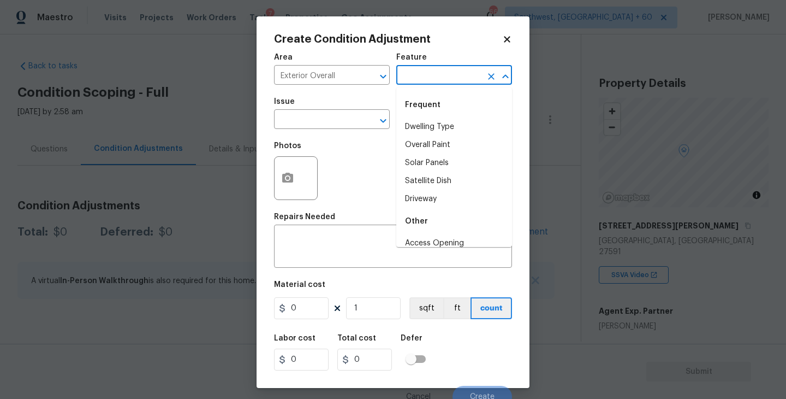
click at [419, 83] on input "text" at bounding box center [438, 76] width 85 height 17
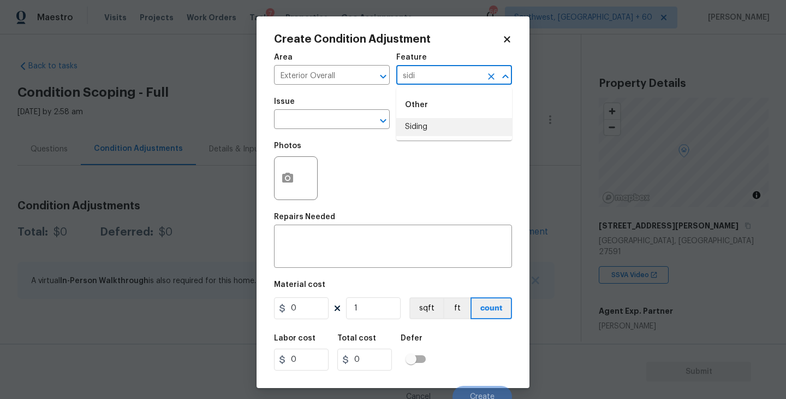
click at [417, 130] on li "Siding" at bounding box center [454, 127] width 116 height 18
type input "Siding"
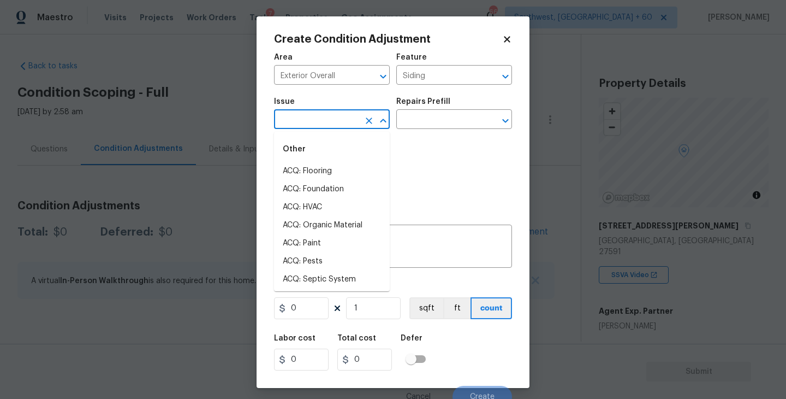
click at [353, 124] on input "text" at bounding box center [316, 120] width 85 height 17
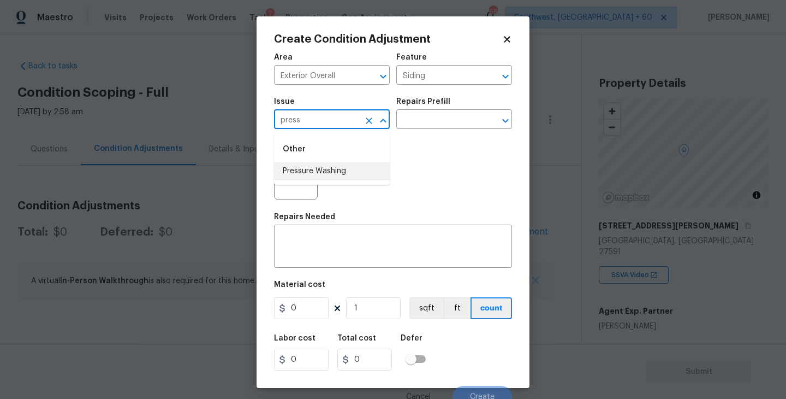
click at [358, 180] on li "Pressure Washing" at bounding box center [332, 171] width 116 height 18
type input "Pressure Washing"
click at [431, 124] on input "text" at bounding box center [438, 120] width 85 height 17
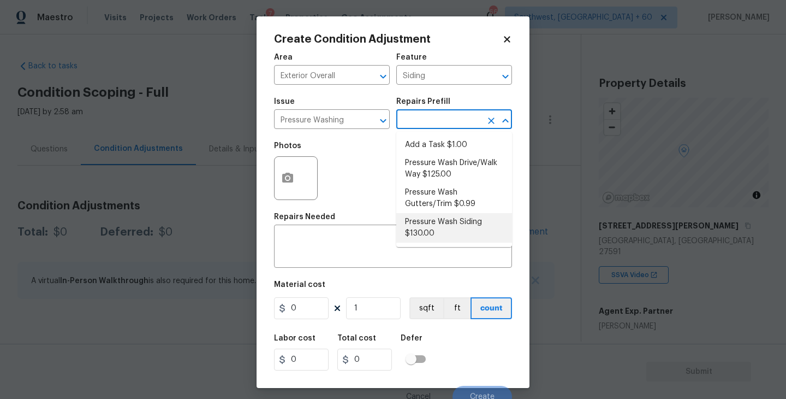
click at [431, 227] on li "Pressure Wash Siding $130.00" at bounding box center [454, 227] width 116 height 29
type textarea "Protect areas as needed for pressure washing. Pressure wash the siding on the h…"
type input "130"
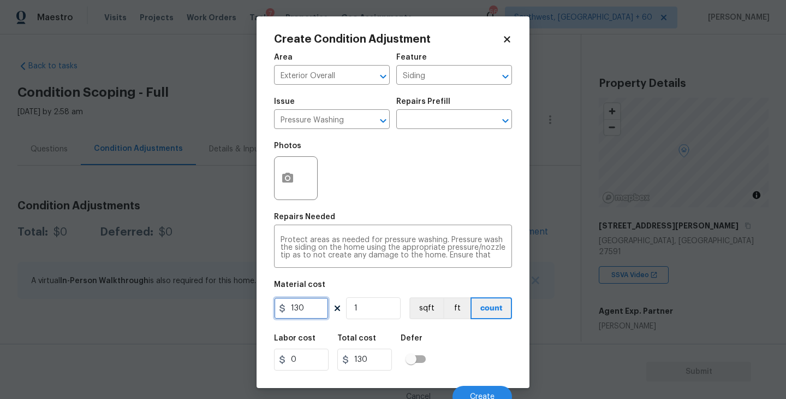
drag, startPoint x: 318, startPoint y: 306, endPoint x: 207, endPoint y: 305, distance: 110.3
click at [207, 305] on div "Create Condition Adjustment Area Exterior Overall ​ Feature Siding ​ Issue Pres…" at bounding box center [393, 199] width 786 height 399
type input "200"
click at [291, 176] on icon "button" at bounding box center [287, 178] width 11 height 10
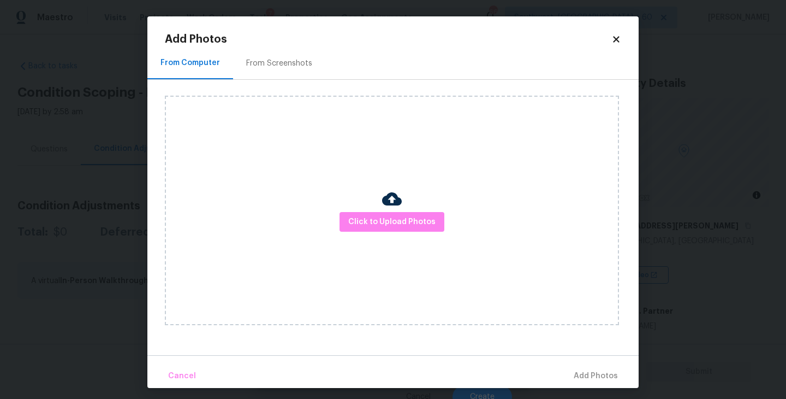
click at [414, 242] on div "Click to Upload Photos" at bounding box center [392, 210] width 454 height 229
click at [417, 226] on span "Click to Upload Photos" at bounding box center [391, 222] width 87 height 14
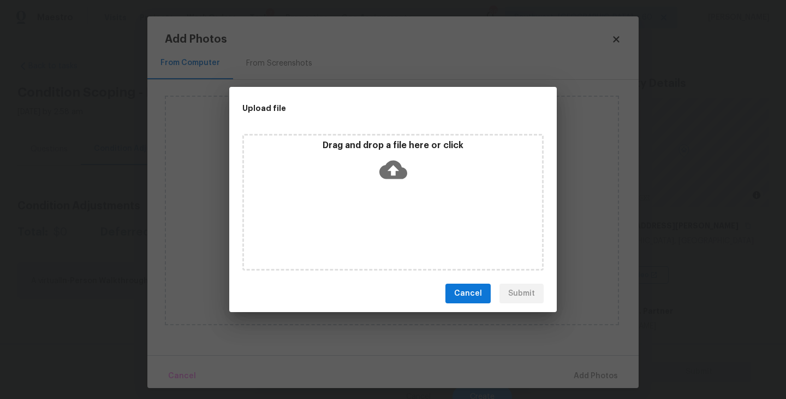
click at [396, 191] on div "Drag and drop a file here or click" at bounding box center [392, 202] width 301 height 136
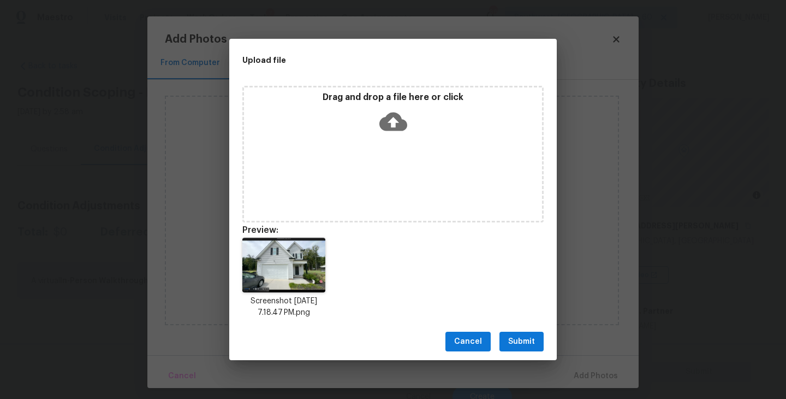
click at [525, 345] on span "Submit" at bounding box center [521, 342] width 27 height 14
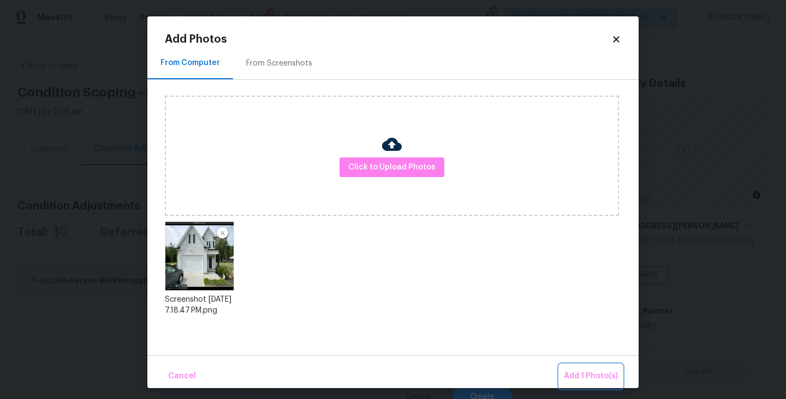
click at [584, 375] on span "Add 1 Photo(s)" at bounding box center [591, 376] width 54 height 14
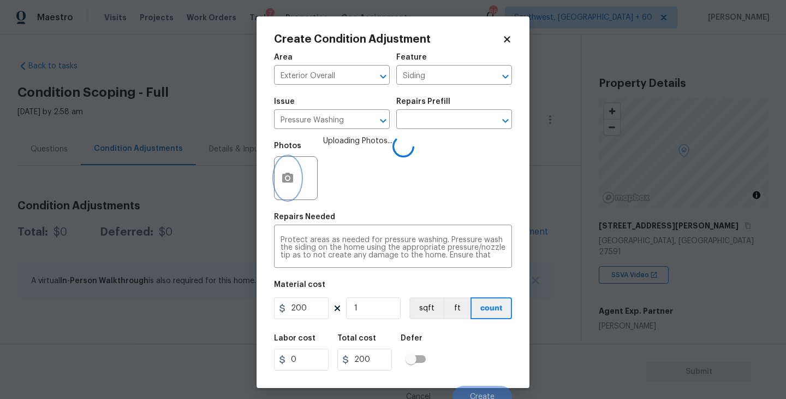
scroll to position [9, 0]
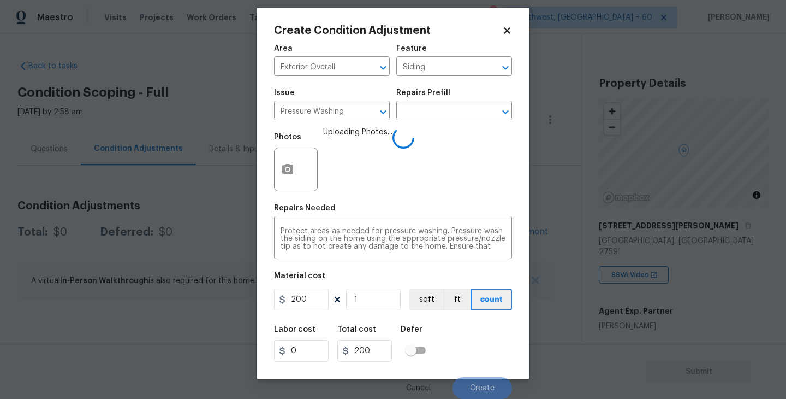
click at [485, 335] on div "Labor cost 0 Total cost 200 Defer" at bounding box center [393, 343] width 238 height 49
click at [488, 390] on span "Create" at bounding box center [482, 388] width 25 height 8
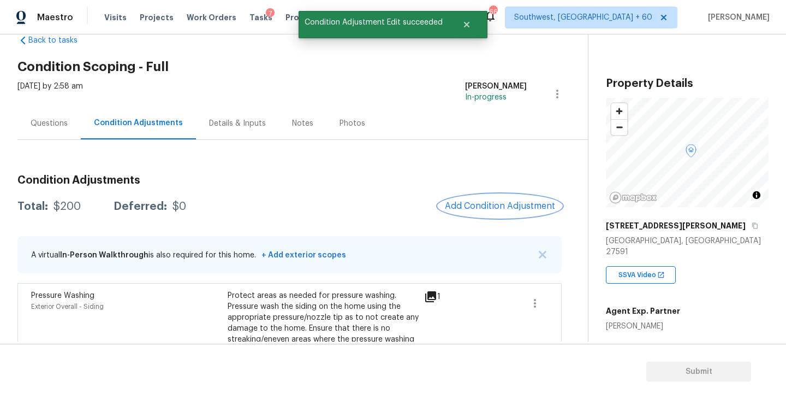
scroll to position [41, 0]
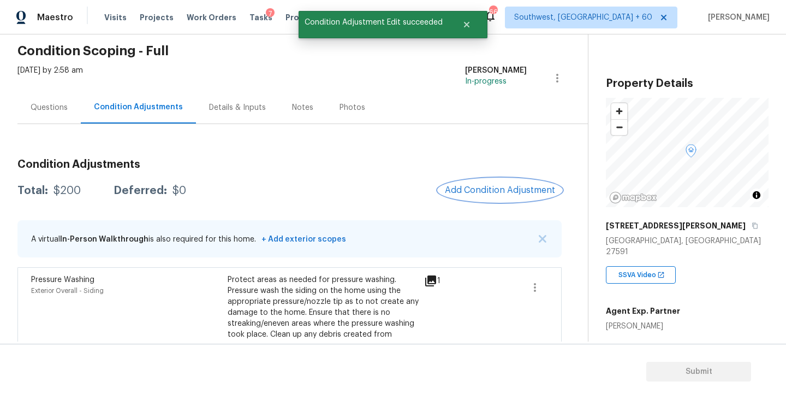
click at [500, 192] on span "Add Condition Adjustment" at bounding box center [500, 190] width 110 height 10
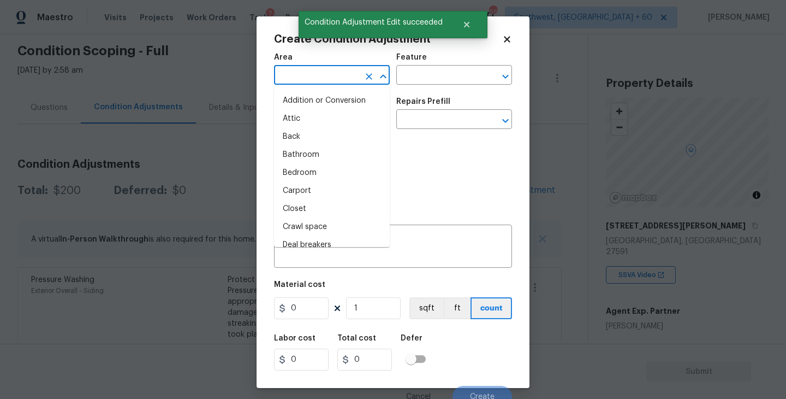
click at [324, 81] on input "text" at bounding box center [316, 76] width 85 height 17
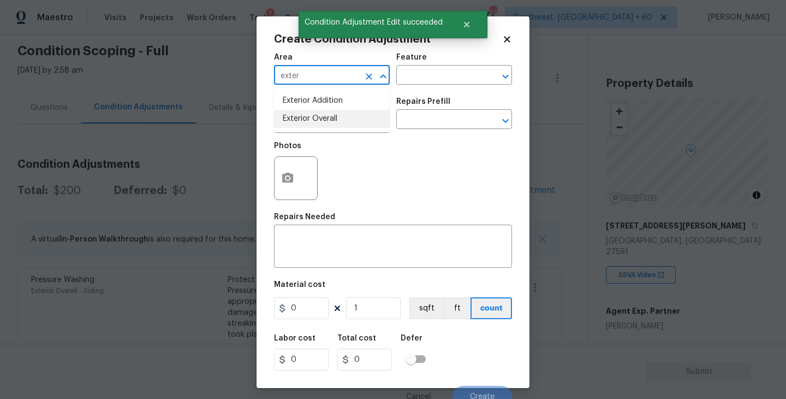
click at [333, 121] on li "Exterior Overall" at bounding box center [332, 119] width 116 height 18
type input "Exterior Overall"
click at [414, 85] on input "text" at bounding box center [438, 76] width 85 height 17
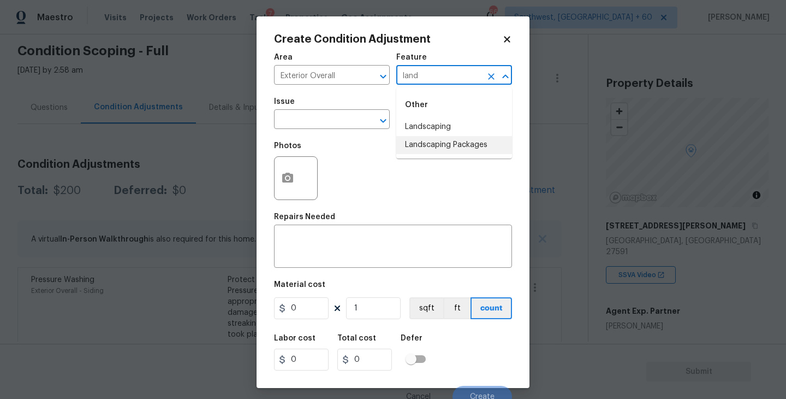
click at [427, 145] on li "Landscaping Packages" at bounding box center [454, 145] width 116 height 18
type input "Landscaping Packages"
click at [325, 131] on span "Issue ​" at bounding box center [332, 113] width 116 height 44
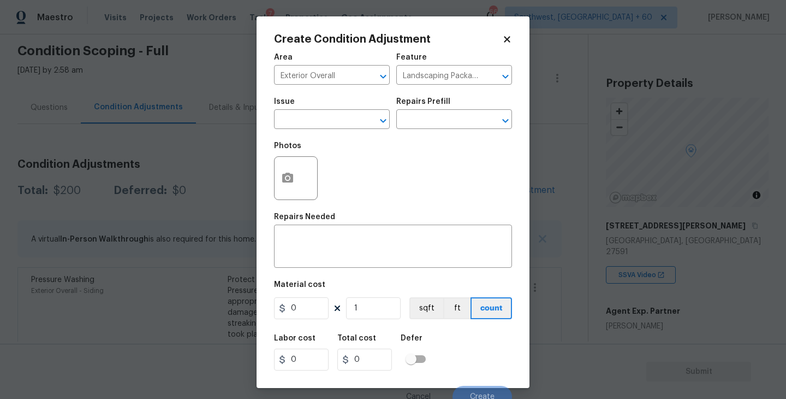
click at [316, 129] on span "Issue ​" at bounding box center [332, 113] width 116 height 44
click at [327, 124] on input "text" at bounding box center [316, 120] width 85 height 17
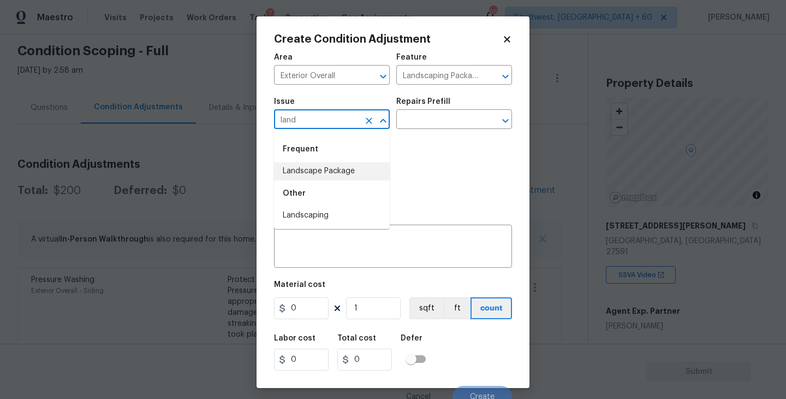
click at [331, 173] on li "Landscape Package" at bounding box center [332, 171] width 116 height 18
type input "Landscape Package"
click at [406, 132] on div "Issue Landscape Package ​ Repairs Prefill ​" at bounding box center [393, 113] width 238 height 44
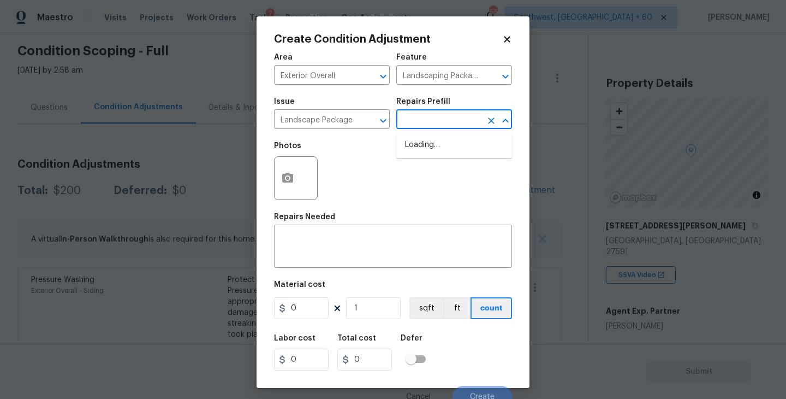
click at [426, 129] on input "text" at bounding box center [438, 120] width 85 height 17
click at [449, 154] on li "Initial landscaping package $75.00" at bounding box center [454, 150] width 116 height 29
type input "Home Readiness Packages"
type textarea "Mowing of grass up to 6" in height. Mow, edge along driveways & sidewalks, trim…"
type input "75"
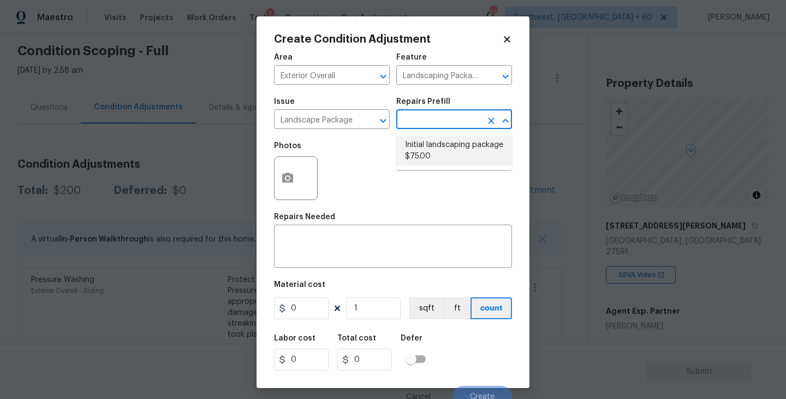
type input "75"
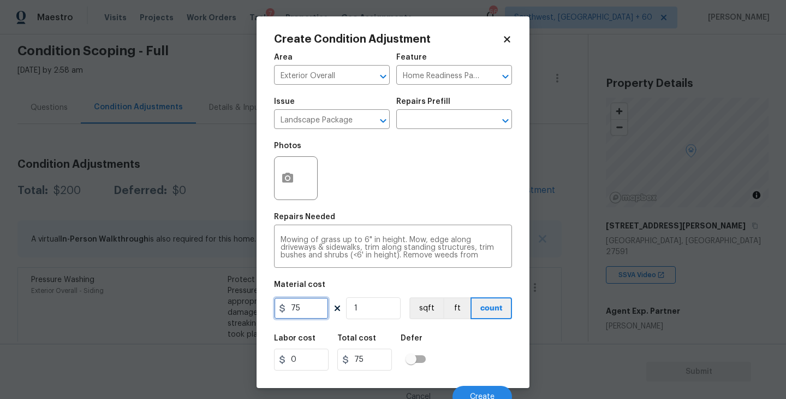
drag, startPoint x: 302, startPoint y: 303, endPoint x: 216, endPoint y: 313, distance: 86.9
click at [216, 313] on div "Create Condition Adjustment Area Exterior Overall ​ Feature Home Readiness Pack…" at bounding box center [393, 199] width 786 height 399
type input "300"
click at [289, 186] on button "button" at bounding box center [288, 178] width 26 height 43
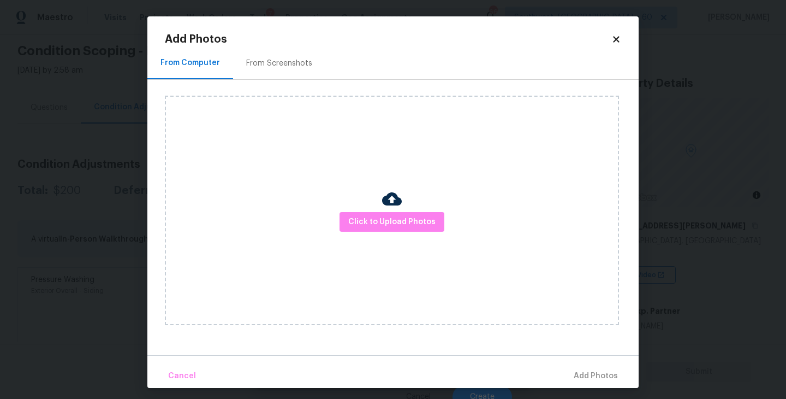
click at [354, 205] on div "Click to Upload Photos" at bounding box center [392, 210] width 454 height 229
click at [363, 209] on div "Click to Upload Photos" at bounding box center [392, 210] width 454 height 229
click at [390, 224] on span "Click to Upload Photos" at bounding box center [391, 222] width 87 height 14
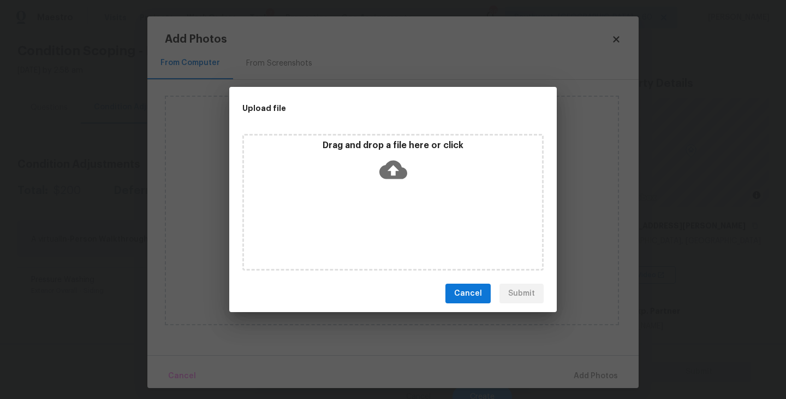
click at [391, 171] on icon at bounding box center [393, 170] width 28 height 28
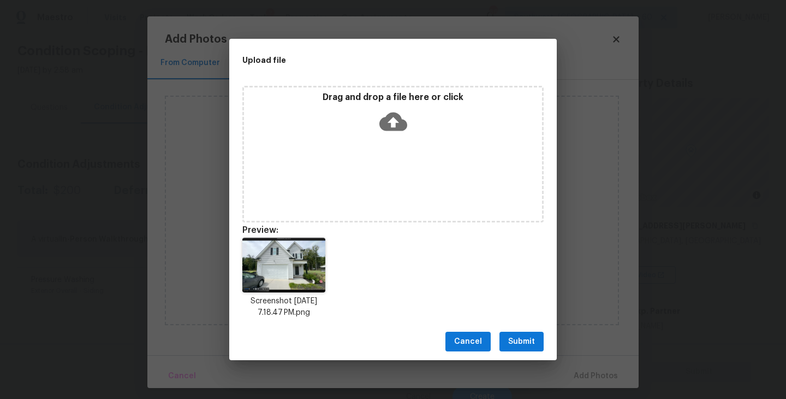
click at [523, 339] on span "Submit" at bounding box center [521, 342] width 27 height 14
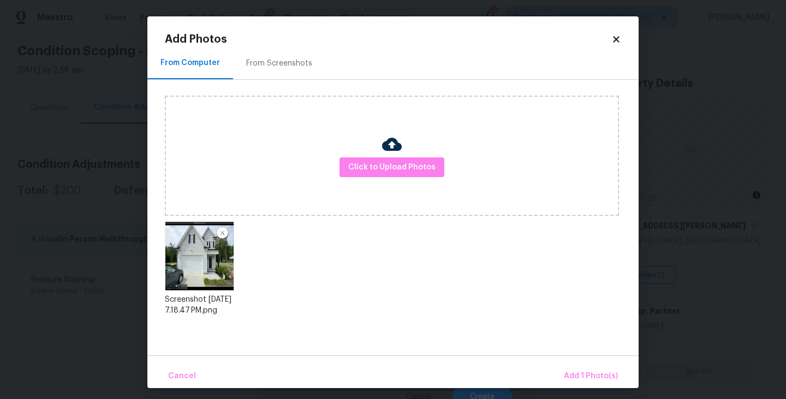
click at [586, 363] on div "Cancel Add 1 Photo(s)" at bounding box center [392, 371] width 491 height 33
click at [583, 375] on span "Add 1 Photo(s)" at bounding box center [591, 376] width 54 height 14
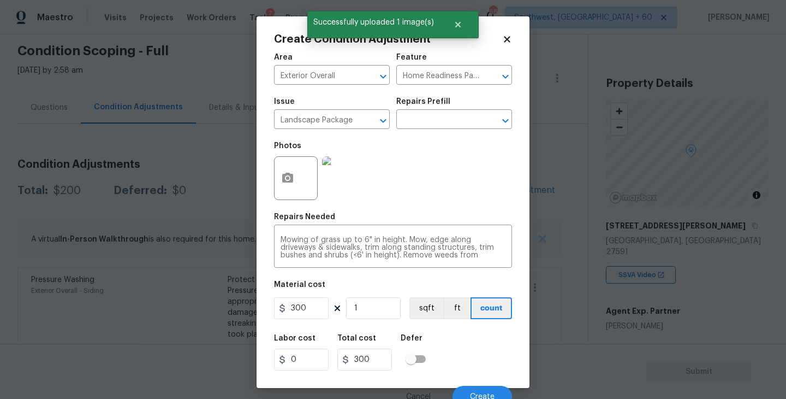
click at [448, 359] on div "Labor cost 0 Total cost 300 Defer" at bounding box center [393, 352] width 238 height 49
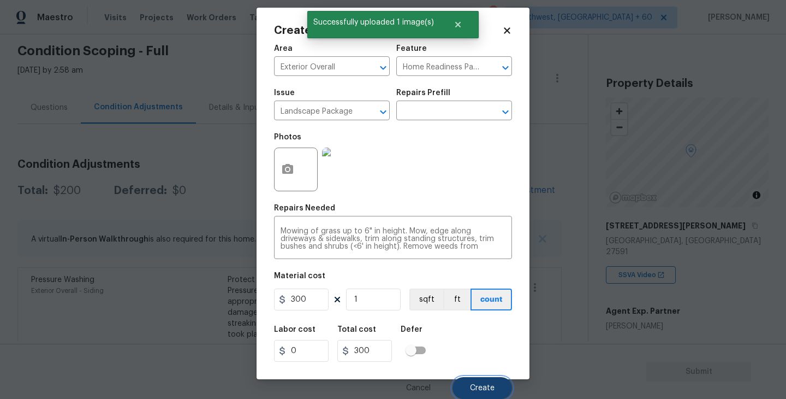
click at [478, 385] on span "Create" at bounding box center [482, 388] width 25 height 8
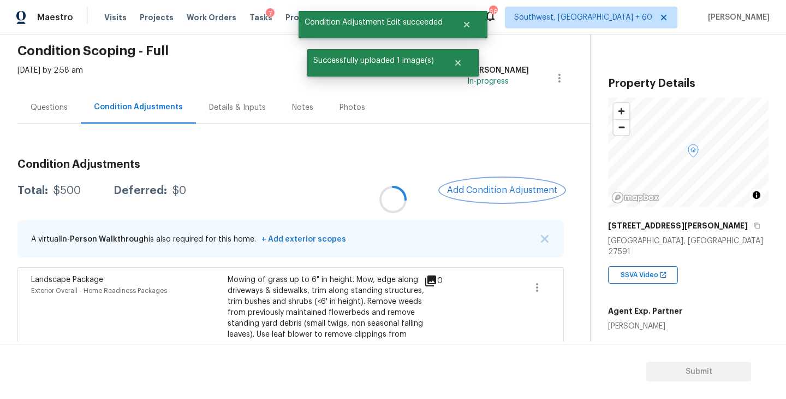
scroll to position [0, 0]
click at [480, 197] on button "Add Condition Adjustment" at bounding box center [499, 190] width 123 height 23
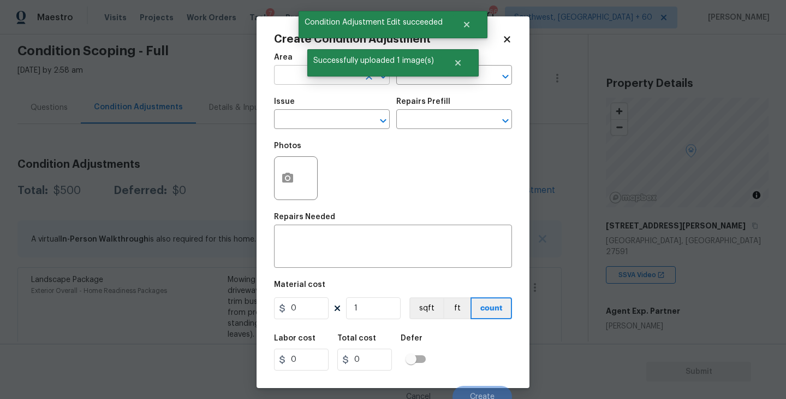
click at [300, 77] on input "text" at bounding box center [316, 76] width 85 height 17
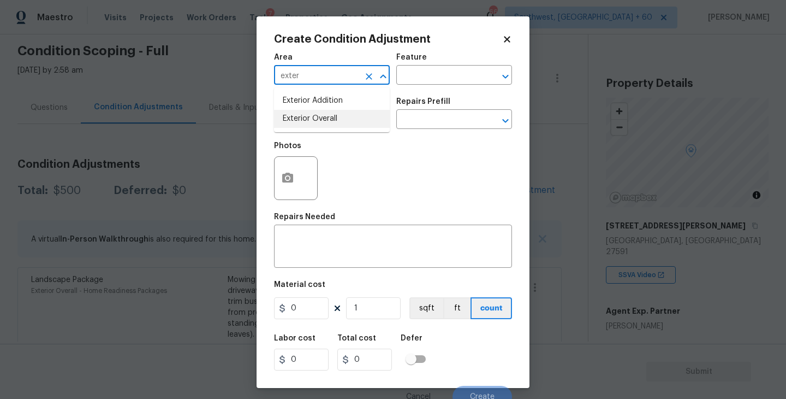
click at [319, 118] on li "Exterior Overall" at bounding box center [332, 119] width 116 height 18
type input "Exterior Overall"
click at [319, 118] on input "text" at bounding box center [316, 120] width 85 height 17
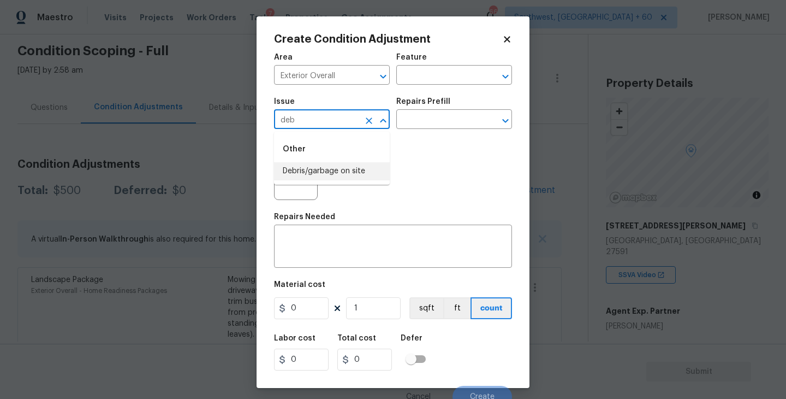
click at [343, 169] on li "Debris/garbage on site" at bounding box center [332, 171] width 116 height 18
type input "Debris/garbage on site"
click at [418, 134] on div "Issue Debris/garbage on site ​ Repairs Prefill ​" at bounding box center [393, 113] width 238 height 44
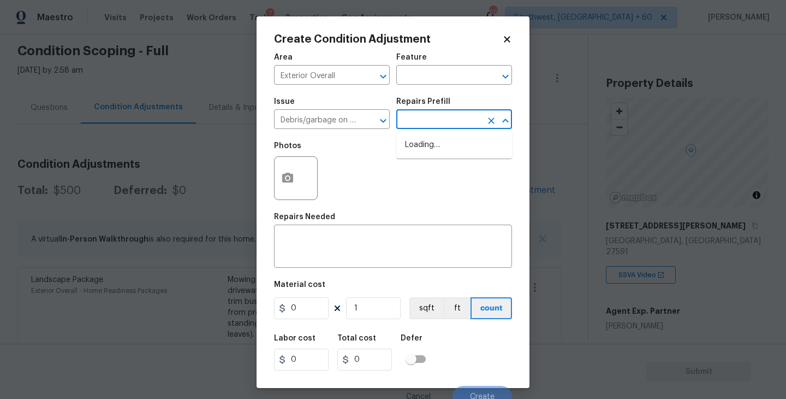
click at [438, 123] on input "text" at bounding box center [438, 120] width 85 height 17
click at [437, 146] on li "Remove debris/garbage $100.00" at bounding box center [454, 150] width 116 height 29
type textarea "Remove, haul off, and properly dispose of any debris left by seller to offsite …"
type input "100"
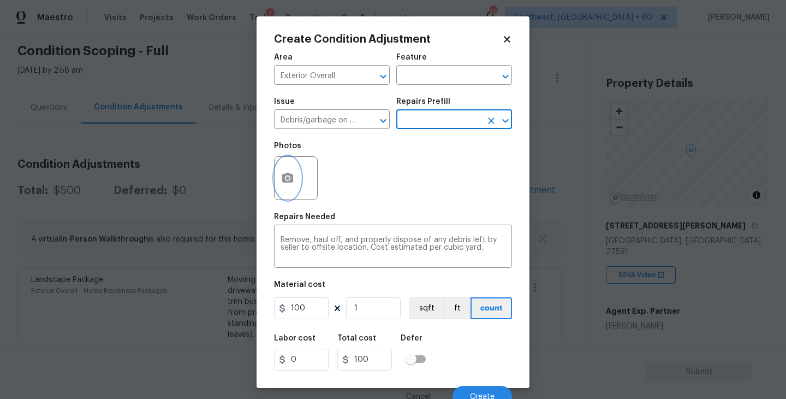
click at [288, 186] on button "button" at bounding box center [288, 178] width 26 height 43
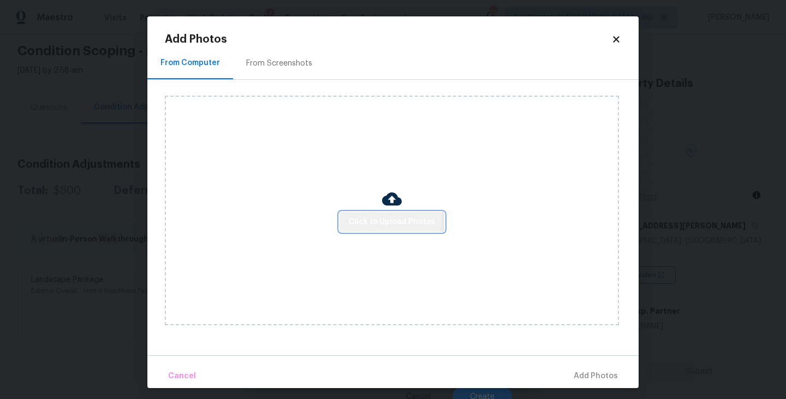
click at [367, 215] on span "Click to Upload Photos" at bounding box center [391, 222] width 87 height 14
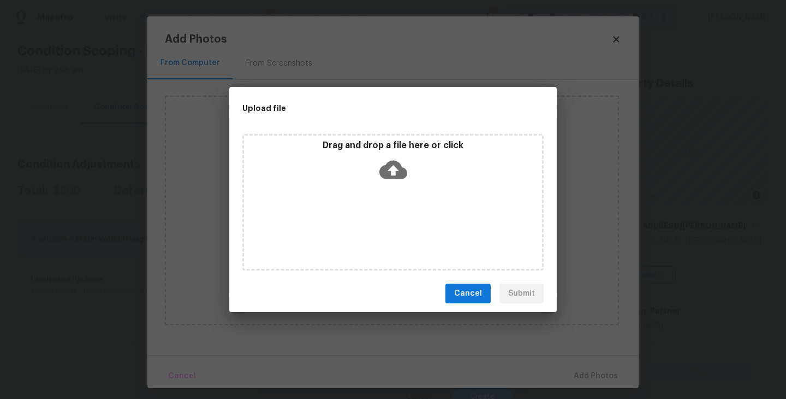
drag, startPoint x: 367, startPoint y: 215, endPoint x: 382, endPoint y: 193, distance: 26.8
click at [382, 193] on div "Drag and drop a file here or click" at bounding box center [392, 202] width 301 height 136
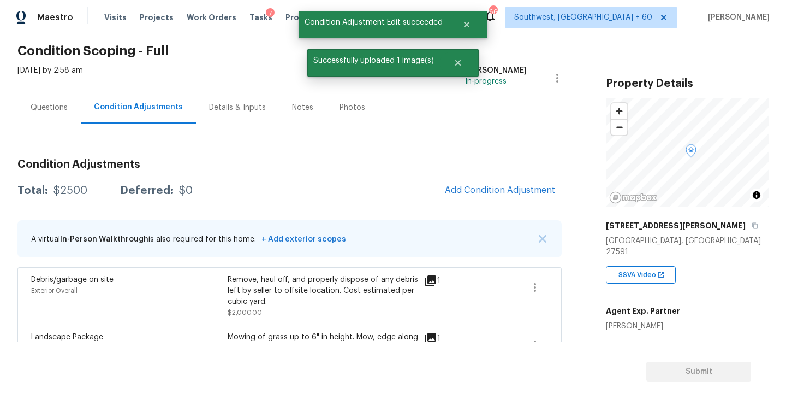
click at [53, 112] on div "Questions" at bounding box center [49, 107] width 37 height 11
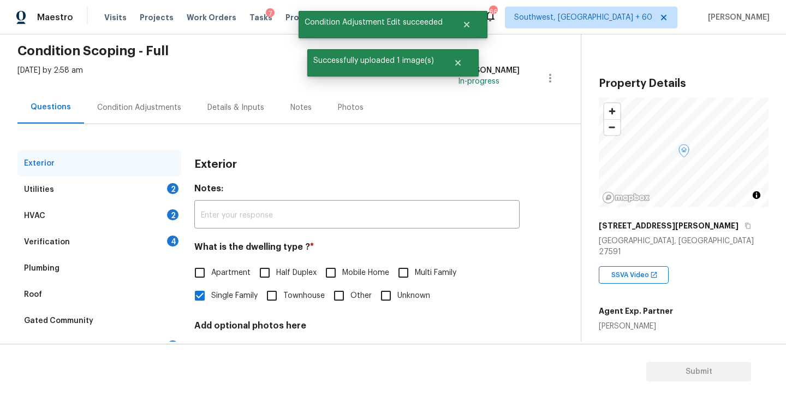
scroll to position [127, 0]
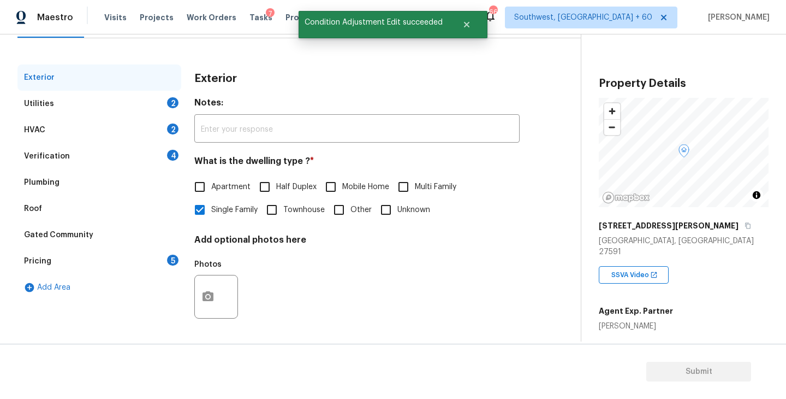
click at [85, 268] on div "Pricing 5" at bounding box center [99, 261] width 164 height 26
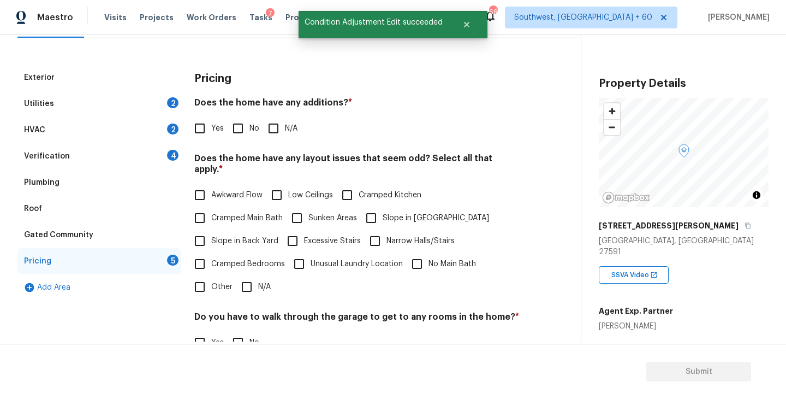
click at [213, 129] on span "Yes" at bounding box center [217, 128] width 13 height 11
click at [211, 129] on input "Yes" at bounding box center [199, 128] width 23 height 23
checkbox input "true"
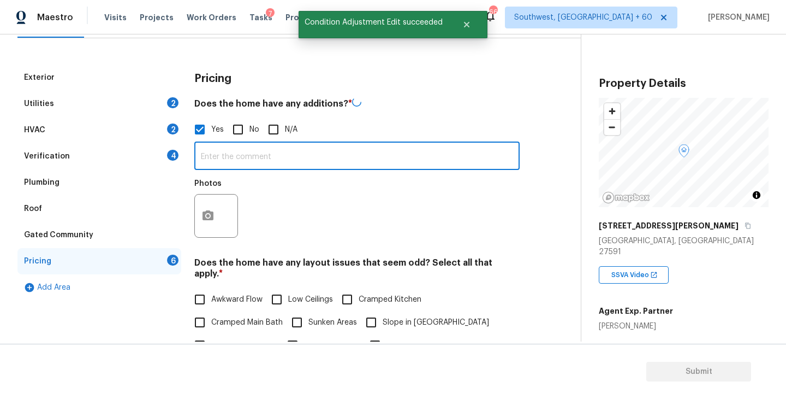
click at [226, 145] on input "text" at bounding box center [356, 157] width 325 height 26
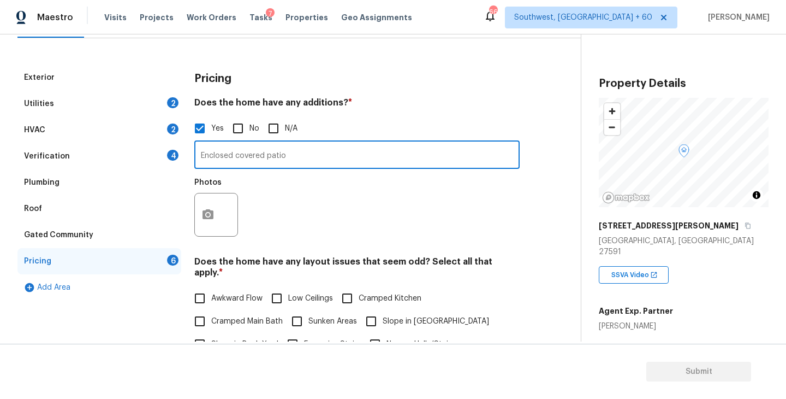
type input "Enclosed covered patio"
click at [207, 208] on button "button" at bounding box center [208, 214] width 26 height 43
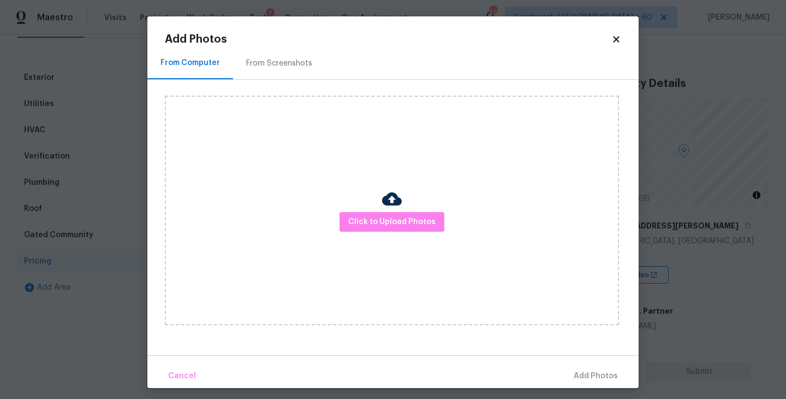
click at [327, 222] on div "Click to Upload Photos" at bounding box center [392, 210] width 454 height 229
click at [355, 221] on span "Click to Upload Photos" at bounding box center [391, 222] width 87 height 14
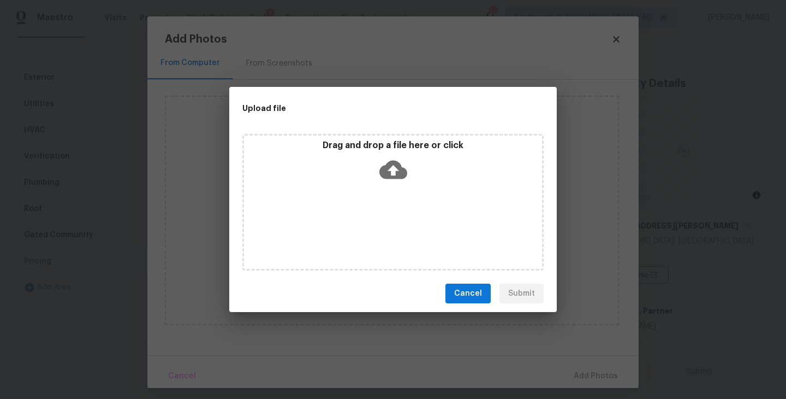
click at [380, 199] on div "Drag and drop a file here or click" at bounding box center [392, 202] width 301 height 136
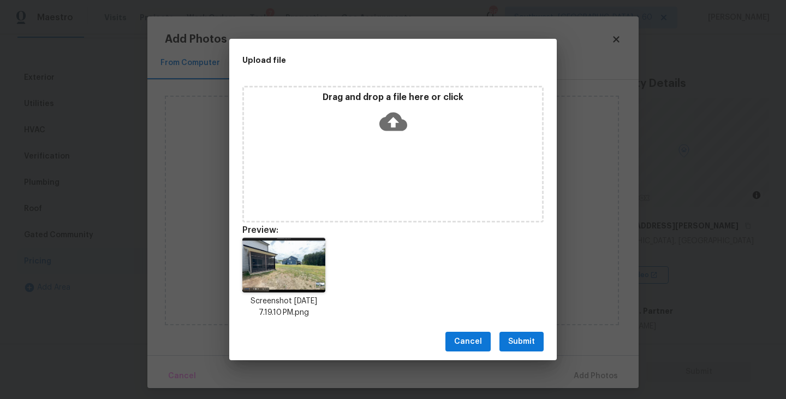
click at [515, 339] on span "Submit" at bounding box center [521, 342] width 27 height 14
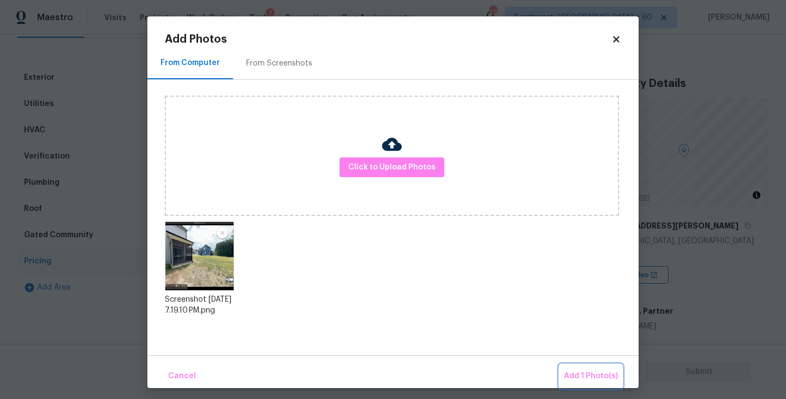
click at [571, 371] on span "Add 1 Photo(s)" at bounding box center [591, 376] width 54 height 14
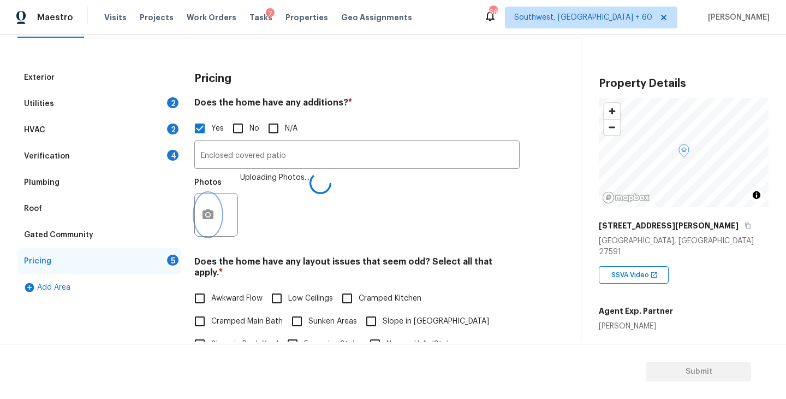
scroll to position [302, 0]
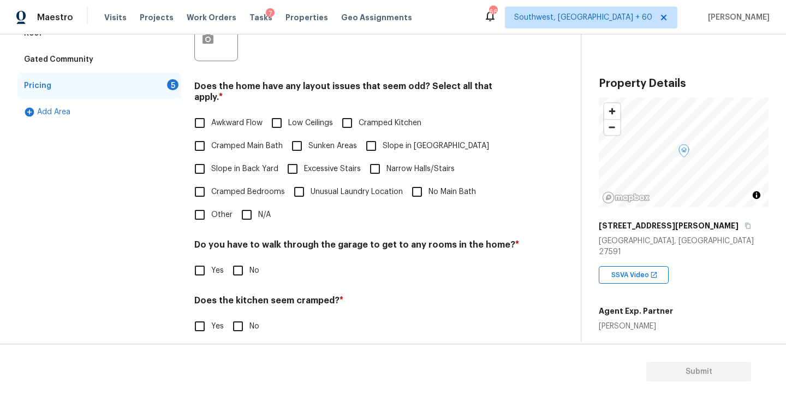
click at [390, 140] on span "Slope in [GEOGRAPHIC_DATA]" at bounding box center [436, 145] width 106 height 11
click at [383, 138] on input "Slope in [GEOGRAPHIC_DATA]" at bounding box center [371, 145] width 23 height 23
checkbox input "true"
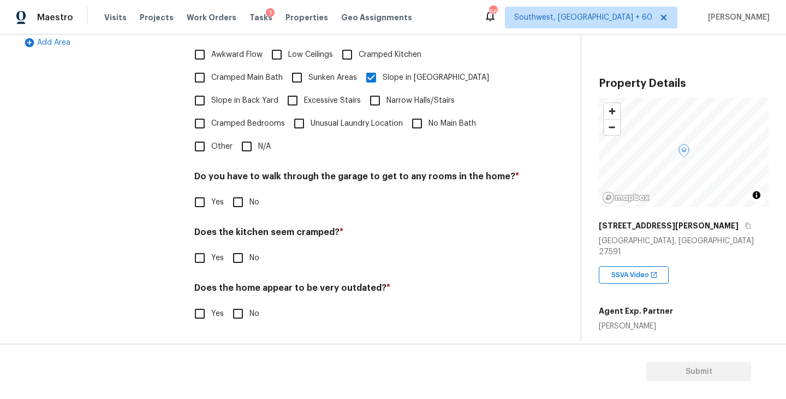
scroll to position [360, 0]
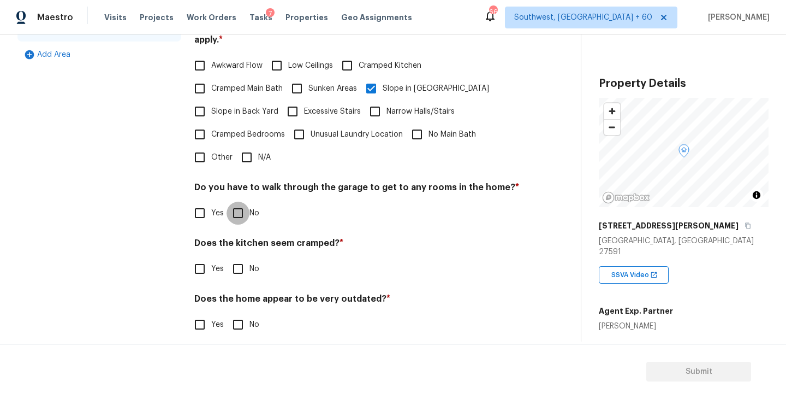
click at [241, 207] on input "No" at bounding box center [238, 212] width 23 height 23
checkbox input "true"
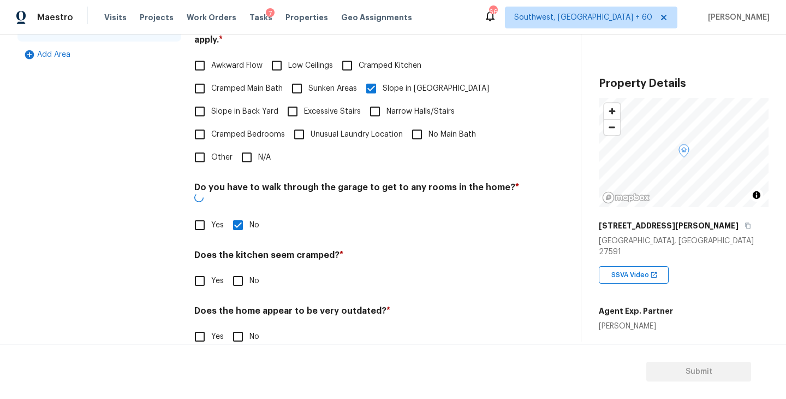
click at [239, 250] on div "Does the kitchen seem cramped? * Yes No" at bounding box center [356, 271] width 325 height 43
click at [239, 269] on input "No" at bounding box center [238, 280] width 23 height 23
checkbox input "true"
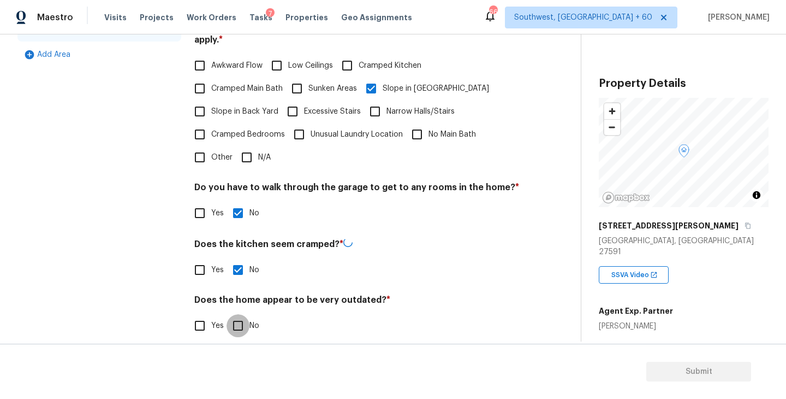
click at [238, 314] on input "No" at bounding box center [238, 325] width 23 height 23
checkbox input "true"
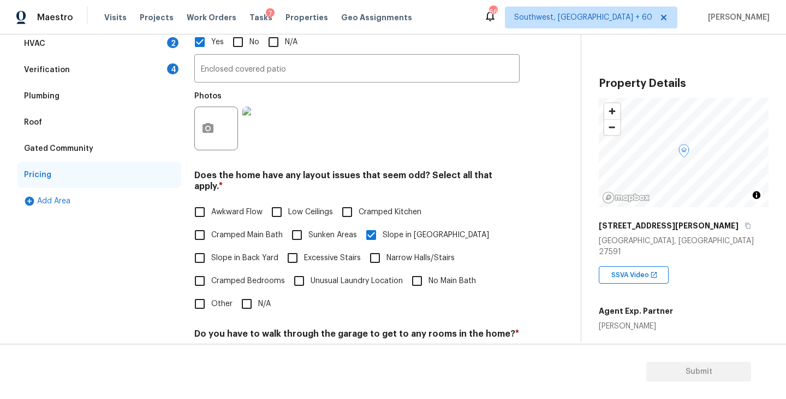
scroll to position [61, 0]
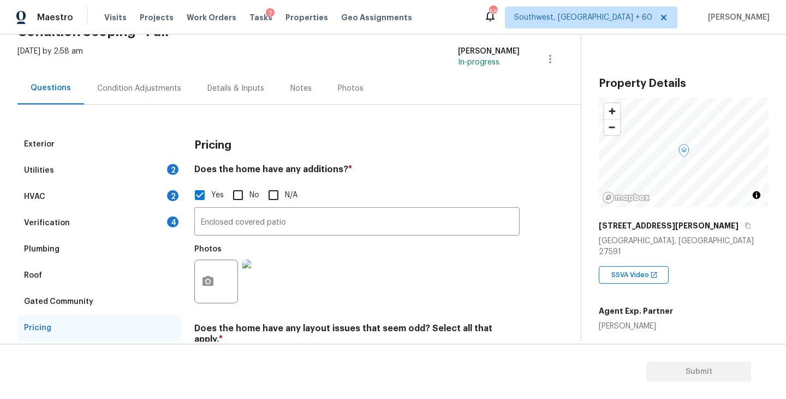
click at [90, 173] on div "Utilities 2" at bounding box center [99, 170] width 164 height 26
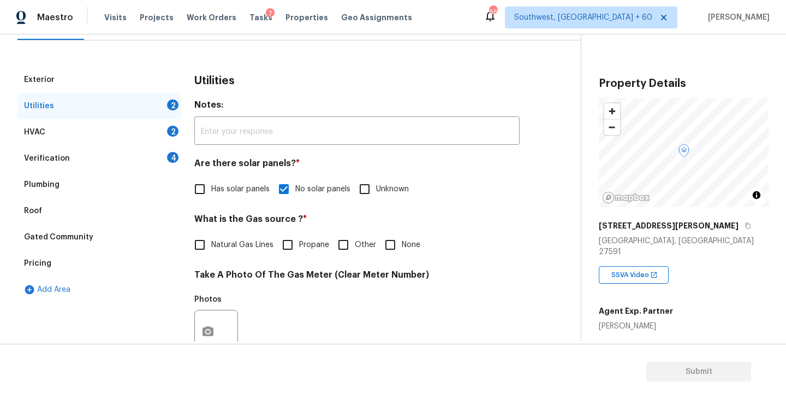
scroll to position [138, 0]
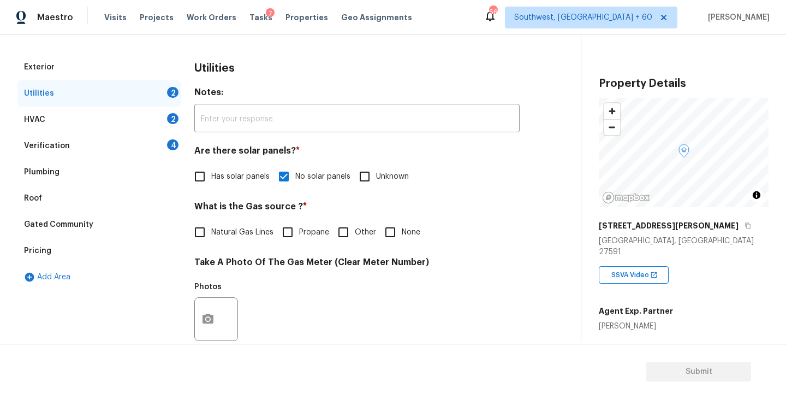
click at [391, 238] on input "None" at bounding box center [390, 232] width 23 height 23
checkbox input "true"
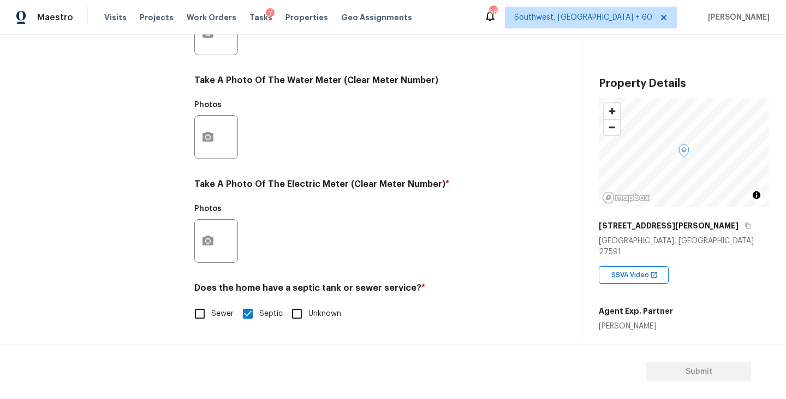
click at [224, 240] on div at bounding box center [216, 241] width 44 height 44
click at [401, 230] on div "Photos" at bounding box center [356, 233] width 325 height 71
click at [210, 238] on icon "button" at bounding box center [208, 240] width 11 height 10
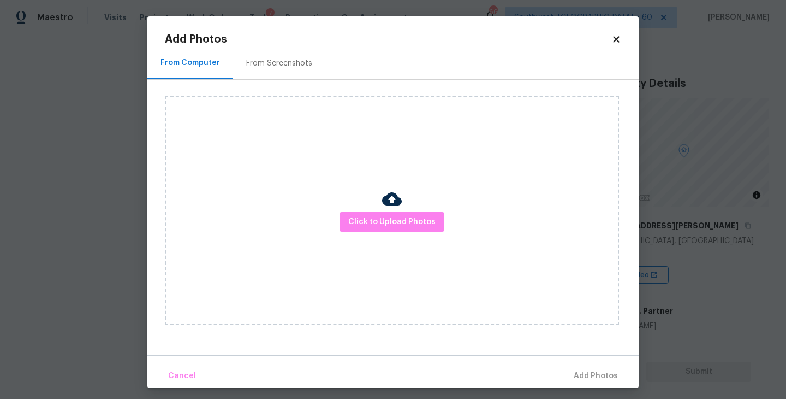
click at [382, 234] on div "Click to Upload Photos" at bounding box center [392, 210] width 454 height 229
click at [386, 224] on span "Click to Upload Photos" at bounding box center [391, 222] width 87 height 14
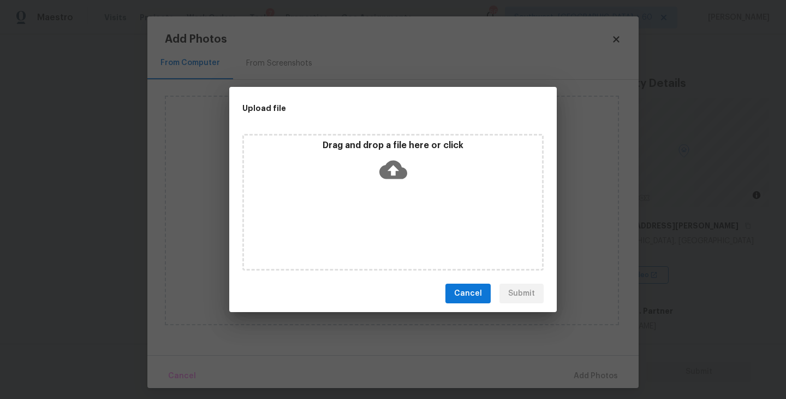
click at [391, 163] on icon at bounding box center [393, 170] width 28 height 19
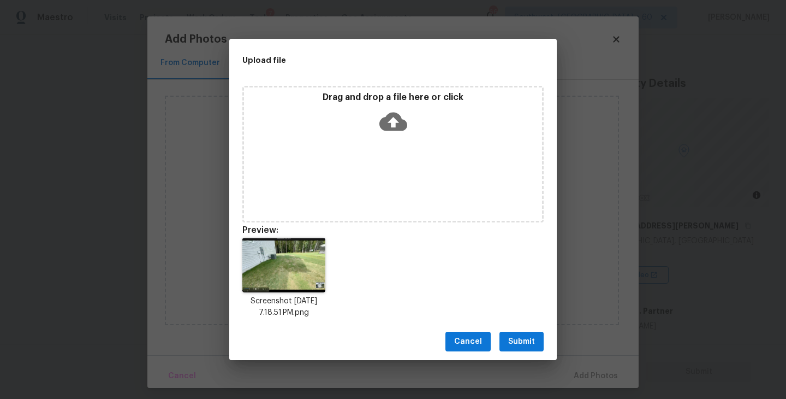
click at [517, 338] on span "Submit" at bounding box center [521, 342] width 27 height 14
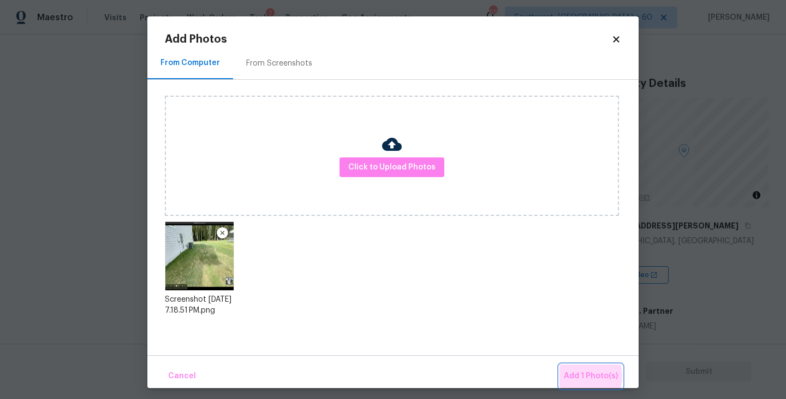
click at [583, 376] on span "Add 1 Photo(s)" at bounding box center [591, 376] width 54 height 14
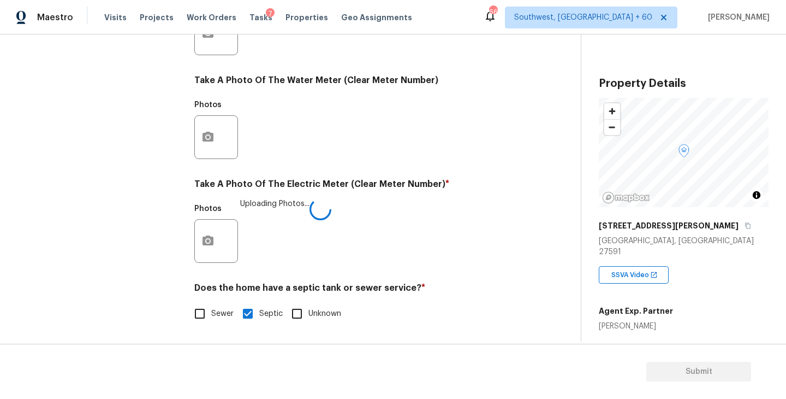
click at [442, 247] on div "Photos Uploading Photos..." at bounding box center [356, 233] width 325 height 71
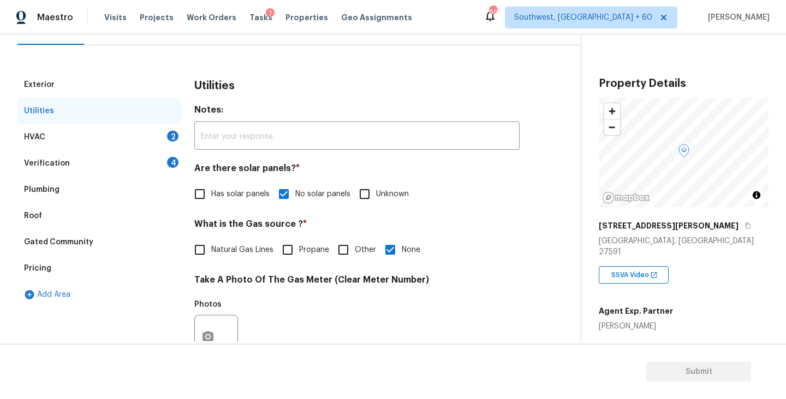
scroll to position [112, 0]
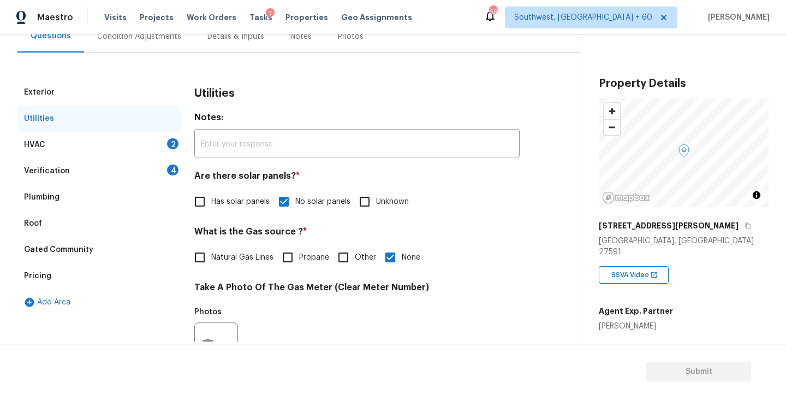
click at [136, 151] on div "HVAC 2" at bounding box center [99, 145] width 164 height 26
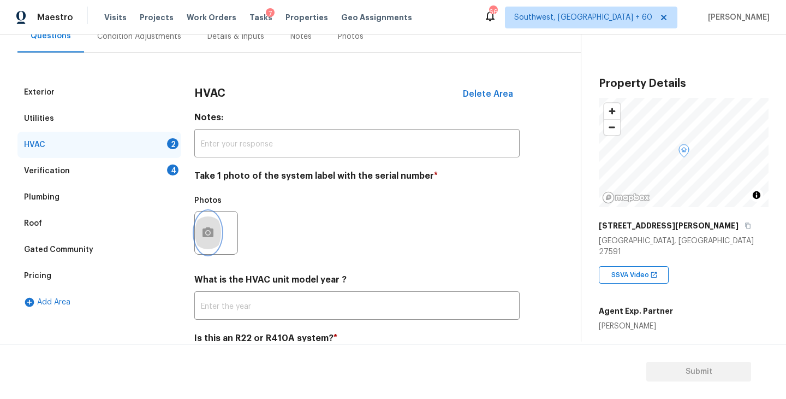
click at [213, 232] on icon "button" at bounding box center [208, 232] width 11 height 10
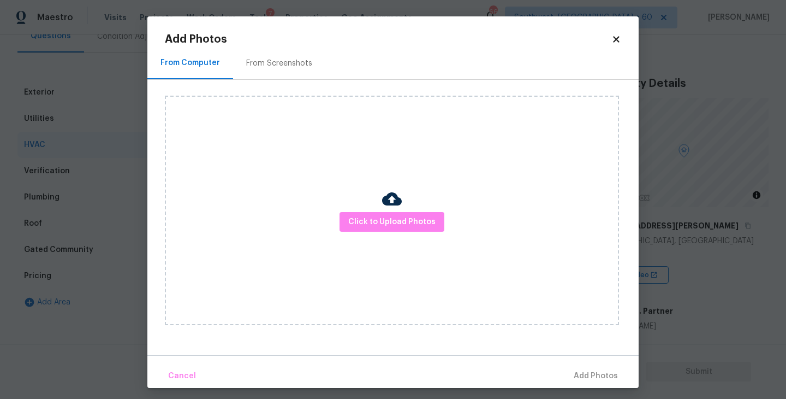
click at [383, 245] on div "Click to Upload Photos" at bounding box center [392, 210] width 454 height 229
click at [394, 211] on div at bounding box center [392, 200] width 20 height 23
click at [387, 163] on div "Click to Upload Photos" at bounding box center [392, 210] width 454 height 229
click at [387, 220] on span "Click to Upload Photos" at bounding box center [391, 222] width 87 height 14
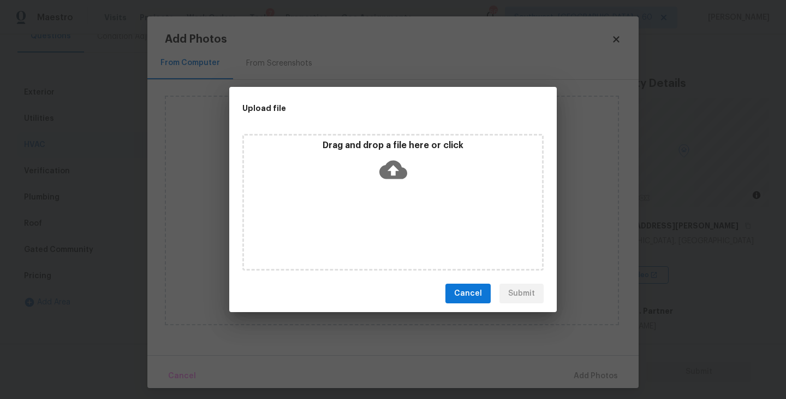
click at [391, 188] on div "Drag and drop a file here or click" at bounding box center [392, 202] width 301 height 136
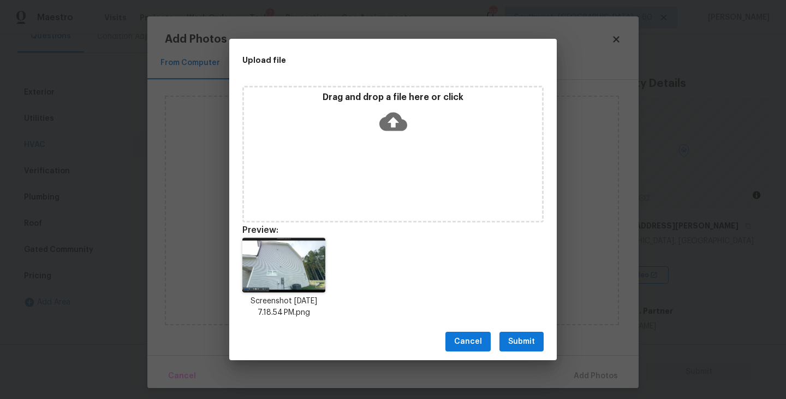
click at [529, 335] on span "Submit" at bounding box center [521, 342] width 27 height 14
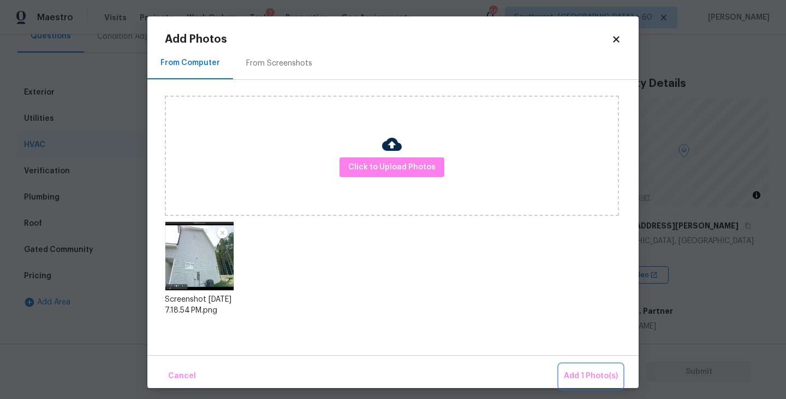
click at [579, 371] on span "Add 1 Photo(s)" at bounding box center [591, 376] width 54 height 14
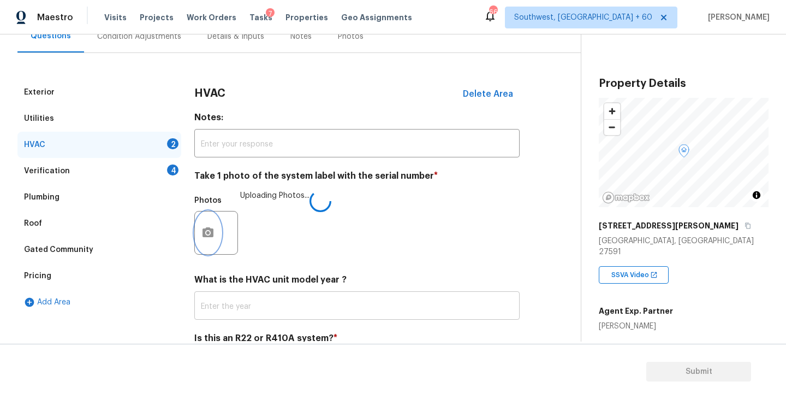
scroll to position [163, 0]
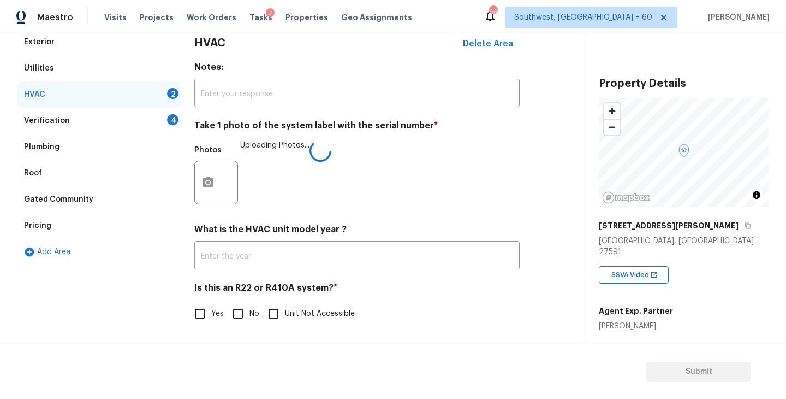
click at [242, 317] on input "No" at bounding box center [238, 313] width 23 height 23
checkbox input "true"
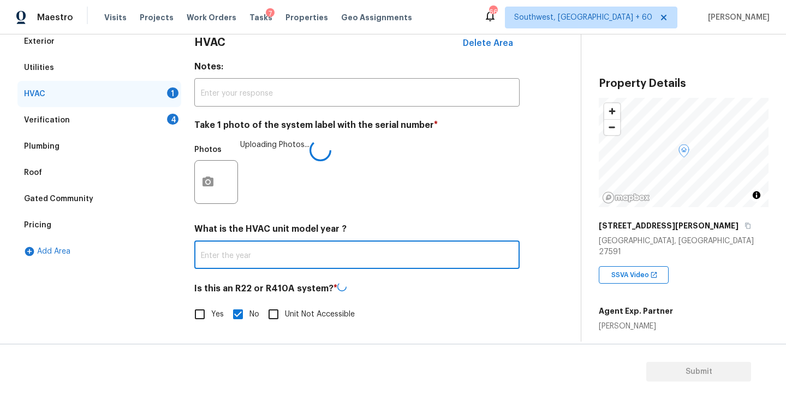
click at [441, 262] on input "text" at bounding box center [356, 256] width 325 height 26
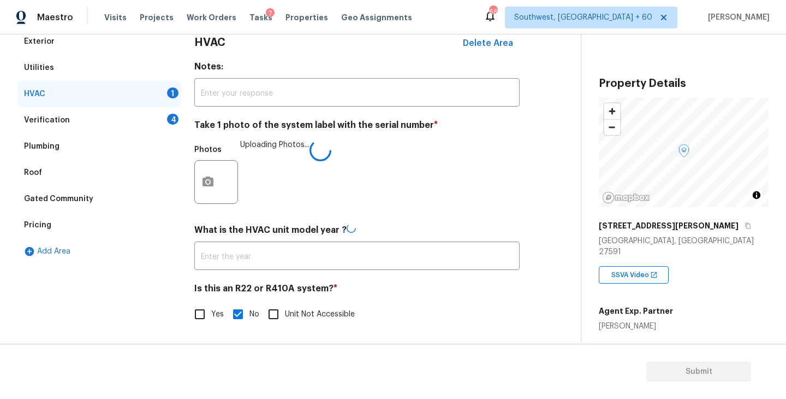
click at [452, 312] on div "Yes No Unit Not Accessible" at bounding box center [356, 313] width 325 height 23
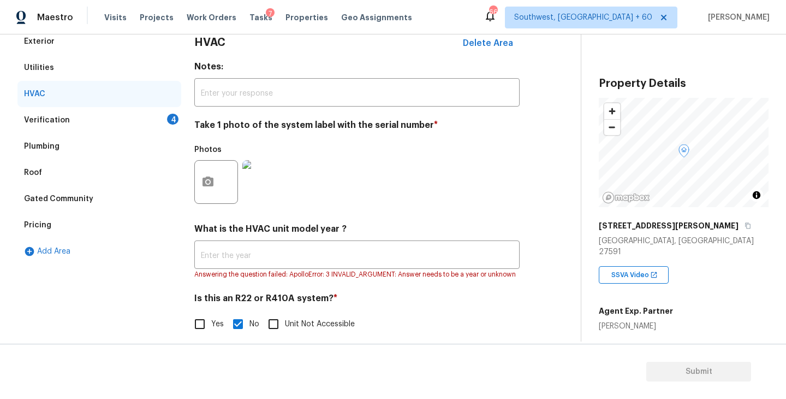
click at [130, 122] on div "Verification 4" at bounding box center [99, 120] width 164 height 26
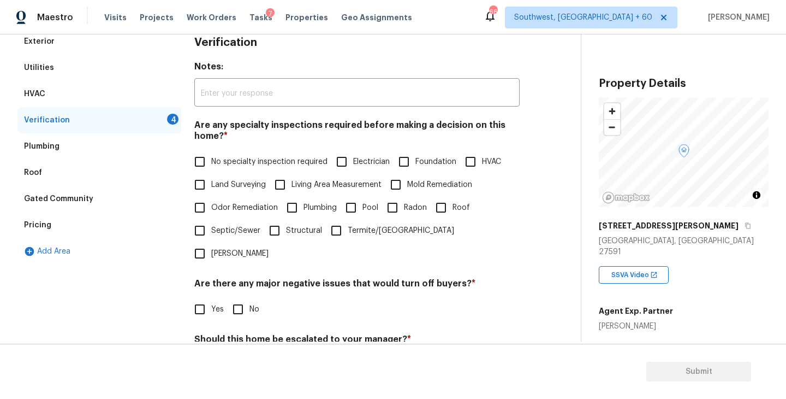
click at [241, 161] on span "No specialty inspection required" at bounding box center [269, 161] width 116 height 11
click at [211, 161] on input "No specialty inspection required" at bounding box center [199, 161] width 23 height 23
checkbox input "true"
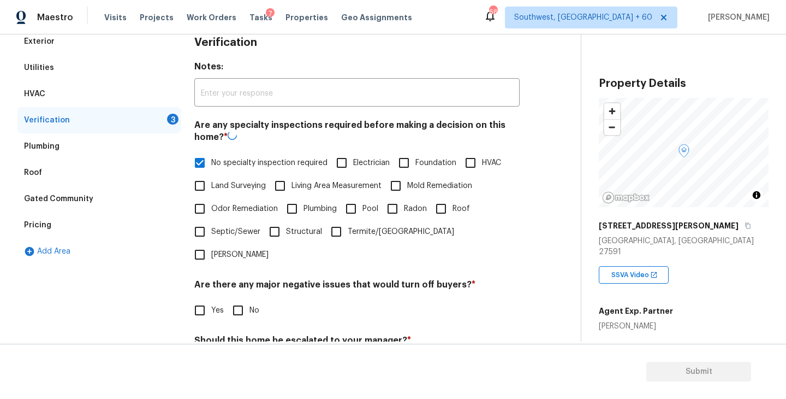
scroll to position [241, 0]
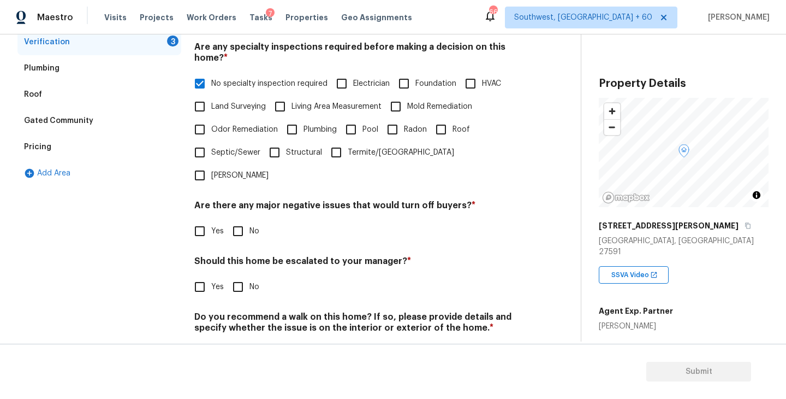
click at [245, 219] on input "No" at bounding box center [238, 230] width 23 height 23
checkbox input "true"
click at [245, 275] on input "No" at bounding box center [238, 286] width 23 height 23
checkbox input "true"
click at [235, 343] on input "No" at bounding box center [238, 354] width 23 height 23
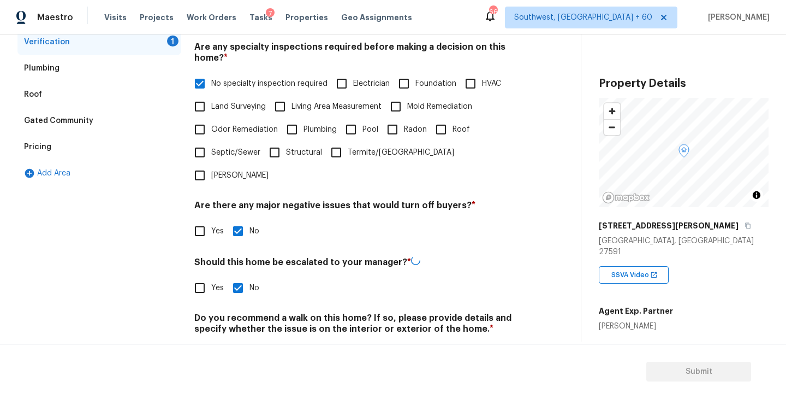
checkbox input "true"
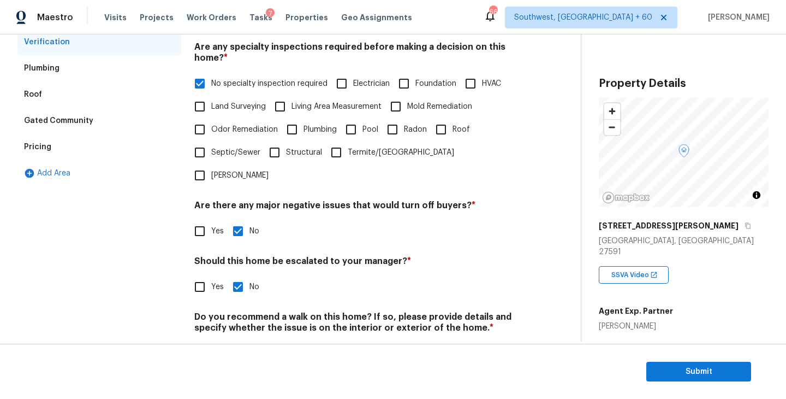
scroll to position [26, 0]
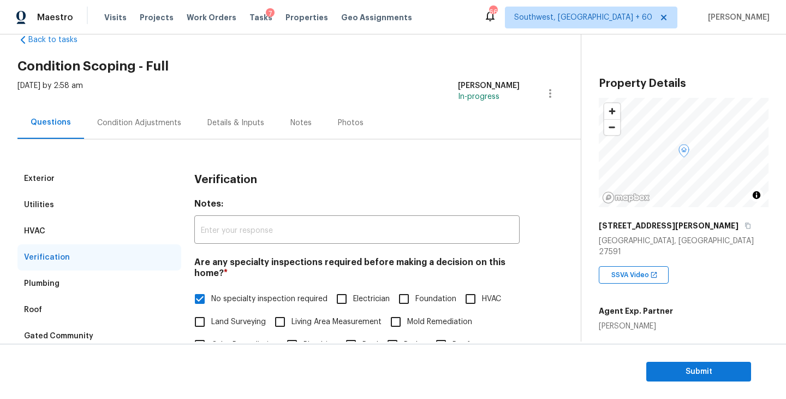
click at [161, 138] on div "Condition Adjustments" at bounding box center [139, 122] width 110 height 32
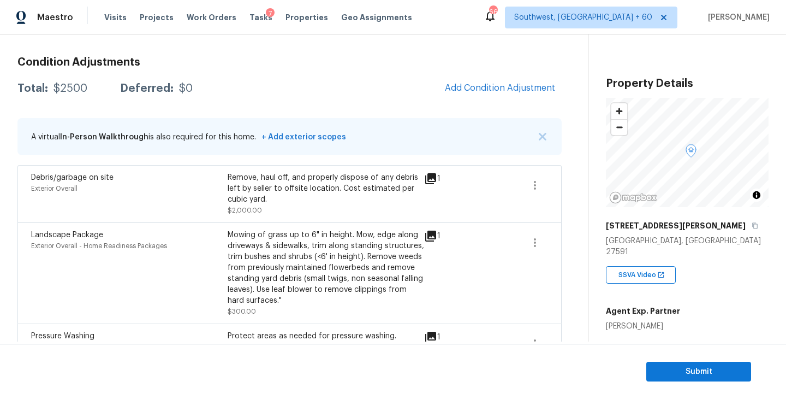
scroll to position [89, 0]
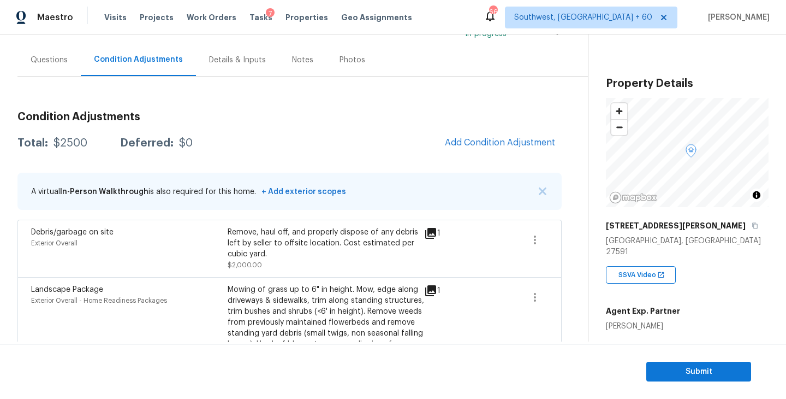
click at [490, 122] on div "Condition Adjustments Total: $2500 Deferred: $0 Add Condition Adjustment A virt…" at bounding box center [289, 291] width 544 height 377
click at [485, 140] on span "Add Condition Adjustment" at bounding box center [500, 143] width 110 height 10
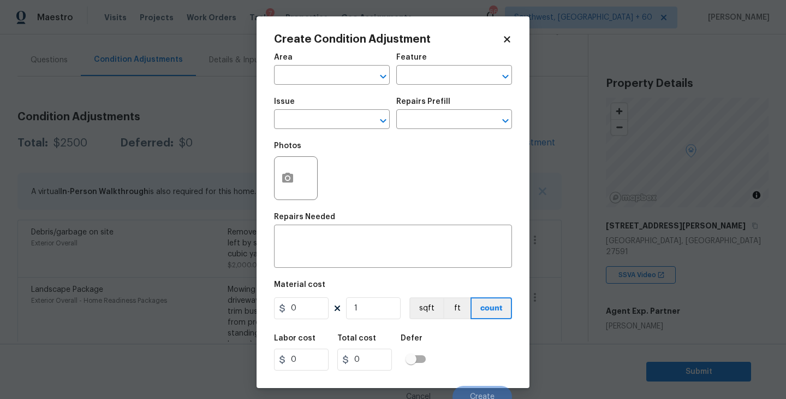
click at [334, 89] on span "Area ​" at bounding box center [332, 69] width 116 height 44
click at [312, 81] on input "text" at bounding box center [316, 76] width 85 height 17
click at [323, 117] on li "Interior Overall" at bounding box center [332, 119] width 116 height 18
type input "Interior Overall"
click at [400, 86] on div "Area Interior Overall ​ Feature ​" at bounding box center [393, 69] width 238 height 44
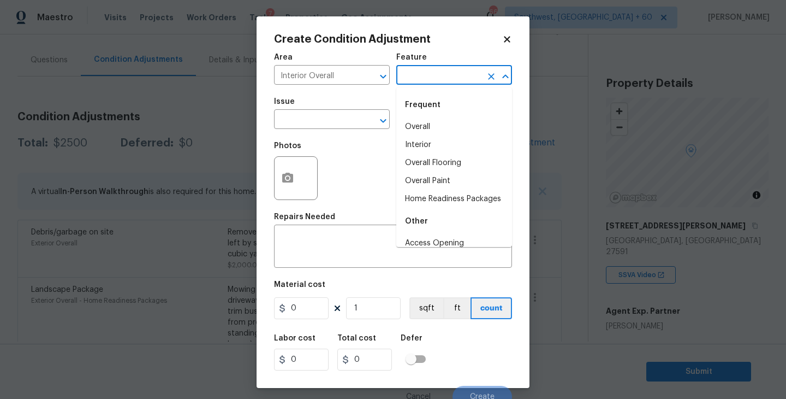
click at [420, 72] on input "text" at bounding box center [438, 76] width 85 height 17
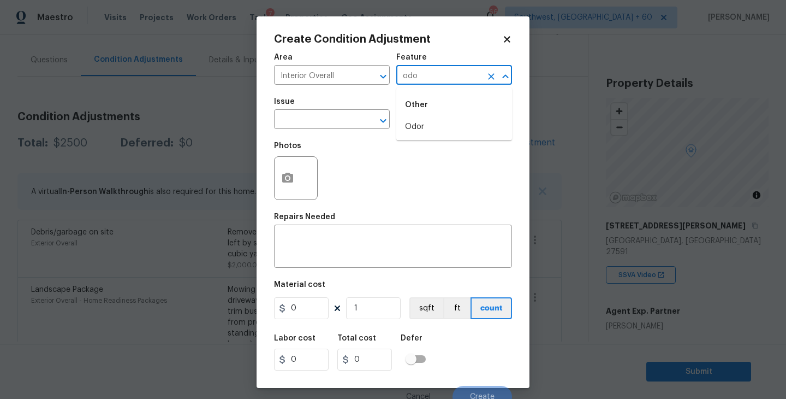
click at [411, 118] on li "Odor" at bounding box center [454, 127] width 116 height 18
type input "Odor"
click at [326, 122] on input "text" at bounding box center [316, 120] width 85 height 17
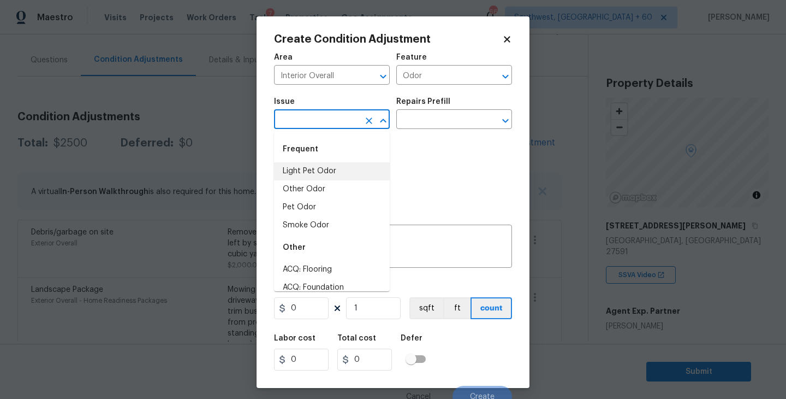
click at [334, 174] on li "Light Pet Odor" at bounding box center [332, 171] width 116 height 18
type input "Light Pet Odor"
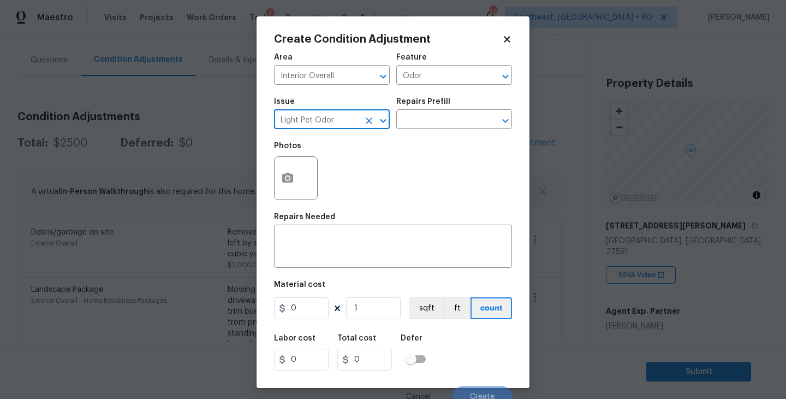
click at [408, 140] on div "Photos" at bounding box center [393, 170] width 238 height 71
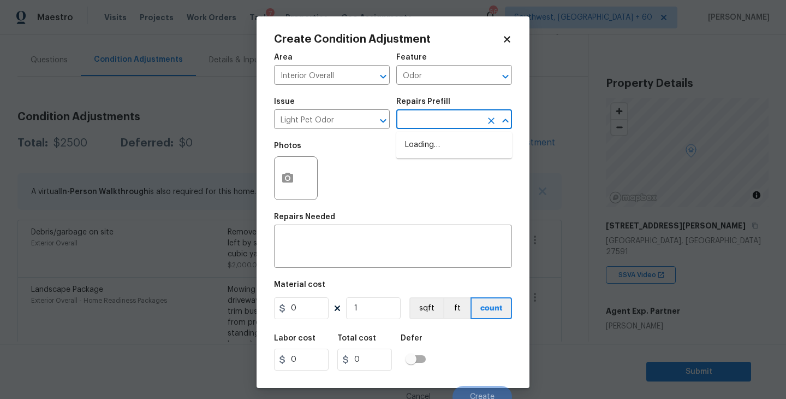
click at [436, 125] on input "text" at bounding box center [438, 120] width 85 height 17
click at [440, 147] on li "Acquisition Scope: 1-2 pets present $575.00" at bounding box center [454, 150] width 116 height 29
type textarea "Acquisition Scope: 1-2 pets present"
type input "575"
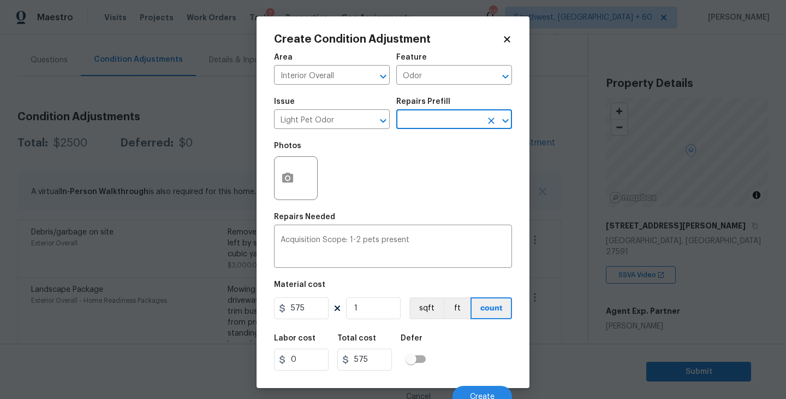
scroll to position [9, 0]
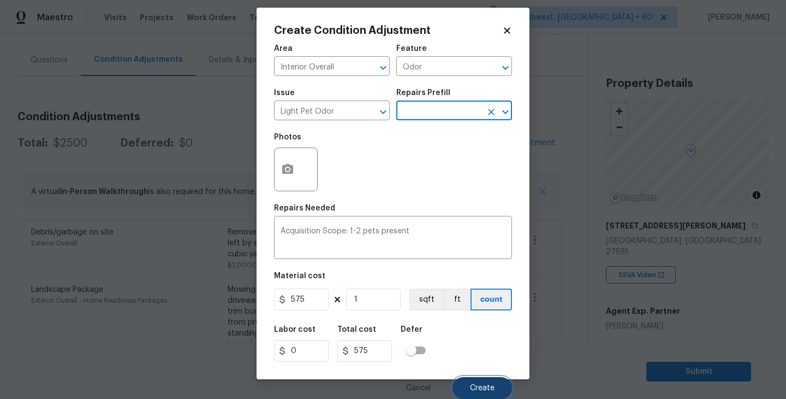
click at [495, 384] on button "Create" at bounding box center [483, 388] width 60 height 22
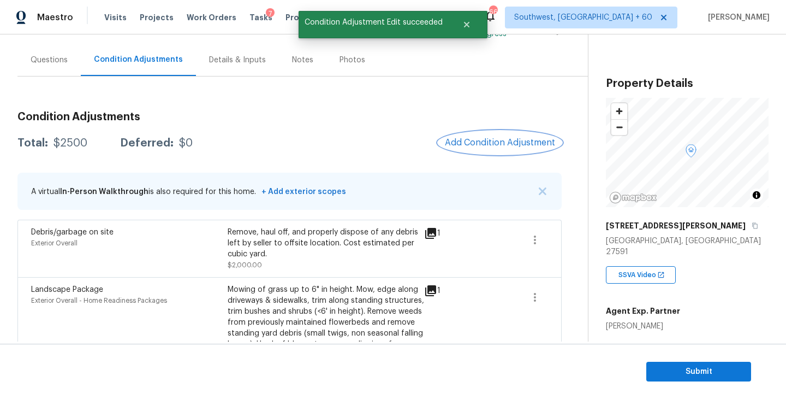
scroll to position [0, 0]
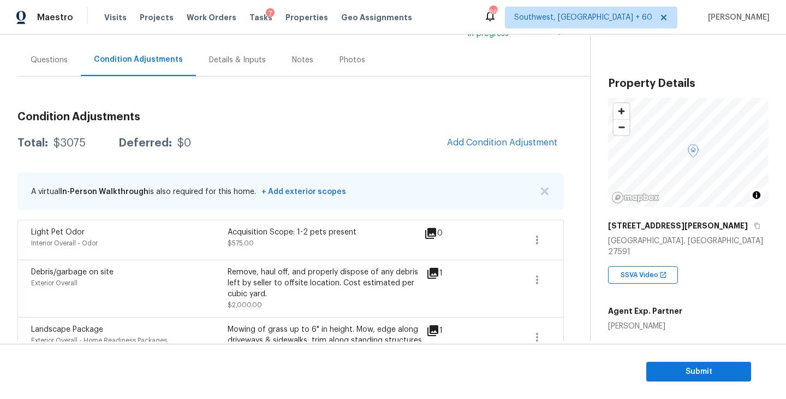
click at [55, 69] on div "Questions" at bounding box center [48, 60] width 63 height 32
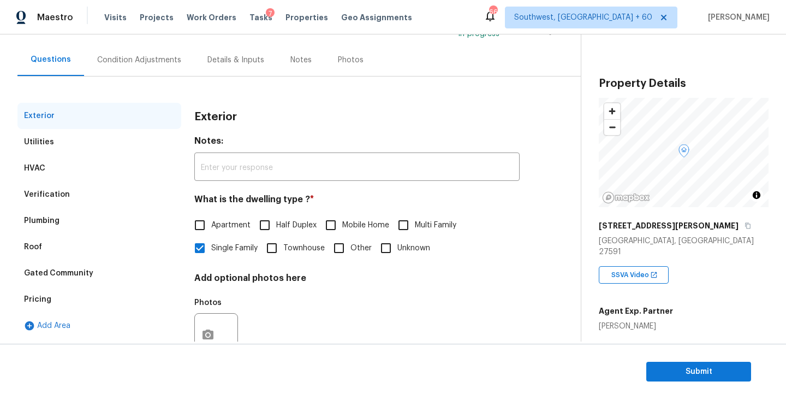
scroll to position [127, 0]
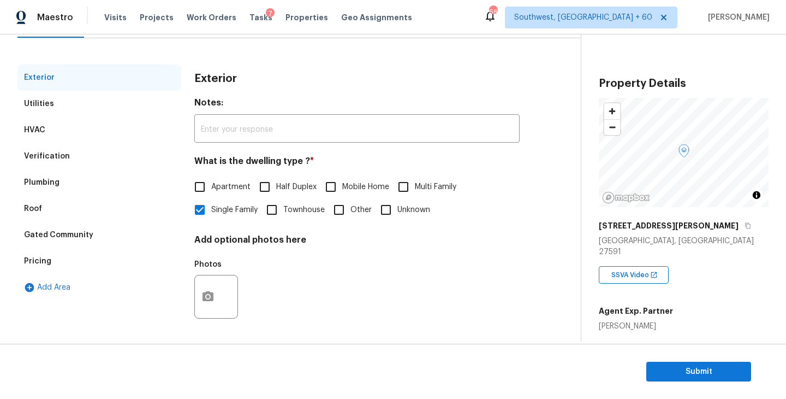
click at [59, 266] on div "Pricing" at bounding box center [99, 261] width 164 height 26
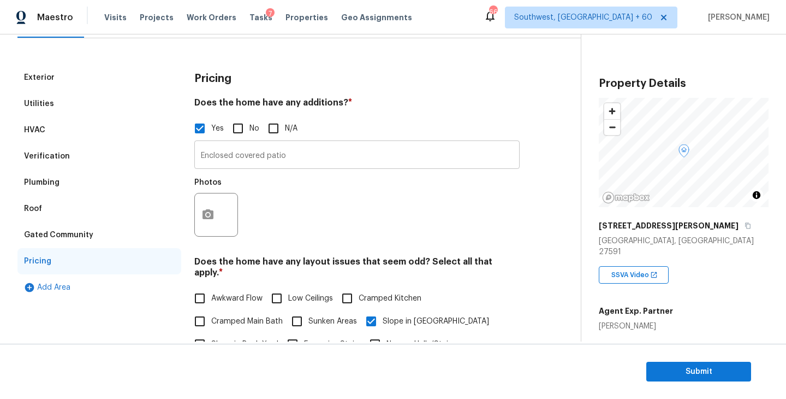
scroll to position [0, 0]
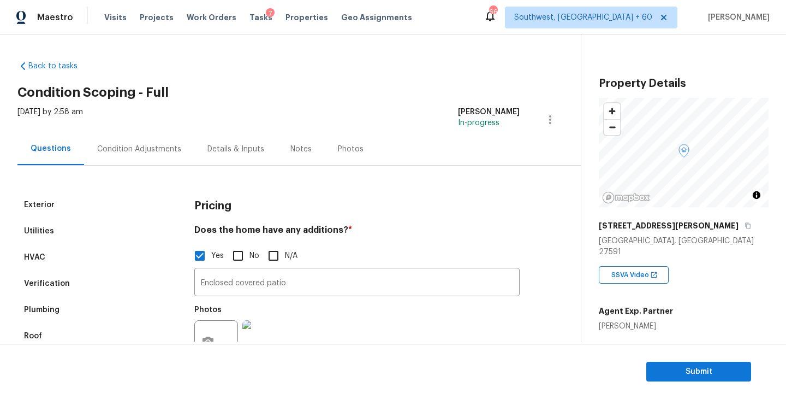
click at [153, 144] on div "Condition Adjustments" at bounding box center [139, 149] width 84 height 11
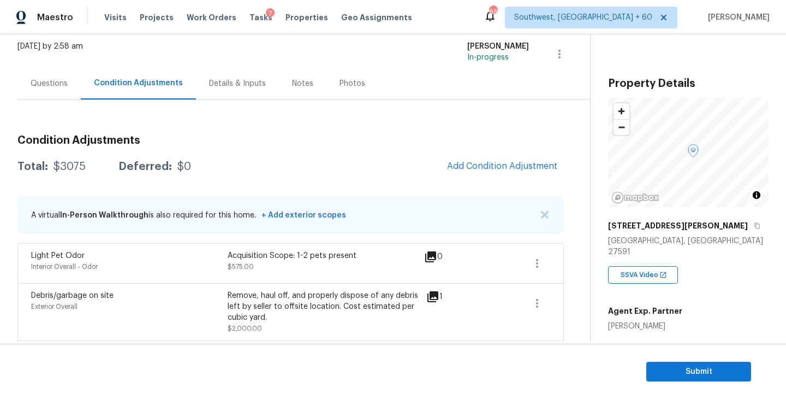
scroll to position [24, 0]
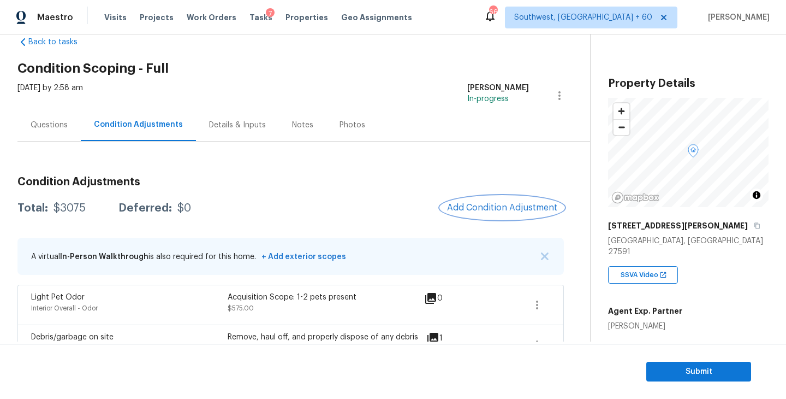
click at [480, 216] on button "Add Condition Adjustment" at bounding box center [502, 207] width 123 height 23
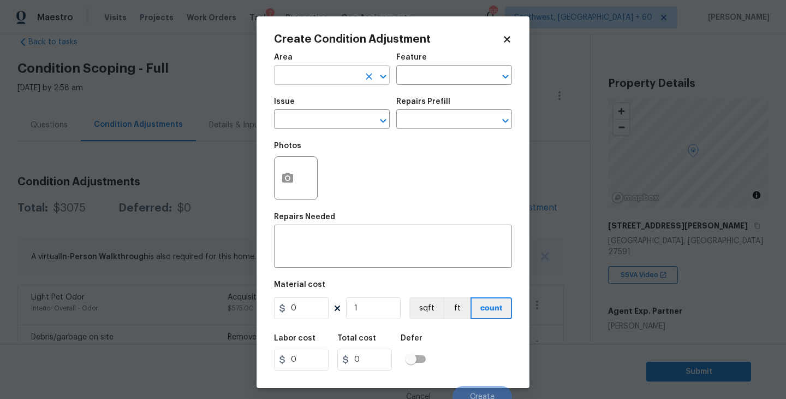
click at [314, 77] on input "text" at bounding box center [316, 76] width 85 height 17
click at [322, 120] on li "Interior Overall" at bounding box center [332, 119] width 116 height 18
type input "Interior Overall"
click at [412, 96] on div "Issue ​ Repairs Prefill ​" at bounding box center [393, 113] width 238 height 44
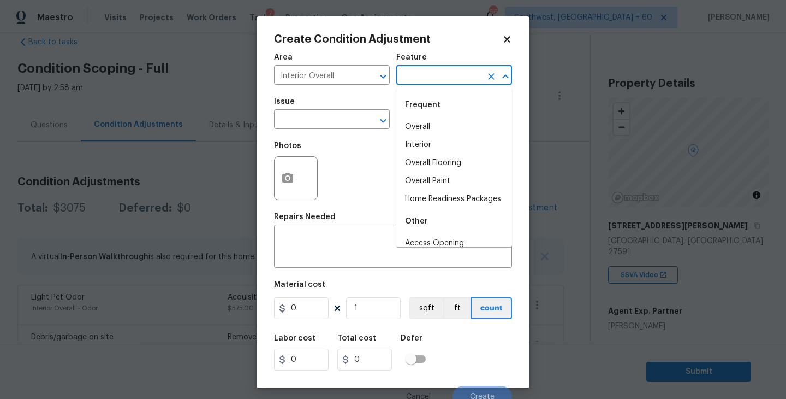
click at [435, 83] on input "text" at bounding box center [438, 76] width 85 height 17
click at [430, 180] on li "Overall Paint" at bounding box center [454, 181] width 116 height 18
type input "Overall Paint"
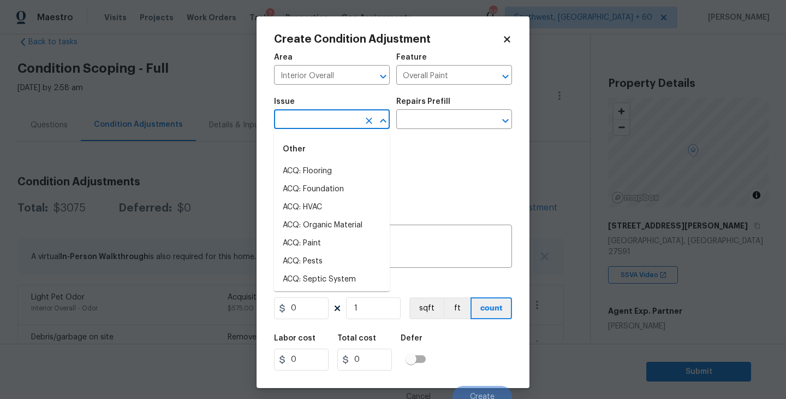
click at [341, 121] on input "text" at bounding box center [316, 120] width 85 height 17
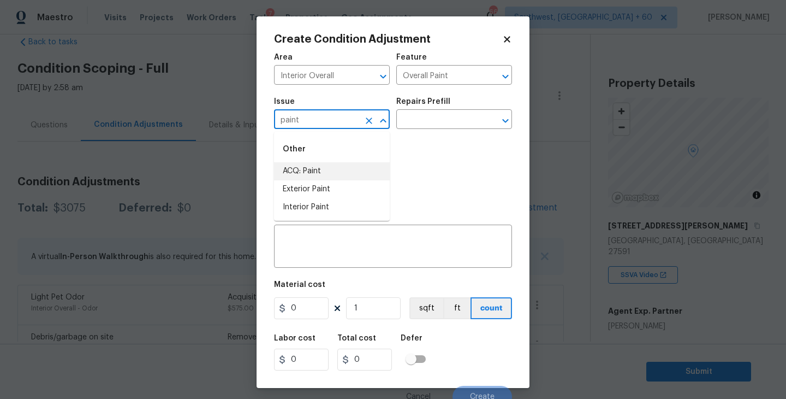
click at [337, 164] on li "ACQ: Paint" at bounding box center [332, 171] width 116 height 18
type input "ACQ: Paint"
click at [444, 128] on input "text" at bounding box center [438, 120] width 85 height 17
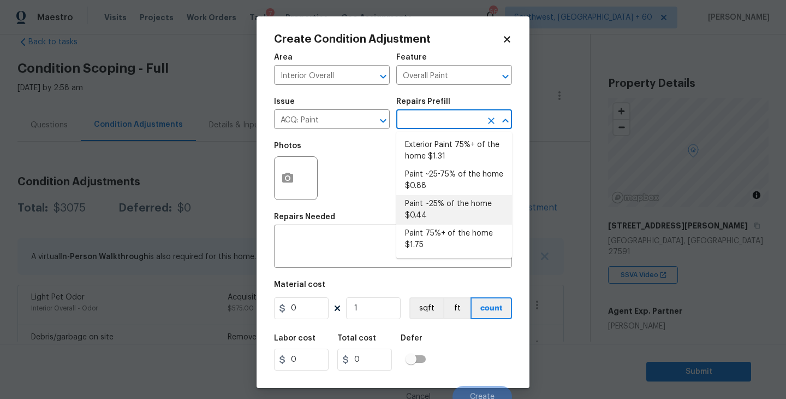
click at [444, 188] on li "Paint ~25-75% of the home $0.88" at bounding box center [454, 179] width 116 height 29
type input "Acquisition"
type textarea "Acquisition Scope: ~25 - 75% of the home needs interior paint"
type input "0.88"
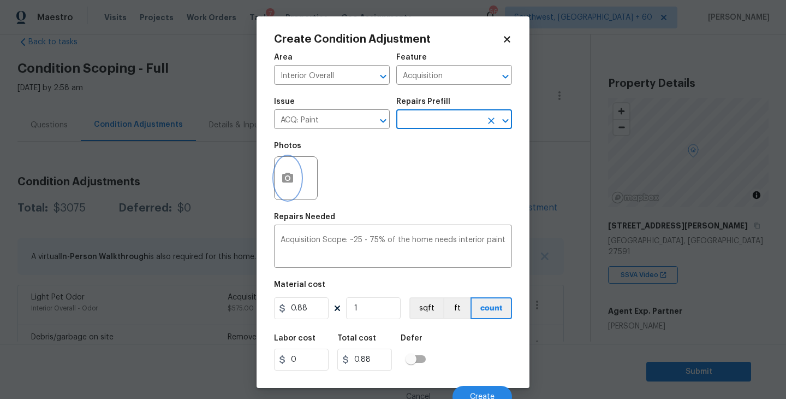
click at [283, 185] on icon "button" at bounding box center [287, 177] width 13 height 13
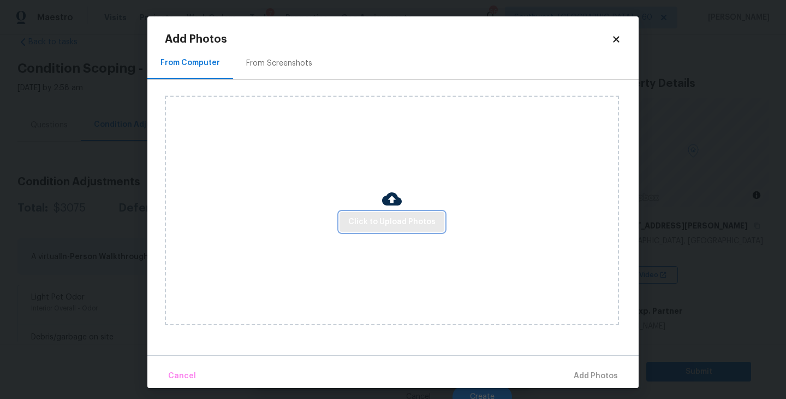
click at [377, 227] on span "Click to Upload Photos" at bounding box center [391, 222] width 87 height 14
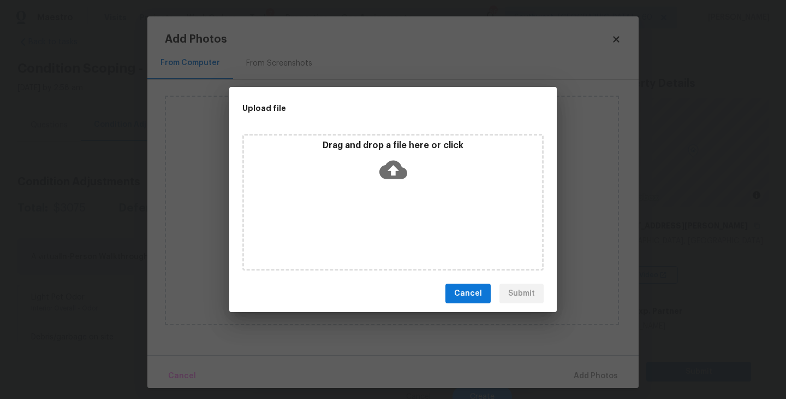
click at [388, 192] on div "Drag and drop a file here or click" at bounding box center [392, 202] width 301 height 136
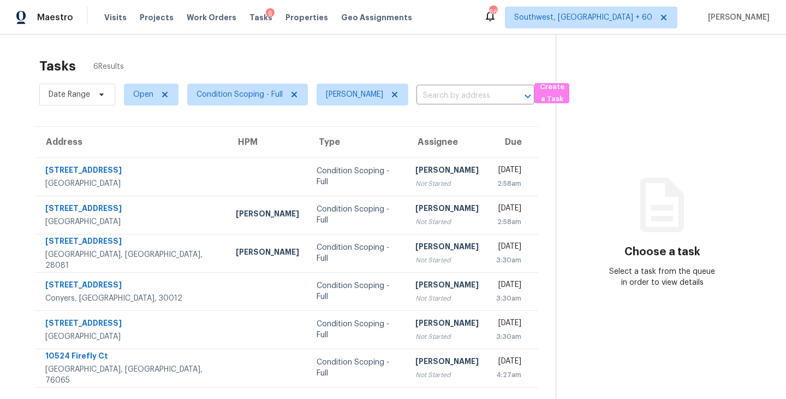
click at [415, 185] on div "Not Started" at bounding box center [446, 183] width 63 height 11
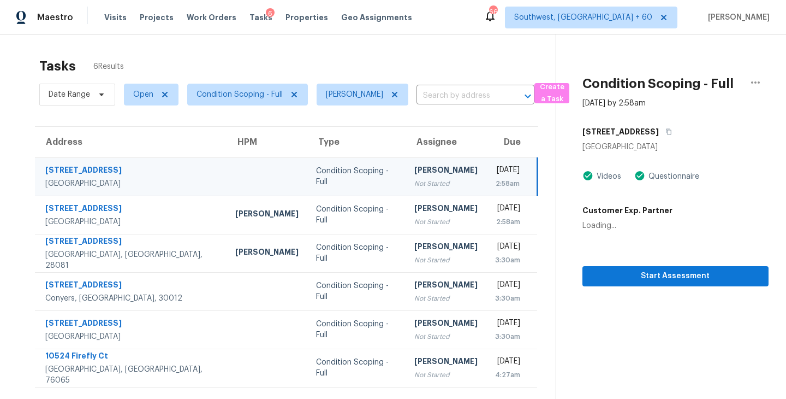
scroll to position [22, 0]
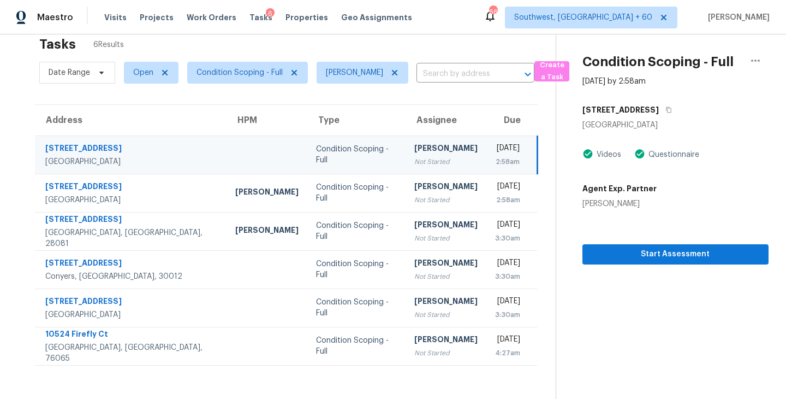
click at [414, 164] on div "Not Started" at bounding box center [445, 161] width 63 height 11
click at [628, 256] on span "Start Assessment" at bounding box center [675, 254] width 169 height 14
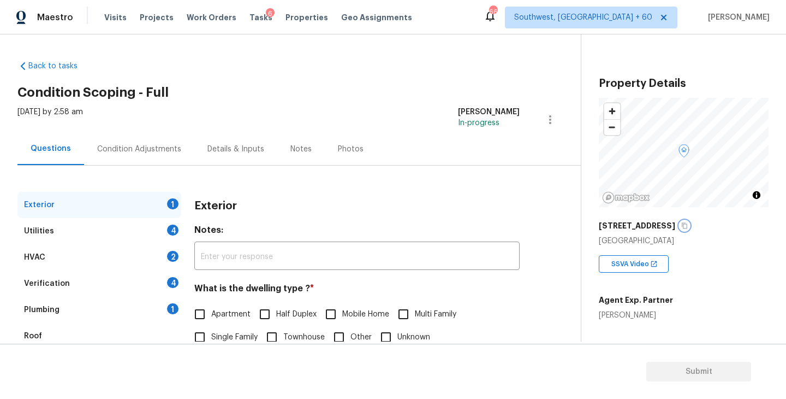
click at [681, 227] on icon "button" at bounding box center [684, 225] width 7 height 7
click at [228, 339] on span "Single Family" at bounding box center [234, 336] width 46 height 11
click at [211, 339] on input "Single Family" at bounding box center [199, 336] width 23 height 23
checkbox input "true"
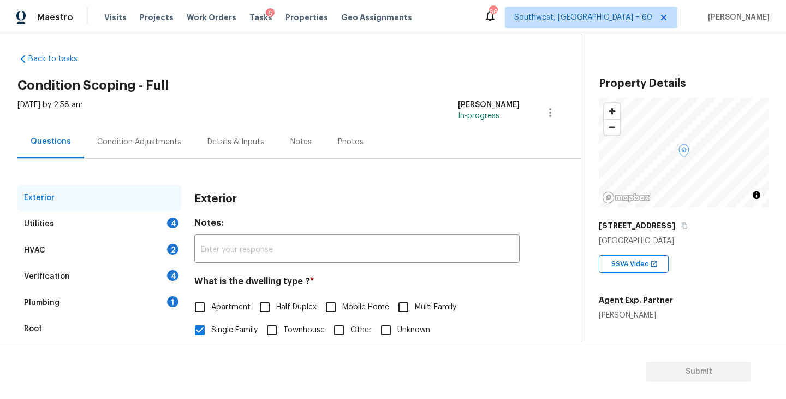
click at [151, 222] on div "Utilities 4" at bounding box center [99, 224] width 164 height 26
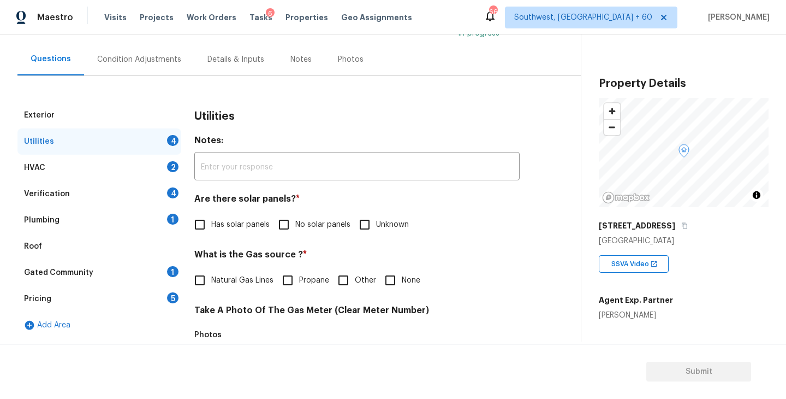
click at [296, 232] on label "No solar panels" at bounding box center [311, 224] width 78 height 23
click at [295, 232] on input "No solar panels" at bounding box center [283, 224] width 23 height 23
checkbox input "true"
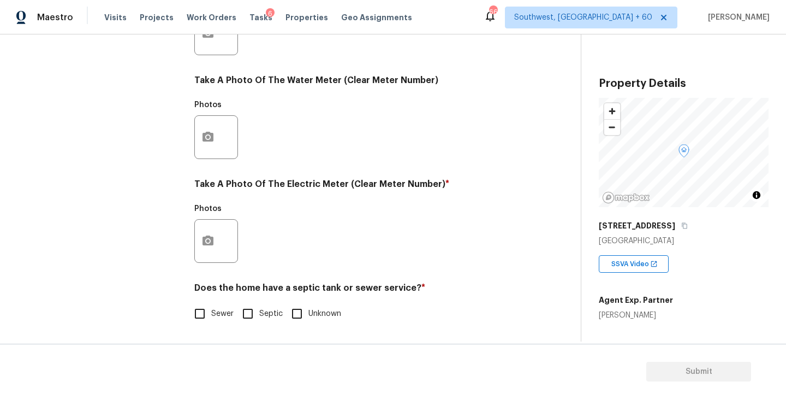
click at [206, 325] on div "Utilities Notes: ​ Are there solar panels? * Has solar panels No solar panels U…" at bounding box center [356, 53] width 325 height 569
click at [235, 304] on div "Sewer Septic Unknown" at bounding box center [356, 313] width 325 height 23
click at [224, 306] on label "Sewer" at bounding box center [210, 313] width 45 height 23
click at [211, 306] on input "Sewer" at bounding box center [199, 313] width 23 height 23
checkbox input "true"
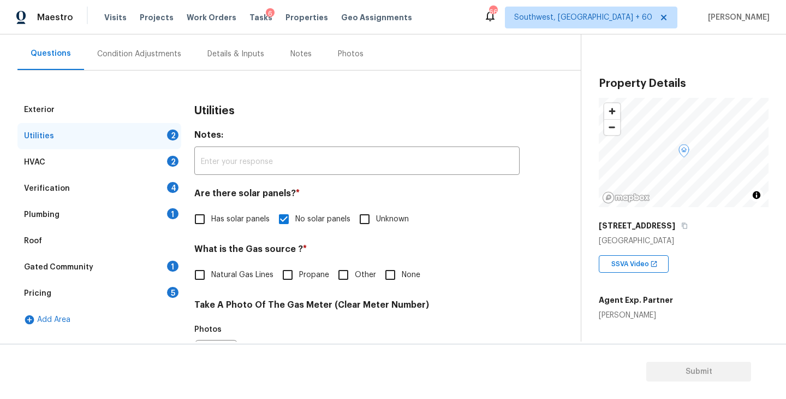
click at [113, 215] on div "Plumbing 1" at bounding box center [99, 214] width 164 height 26
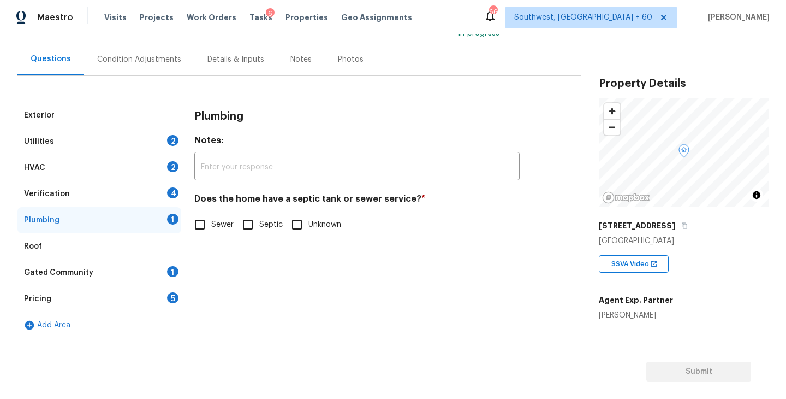
scroll to position [90, 0]
click at [209, 234] on input "Sewer" at bounding box center [199, 224] width 23 height 23
checkbox input "true"
click at [150, 263] on div "Gated Community 1" at bounding box center [99, 272] width 164 height 26
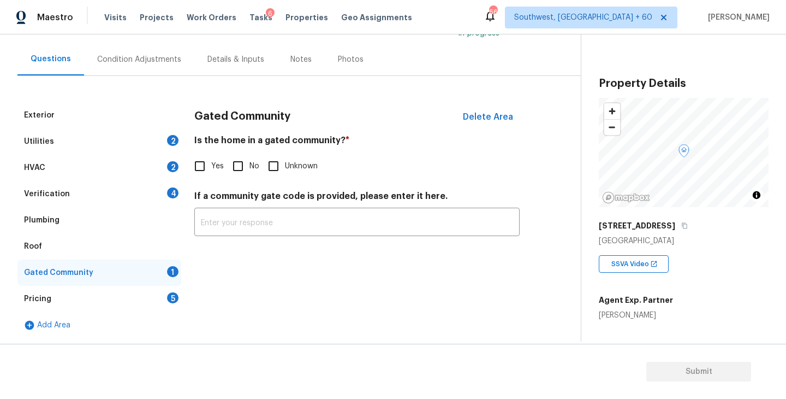
click at [248, 164] on input "No" at bounding box center [238, 166] width 23 height 23
checkbox input "true"
click at [152, 58] on div "Condition Adjustments" at bounding box center [139, 59] width 84 height 11
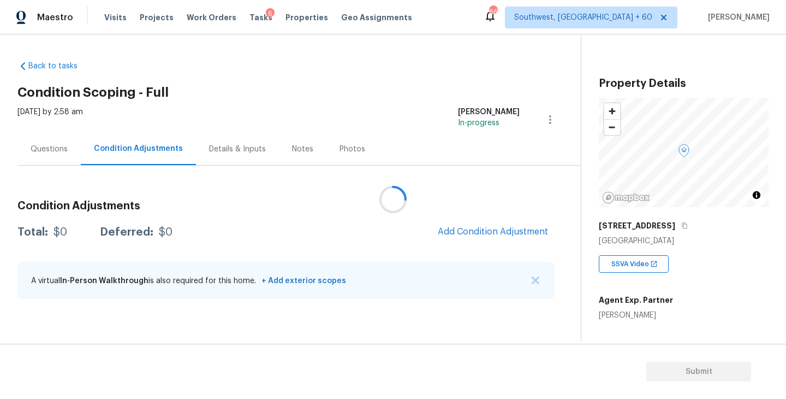
click at [332, 79] on div at bounding box center [393, 199] width 786 height 399
click at [497, 234] on span "Add Condition Adjustment" at bounding box center [493, 232] width 110 height 10
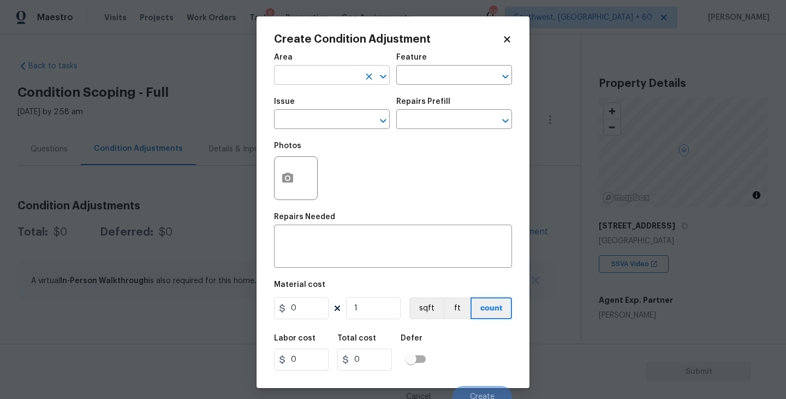
click at [323, 81] on input "text" at bounding box center [316, 76] width 85 height 17
click at [326, 117] on li "Exterior Overall" at bounding box center [332, 119] width 116 height 18
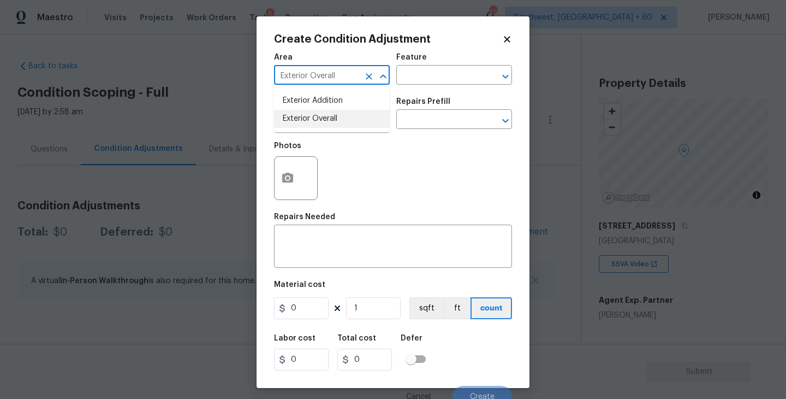
type input "Exterior Overall"
click at [403, 91] on div "Area Exterior Overall ​ Feature ​ Issue ​ Repairs Prefill ​" at bounding box center [393, 91] width 238 height 88
click at [419, 81] on input "text" at bounding box center [438, 76] width 85 height 17
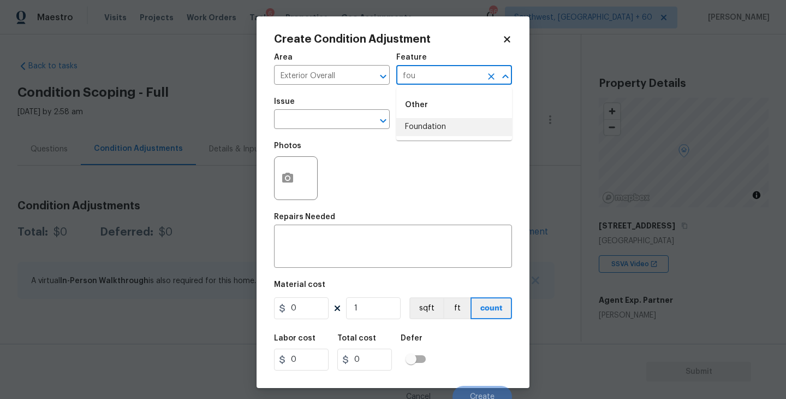
click at [420, 123] on li "Foundation" at bounding box center [454, 127] width 116 height 18
type input "Foundation"
click at [351, 123] on input "text" at bounding box center [316, 120] width 85 height 17
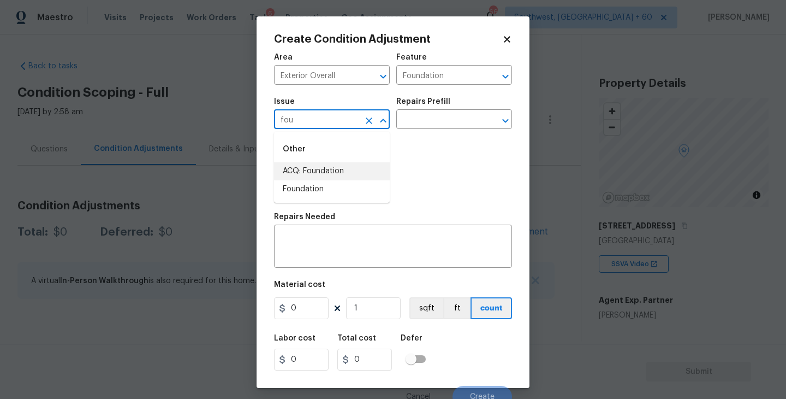
click at [342, 162] on li "ACQ: Foundation" at bounding box center [332, 171] width 116 height 18
type input "ACQ: Foundation"
click at [448, 123] on input "text" at bounding box center [438, 120] width 85 height 17
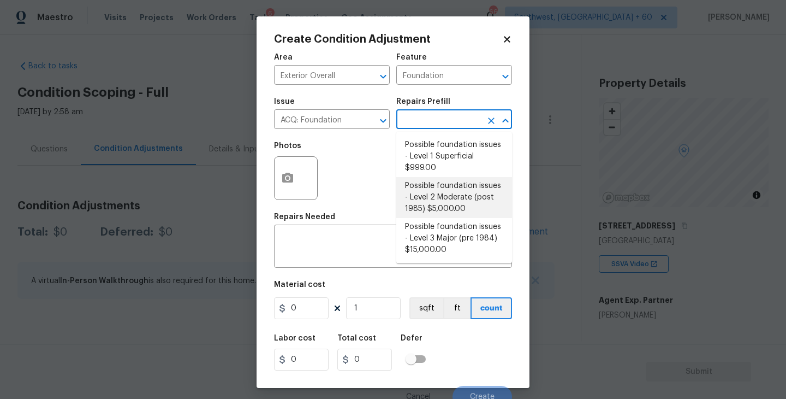
click at [443, 201] on li "Possible foundation issues - Level 2 Moderate (post 1985) $5,000.00" at bounding box center [454, 197] width 116 height 41
type input "Acquisition"
type textarea "Possible foundation issues - Level 2 Moderate: Disclaimer: This is NOT a techni…"
type input "5000"
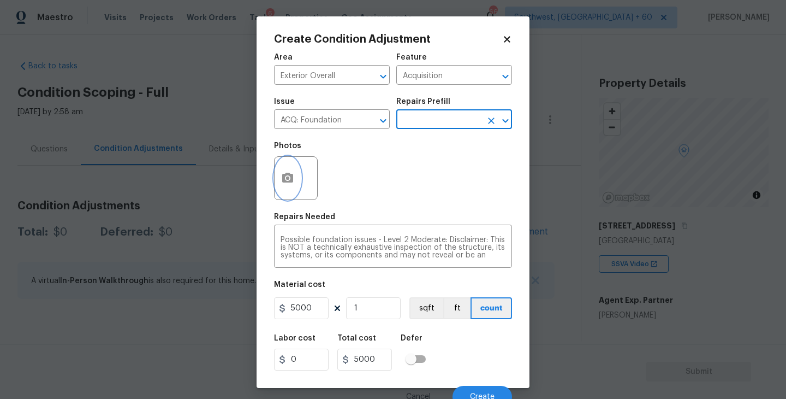
click at [278, 176] on button "button" at bounding box center [288, 178] width 26 height 43
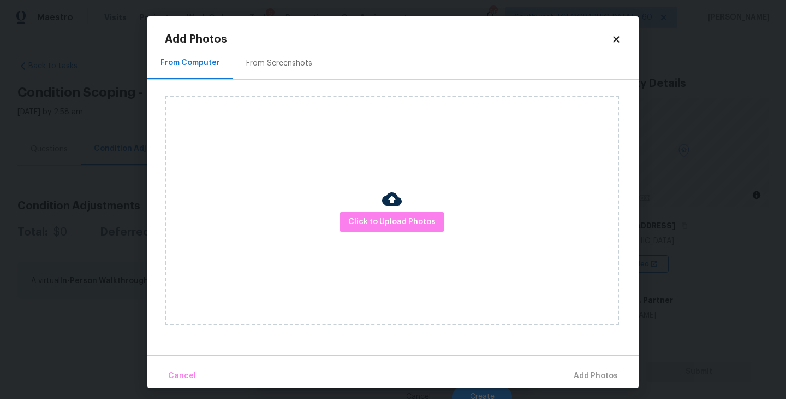
click at [372, 211] on div "Click to Upload Photos" at bounding box center [392, 210] width 454 height 229
click at [385, 197] on img at bounding box center [392, 199] width 20 height 20
click at [384, 216] on span "Click to Upload Photos" at bounding box center [391, 222] width 87 height 14
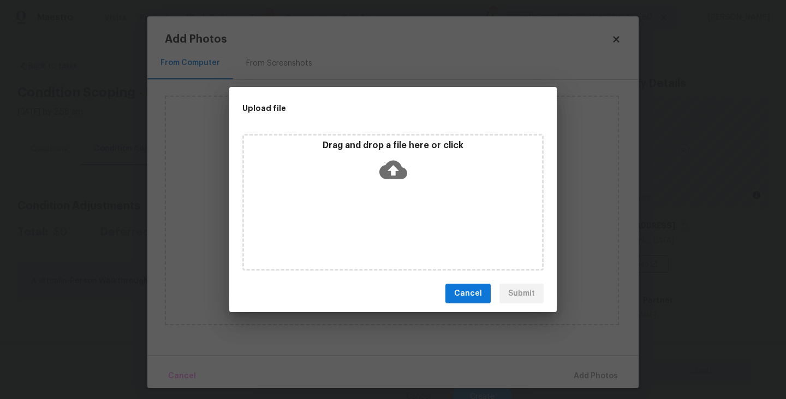
click at [401, 174] on icon at bounding box center [393, 170] width 28 height 19
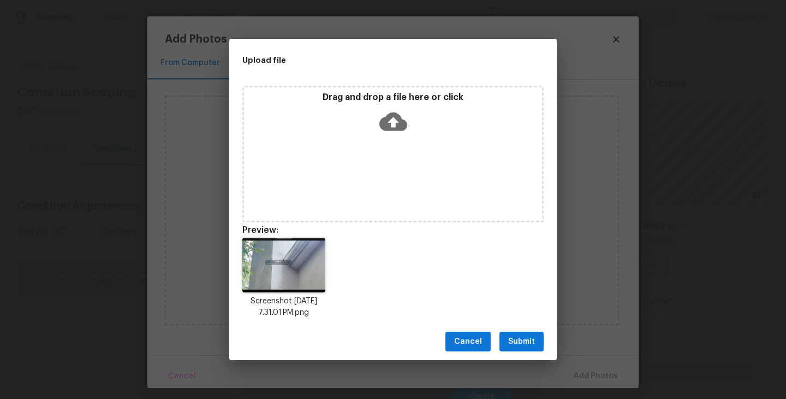
click at [525, 335] on span "Submit" at bounding box center [521, 342] width 27 height 14
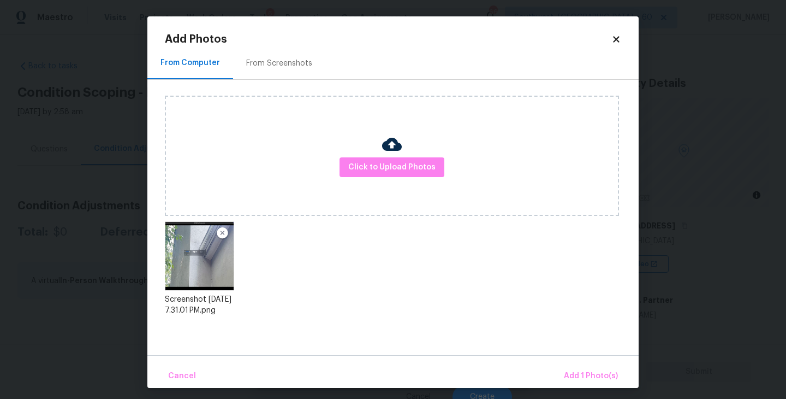
click at [569, 361] on div "Cancel Add 1 Photo(s)" at bounding box center [392, 371] width 491 height 33
drag, startPoint x: 572, startPoint y: 370, endPoint x: 548, endPoint y: 365, distance: 24.0
click at [572, 370] on span "Add 1 Photo(s)" at bounding box center [591, 376] width 54 height 14
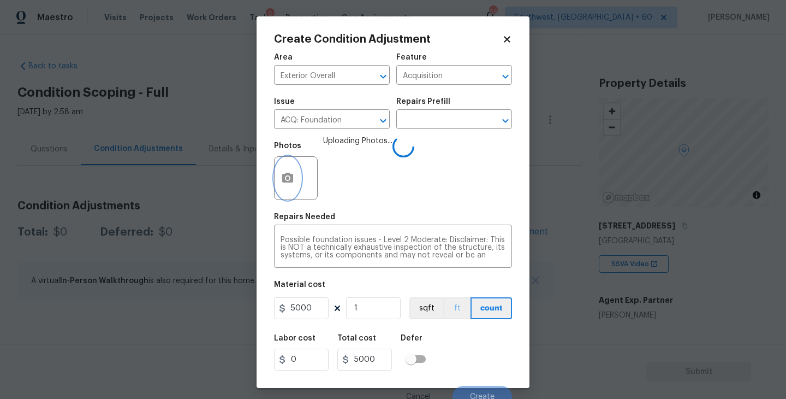
scroll to position [9, 0]
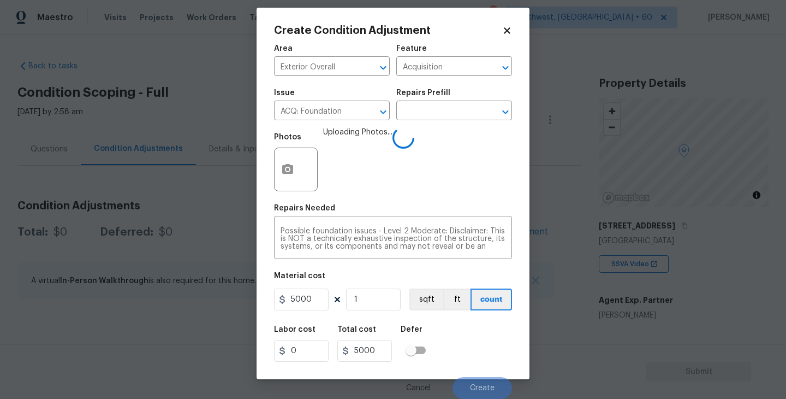
click at [462, 328] on div "Labor cost 0 Total cost 5000 Defer" at bounding box center [393, 343] width 238 height 49
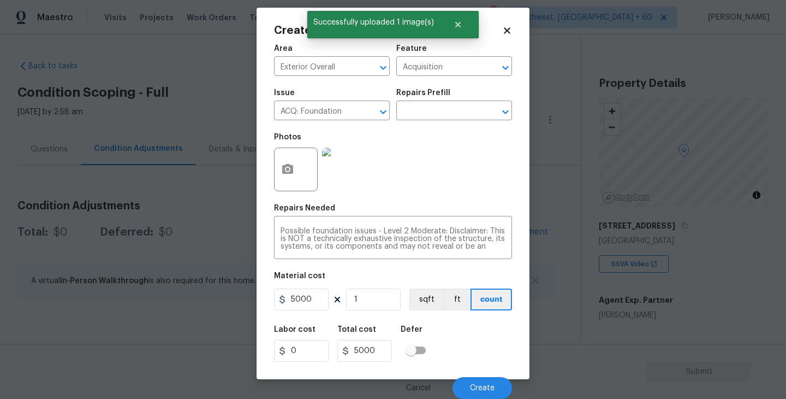
click at [488, 345] on div "Labor cost 0 Total cost 5000 Defer" at bounding box center [393, 343] width 238 height 49
click at [482, 389] on span "Create" at bounding box center [482, 388] width 25 height 8
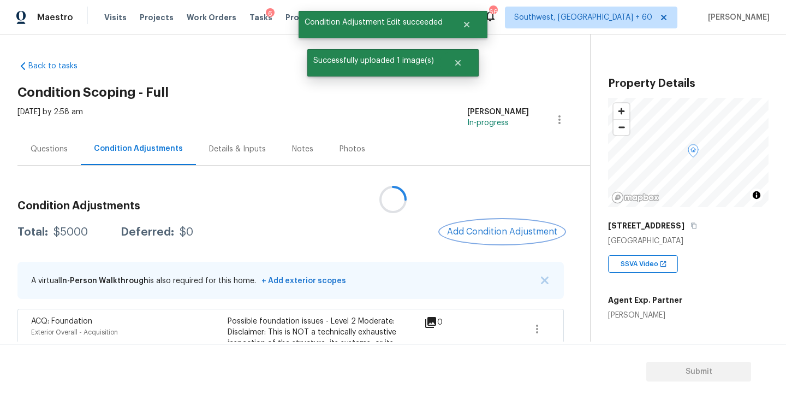
scroll to position [0, 0]
drag, startPoint x: 57, startPoint y: 154, endPoint x: 79, endPoint y: 167, distance: 25.5
click at [57, 154] on div "Questions" at bounding box center [48, 149] width 63 height 32
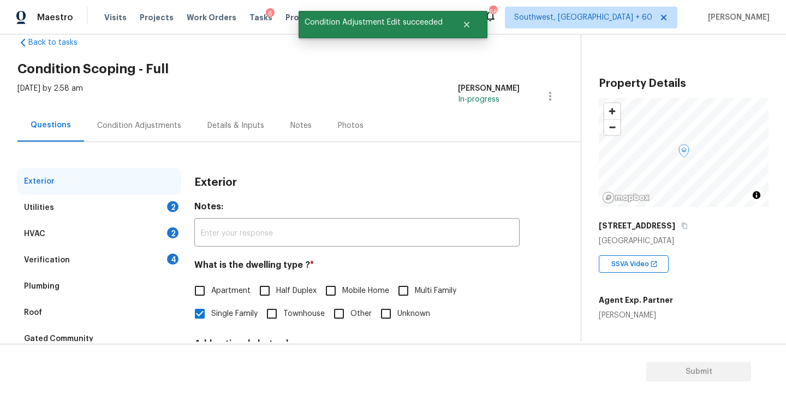
scroll to position [27, 0]
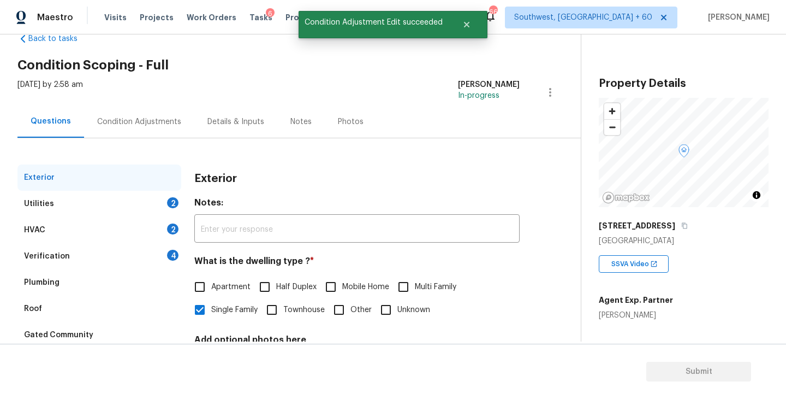
click at [96, 253] on div "Verification 4" at bounding box center [99, 256] width 164 height 26
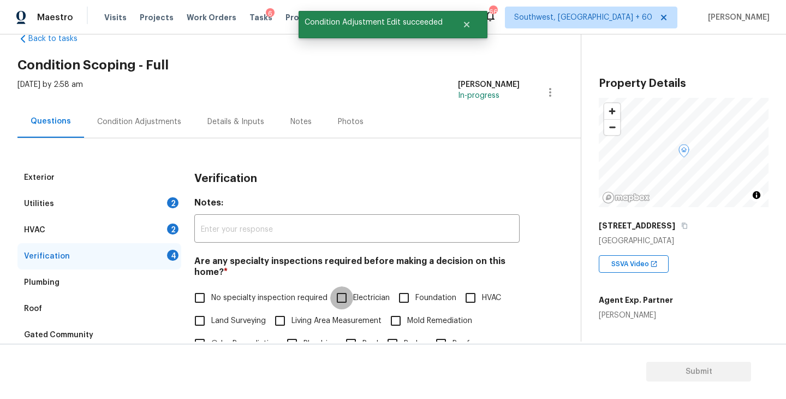
click at [348, 296] on input "Electrician" at bounding box center [341, 297] width 23 height 23
checkbox input "true"
click at [407, 293] on input "Foundation" at bounding box center [404, 298] width 23 height 23
checkbox input "true"
click at [356, 296] on span "Electrician" at bounding box center [371, 297] width 37 height 11
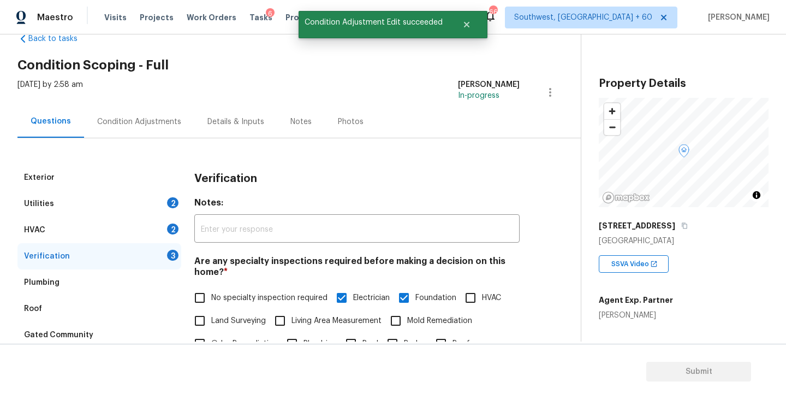
click at [353, 296] on input "Electrician" at bounding box center [341, 297] width 23 height 23
checkbox input "false"
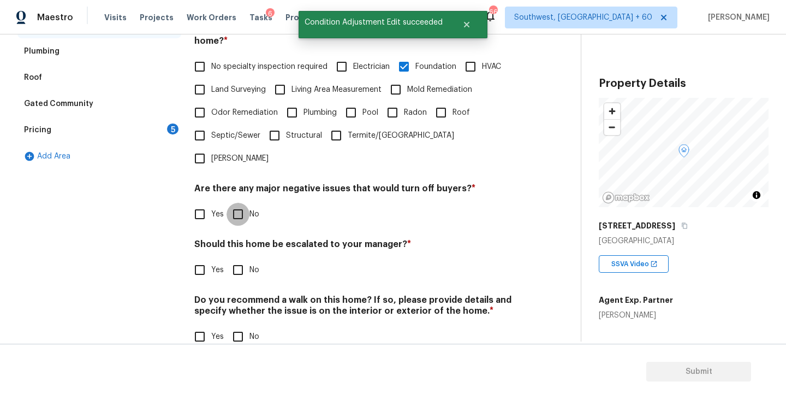
click at [238, 203] on input "No" at bounding box center [238, 214] width 23 height 23
checkbox input "true"
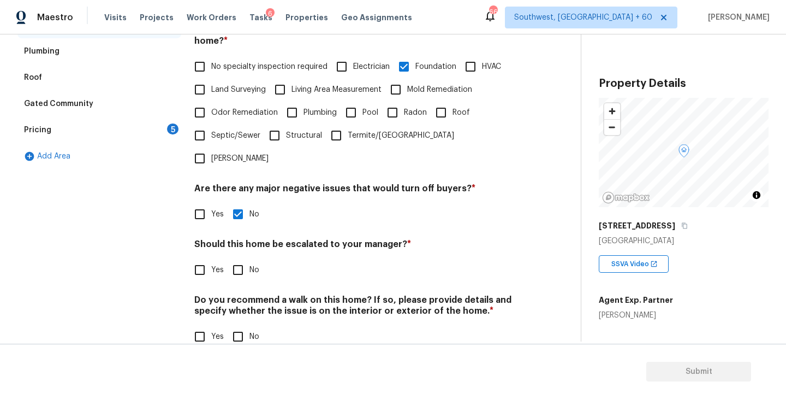
click at [249, 325] on label "No" at bounding box center [243, 336] width 33 height 23
click at [249, 325] on input "No" at bounding box center [238, 336] width 23 height 23
checkbox input "true"
click at [199, 258] on input "Yes" at bounding box center [199, 269] width 23 height 23
checkbox input "true"
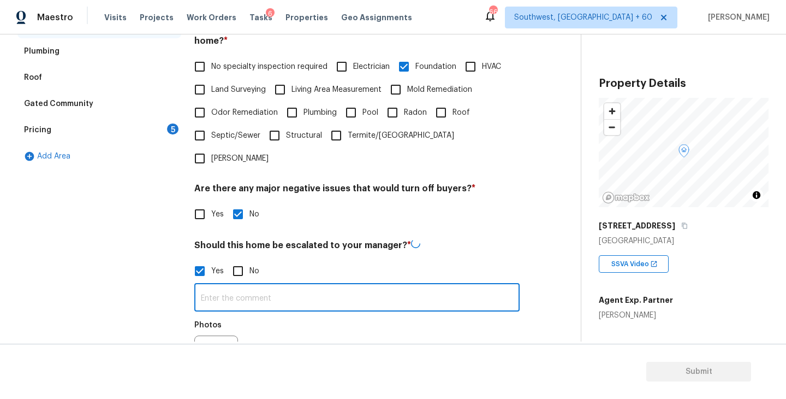
click at [250, 286] on input "text" at bounding box center [356, 299] width 325 height 26
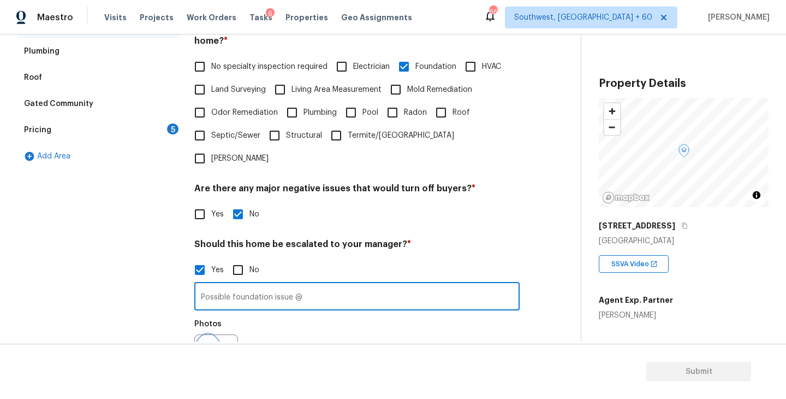
click at [215, 335] on button "button" at bounding box center [208, 356] width 26 height 43
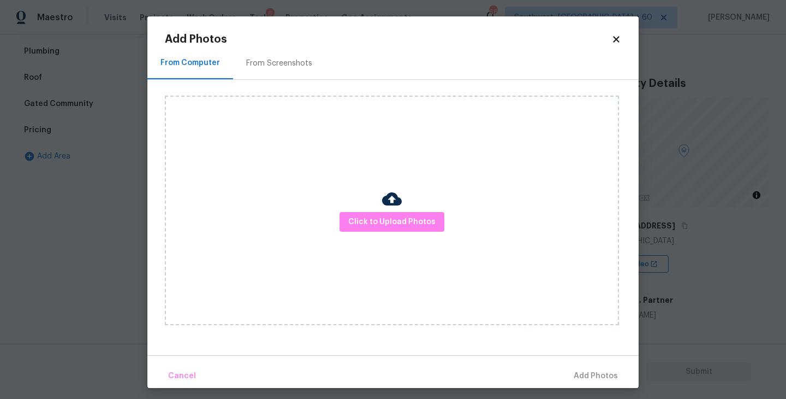
click at [352, 246] on div "Click to Upload Photos" at bounding box center [392, 210] width 454 height 229
click at [370, 222] on span "Click to Upload Photos" at bounding box center [391, 222] width 87 height 14
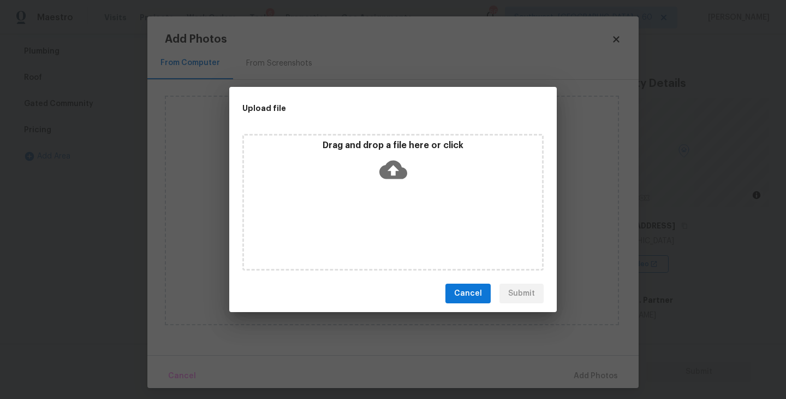
click at [397, 166] on icon at bounding box center [393, 170] width 28 height 19
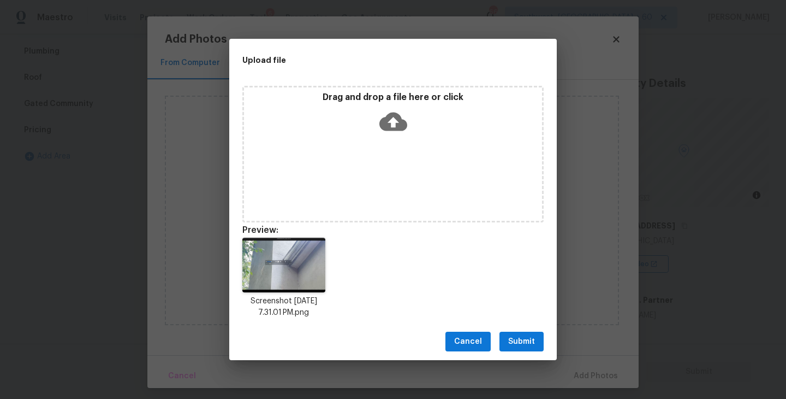
click at [529, 346] on span "Submit" at bounding box center [521, 342] width 27 height 14
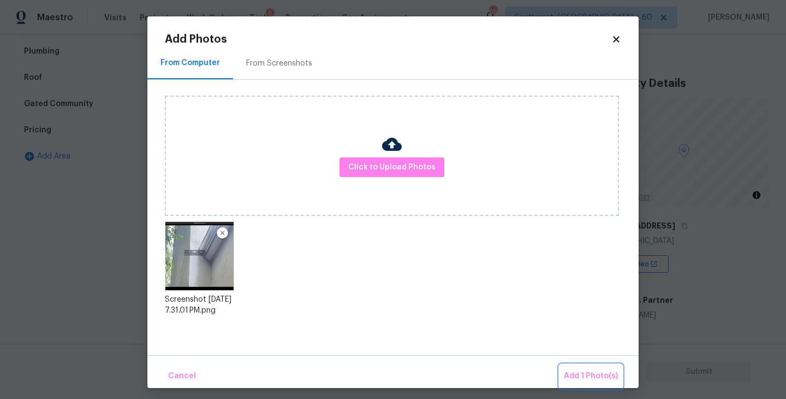
click at [580, 369] on span "Add 1 Photo(s)" at bounding box center [591, 376] width 54 height 14
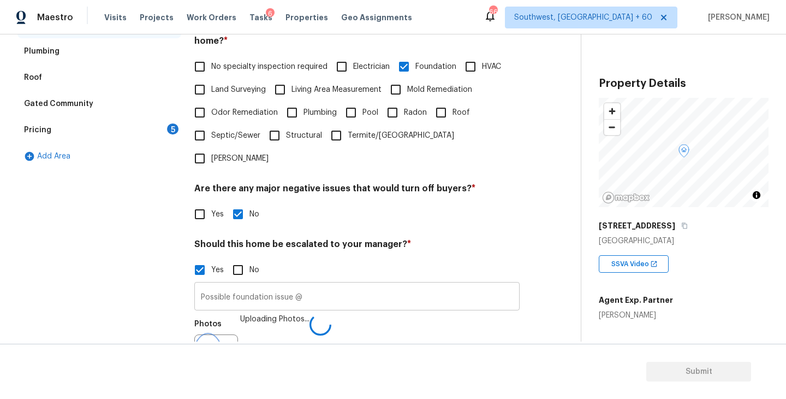
scroll to position [272, 0]
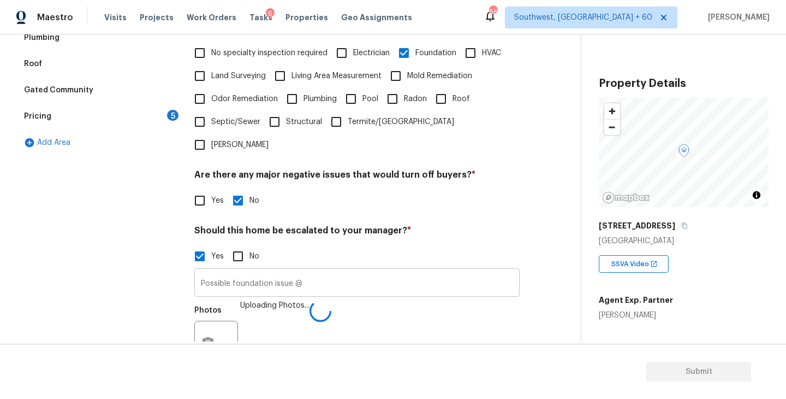
click at [406, 271] on input "Possible foundation issue @" at bounding box center [356, 284] width 325 height 26
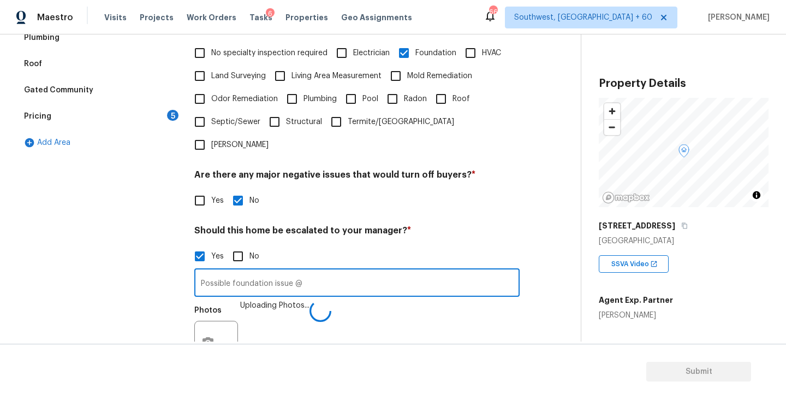
click at [373, 271] on input "Possible foundation issue @" at bounding box center [356, 284] width 325 height 26
type input "Possible foundation issue @01:05"
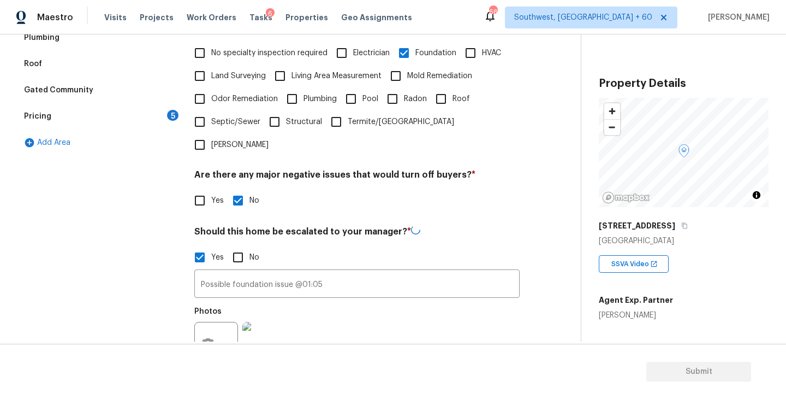
click at [444, 331] on div "Photos" at bounding box center [356, 336] width 325 height 71
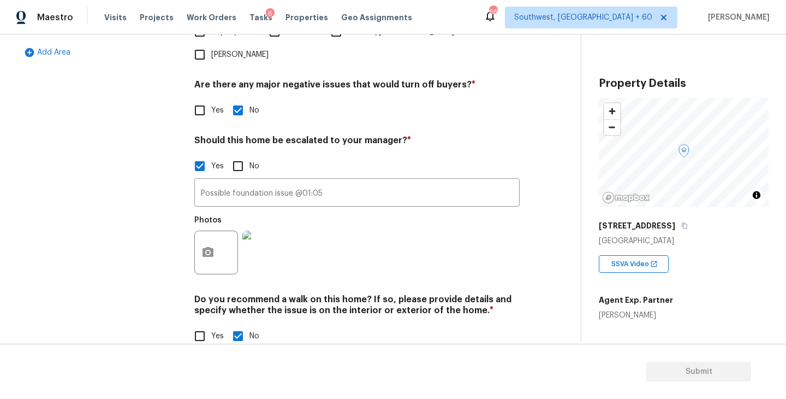
scroll to position [0, 0]
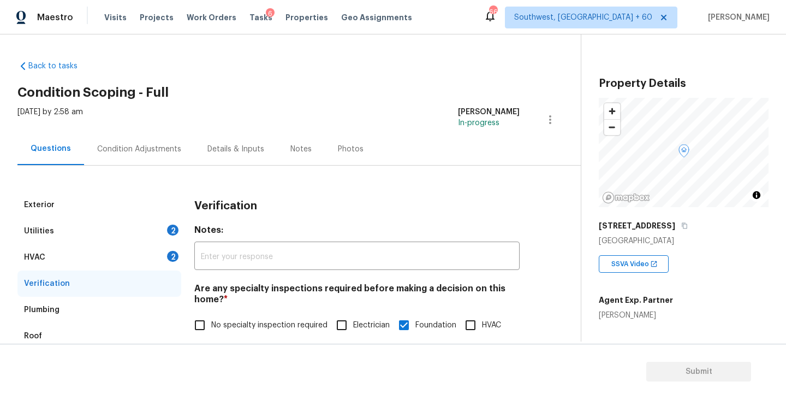
click at [168, 154] on div "Condition Adjustments" at bounding box center [139, 149] width 84 height 11
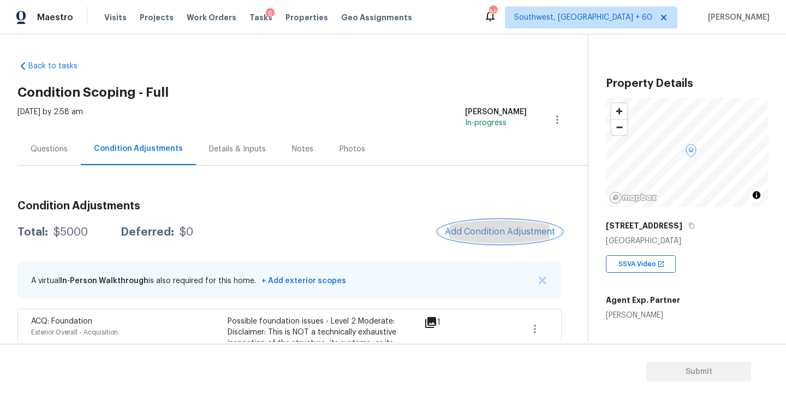
click at [486, 229] on span "Add Condition Adjustment" at bounding box center [500, 232] width 110 height 10
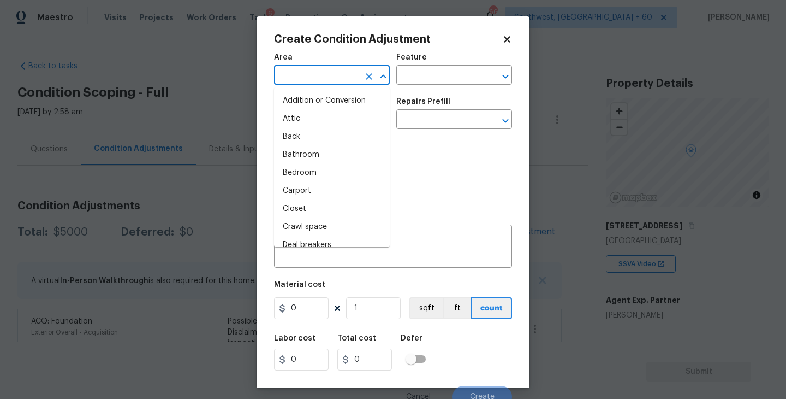
click at [318, 83] on input "text" at bounding box center [316, 76] width 85 height 17
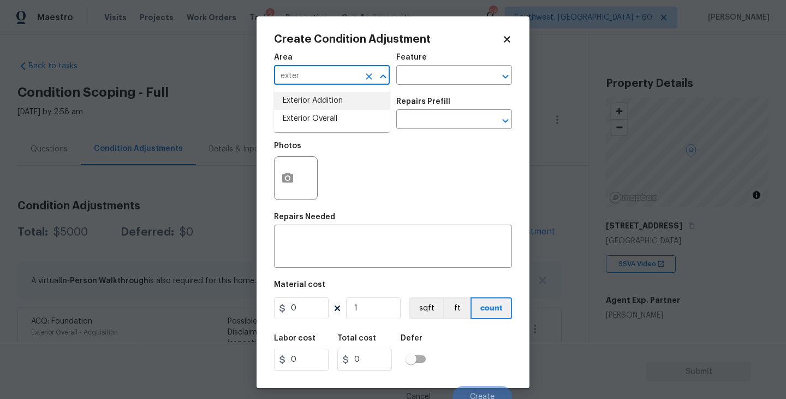
click at [328, 118] on li "Exterior Overall" at bounding box center [332, 119] width 116 height 18
type input "Exterior Overall"
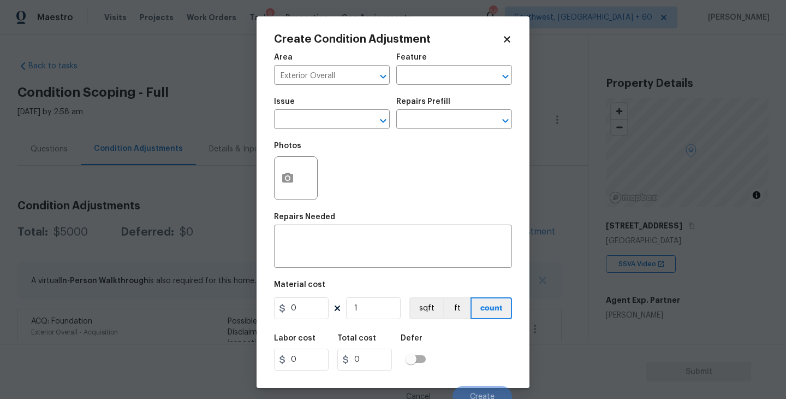
click at [426, 92] on div "Issue ​ Repairs Prefill ​" at bounding box center [393, 113] width 238 height 44
click at [444, 75] on input "text" at bounding box center [438, 76] width 85 height 17
click at [446, 129] on li "Deck" at bounding box center [454, 127] width 116 height 18
type input "Deck"
click at [348, 124] on input "text" at bounding box center [316, 120] width 85 height 17
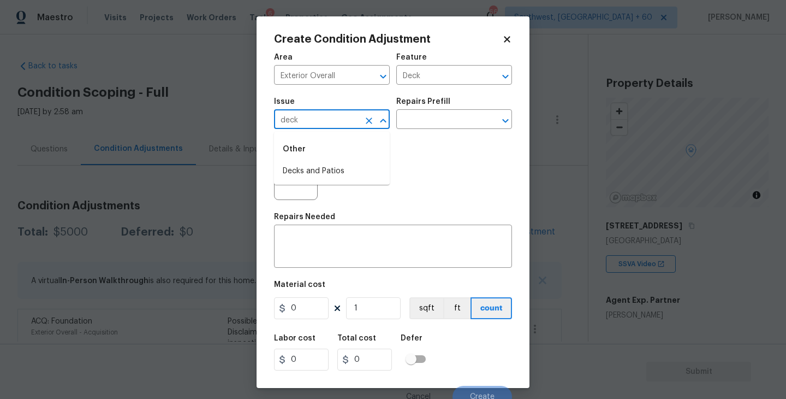
click at [343, 164] on li "Decks and Patios" at bounding box center [332, 171] width 116 height 18
type input "Decks and Patios"
click at [336, 244] on textarea at bounding box center [393, 247] width 225 height 23
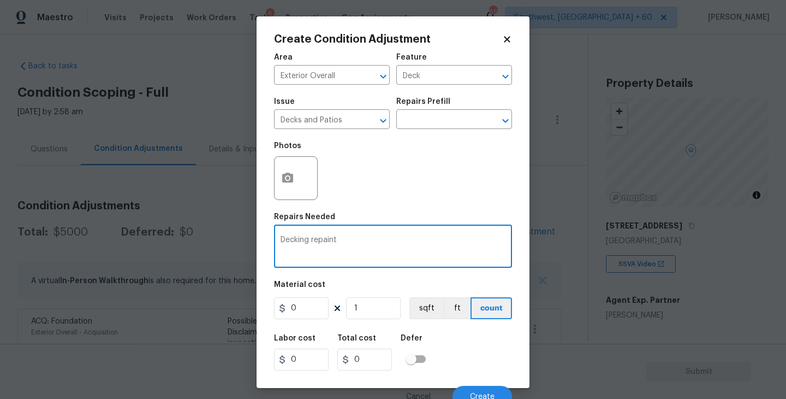
type textarea "Decking repaint"
drag, startPoint x: 313, startPoint y: 305, endPoint x: 211, endPoint y: 310, distance: 102.8
click at [211, 310] on div "Create Condition Adjustment Area Exterior Overall ​ Feature Deck ​ Issue Decks …" at bounding box center [393, 199] width 786 height 399
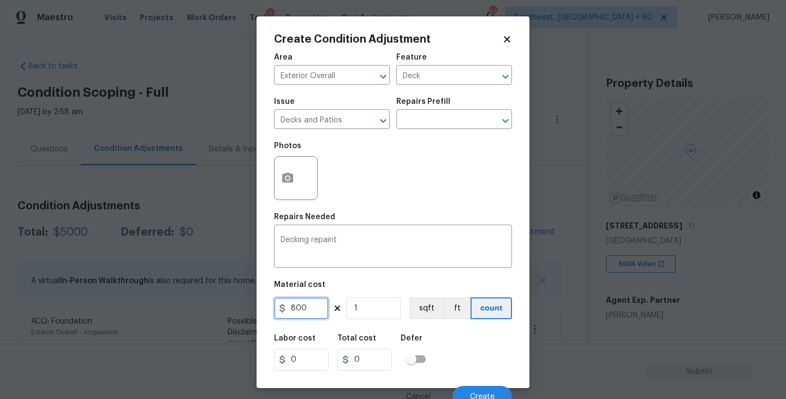
type input "800"
click at [288, 183] on icon "button" at bounding box center [287, 177] width 13 height 13
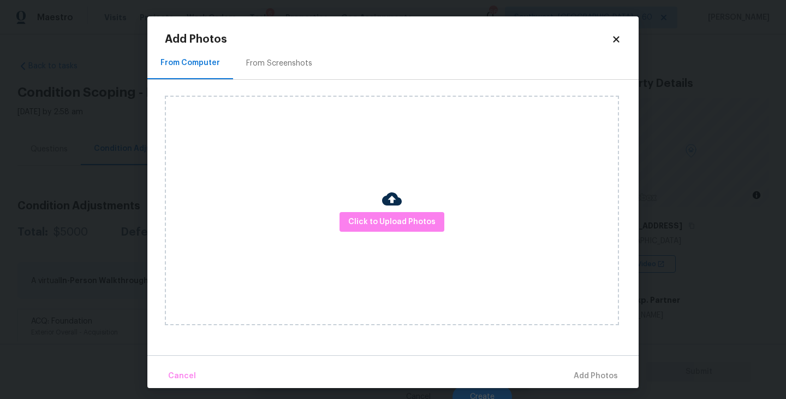
click at [388, 240] on div "Click to Upload Photos" at bounding box center [392, 210] width 454 height 229
click at [394, 230] on button "Click to Upload Photos" at bounding box center [392, 222] width 105 height 20
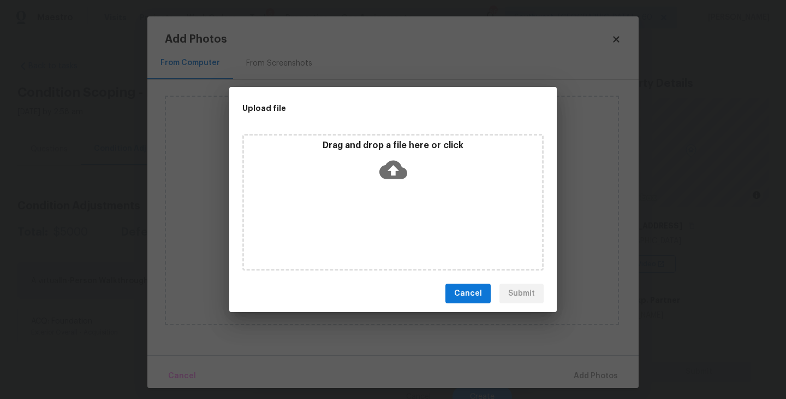
click at [394, 220] on div "Drag and drop a file here or click" at bounding box center [392, 202] width 301 height 136
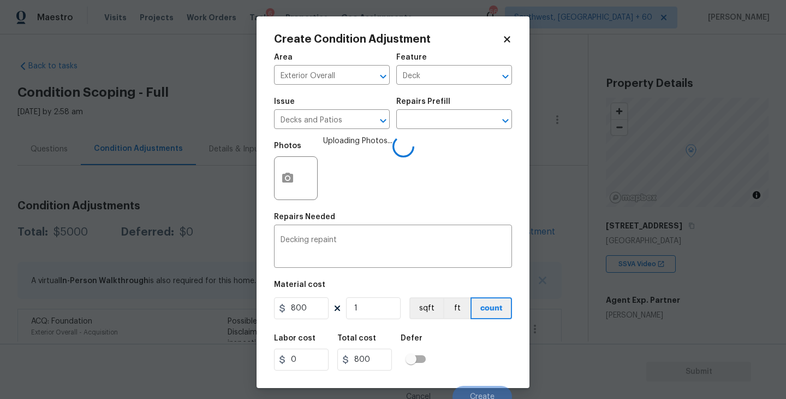
scroll to position [9, 0]
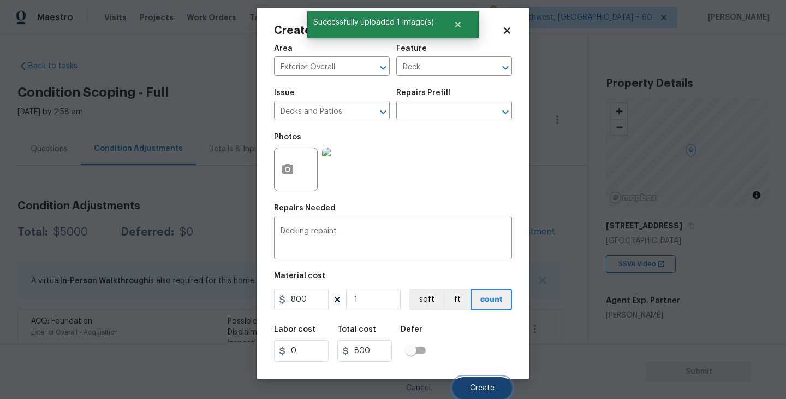
click at [482, 386] on span "Create" at bounding box center [482, 388] width 25 height 8
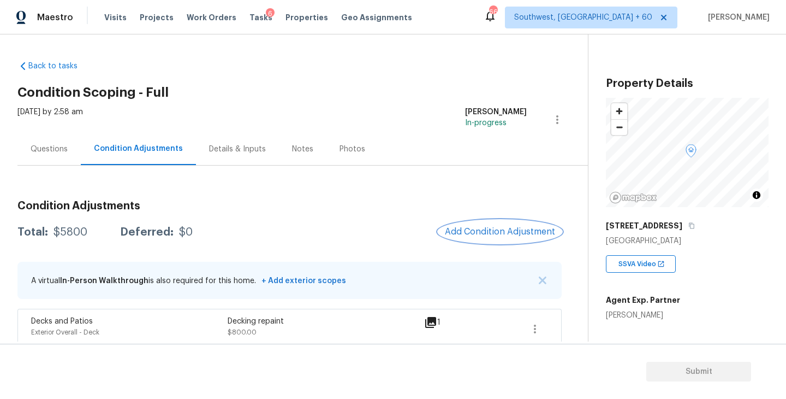
scroll to position [74, 0]
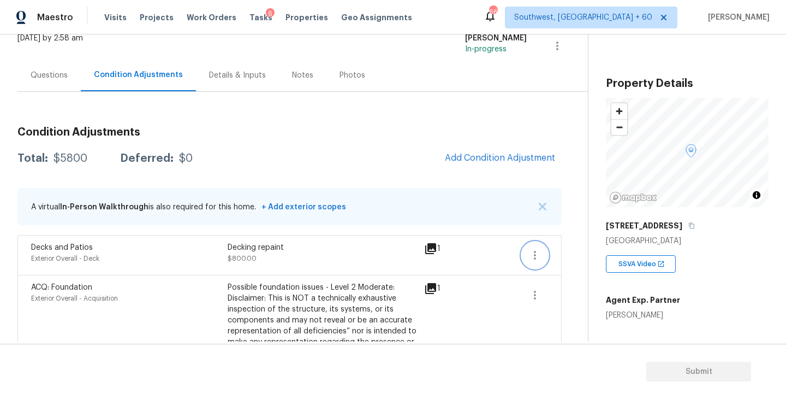
click at [539, 254] on icon "button" at bounding box center [535, 254] width 13 height 13
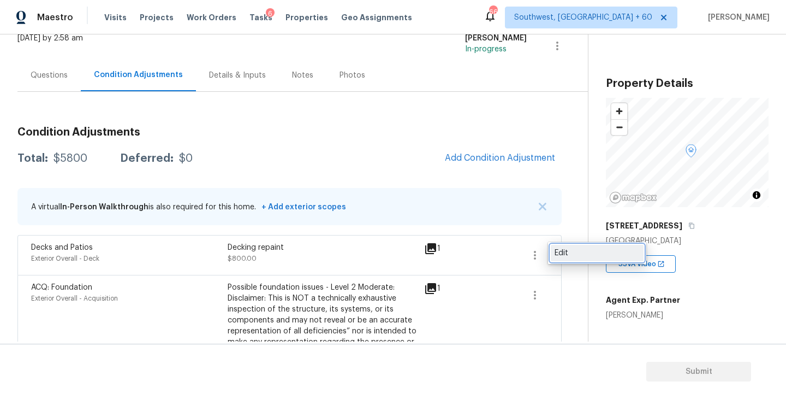
click at [561, 254] on div "Edit" at bounding box center [597, 252] width 85 height 11
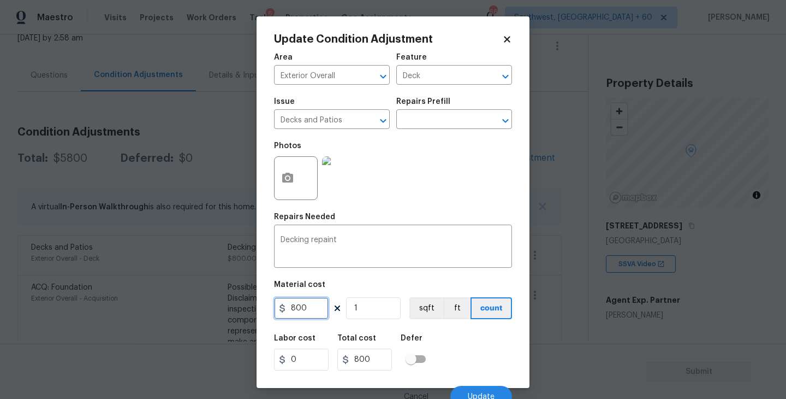
drag, startPoint x: 309, startPoint y: 310, endPoint x: 230, endPoint y: 314, distance: 78.8
click at [230, 314] on div "Update Condition Adjustment Area Exterior Overall ​ Feature Deck ​ Issue Decks …" at bounding box center [393, 199] width 786 height 399
type input "1200"
drag, startPoint x: 310, startPoint y: 239, endPoint x: 317, endPoint y: 263, distance: 25.1
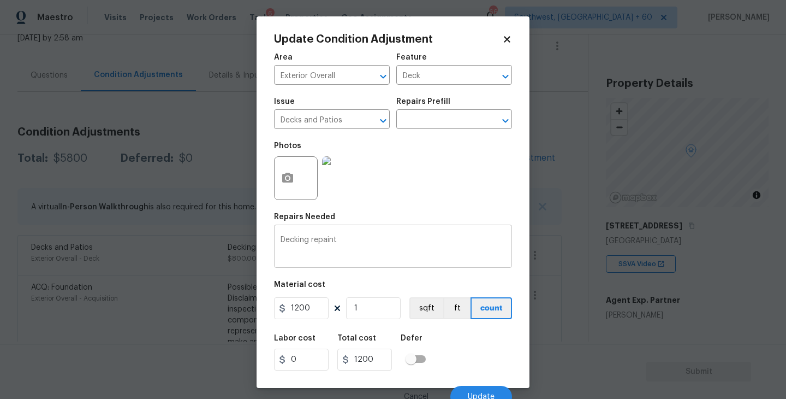
click at [310, 239] on textarea "Decking repaint" at bounding box center [393, 247] width 225 height 23
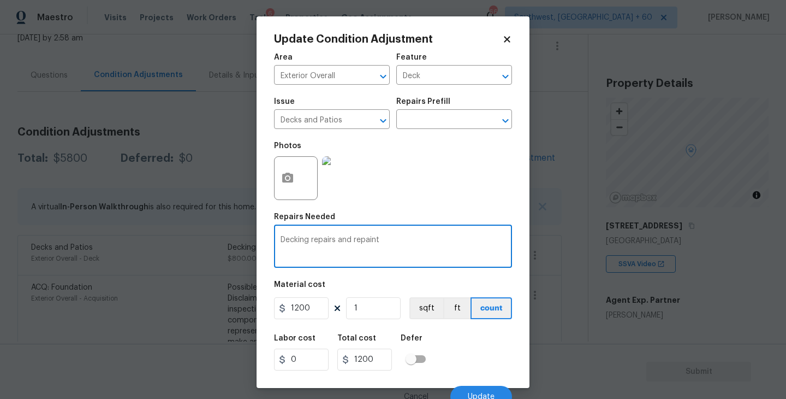
type textarea "Decking repairs and repaint"
click at [459, 348] on div "Labor cost 0 Total cost 1200 Defer" at bounding box center [393, 352] width 238 height 49
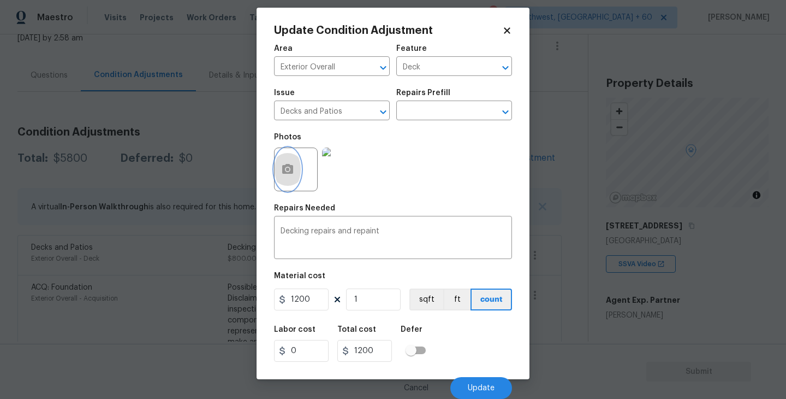
click at [289, 174] on icon "button" at bounding box center [287, 169] width 11 height 10
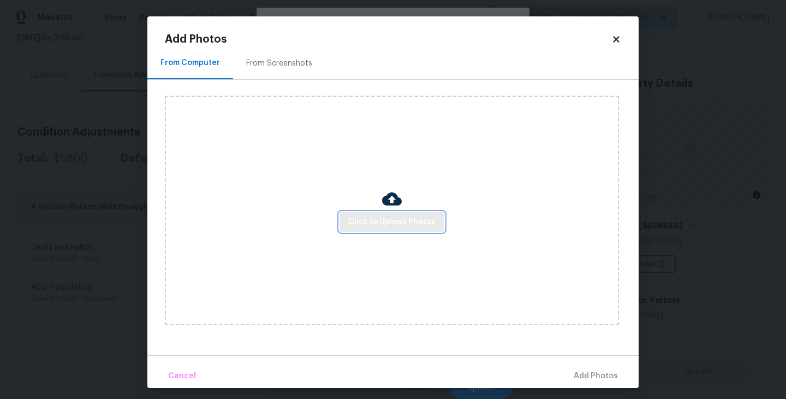
click at [372, 224] on span "Click to Upload Photos" at bounding box center [391, 222] width 87 height 14
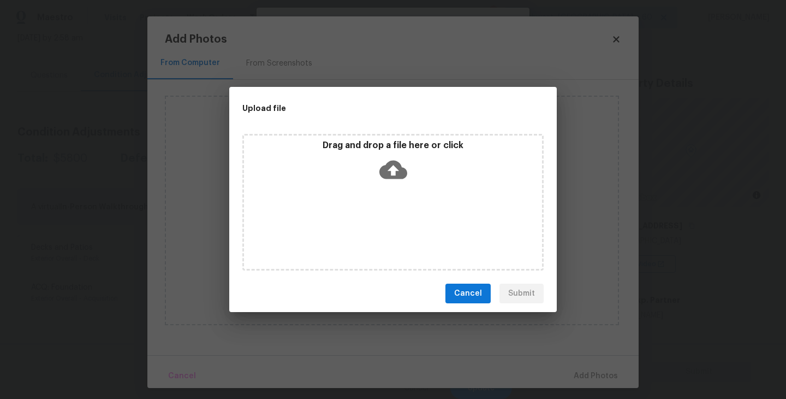
click at [395, 175] on icon at bounding box center [393, 170] width 28 height 19
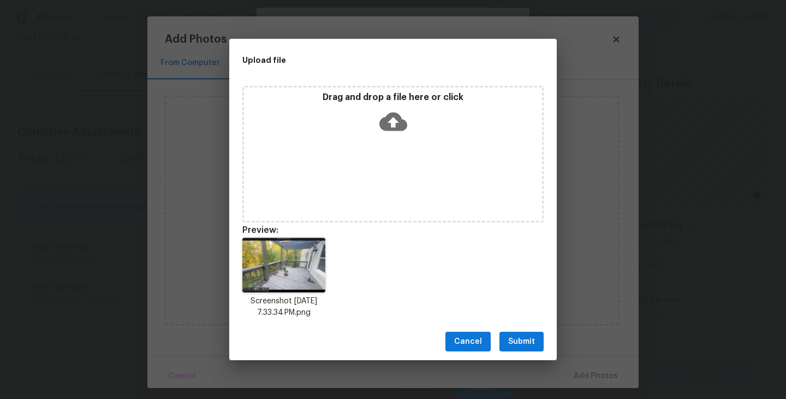
click at [524, 346] on span "Submit" at bounding box center [521, 342] width 27 height 14
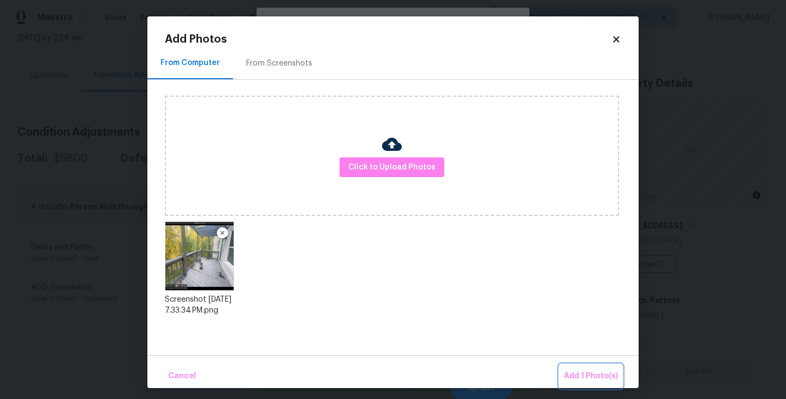
click at [579, 370] on span "Add 1 Photo(s)" at bounding box center [591, 376] width 54 height 14
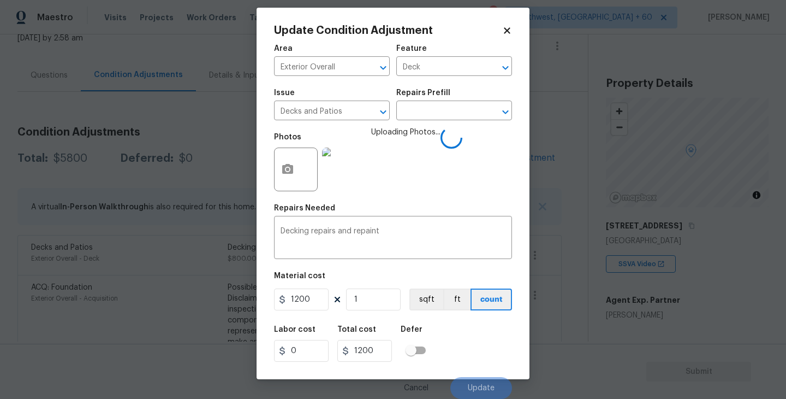
click at [466, 329] on div "Labor cost 0 Total cost 1200 Defer" at bounding box center [393, 343] width 238 height 49
click at [483, 340] on div "Labor cost 0 Total cost 1200 Defer" at bounding box center [393, 343] width 238 height 49
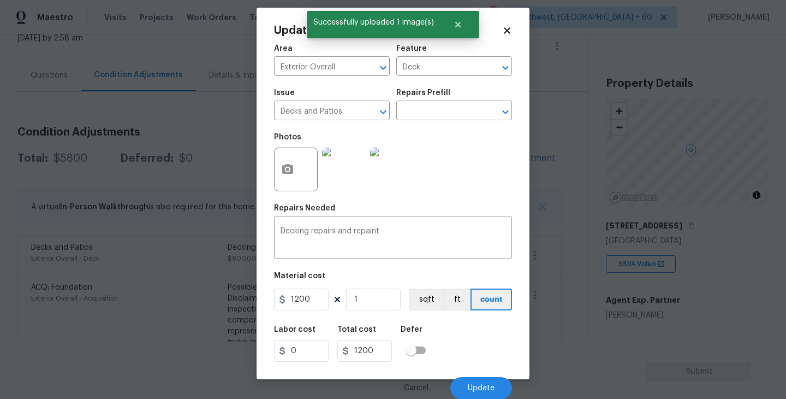
click at [484, 343] on div "Labor cost 0 Total cost 1200 Defer" at bounding box center [393, 343] width 238 height 49
click at [483, 379] on button "Update" at bounding box center [481, 388] width 62 height 22
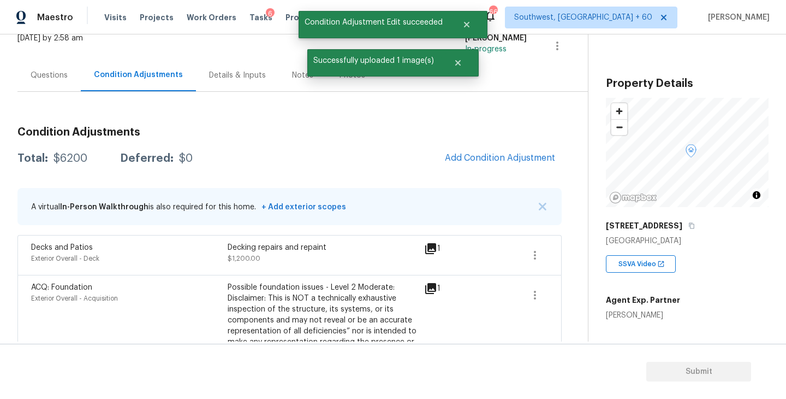
scroll to position [0, 0]
click at [520, 159] on span "Add Condition Adjustment" at bounding box center [500, 158] width 110 height 10
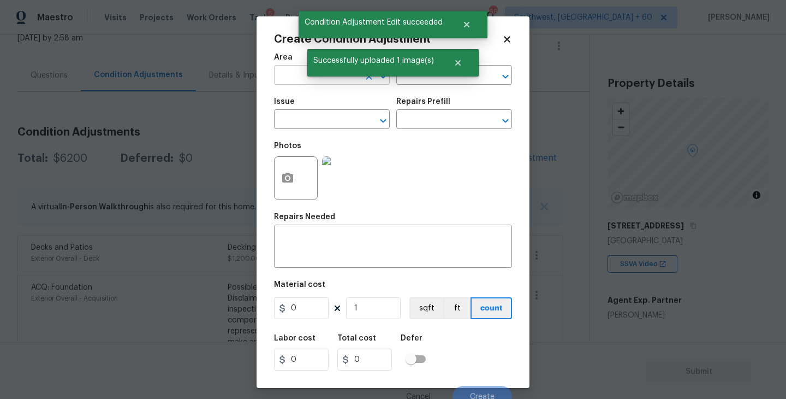
click at [289, 76] on input "text" at bounding box center [316, 76] width 85 height 17
click at [298, 116] on li "Interior Overall" at bounding box center [332, 119] width 116 height 18
type input "Interior Overall"
click at [439, 84] on input "text" at bounding box center [438, 76] width 85 height 17
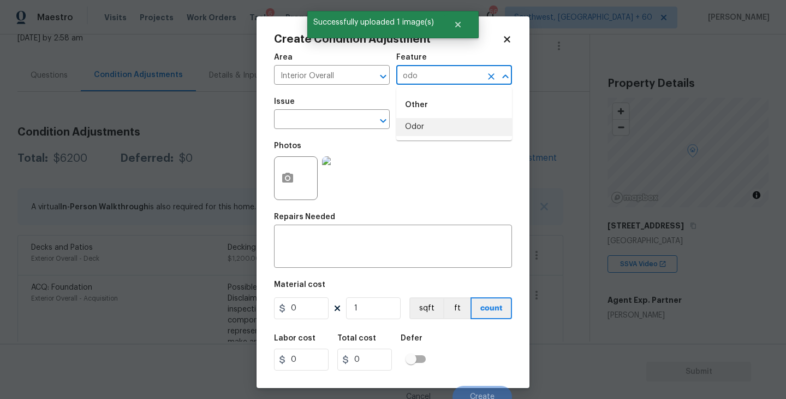
click at [429, 128] on li "Odor" at bounding box center [454, 127] width 116 height 18
type input "Odor"
click at [317, 120] on input "text" at bounding box center [316, 120] width 85 height 17
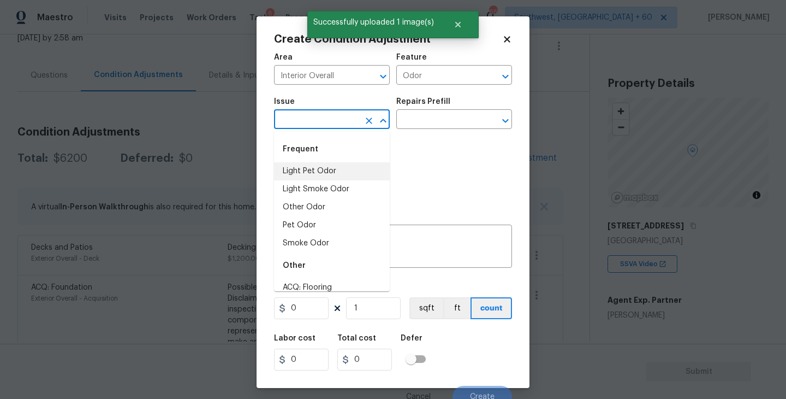
click at [319, 164] on li "Light Pet Odor" at bounding box center [332, 171] width 116 height 18
type input "Light Pet Odor"
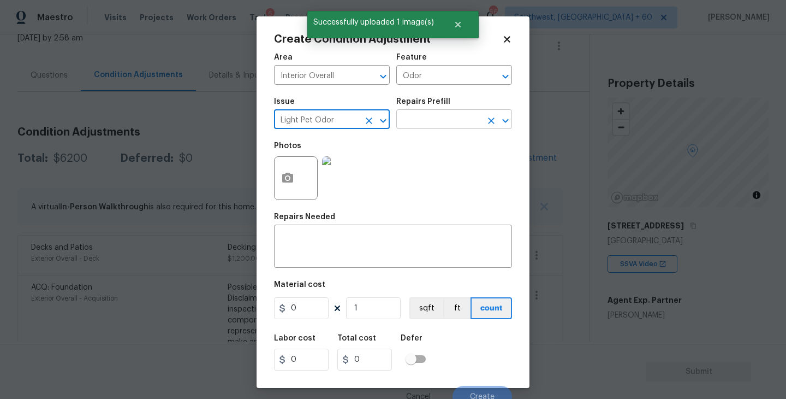
click at [401, 116] on input "text" at bounding box center [438, 120] width 85 height 17
click at [437, 126] on input "text" at bounding box center [438, 120] width 85 height 17
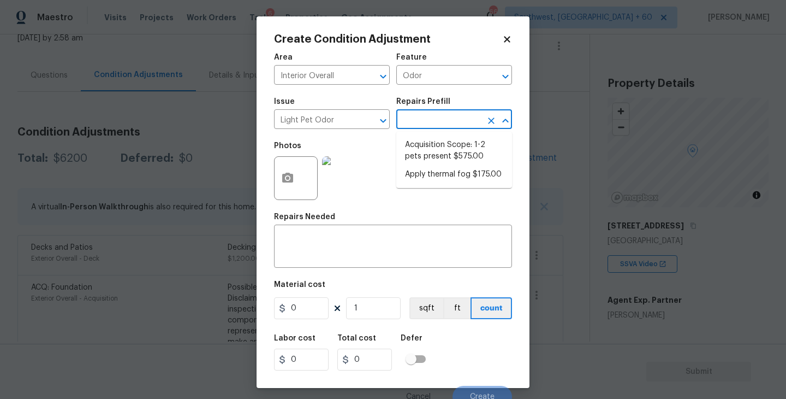
drag, startPoint x: 437, startPoint y: 126, endPoint x: 437, endPoint y: 156, distance: 30.0
click at [437, 136] on div "Area Interior Overall ​ Feature Odor ​ Issue Light Pet Odor ​ Repairs Prefill ​…" at bounding box center [393, 227] width 238 height 360
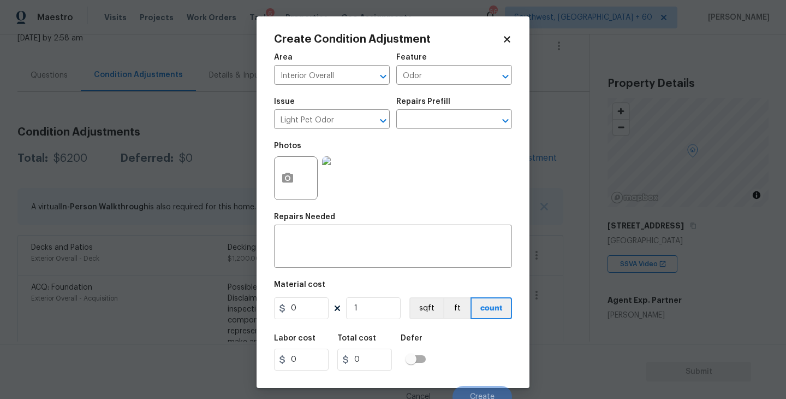
click at [437, 156] on div "Photos" at bounding box center [393, 170] width 238 height 71
click at [453, 127] on input "text" at bounding box center [438, 120] width 85 height 17
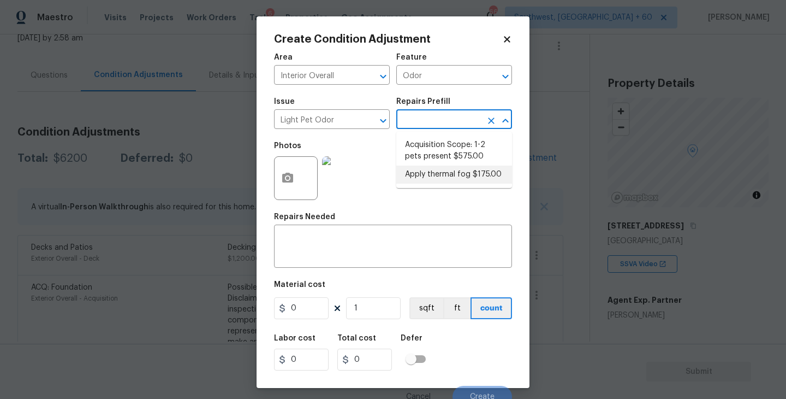
click at [453, 169] on li "Apply thermal fog $175.00" at bounding box center [454, 174] width 116 height 18
type textarea "OD Odor Protocol: Thermal fog home due to pet or smoke odor"
type input "175"
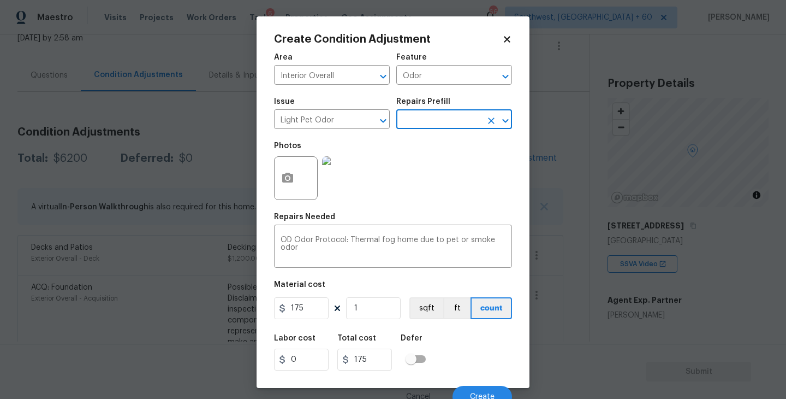
click at [469, 122] on input "text" at bounding box center [438, 120] width 85 height 17
click at [456, 146] on li "Acquisition Scope: 1-2 pets present $575.00" at bounding box center [454, 150] width 116 height 29
type textarea "Acquisition Scope: 1-2 pets present"
type input "575"
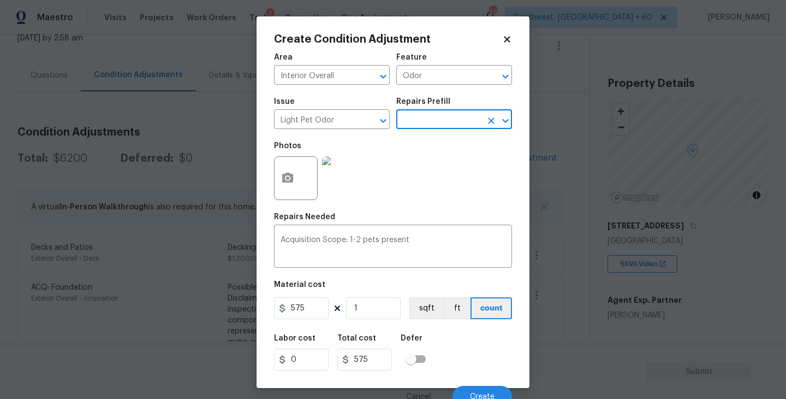
scroll to position [9, 0]
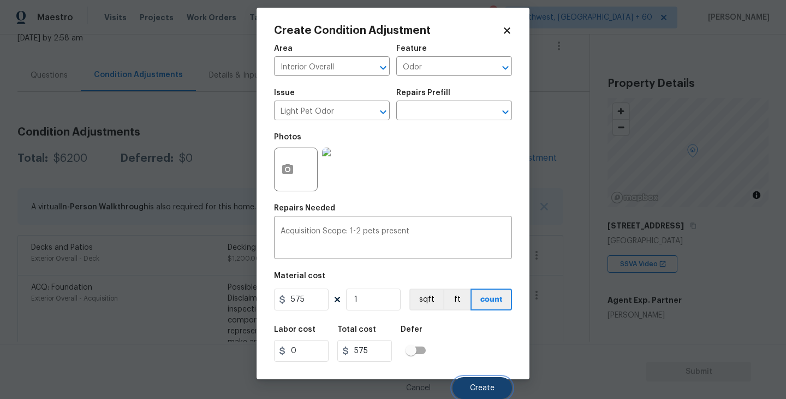
click at [479, 391] on span "Create" at bounding box center [482, 388] width 25 height 8
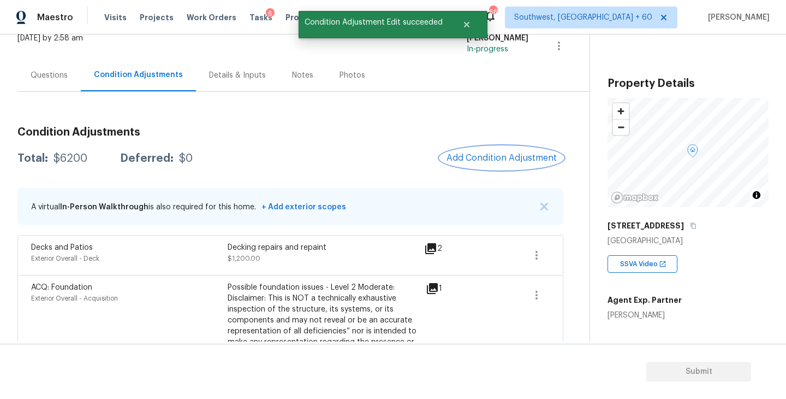
scroll to position [0, 0]
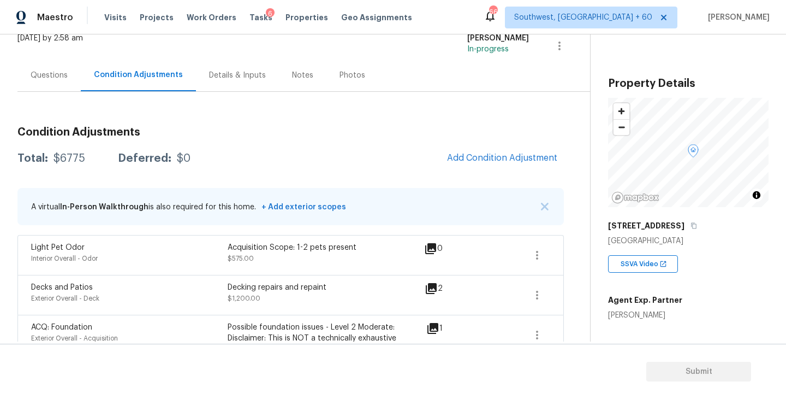
click at [58, 91] on div "Questions Condition Adjustments Details & Inputs Notes Photos" at bounding box center [303, 75] width 573 height 33
click at [58, 88] on div "Questions" at bounding box center [48, 75] width 63 height 32
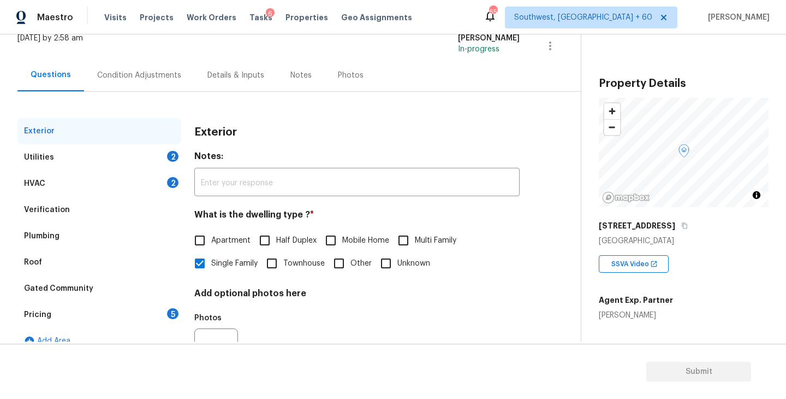
click at [82, 207] on div "Verification" at bounding box center [99, 210] width 164 height 26
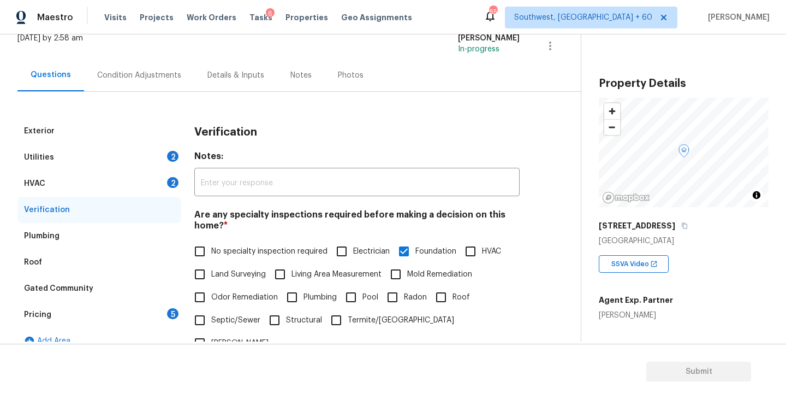
scroll to position [362, 0]
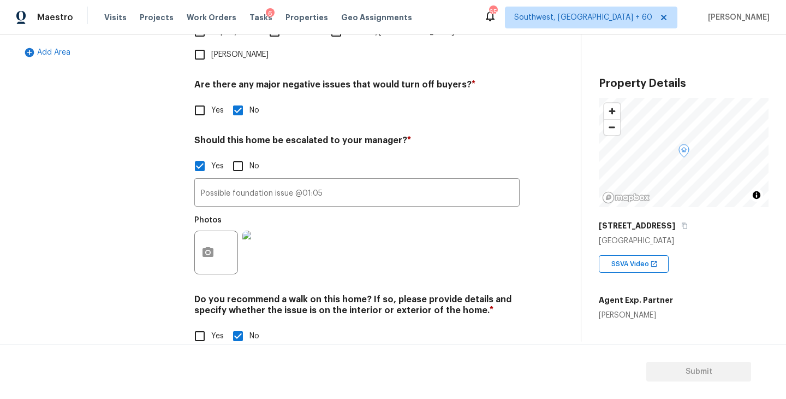
click at [381, 210] on div "Photos" at bounding box center [356, 245] width 325 height 71
click at [377, 181] on input "Possible foundation issue @01:05" at bounding box center [356, 194] width 325 height 26
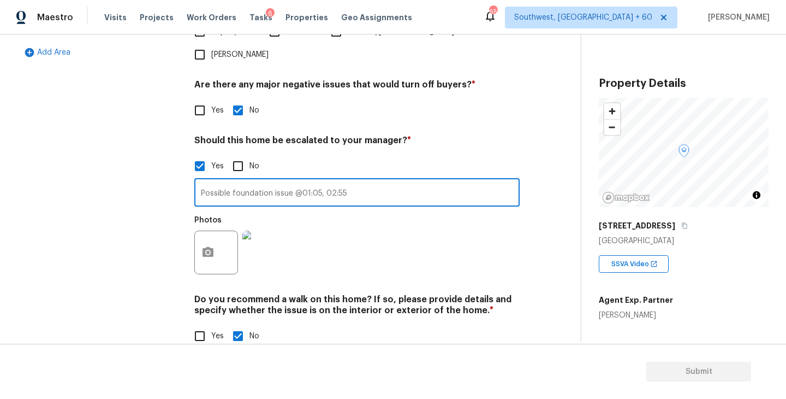
type input "Possible foundation issue @01:05, 02:55"
click at [226, 230] on div at bounding box center [216, 252] width 44 height 44
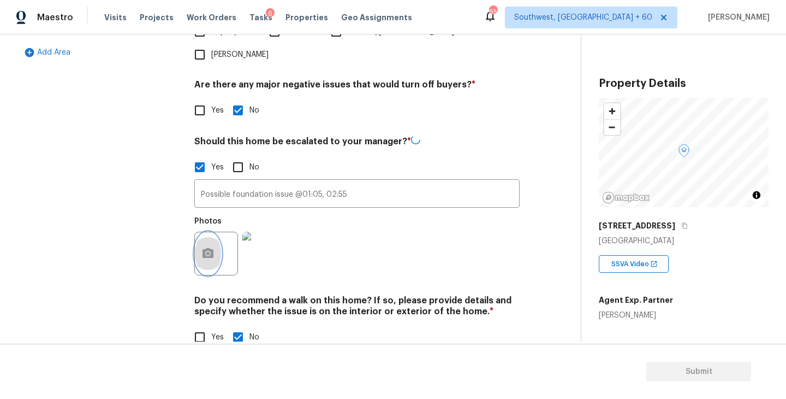
click at [215, 234] on button "button" at bounding box center [208, 253] width 26 height 43
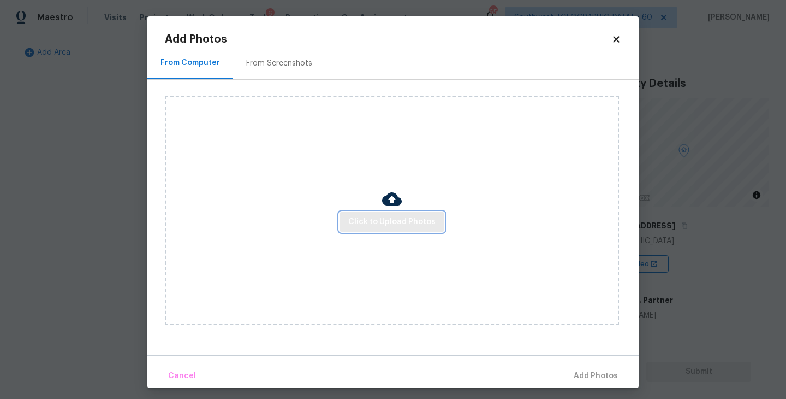
drag, startPoint x: 215, startPoint y: 234, endPoint x: 407, endPoint y: 230, distance: 192.2
click at [407, 230] on button "Click to Upload Photos" at bounding box center [392, 222] width 105 height 20
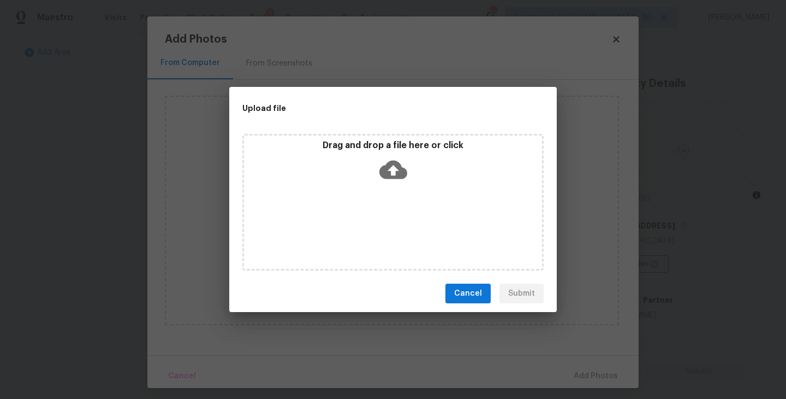
click at [400, 184] on div "Drag and drop a file here or click" at bounding box center [393, 163] width 298 height 47
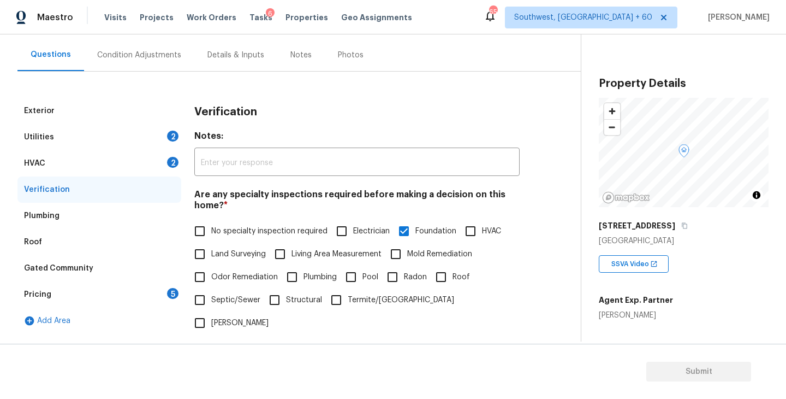
scroll to position [69, 0]
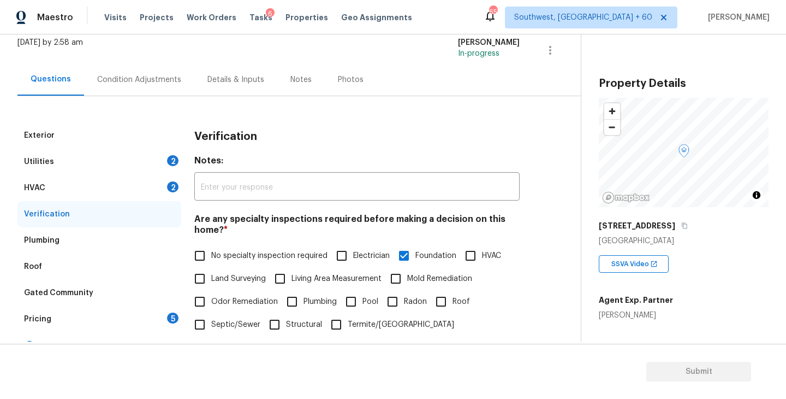
click at [157, 88] on div "Condition Adjustments" at bounding box center [139, 79] width 110 height 32
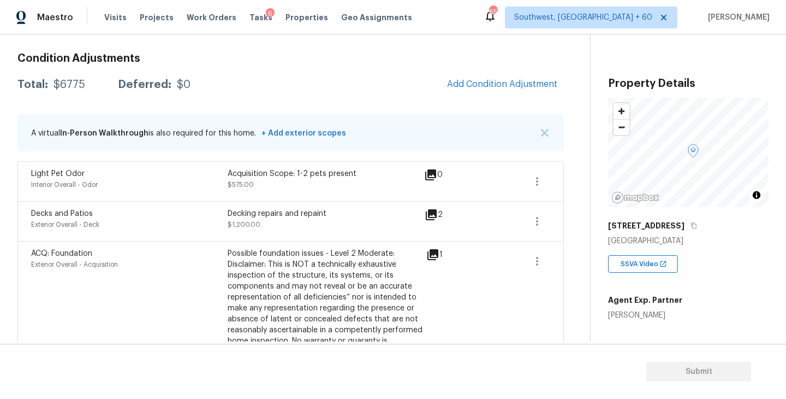
scroll to position [123, 0]
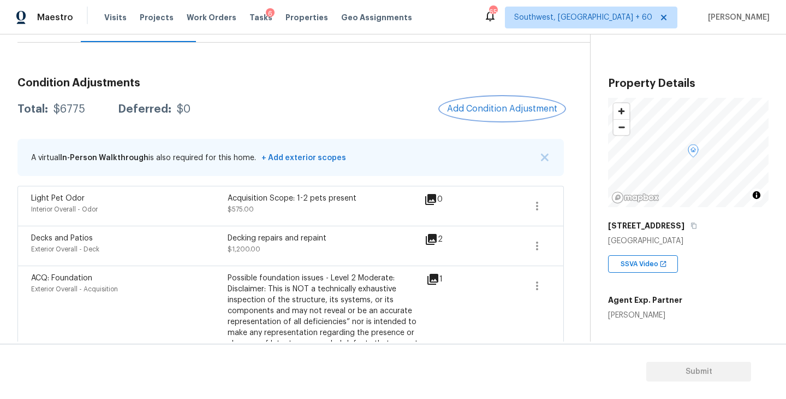
click button "Add Condition Adjustment"
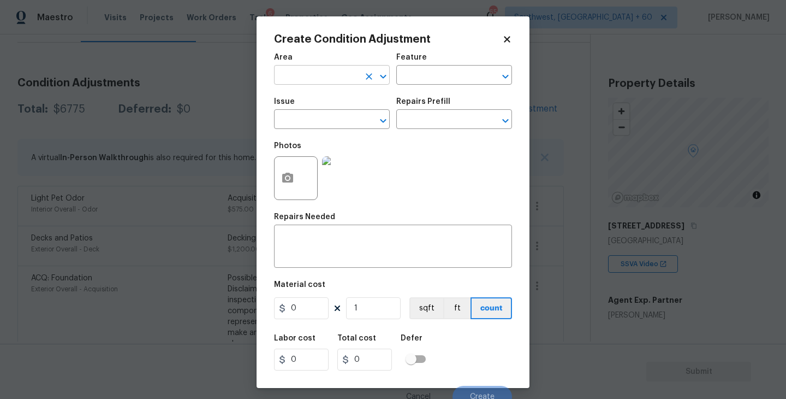
click input "text"
click li "HVAC"
type input "HVAC"
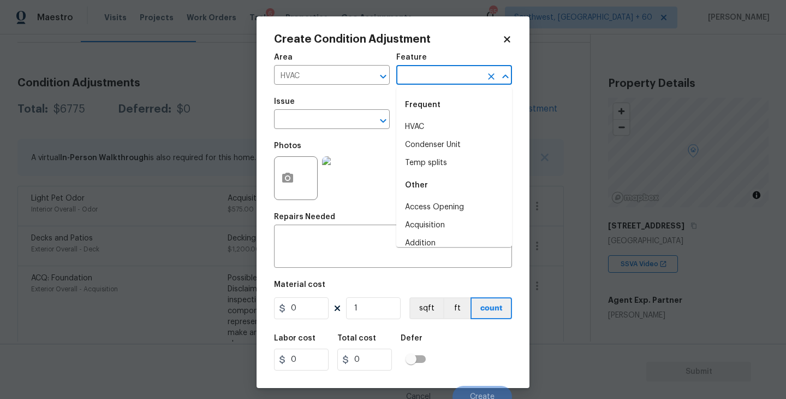
click input "text"
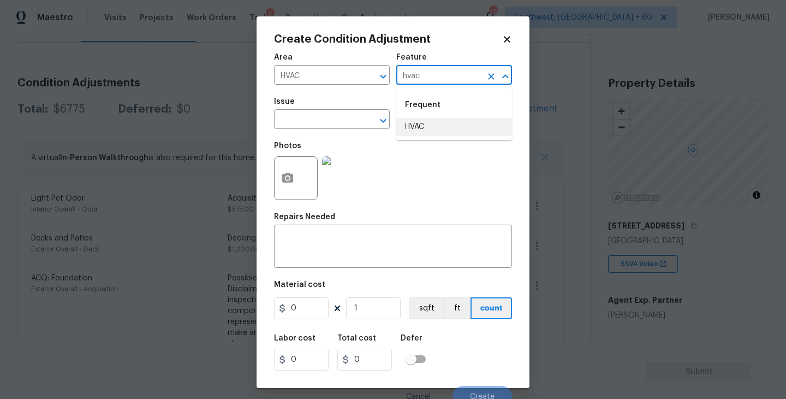
click li "HVAC"
type input "HVAC"
click input "text"
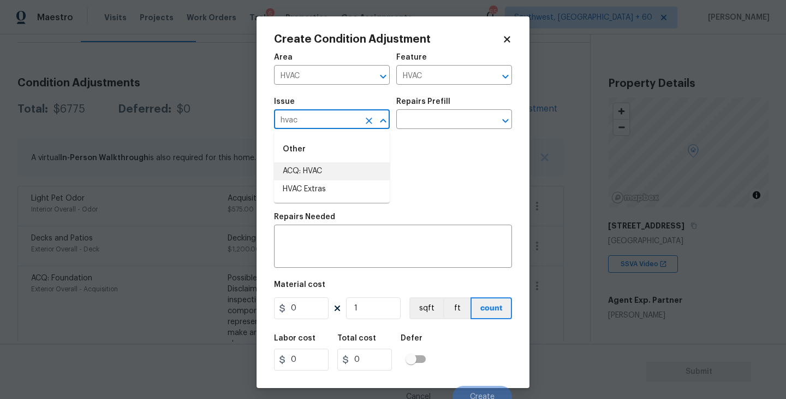
click li "ACQ: HVAC"
type input "ACQ: HVAC"
click input "text"
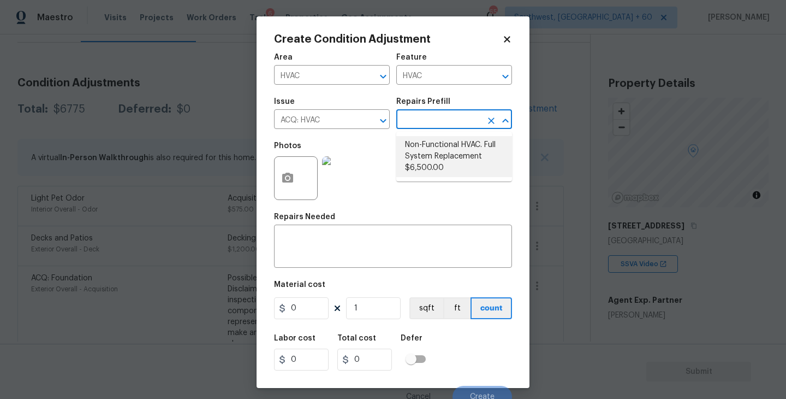
click li "Non-Functional HVAC. Full System Replacement $6,500.00"
type input "Acquisition"
type textarea "Acquisition Scope: Full System Replacement"
type input "6500"
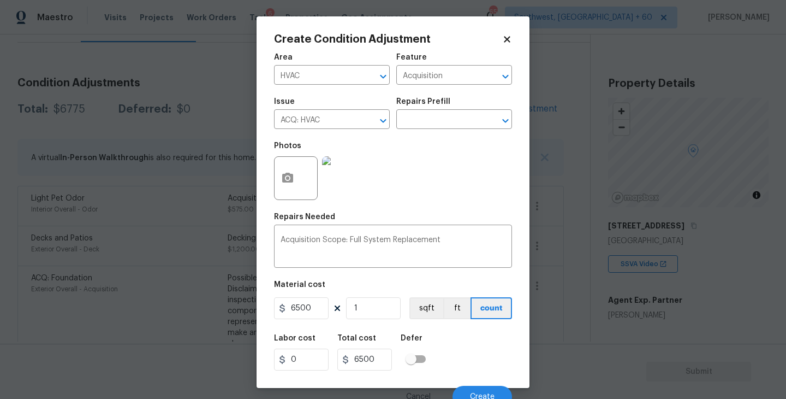
click div "Area HVAC ​ Feature Acquisition ​ Issue ACQ: HVAC ​ Repairs Prefill ​ Photos Re…"
click input "1"
type input "0"
type input "2"
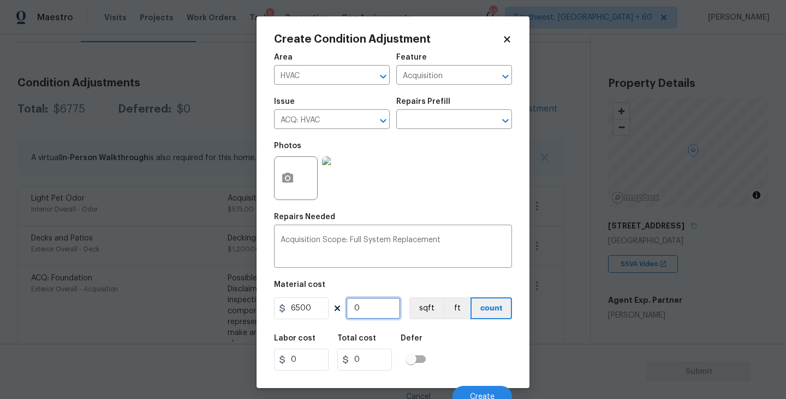
type input "13000"
type input "2"
click button "button"
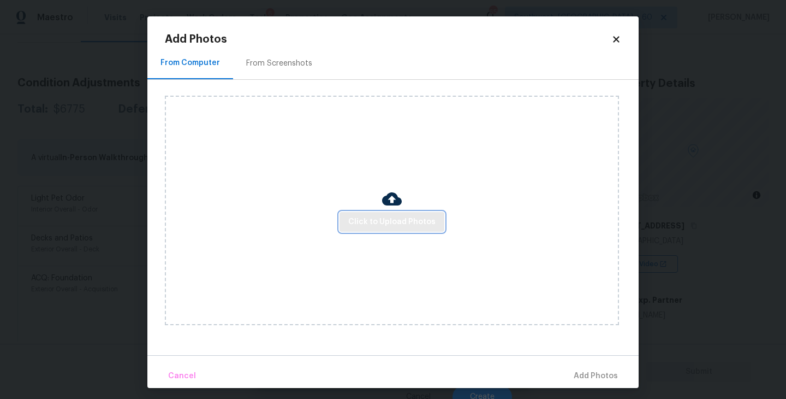
click button "Click to Upload Photos"
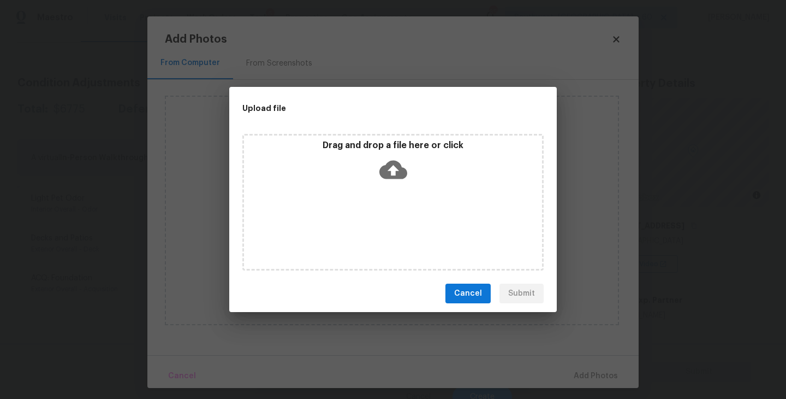
click div "Drag and drop a file here or click"
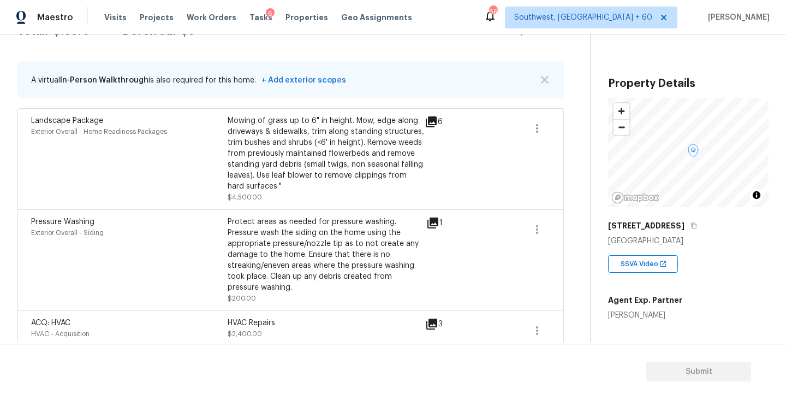
scroll to position [87, 0]
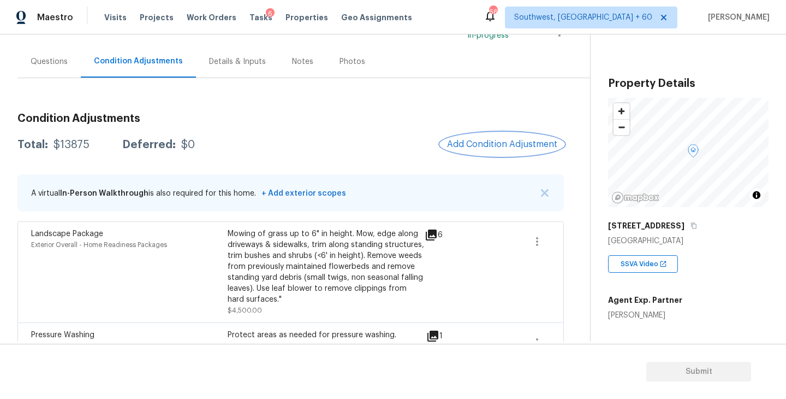
click at [469, 143] on span "Add Condition Adjustment" at bounding box center [502, 144] width 110 height 10
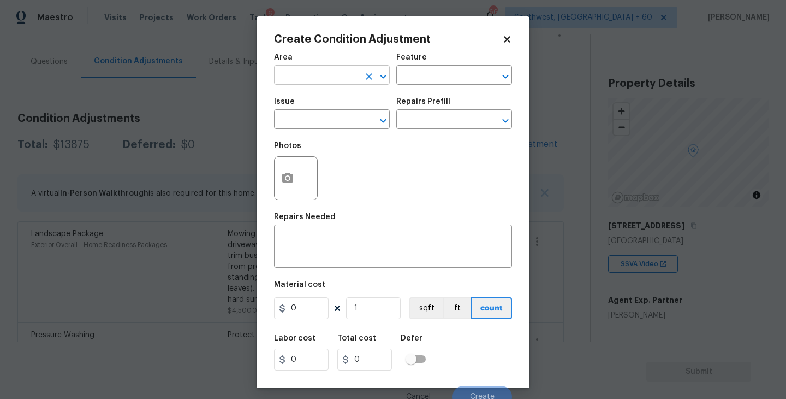
click at [320, 82] on input "text" at bounding box center [316, 76] width 85 height 17
type input "exter"
click at [341, 118] on li "Exterior Overall" at bounding box center [332, 119] width 116 height 18
type input "Exterior Overall"
click at [341, 118] on input "text" at bounding box center [316, 120] width 85 height 17
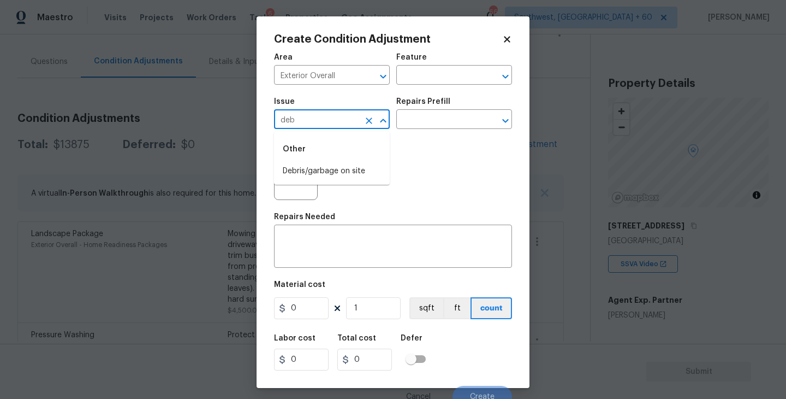
click at [339, 161] on div "Other" at bounding box center [332, 149] width 116 height 26
click at [339, 166] on li "Debris/garbage on site" at bounding box center [332, 171] width 116 height 18
type input "Debris/garbage on site"
click at [415, 118] on input "text" at bounding box center [438, 120] width 85 height 17
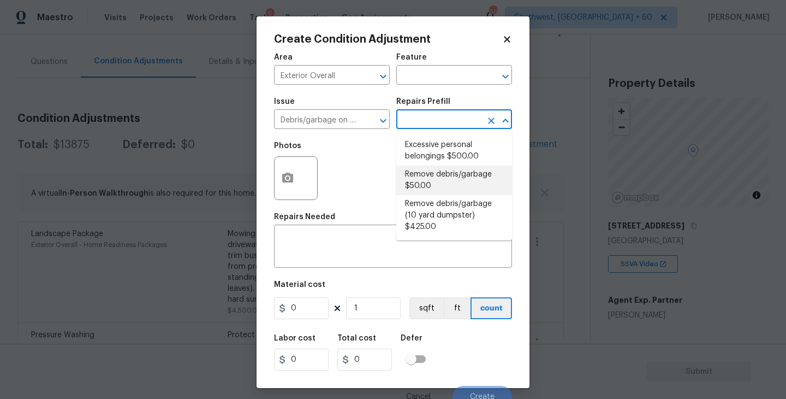
click at [435, 183] on li "Remove debris/garbage $50.00" at bounding box center [454, 179] width 116 height 29
type textarea "Remove, haul off, and properly dispose of any debris left by seller to offsite …"
type input "50"
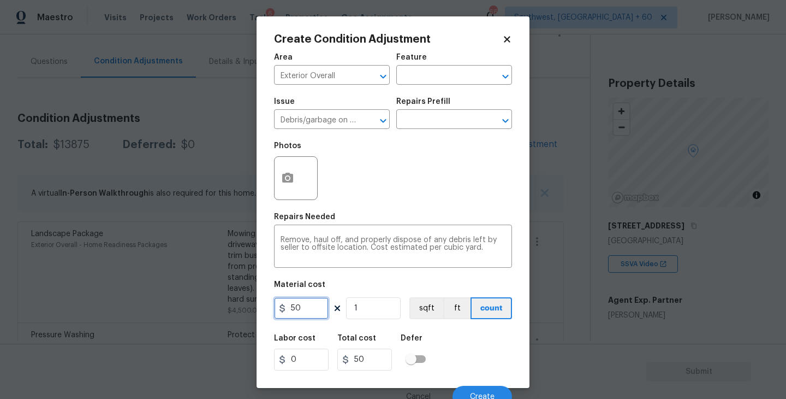
drag, startPoint x: 308, startPoint y: 307, endPoint x: 231, endPoint y: 310, distance: 77.0
click at [231, 310] on div "Create Condition Adjustment Area Exterior Overall ​ Feature ​ Issue Debris/garb…" at bounding box center [393, 199] width 786 height 399
type input "1000"
click at [284, 177] on icon "button" at bounding box center [287, 178] width 11 height 10
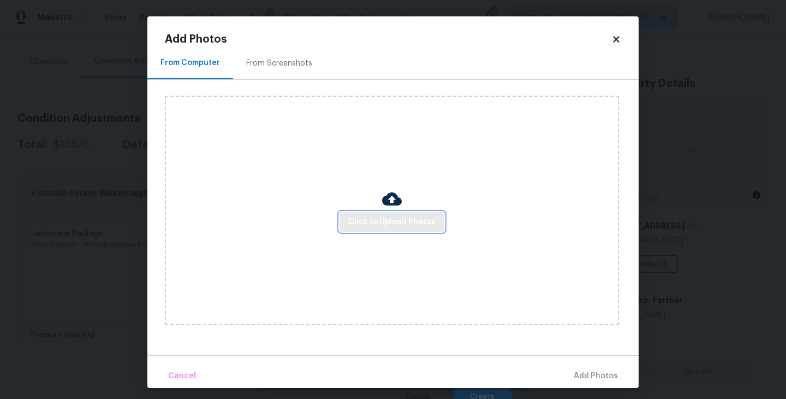
click at [350, 213] on button "Click to Upload Photos" at bounding box center [392, 222] width 105 height 20
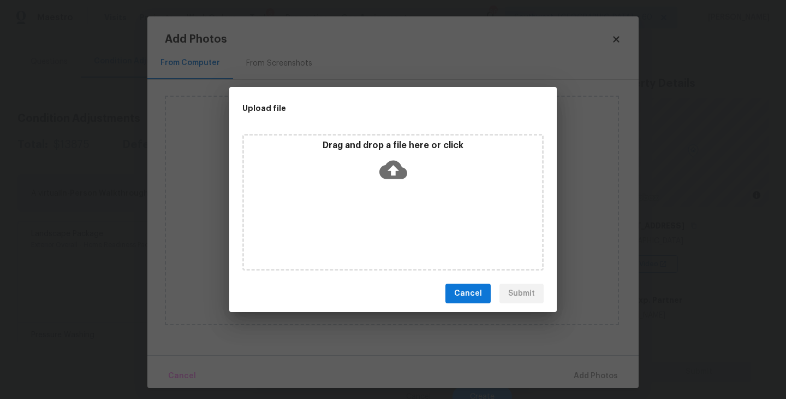
click at [384, 185] on div "Drag and drop a file here or click" at bounding box center [393, 163] width 298 height 47
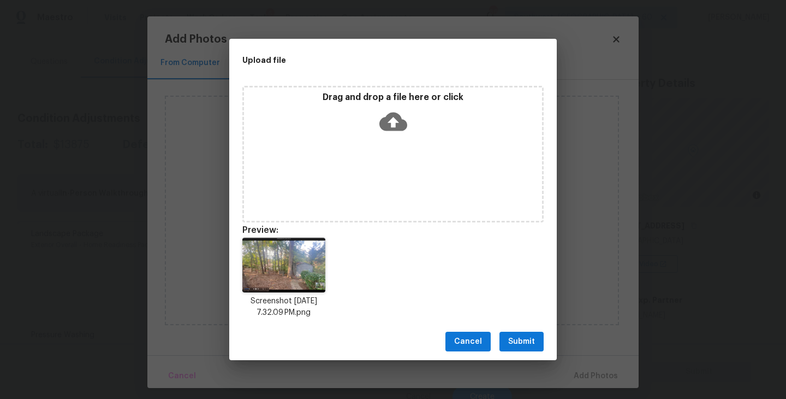
click at [520, 343] on span "Submit" at bounding box center [521, 342] width 27 height 14
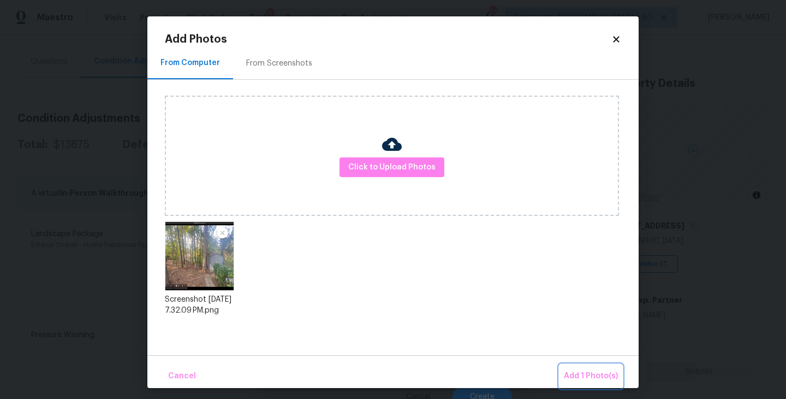
click at [574, 372] on span "Add 1 Photo(s)" at bounding box center [591, 376] width 54 height 14
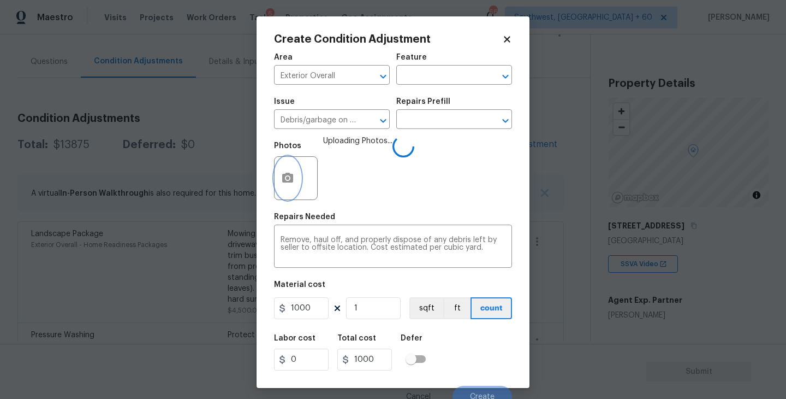
scroll to position [9, 0]
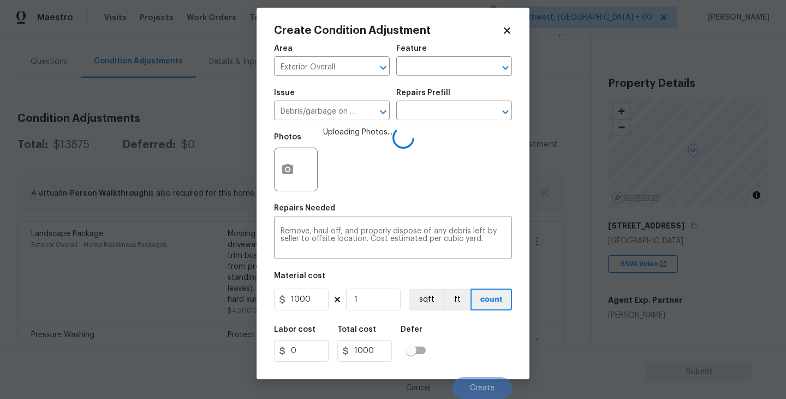
click at [477, 325] on div "Labor cost 0 Total cost 1000 Defer" at bounding box center [393, 343] width 238 height 49
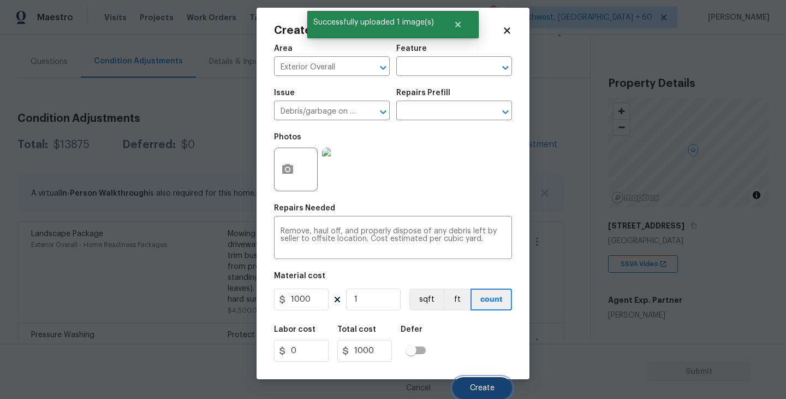
click at [483, 389] on span "Create" at bounding box center [482, 388] width 25 height 8
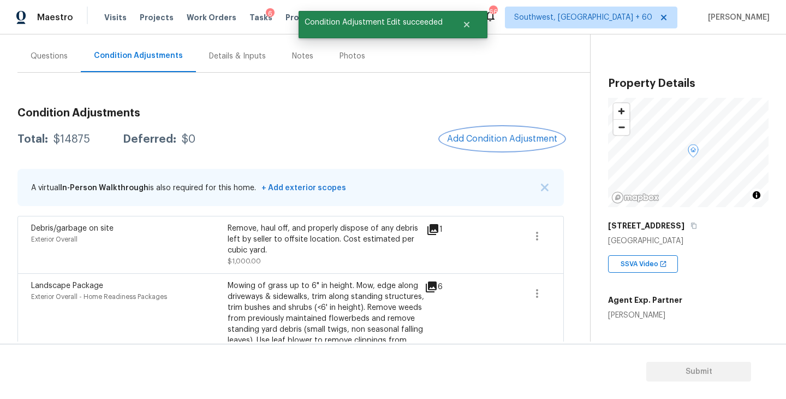
scroll to position [76, 0]
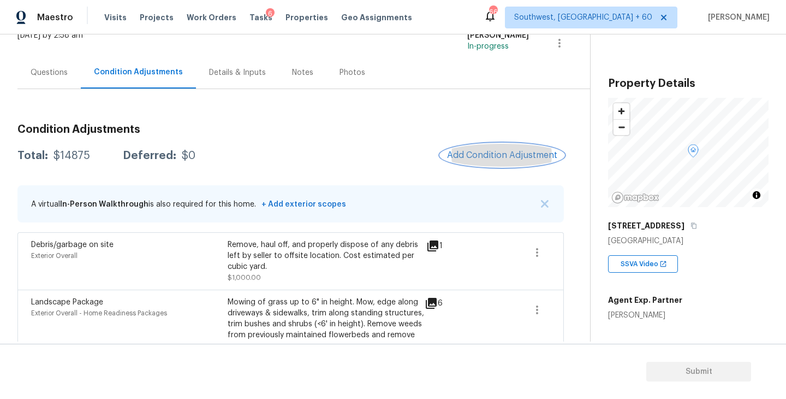
click at [496, 164] on button "Add Condition Adjustment" at bounding box center [502, 155] width 123 height 23
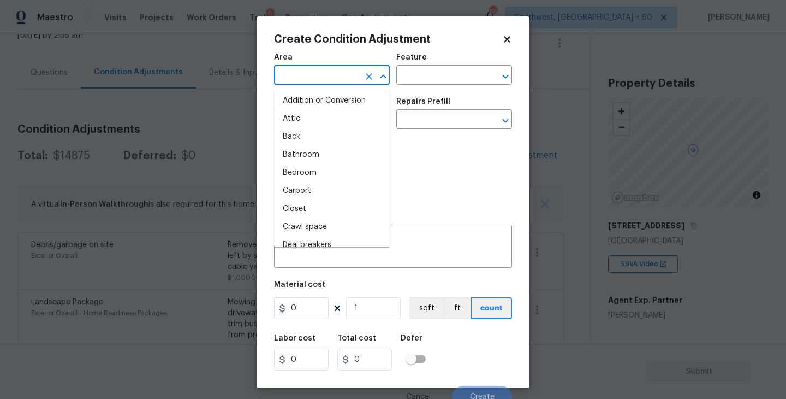
click at [337, 84] on input "text" at bounding box center [316, 76] width 85 height 17
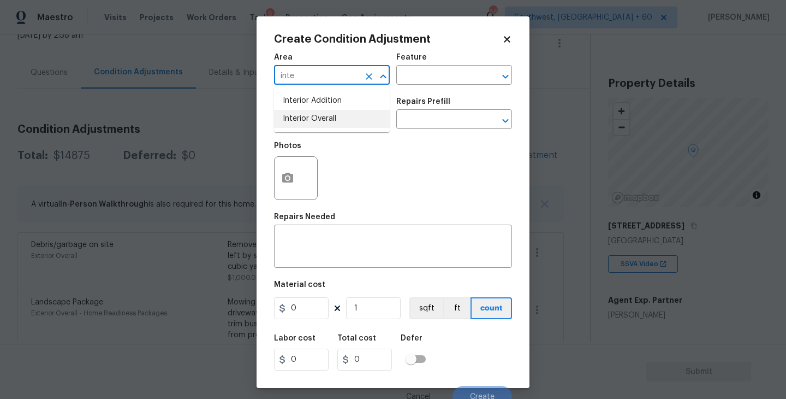
click at [340, 112] on li "Interior Overall" at bounding box center [332, 119] width 116 height 18
type input "Interior Overall"
click at [414, 79] on input "text" at bounding box center [438, 76] width 85 height 17
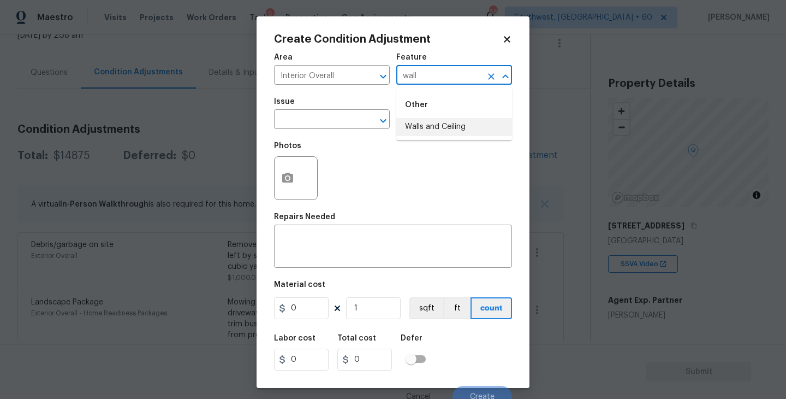
click at [425, 124] on li "Walls and Ceiling" at bounding box center [454, 127] width 116 height 18
type input "Walls and Ceiling"
click at [318, 126] on input "text" at bounding box center [316, 120] width 85 height 17
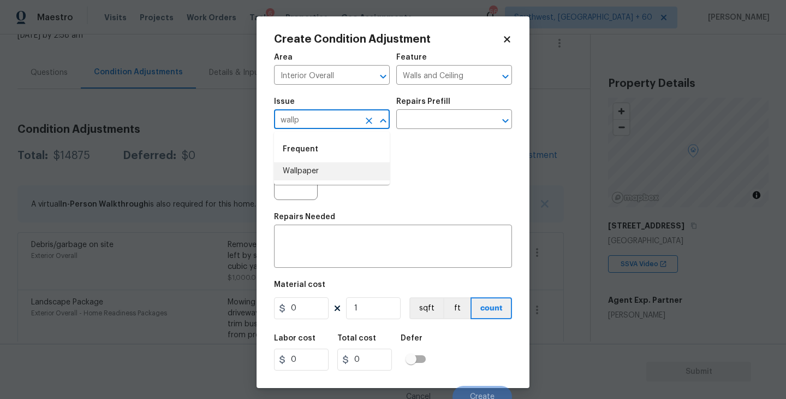
click at [329, 169] on li "Wallpaper" at bounding box center [332, 171] width 116 height 18
type input "Wallpaper"
click at [425, 136] on div "Photos" at bounding box center [393, 170] width 238 height 71
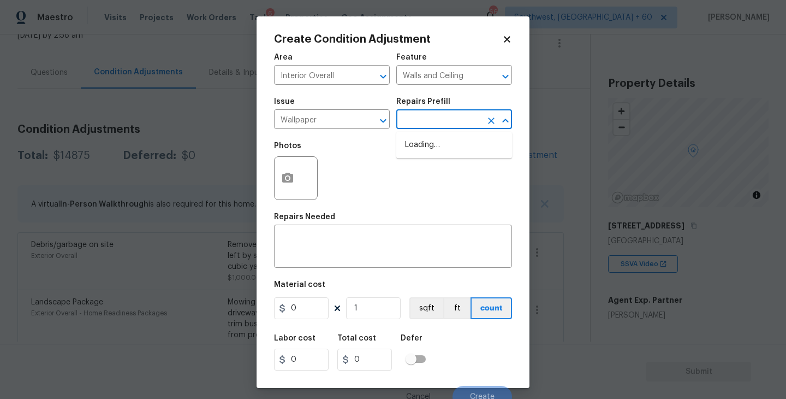
click at [442, 126] on input "text" at bounding box center [438, 120] width 85 height 17
click at [436, 159] on li "Remove Wallpaper $2.50" at bounding box center [454, 163] width 116 height 18
type textarea "Remove wallpaper and texture walls to best match existing conditions"
type input "2.5"
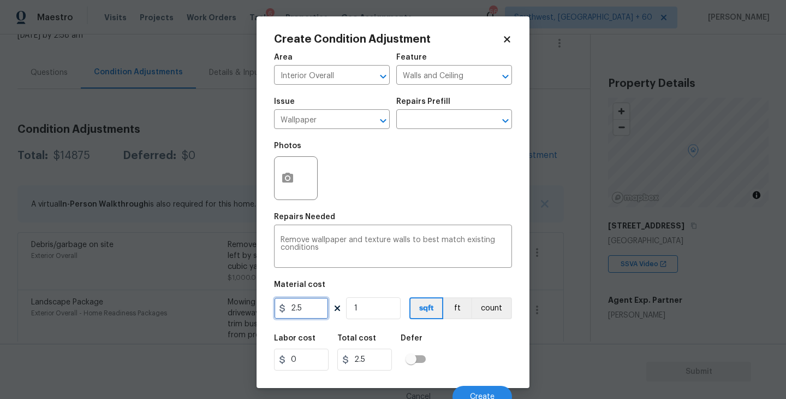
drag, startPoint x: 320, startPoint y: 304, endPoint x: 229, endPoint y: 309, distance: 91.3
click at [229, 309] on div "Create Condition Adjustment Area Interior Overall ​ Feature Walls and Ceiling ​…" at bounding box center [393, 199] width 786 height 399
type input "400"
click at [293, 193] on button "button" at bounding box center [288, 178] width 26 height 43
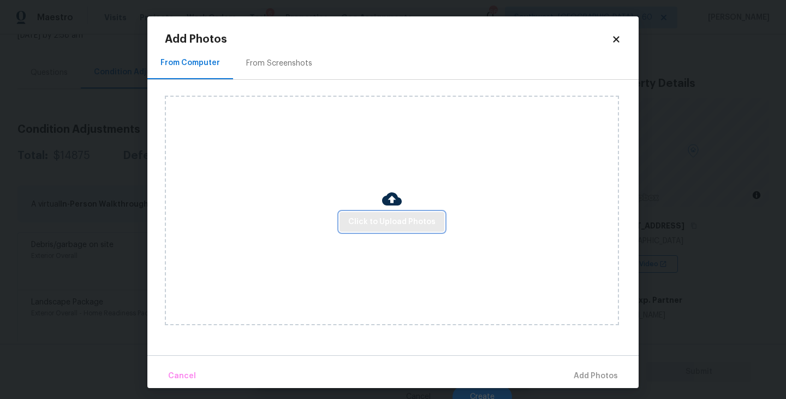
click at [371, 223] on span "Click to Upload Photos" at bounding box center [391, 222] width 87 height 14
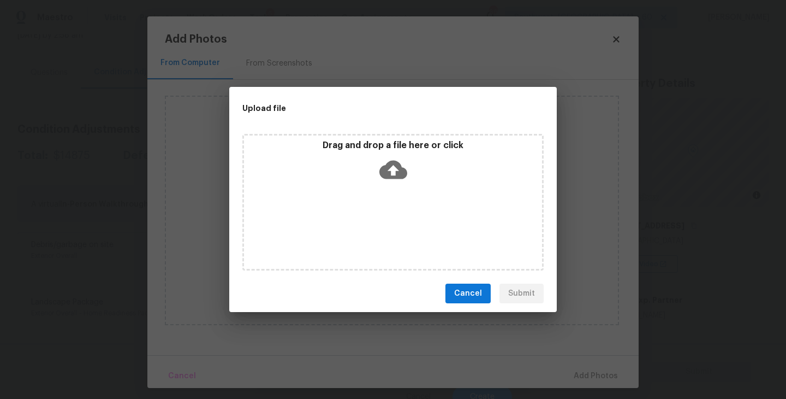
click at [393, 184] on div "Drag and drop a file here or click" at bounding box center [393, 163] width 298 height 47
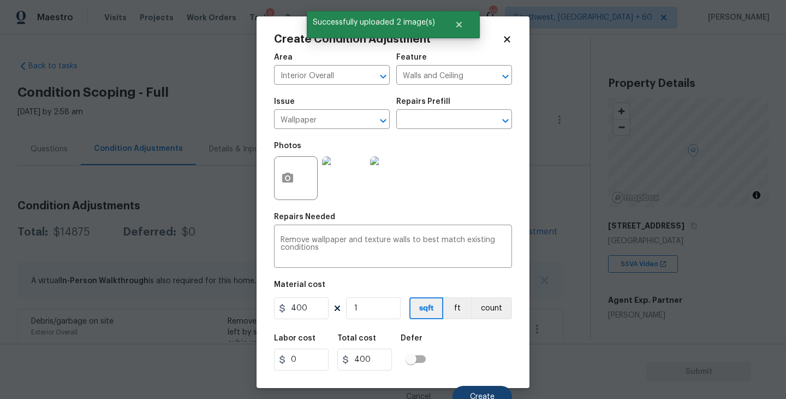
scroll to position [9, 0]
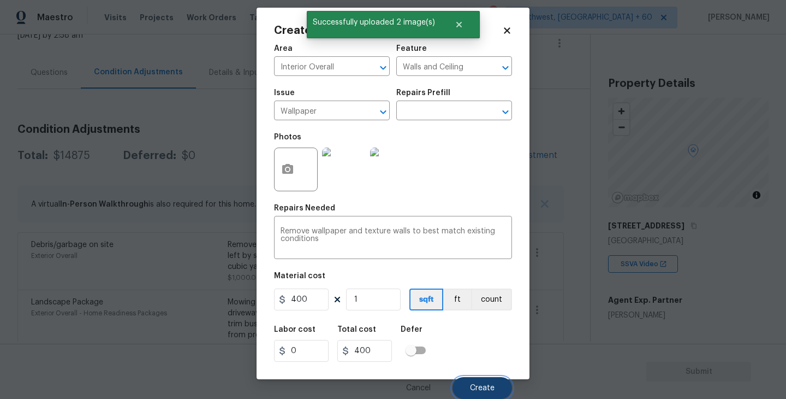
click at [485, 378] on button "Create" at bounding box center [483, 388] width 60 height 22
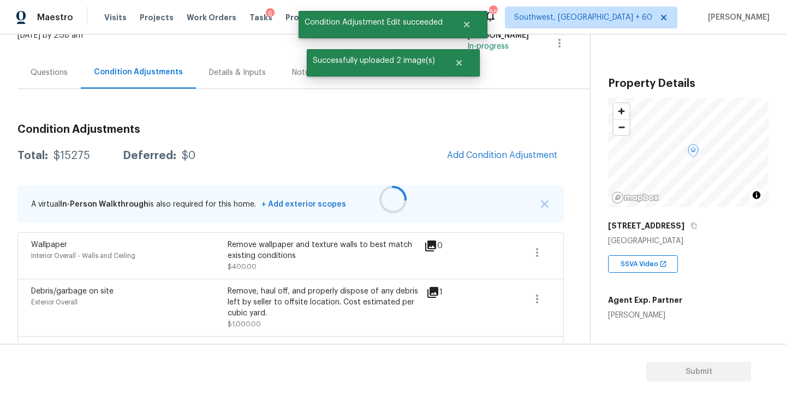
scroll to position [0, 0]
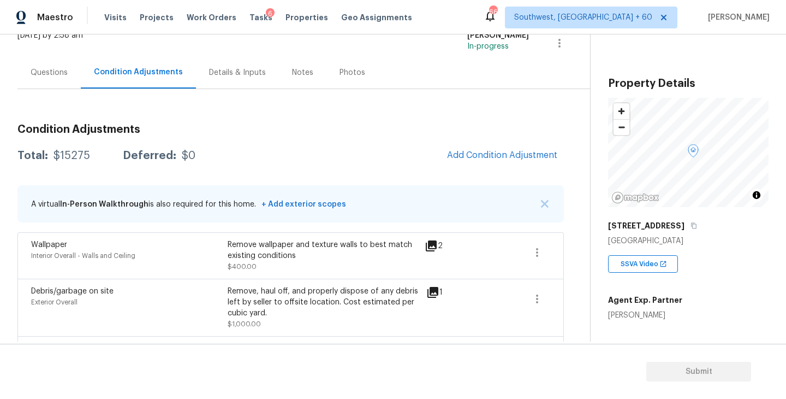
click at [550, 248] on div "Wallpaper Interior Overall - Walls and Ceiling Remove wallpaper and texture wal…" at bounding box center [290, 255] width 547 height 46
click at [534, 252] on icon "button" at bounding box center [537, 252] width 13 height 13
click at [590, 250] on div "Edit" at bounding box center [599, 250] width 85 height 11
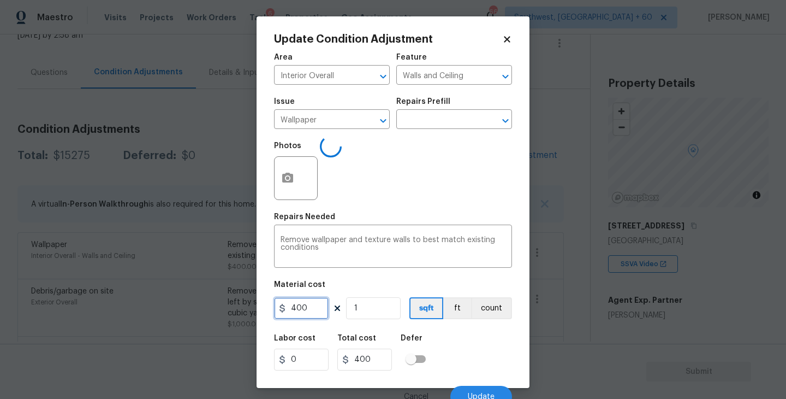
drag, startPoint x: 308, startPoint y: 305, endPoint x: 245, endPoint y: 305, distance: 63.3
click at [245, 305] on div "Update Condition Adjustment Area Interior Overall ​ Feature Walls and Ceiling ​…" at bounding box center [393, 199] width 786 height 399
type input "650"
click at [295, 187] on button "button" at bounding box center [288, 178] width 26 height 43
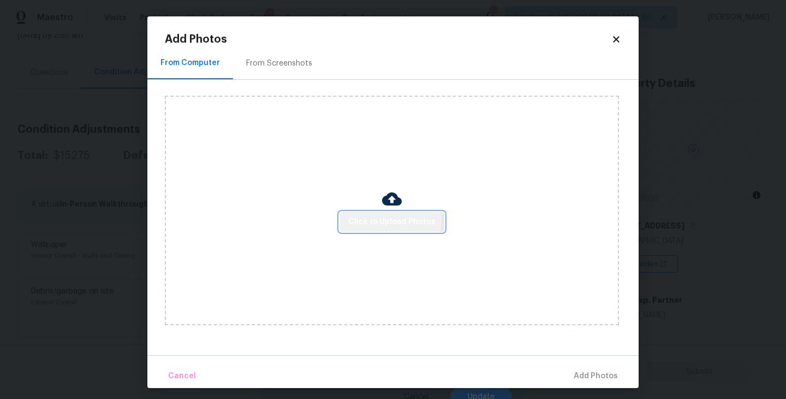
click at [391, 219] on span "Click to Upload Photos" at bounding box center [391, 222] width 87 height 14
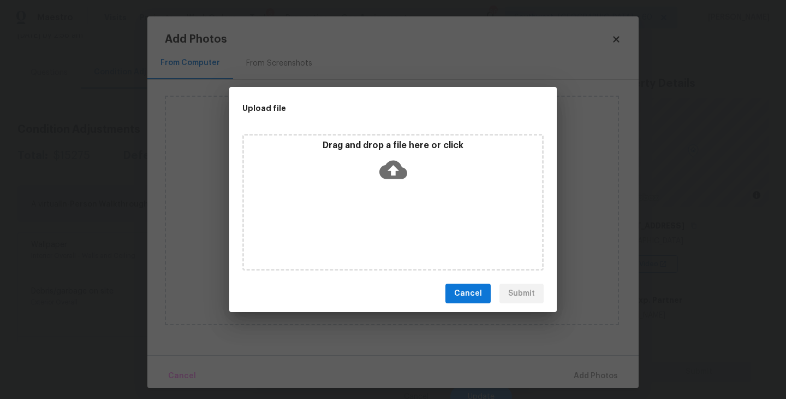
click at [402, 188] on div "Drag and drop a file here or click" at bounding box center [392, 202] width 301 height 136
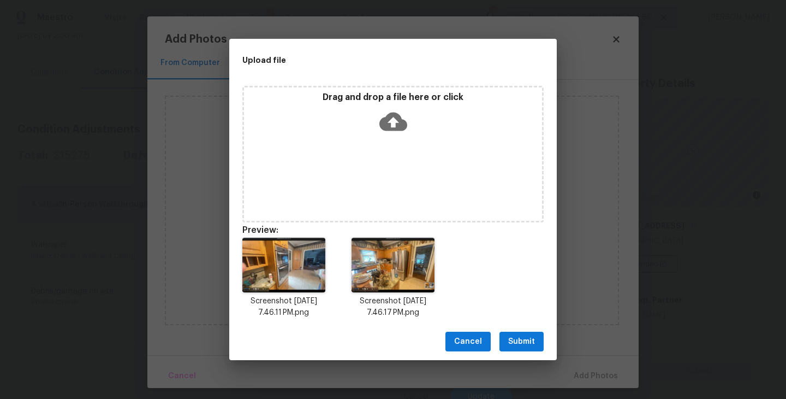
click at [525, 343] on span "Submit" at bounding box center [521, 342] width 27 height 14
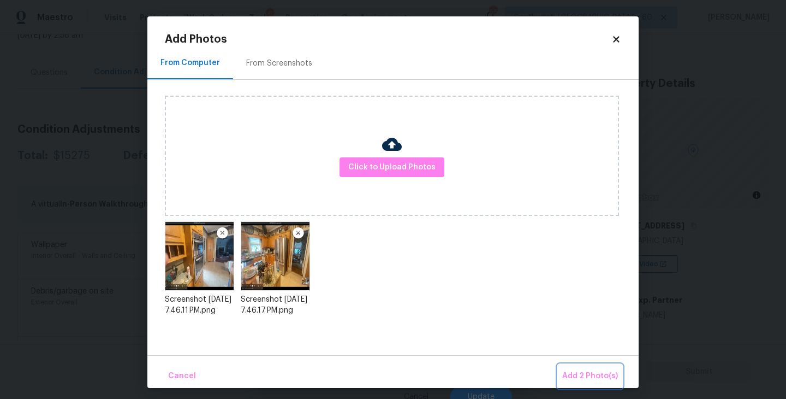
click at [587, 372] on span "Add 2 Photo(s)" at bounding box center [590, 376] width 56 height 14
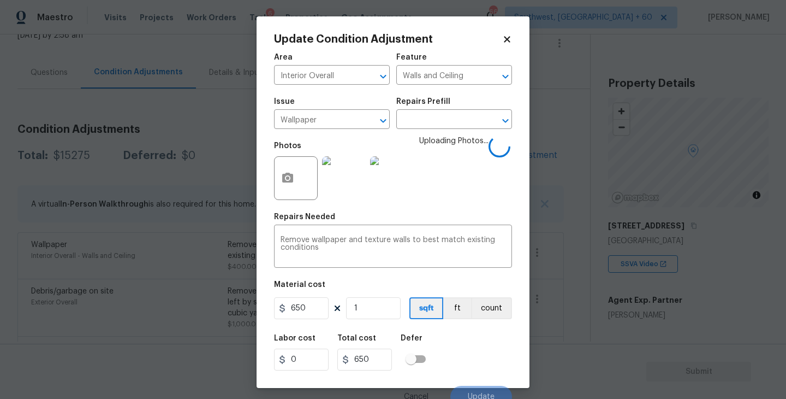
click at [489, 332] on div "Labor cost 0 Total cost 650 Defer" at bounding box center [393, 352] width 238 height 49
click at [494, 304] on button "count" at bounding box center [491, 308] width 41 height 22
click at [483, 353] on div "Labor cost 0 Total cost 650 Defer" at bounding box center [393, 352] width 238 height 49
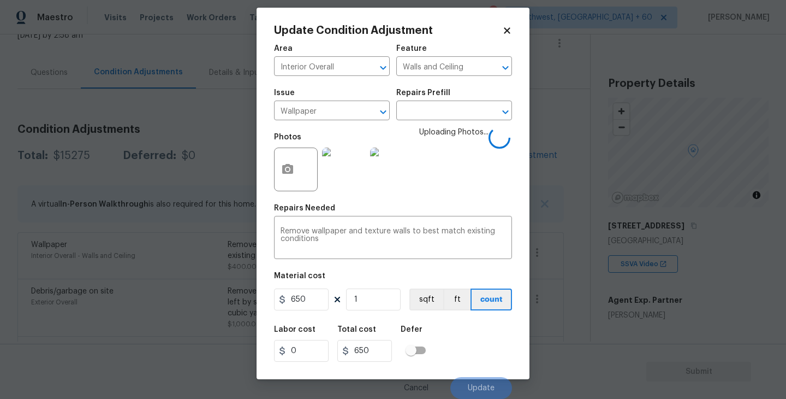
click at [483, 353] on div "Labor cost 0 Total cost 650 Defer" at bounding box center [393, 343] width 238 height 49
click at [483, 357] on div "Labor cost 0 Total cost 650 Defer" at bounding box center [393, 343] width 238 height 49
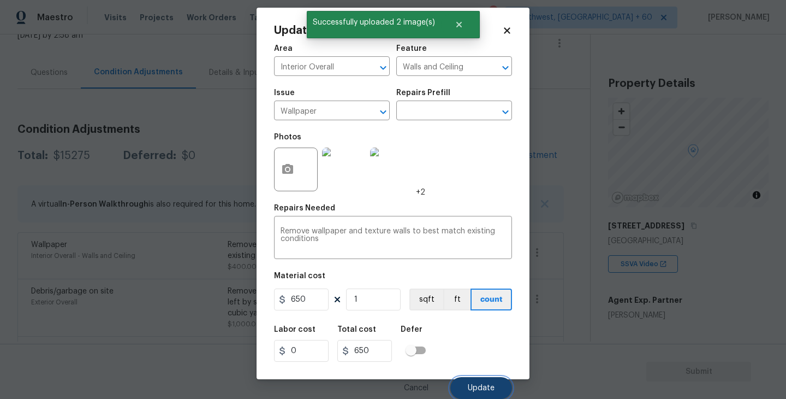
click at [482, 384] on span "Update" at bounding box center [481, 388] width 27 height 8
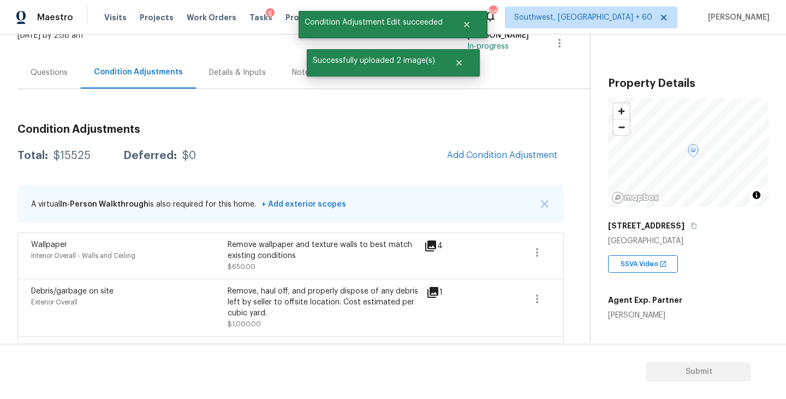
scroll to position [0, 0]
click at [496, 159] on span "Add Condition Adjustment" at bounding box center [502, 155] width 110 height 10
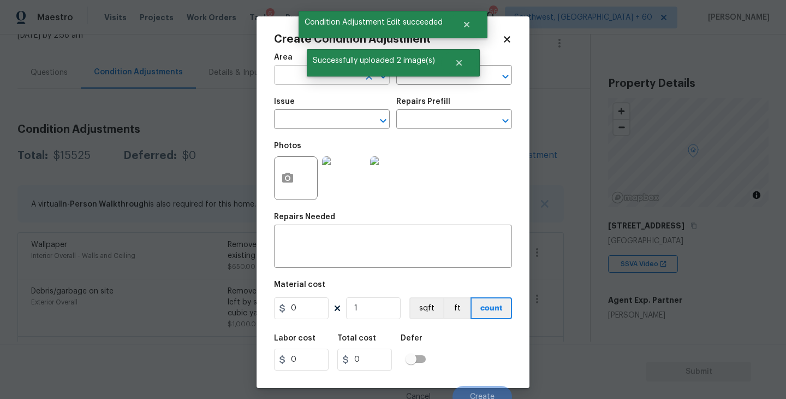
click at [288, 78] on input "text" at bounding box center [316, 76] width 85 height 17
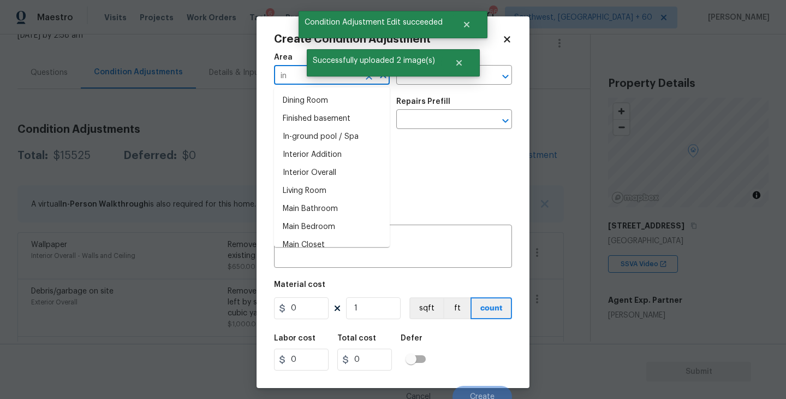
type input "i"
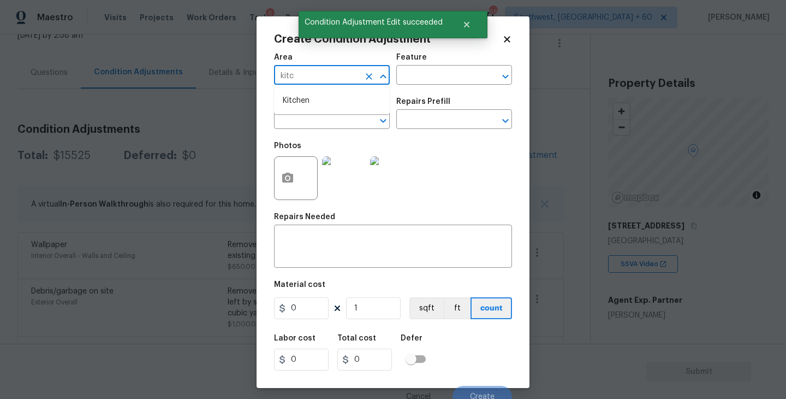
click at [292, 99] on li "Kitchen" at bounding box center [332, 101] width 116 height 18
type input "Kitchen"
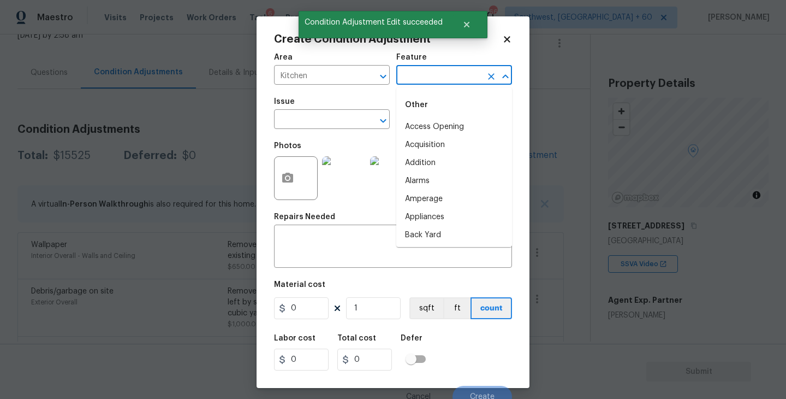
click at [401, 84] on input "text" at bounding box center [438, 76] width 85 height 17
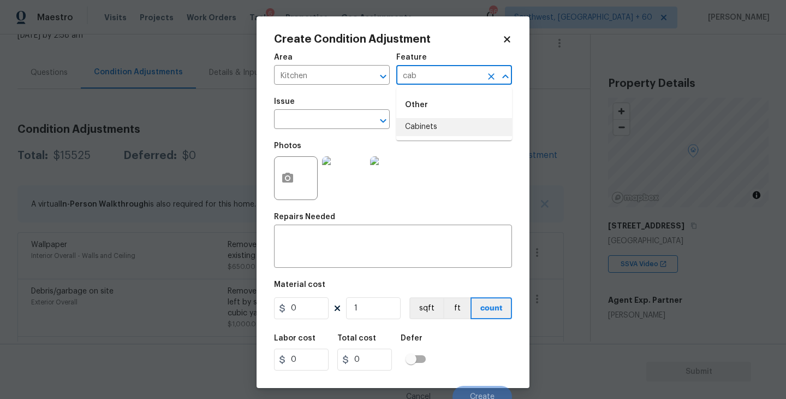
click at [422, 131] on li "Cabinets" at bounding box center [454, 127] width 116 height 18
type input "Cabinets"
click at [339, 123] on input "text" at bounding box center [316, 120] width 85 height 17
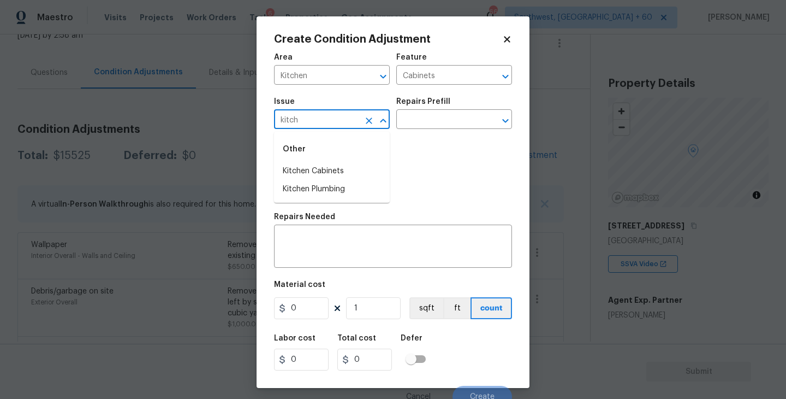
click at [341, 164] on li "Kitchen Cabinets" at bounding box center [332, 171] width 116 height 18
type input "Kitchen Cabinets"
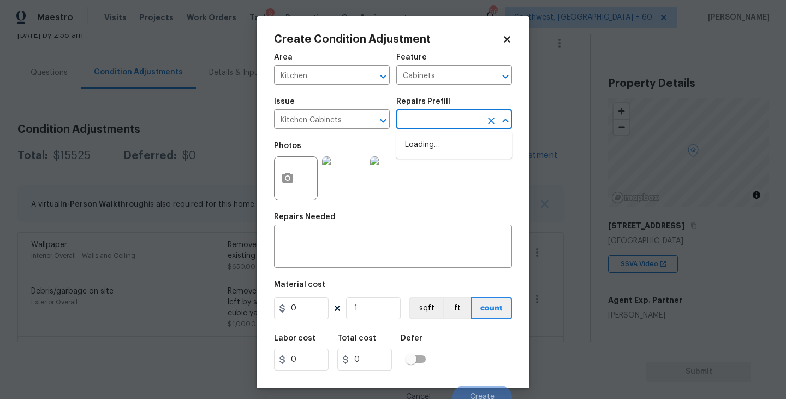
click at [437, 123] on input "text" at bounding box center [438, 120] width 85 height 17
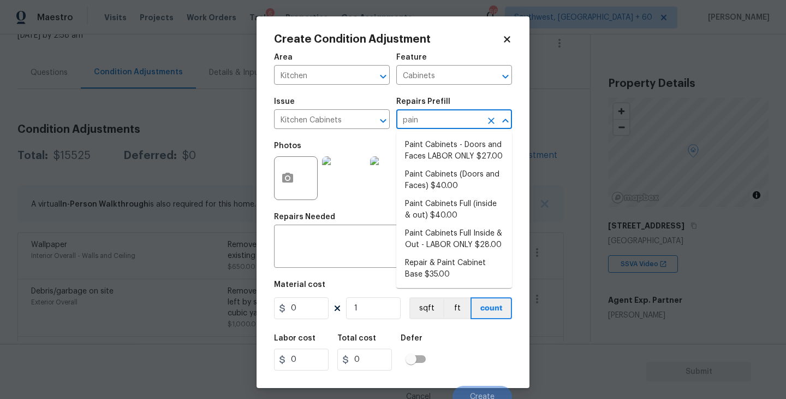
type input "paint"
click at [443, 213] on li "Paint Cabinets Full (inside & out) $40.00" at bounding box center [454, 209] width 116 height 29
type textarea "Prep, sand, mask and apply 2 coats of paint to the kitchen cabinet doors, inter…"
type input "40"
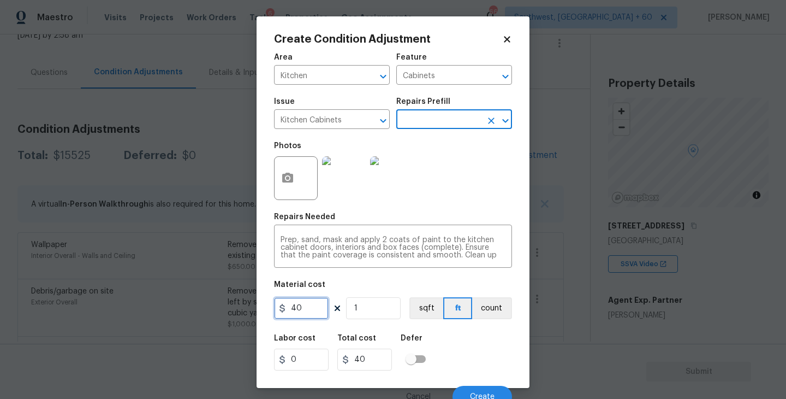
drag, startPoint x: 314, startPoint y: 310, endPoint x: 228, endPoint y: 310, distance: 86.8
click at [228, 310] on div "Create Condition Adjustment Area Kitchen ​ Feature Cabinets ​ Issue Kitchen Cab…" at bounding box center [393, 199] width 786 height 399
type input "1200"
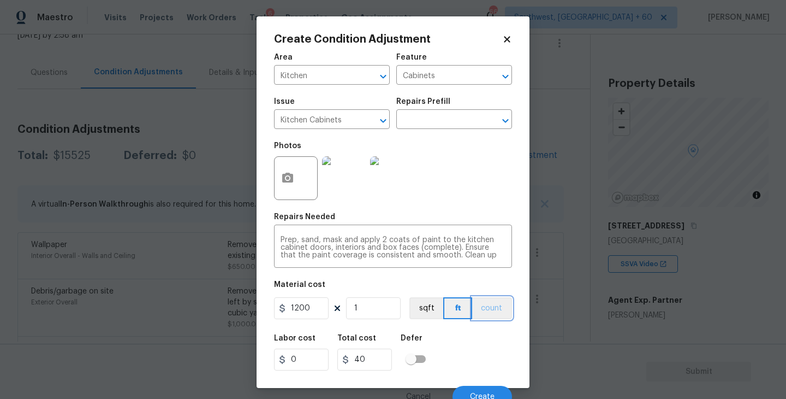
type input "1200"
click at [500, 317] on button "count" at bounding box center [492, 308] width 40 height 22
click at [292, 193] on button "button" at bounding box center [288, 178] width 26 height 43
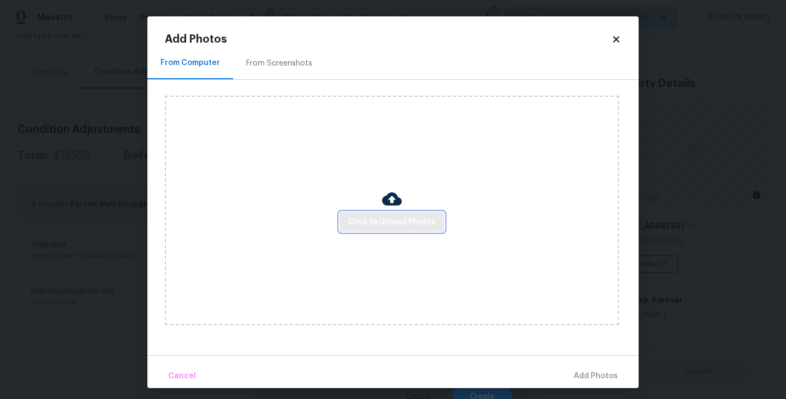
click at [378, 218] on span "Click to Upload Photos" at bounding box center [391, 222] width 87 height 14
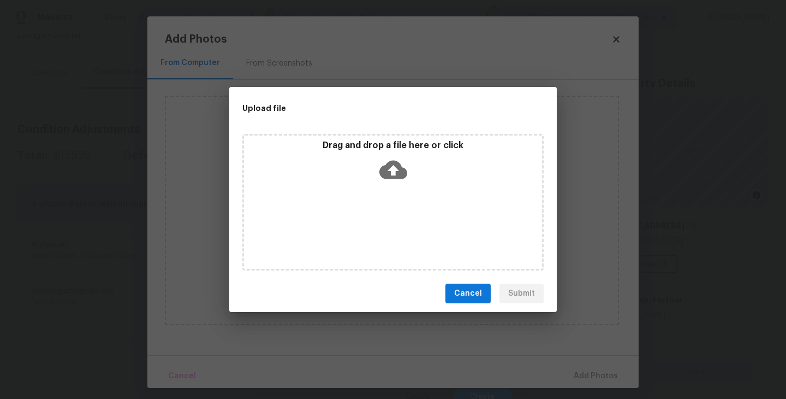
click at [389, 185] on div "Drag and drop a file here or click" at bounding box center [393, 163] width 298 height 47
drag, startPoint x: 389, startPoint y: 185, endPoint x: 554, endPoint y: 302, distance: 202.1
click at [558, 294] on div "Upload file Drag and drop a file here or click Cancel Submit" at bounding box center [393, 199] width 786 height 399
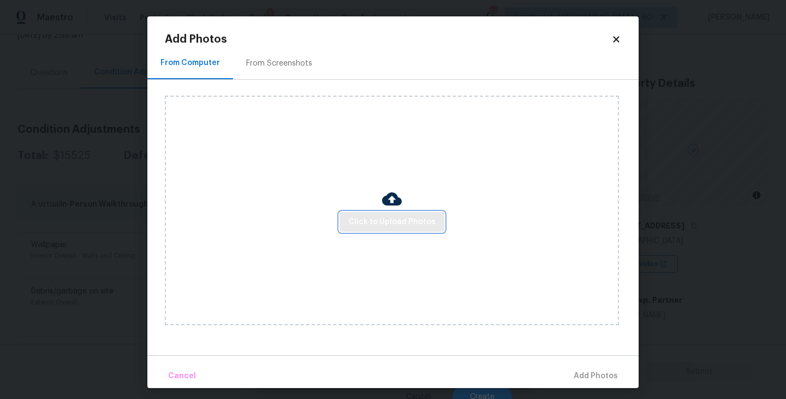
click at [419, 222] on span "Click to Upload Photos" at bounding box center [391, 222] width 87 height 14
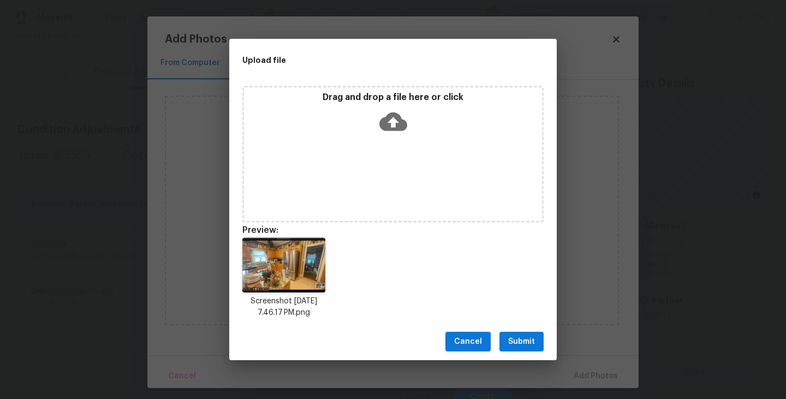
click at [397, 167] on div "Drag and drop a file here or click" at bounding box center [392, 154] width 301 height 136
click at [518, 345] on span "Submit" at bounding box center [521, 342] width 27 height 14
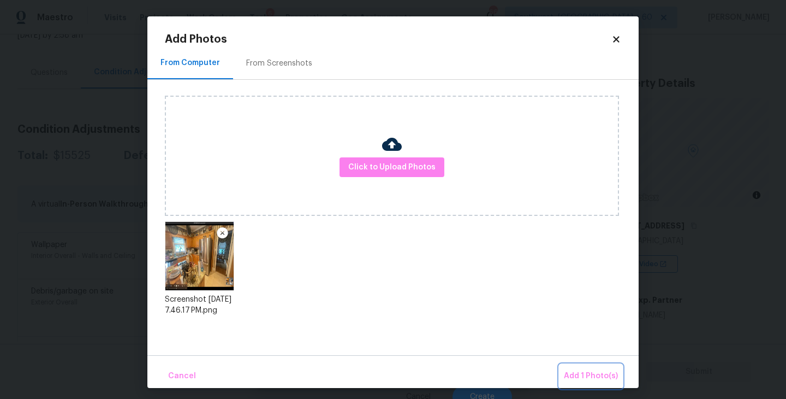
click at [583, 370] on span "Add 1 Photo(s)" at bounding box center [591, 376] width 54 height 14
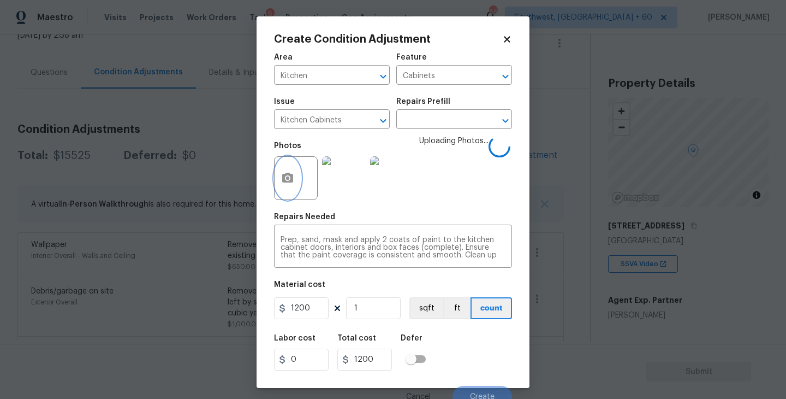
scroll to position [9, 0]
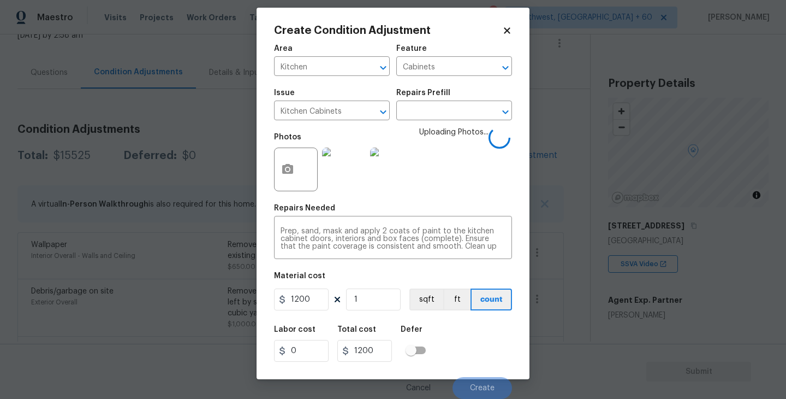
click at [470, 332] on div "Labor cost 0 Total cost 1200 Defer" at bounding box center [393, 343] width 238 height 49
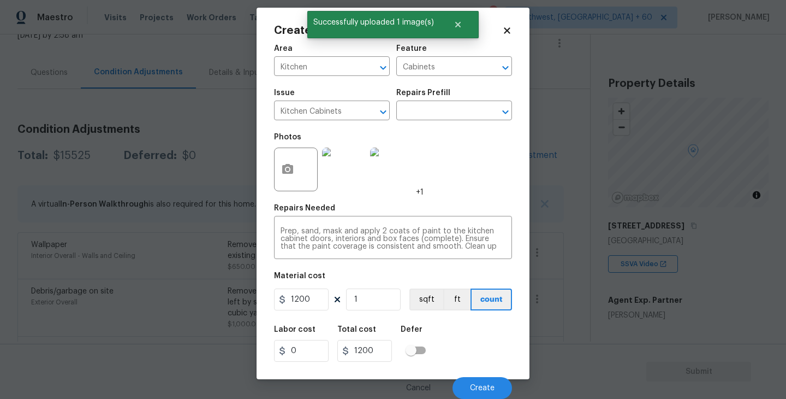
click at [476, 351] on div "Labor cost 0 Total cost 1200 Defer" at bounding box center [393, 343] width 238 height 49
click at [479, 389] on span "Create" at bounding box center [482, 388] width 25 height 8
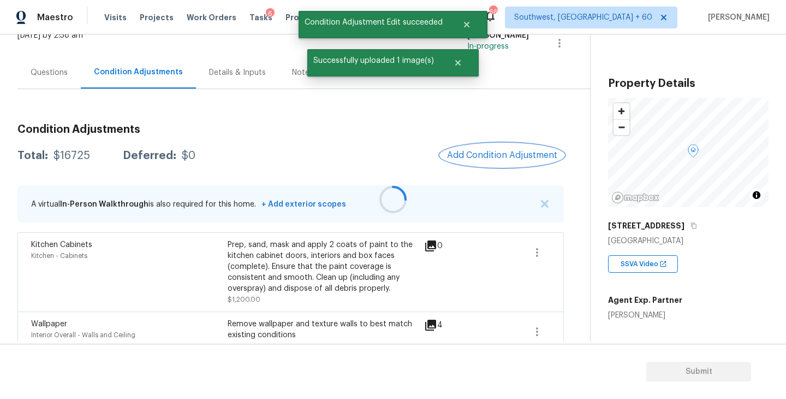
scroll to position [0, 0]
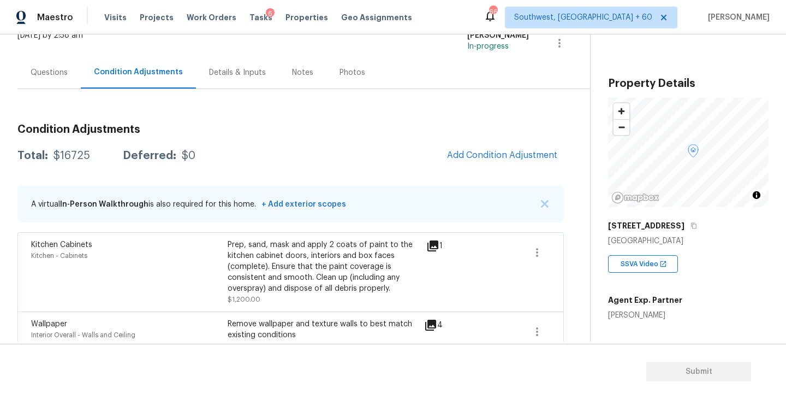
click at [468, 167] on span "Add Condition Adjustment" at bounding box center [502, 156] width 123 height 24
click at [468, 162] on button "Add Condition Adjustment" at bounding box center [502, 155] width 123 height 23
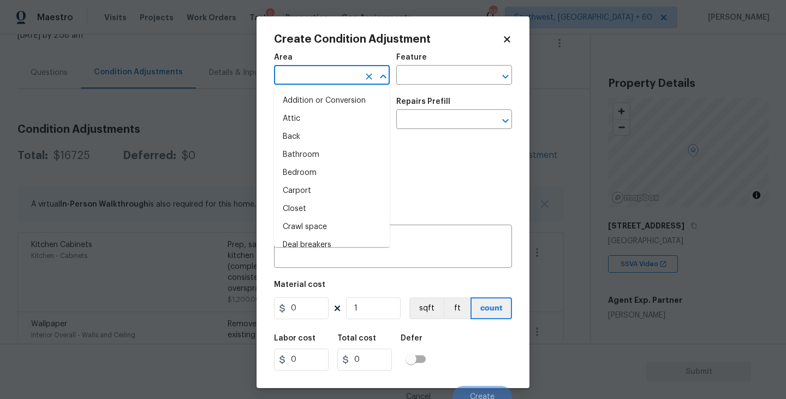
click at [340, 78] on input "text" at bounding box center [316, 76] width 85 height 17
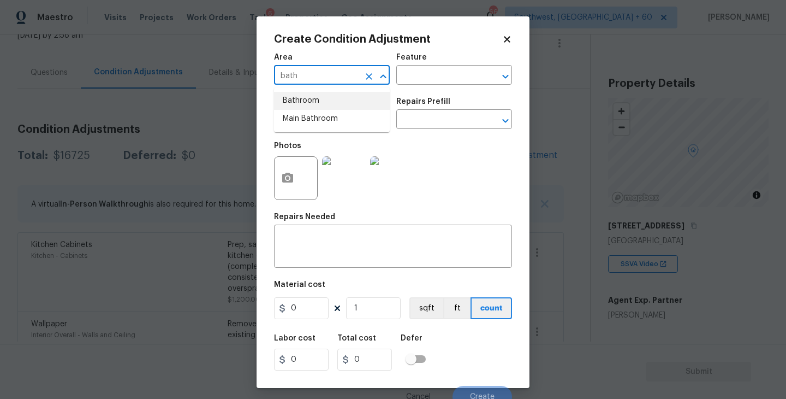
click at [346, 100] on li "Bathroom" at bounding box center [332, 101] width 116 height 18
type input "Bathroom"
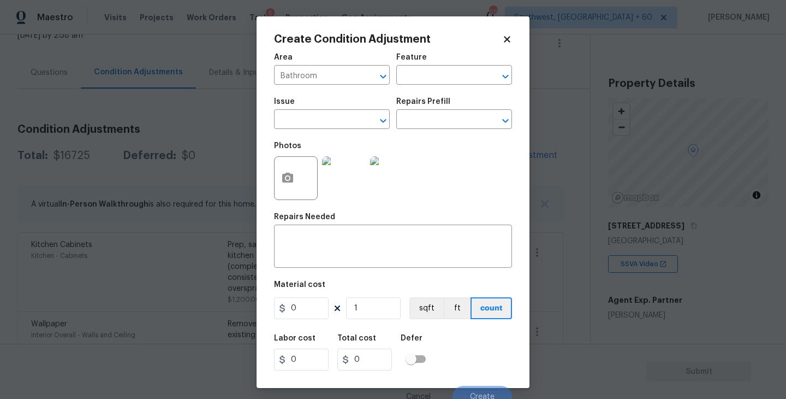
click at [422, 87] on div "Area Bathroom ​ Feature ​" at bounding box center [393, 69] width 238 height 44
click at [431, 81] on input "text" at bounding box center [438, 76] width 85 height 17
click at [435, 120] on li "Shower" at bounding box center [454, 127] width 116 height 18
type input "Shower"
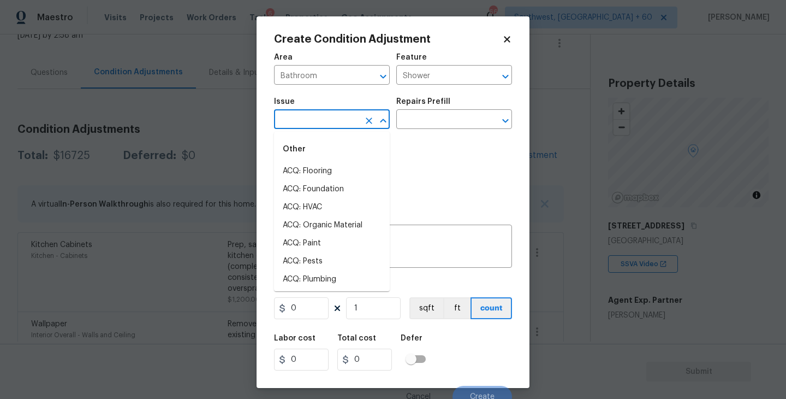
click at [317, 120] on input "text" at bounding box center [316, 120] width 85 height 17
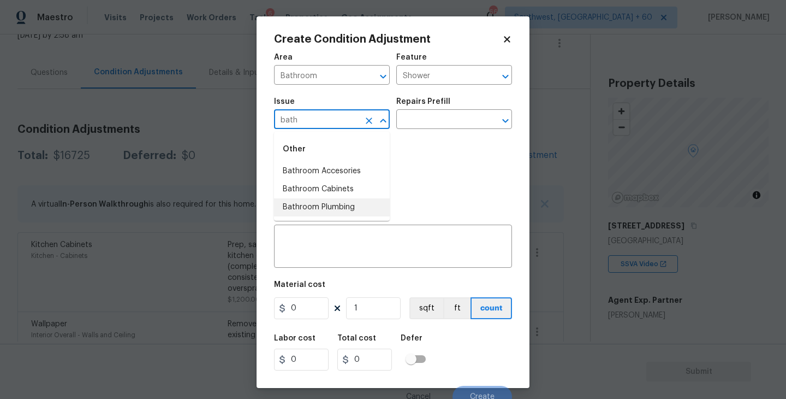
click at [308, 205] on li "Bathroom Plumbing" at bounding box center [332, 207] width 116 height 18
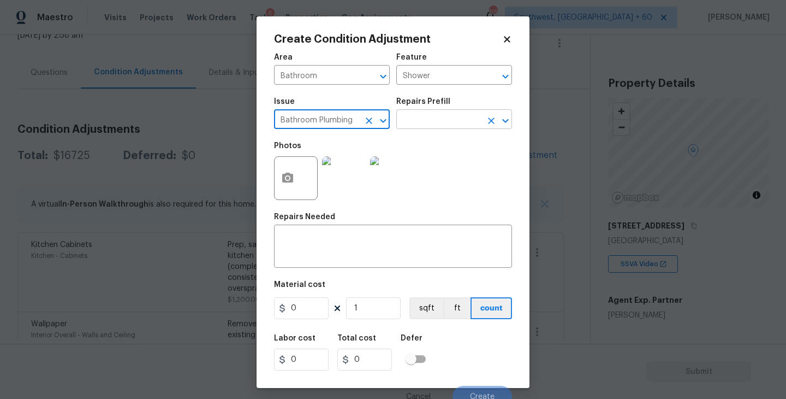
type input "Bathroom Plumbing"
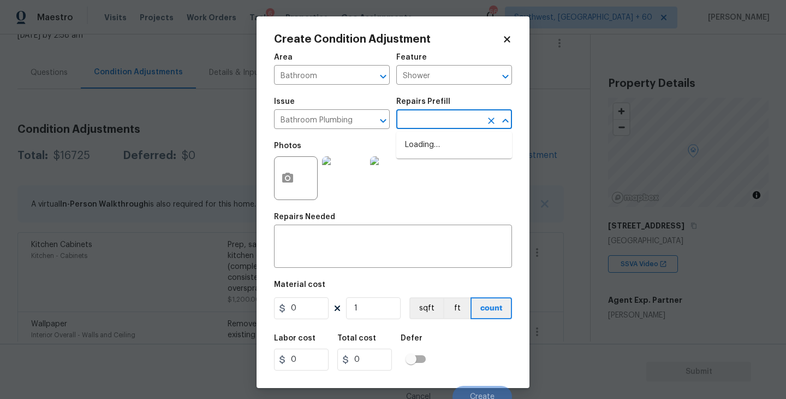
click at [426, 123] on input "text" at bounding box center [438, 120] width 85 height 17
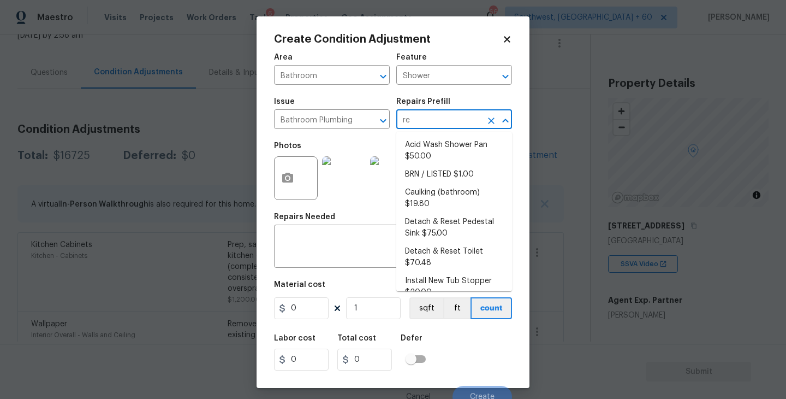
type input "ref"
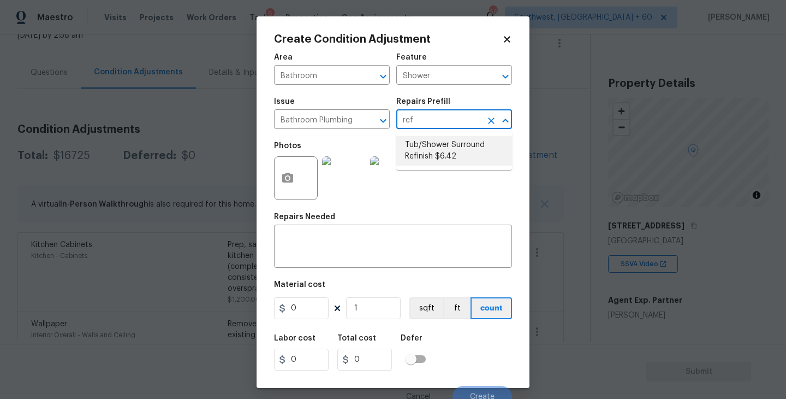
click at [428, 159] on li "Tub/Shower Surround Refinish $6.42" at bounding box center [454, 150] width 116 height 29
type input "Plumbing"
type textarea "Prep, mask, clean and refinish the tub/shower tile surround both all sides ensu…"
type input "6.42"
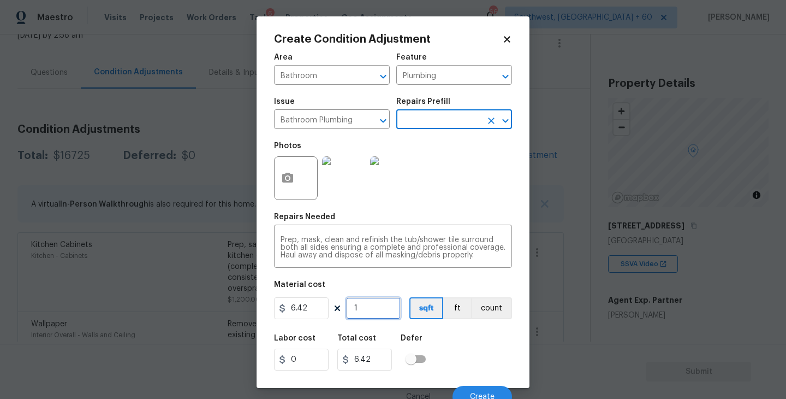
click at [374, 307] on input "1" at bounding box center [373, 308] width 55 height 22
type input "0"
type input "5"
type input "32.1"
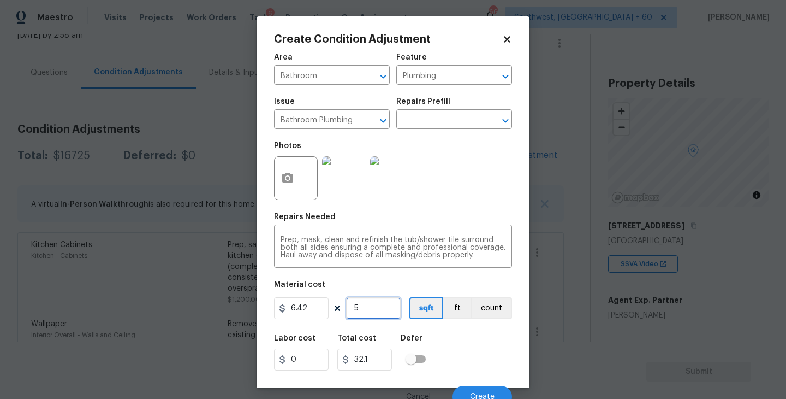
type input "56"
type input "359.52"
type input "56"
click at [296, 181] on button "button" at bounding box center [288, 178] width 26 height 43
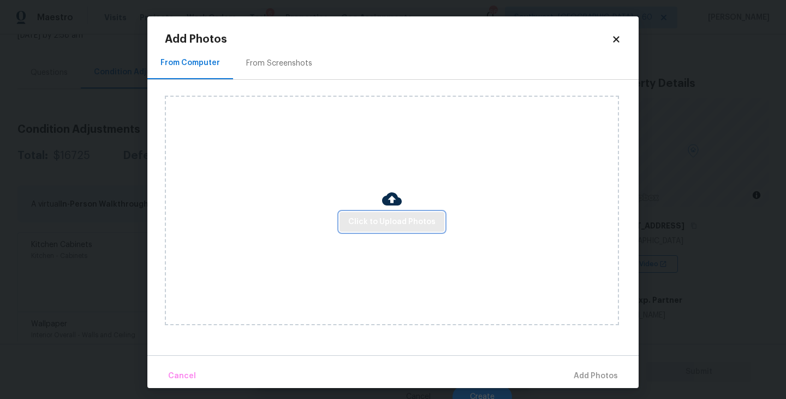
click at [376, 216] on span "Click to Upload Photos" at bounding box center [391, 222] width 87 height 14
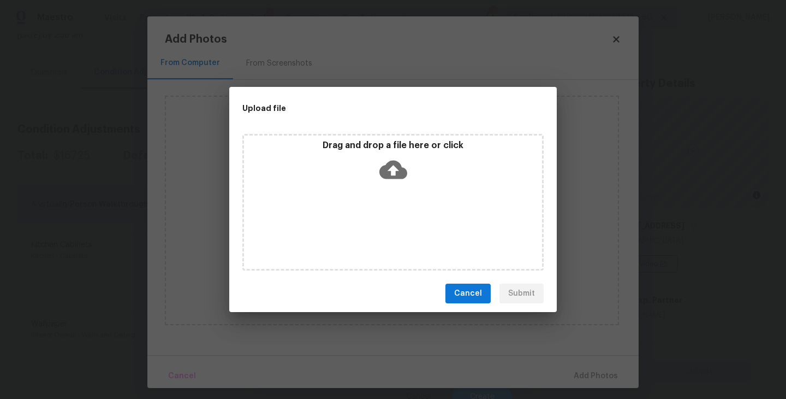
click at [393, 199] on div "Drag and drop a file here or click" at bounding box center [392, 202] width 301 height 136
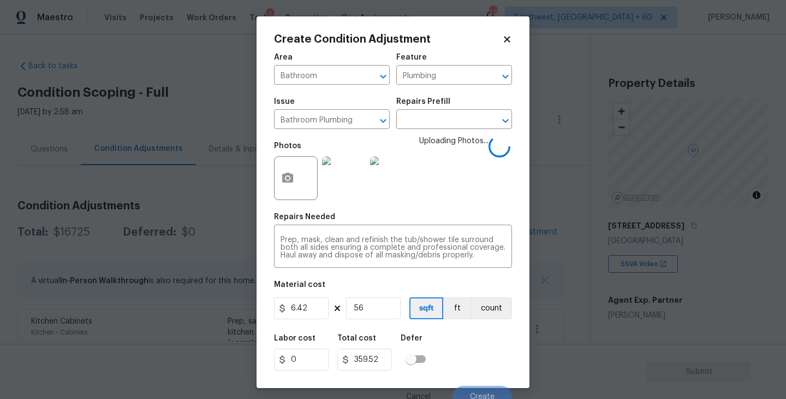
scroll to position [9, 0]
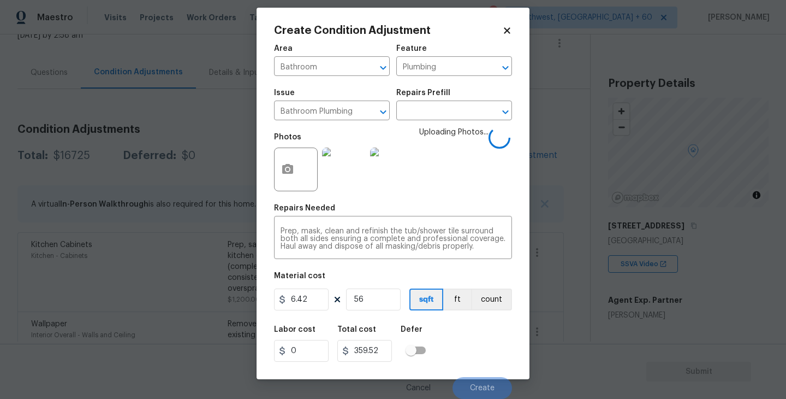
click at [470, 330] on div "Labor cost 0 Total cost 359.52 Defer" at bounding box center [393, 343] width 238 height 49
click at [471, 348] on div "Labor cost 0 Total cost 359.52 Defer" at bounding box center [393, 343] width 238 height 49
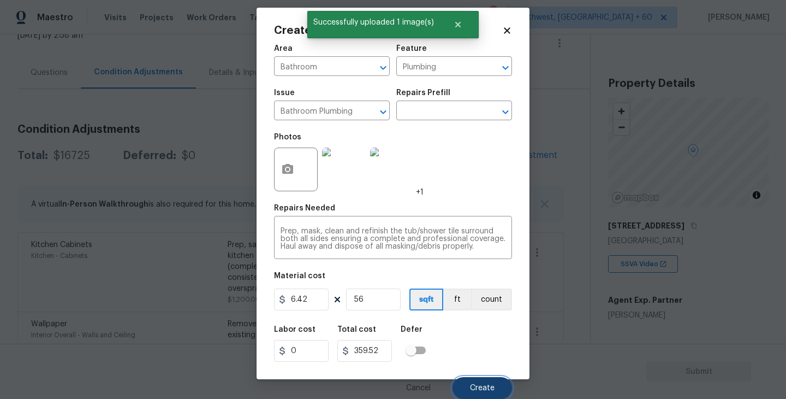
click at [479, 384] on span "Create" at bounding box center [482, 388] width 25 height 8
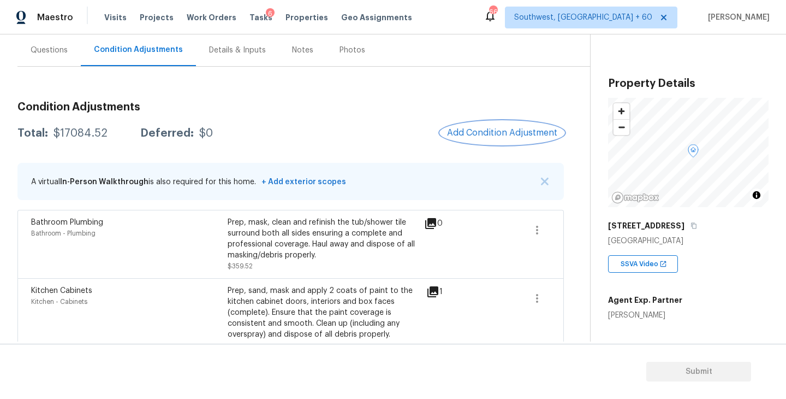
scroll to position [106, 0]
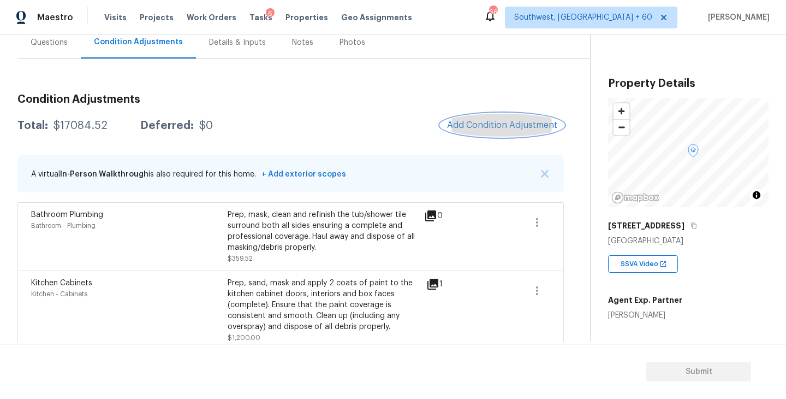
click at [467, 117] on button "Add Condition Adjustment" at bounding box center [502, 125] width 123 height 23
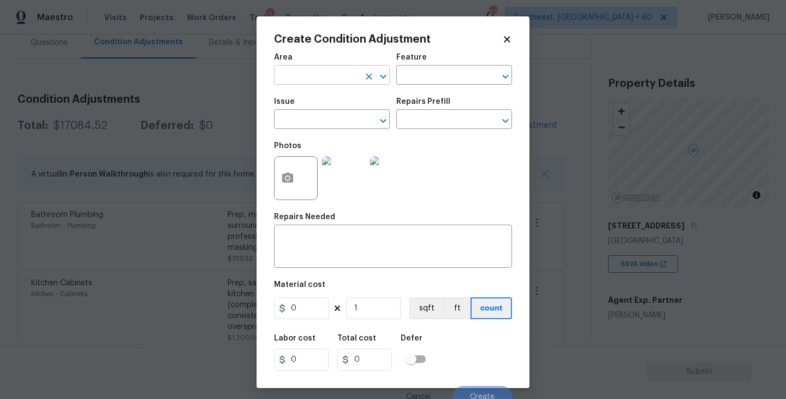
click at [298, 81] on input "text" at bounding box center [316, 76] width 85 height 17
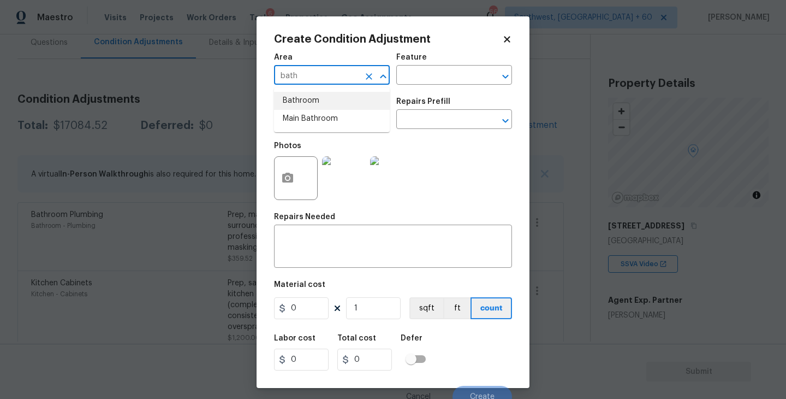
click at [299, 94] on li "Bathroom" at bounding box center [332, 101] width 116 height 18
type input "Bathroom"
click at [437, 76] on input "text" at bounding box center [438, 76] width 85 height 17
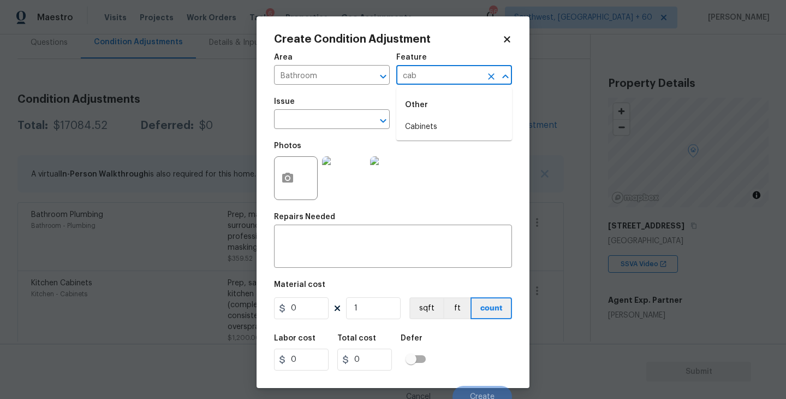
click at [438, 120] on li "Cabinets" at bounding box center [454, 127] width 116 height 18
type input "Cabinets"
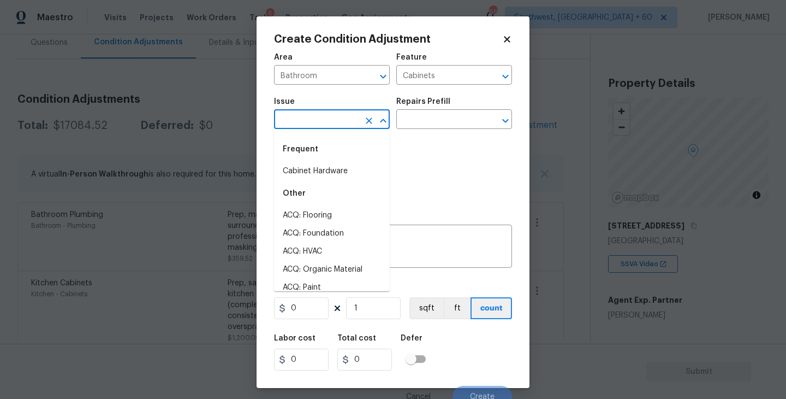
click at [343, 120] on input "text" at bounding box center [316, 120] width 85 height 17
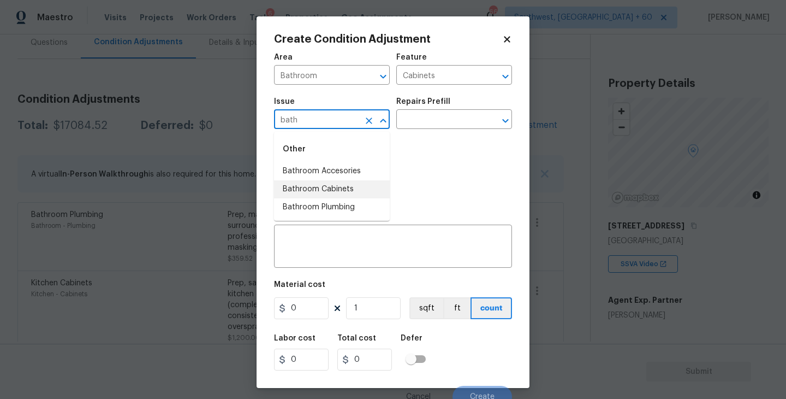
click at [342, 181] on li "Bathroom Cabinets" at bounding box center [332, 189] width 116 height 18
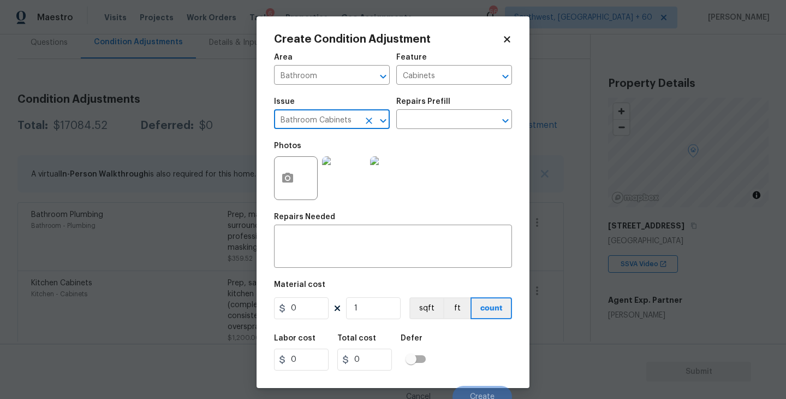
type input "Bathroom Cabinets"
click at [413, 136] on div "Photos" at bounding box center [345, 170] width 142 height 71
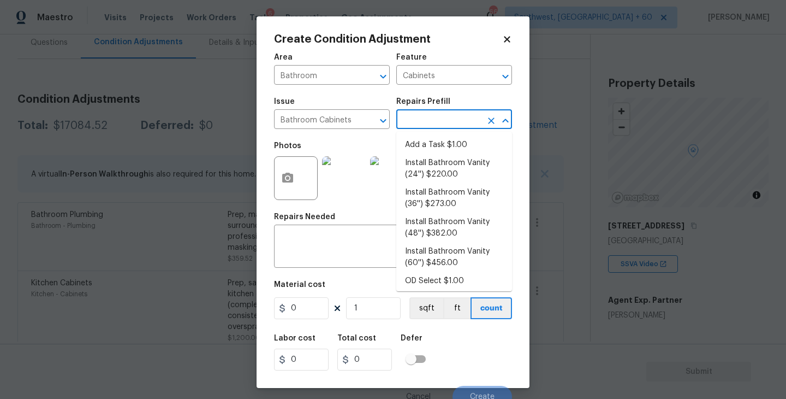
click at [441, 127] on input "text" at bounding box center [438, 120] width 85 height 17
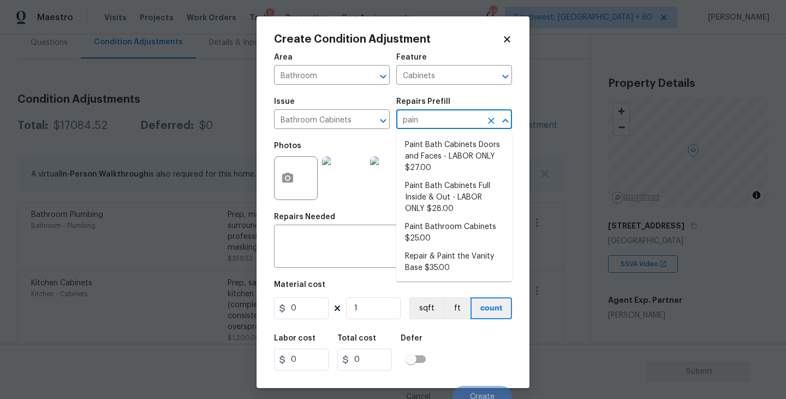
type input "paint"
click at [453, 233] on li "Paint Bathroom Cabinets $25.00" at bounding box center [454, 232] width 116 height 29
type textarea "Prep, sand, mask and apply 2 coats of paint to the bathroom cabinet doors, inte…"
type input "25"
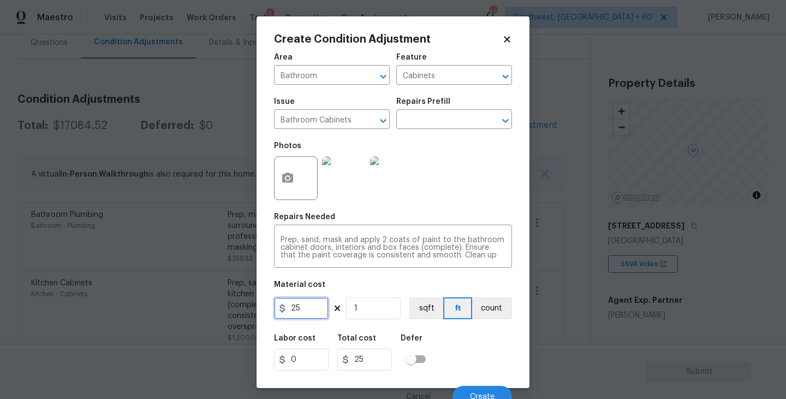
drag, startPoint x: 312, startPoint y: 304, endPoint x: 253, endPoint y: 312, distance: 59.0
click at [253, 312] on div "Create Condition Adjustment Area Bathroom ​ Feature Cabinets ​ Issue Bathroom C…" at bounding box center [393, 199] width 786 height 399
type input "1000"
click at [502, 307] on button "count" at bounding box center [492, 308] width 40 height 22
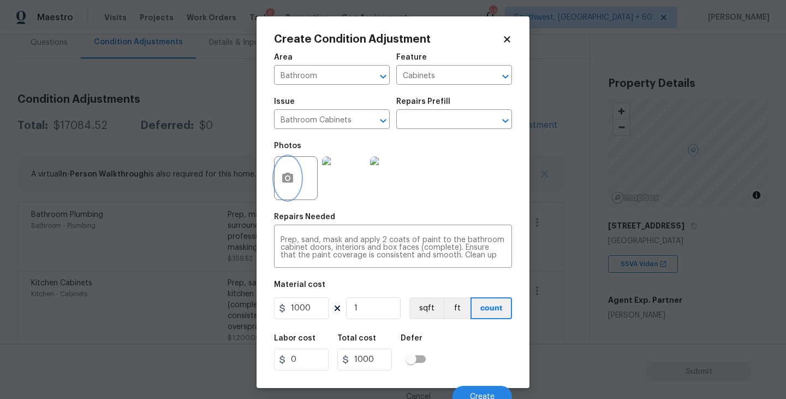
click at [292, 191] on button "button" at bounding box center [288, 178] width 26 height 43
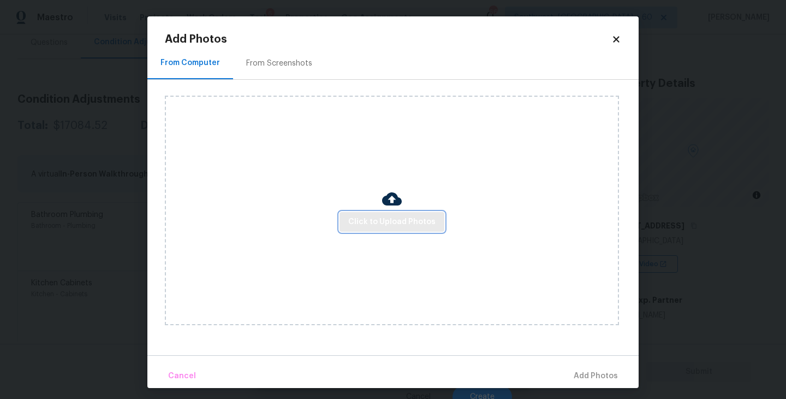
click at [369, 225] on span "Click to Upload Photos" at bounding box center [391, 222] width 87 height 14
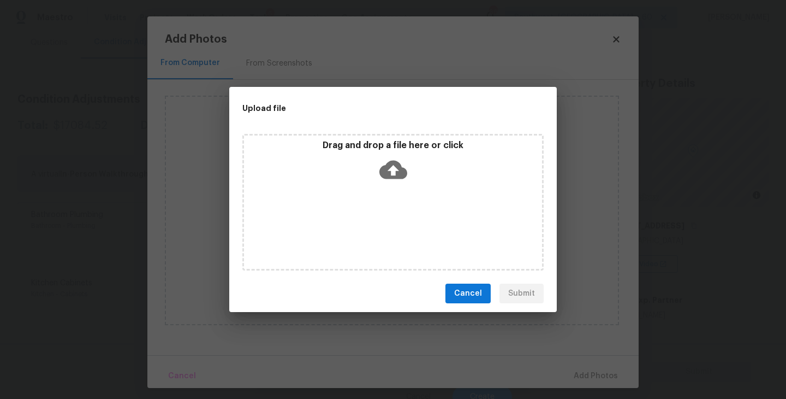
click at [384, 205] on div "Drag and drop a file here or click" at bounding box center [392, 202] width 301 height 136
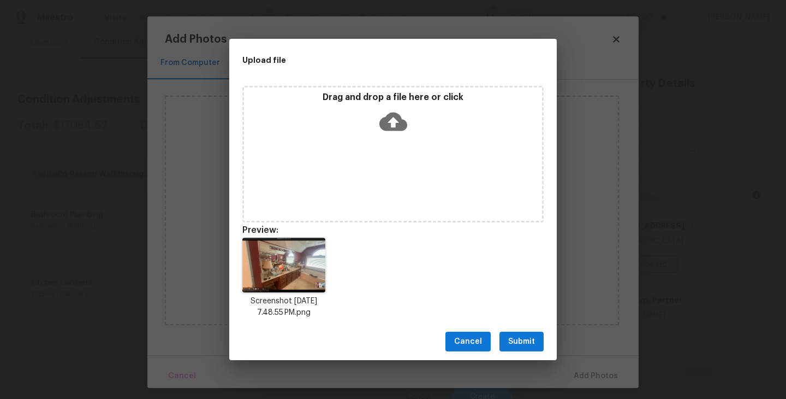
click at [526, 336] on span "Submit" at bounding box center [521, 342] width 27 height 14
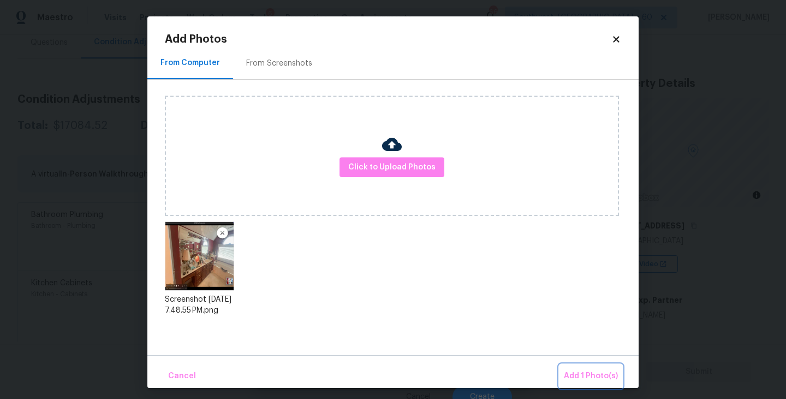
click at [583, 371] on span "Add 1 Photo(s)" at bounding box center [591, 376] width 54 height 14
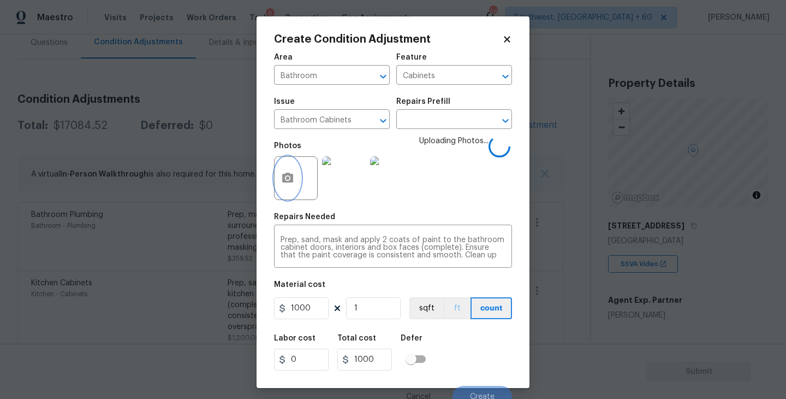
scroll to position [9, 0]
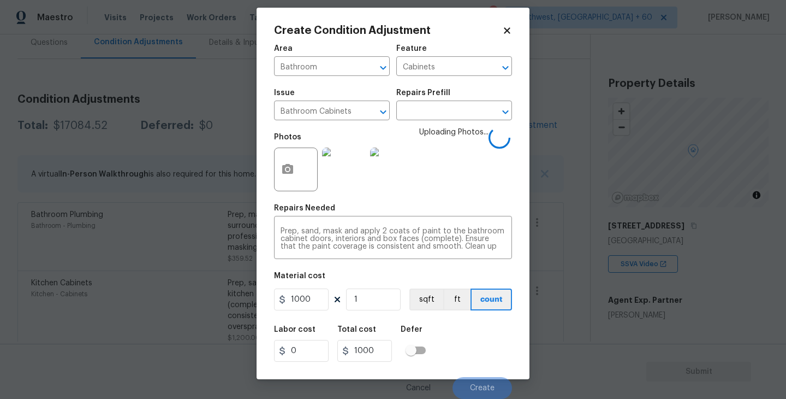
click at [464, 338] on div "Labor cost 0 Total cost 1000 Defer" at bounding box center [393, 343] width 238 height 49
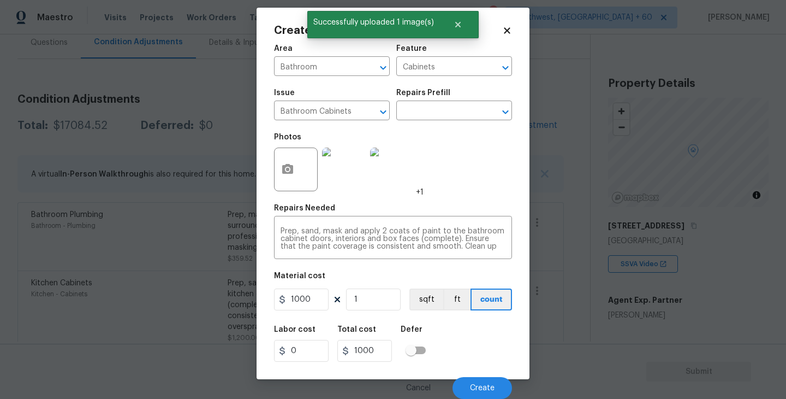
click at [464, 338] on div "Labor cost 0 Total cost 1000 Defer" at bounding box center [393, 343] width 238 height 49
click at [486, 385] on span "Create" at bounding box center [482, 388] width 25 height 8
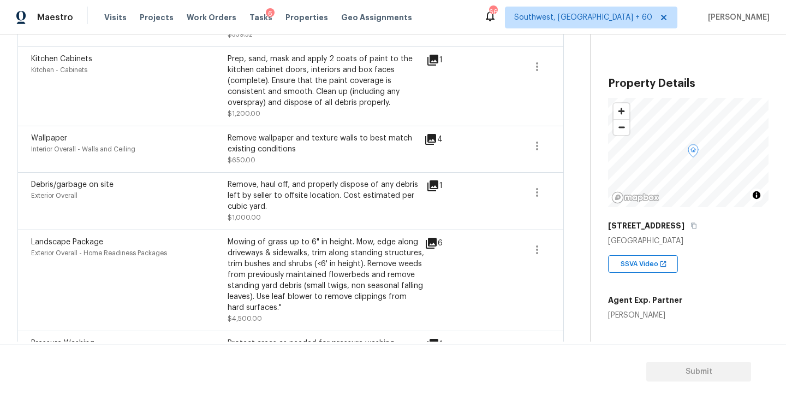
scroll to position [367, 0]
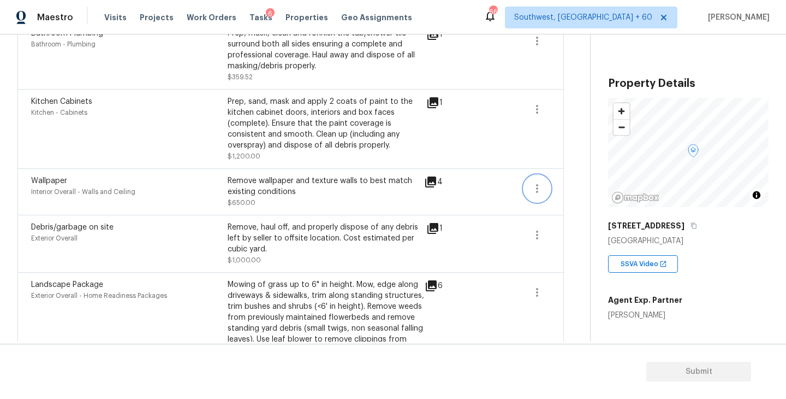
click at [533, 191] on icon "button" at bounding box center [537, 188] width 13 height 13
click at [566, 186] on div "Edit" at bounding box center [599, 187] width 85 height 11
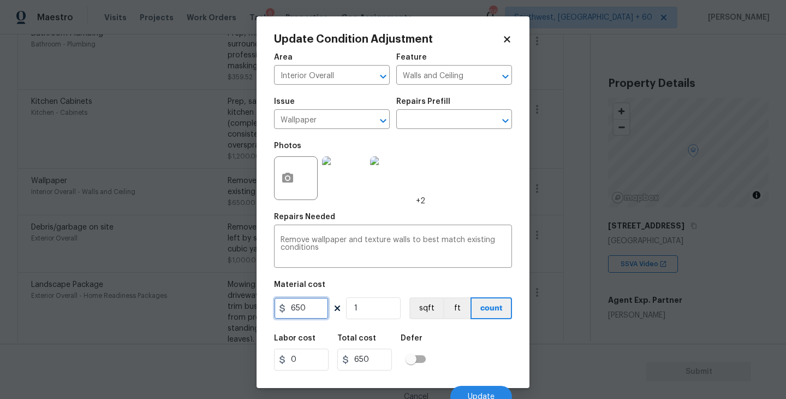
drag, startPoint x: 309, startPoint y: 306, endPoint x: 223, endPoint y: 316, distance: 86.3
click at [223, 316] on div "Update Condition Adjustment Area Interior Overall ​ Feature Walls and Ceiling ​…" at bounding box center [393, 199] width 786 height 399
type input "1000"
click at [290, 180] on icon "button" at bounding box center [287, 178] width 11 height 10
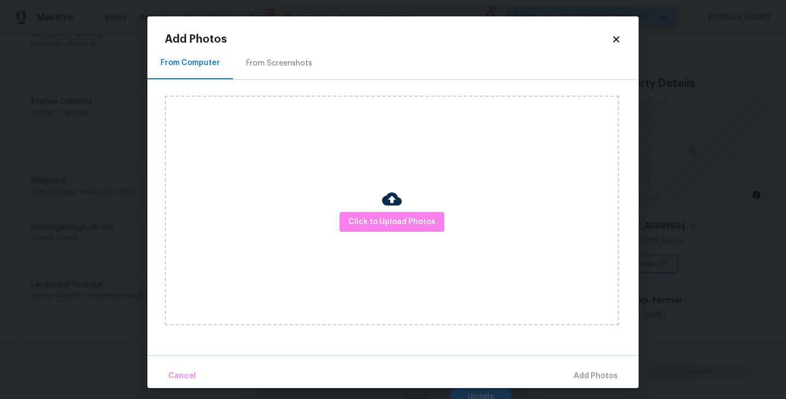
click at [402, 242] on div "Click to Upload Photos" at bounding box center [392, 210] width 454 height 229
click at [408, 219] on span "Click to Upload Photos" at bounding box center [391, 222] width 87 height 14
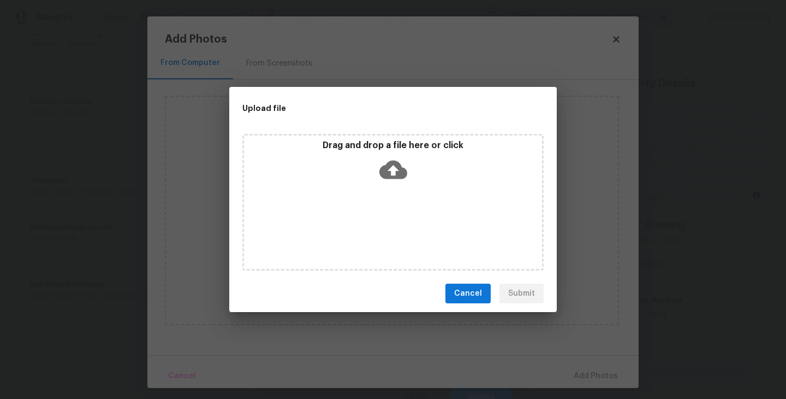
click at [397, 183] on div "Drag and drop a file here or click" at bounding box center [393, 163] width 298 height 47
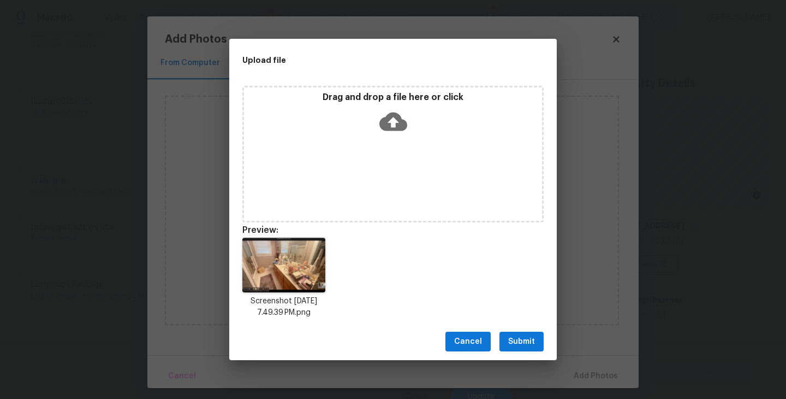
click at [525, 341] on span "Submit" at bounding box center [521, 342] width 27 height 14
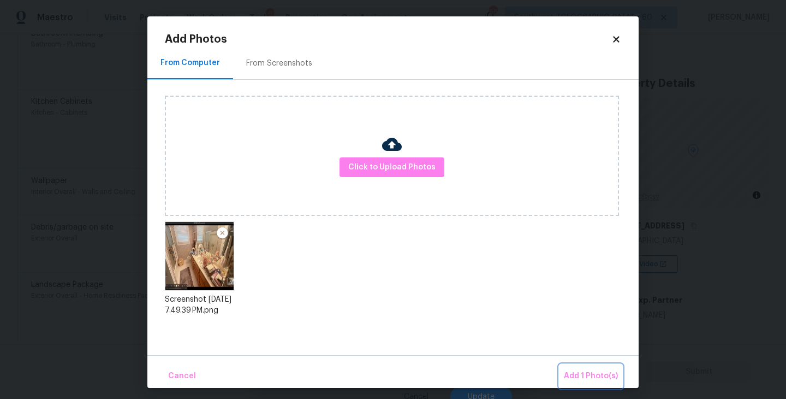
click at [578, 365] on button "Add 1 Photo(s)" at bounding box center [591, 375] width 63 height 23
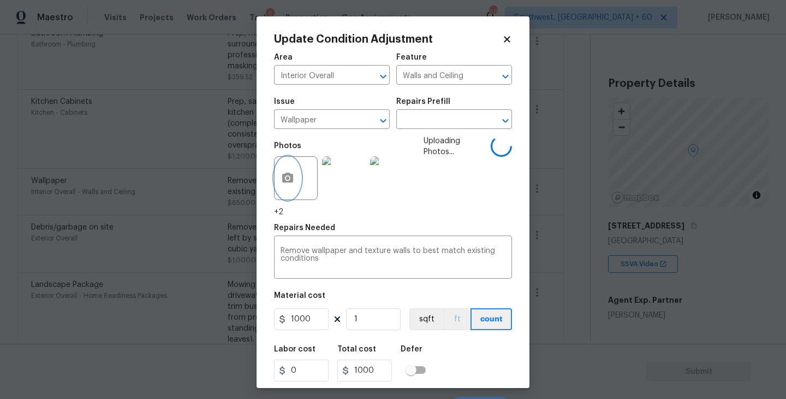
scroll to position [20, 0]
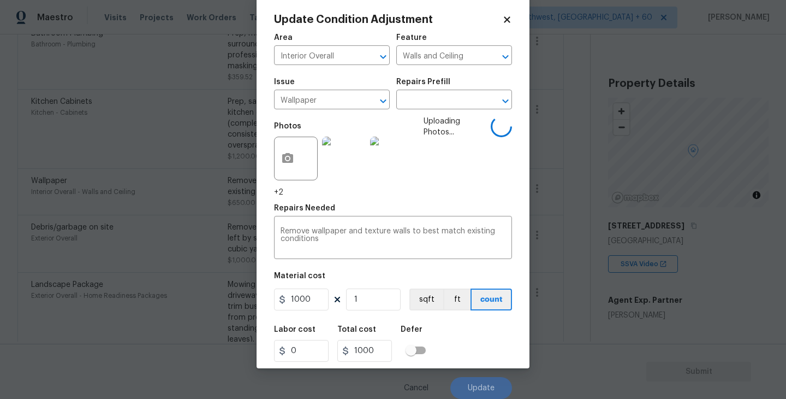
click at [470, 339] on div "Labor cost 0 Total cost 1000 Defer" at bounding box center [393, 343] width 238 height 49
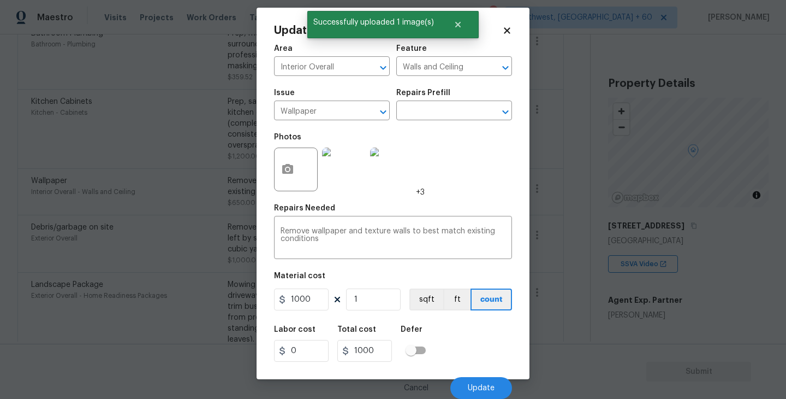
scroll to position [9, 0]
click at [473, 347] on div "Labor cost 0 Total cost 1000 Defer" at bounding box center [393, 343] width 238 height 49
click at [476, 390] on span "Update" at bounding box center [481, 388] width 27 height 8
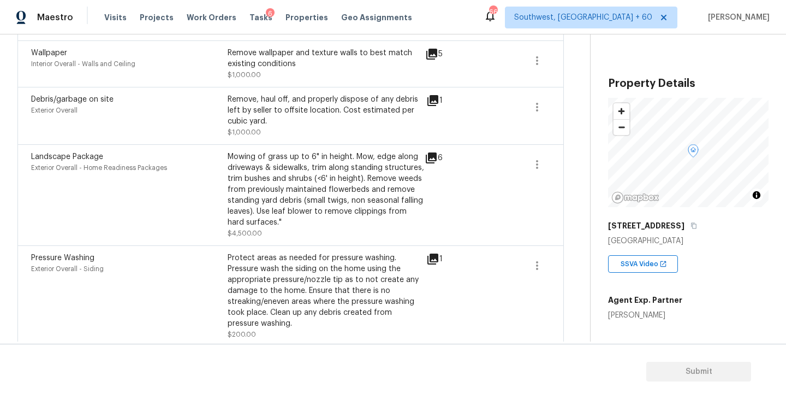
scroll to position [470, 0]
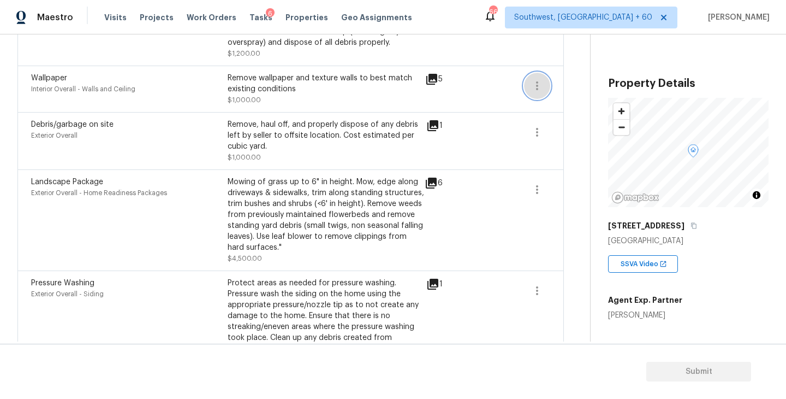
click at [543, 76] on button "button" at bounding box center [537, 86] width 26 height 26
click at [568, 93] on ul "Edit" at bounding box center [599, 85] width 98 height 22
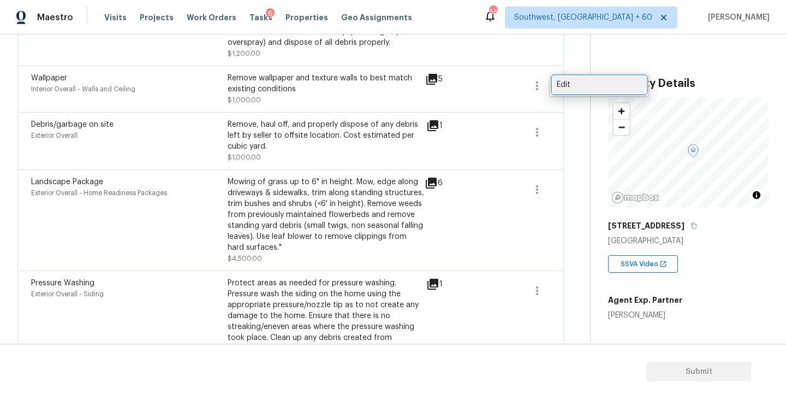
click at [563, 87] on div "Edit" at bounding box center [599, 84] width 85 height 11
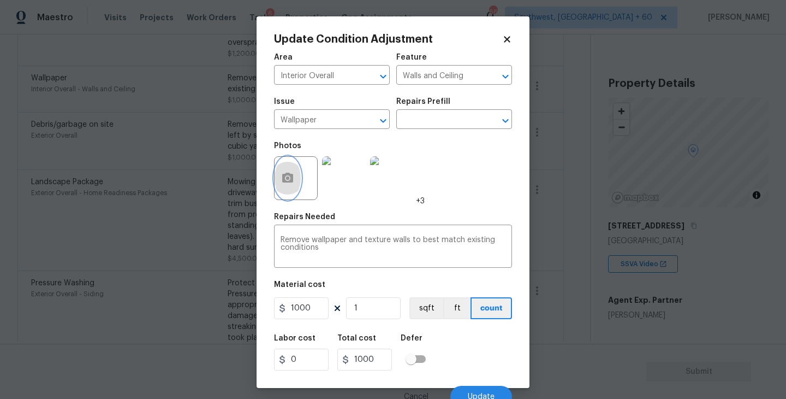
click at [296, 183] on button "button" at bounding box center [288, 178] width 26 height 43
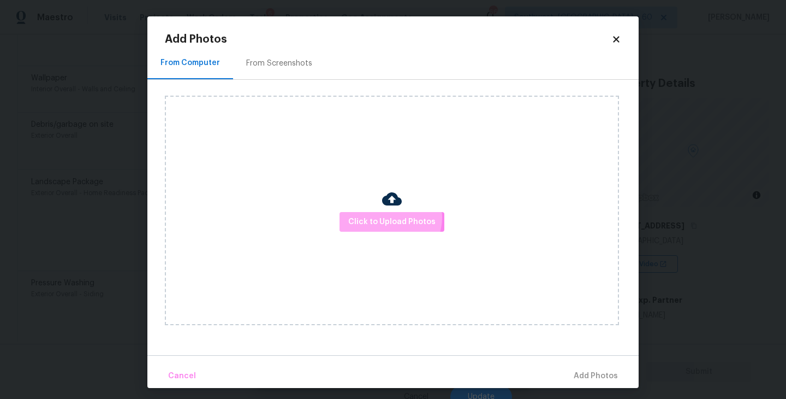
click at [390, 217] on span "Click to Upload Photos" at bounding box center [391, 222] width 87 height 14
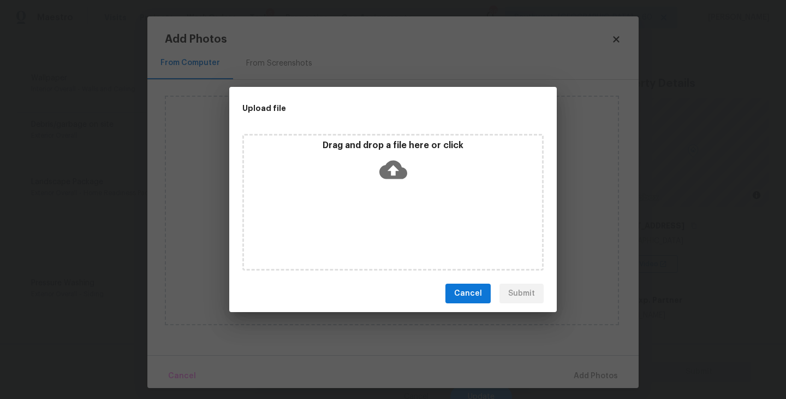
click at [408, 179] on div "Drag and drop a file here or click" at bounding box center [393, 163] width 298 height 47
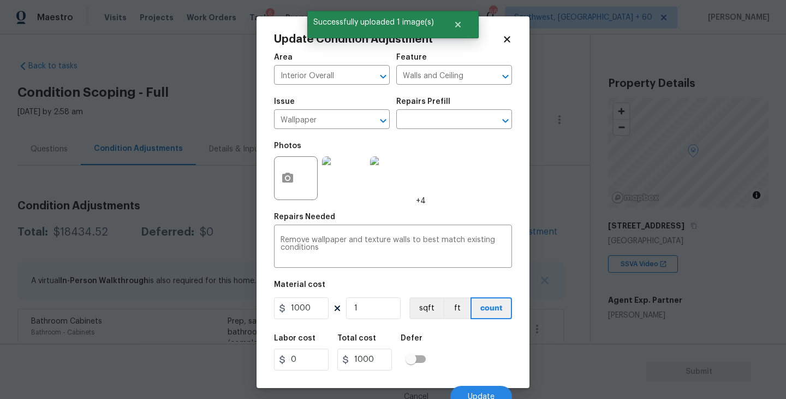
click at [489, 393] on span "Update" at bounding box center [481, 397] width 27 height 8
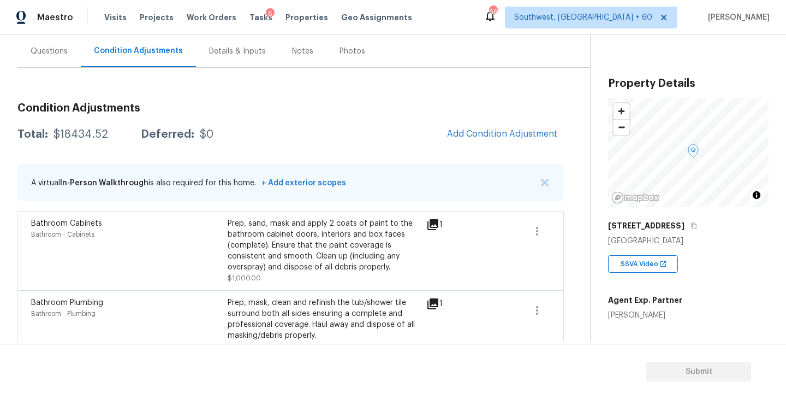
scroll to position [62, 0]
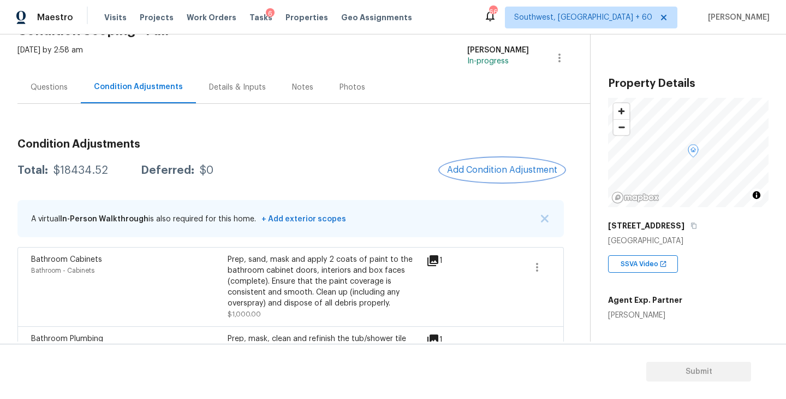
click at [500, 162] on button "Add Condition Adjustment" at bounding box center [502, 169] width 123 height 23
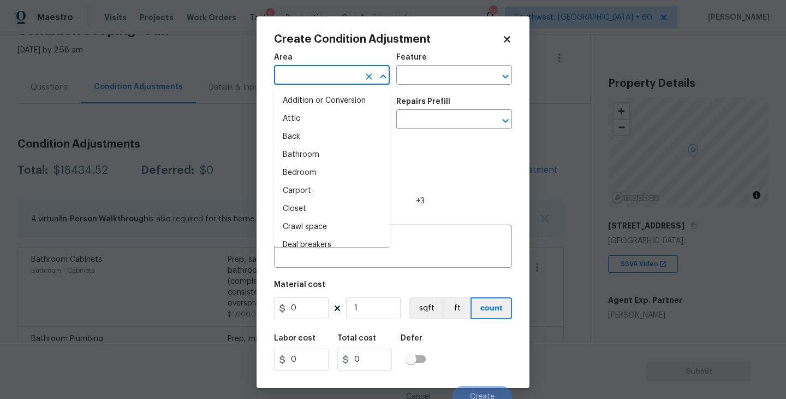
click at [330, 76] on input "text" at bounding box center [316, 76] width 85 height 17
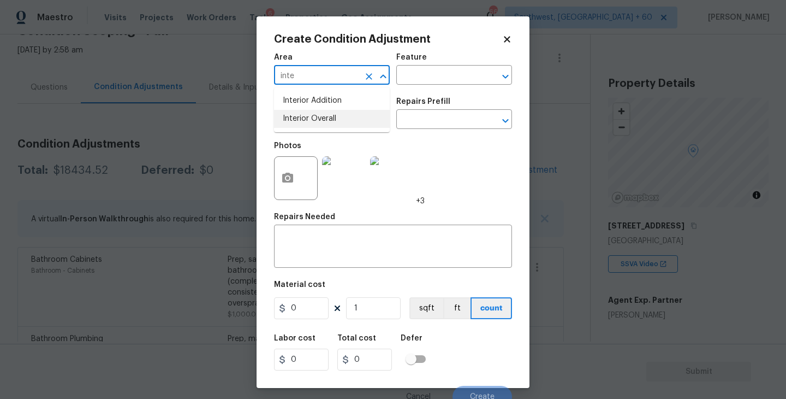
click at [343, 115] on li "Interior Overall" at bounding box center [332, 119] width 116 height 18
type input "Interior Overall"
click at [458, 68] on input "text" at bounding box center [438, 76] width 85 height 17
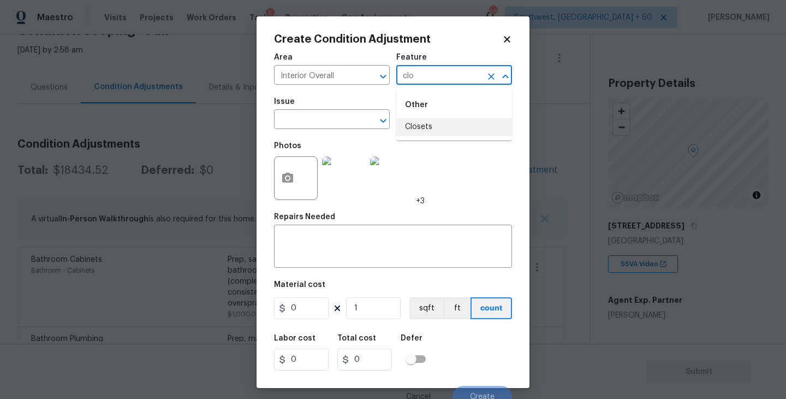
click at [441, 124] on li "Closets" at bounding box center [454, 127] width 116 height 18
type input "Closets"
click at [352, 123] on input "text" at bounding box center [316, 120] width 85 height 17
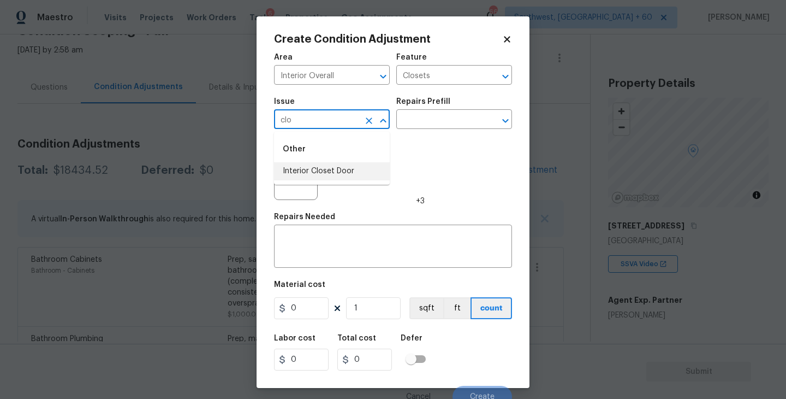
click at [347, 176] on li "Interior Closet Door" at bounding box center [332, 171] width 116 height 18
type input "Interior Closet Door"
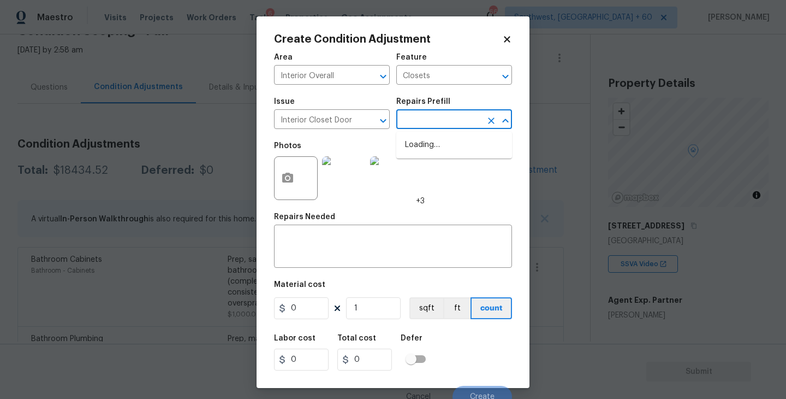
click at [438, 121] on input "text" at bounding box center [438, 120] width 85 height 17
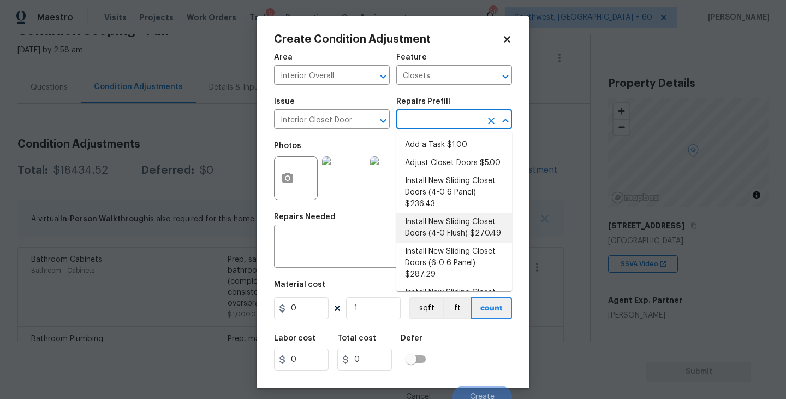
click at [460, 225] on li "Install New Sliding Closet Doors (4-0 Flush) $270.49" at bounding box center [454, 227] width 116 height 29
type input "Interior Door"
type textarea "Remove the existing door (if present). Install a new 4-0 bi-fold flush panel in…"
type input "270.49"
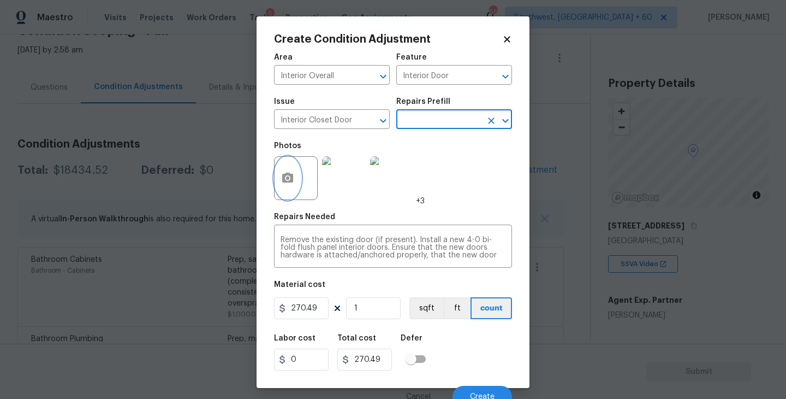
click at [299, 180] on button "button" at bounding box center [288, 178] width 26 height 43
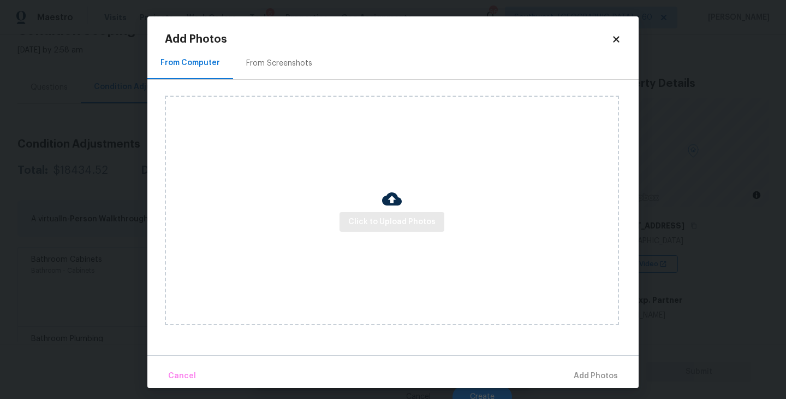
click at [372, 211] on div "Click to Upload Photos" at bounding box center [392, 210] width 454 height 229
click at [393, 208] on img at bounding box center [392, 199] width 20 height 20
click at [395, 231] on div "Click to Upload Photos" at bounding box center [392, 210] width 454 height 229
click at [402, 222] on span "Click to Upload Photos" at bounding box center [391, 222] width 87 height 14
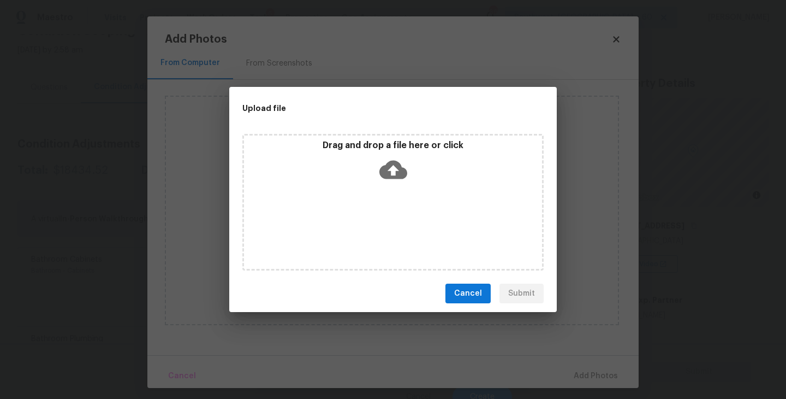
drag, startPoint x: 402, startPoint y: 222, endPoint x: 400, endPoint y: 194, distance: 28.5
click at [400, 194] on div "Drag and drop a file here or click" at bounding box center [392, 202] width 301 height 136
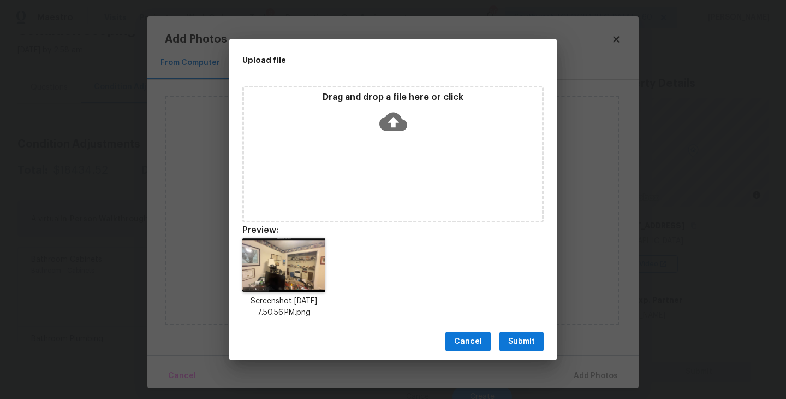
click at [530, 342] on span "Submit" at bounding box center [521, 342] width 27 height 14
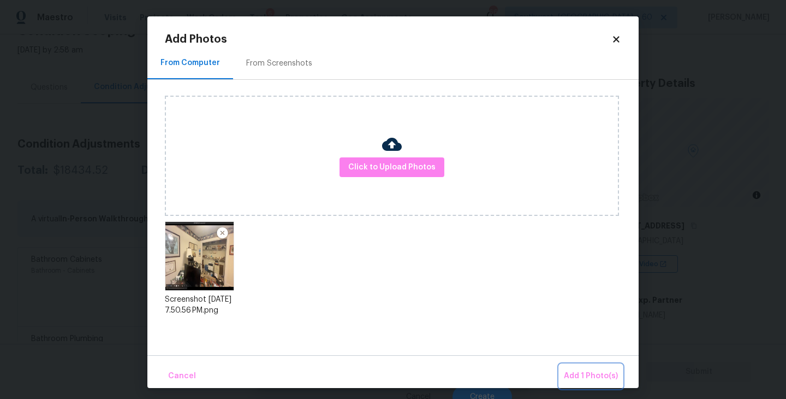
click at [571, 367] on button "Add 1 Photo(s)" at bounding box center [591, 375] width 63 height 23
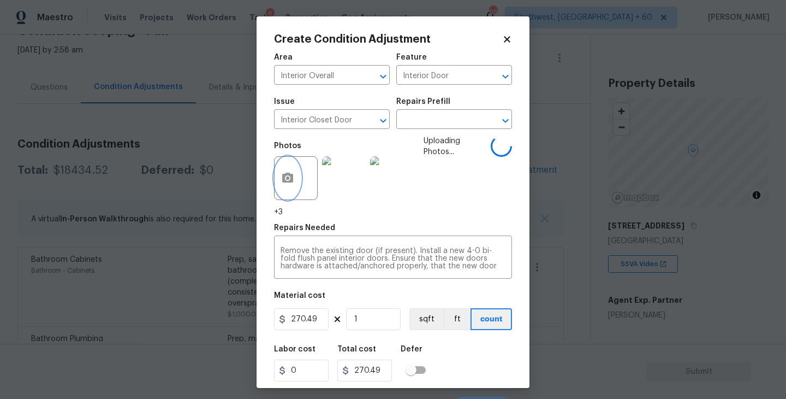
scroll to position [20, 0]
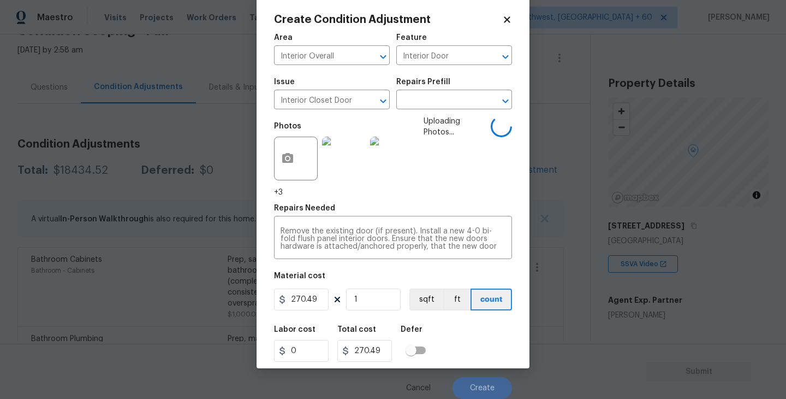
click at [473, 335] on div "Labor cost 0 Total cost 270.49 Defer" at bounding box center [393, 343] width 238 height 49
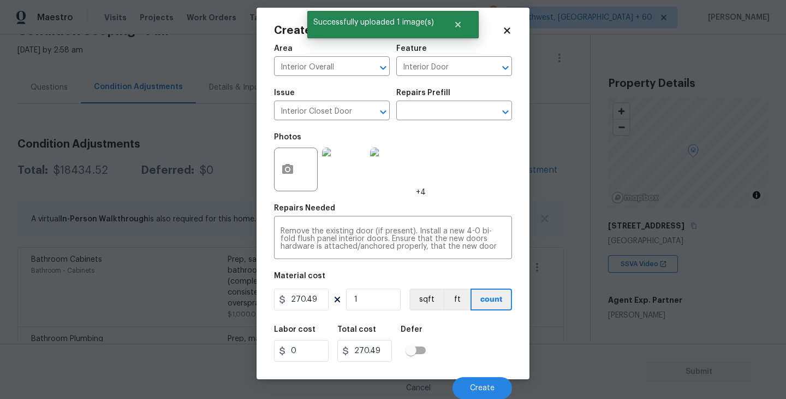
scroll to position [9, 0]
click at [478, 384] on span "Create" at bounding box center [482, 388] width 25 height 8
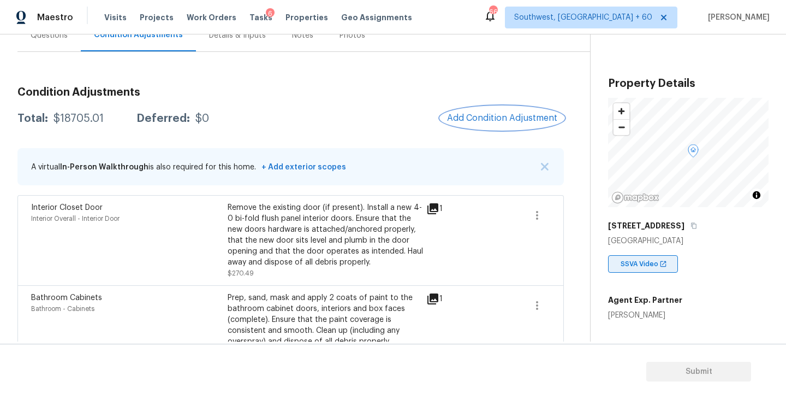
scroll to position [152, 0]
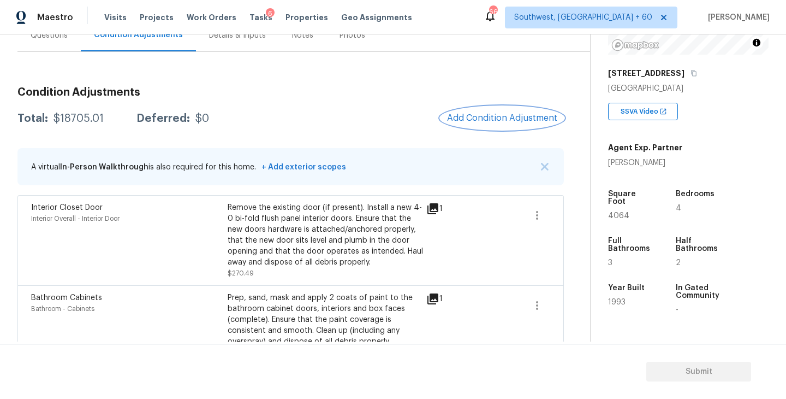
click at [462, 123] on button "Add Condition Adjustment" at bounding box center [502, 117] width 123 height 23
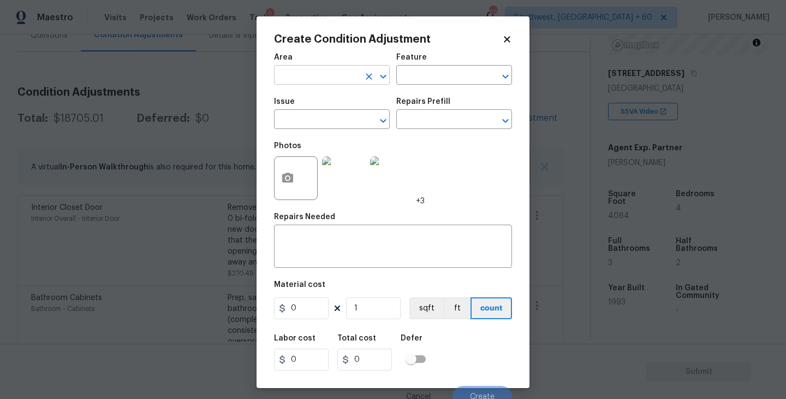
click at [346, 78] on input "text" at bounding box center [316, 76] width 85 height 17
click at [352, 116] on li "Interior Overall" at bounding box center [332, 119] width 116 height 18
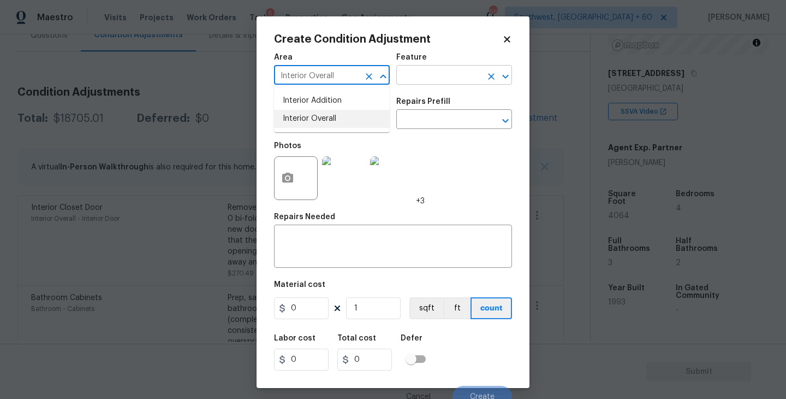
type input "Interior Overall"
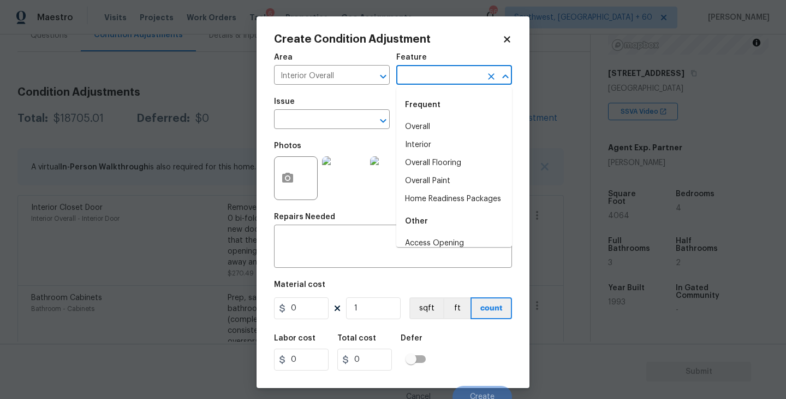
click at [432, 73] on input "text" at bounding box center [438, 76] width 85 height 17
click at [442, 177] on li "Overall Paint" at bounding box center [454, 181] width 116 height 18
type input "Overall Paint"
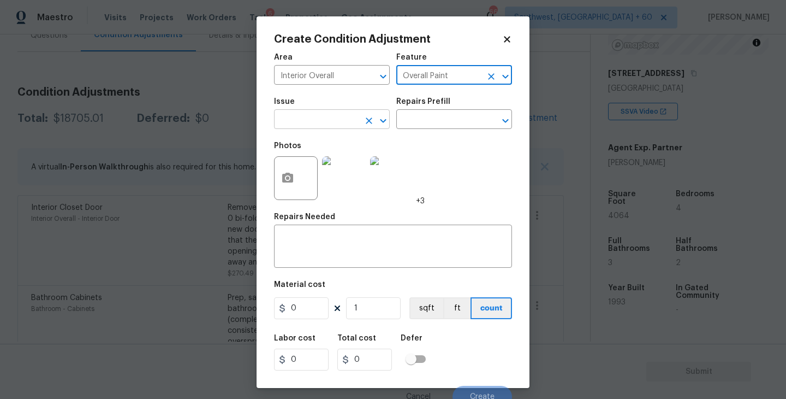
click at [353, 129] on input "text" at bounding box center [316, 120] width 85 height 17
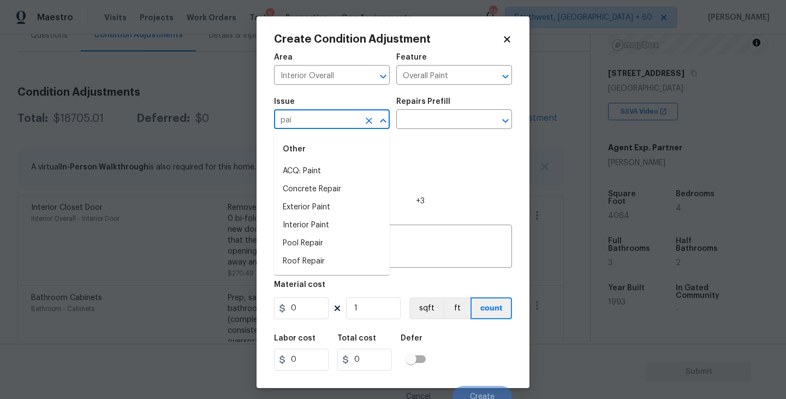
click at [344, 165] on li "ACQ: Paint" at bounding box center [332, 171] width 116 height 18
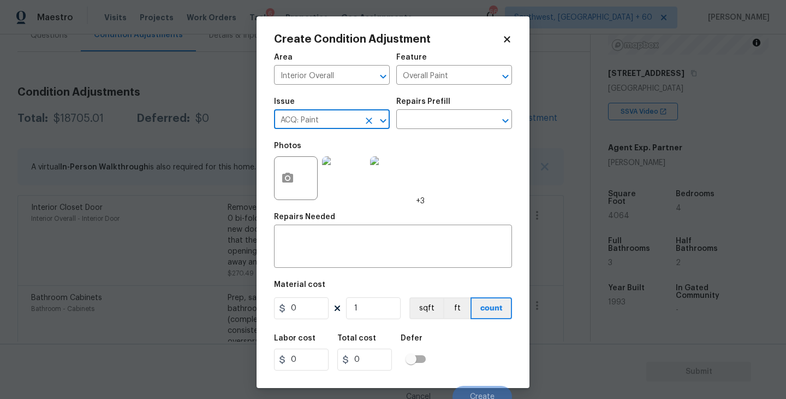
type input "ACQ: Paint"
click at [448, 105] on div "Repairs Prefill" at bounding box center [454, 105] width 116 height 14
click at [444, 120] on input "text" at bounding box center [438, 120] width 85 height 17
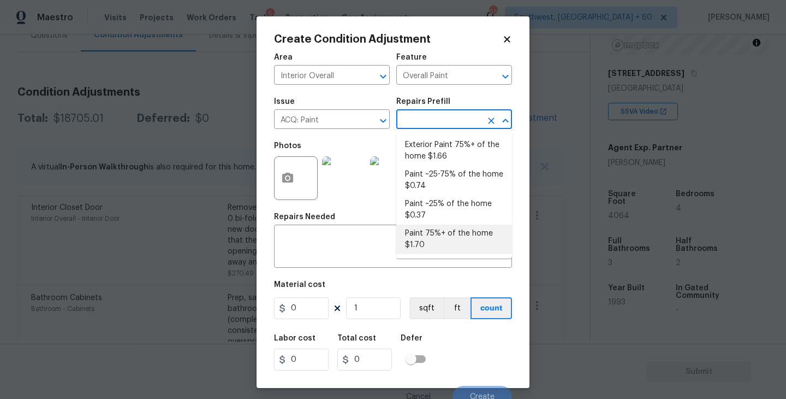
click at [441, 231] on li "Paint 75%+ of the home $1.70" at bounding box center [454, 238] width 116 height 29
type input "Acquisition"
type textarea "Acquisition Scope: 75%+ of the home will likely require interior paint"
type input "1.7"
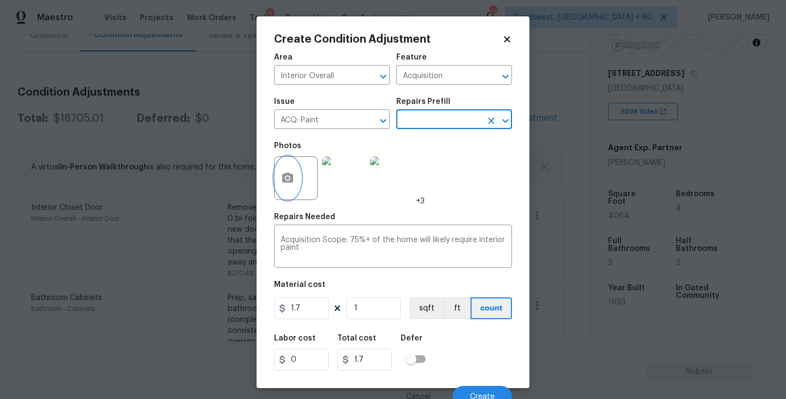
click at [286, 191] on button "button" at bounding box center [288, 178] width 26 height 43
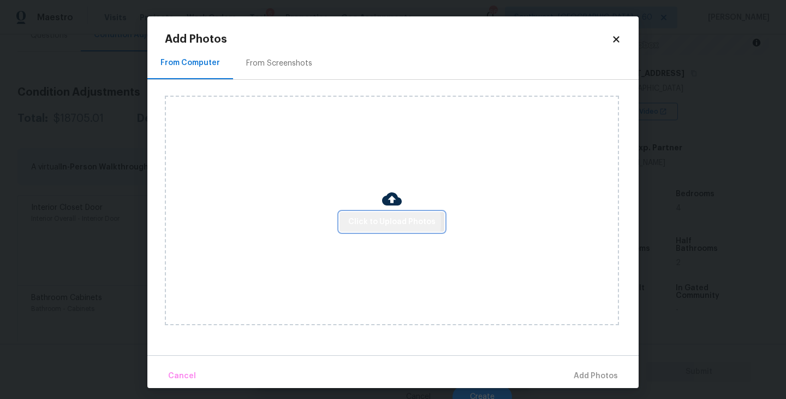
click at [384, 222] on span "Click to Upload Photos" at bounding box center [391, 222] width 87 height 14
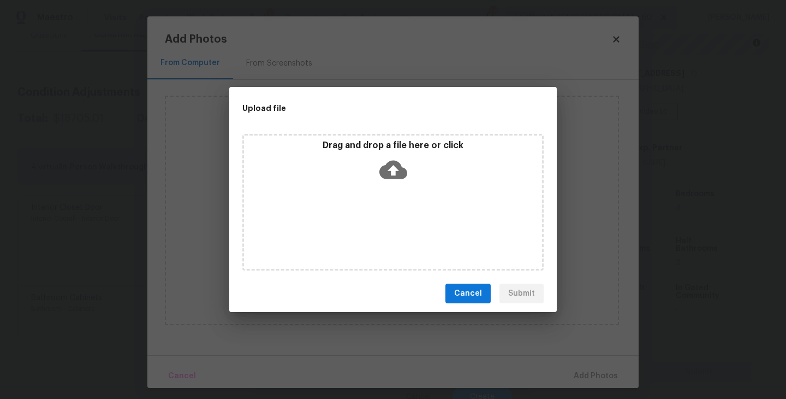
drag, startPoint x: 384, startPoint y: 222, endPoint x: 389, endPoint y: 179, distance: 43.9
click at [389, 179] on icon at bounding box center [393, 170] width 28 height 28
